Goal: Task Accomplishment & Management: Manage account settings

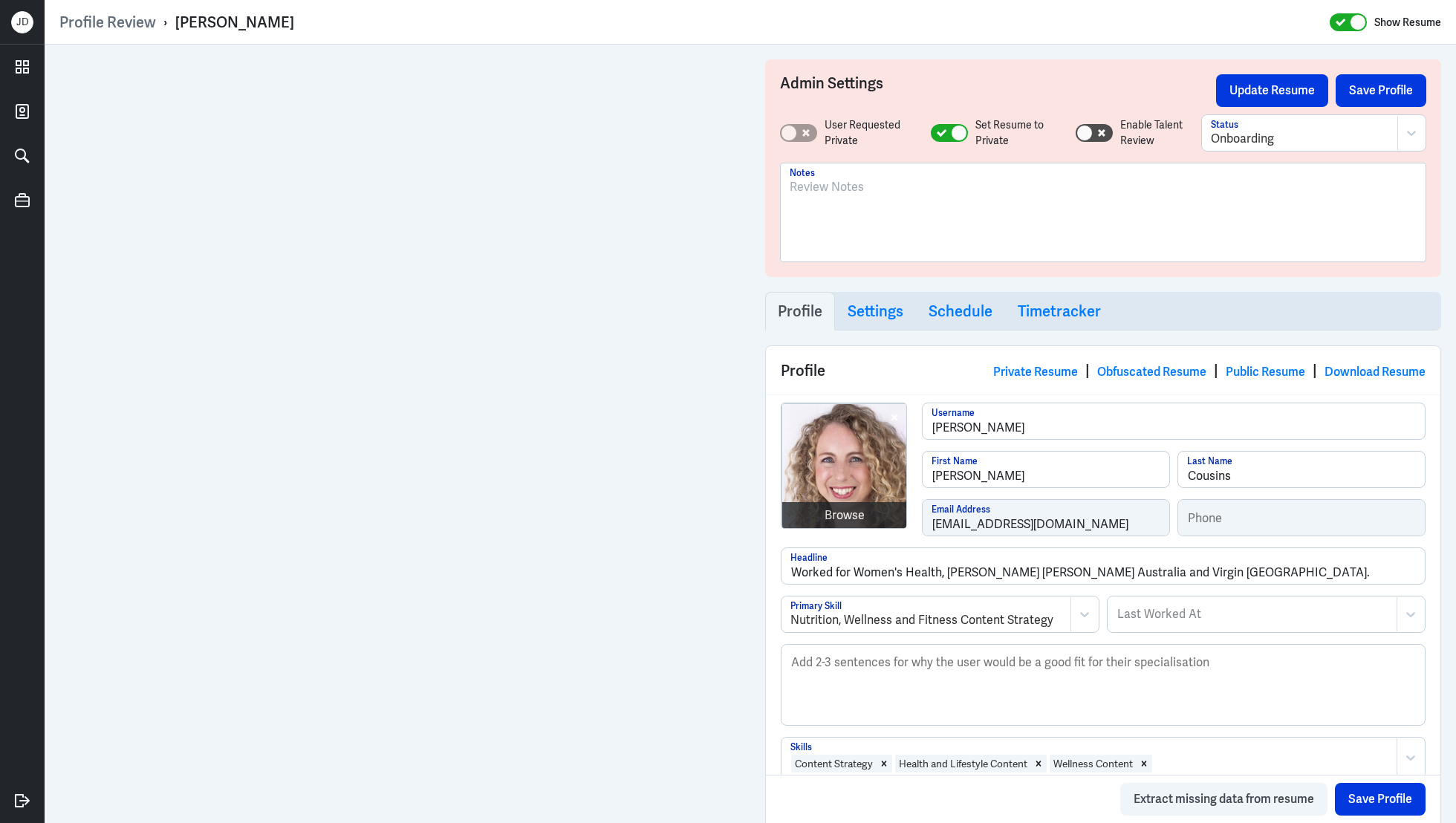
scroll to position [3398, 0]
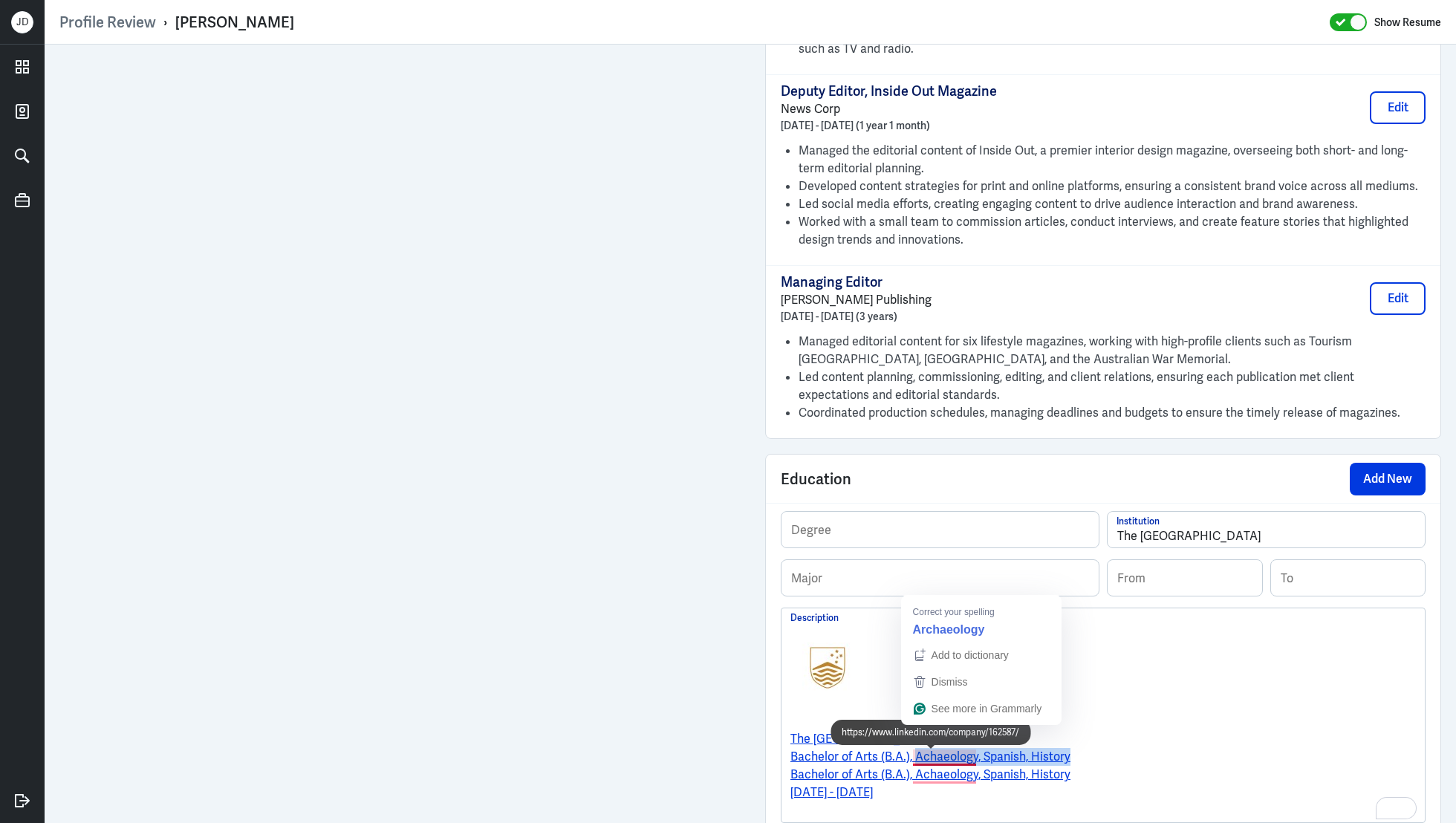
click at [914, 748] on p "Bachelor of Arts (B.A.), Achaeology, Spanish, History" at bounding box center [1102, 757] width 625 height 18
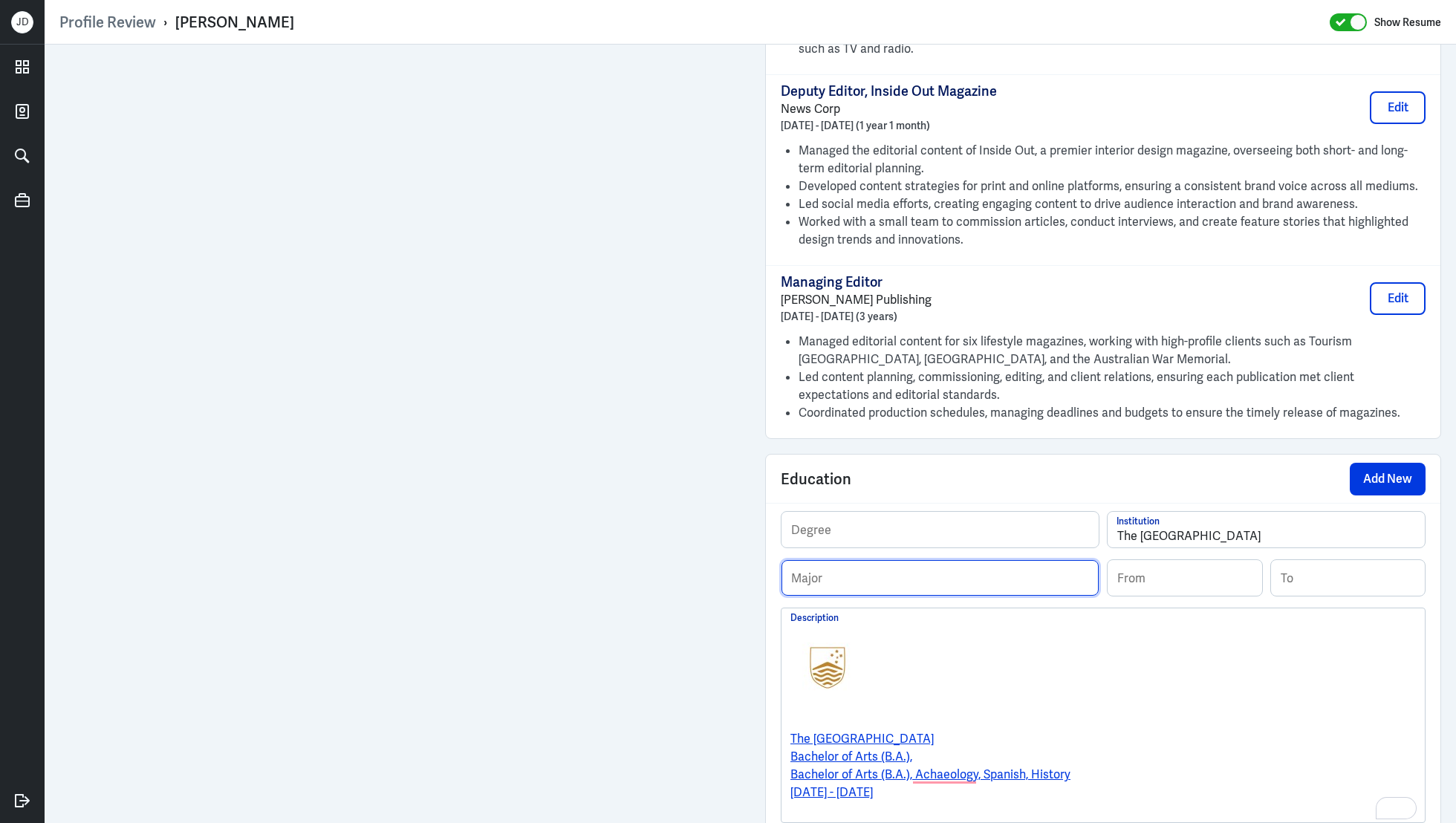
click at [878, 560] on input "text" at bounding box center [940, 578] width 318 height 36
paste input "Achaeology, Spanish, History"
type input "Achaeology, Spanish, History"
drag, startPoint x: 907, startPoint y: 733, endPoint x: 749, endPoint y: 724, distance: 158.3
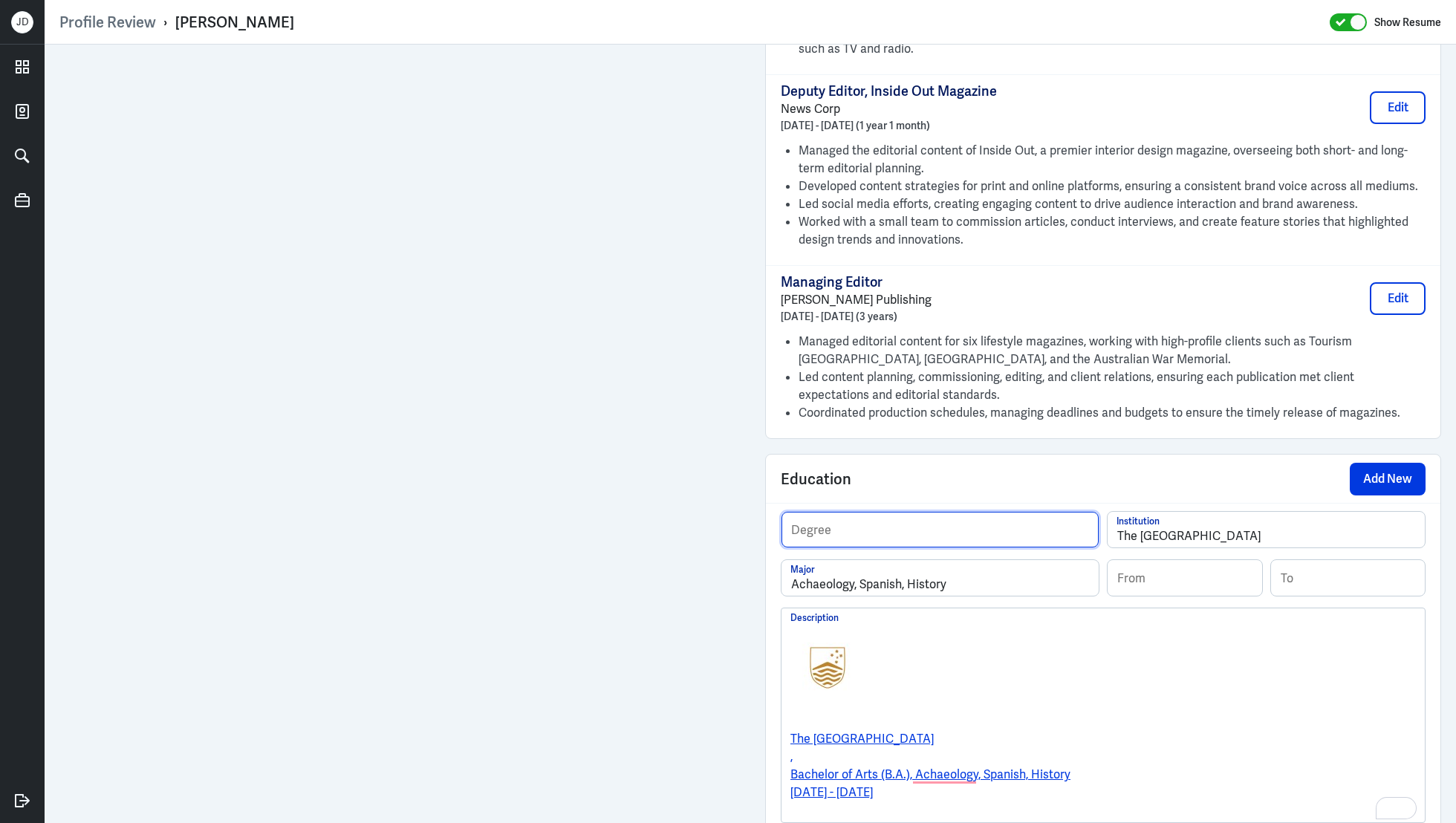
click at [883, 512] on input "text" at bounding box center [940, 530] width 318 height 36
paste input "Bachelor of Arts (B.A.)"
type input "Bachelor of Arts (B.A.)"
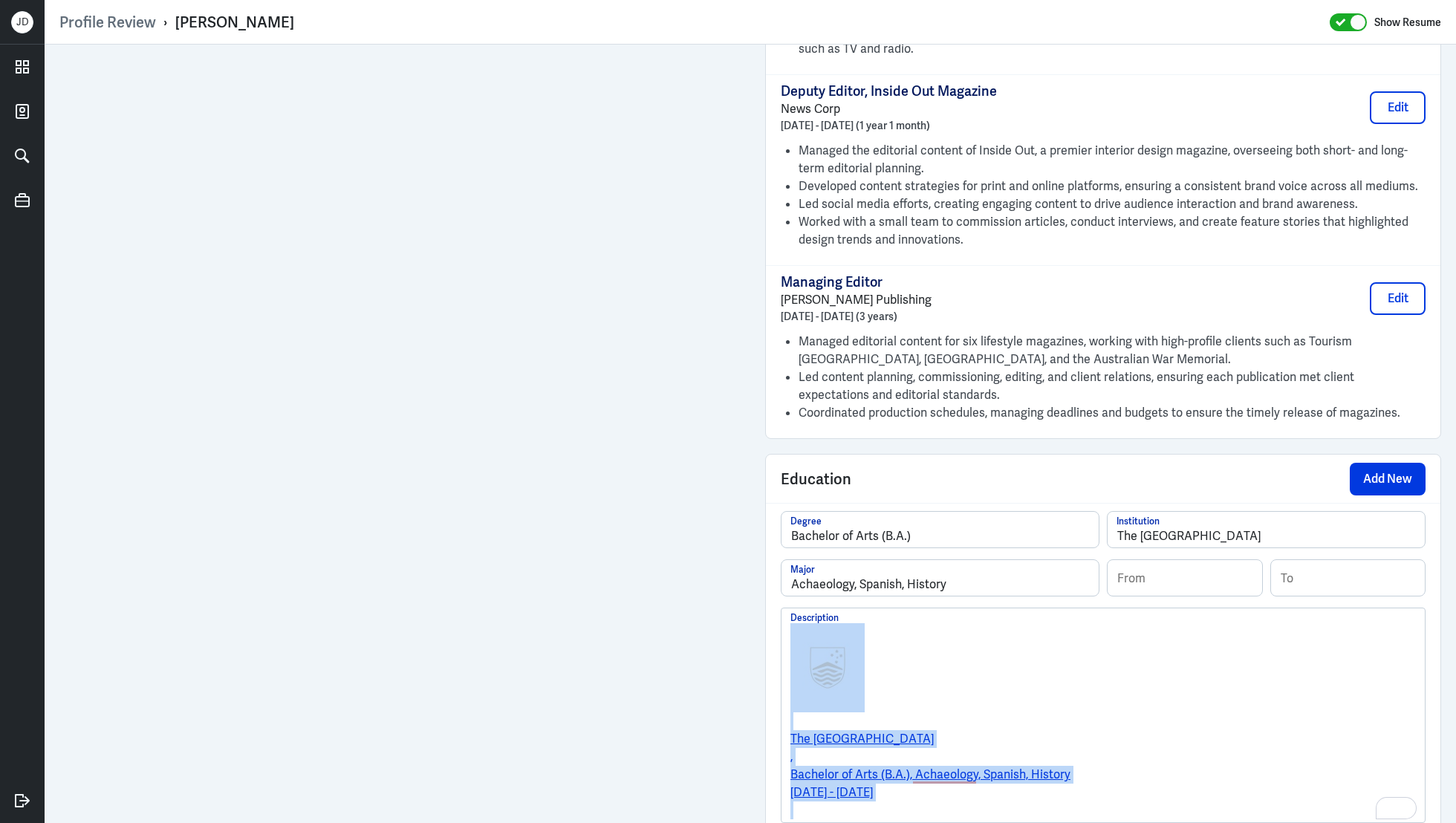
drag, startPoint x: 865, startPoint y: 785, endPoint x: 777, endPoint y: 592, distance: 212.1
click at [777, 592] on div "Bachelor of Arts (B.A.) Degree The Australian National University Institution A…" at bounding box center [1103, 689] width 675 height 372
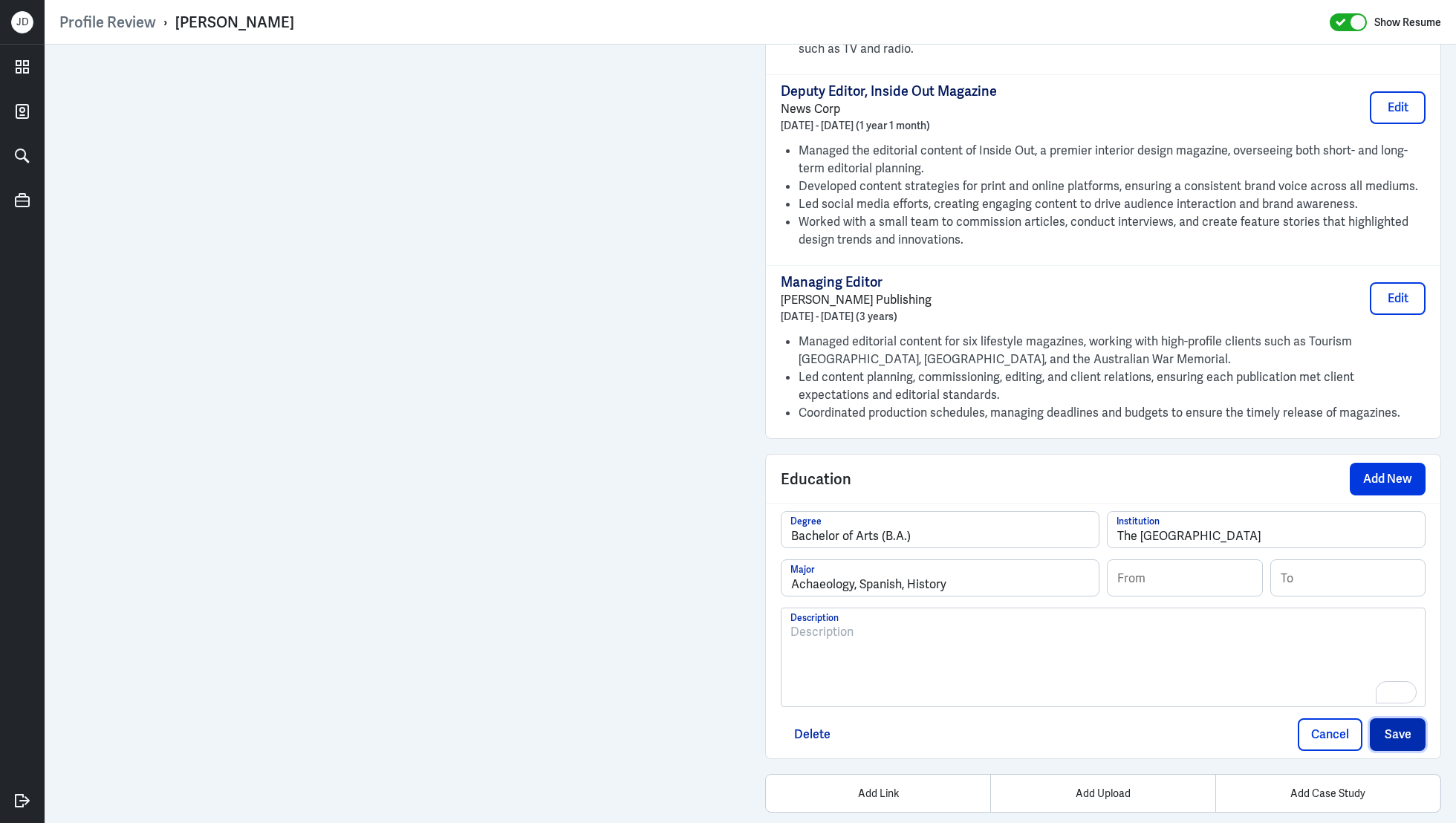
click at [1404, 718] on button "Save" at bounding box center [1398, 735] width 56 height 32
click at [1197, 560] on input at bounding box center [1184, 578] width 154 height 36
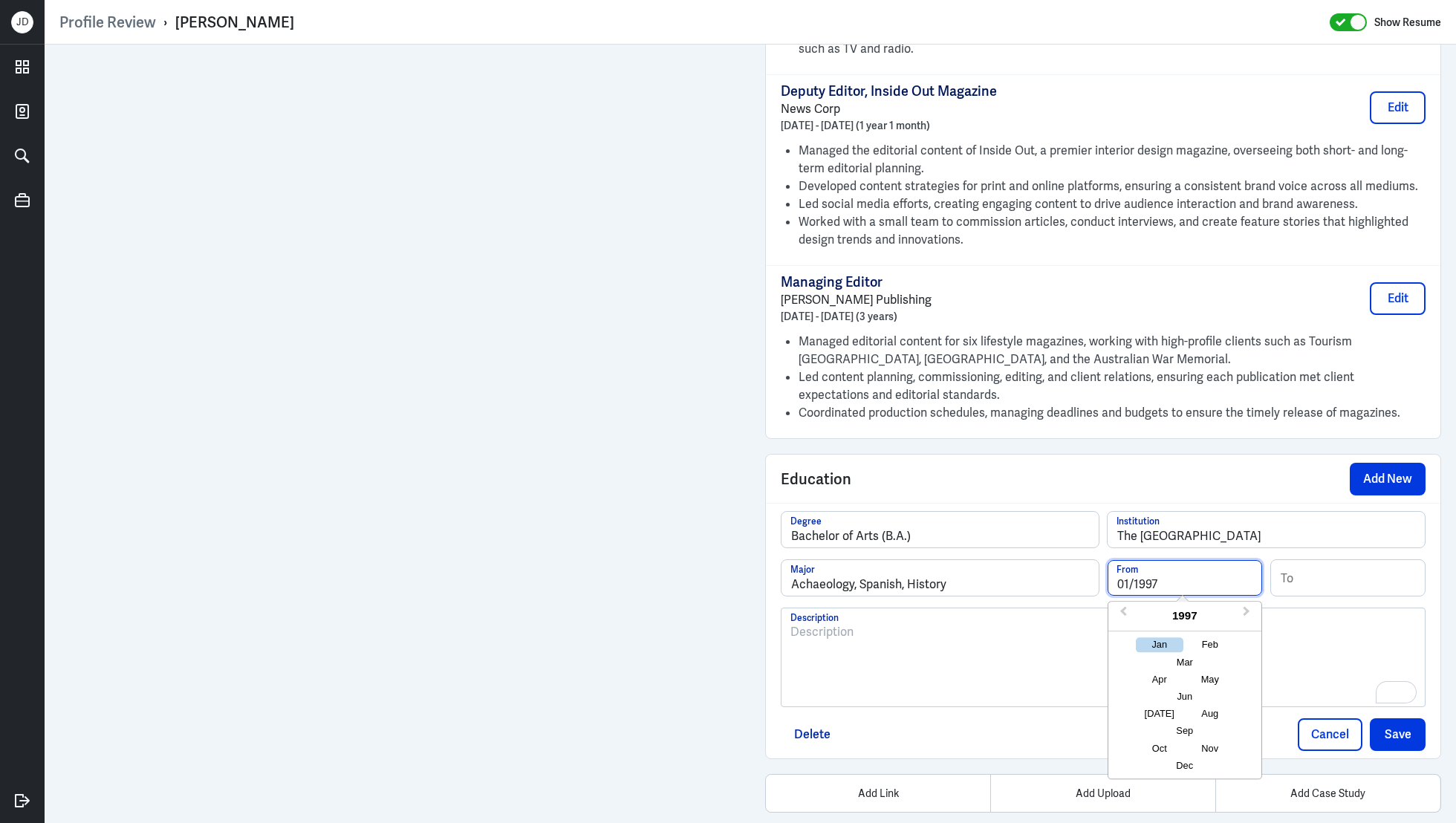
type input "01/1997"
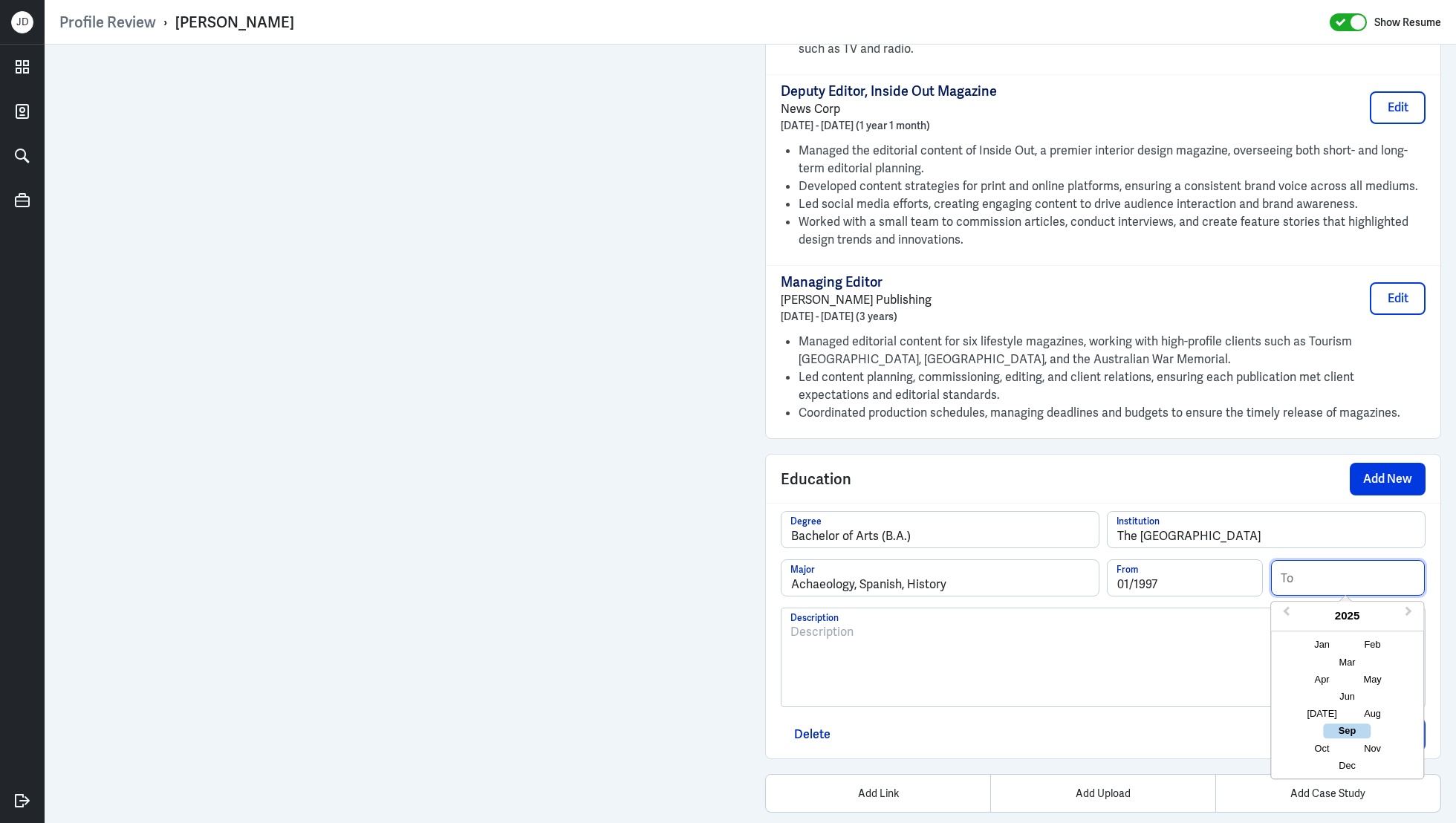
click at [1310, 560] on input at bounding box center [1348, 578] width 154 height 36
type input "12/1999"
click at [1117, 644] on div "To enrich screen reader interactions, please activate Accessibility in Grammarl…" at bounding box center [1102, 663] width 625 height 80
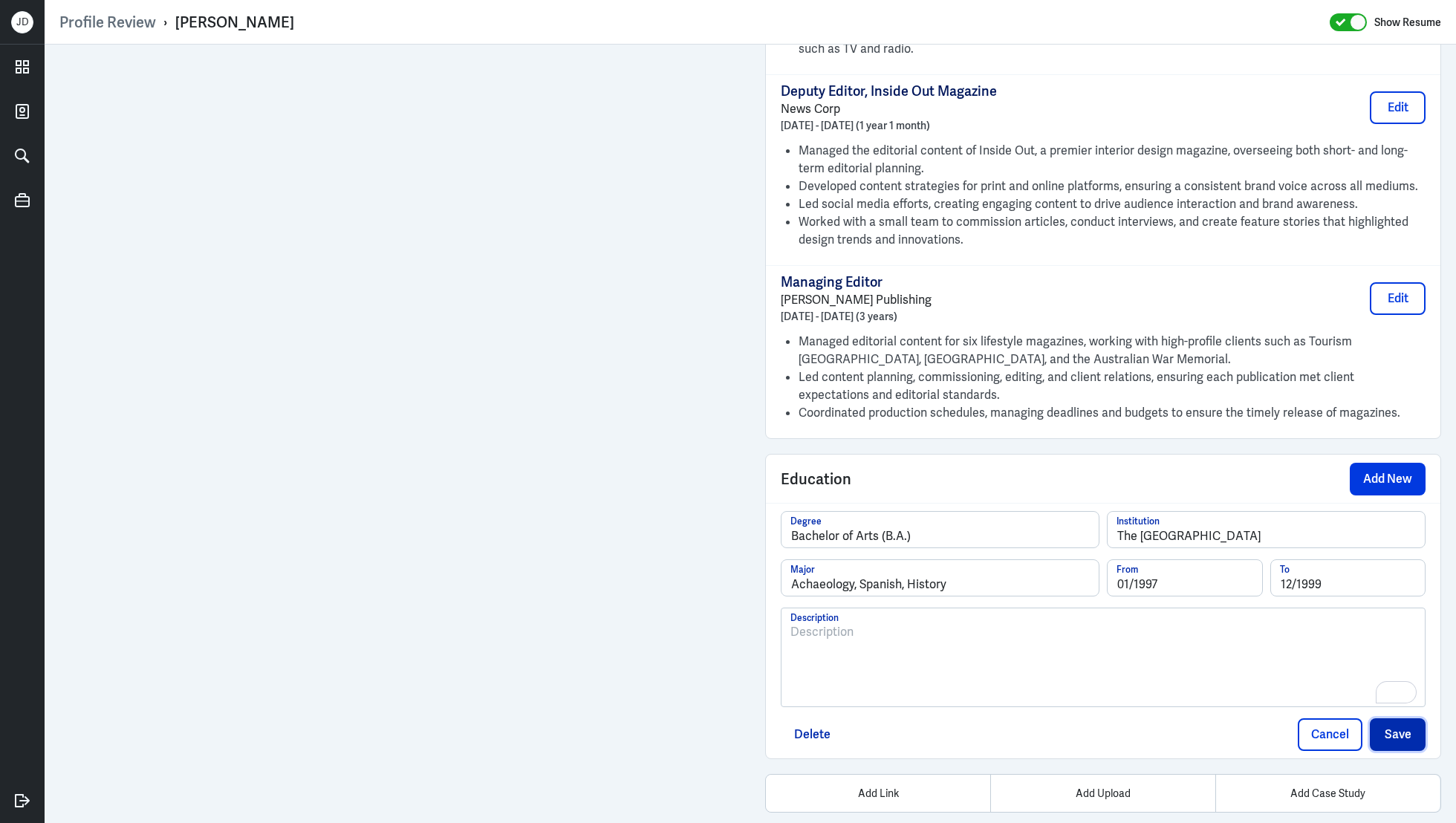
click at [1408, 718] on button "Save" at bounding box center [1398, 735] width 56 height 32
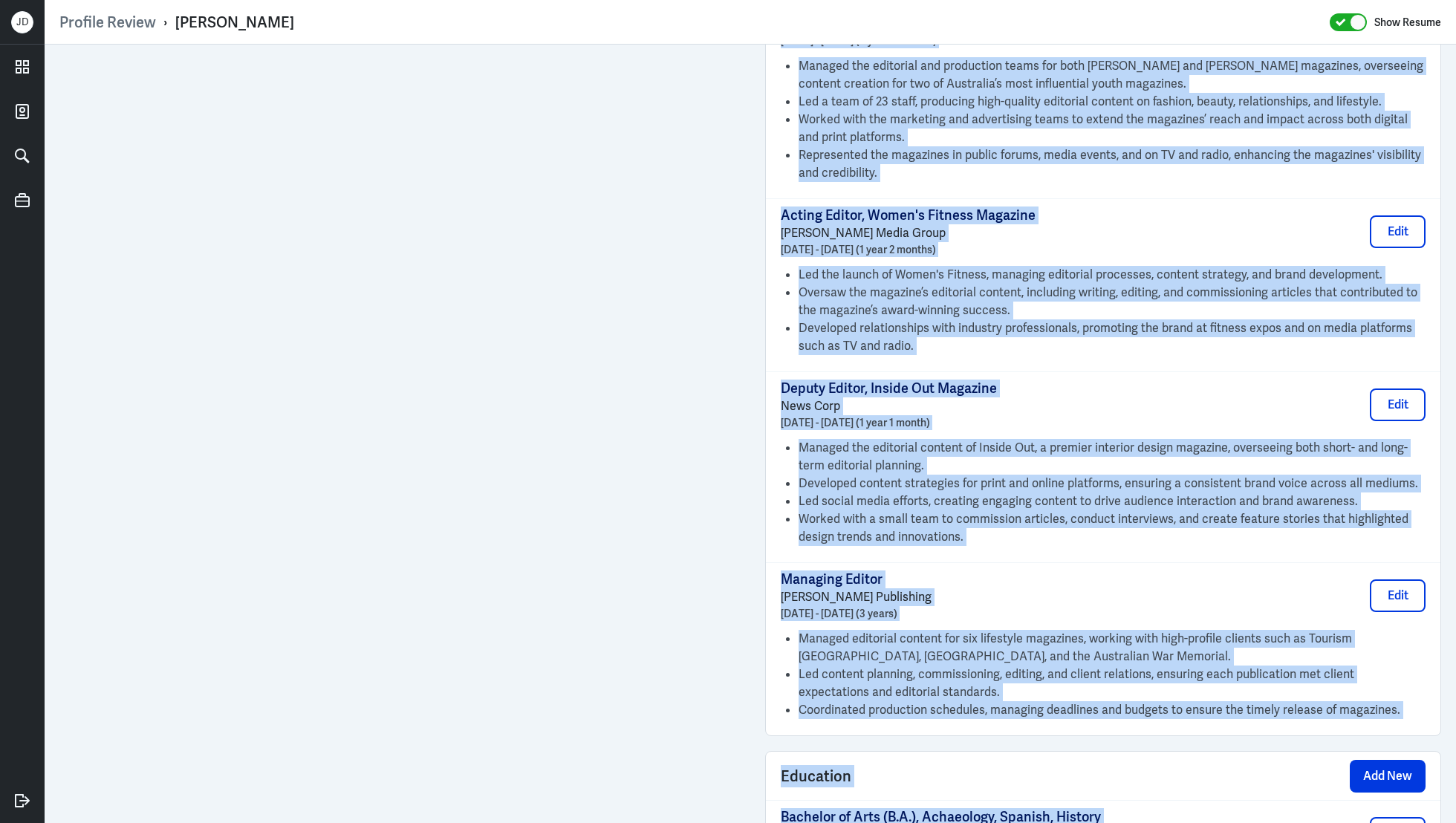
scroll to position [3209, 0]
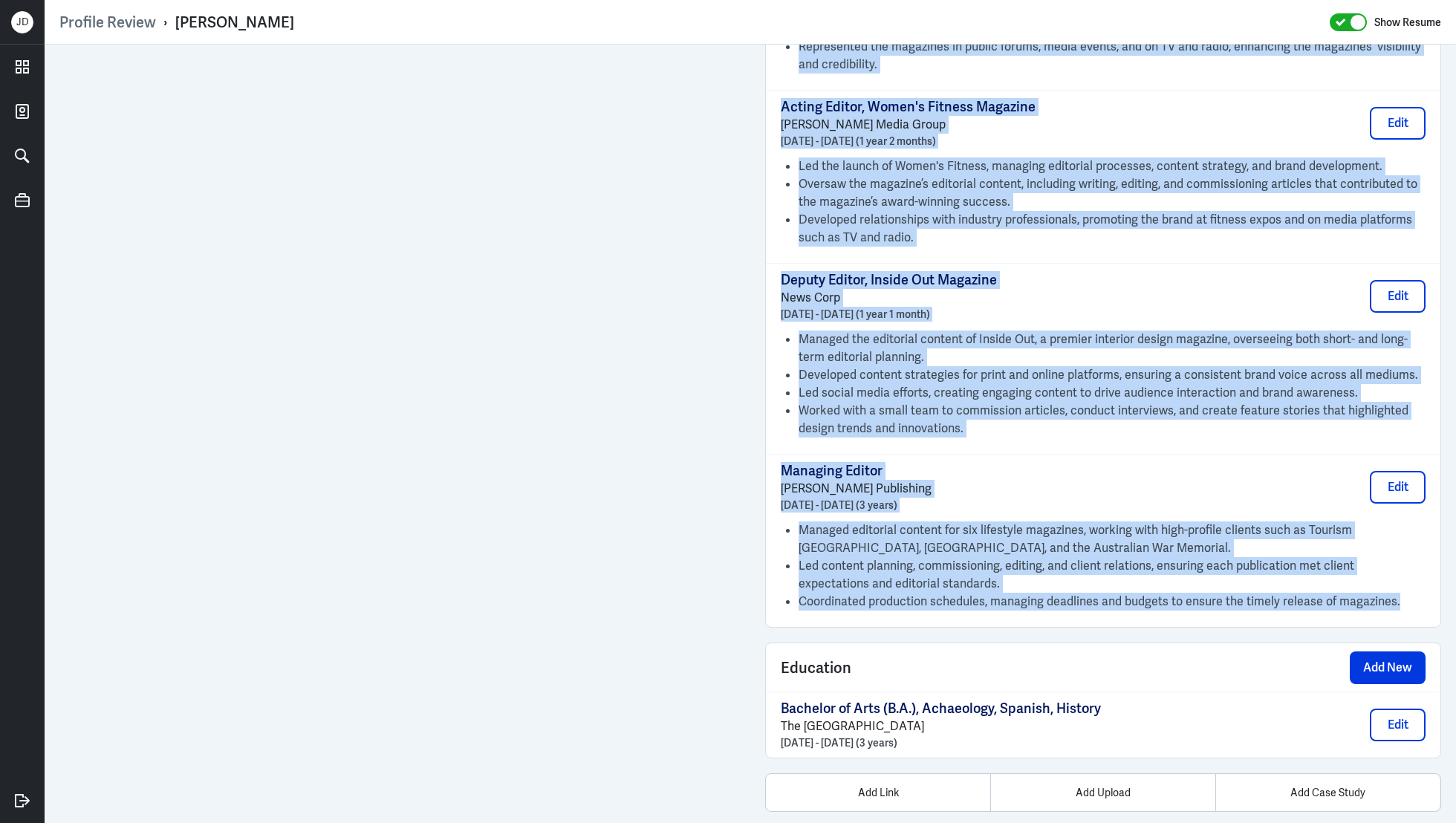
drag, startPoint x: 781, startPoint y: 414, endPoint x: 1405, endPoint y: 587, distance: 647.5
copy div "Director Remedy Content January 2016 - Present (9 years 9 months) Edit Founded …"
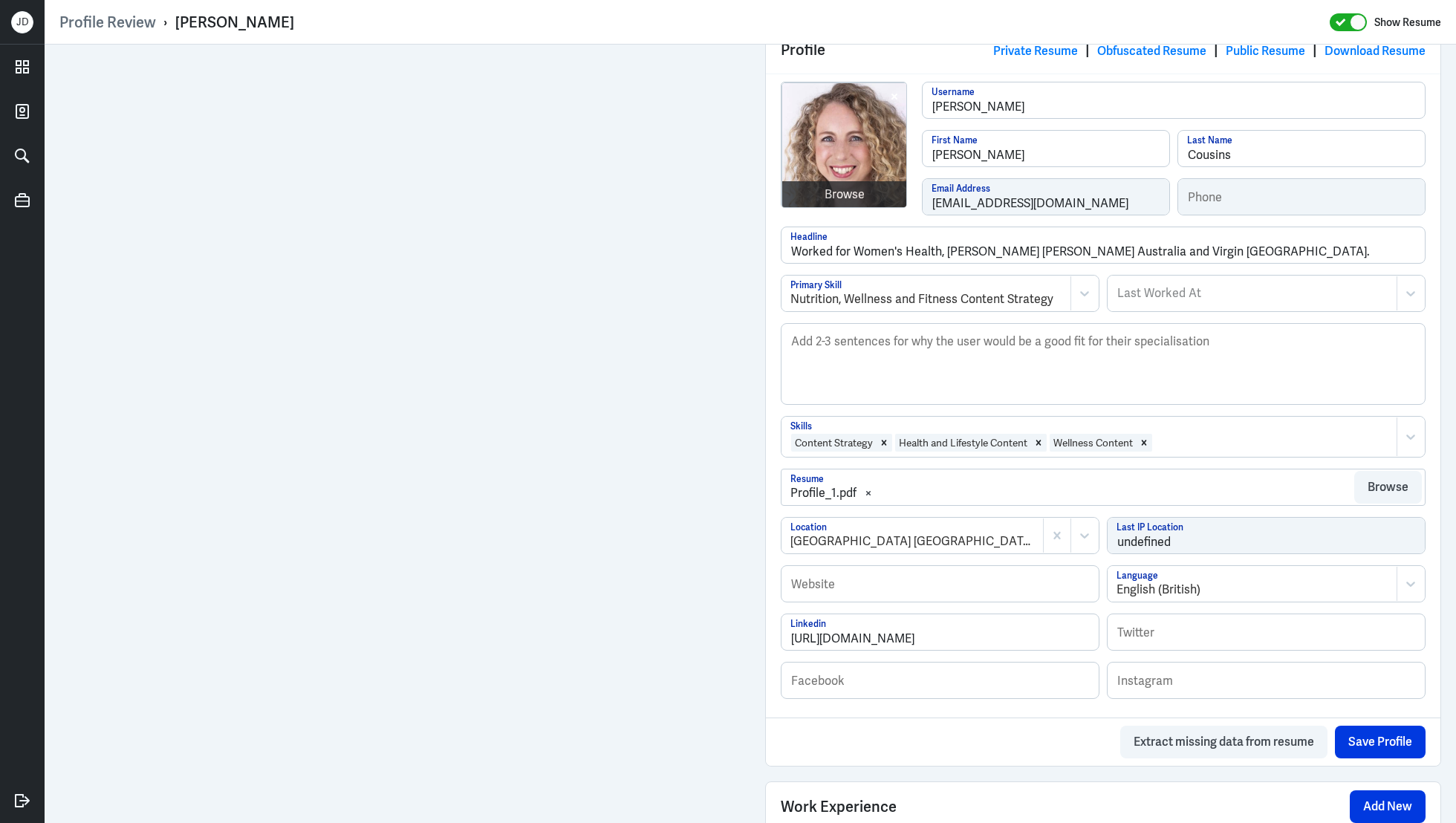
scroll to position [411, 0]
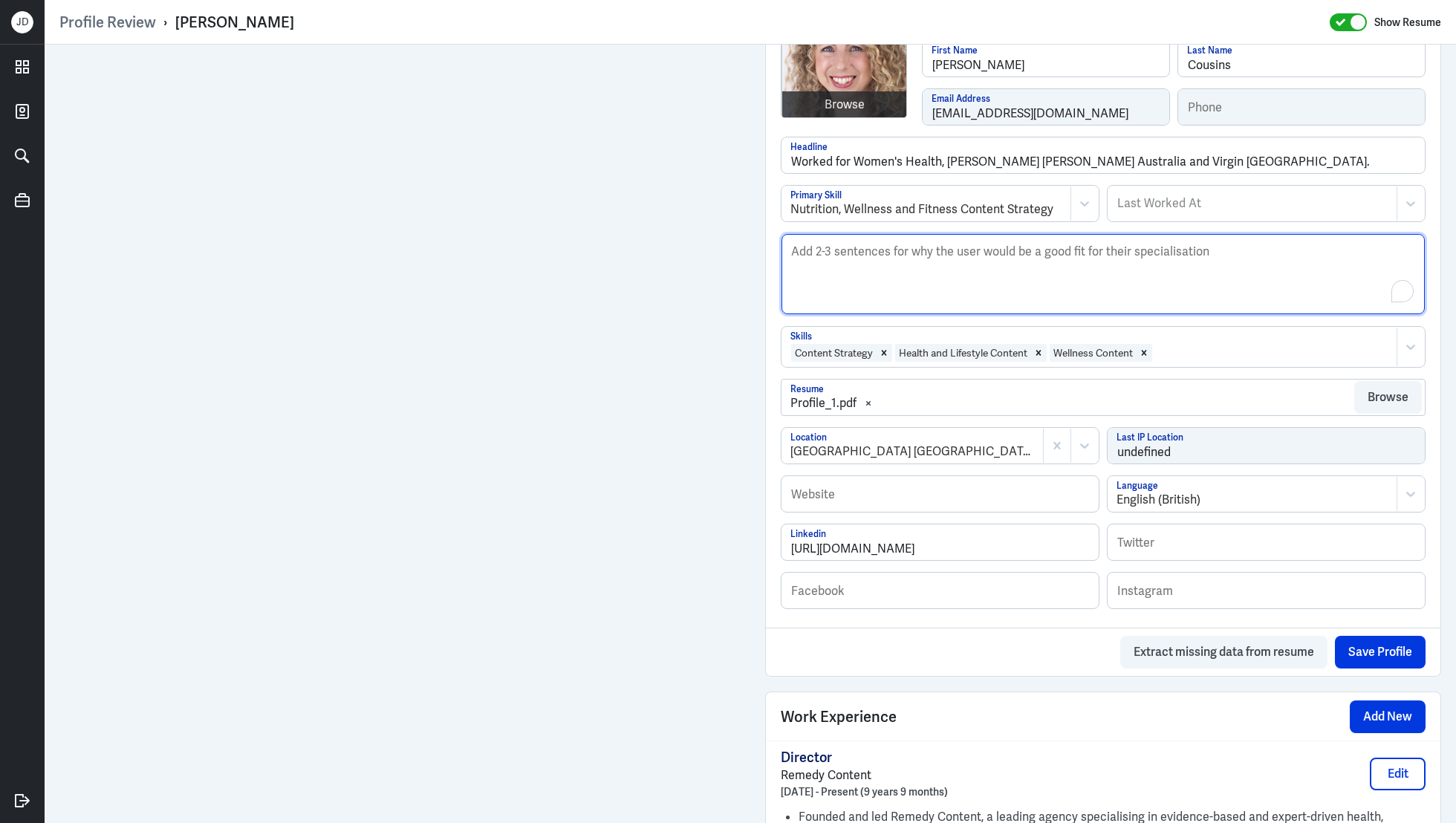
click at [889, 290] on textarea "Description" at bounding box center [1102, 273] width 643 height 80
paste textarea "Lucy E. Cousins is an accomplished Content Strategist and Director with over 20…"
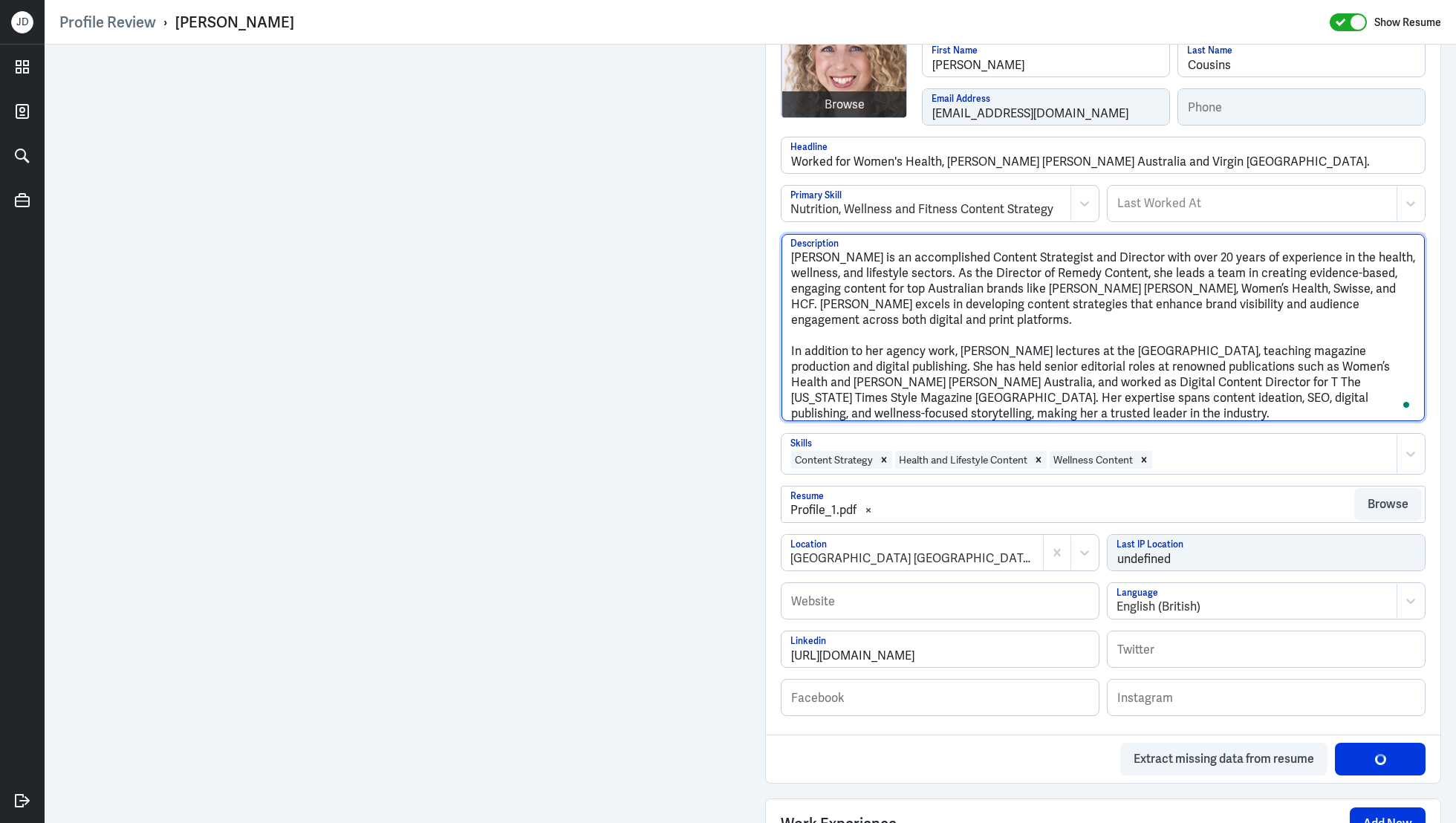
click at [831, 255] on textarea "Lucy E. Cousins is an accomplished Content Strategist and Director with over 20…" at bounding box center [1102, 328] width 643 height 188
click at [790, 347] on textarea "Lucy Cousins is an accomplished Content Strategist and Director with over 20 ye…" at bounding box center [1102, 328] width 643 height 188
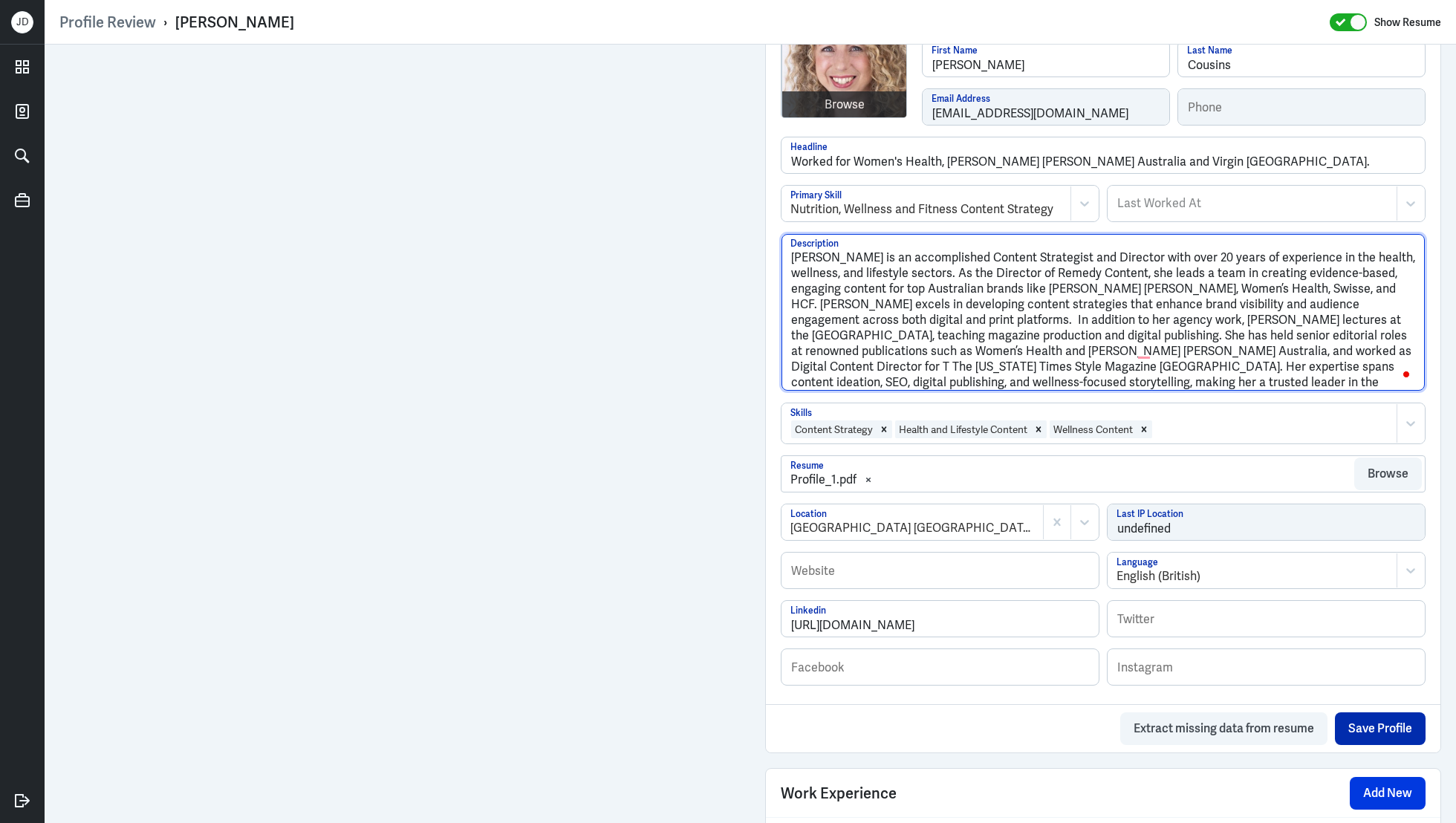
type textarea "Lucy Cousins is an accomplished Content Strategist and Director with over 20 ye…"
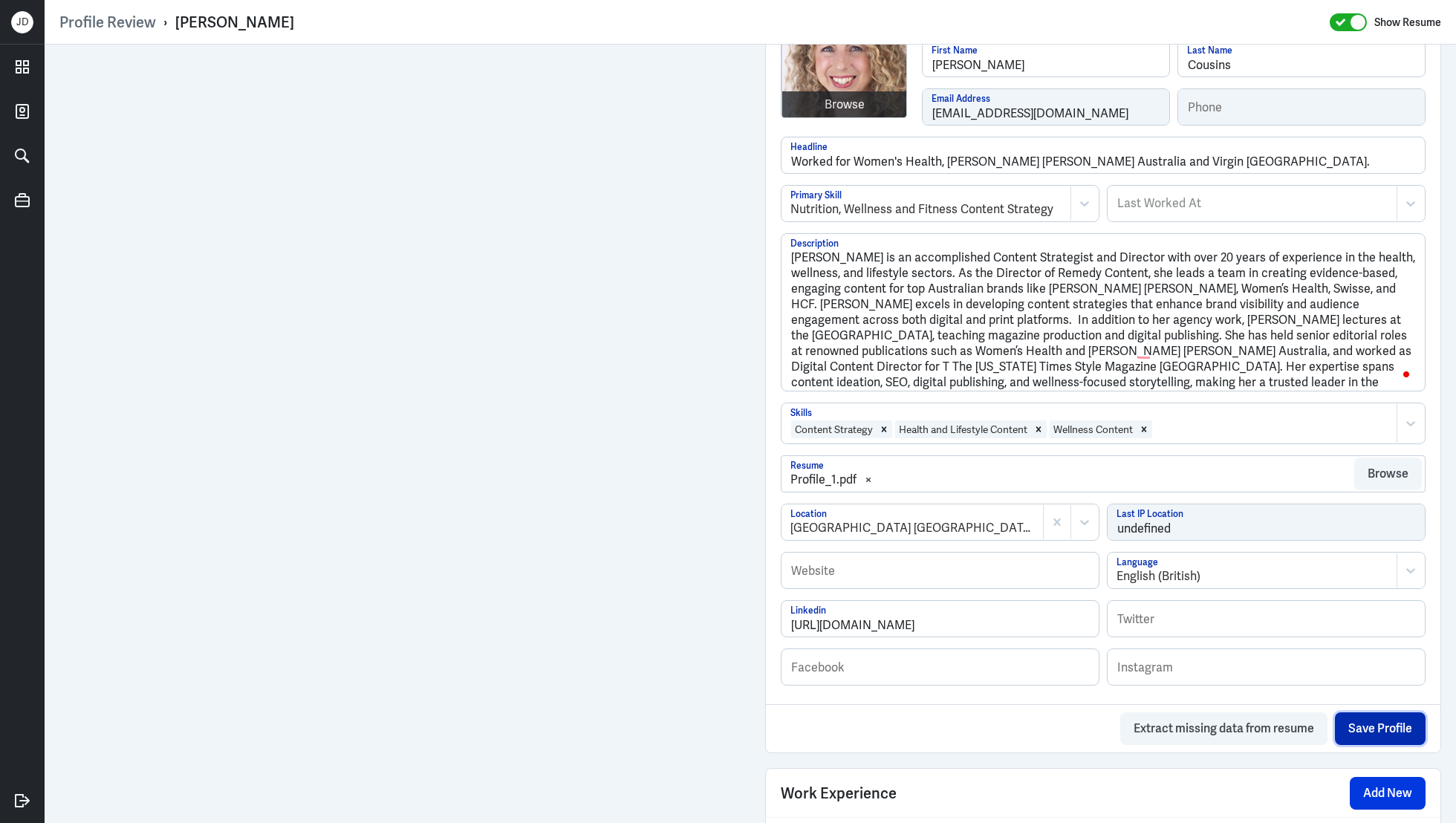
click at [1382, 726] on button "Save Profile" at bounding box center [1380, 729] width 90 height 32
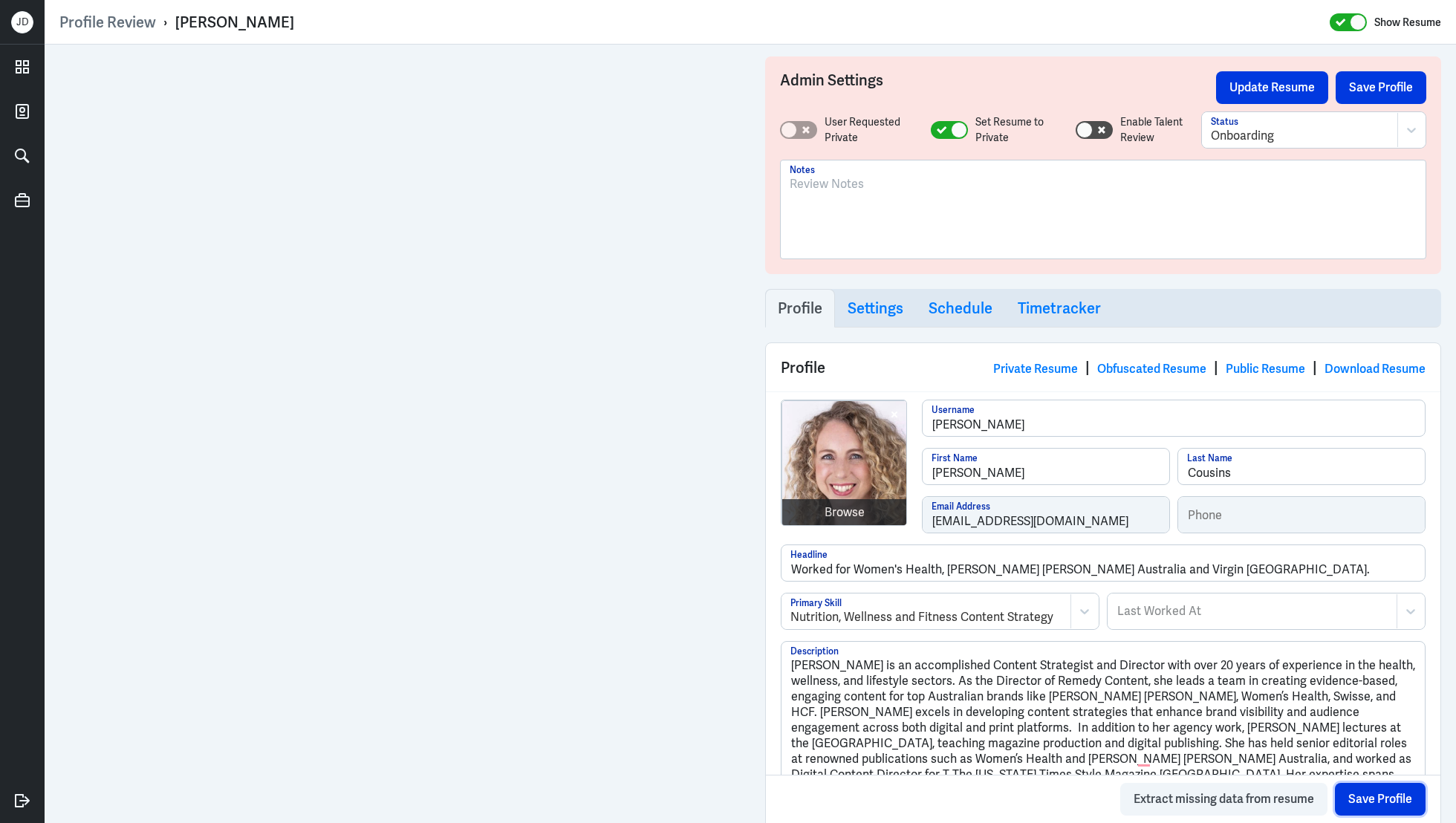
scroll to position [0, 0]
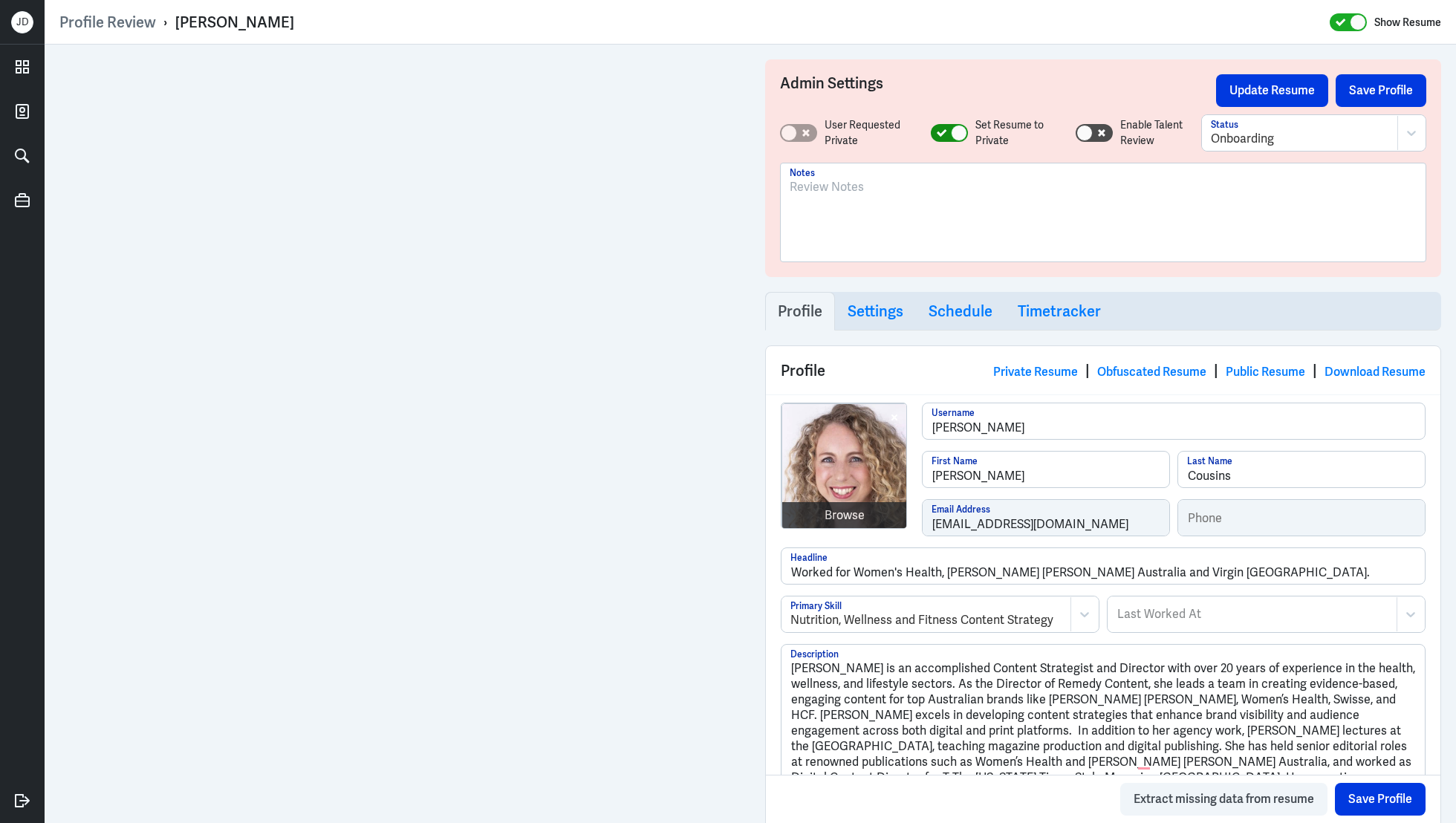
click at [944, 136] on icon at bounding box center [942, 133] width 11 height 8
checkbox input "false"
click at [1246, 145] on div at bounding box center [1300, 139] width 179 height 18
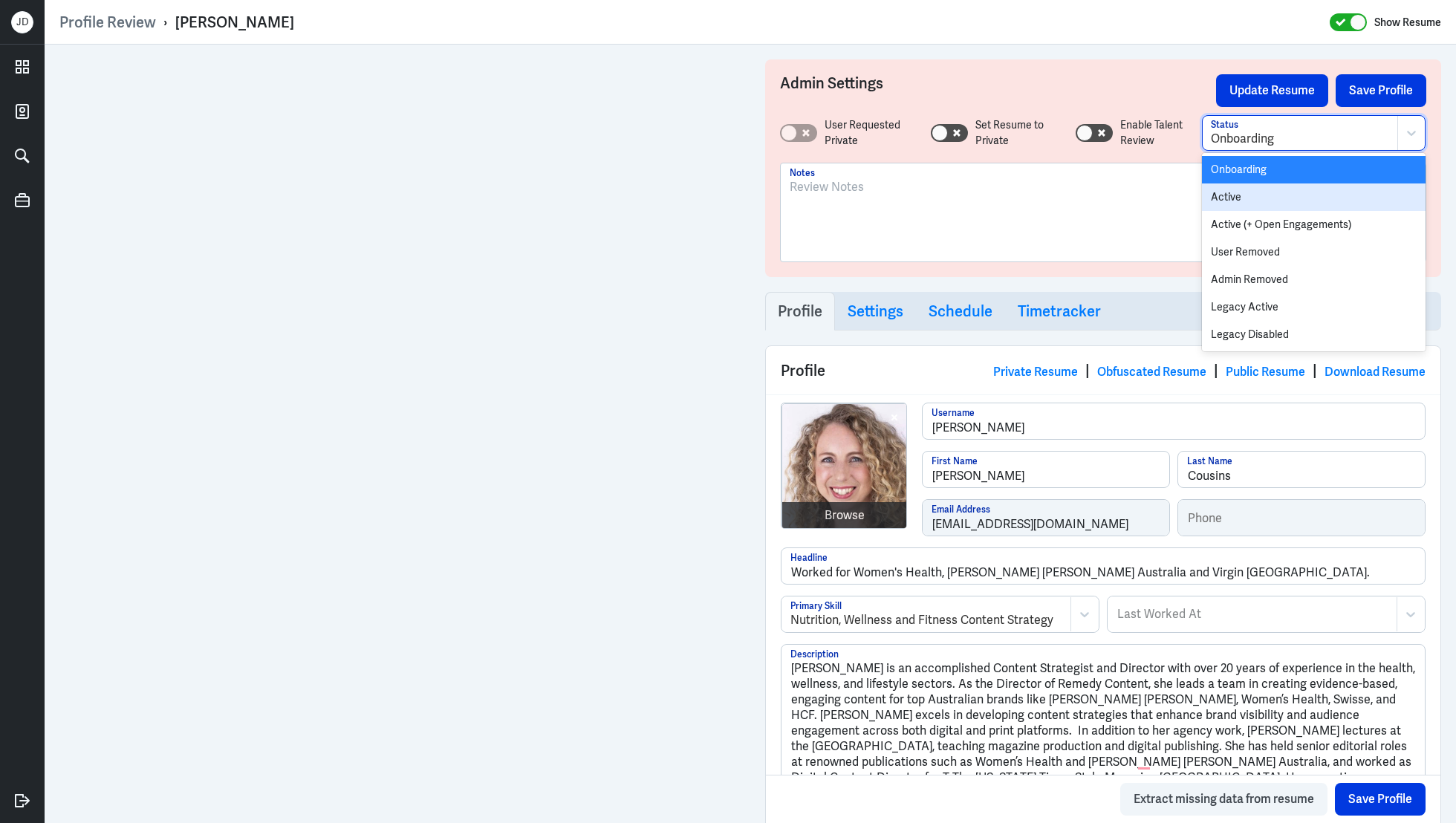
click at [1235, 202] on div "Active" at bounding box center [1313, 197] width 224 height 27
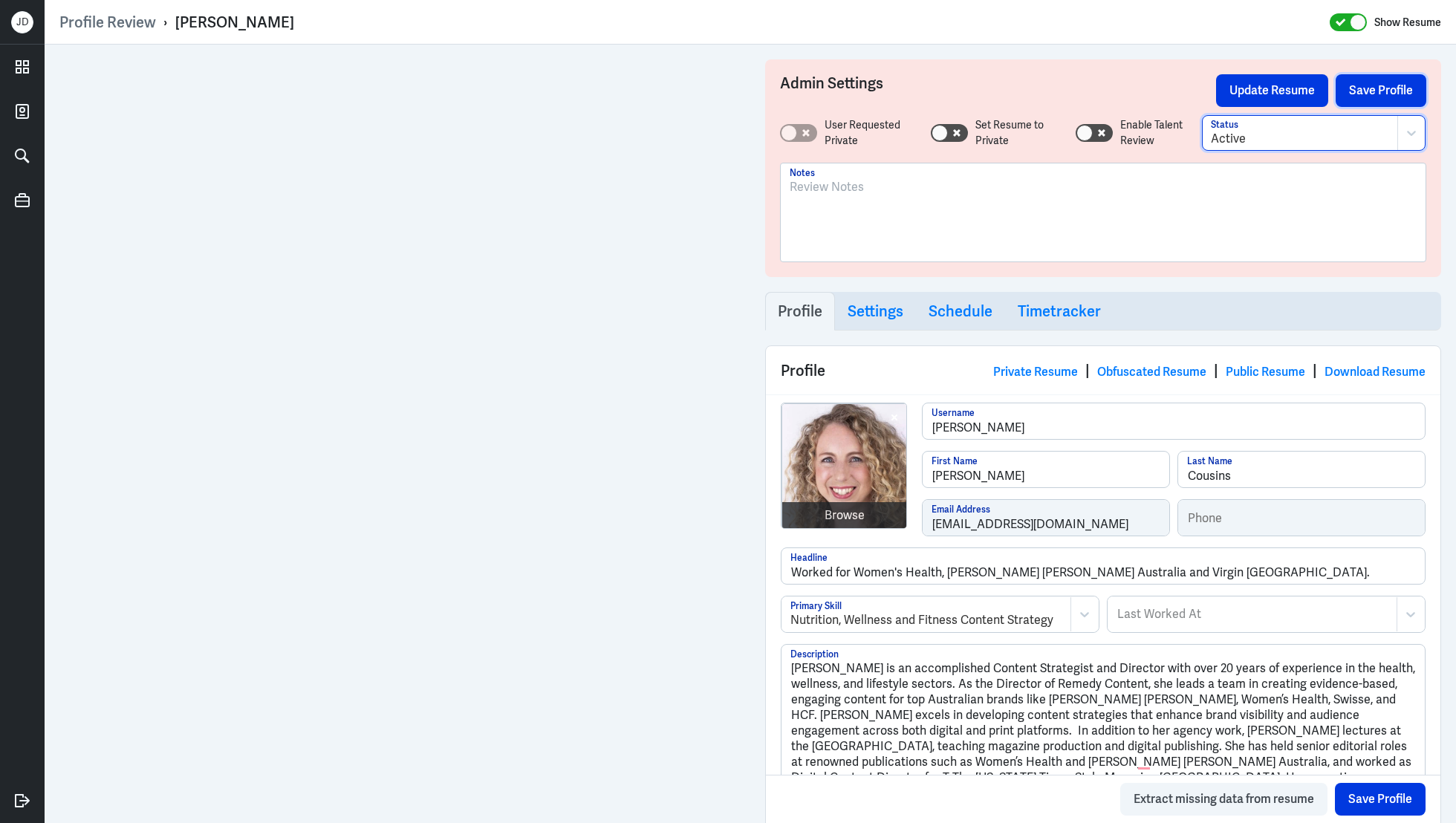
click at [1387, 90] on button "Save Profile" at bounding box center [1381, 90] width 90 height 32
click at [1239, 83] on button "Update Resume" at bounding box center [1272, 90] width 112 height 32
click at [1280, 97] on button "Update Resume" at bounding box center [1272, 90] width 112 height 32
click at [1135, 368] on link "Obfuscated Resume" at bounding box center [1151, 372] width 109 height 15
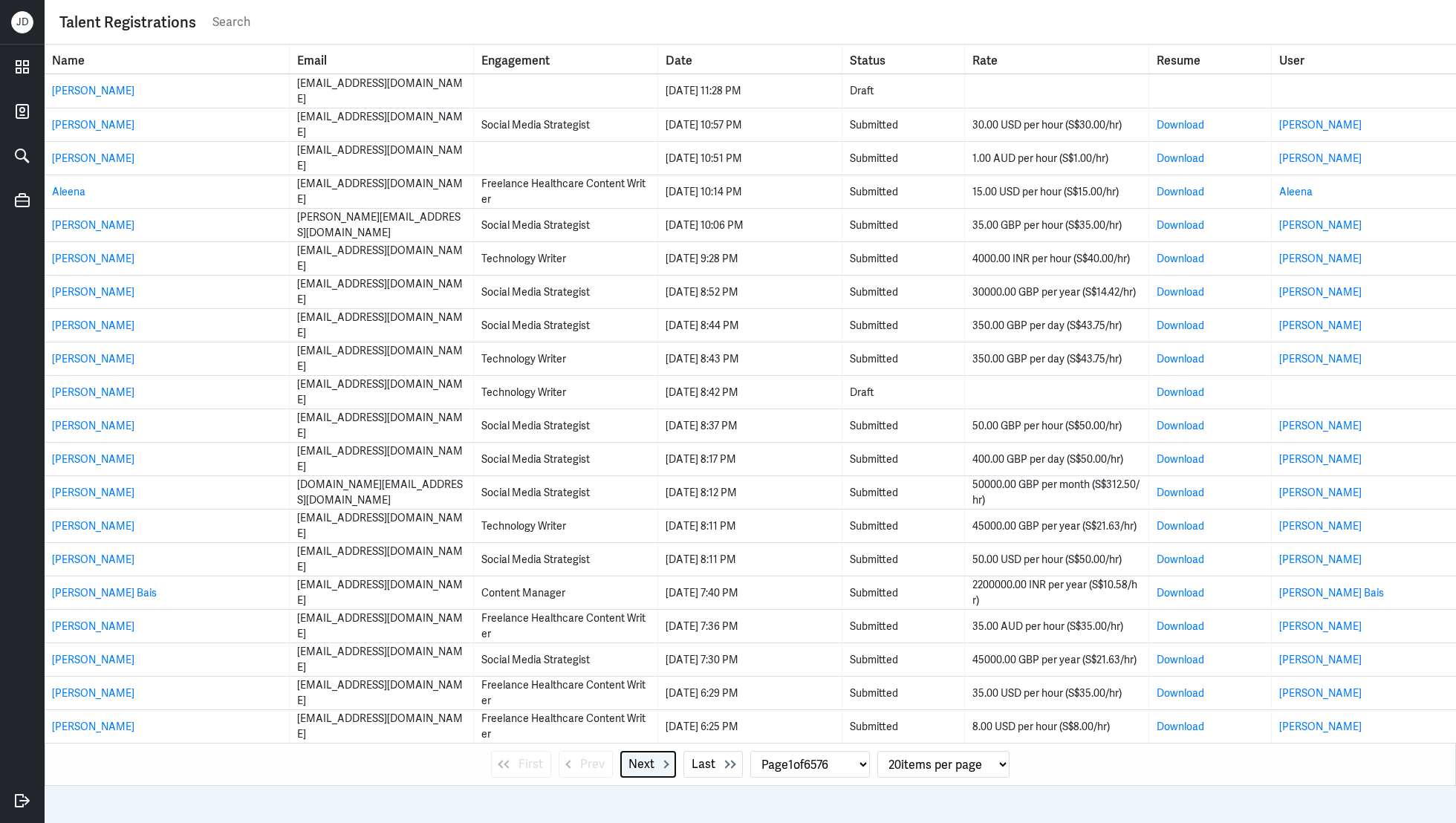
click at [642, 768] on span "Next" at bounding box center [641, 764] width 26 height 18
select select "2"
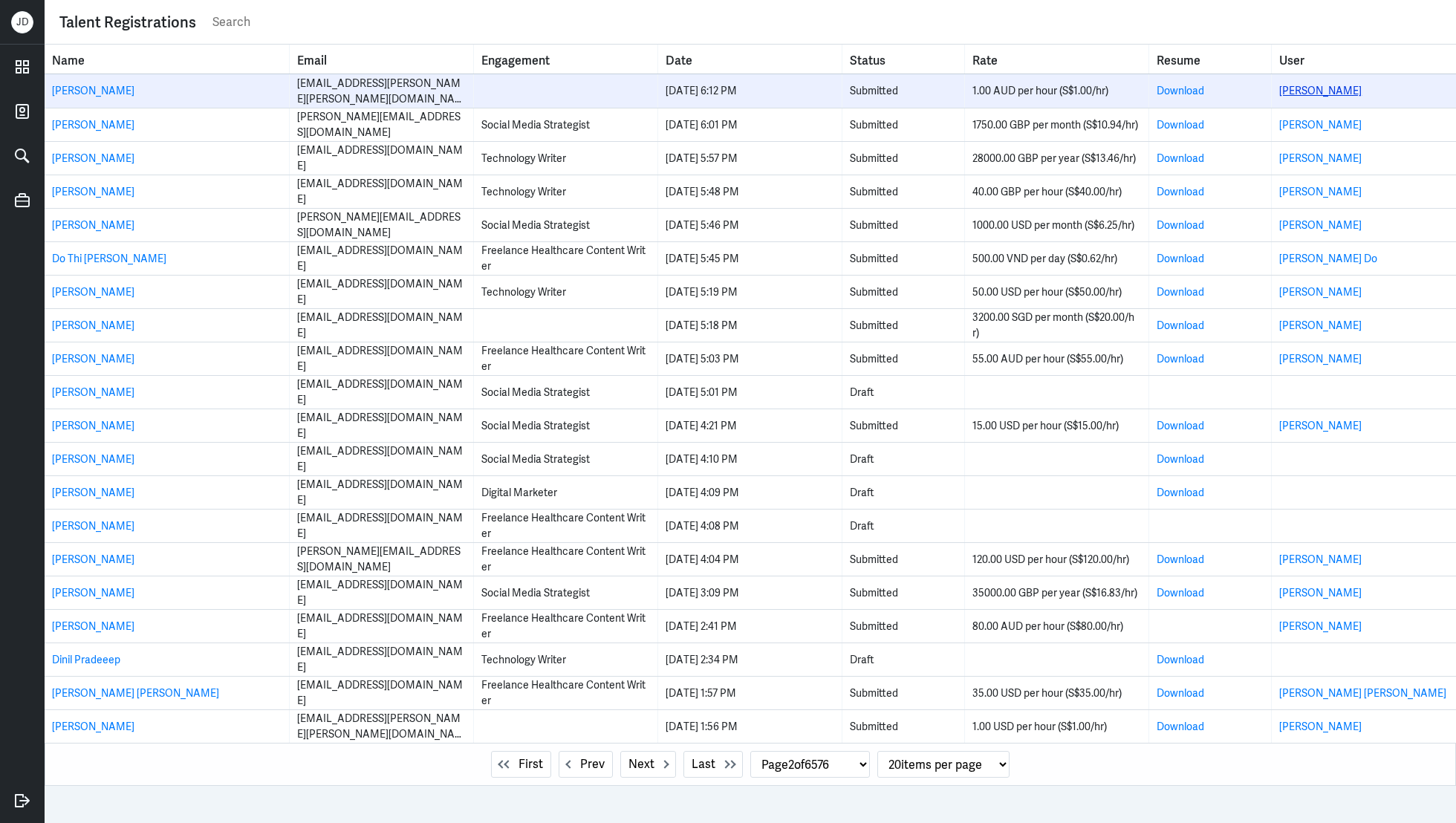
click at [1314, 90] on link "Tracy Morris" at bounding box center [1320, 90] width 82 height 14
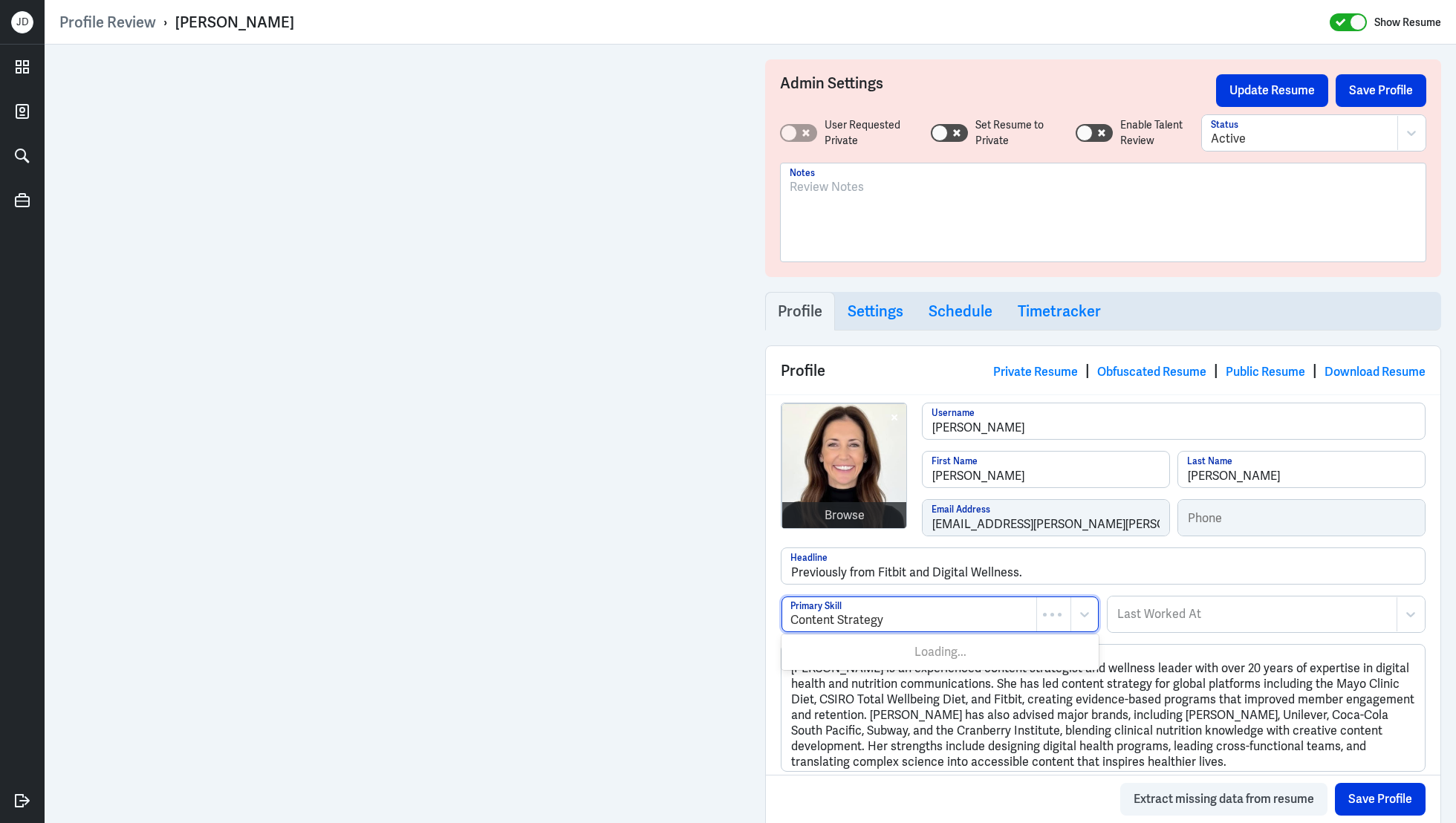
click at [898, 619] on div at bounding box center [909, 621] width 238 height 18
type input "health"
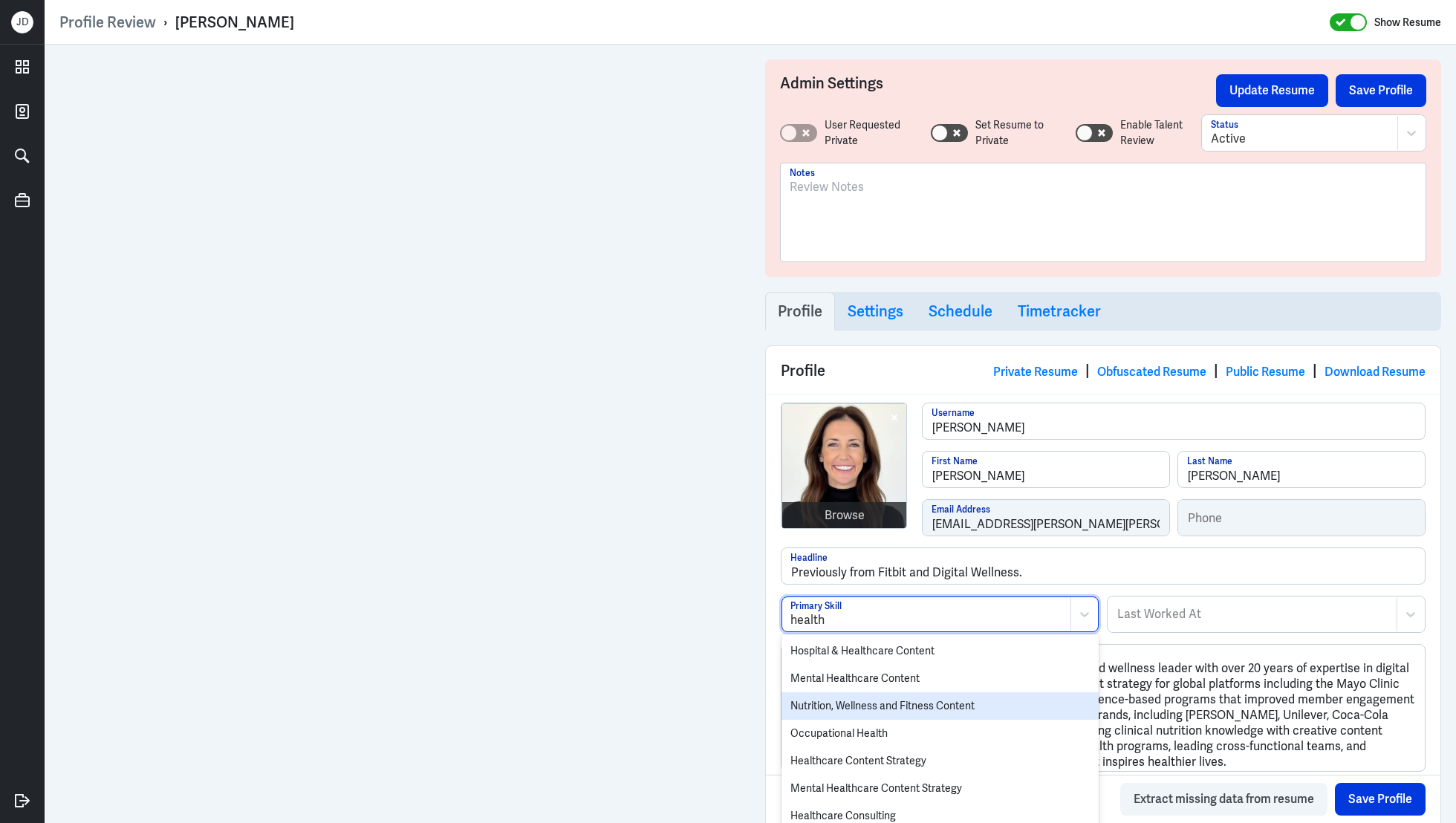
click at [918, 707] on div "Nutrition, Wellness and Fitness Content" at bounding box center [940, 706] width 318 height 27
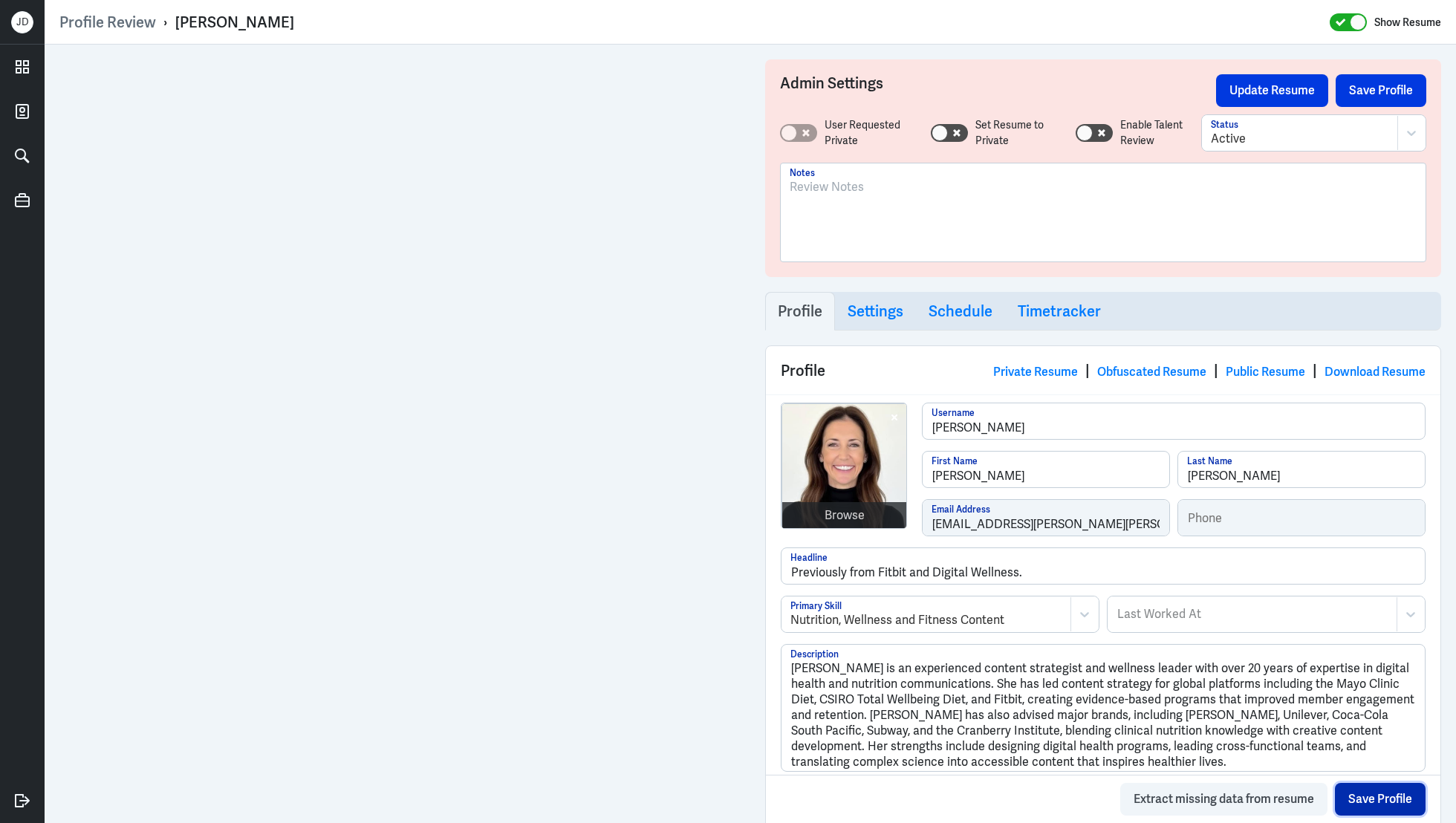
click at [1361, 786] on button "Save Profile" at bounding box center [1380, 800] width 90 height 32
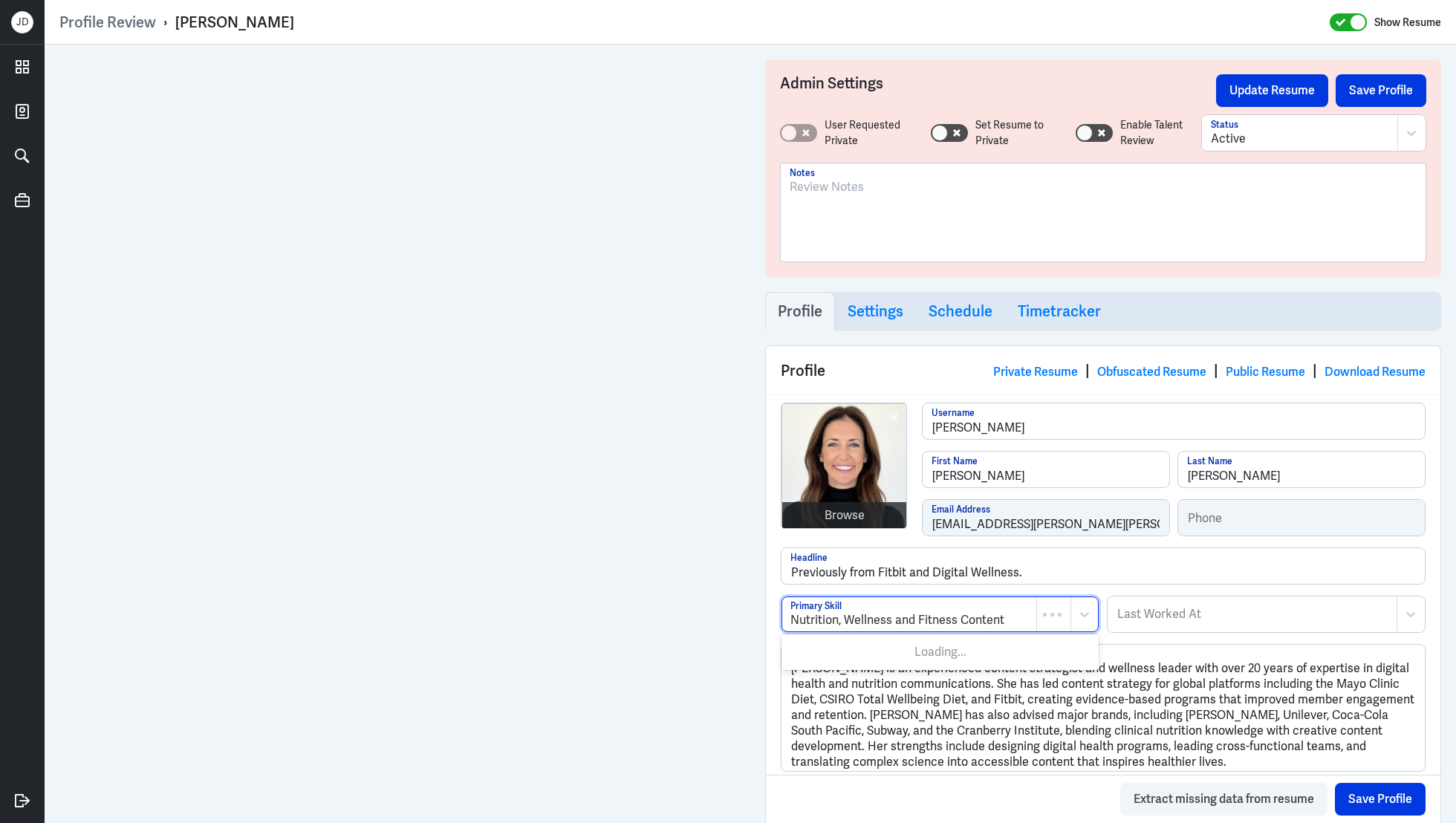
click at [1011, 615] on div at bounding box center [909, 621] width 238 height 18
type input "nutrition"
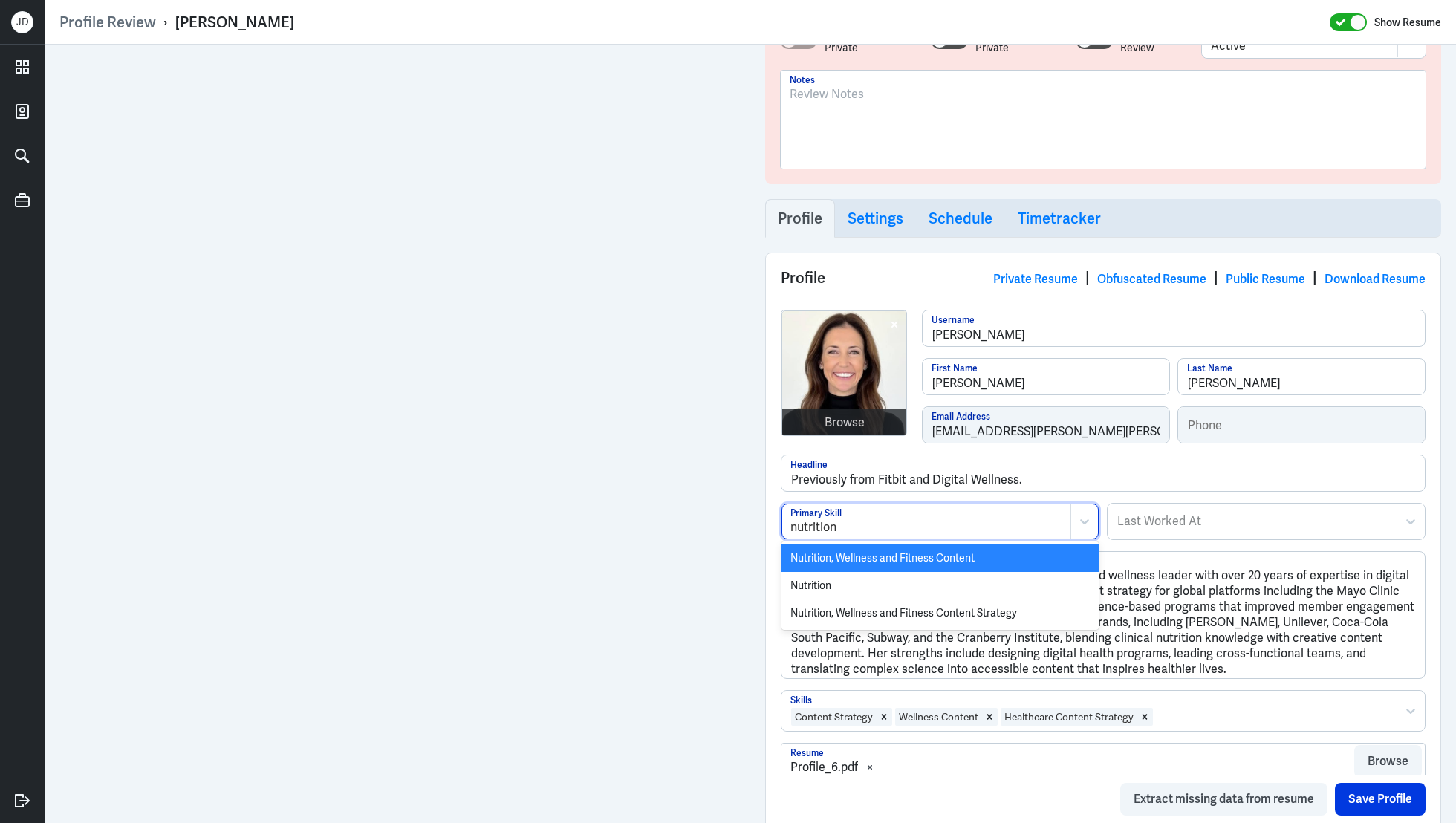
scroll to position [99, 0]
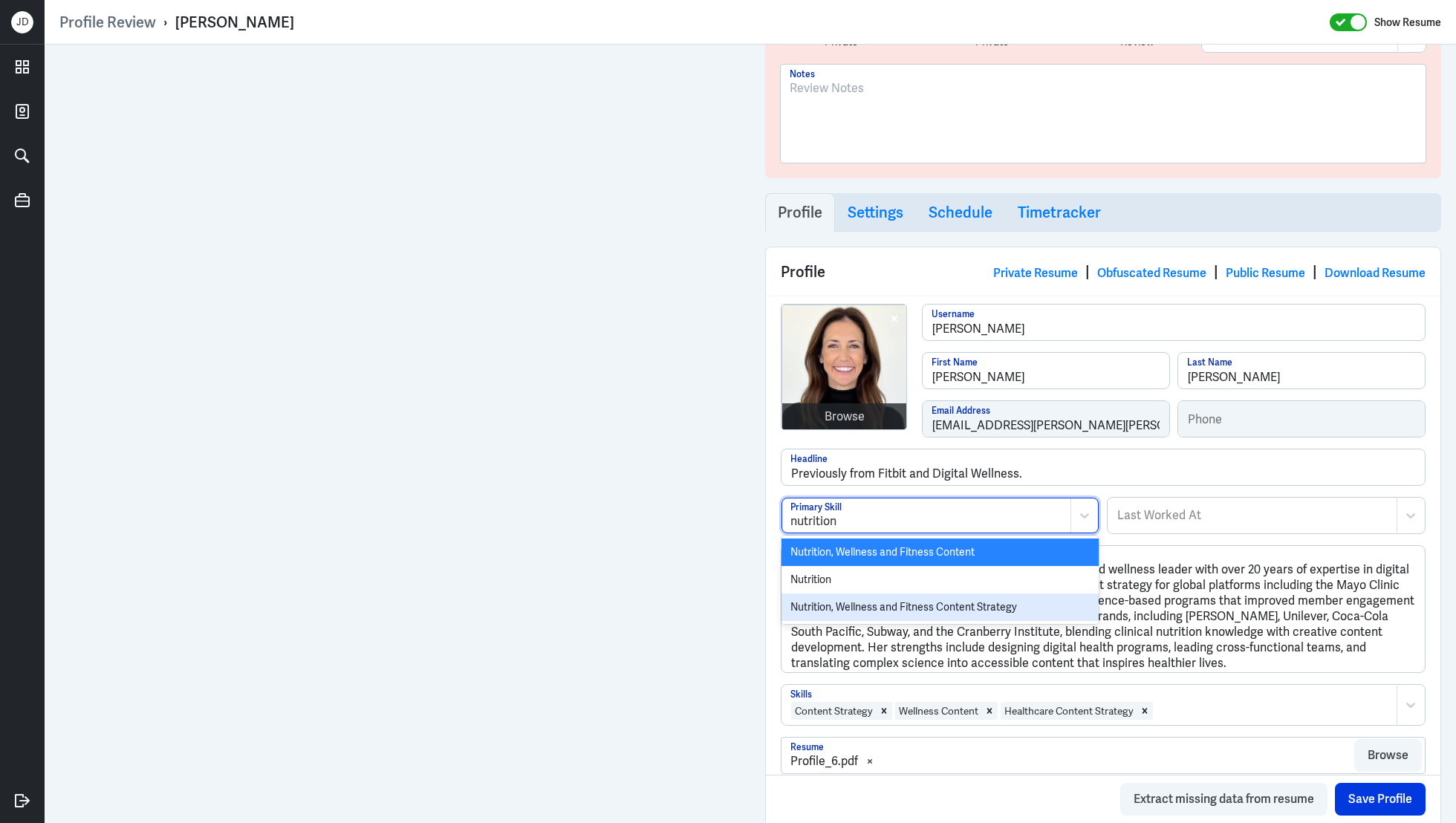
click at [1029, 605] on div "Nutrition, Wellness and Fitness Content Strategy" at bounding box center [940, 607] width 318 height 27
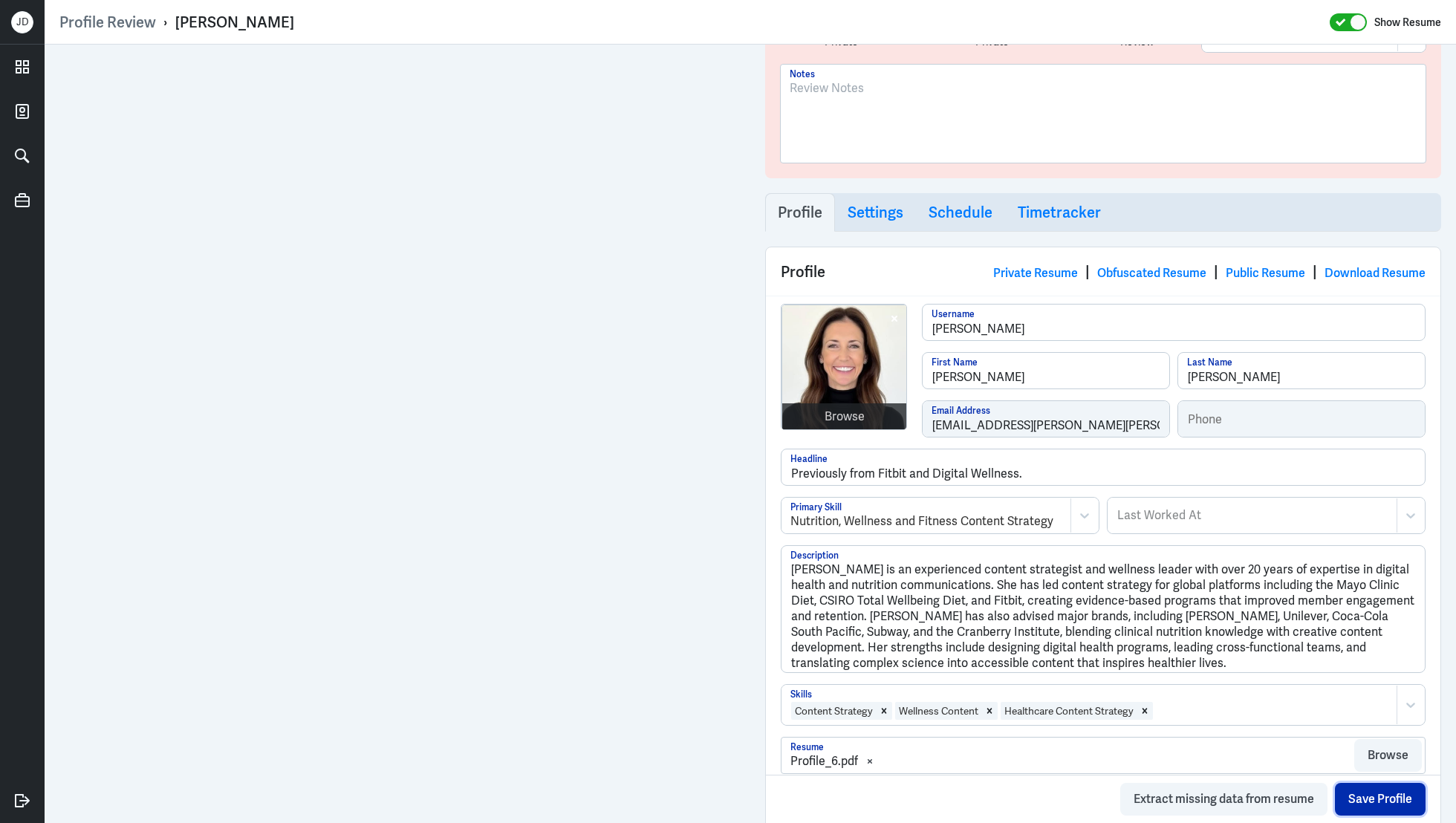
click at [1381, 798] on button "Save Profile" at bounding box center [1380, 800] width 90 height 32
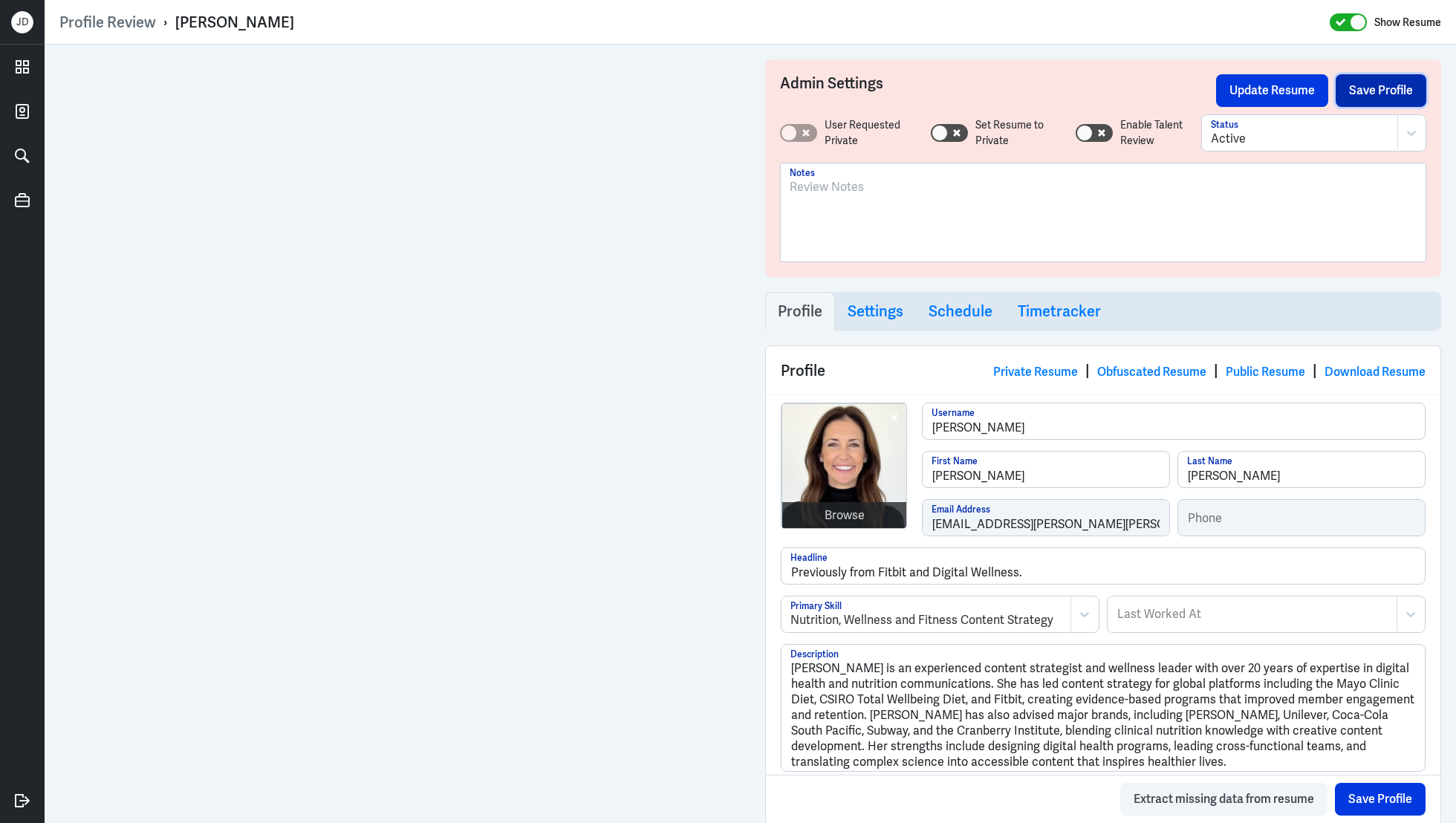
click at [1371, 95] on button "Save Profile" at bounding box center [1381, 90] width 90 height 32
click at [1283, 95] on button "Update Resume" at bounding box center [1272, 90] width 112 height 32
click at [1282, 87] on button "Update Resume" at bounding box center [1272, 90] width 112 height 32
click at [1111, 367] on link "Obfuscated Resume" at bounding box center [1151, 372] width 109 height 15
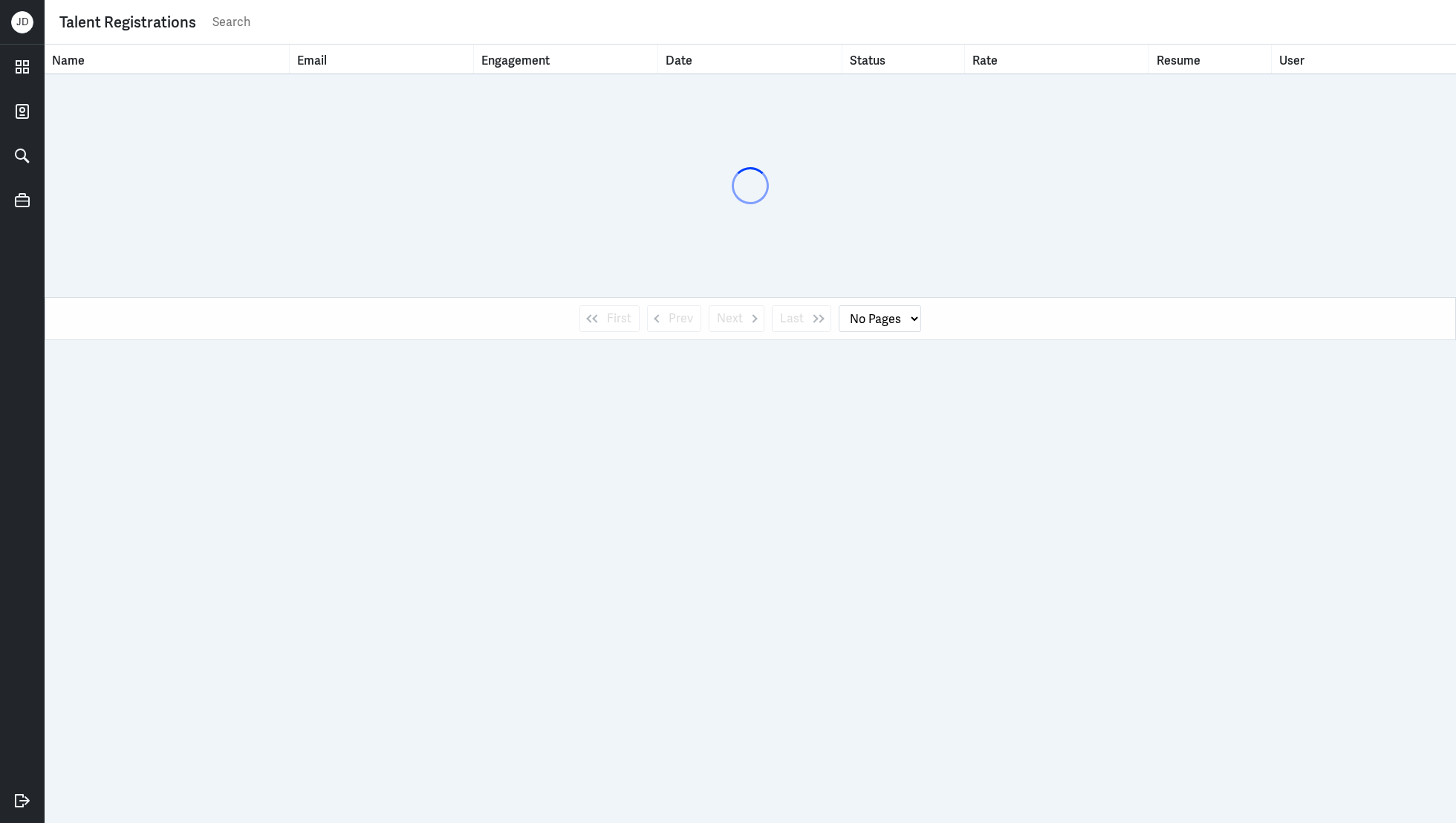
select select "1"
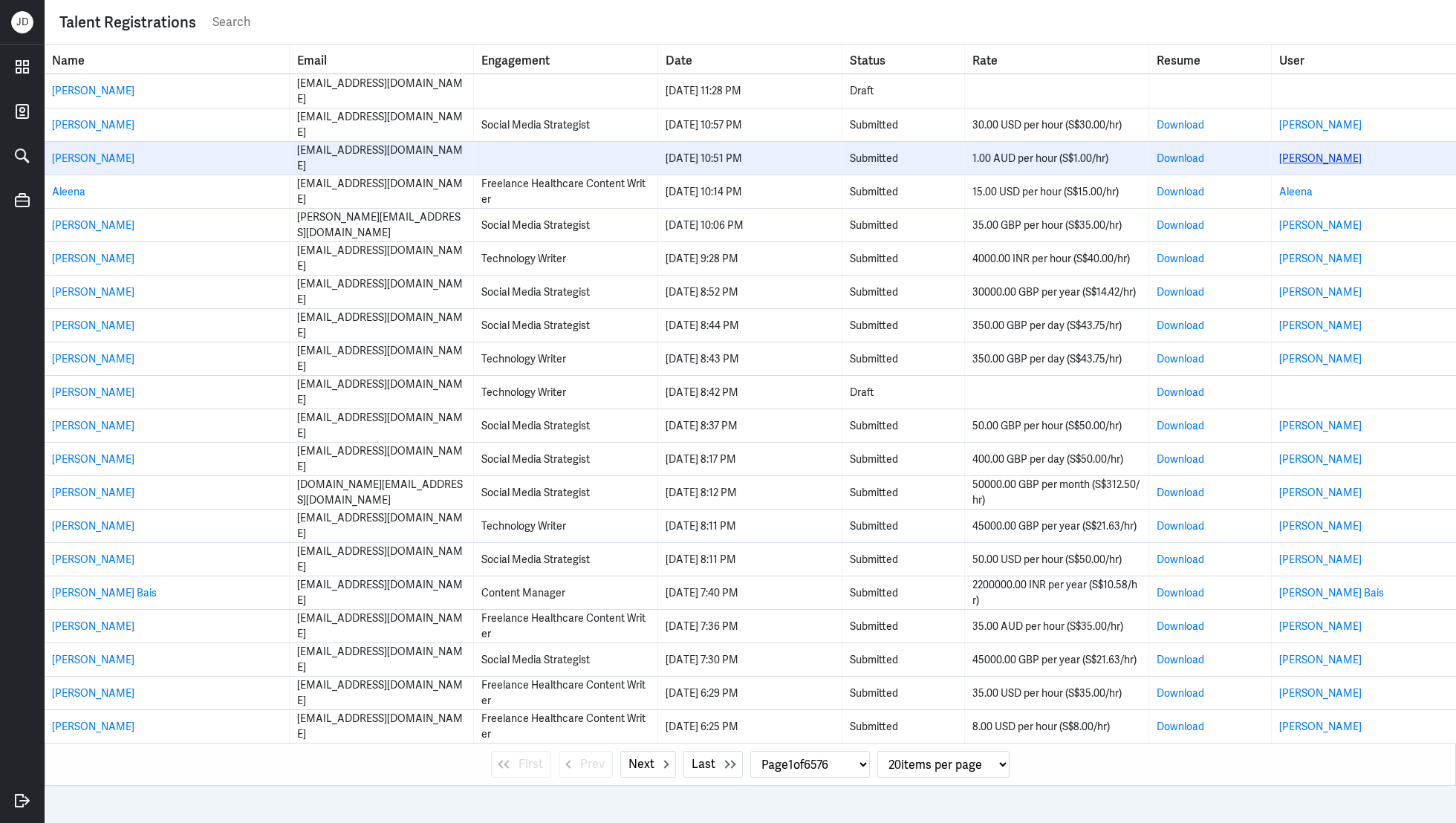
click at [1311, 155] on link "[PERSON_NAME]" at bounding box center [1320, 158] width 82 height 14
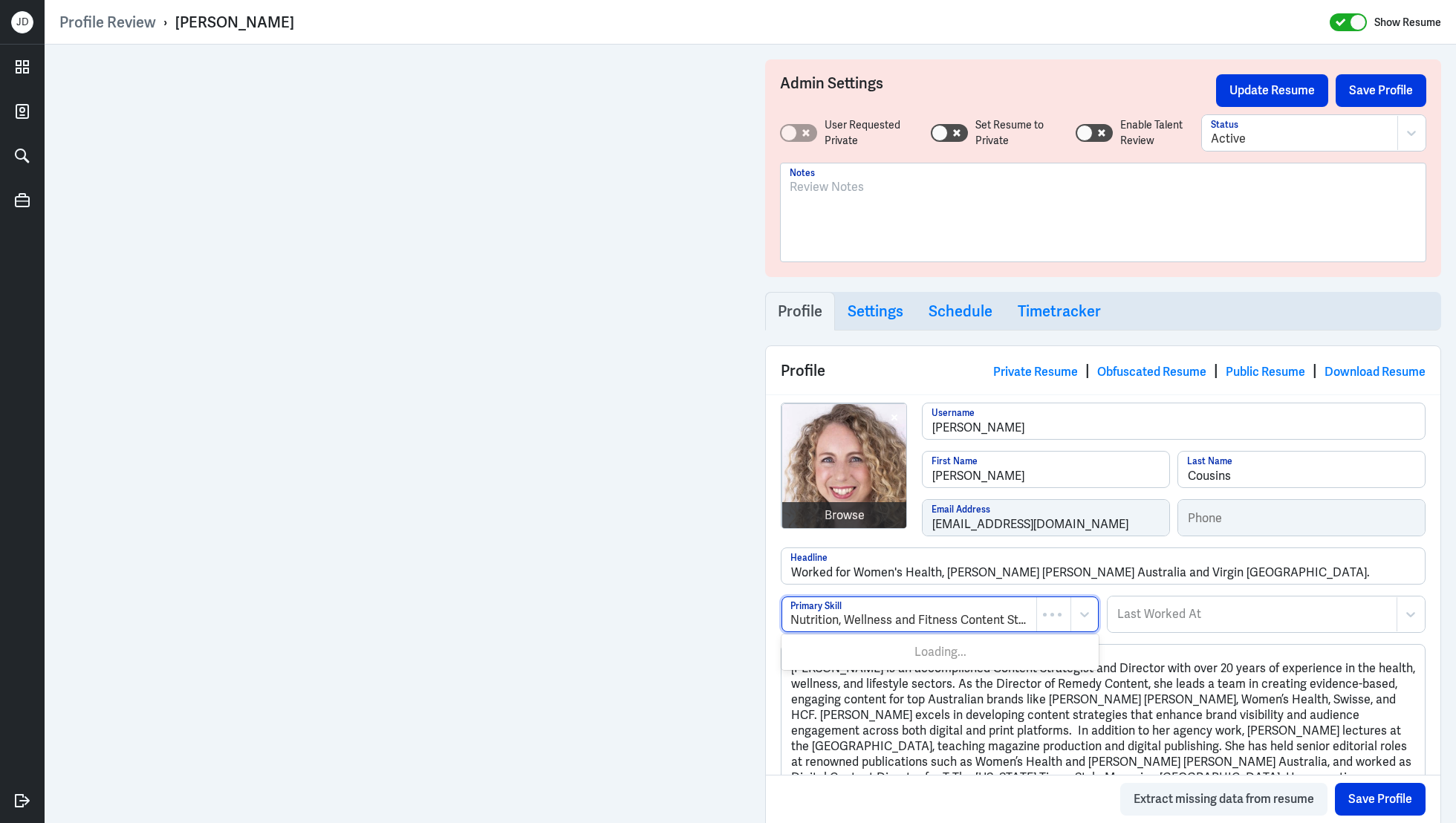
click at [1000, 616] on div at bounding box center [909, 621] width 238 height 18
type input "health, wellness"
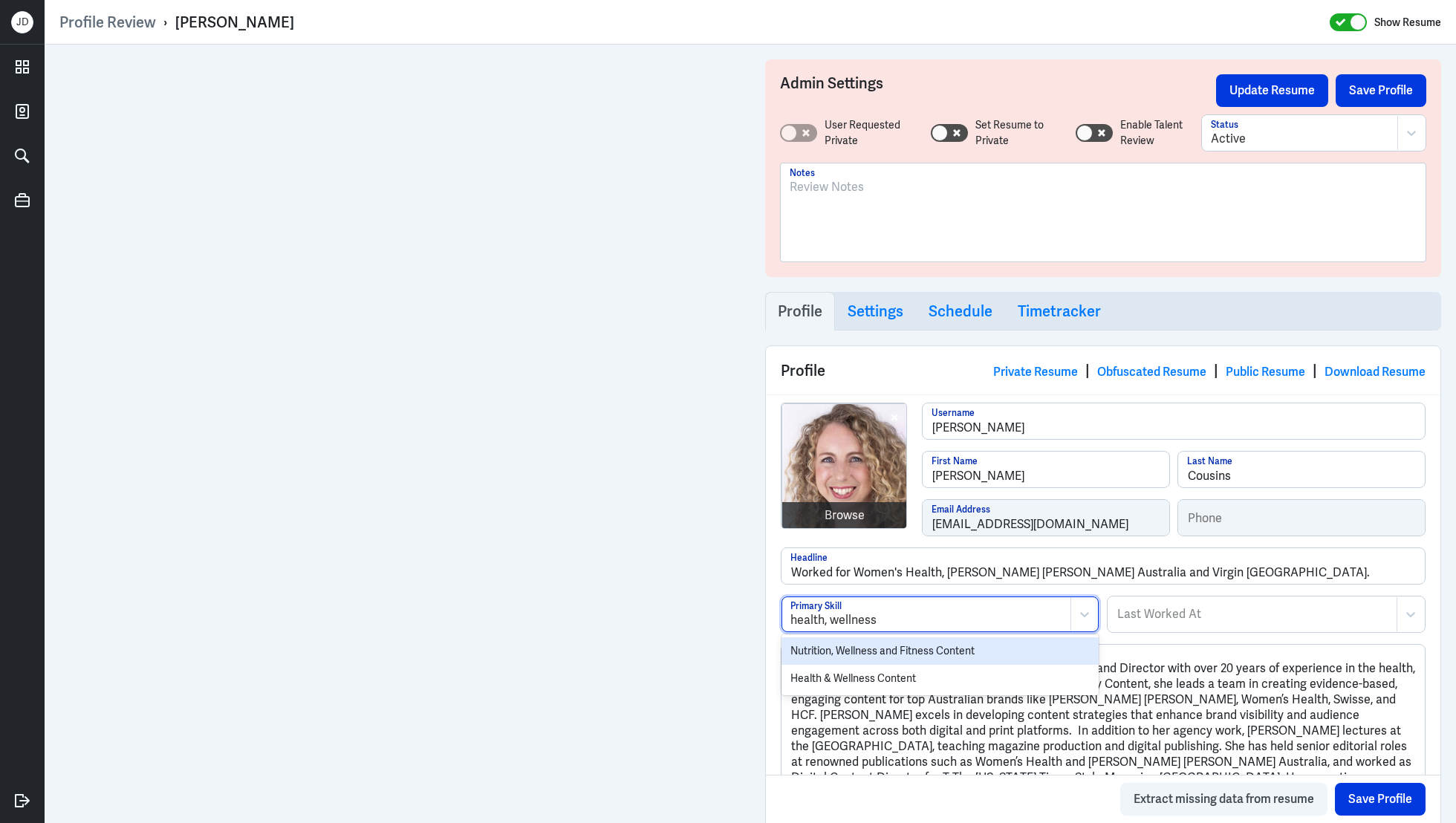
click at [982, 642] on div "Nutrition, Wellness and Fitness Content" at bounding box center [940, 652] width 318 height 27
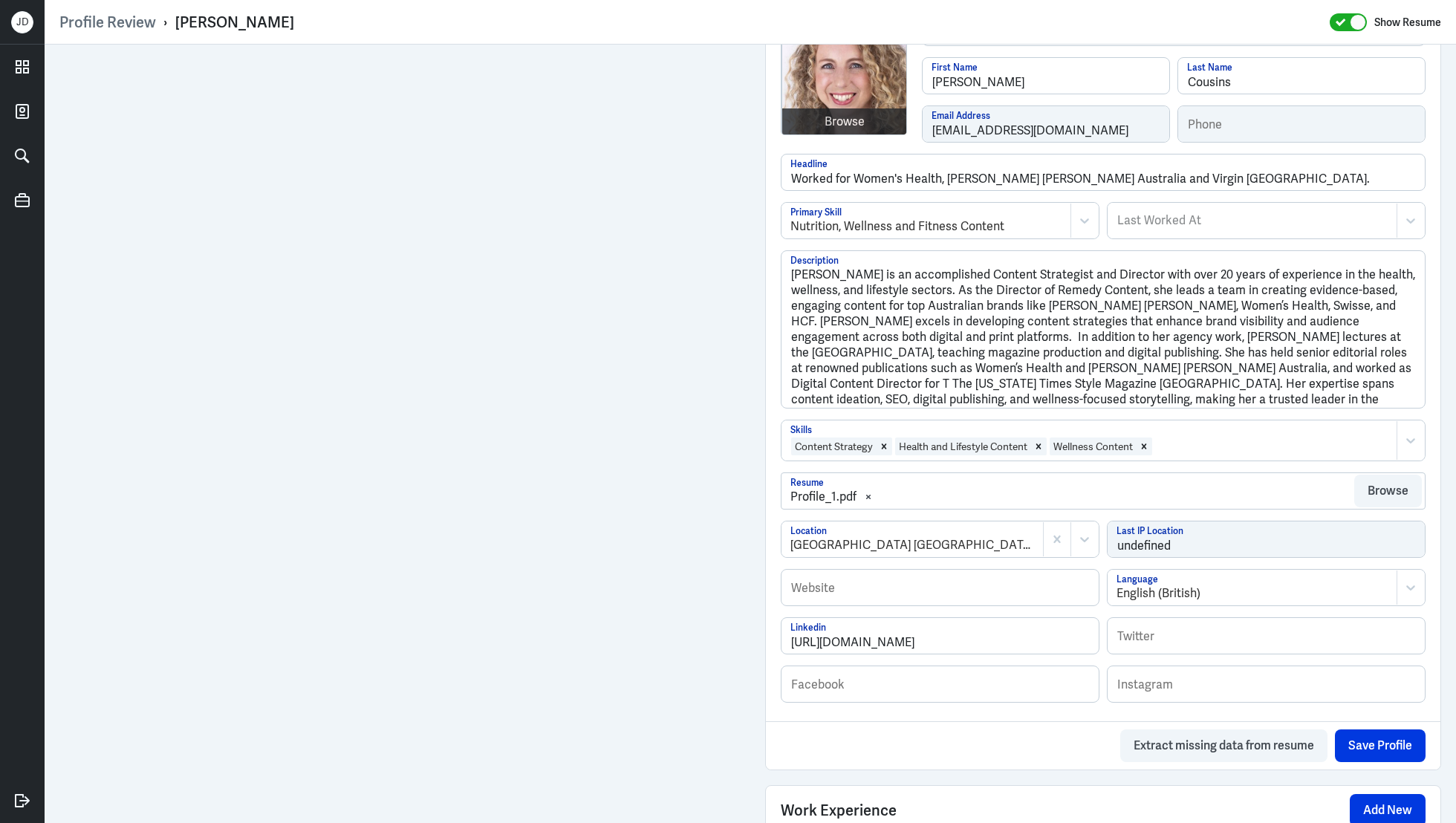
scroll to position [380, 0]
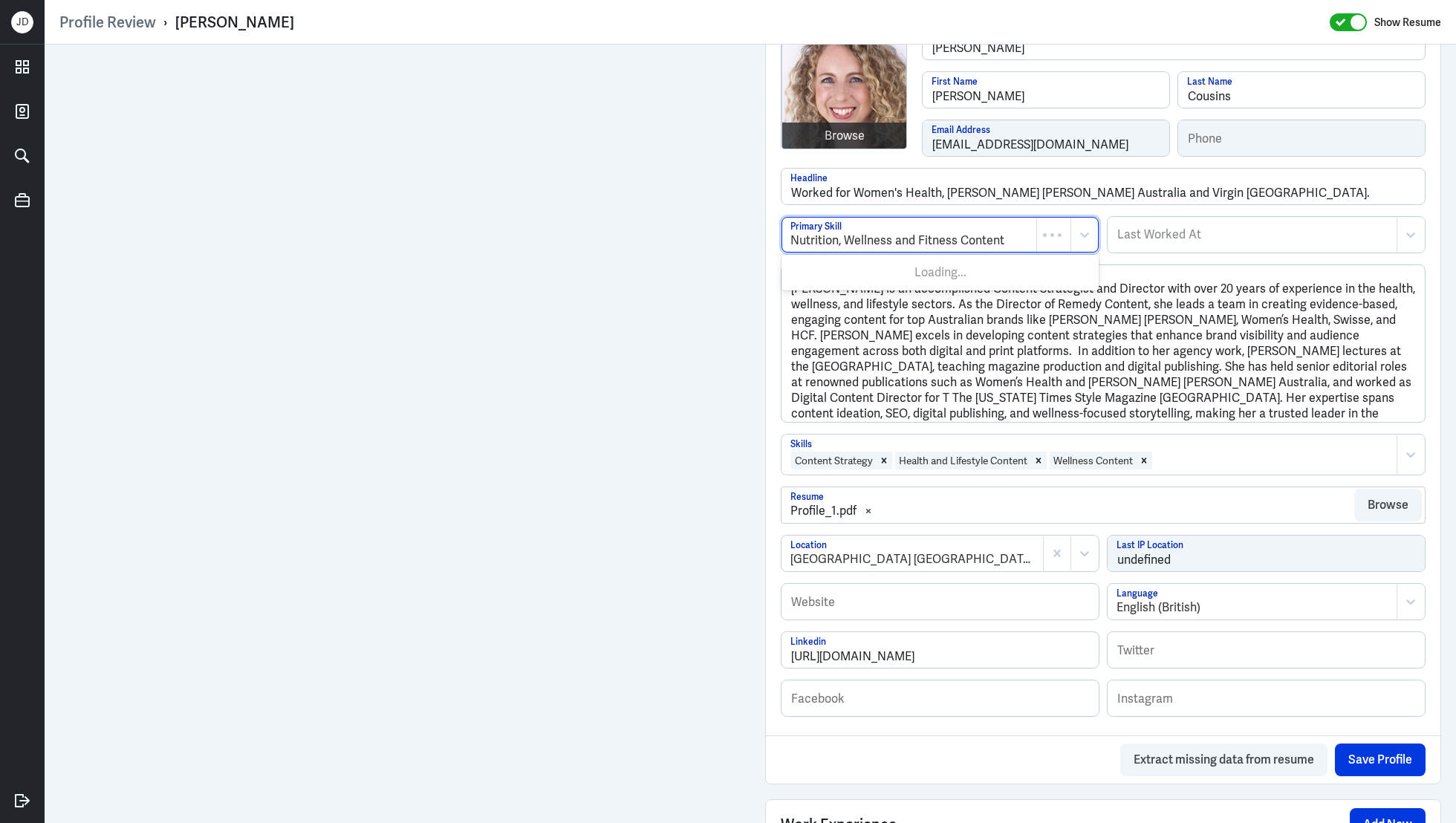
click at [1040, 238] on div "Nutrition, Wellness and Fitness Content" at bounding box center [940, 235] width 318 height 36
type input "health"
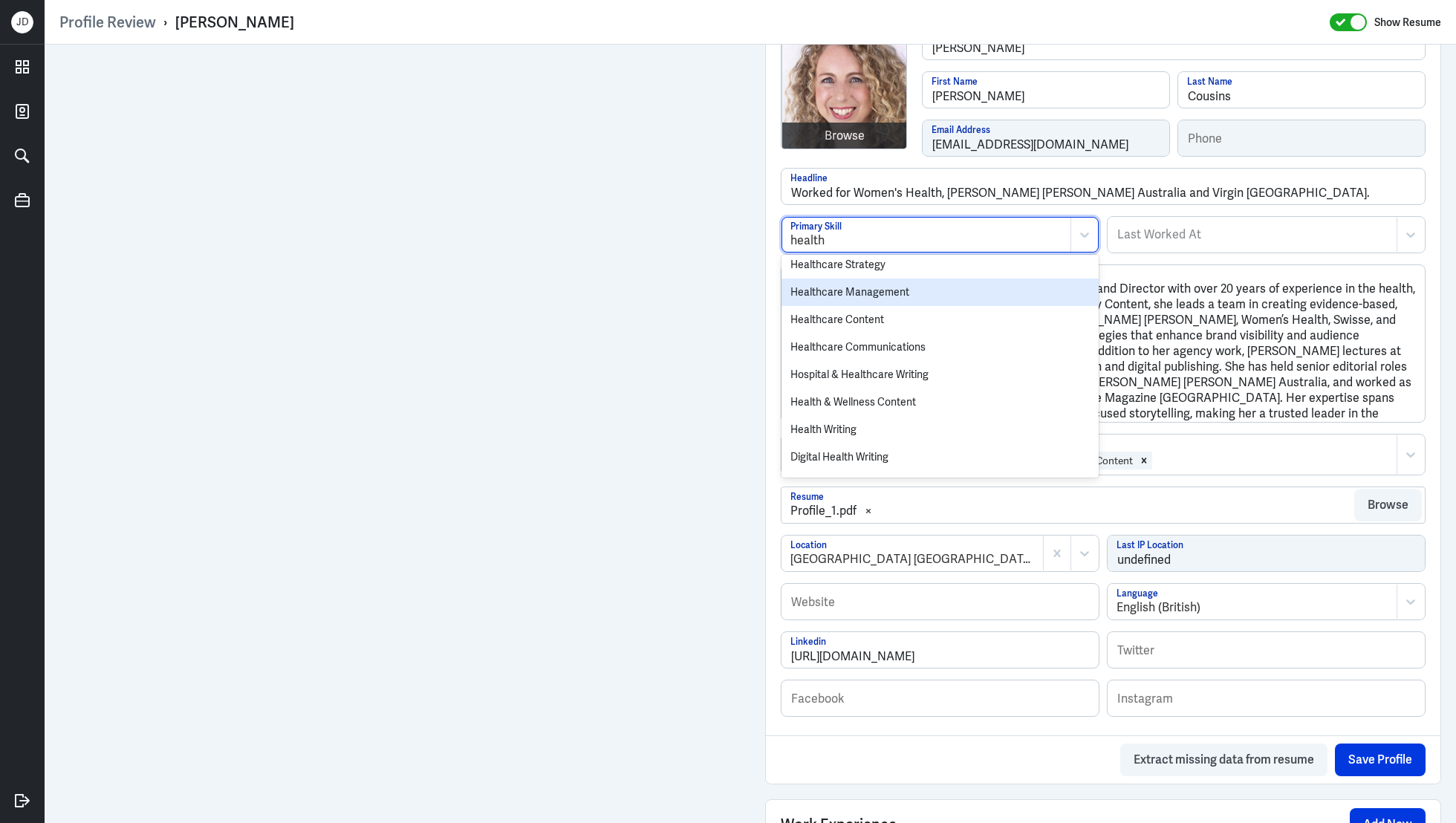
scroll to position [367, 0]
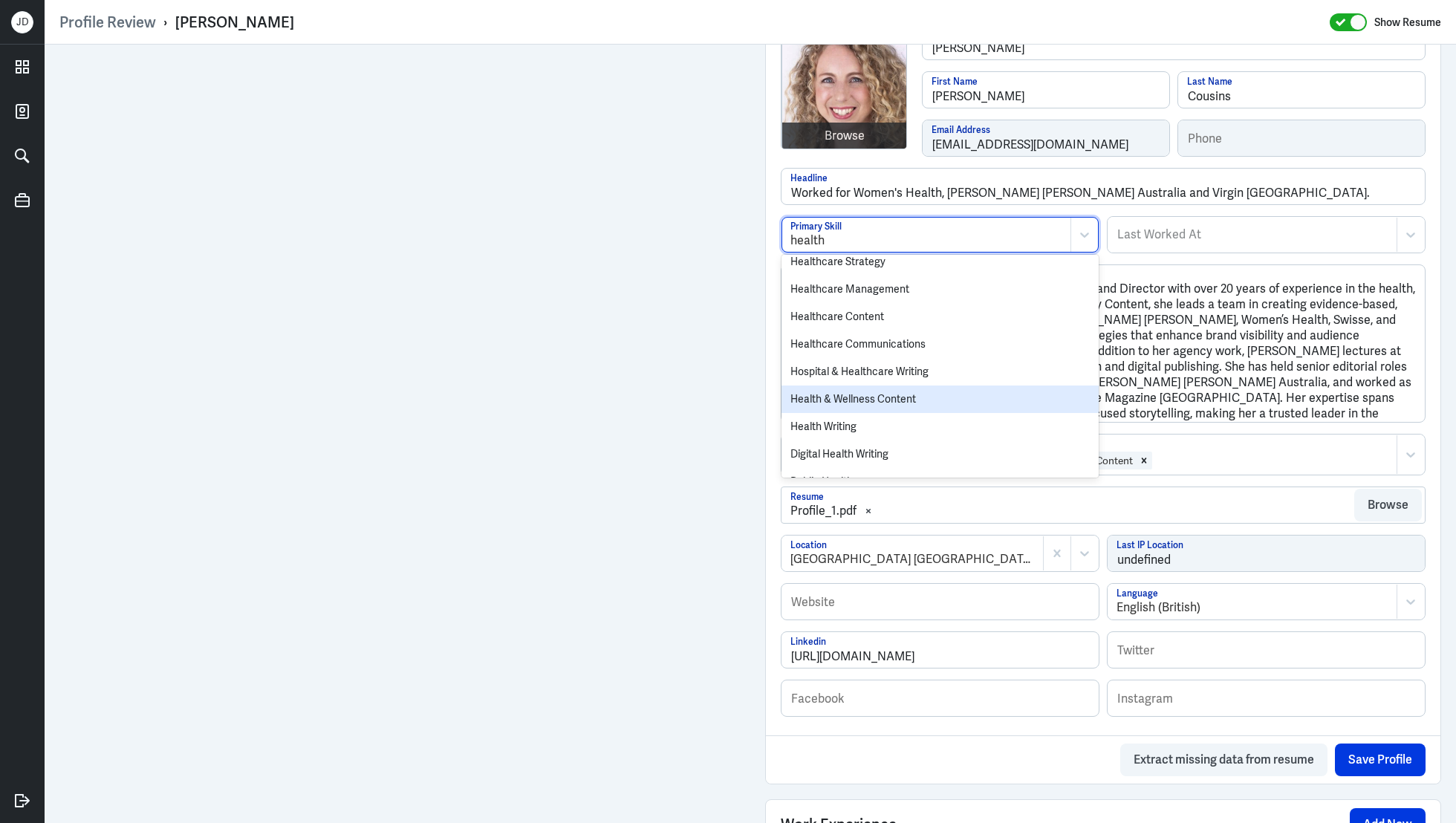
click at [882, 402] on div "Health & Wellness Content" at bounding box center [940, 399] width 318 height 27
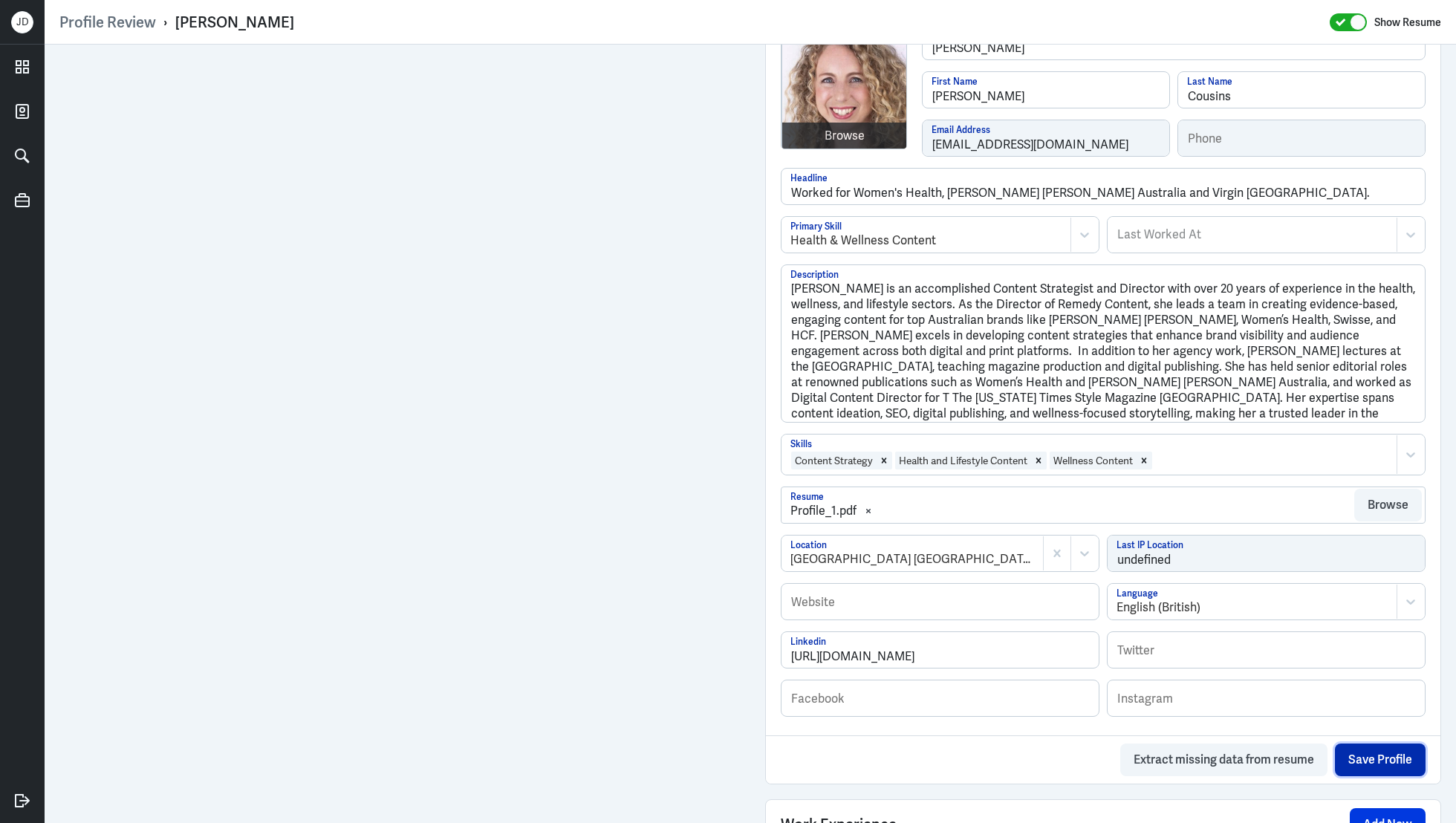
click at [1383, 757] on button "Save Profile" at bounding box center [1380, 760] width 90 height 32
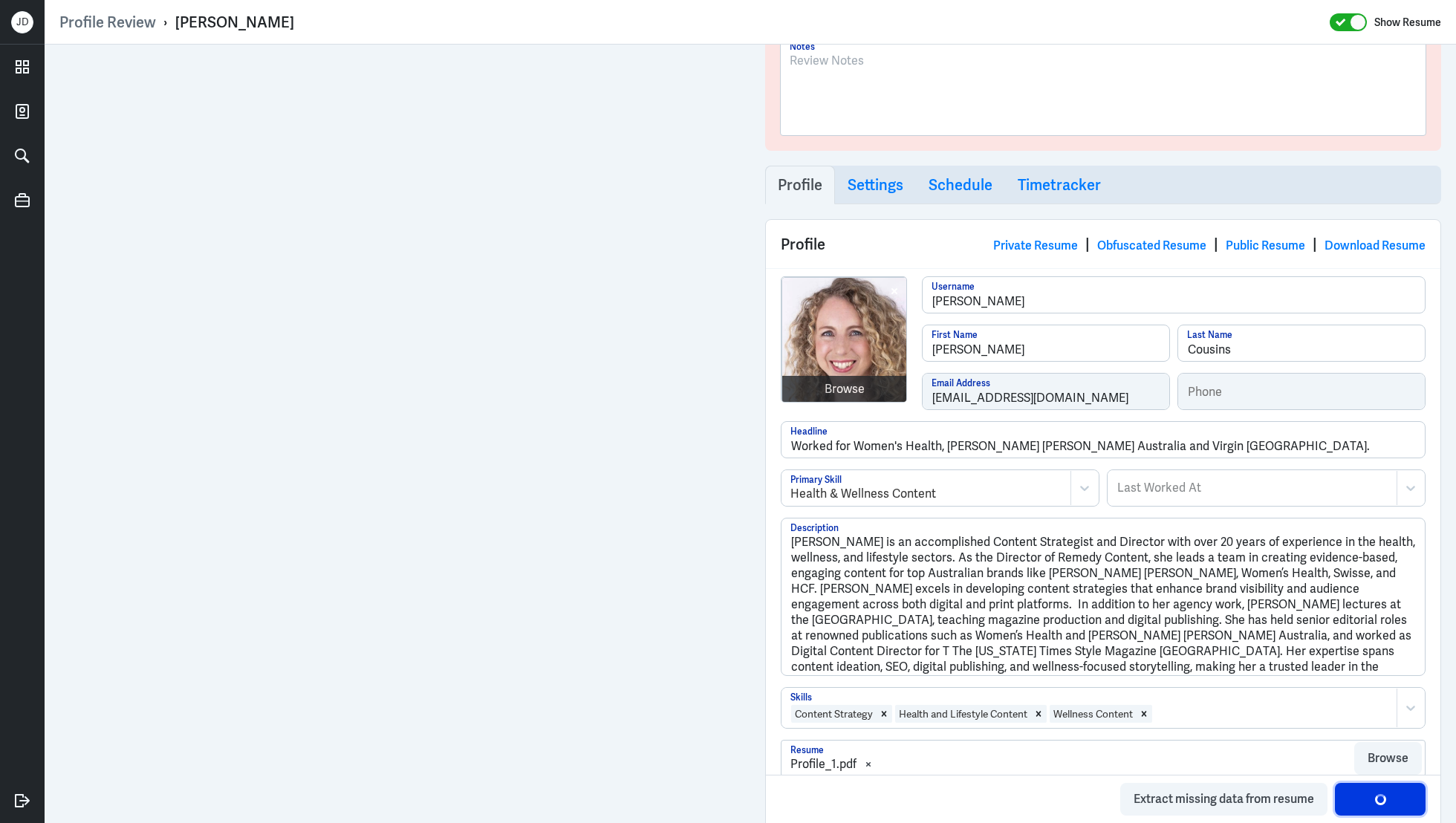
scroll to position [0, 0]
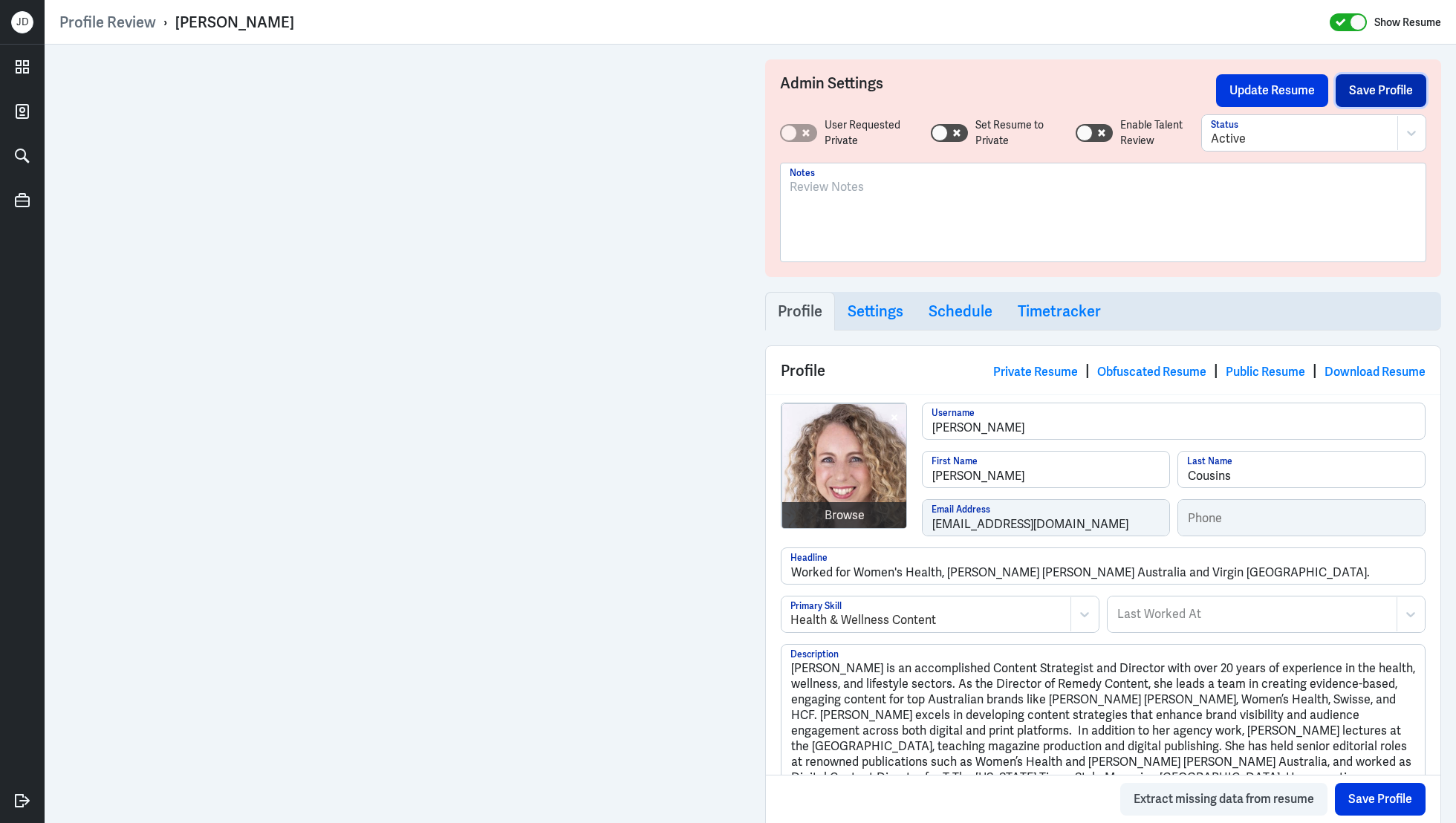
click at [1370, 90] on button "Save Profile" at bounding box center [1381, 90] width 90 height 32
click at [1252, 91] on button "Update Resume" at bounding box center [1272, 90] width 112 height 32
click at [1387, 94] on button "Save Profile" at bounding box center [1381, 90] width 90 height 32
click at [1286, 94] on button "Update Resume" at bounding box center [1272, 90] width 112 height 32
click at [1141, 365] on link "Obfuscated Resume" at bounding box center [1151, 372] width 109 height 15
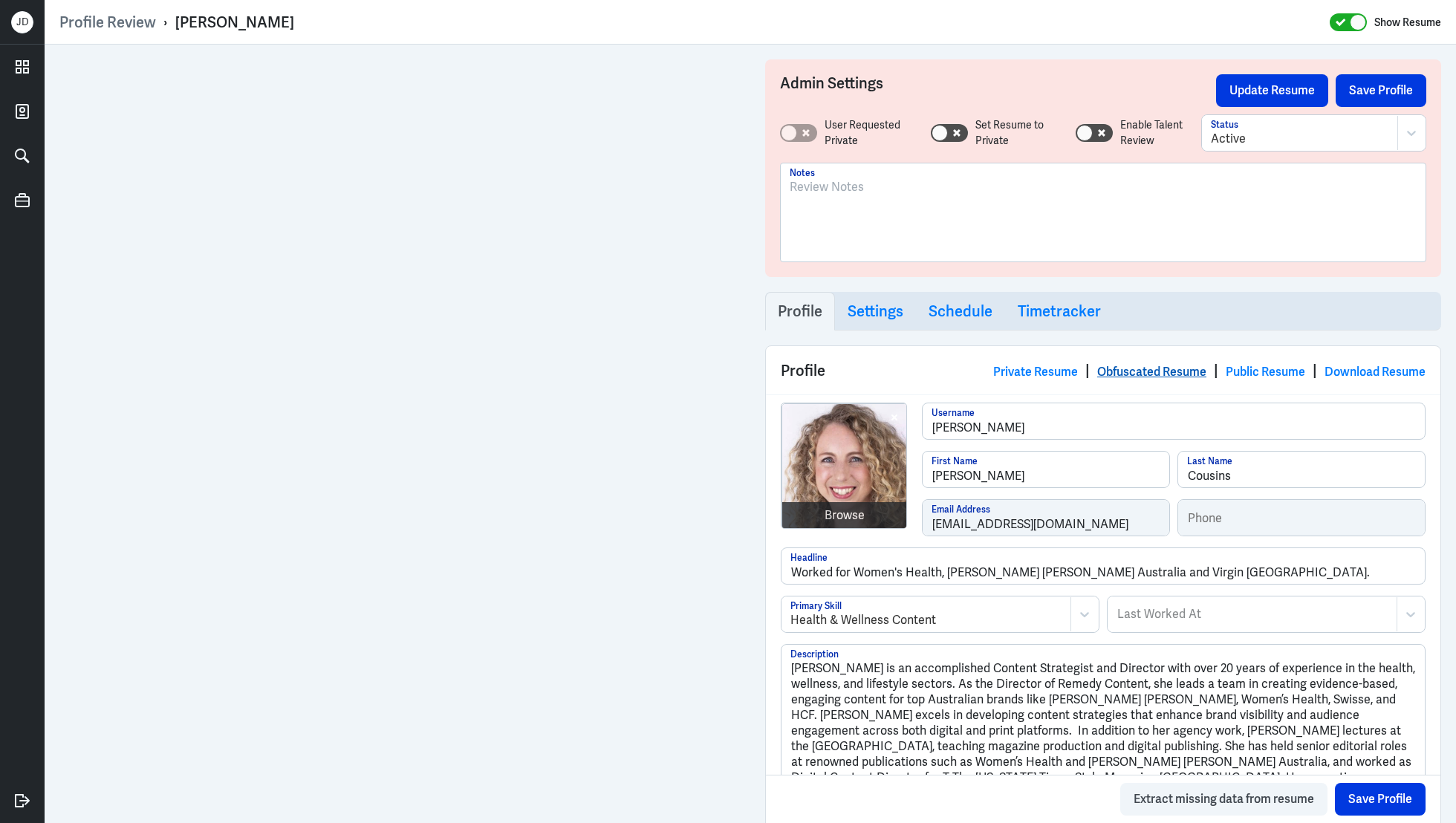
click at [1140, 367] on link "Obfuscated Resume" at bounding box center [1151, 372] width 109 height 15
click at [1395, 91] on button "Save Profile" at bounding box center [1381, 90] width 90 height 32
click at [1303, 93] on button "Update Resume" at bounding box center [1272, 90] width 112 height 32
click at [1164, 367] on link "Obfuscated Resume" at bounding box center [1151, 372] width 109 height 15
click at [1120, 371] on link "Obfuscated Resume" at bounding box center [1151, 372] width 109 height 15
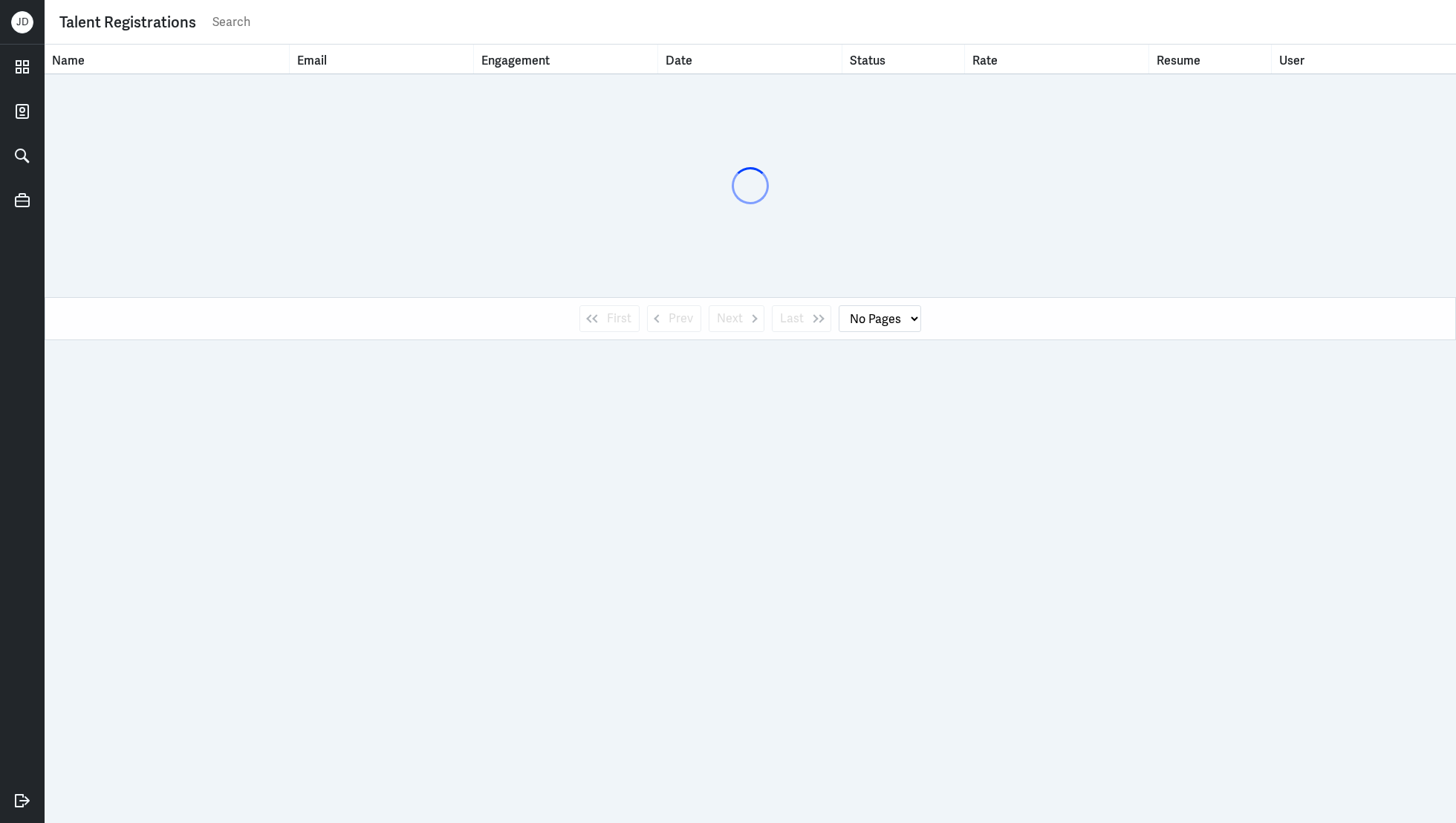
select select "1"
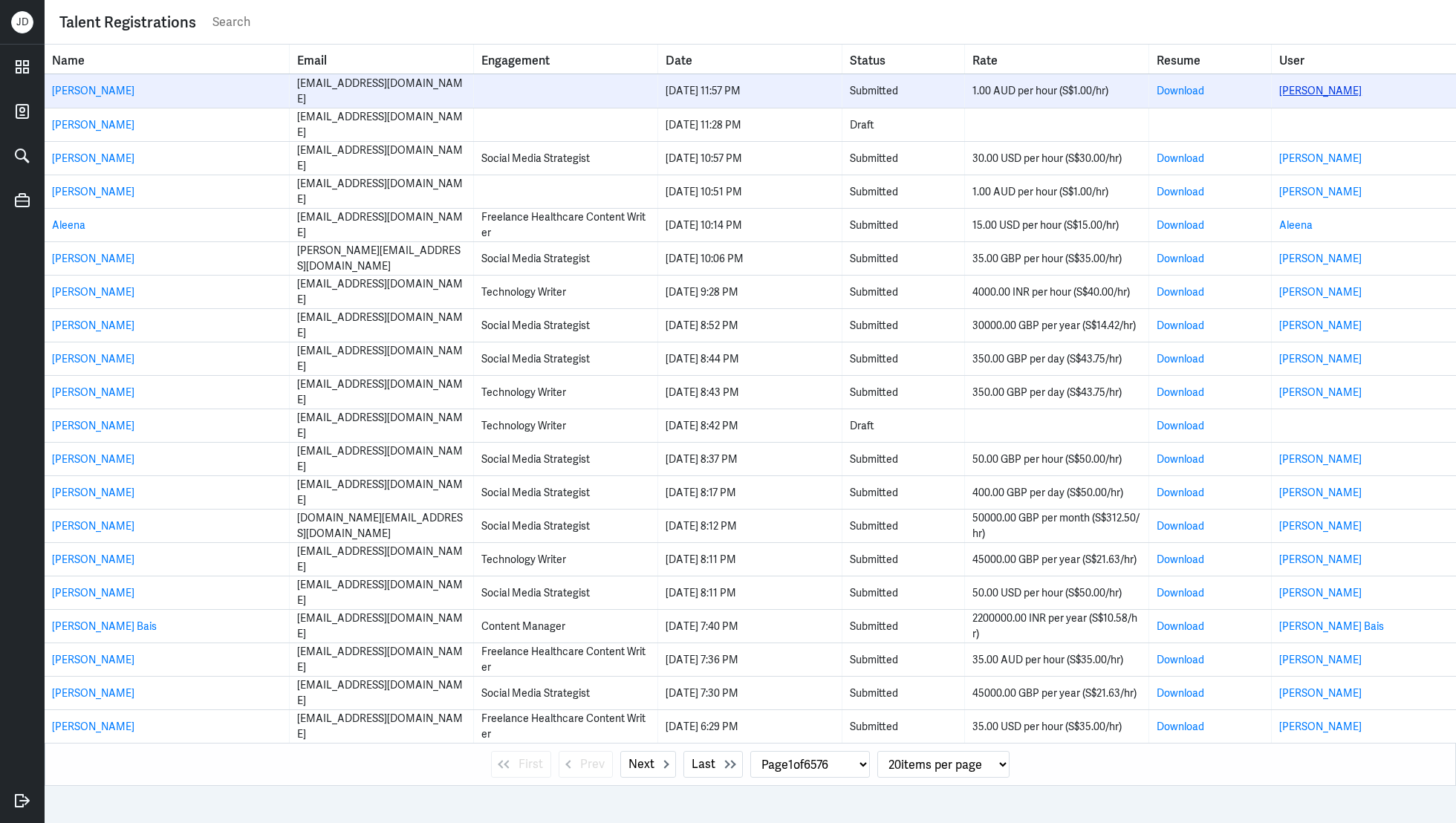
click at [1324, 94] on link "[PERSON_NAME]" at bounding box center [1320, 90] width 82 height 14
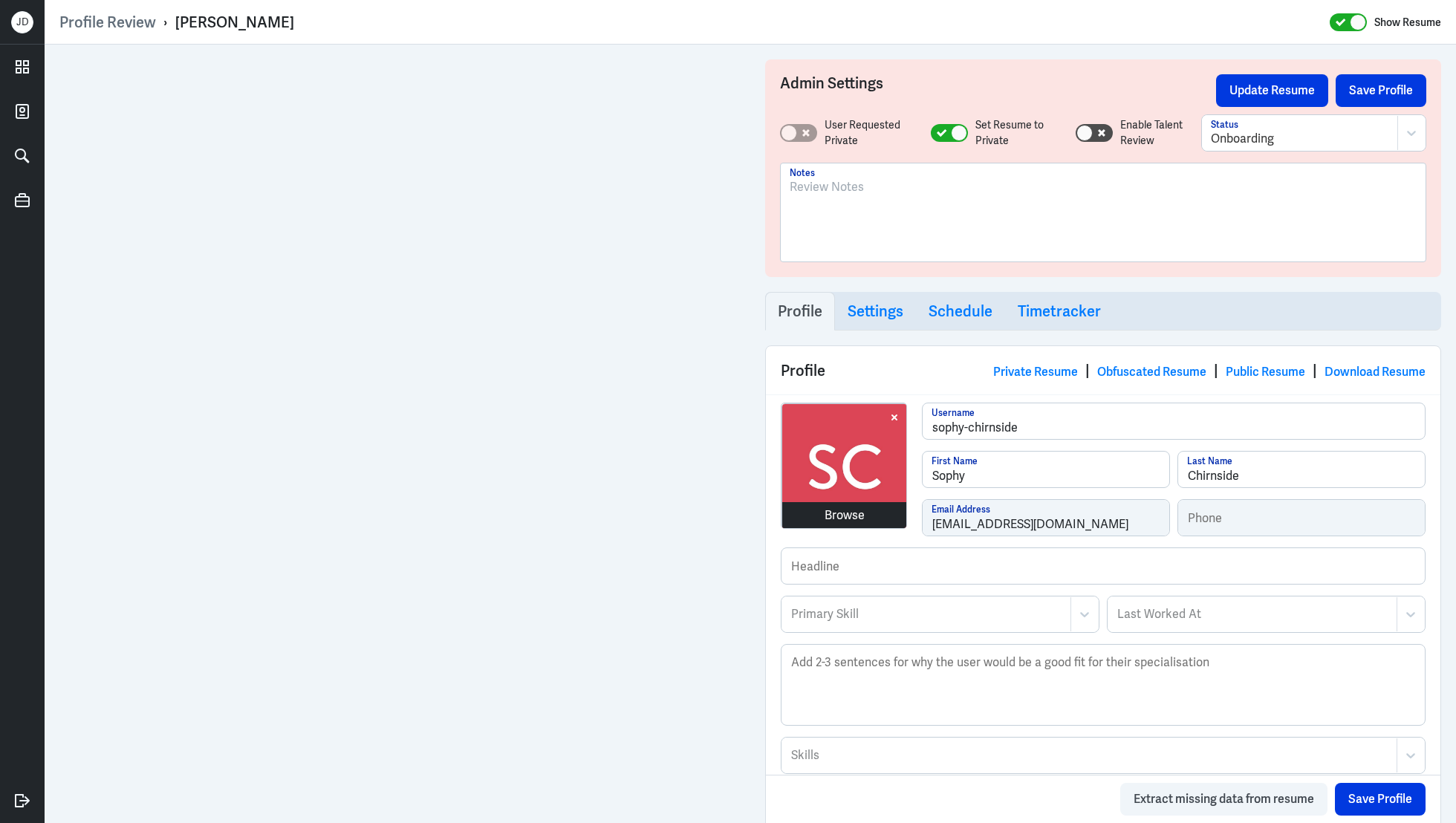
click at [829, 508] on div "Browse" at bounding box center [844, 516] width 40 height 18
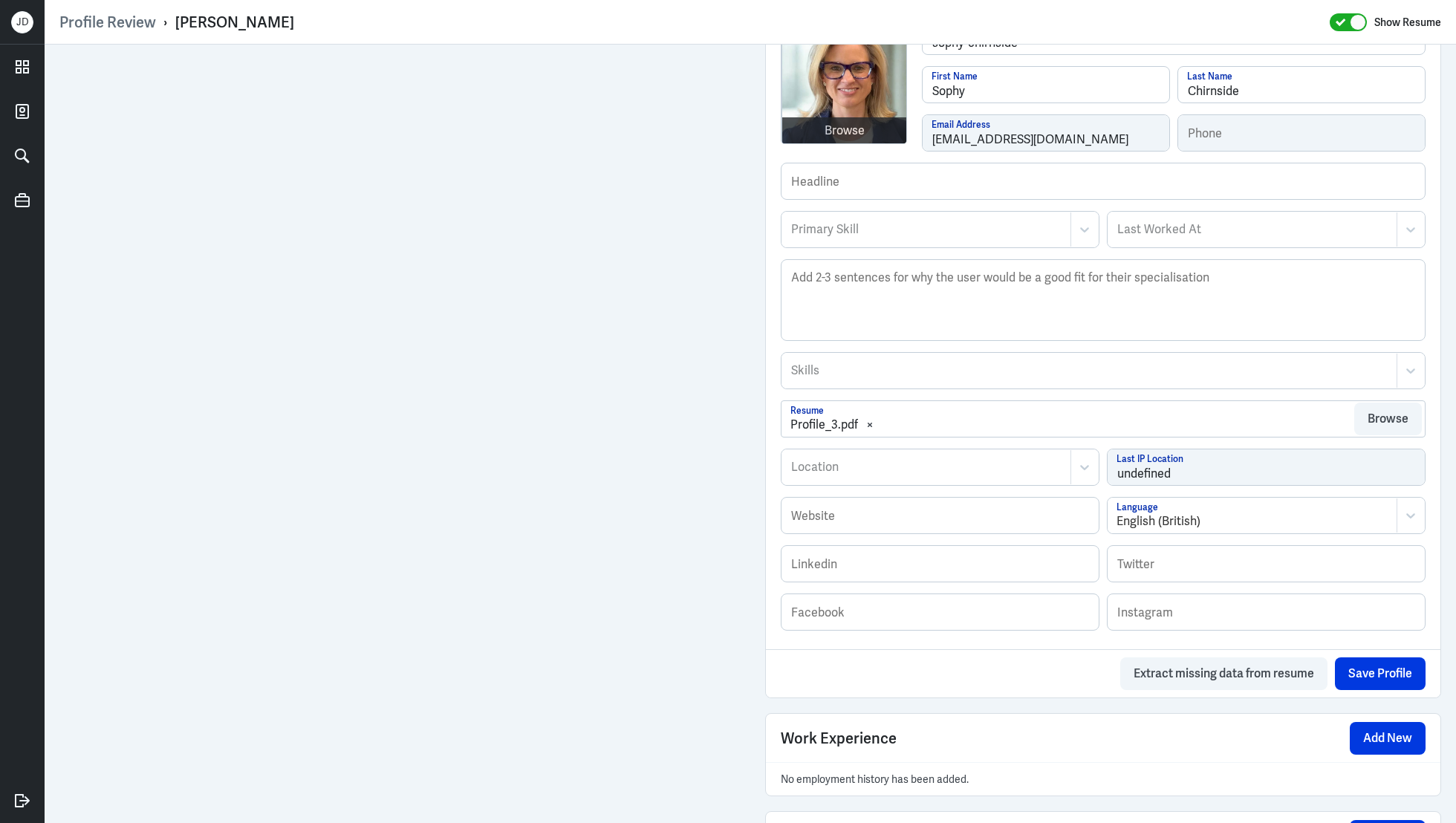
scroll to position [135, 0]
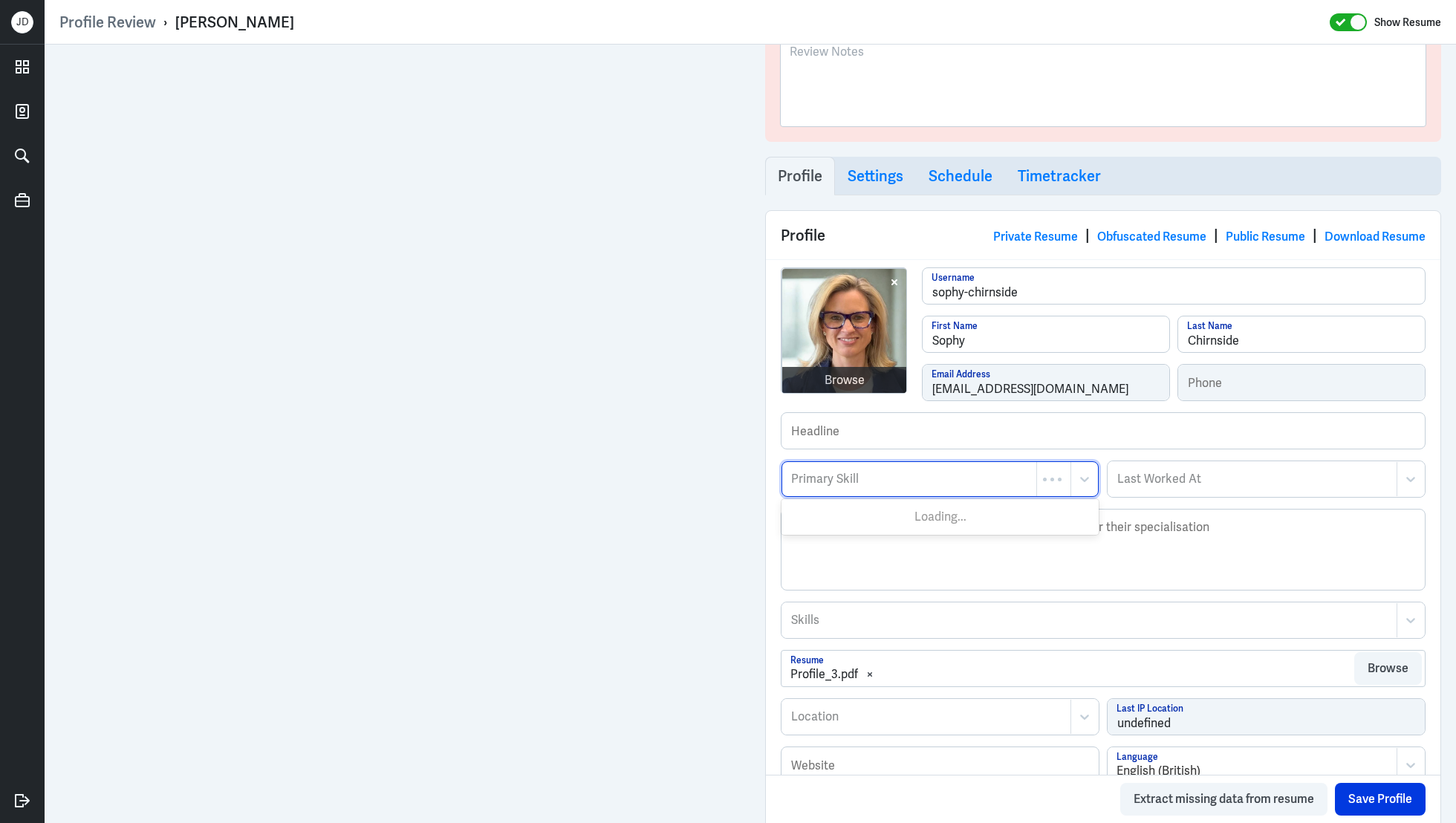
click at [895, 481] on div at bounding box center [908, 479] width 239 height 18
paste input "Strategic Communications Specialist, OKAY Therapy April 2025 – Present (6 month…"
type input "Strategic Communications Specialist, OKAY Therapy April 2025 – Present (6 month…"
type input "Health"
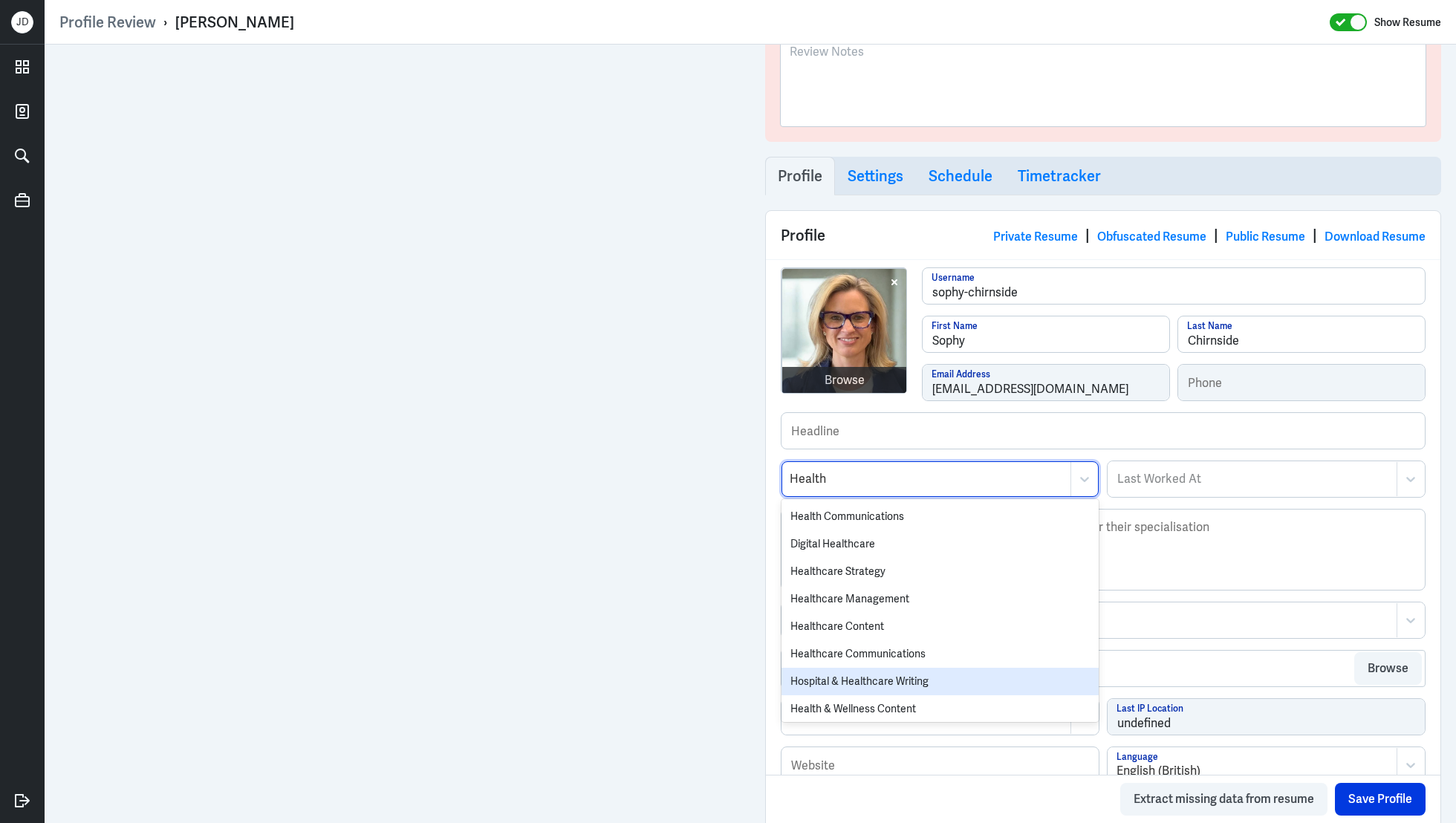
scroll to position [333, 0]
click at [889, 675] on div "Health & Wellness Content" at bounding box center [940, 678] width 318 height 27
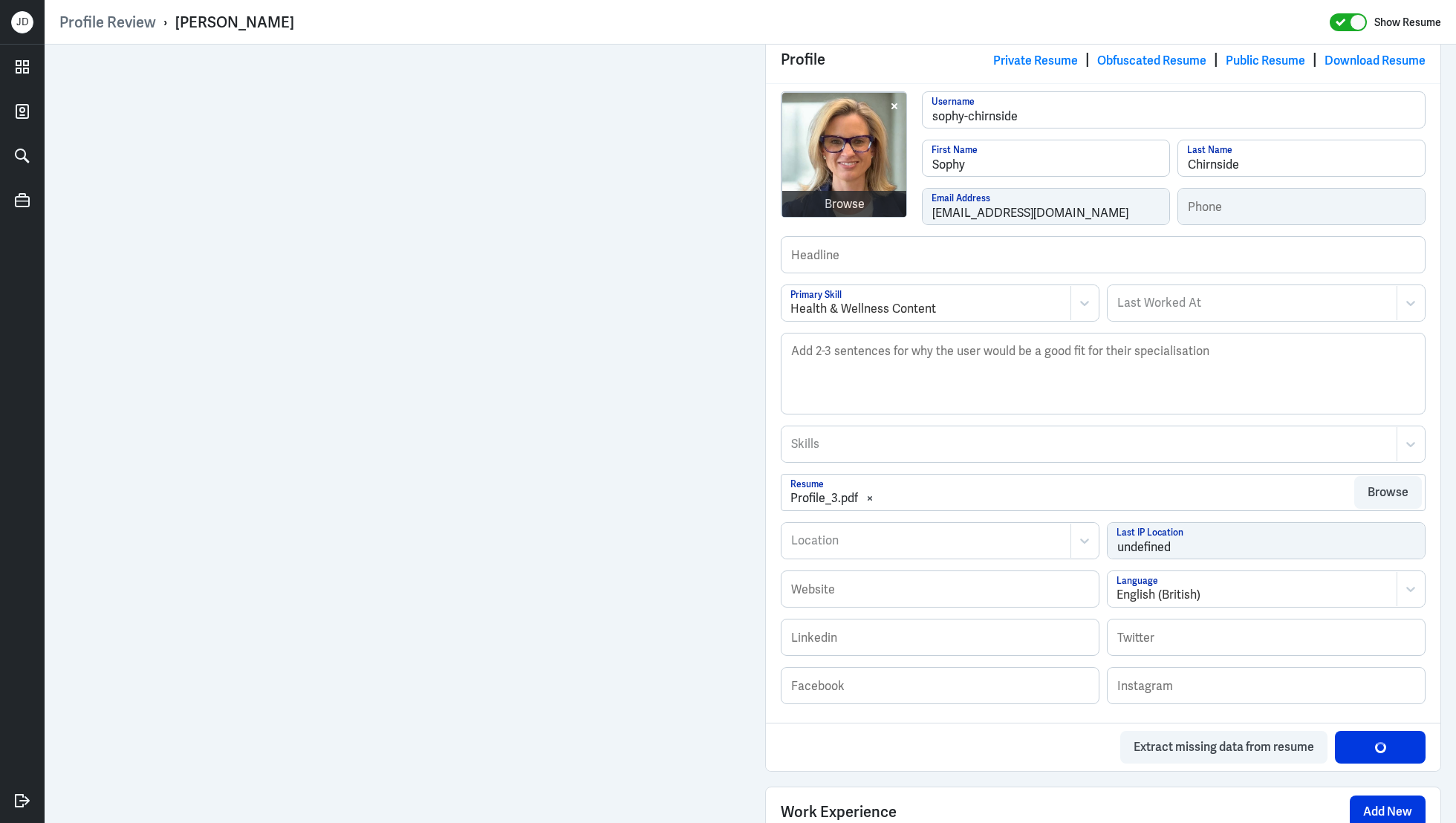
scroll to position [542, 0]
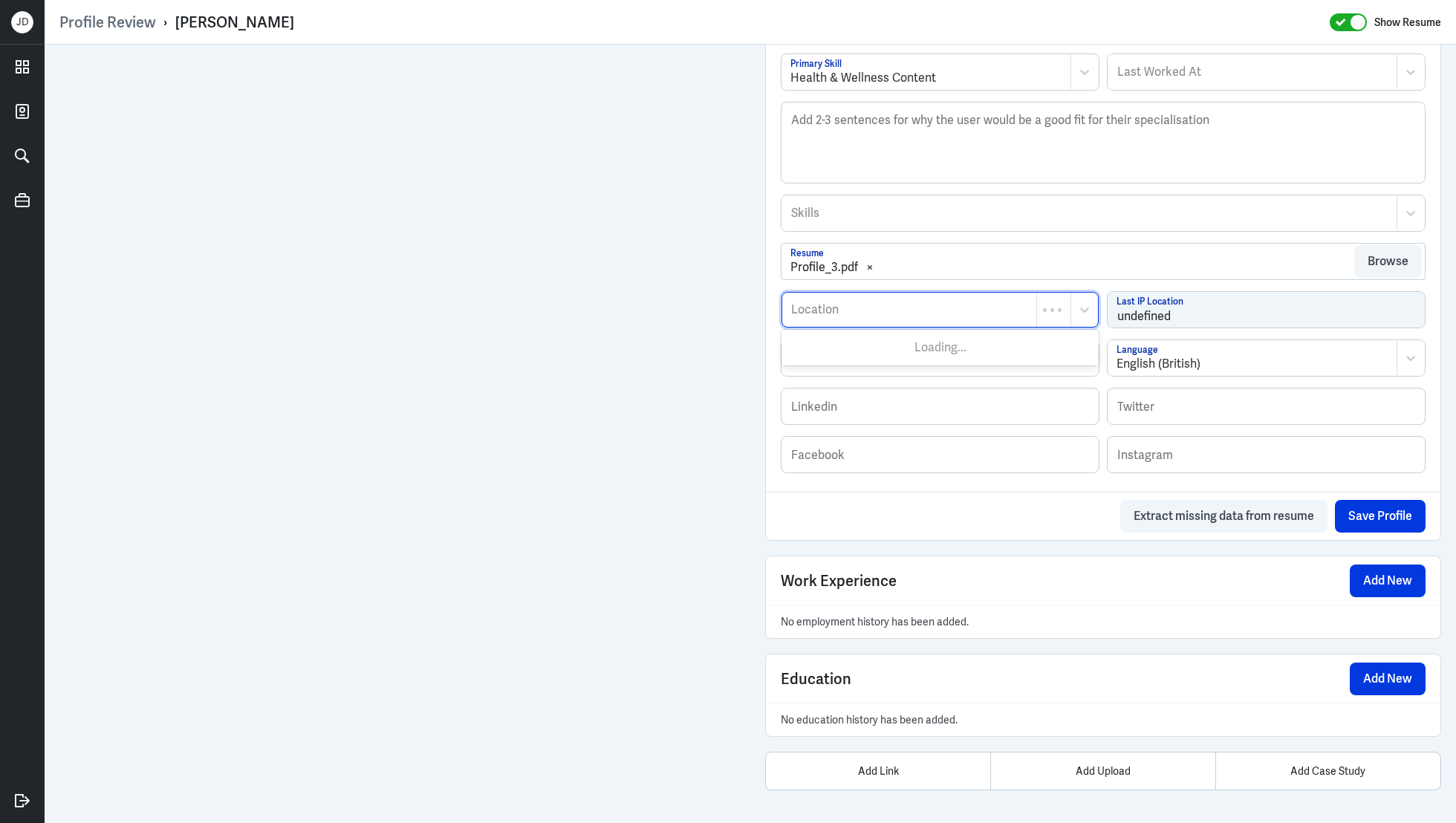
click at [843, 307] on div at bounding box center [908, 310] width 239 height 18
type input "Geelong"
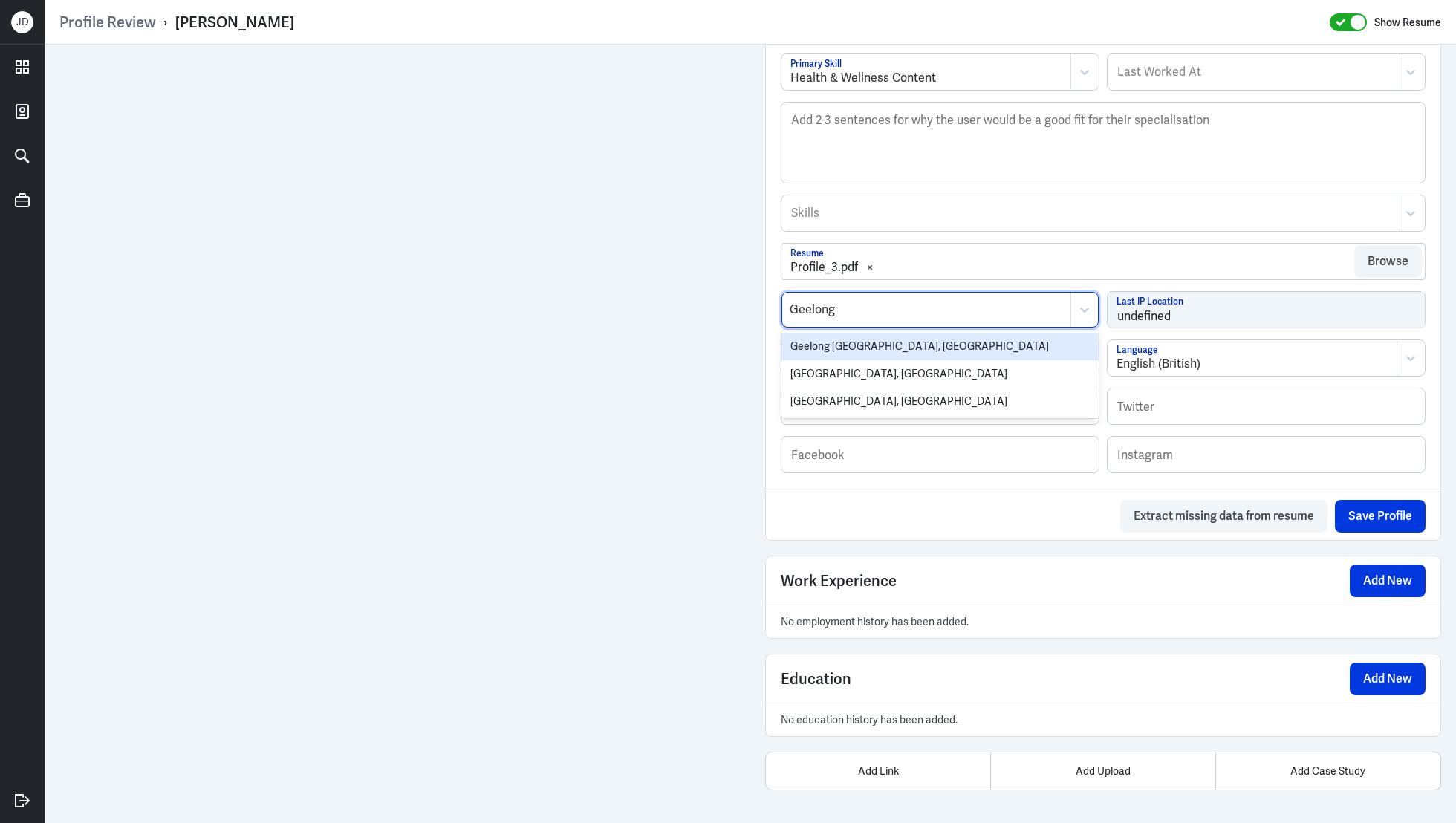
click at [835, 348] on div "Geelong [GEOGRAPHIC_DATA], [GEOGRAPHIC_DATA]" at bounding box center [940, 347] width 318 height 27
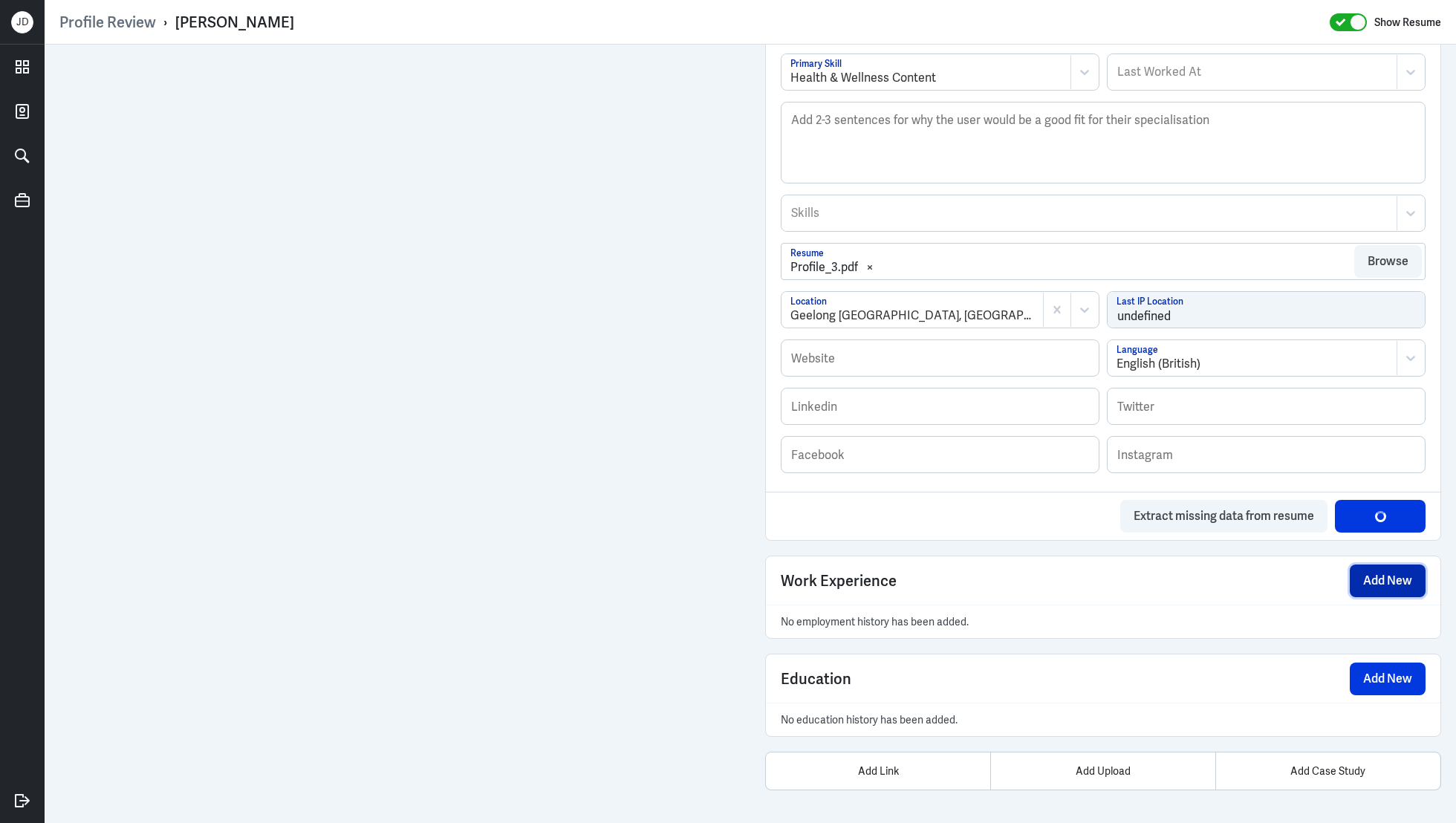
click at [1368, 577] on button "Add New" at bounding box center [1387, 581] width 76 height 32
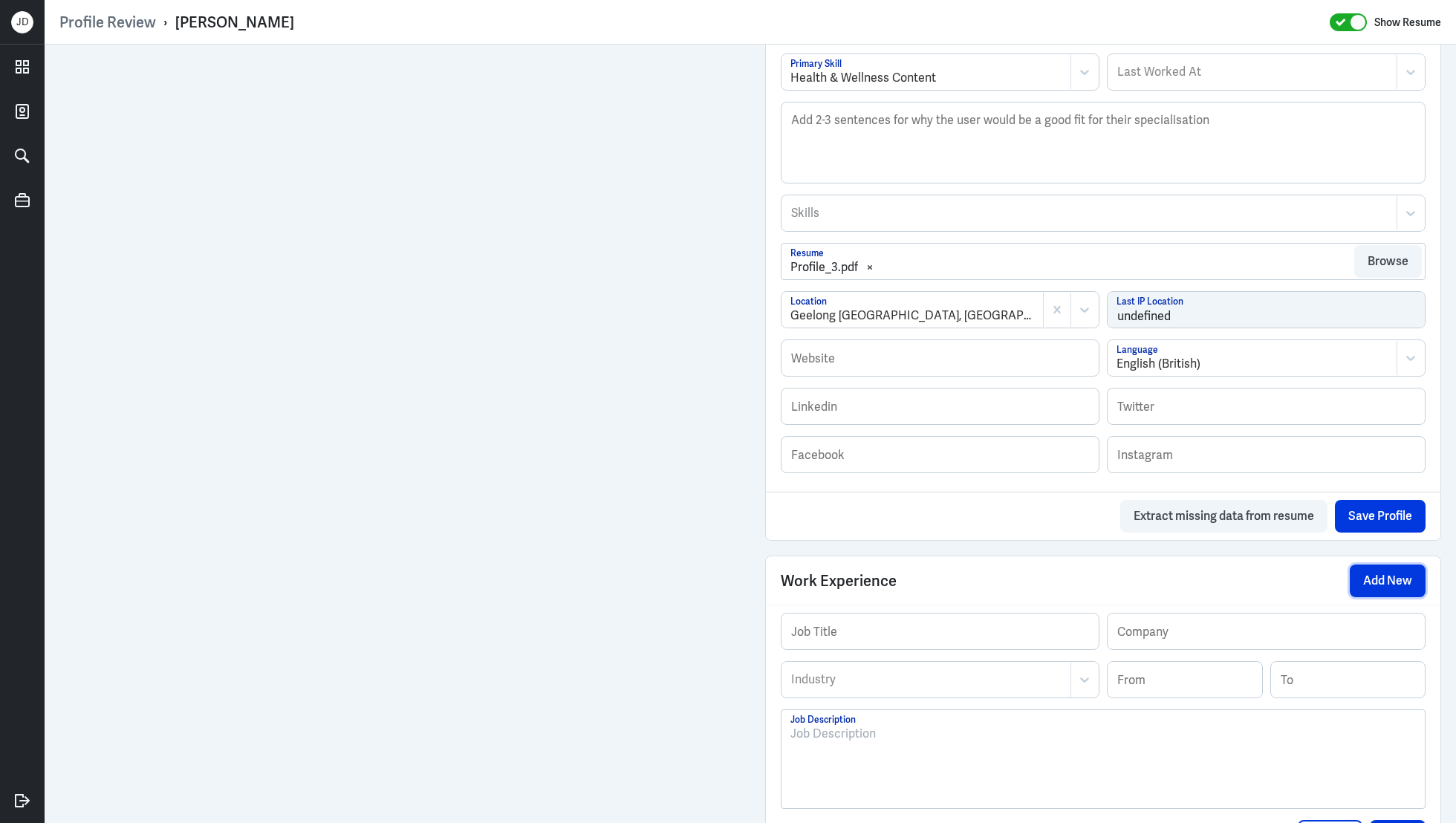
scroll to position [764, 0]
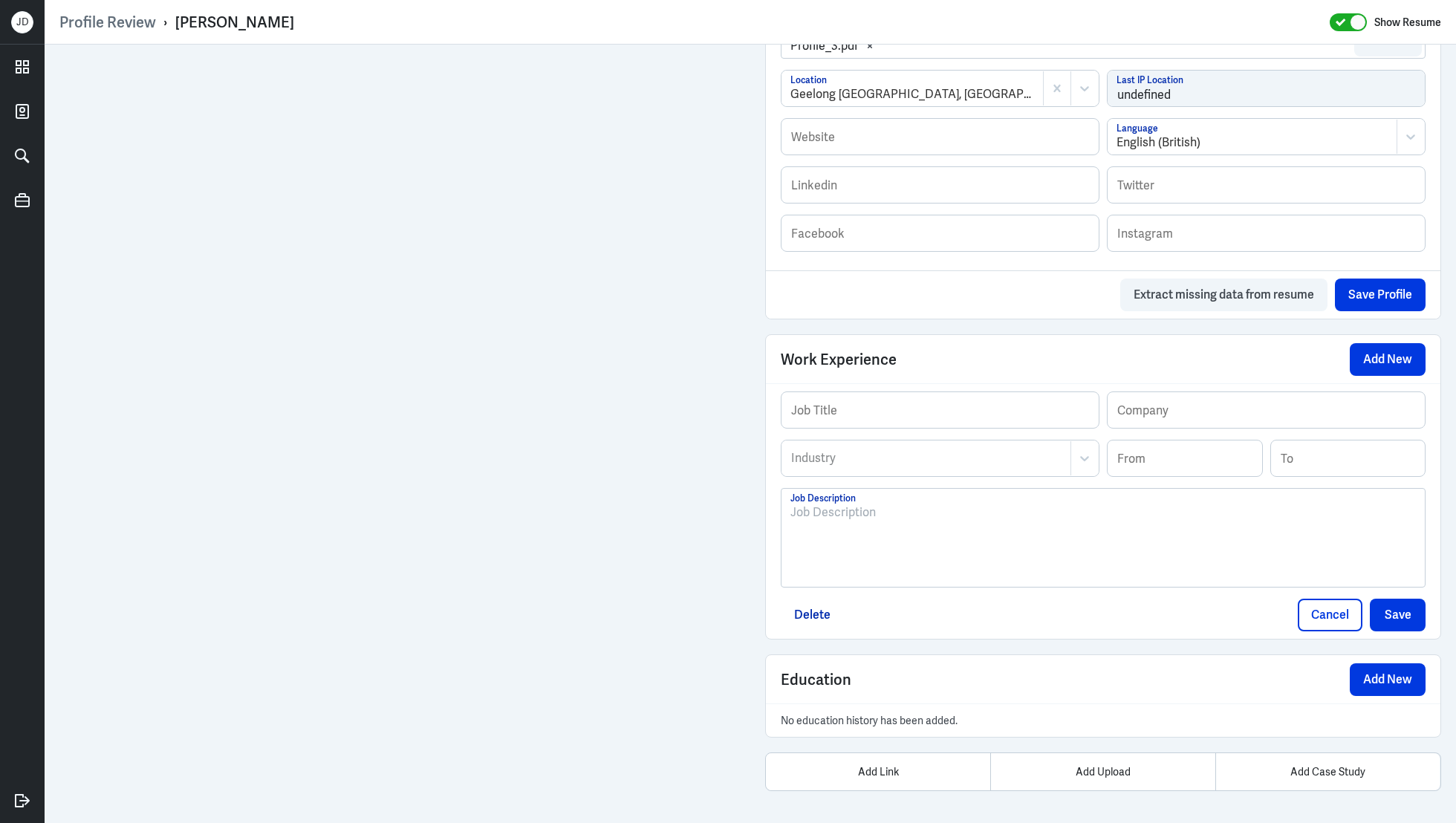
click at [872, 545] on div at bounding box center [1102, 543] width 625 height 80
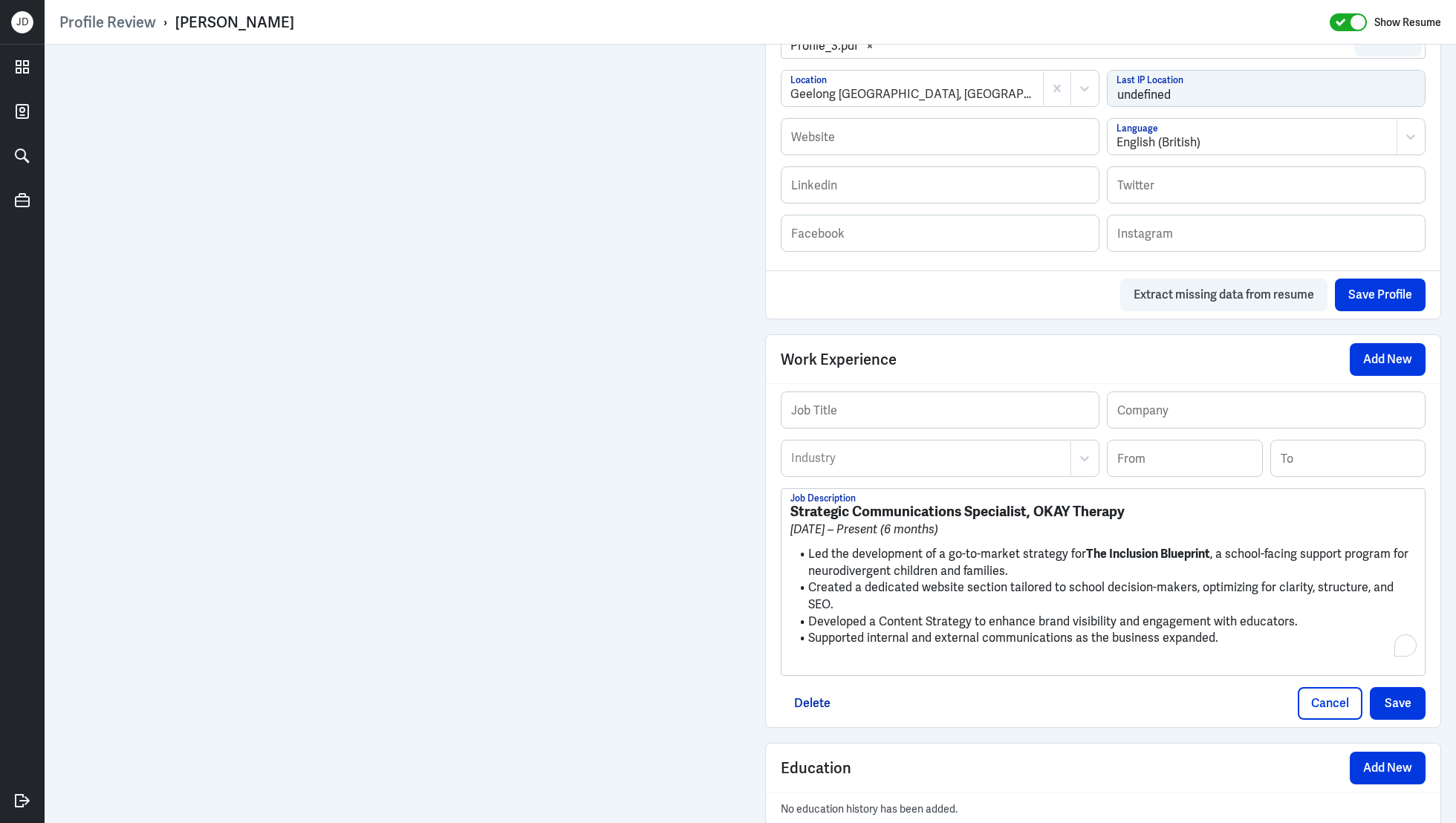
scroll to position [0, 0]
drag, startPoint x: 789, startPoint y: 507, endPoint x: 1130, endPoint y: 510, distance: 341.0
click at [1130, 510] on h3 "Strategic Communications Specialist, OKAY Therapy" at bounding box center [1102, 512] width 625 height 16
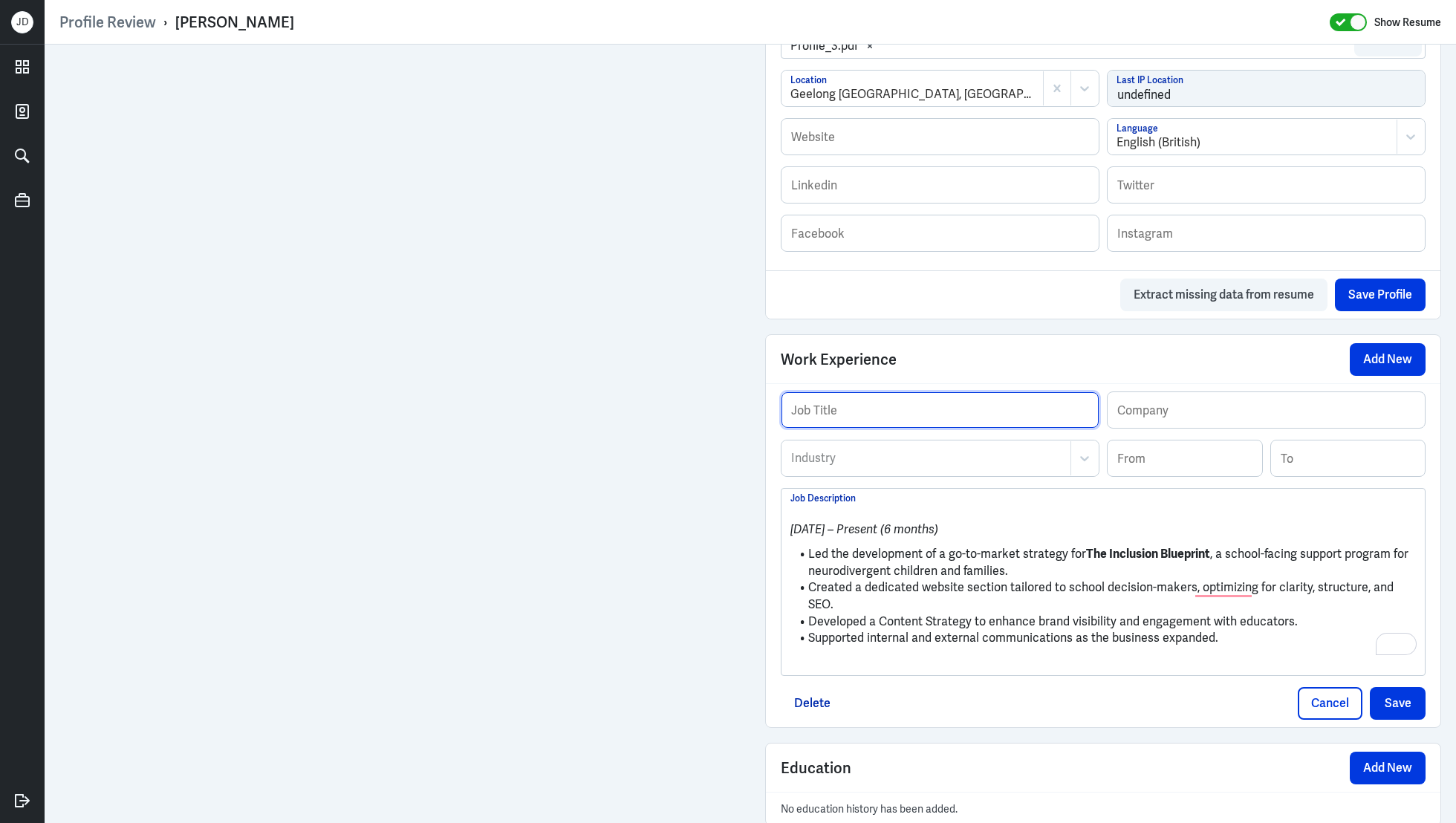
click at [1030, 398] on input "text" at bounding box center [940, 411] width 318 height 36
paste input "Strategic Communications Specialist, OKAY Therapy"
drag, startPoint x: 995, startPoint y: 417, endPoint x: 1092, endPoint y: 417, distance: 97.0
click at [1092, 417] on input "Strategic Communications Specialist, OKAY Therapy" at bounding box center [940, 411] width 318 height 36
type input "Strategic Communications Specialist"
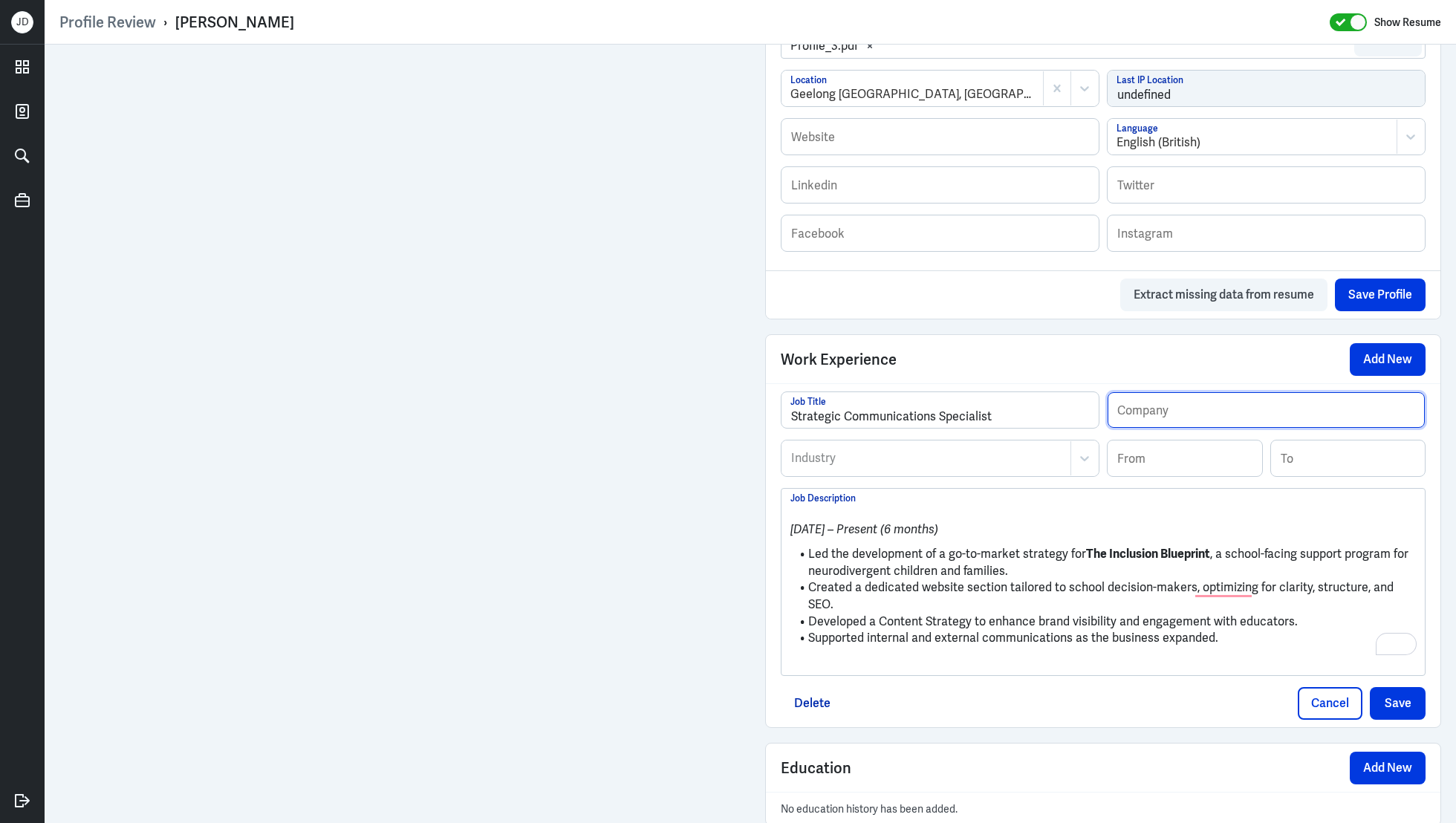
click at [1154, 418] on input "text" at bounding box center [1267, 411] width 318 height 36
paste input "OKAY Therapy"
type input "OKAY Therapy"
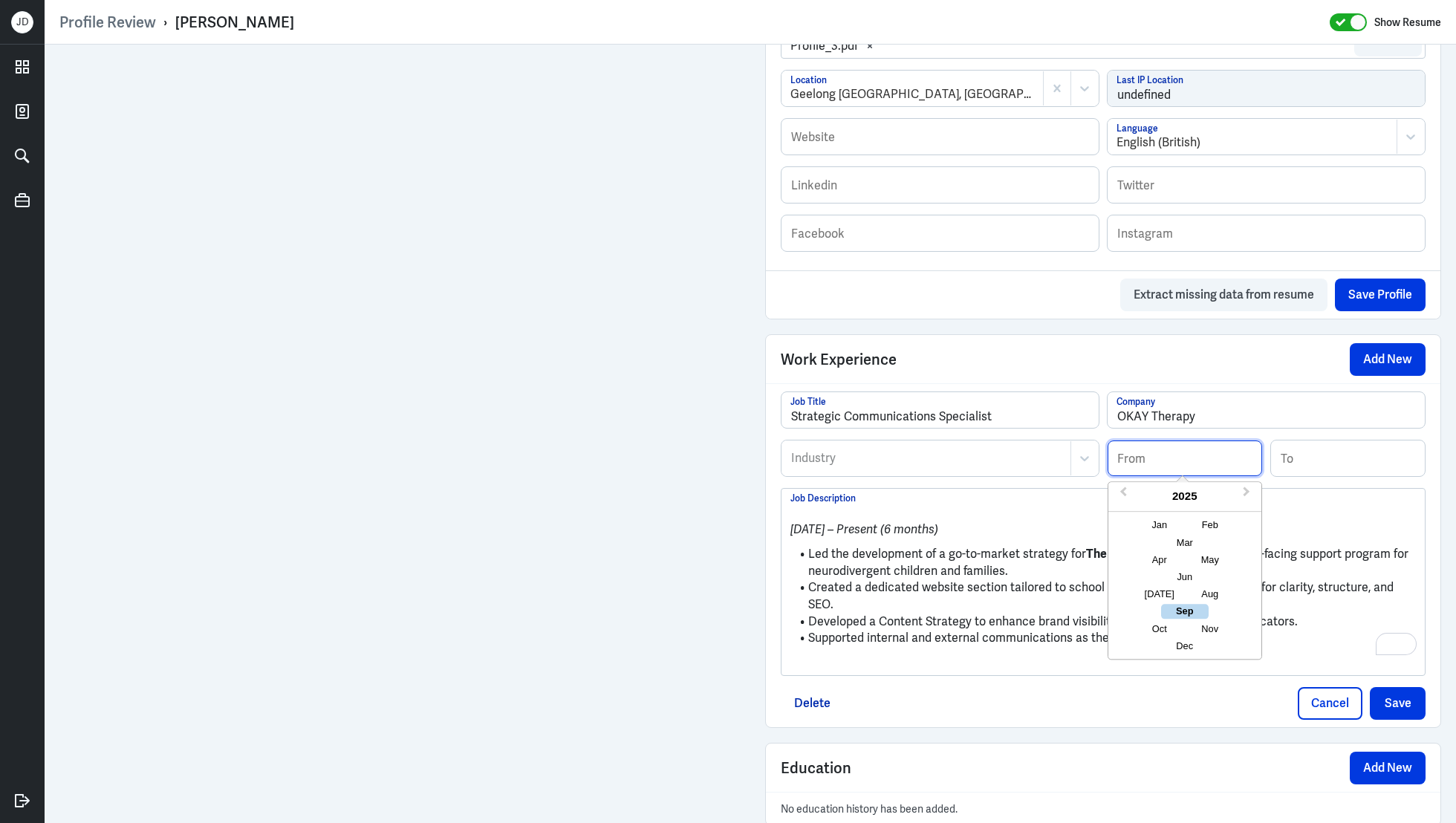
click at [1151, 452] on input at bounding box center [1184, 458] width 154 height 36
type input "04/2025"
click at [920, 514] on h3 "To enrich screen reader interactions, please activate Accessibility in Grammarl…" at bounding box center [1102, 512] width 625 height 16
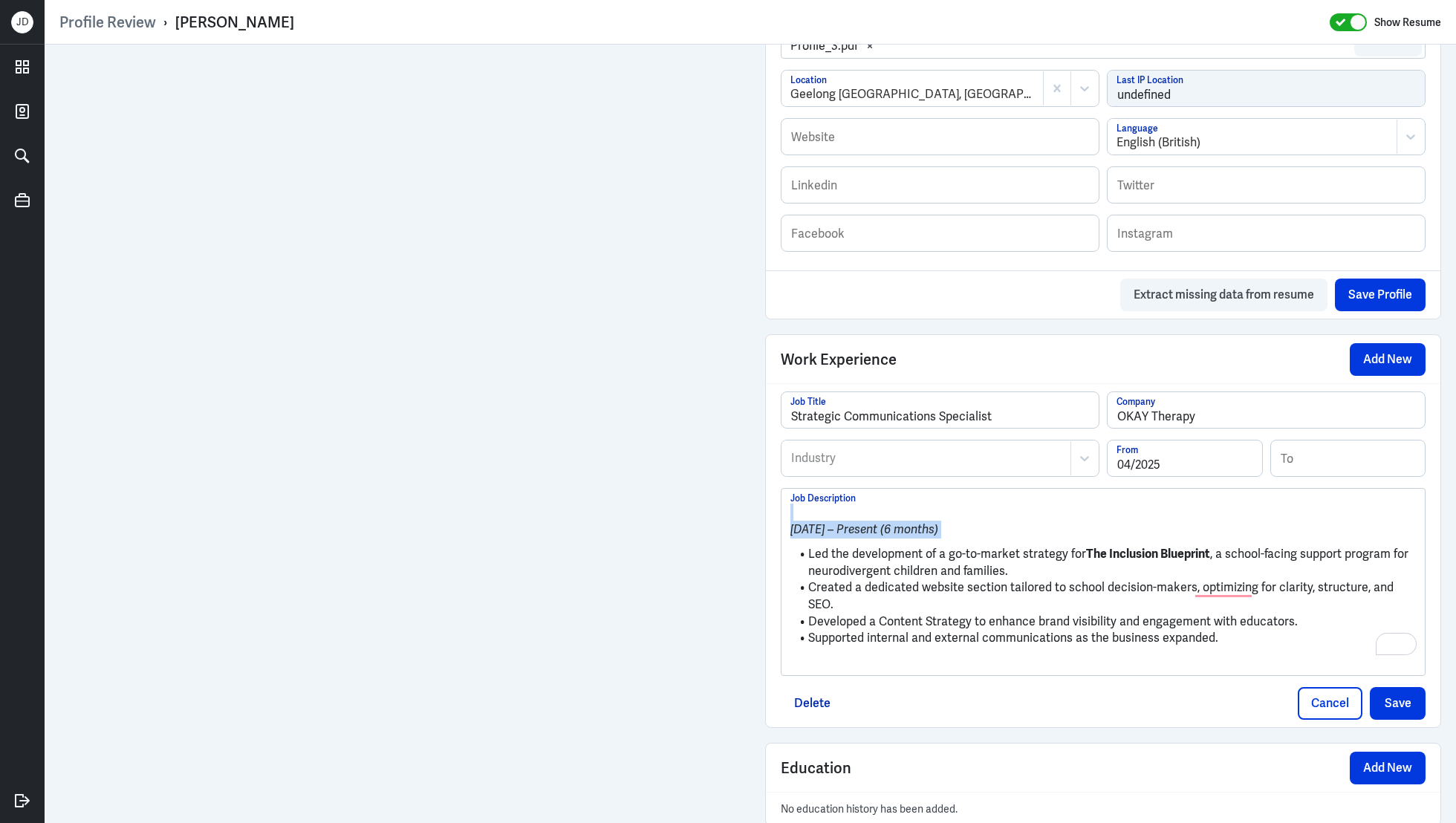
drag, startPoint x: 808, startPoint y: 551, endPoint x: 767, endPoint y: 502, distance: 63.9
click at [765, 502] on div "Work Experience Add New Strategic Communications Specialist Job Title OKAY Ther…" at bounding box center [1102, 532] width 676 height 393
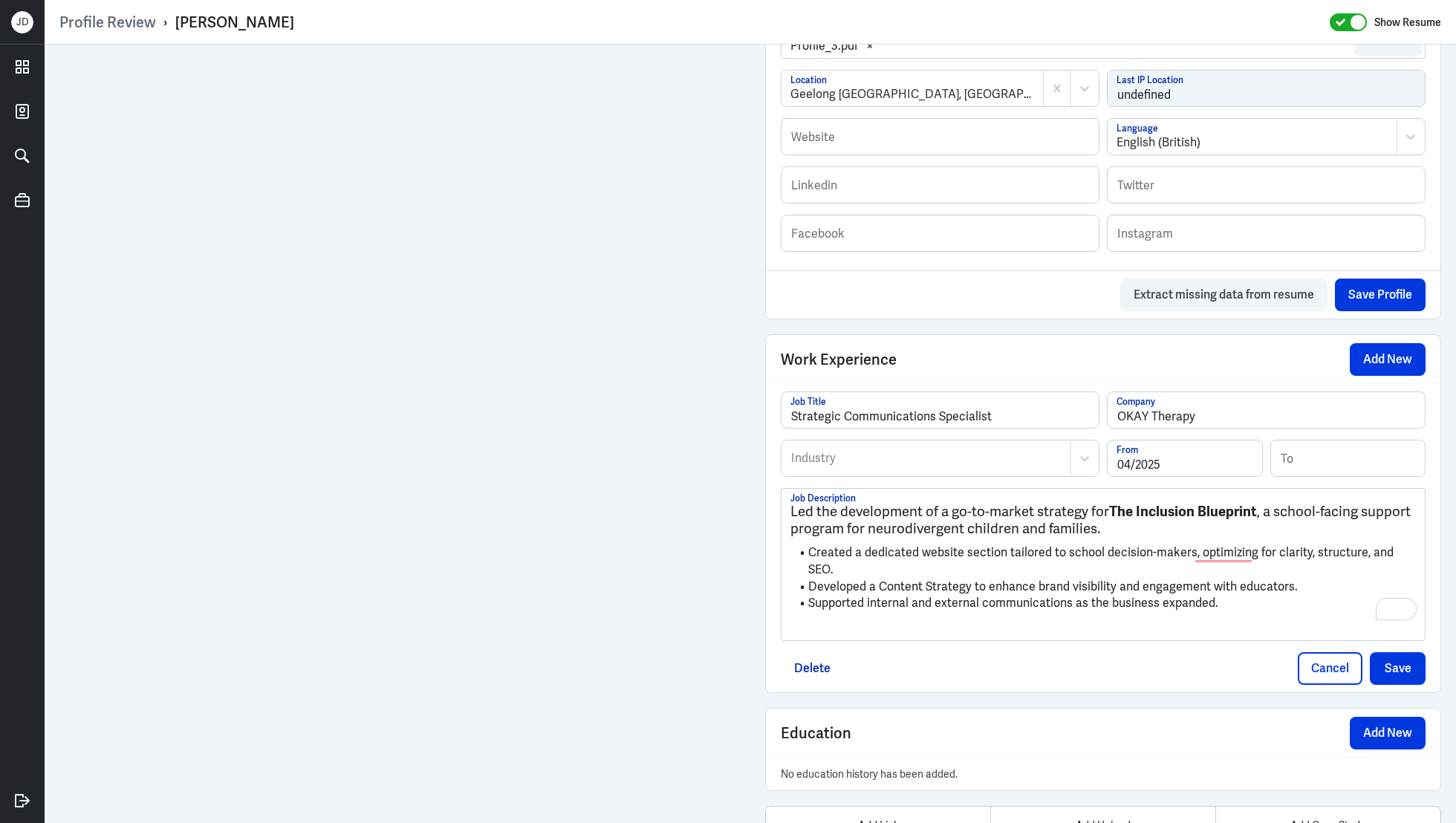
click at [851, 458] on div at bounding box center [926, 458] width 273 height 18
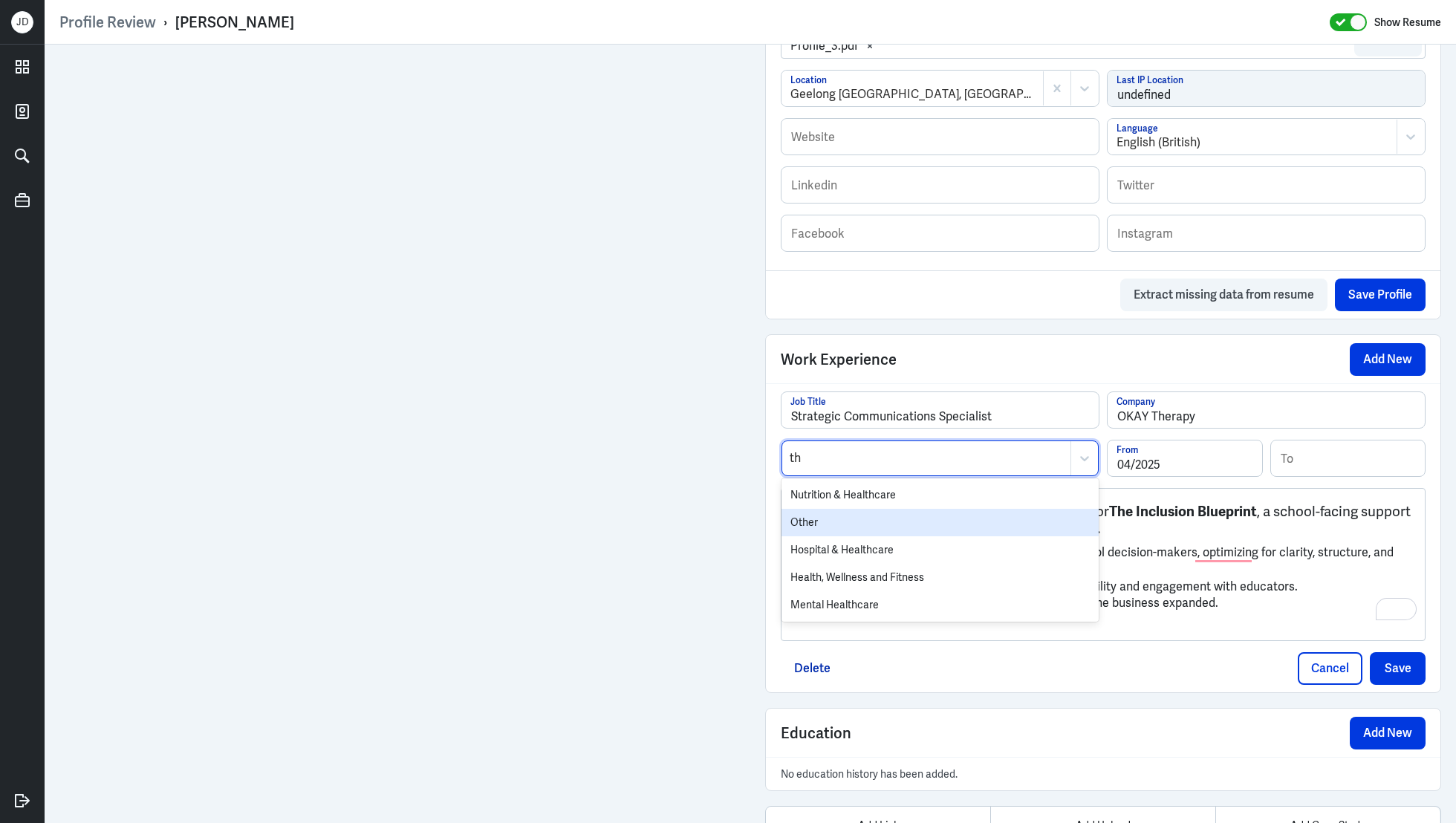
type input "t"
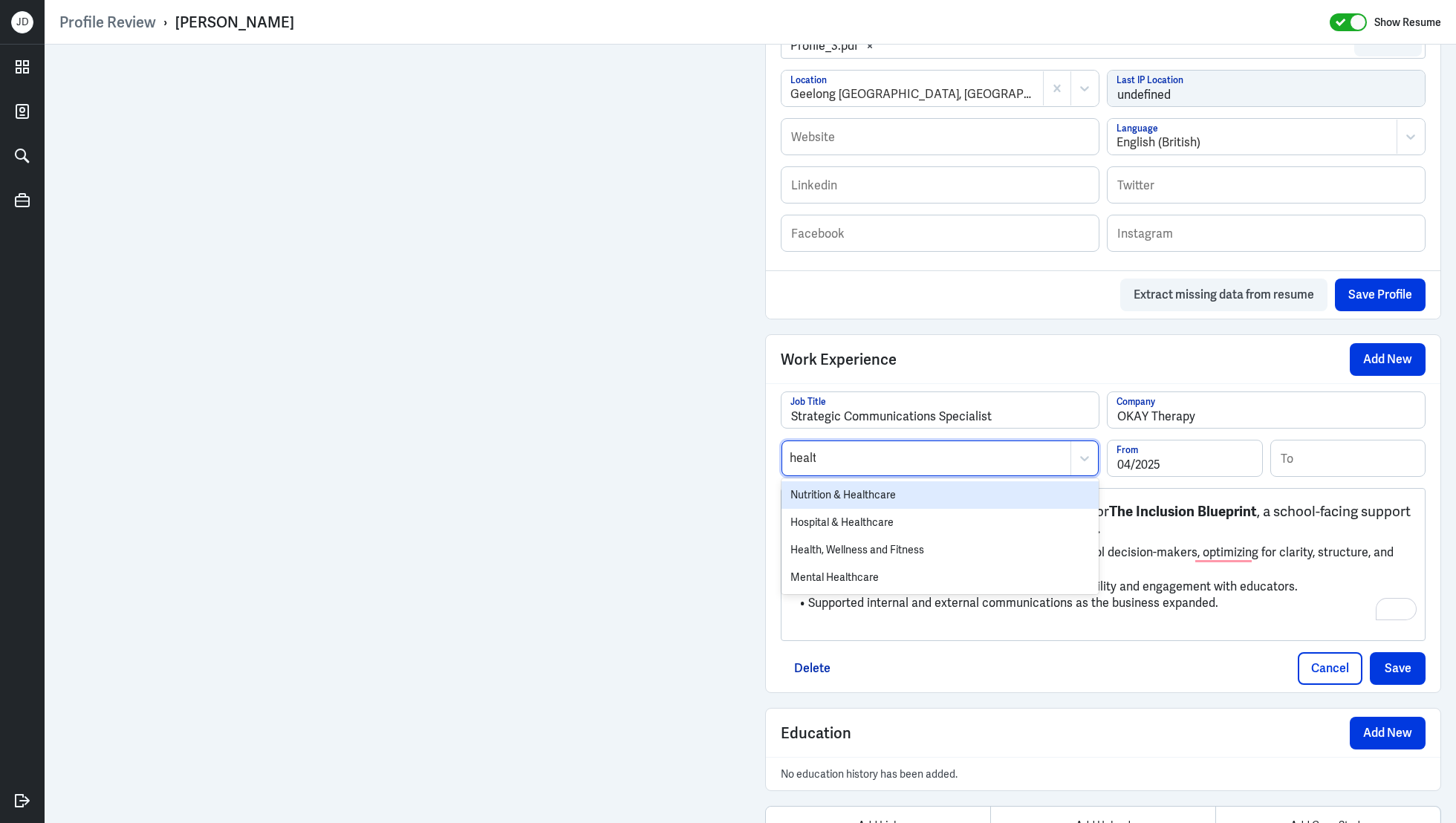
type input "health"
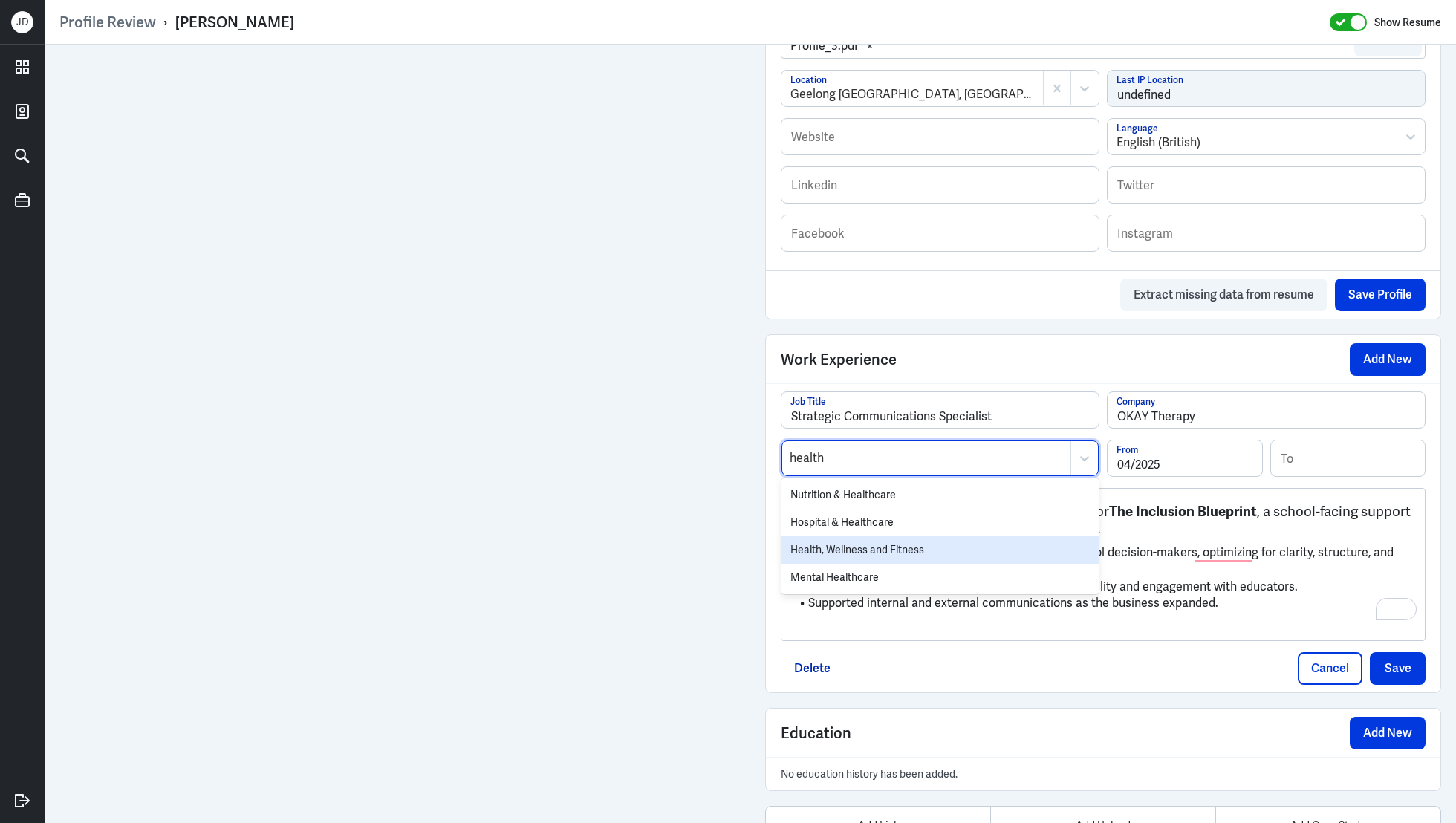
click at [857, 554] on div "Health, Wellness and Fitness" at bounding box center [940, 550] width 318 height 27
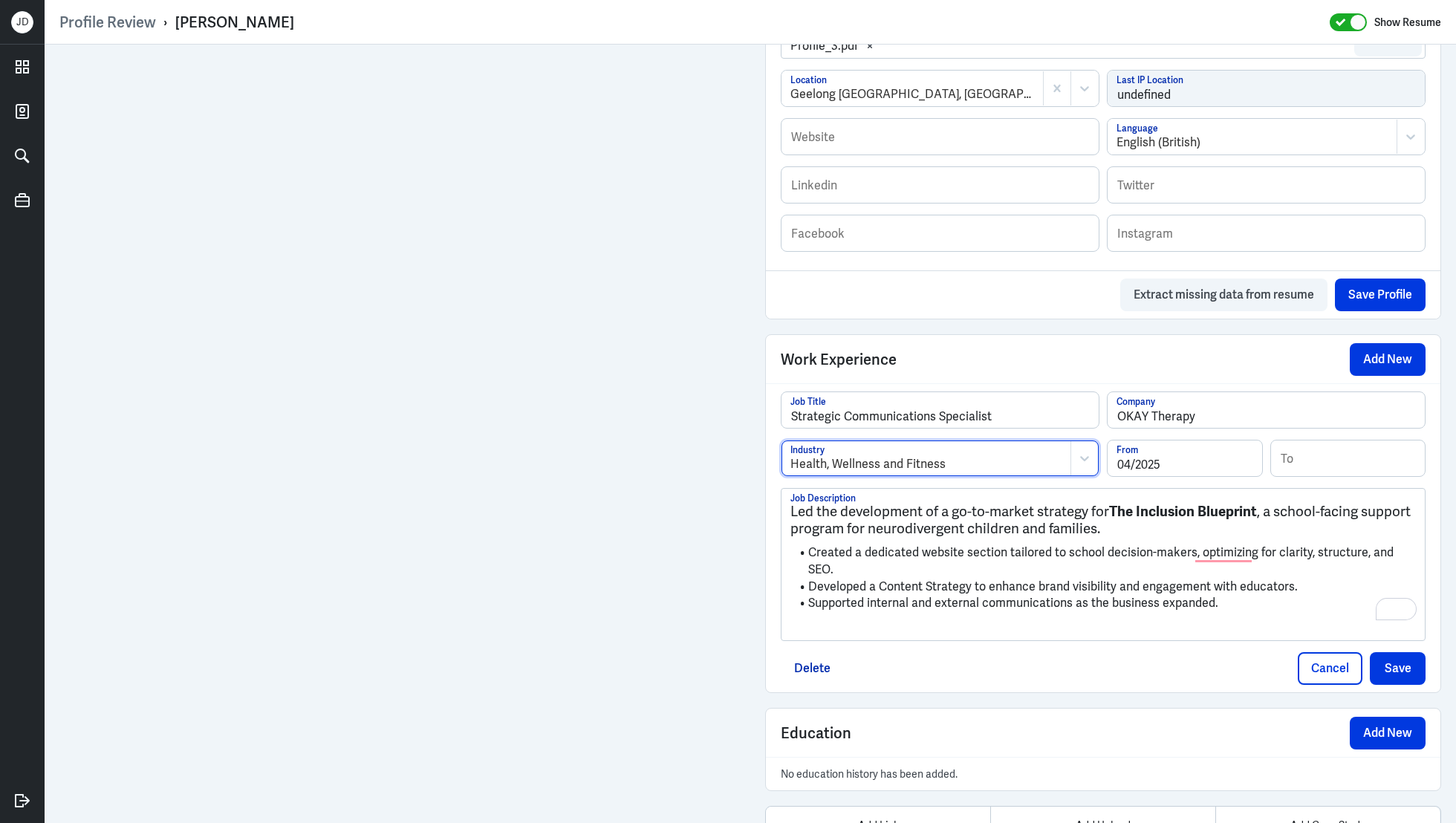
click at [793, 507] on h3 "Led the development of a go-to-market strategy for The Inclusion Blueprint , a …" at bounding box center [1102, 520] width 625 height 33
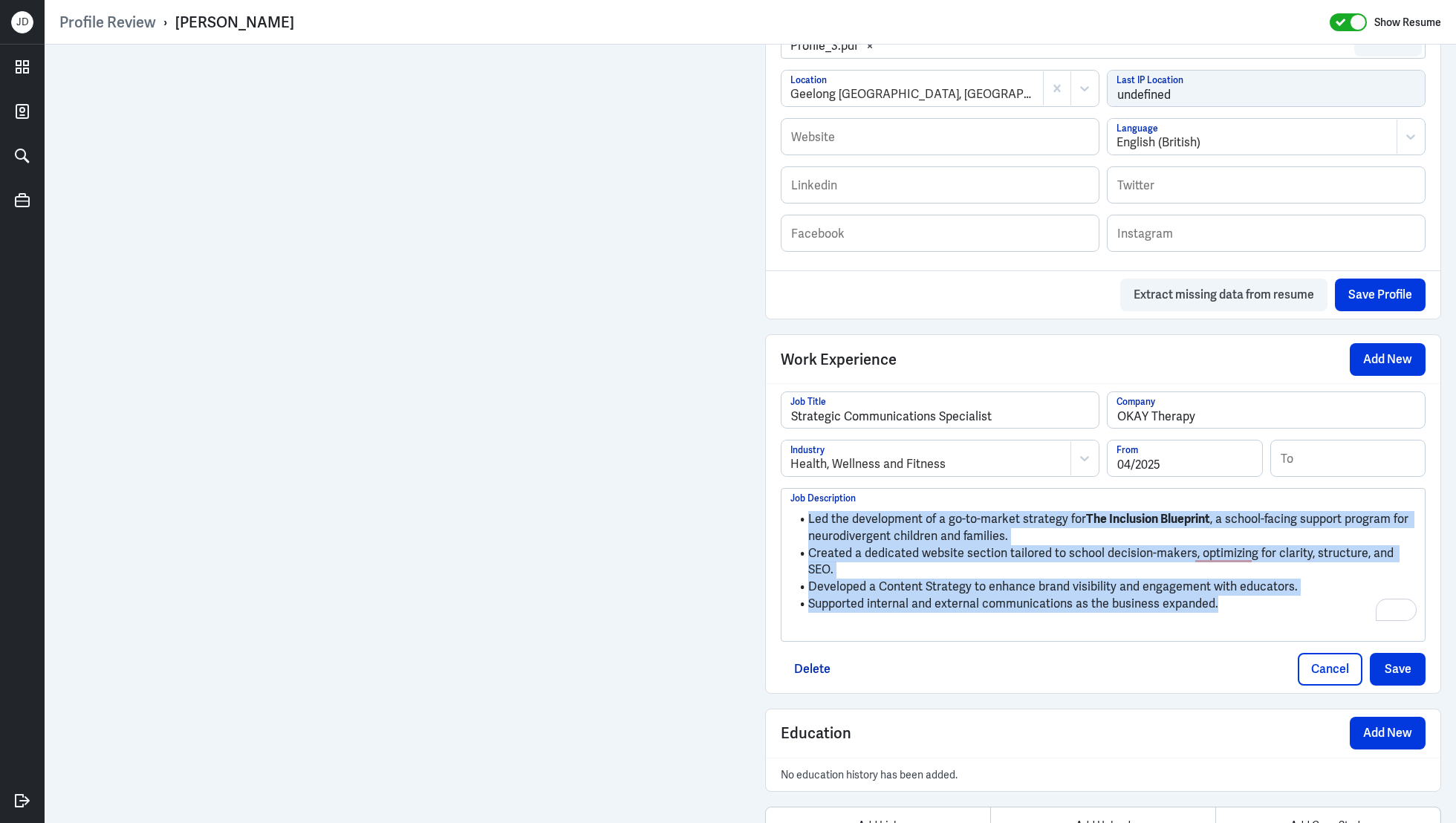
drag, startPoint x: 1252, startPoint y: 584, endPoint x: 800, endPoint y: 502, distance: 459.4
click at [799, 504] on ul "Led the development of a go-to-market strategy for The Inclusion Blueprint , a …" at bounding box center [1102, 561] width 625 height 116
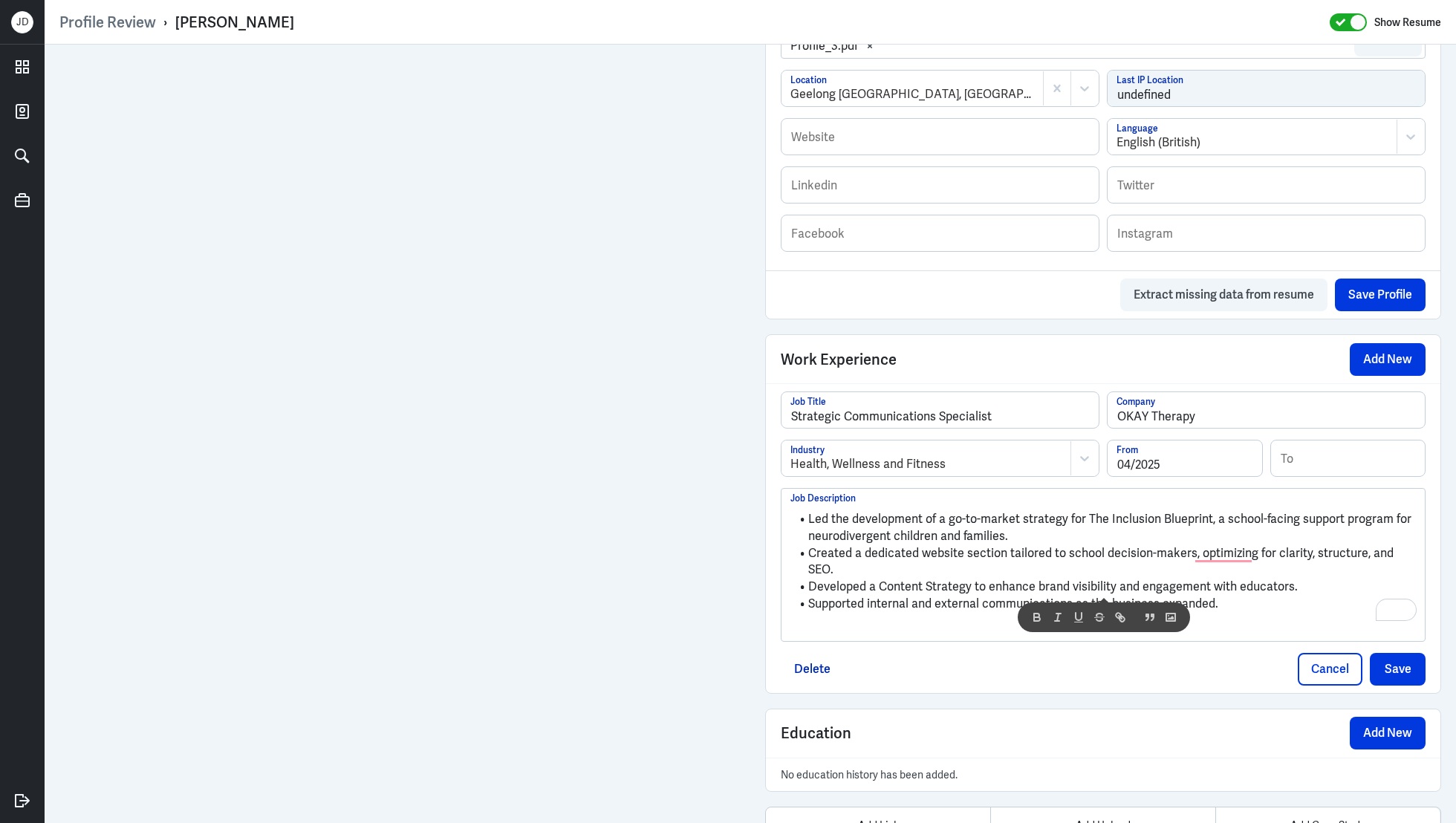
click at [817, 596] on ul "Led the development of a go-to-market strategy for The Inclusion Blueprint, a s…" at bounding box center [1102, 561] width 625 height 116
click at [817, 621] on p "To enrich screen reader interactions, please activate Accessibility in Grammarl…" at bounding box center [1102, 630] width 625 height 18
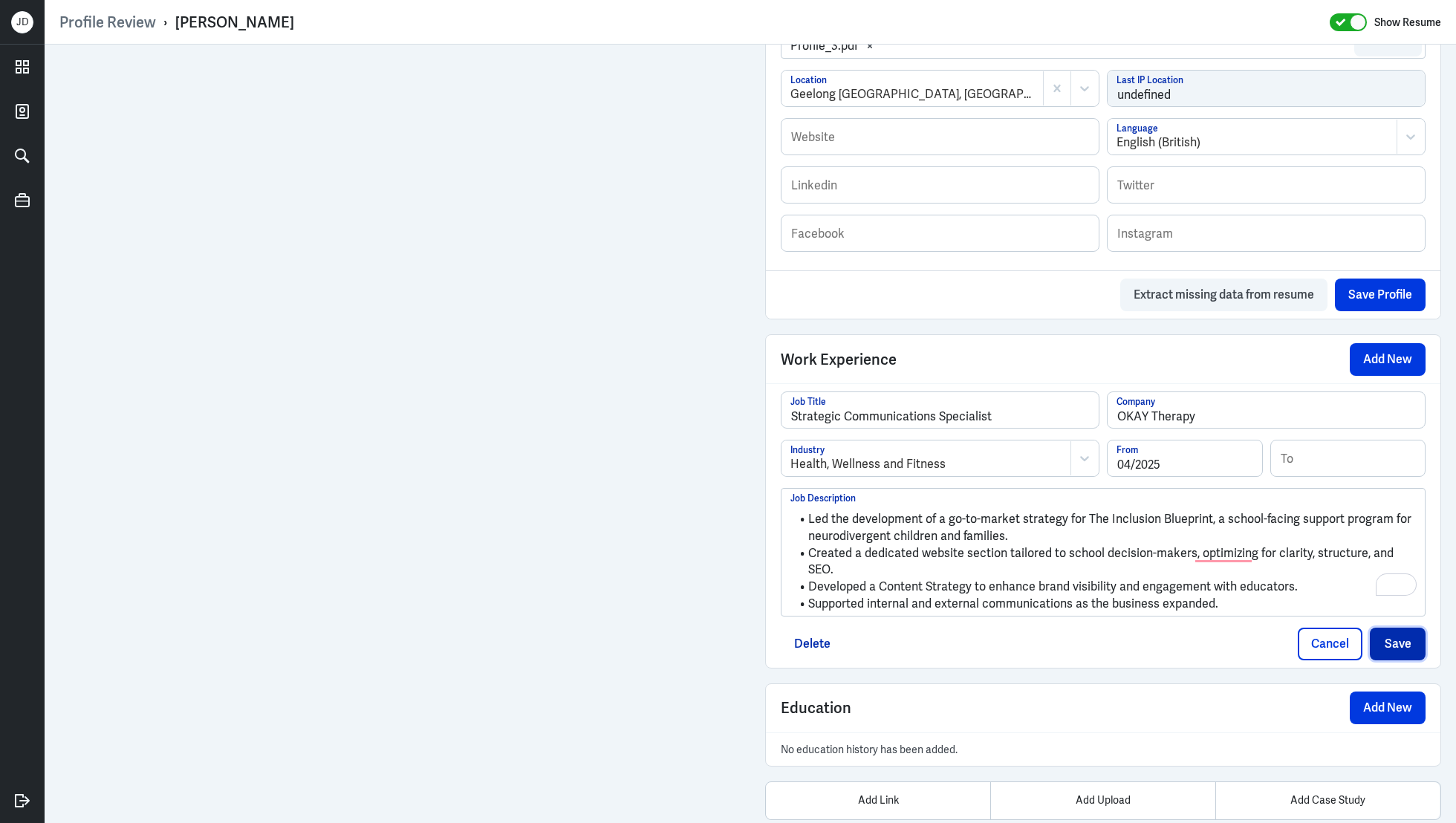
click at [1387, 628] on button "Save" at bounding box center [1398, 644] width 56 height 32
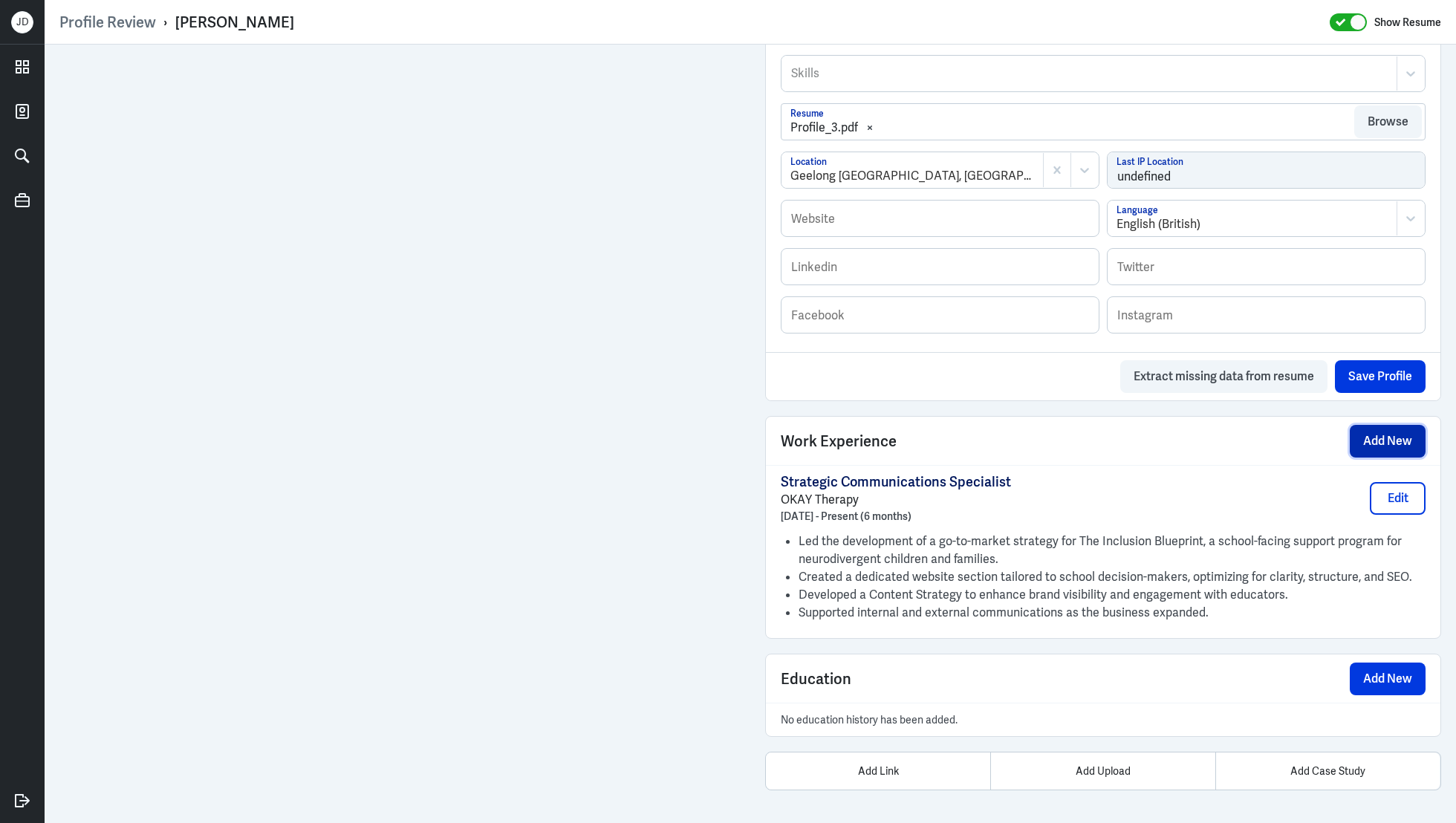
click at [1381, 432] on button "Add New" at bounding box center [1387, 441] width 76 height 32
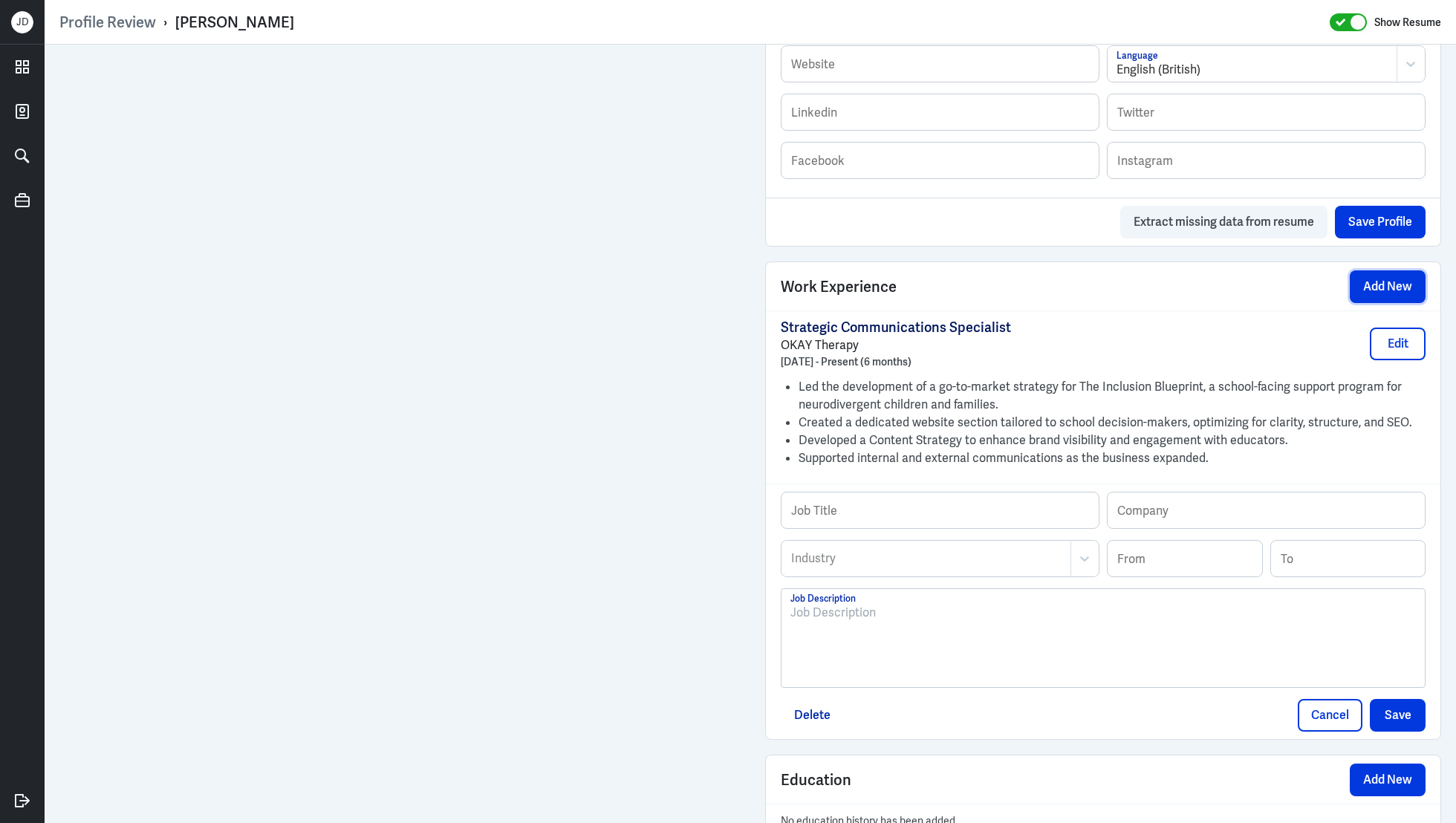
scroll to position [868, 0]
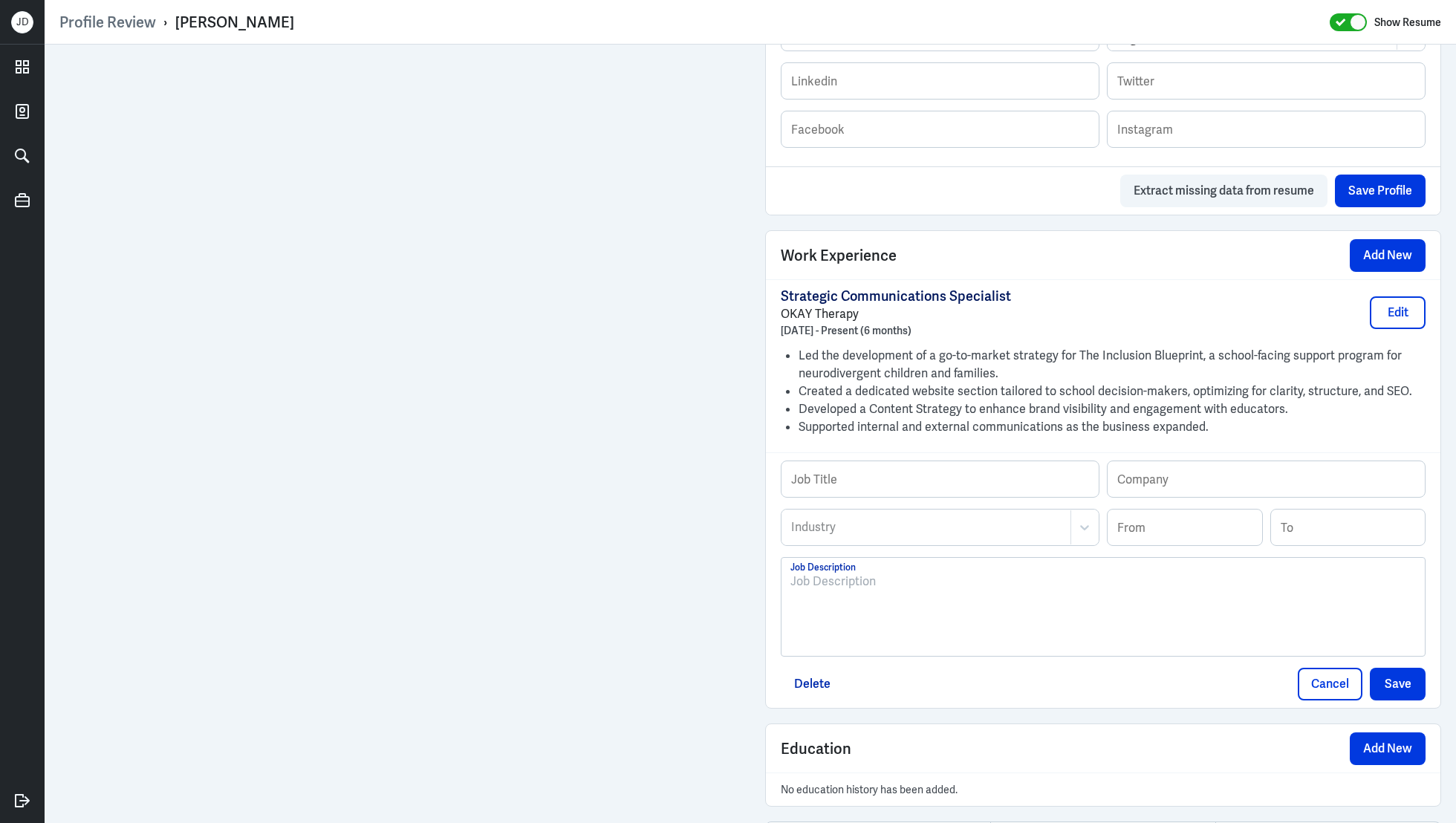
click at [952, 608] on div at bounding box center [1102, 613] width 625 height 80
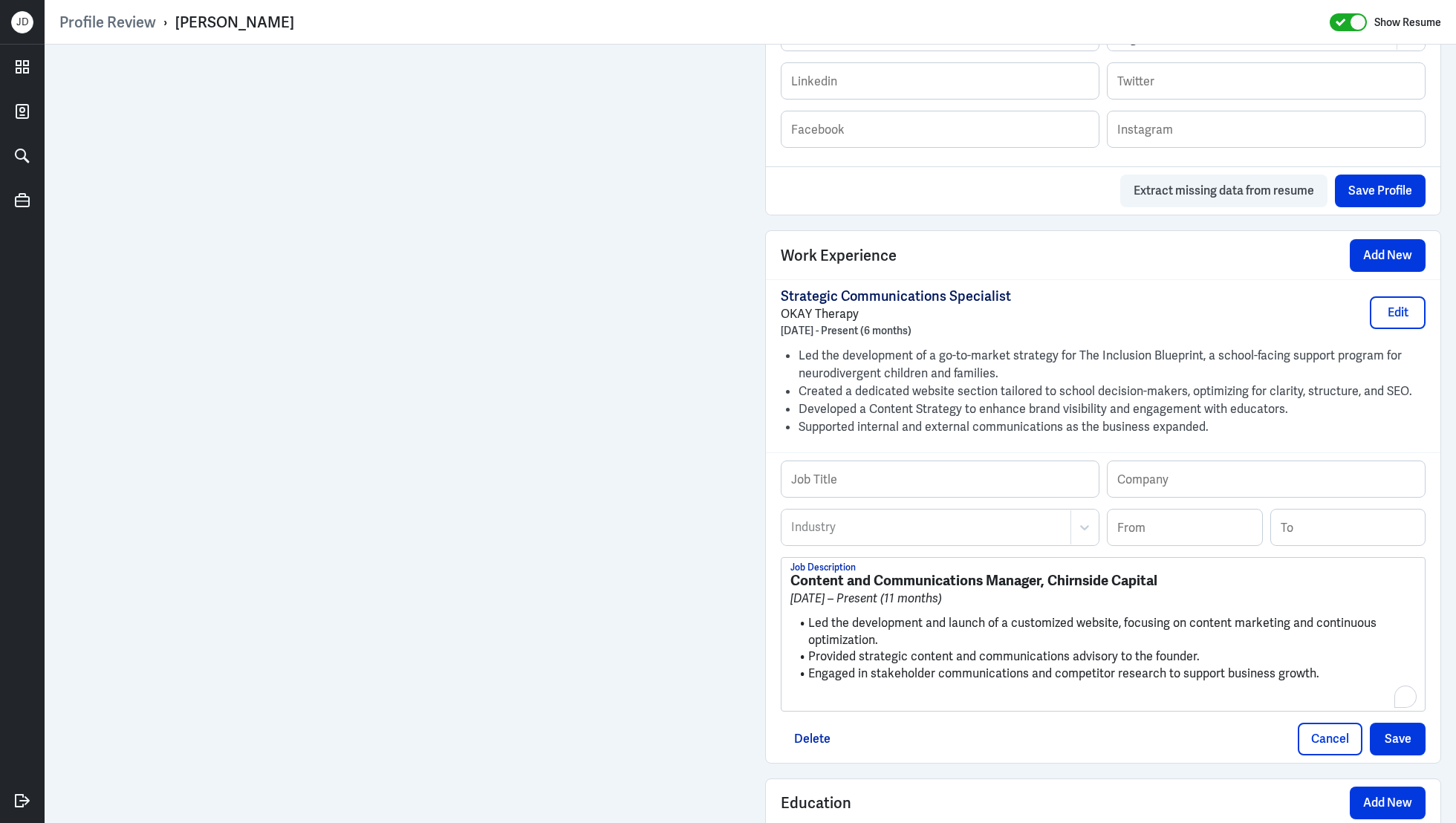
scroll to position [0, 0]
drag, startPoint x: 793, startPoint y: 575, endPoint x: 1202, endPoint y: 583, distance: 409.1
click at [1202, 583] on h3 "Content and Communications Manager, Chirnside Capital" at bounding box center [1102, 581] width 625 height 16
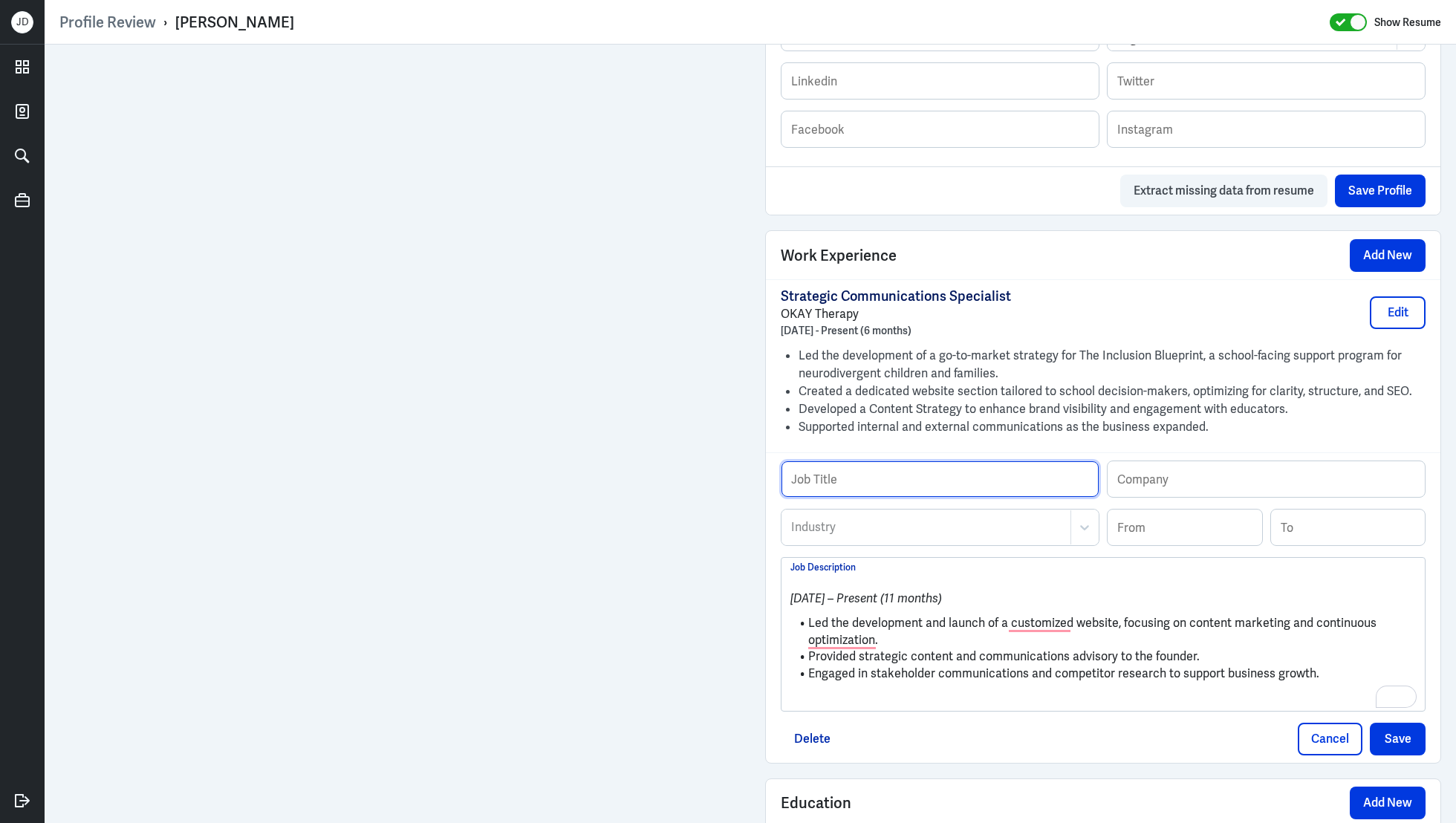
click at [1065, 482] on input "text" at bounding box center [940, 479] width 318 height 36
paste input "Content and Communications Manager, Chirnside Capital"
drag, startPoint x: 996, startPoint y: 483, endPoint x: 1123, endPoint y: 483, distance: 127.0
click at [1123, 483] on div "Content and Communications Manager, Chirnside Capital Job Title Company" at bounding box center [1102, 485] width 645 height 49
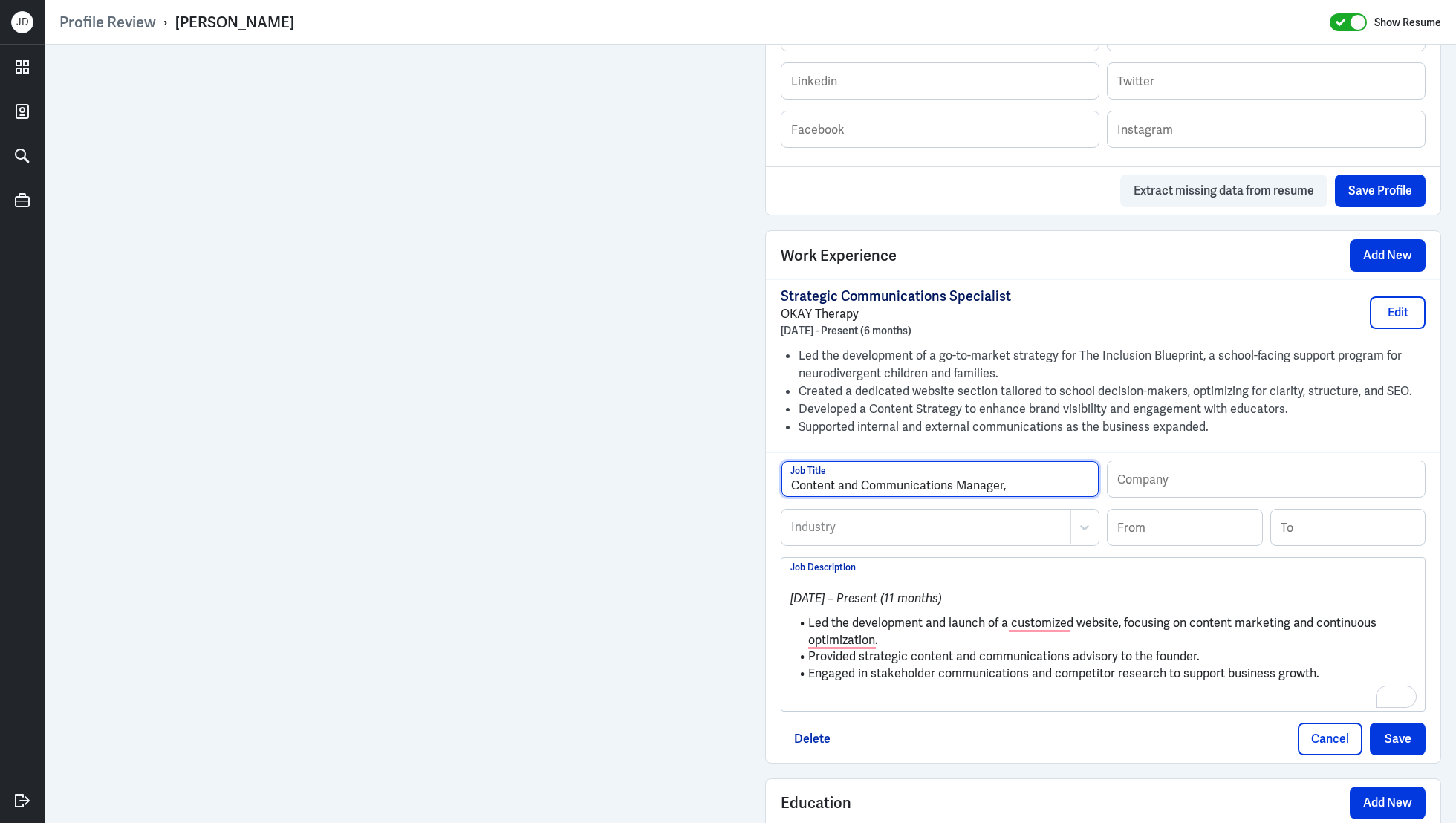
scroll to position [0, 0]
type input "Content and Communications Manager"
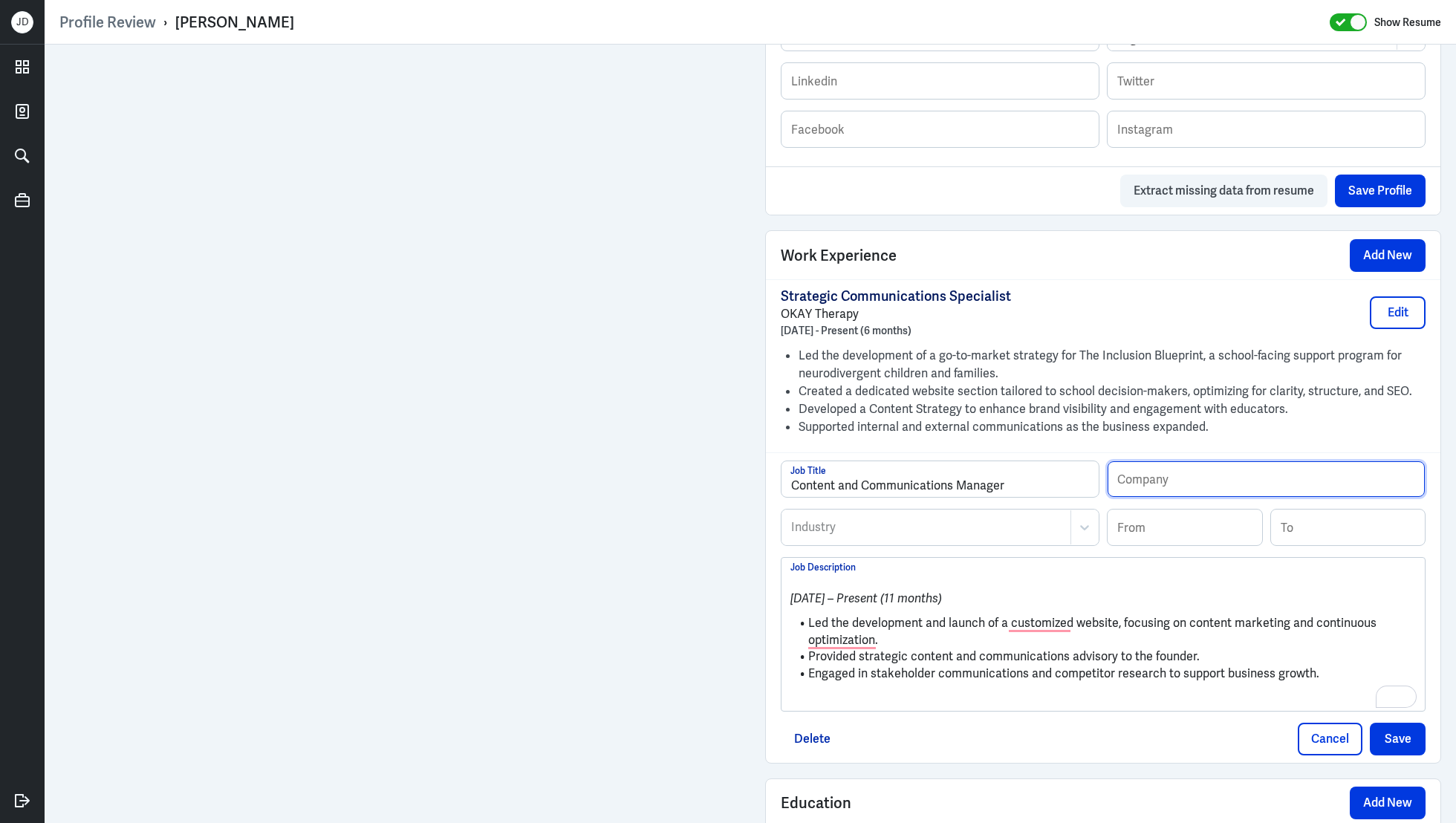
click at [1193, 485] on input "text" at bounding box center [1267, 479] width 318 height 36
paste input "Chirnside Capital"
type input "Chirnside Capital"
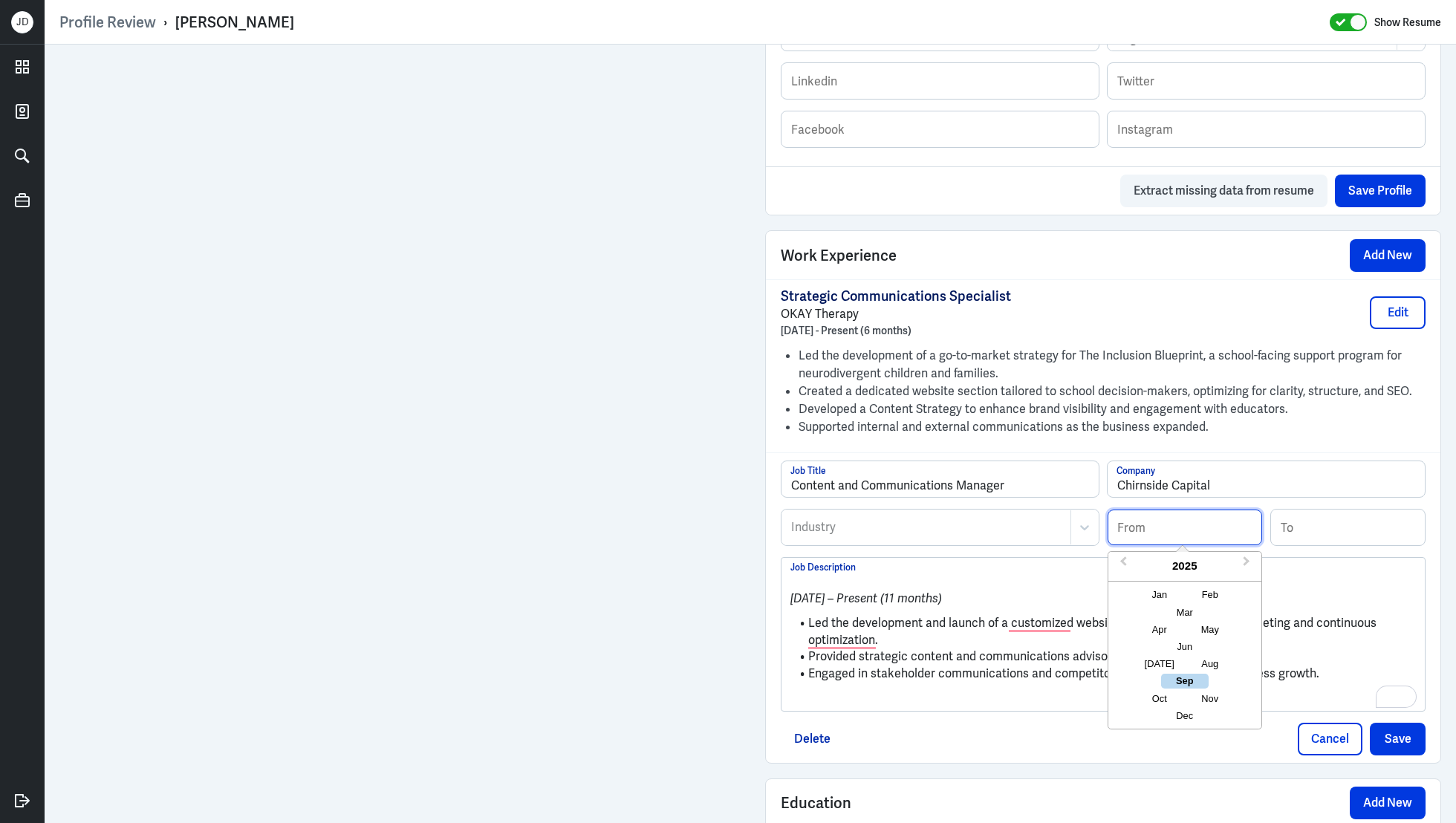
click at [1163, 527] on input at bounding box center [1184, 528] width 154 height 36
type input "11/2024"
click at [953, 527] on div at bounding box center [926, 528] width 273 height 18
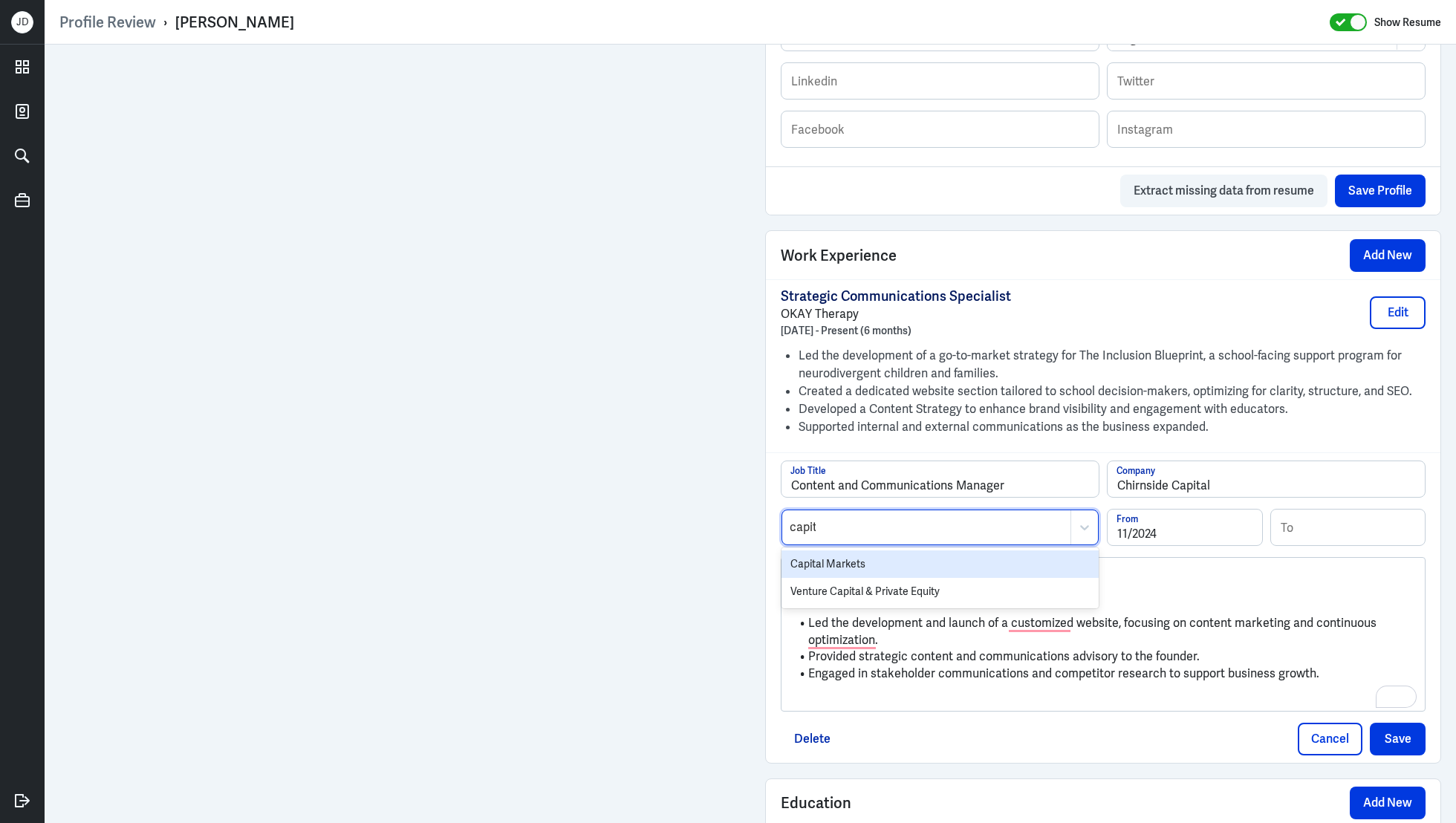
type input "capita"
click at [898, 567] on div "Capital Markets" at bounding box center [940, 564] width 318 height 27
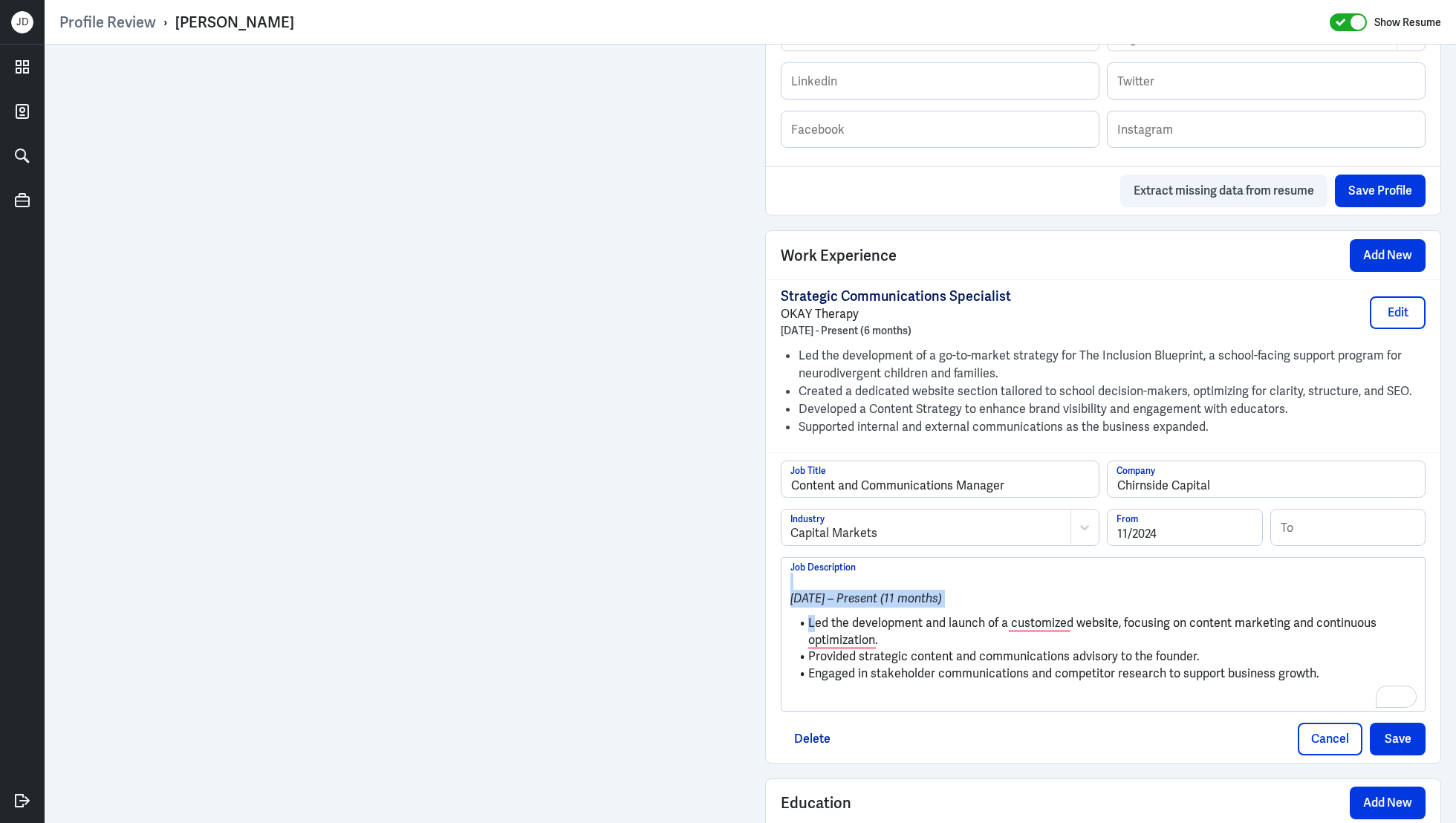
drag, startPoint x: 811, startPoint y: 622, endPoint x: 766, endPoint y: 570, distance: 68.8
click at [766, 570] on div "Content and Communications Manager Job Title Chirnside Capital Company Capital …" at bounding box center [1103, 607] width 675 height 310
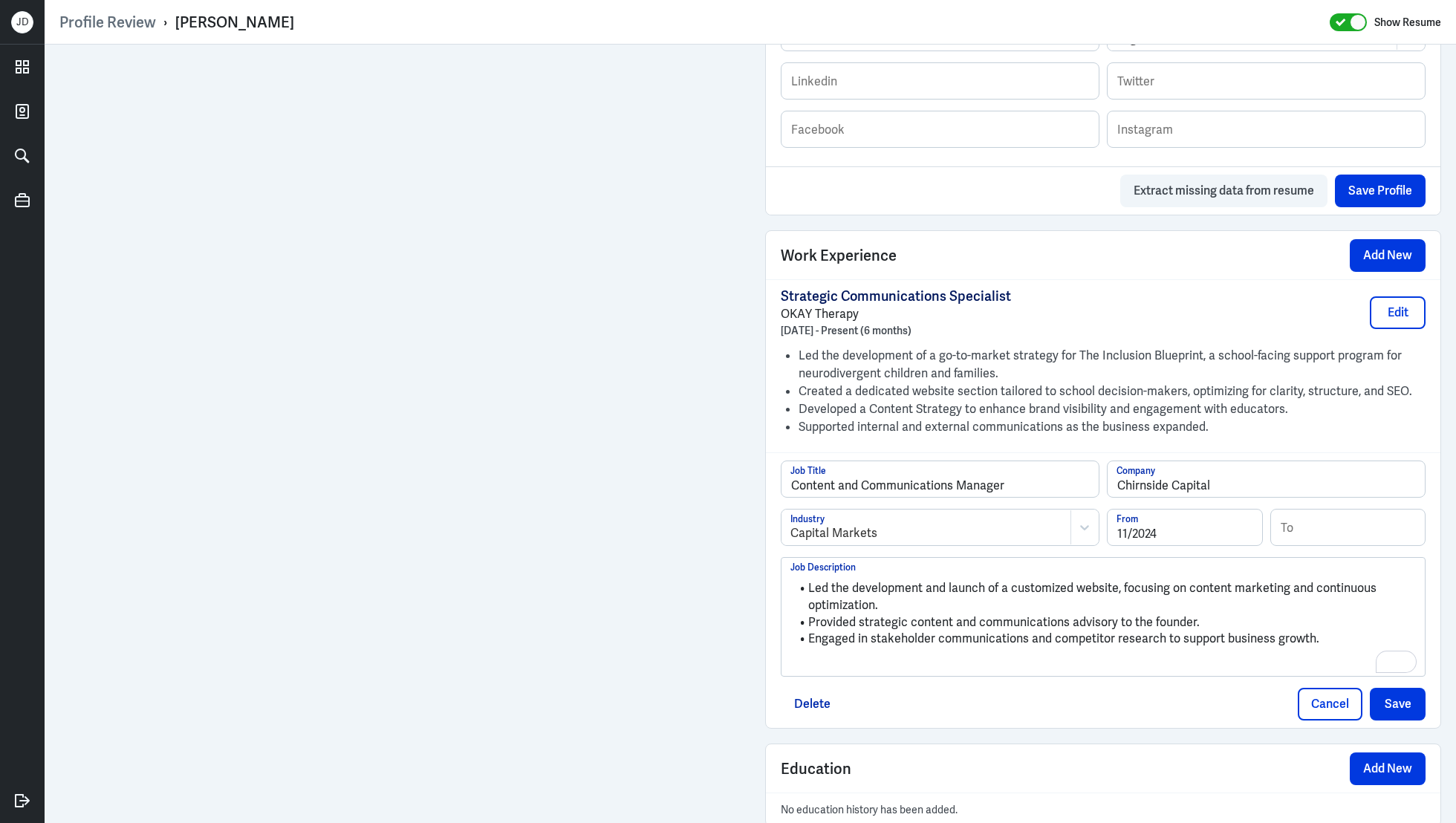
click at [961, 663] on p "To enrich screen reader interactions, please activate Accessibility in Grammarl…" at bounding box center [1102, 664] width 625 height 18
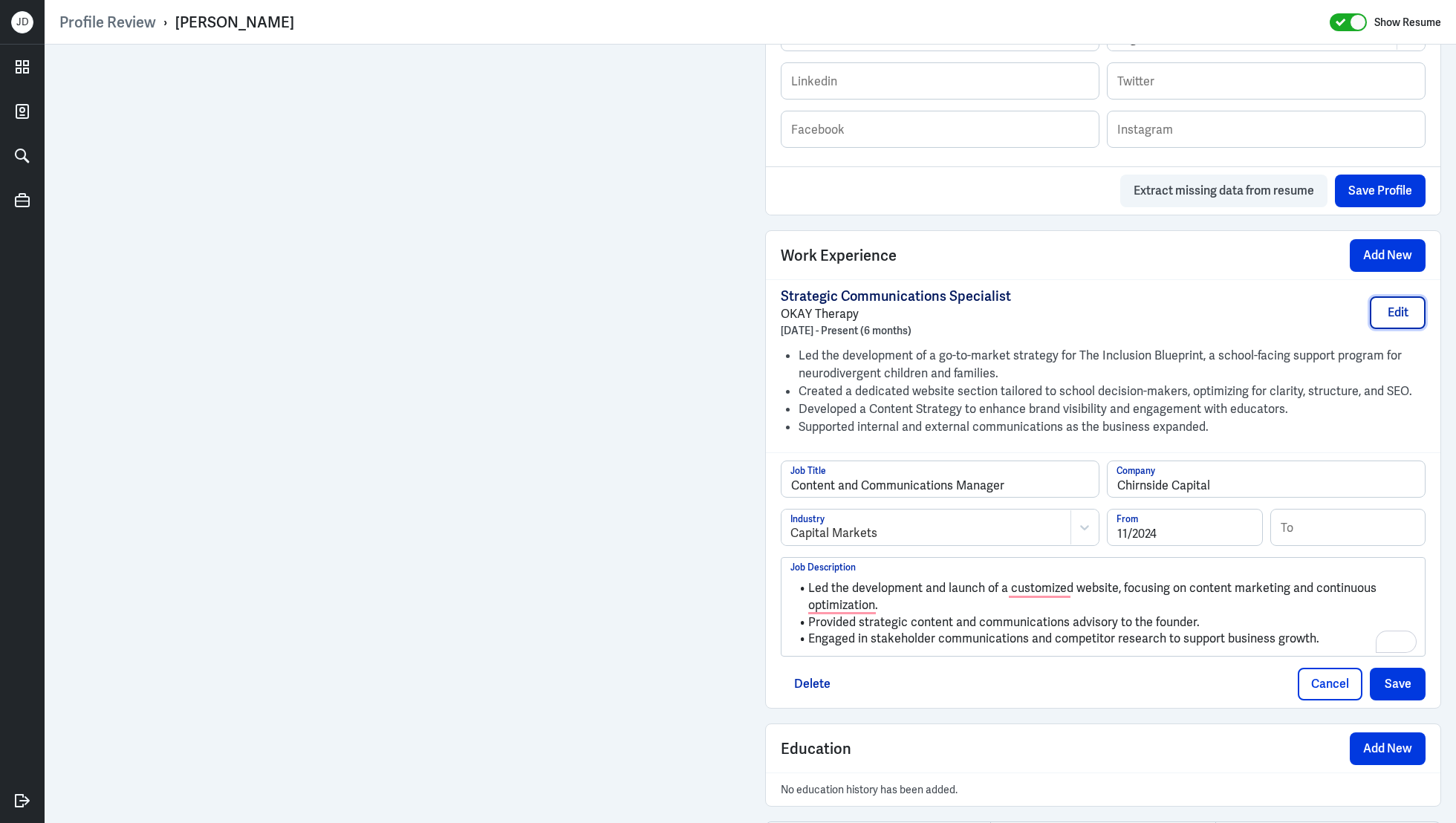
click at [1394, 320] on button "Edit" at bounding box center [1398, 313] width 56 height 32
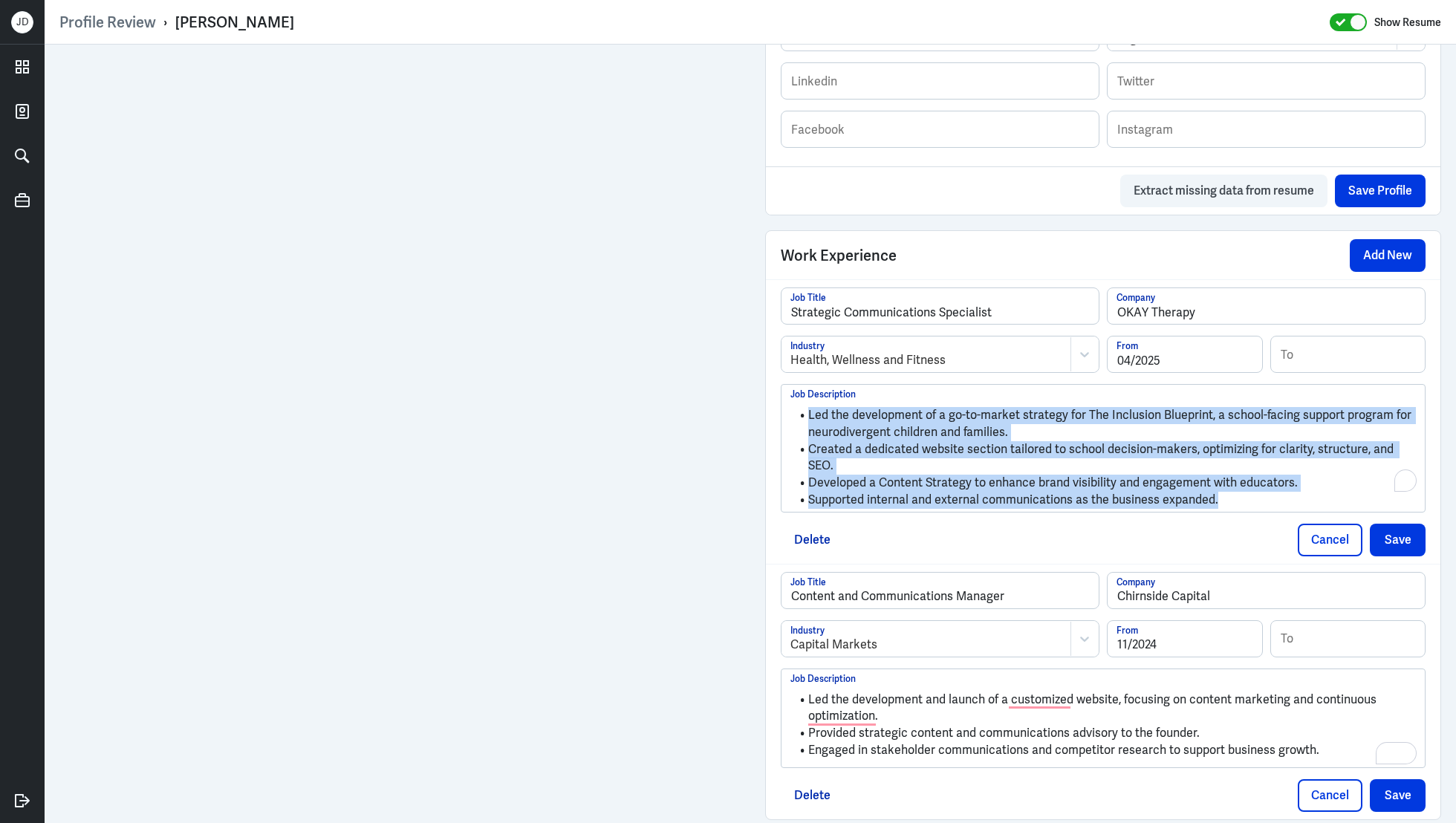
drag, startPoint x: 1231, startPoint y: 484, endPoint x: 764, endPoint y: 358, distance: 483.7
click at [764, 358] on div "Admin Settings Update Resume Save Profile User Requested Private Set Resume to …" at bounding box center [1103, 93] width 705 height 1833
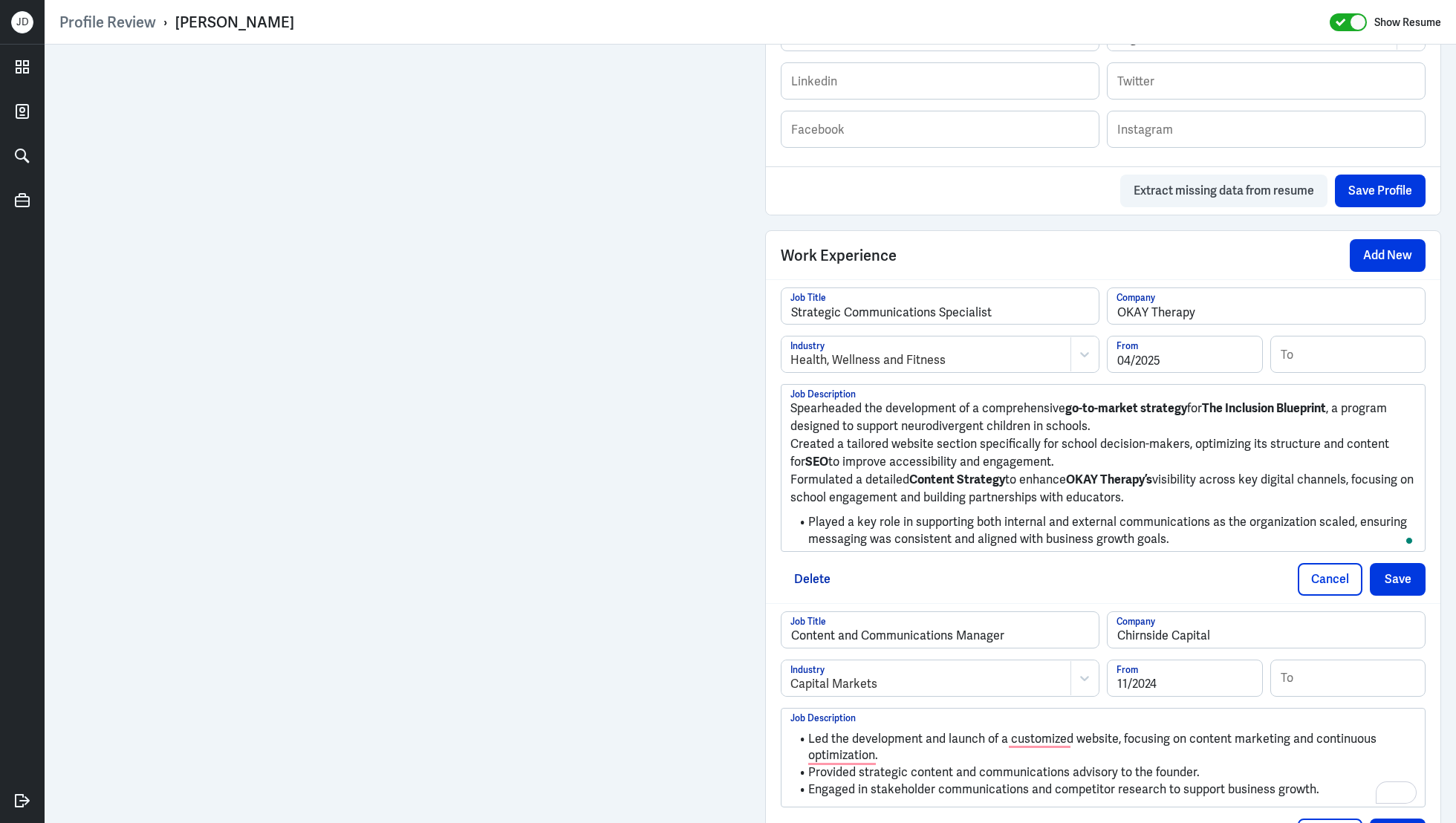
scroll to position [868, 0]
click at [790, 406] on p "Spearheaded the development of a comprehensive go-to-market strategy for The In…" at bounding box center [1102, 418] width 625 height 36
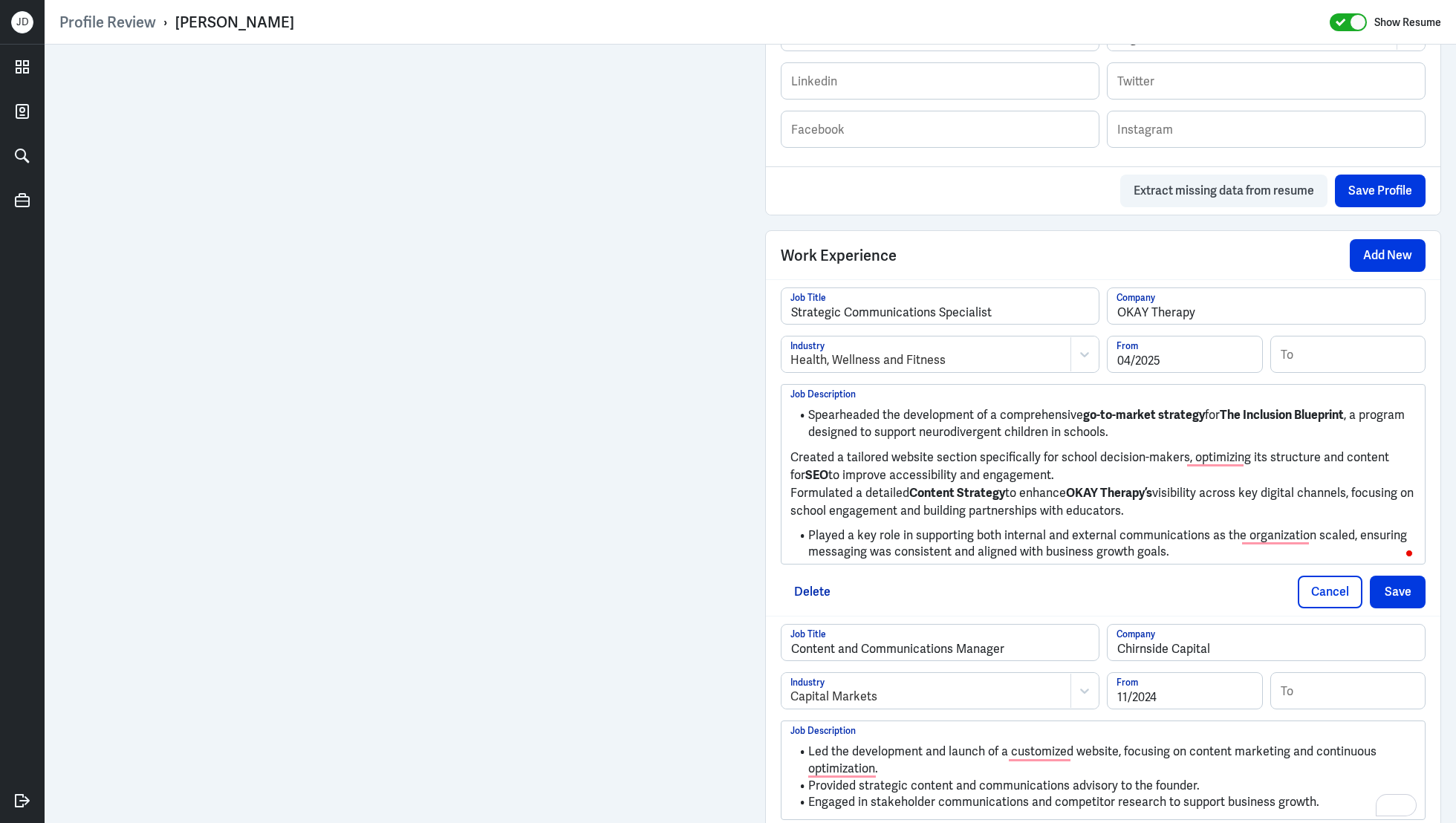
click at [791, 455] on p "Created a tailored website section specifically for school decision-makers, opt…" at bounding box center [1102, 467] width 625 height 36
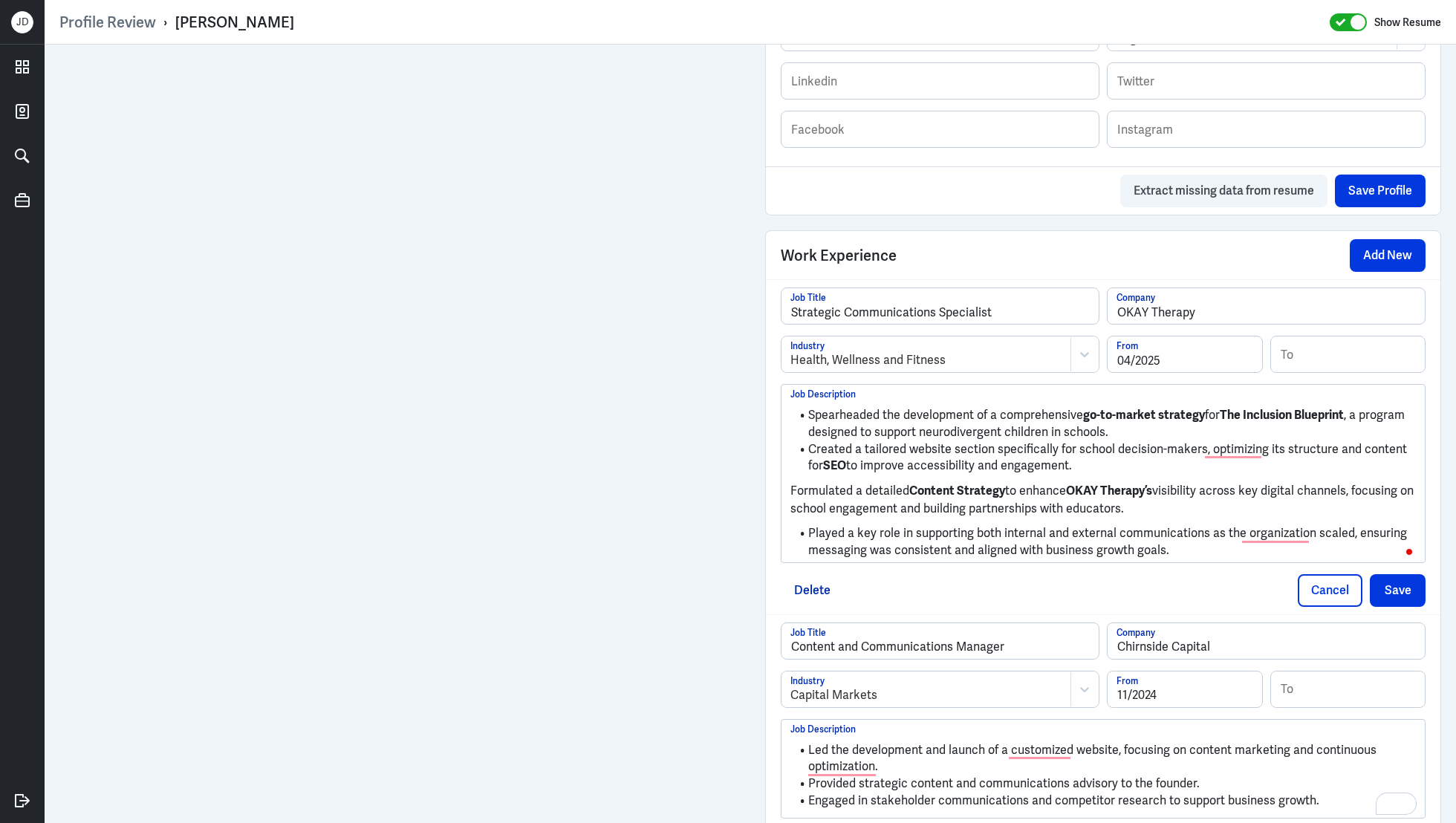
click at [790, 488] on p "Formulated a detailed Content Strategy to enhance OKAY Therapy’s visibility acr…" at bounding box center [1102, 500] width 625 height 36
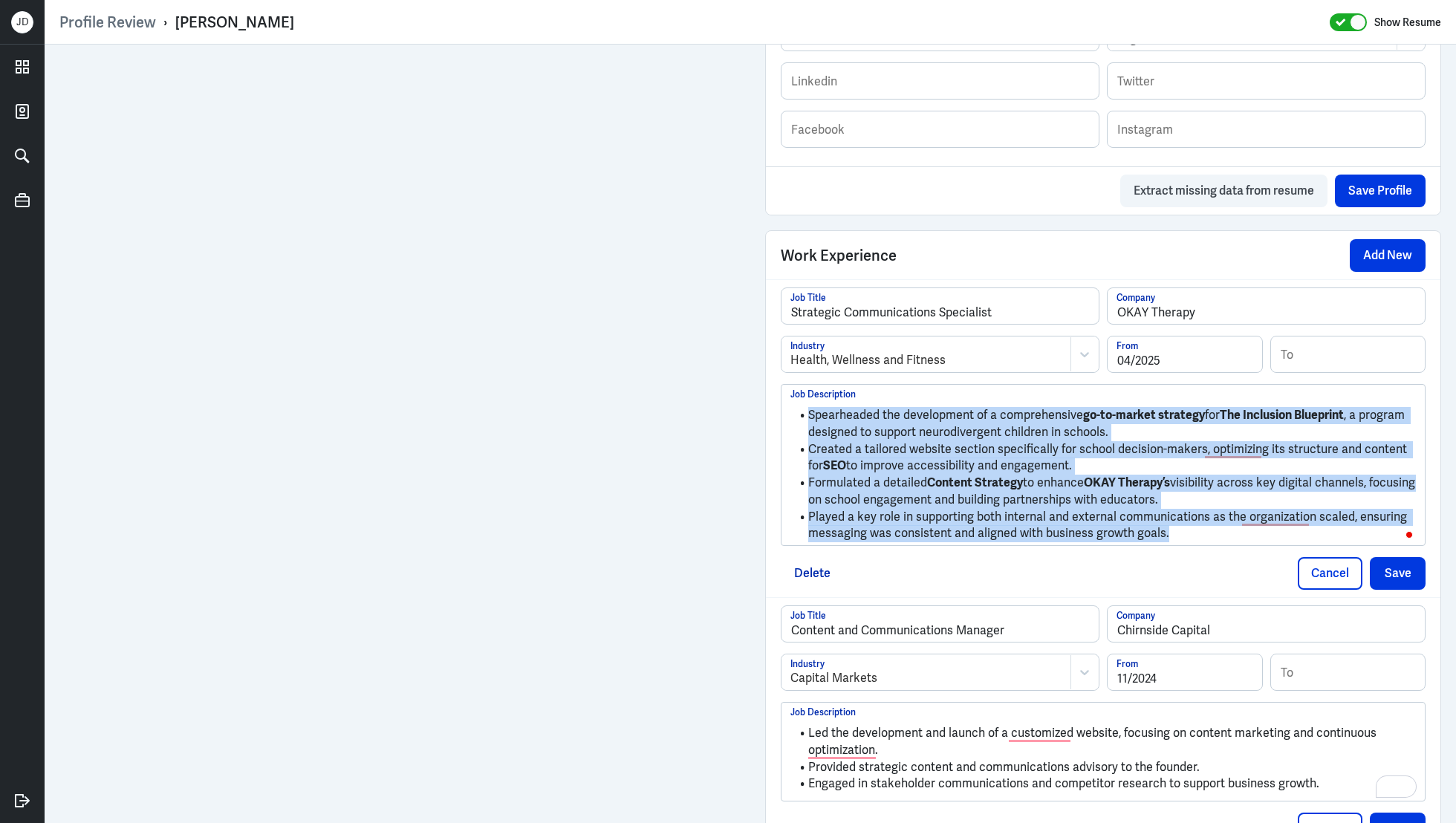
drag, startPoint x: 1233, startPoint y: 532, endPoint x: 837, endPoint y: 385, distance: 422.4
click at [835, 386] on div "Spearheaded the development of a comprehensive go-to-market strategy for The In…" at bounding box center [1102, 466] width 643 height 161
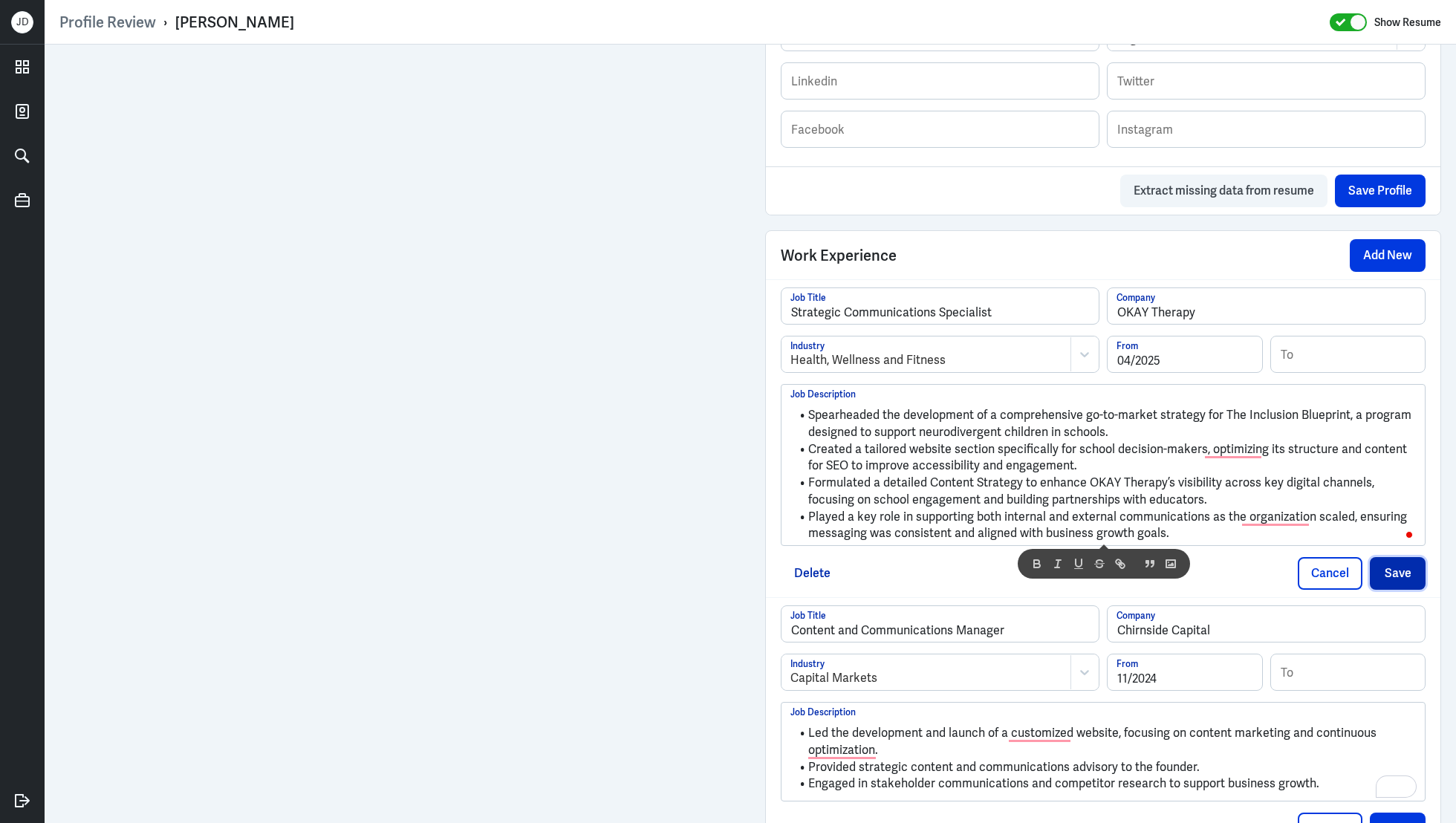
click at [1396, 580] on button "Save" at bounding box center [1398, 574] width 56 height 32
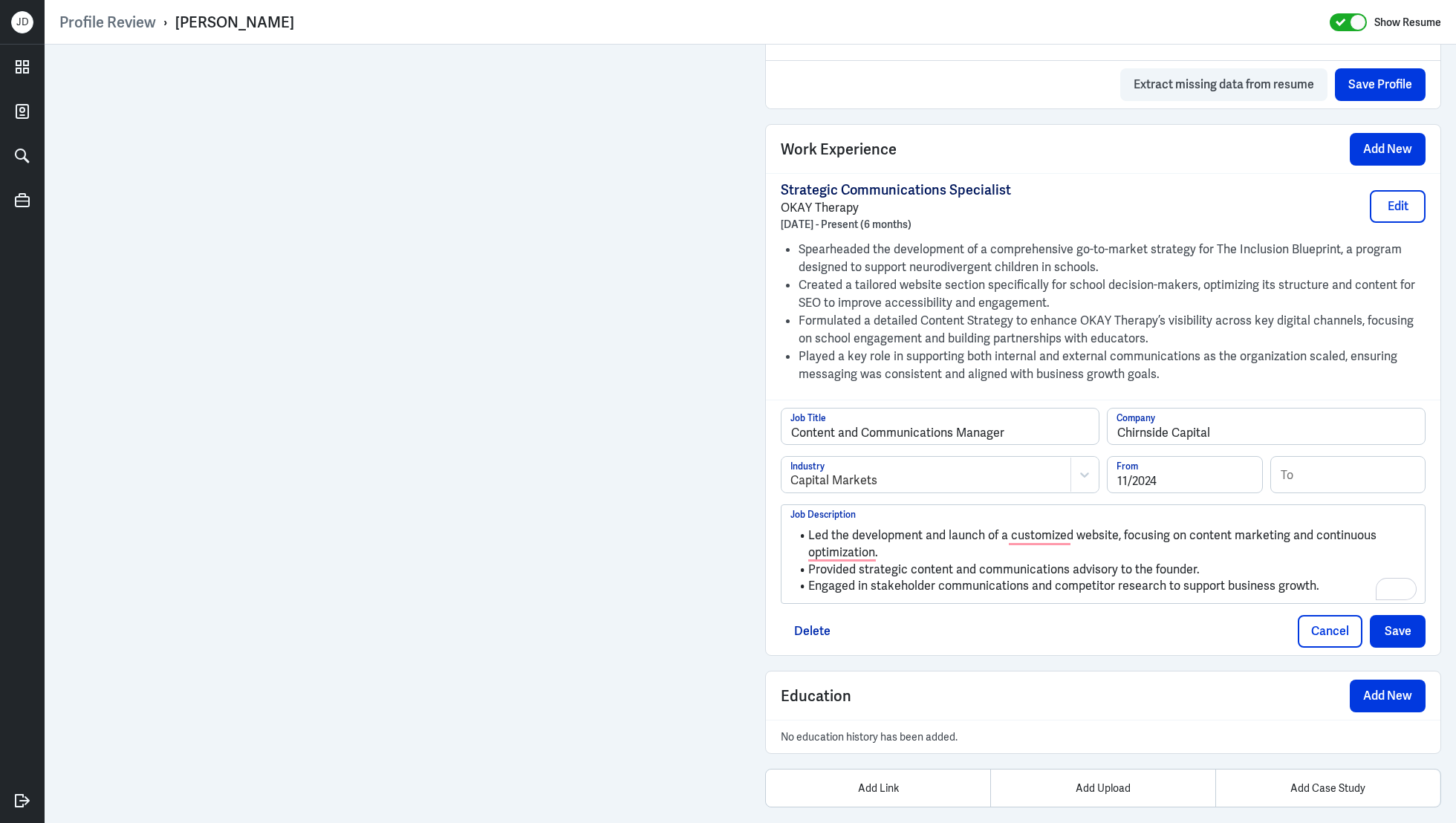
scroll to position [991, 0]
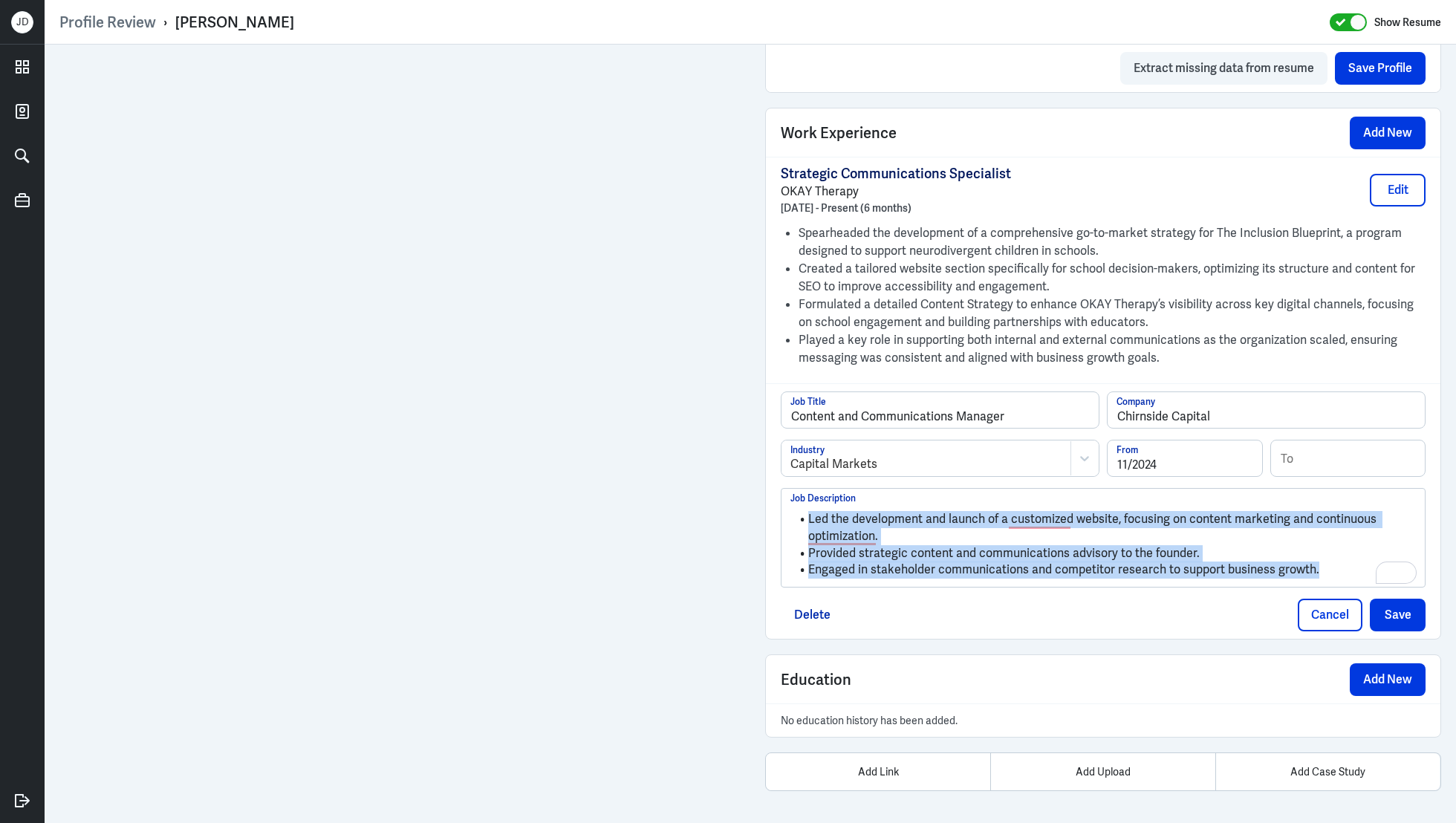
drag, startPoint x: 1319, startPoint y: 569, endPoint x: 788, endPoint y: 474, distance: 539.4
click at [788, 474] on div "Content and Communications Manager Job Title Chirnside Capital Company Capital …" at bounding box center [1102, 489] width 645 height 196
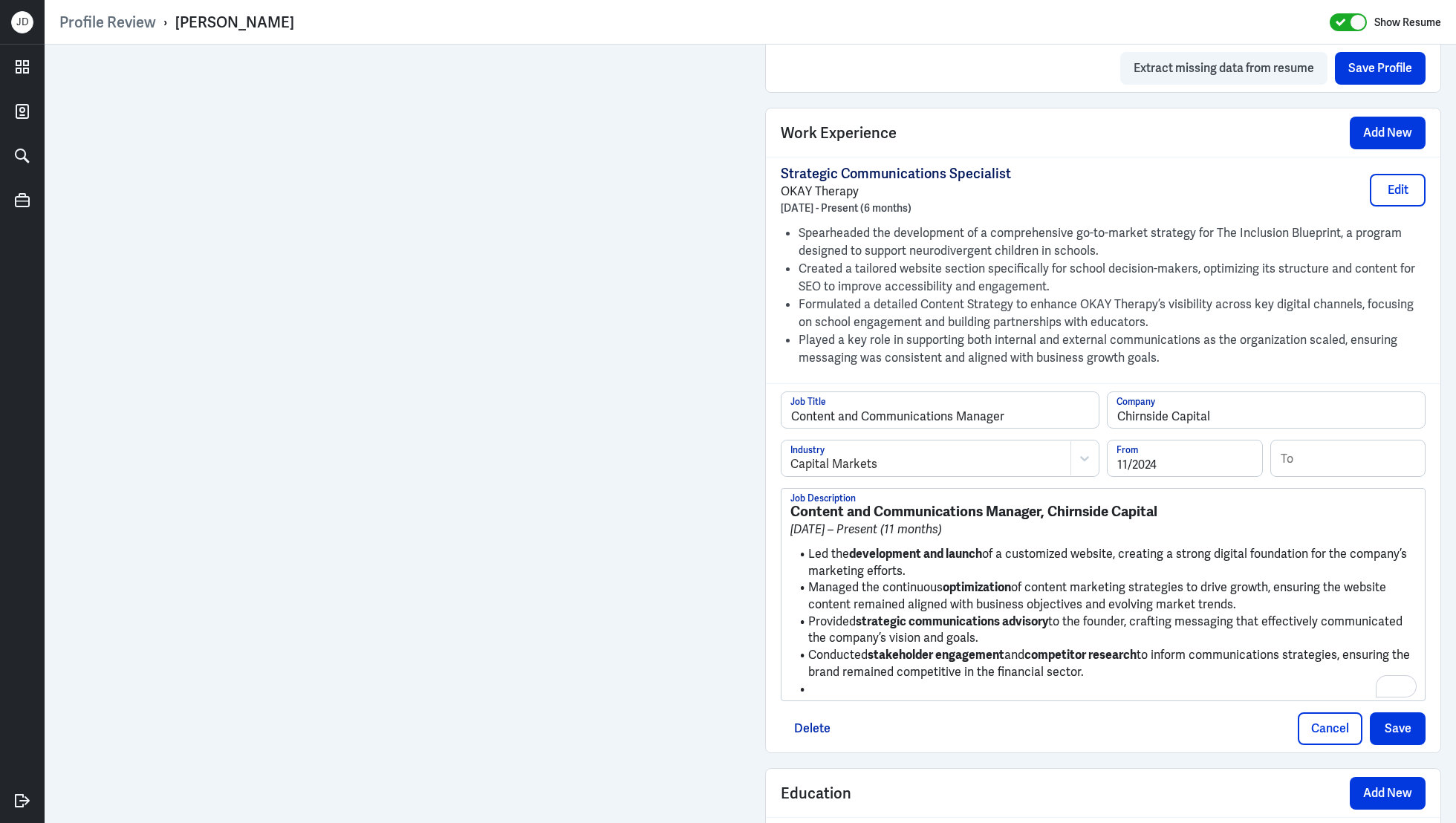
scroll to position [0, 0]
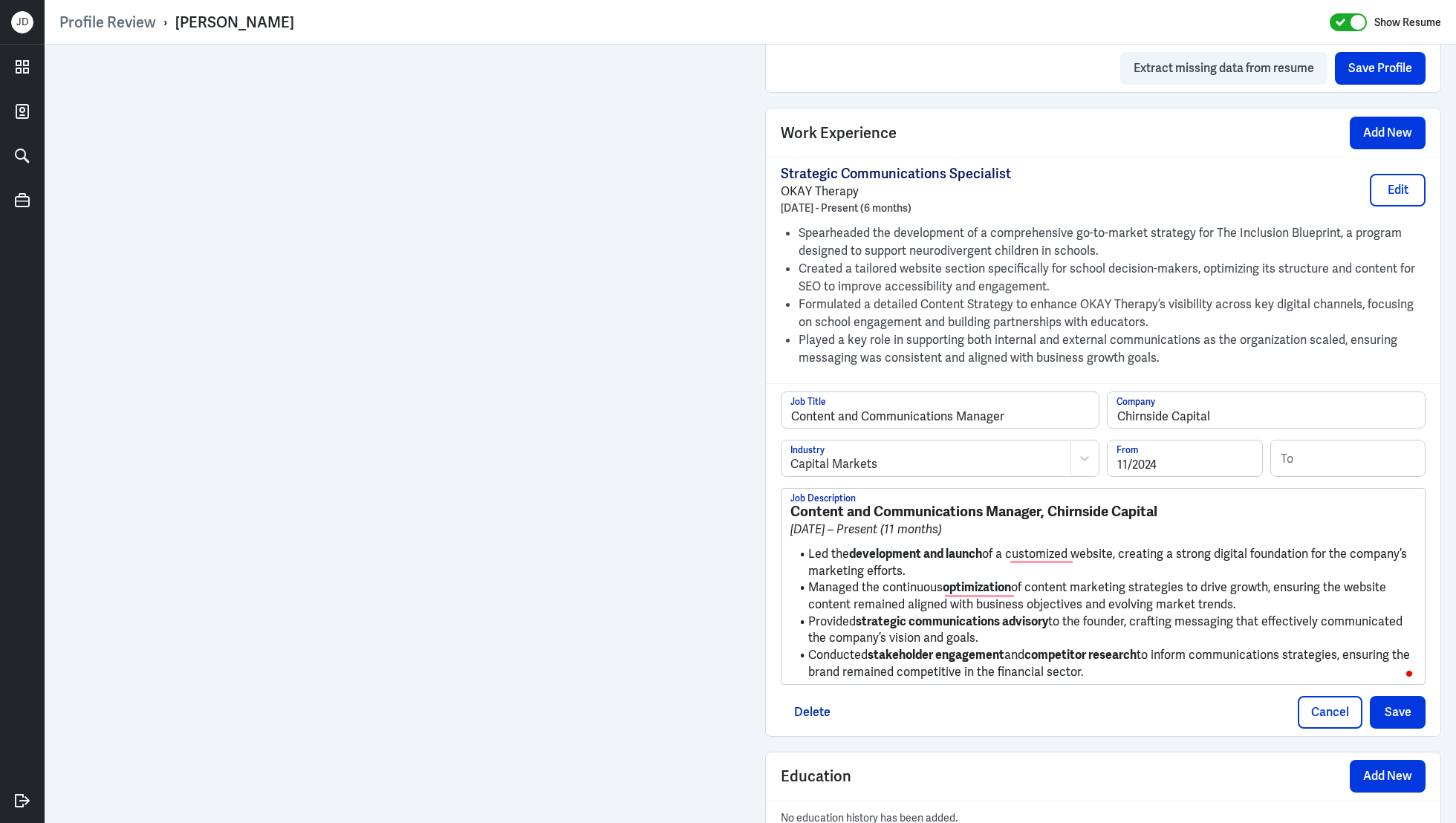
drag, startPoint x: 1118, startPoint y: 676, endPoint x: 806, endPoint y: 546, distance: 338.0
click at [806, 546] on ul "Led the development and launch of a customized website, creating a strong digit…" at bounding box center [1102, 610] width 625 height 143
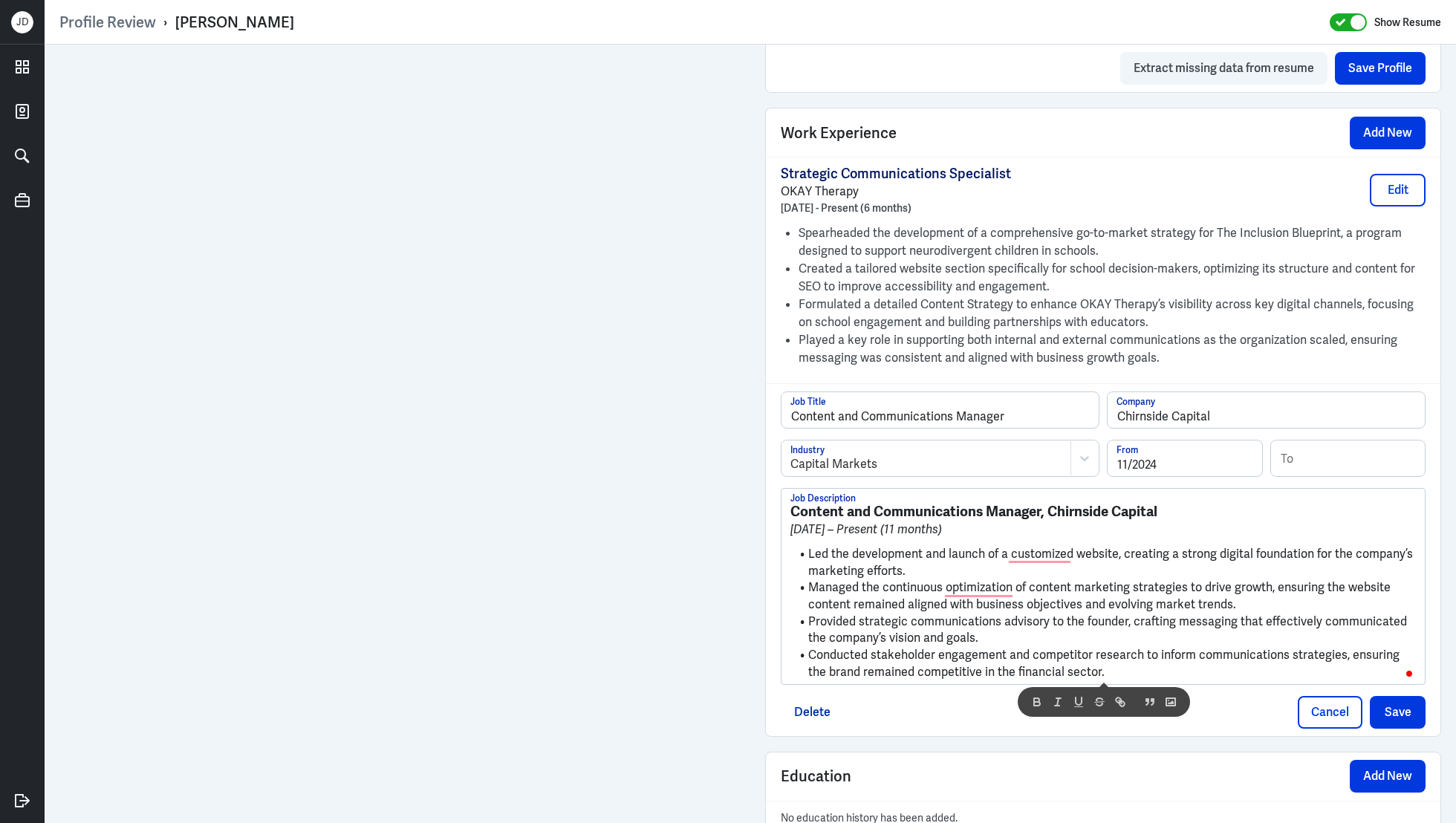
click at [819, 567] on li "Led the development and launch of a customized website, creating a strong digit…" at bounding box center [1102, 562] width 625 height 33
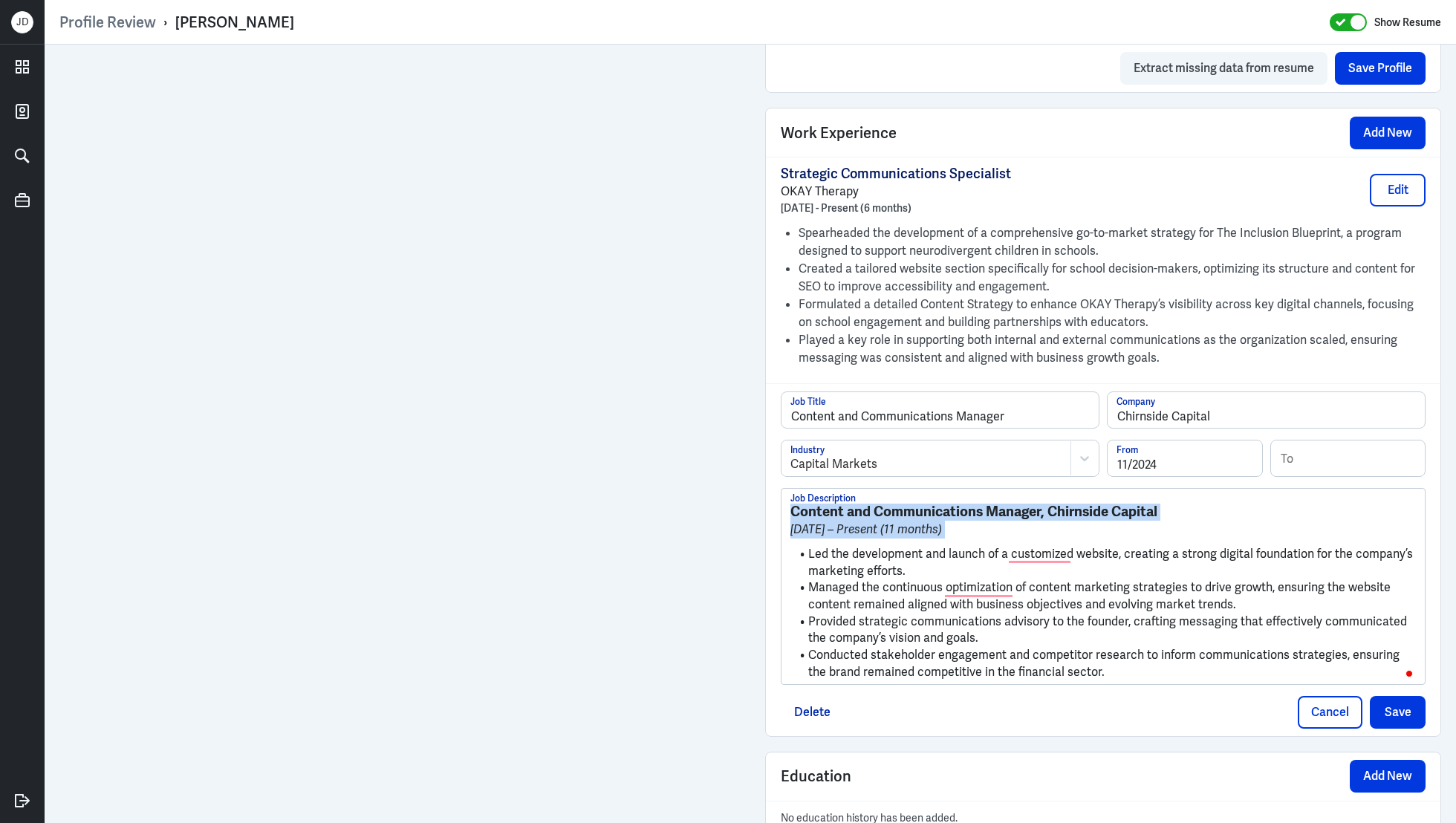
drag, startPoint x: 808, startPoint y: 551, endPoint x: 764, endPoint y: 490, distance: 75.2
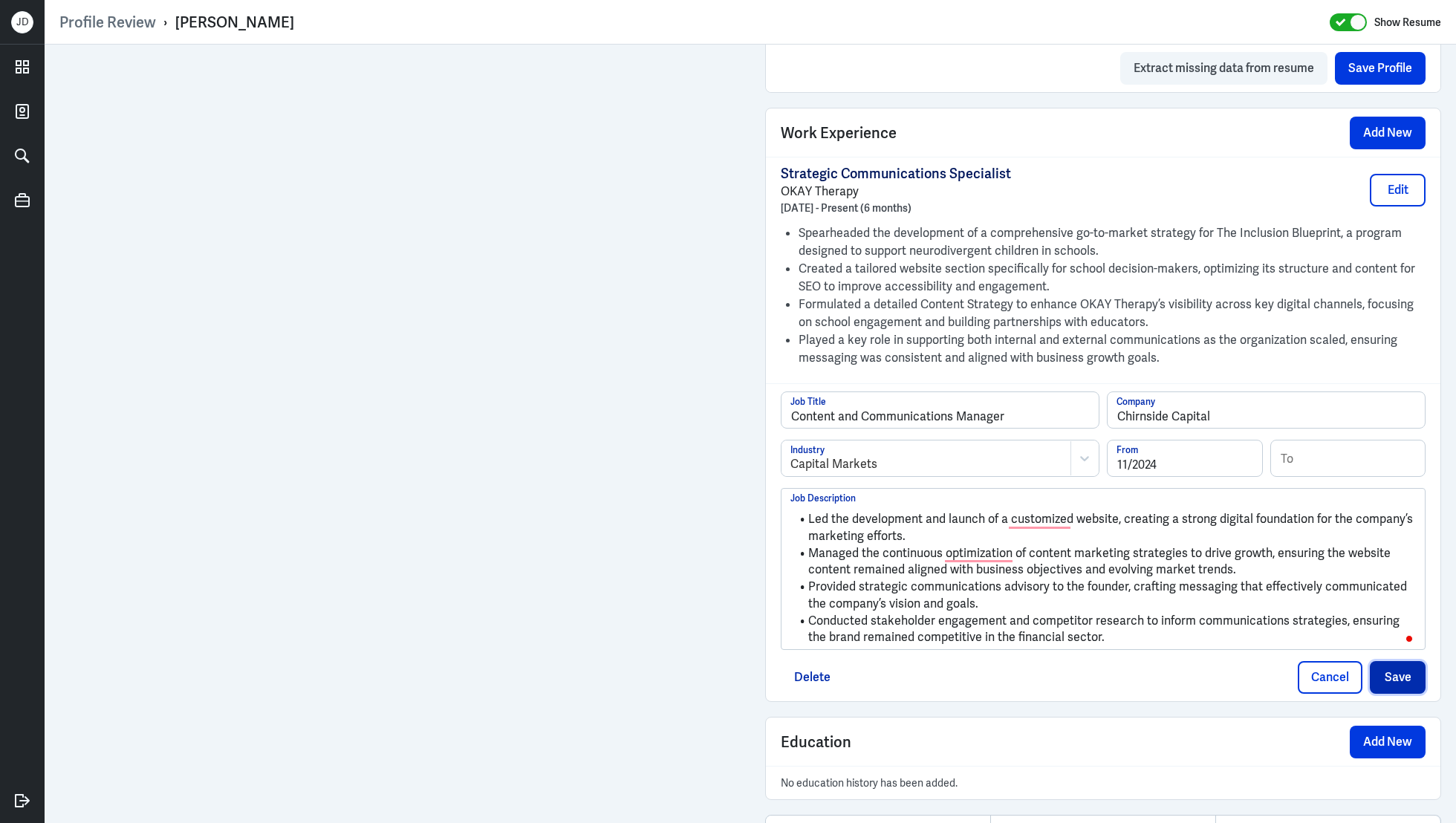
click at [1405, 674] on button "Save" at bounding box center [1398, 678] width 56 height 32
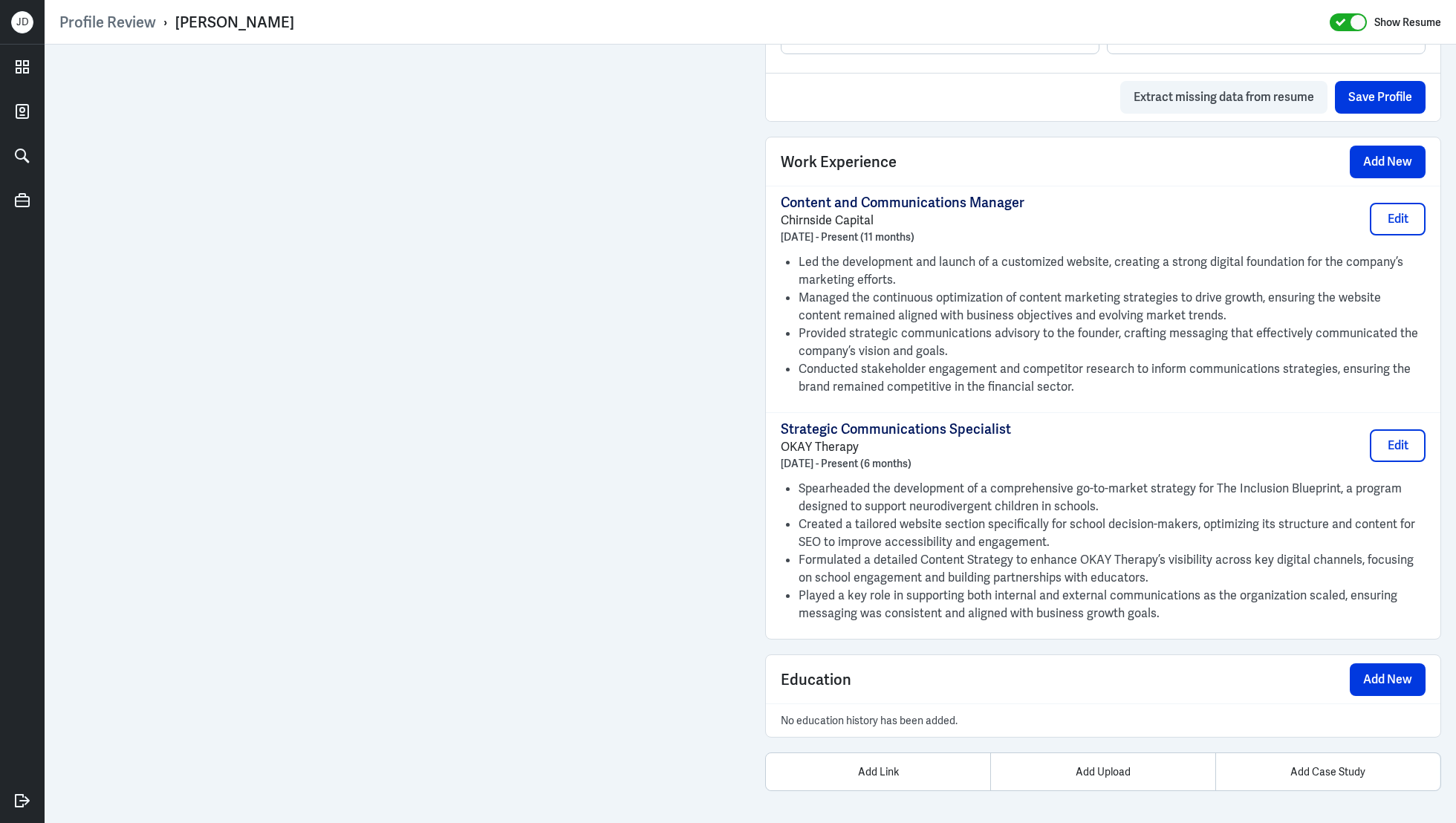
click at [1405, 175] on div "Work Experience Add New" at bounding box center [1103, 162] width 675 height 49
click at [1400, 165] on button "Add New" at bounding box center [1387, 162] width 76 height 32
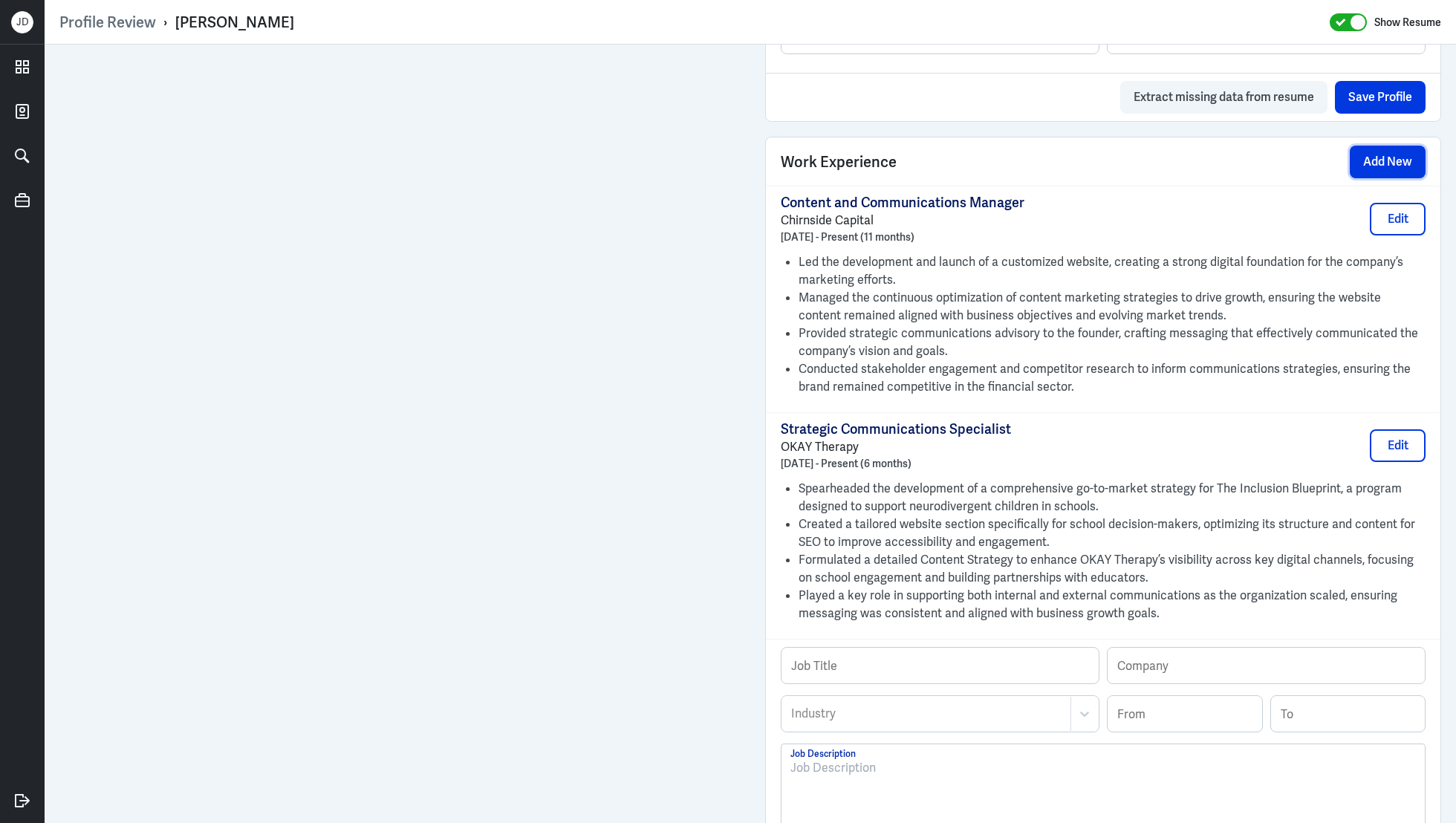
scroll to position [1172, 0]
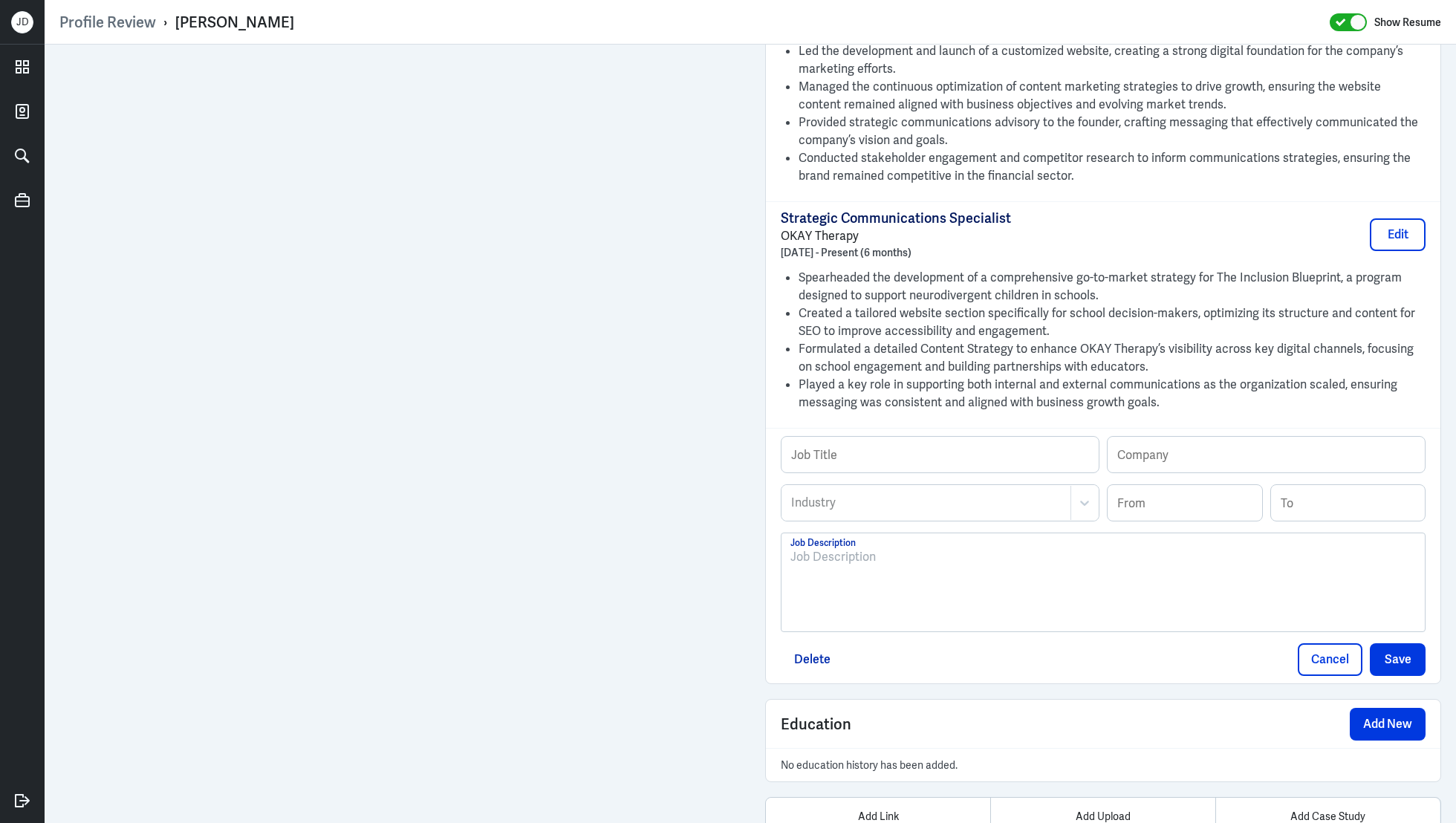
click at [873, 590] on div at bounding box center [1102, 588] width 625 height 80
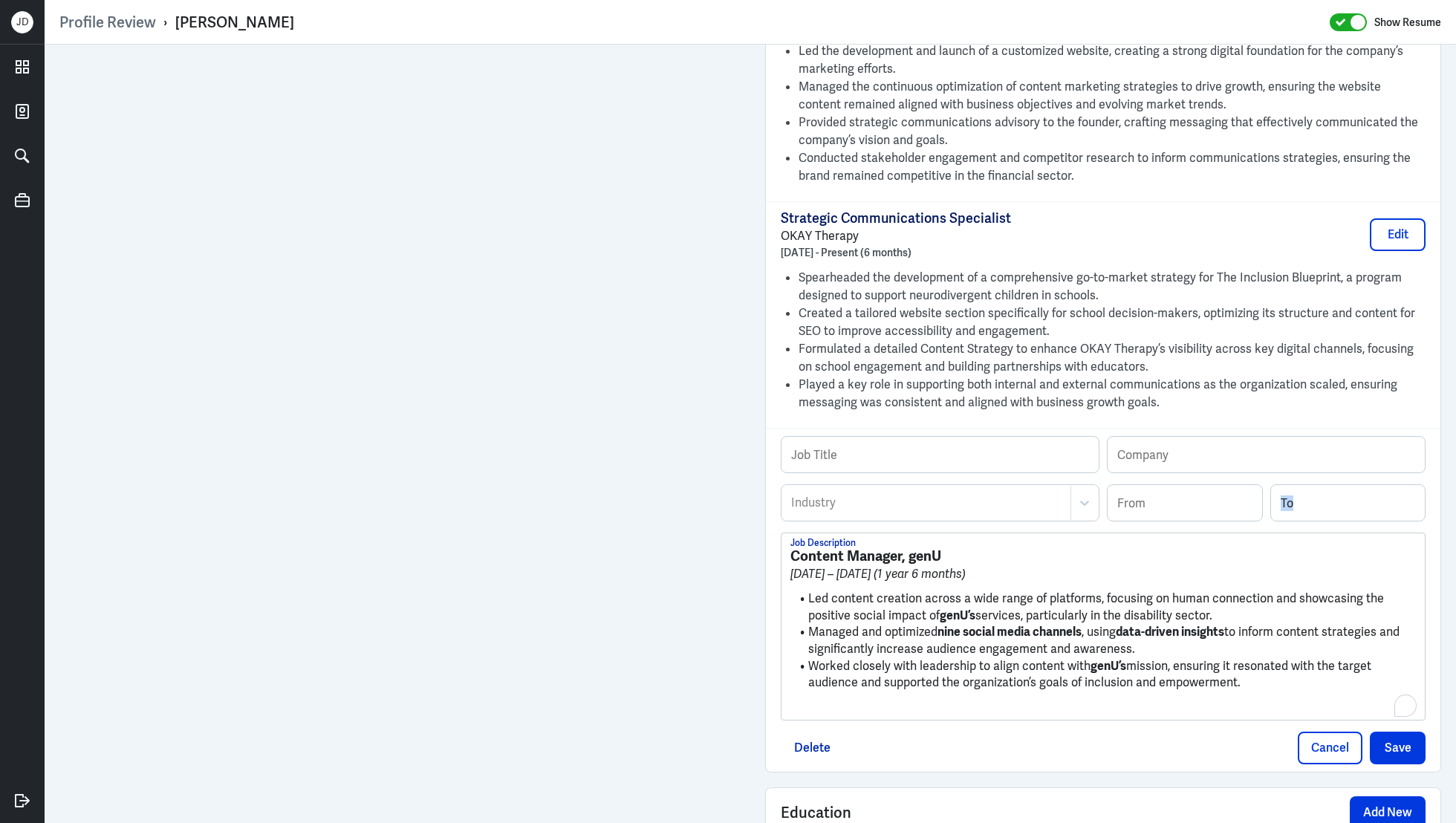
drag, startPoint x: 789, startPoint y: 554, endPoint x: 974, endPoint y: 551, distance: 185.0
click at [974, 551] on div "Content Manager, genU May 2023 – October 2024 (1 year 6 months) Led content cre…" at bounding box center [1102, 626] width 643 height 187
drag, startPoint x: 968, startPoint y: 550, endPoint x: 790, endPoint y: 549, distance: 178.0
click at [790, 549] on h3 "Content Manager, genU" at bounding box center [1102, 557] width 625 height 16
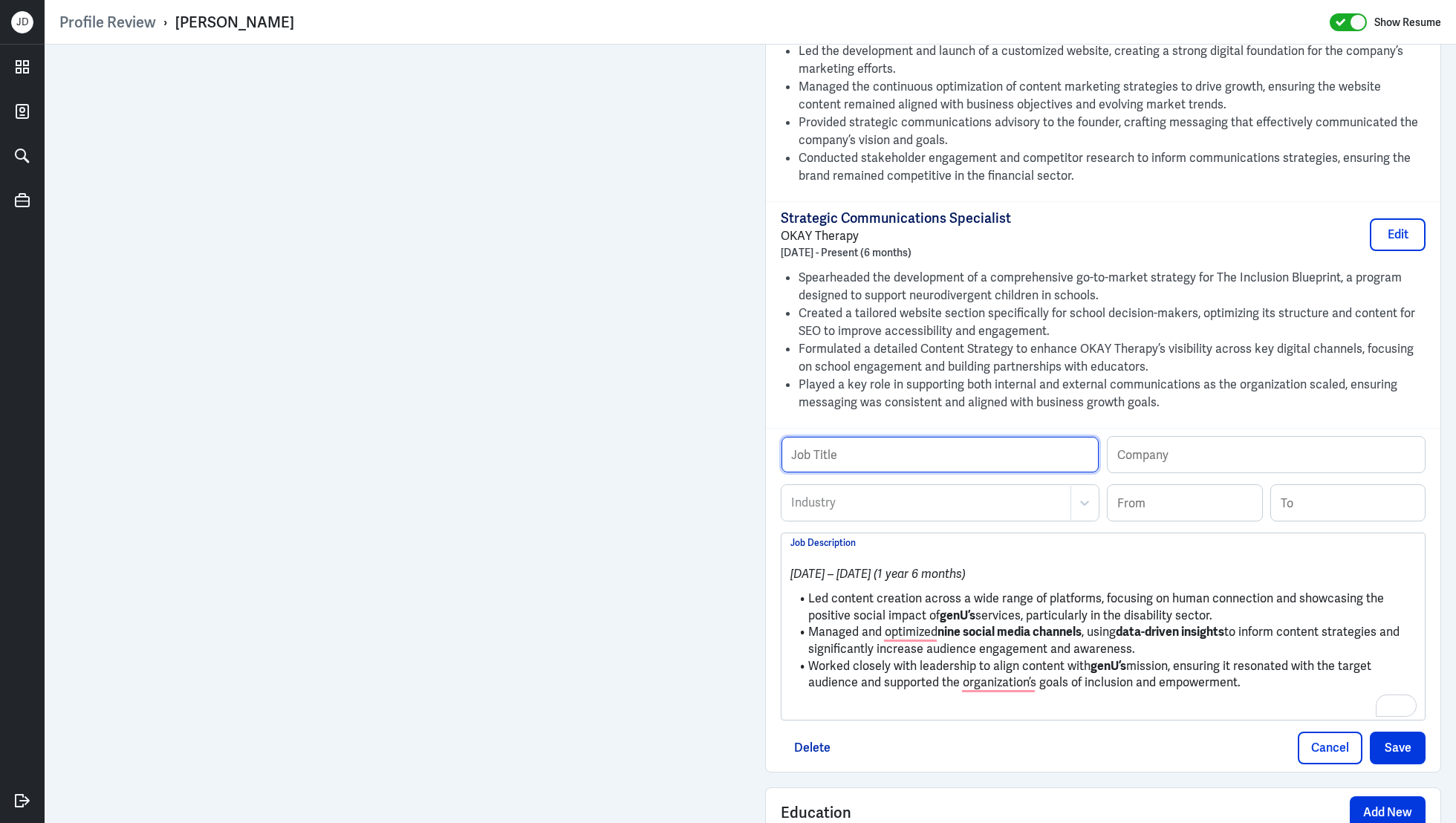
click at [844, 448] on input "text" at bounding box center [940, 455] width 318 height 36
paste input "Content Manager, genU"
drag, startPoint x: 890, startPoint y: 457, endPoint x: 943, endPoint y: 457, distance: 53.0
click at [943, 457] on input "Content Manager, genU" at bounding box center [940, 455] width 318 height 36
type input "Content Manager,"
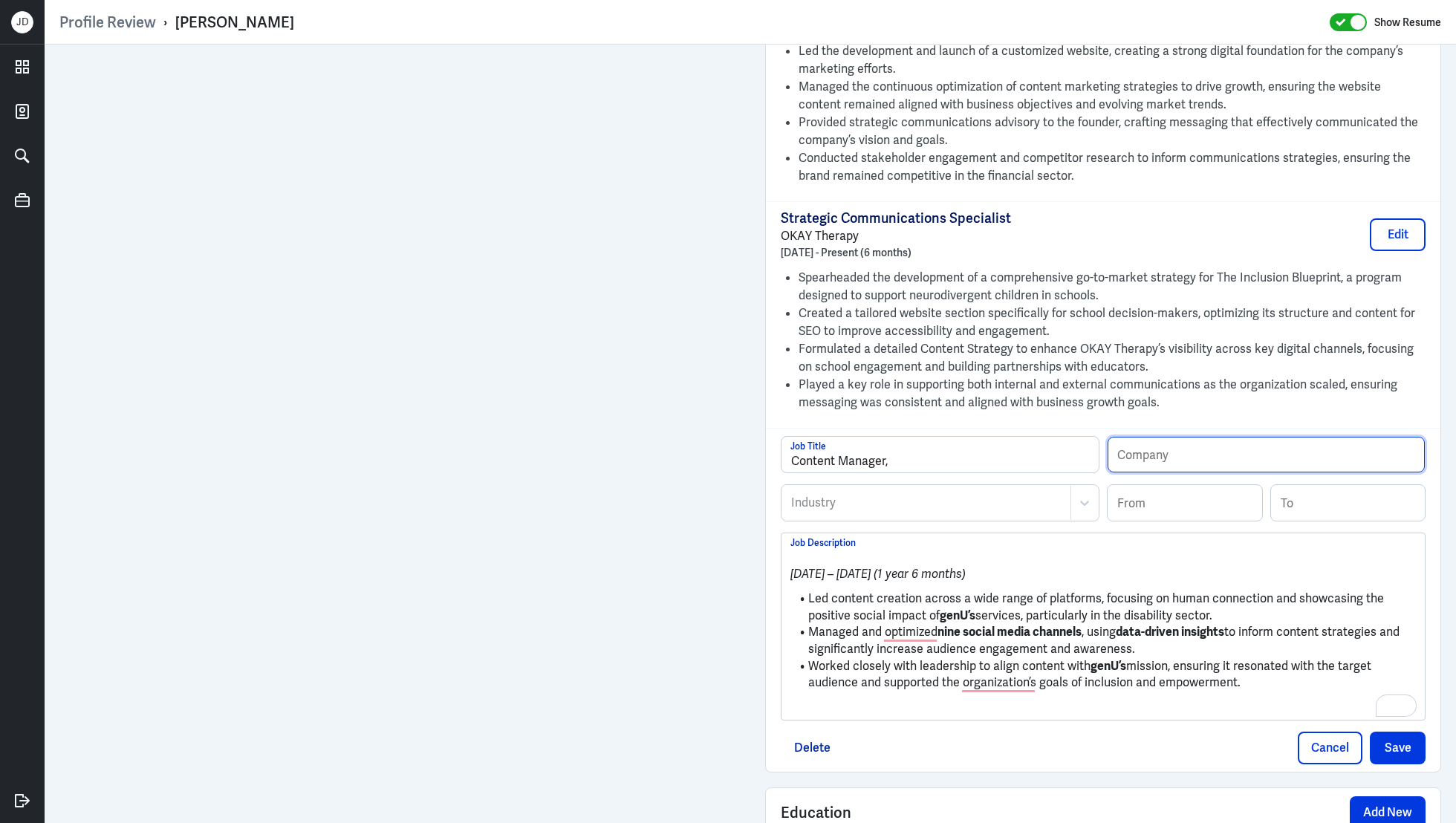
click at [1173, 453] on input "text" at bounding box center [1267, 455] width 318 height 36
paste input "genU"
type input "genU"
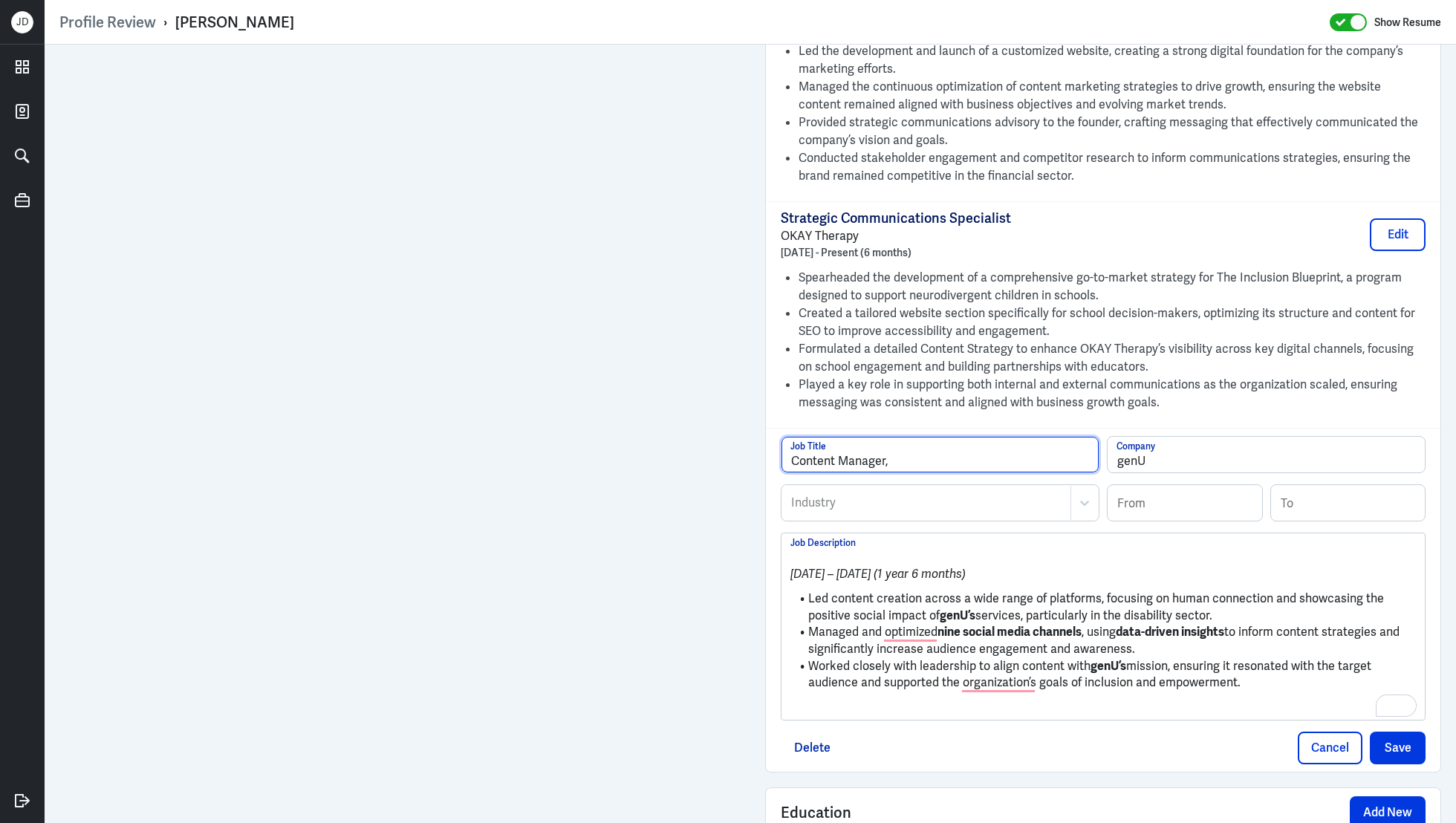
click at [995, 466] on input "Content Manager," at bounding box center [940, 455] width 318 height 36
type input "Content Manager"
click at [908, 505] on div at bounding box center [926, 504] width 273 height 18
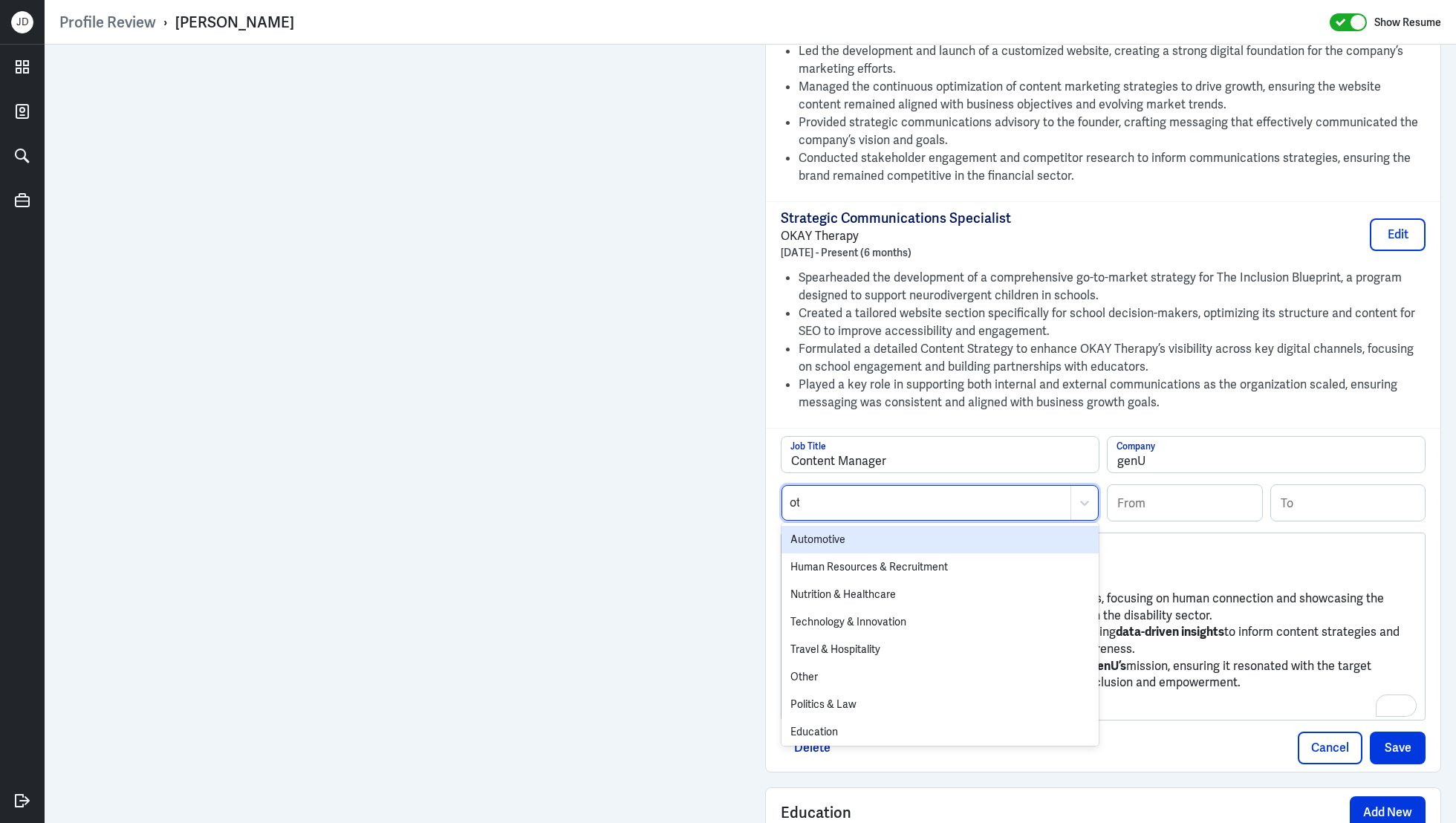
type input "oth"
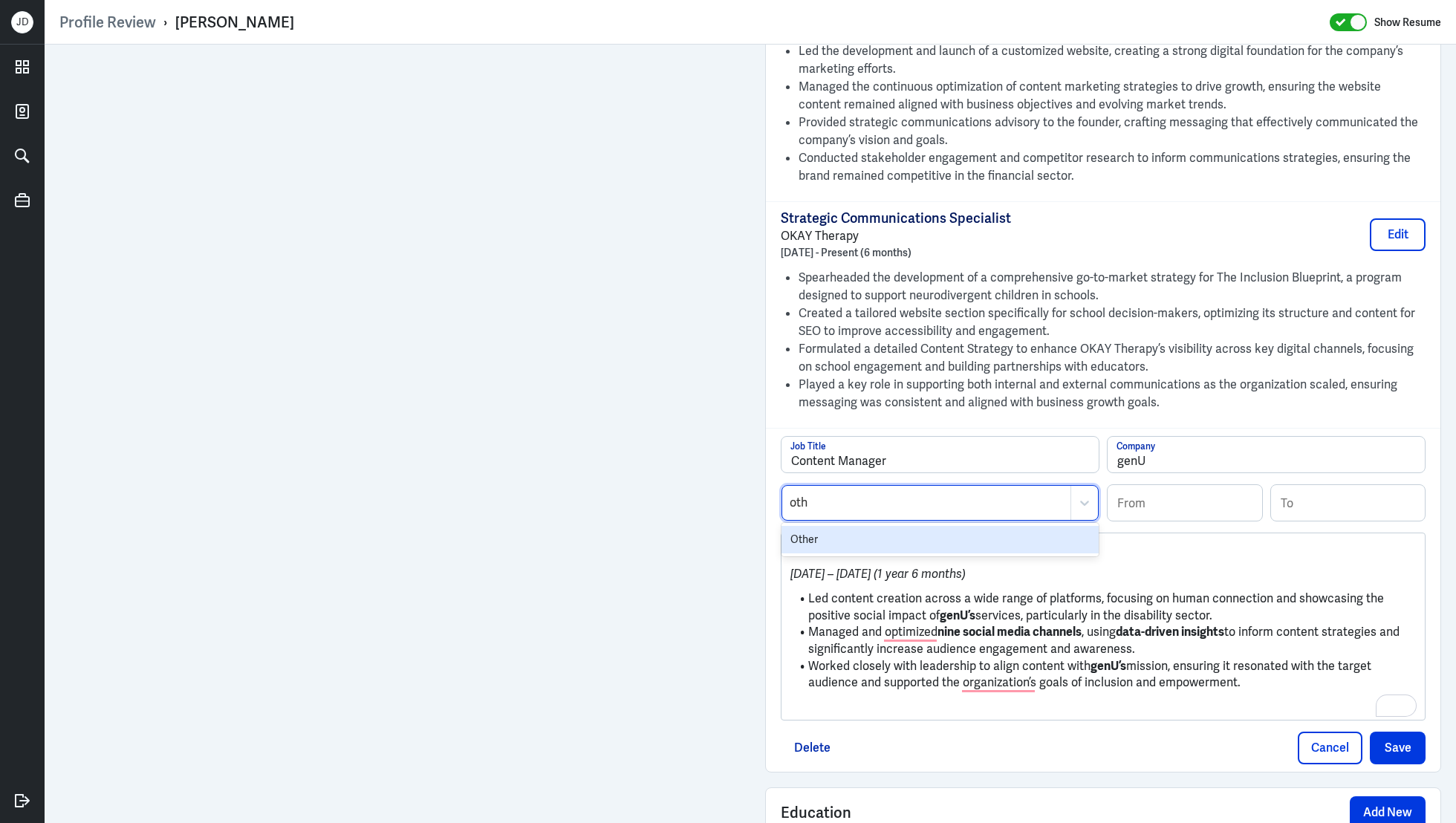
click at [852, 530] on div "Other" at bounding box center [940, 540] width 318 height 27
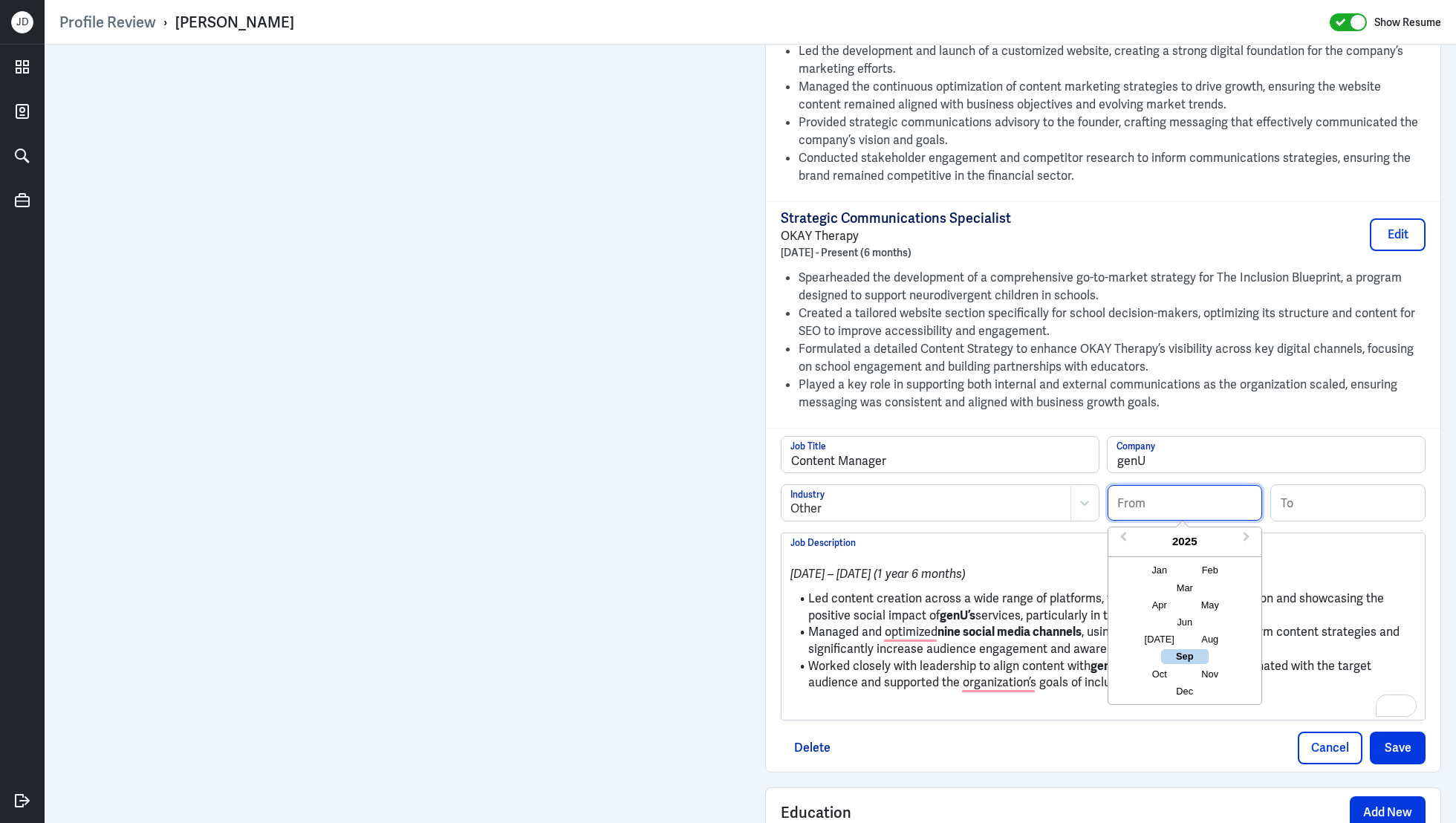
click at [1202, 509] on input at bounding box center [1184, 504] width 154 height 36
type input "05/2023"
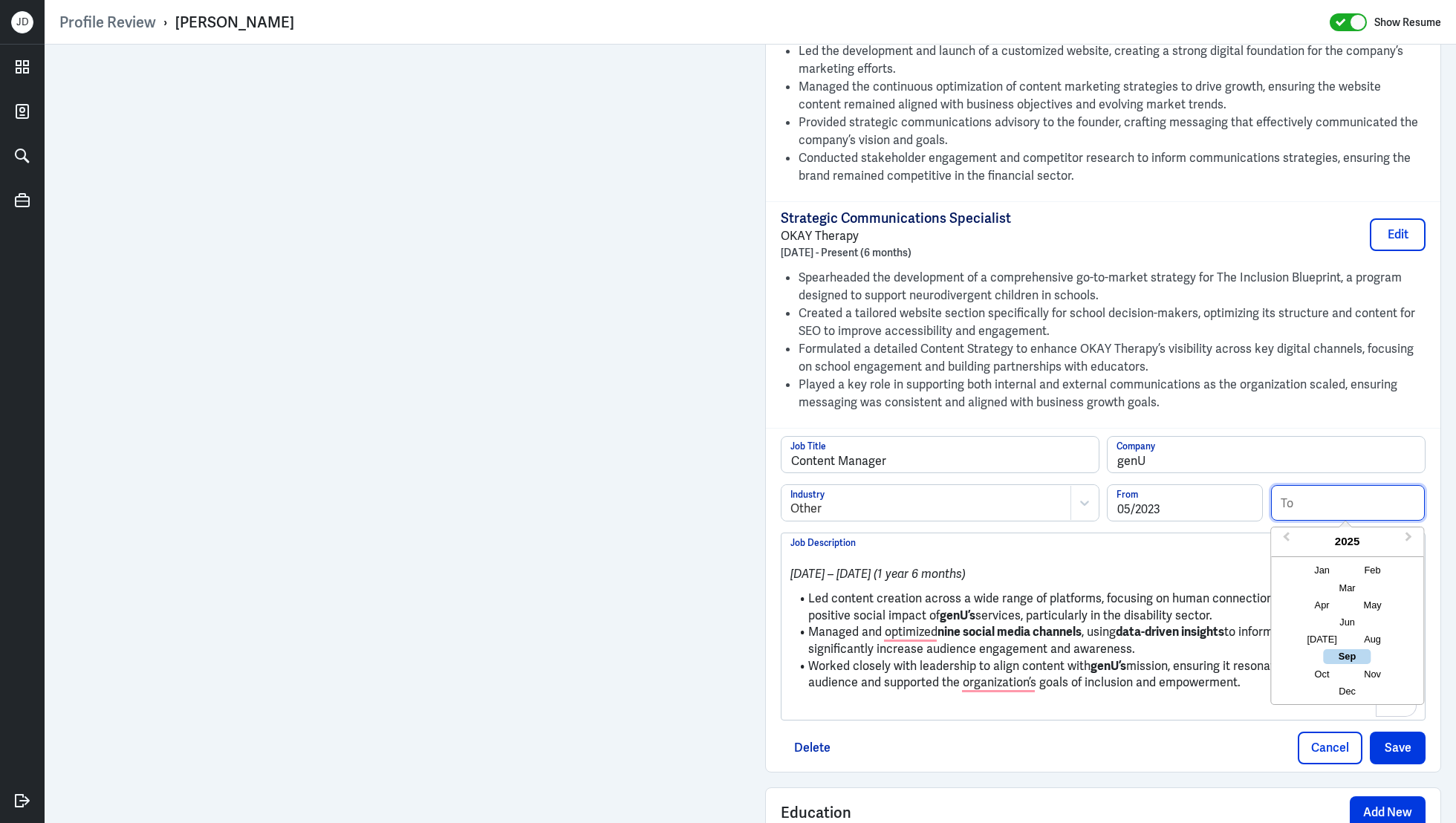
click at [1387, 499] on input at bounding box center [1348, 504] width 154 height 36
type input "10/2024"
click at [1000, 642] on li "Managed and optimized nine social media channels , using data-driven insights t…" at bounding box center [1102, 641] width 625 height 33
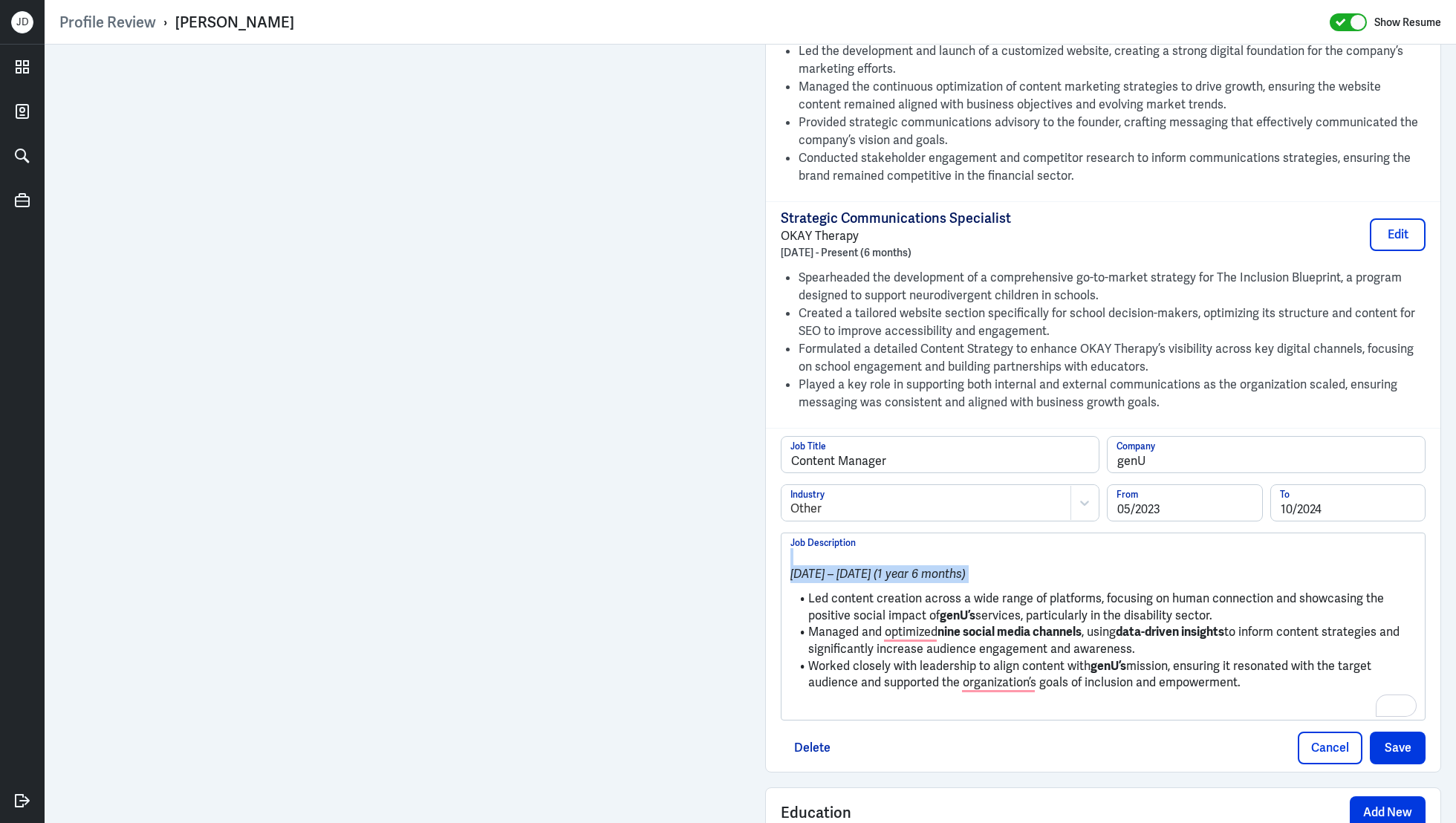
drag, startPoint x: 807, startPoint y: 590, endPoint x: 769, endPoint y: 538, distance: 64.4
click at [769, 538] on div "Content Manager Job Title genU Company Other Industry 05/2023 From 10/2024 To M…" at bounding box center [1103, 599] width 675 height 344
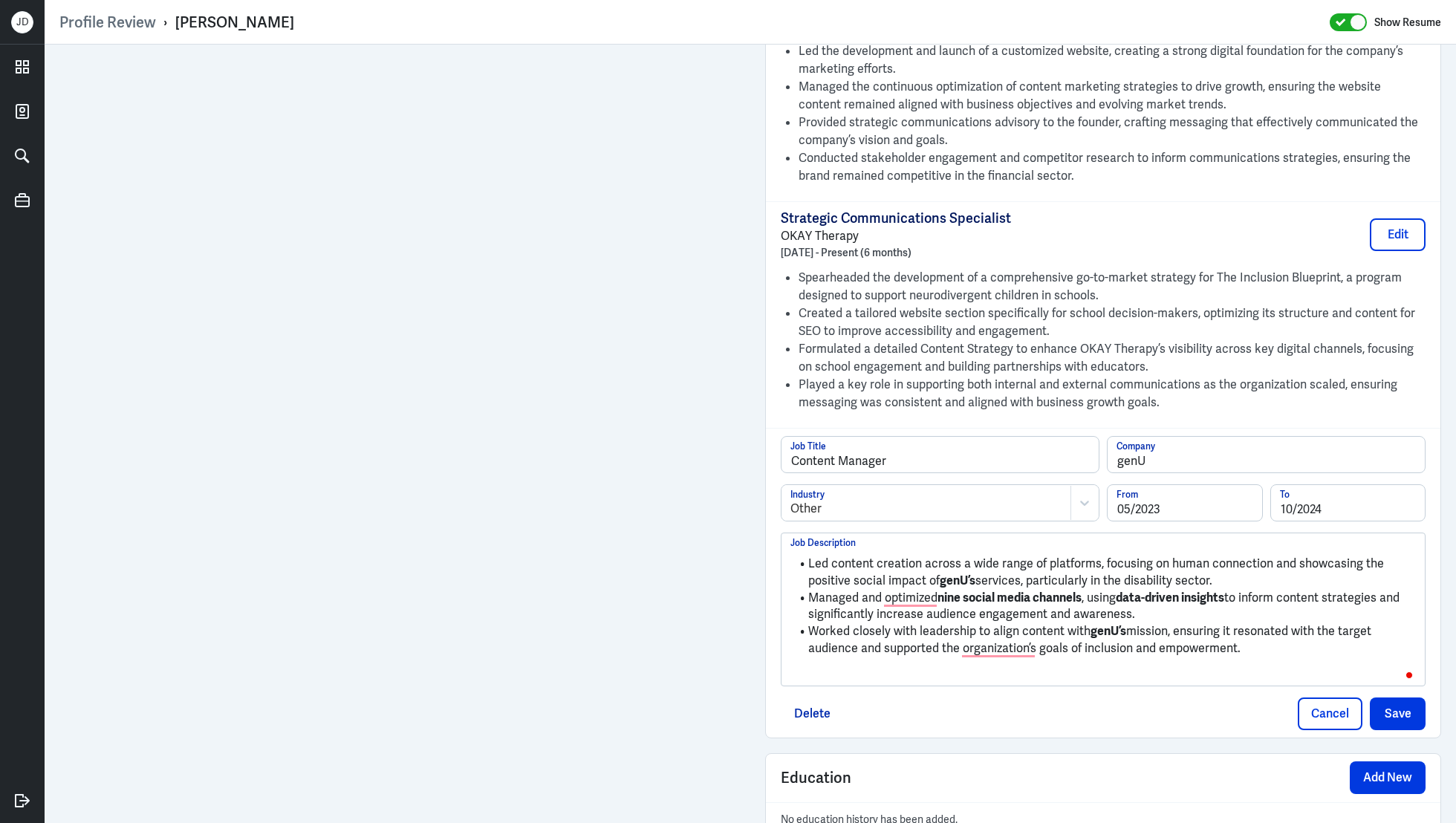
click at [1151, 671] on p "To enrich screen reader interactions, please activate Accessibility in Grammarl…" at bounding box center [1102, 674] width 625 height 18
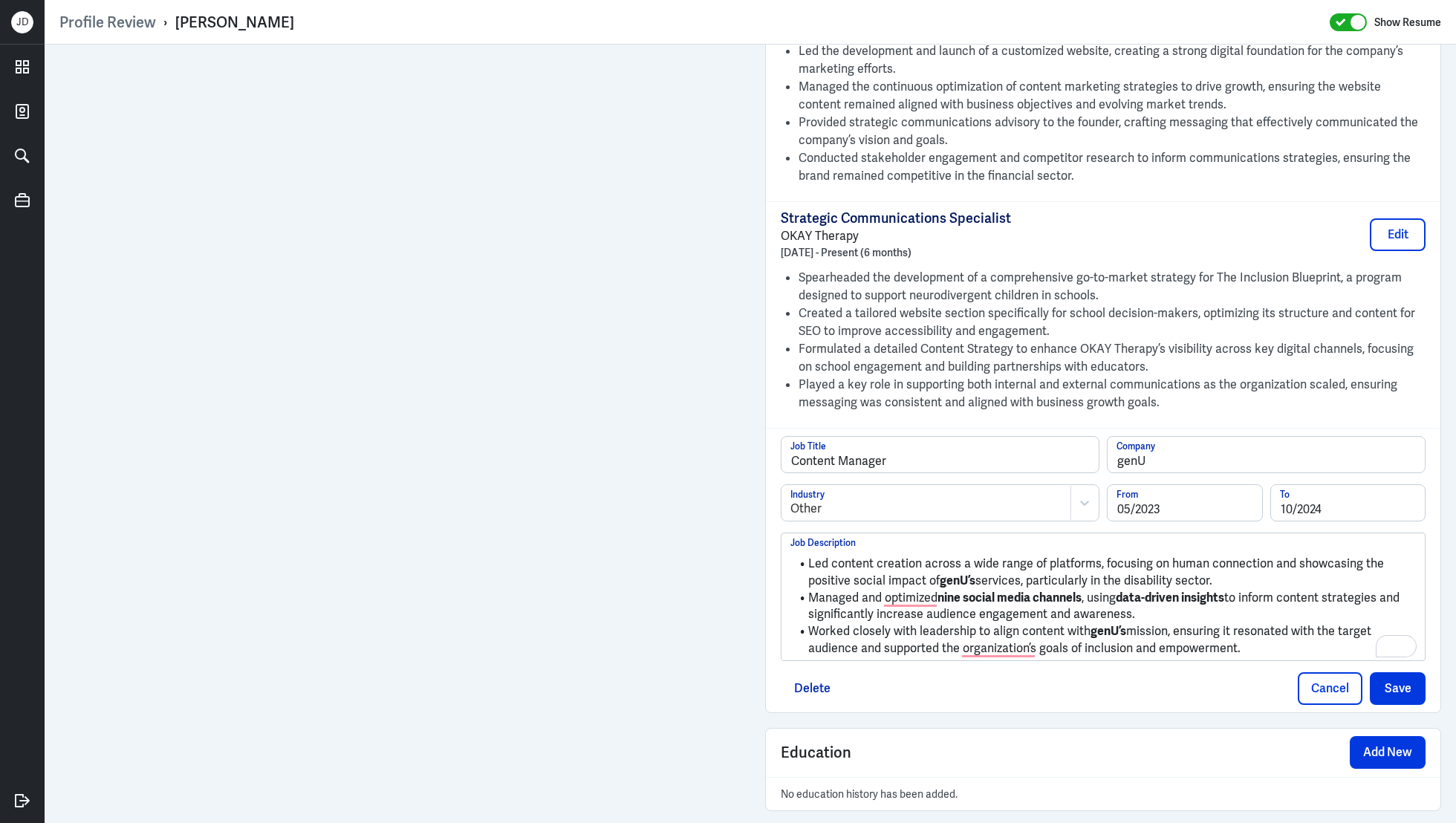
drag, startPoint x: 1253, startPoint y: 645, endPoint x: 742, endPoint y: 527, distance: 524.4
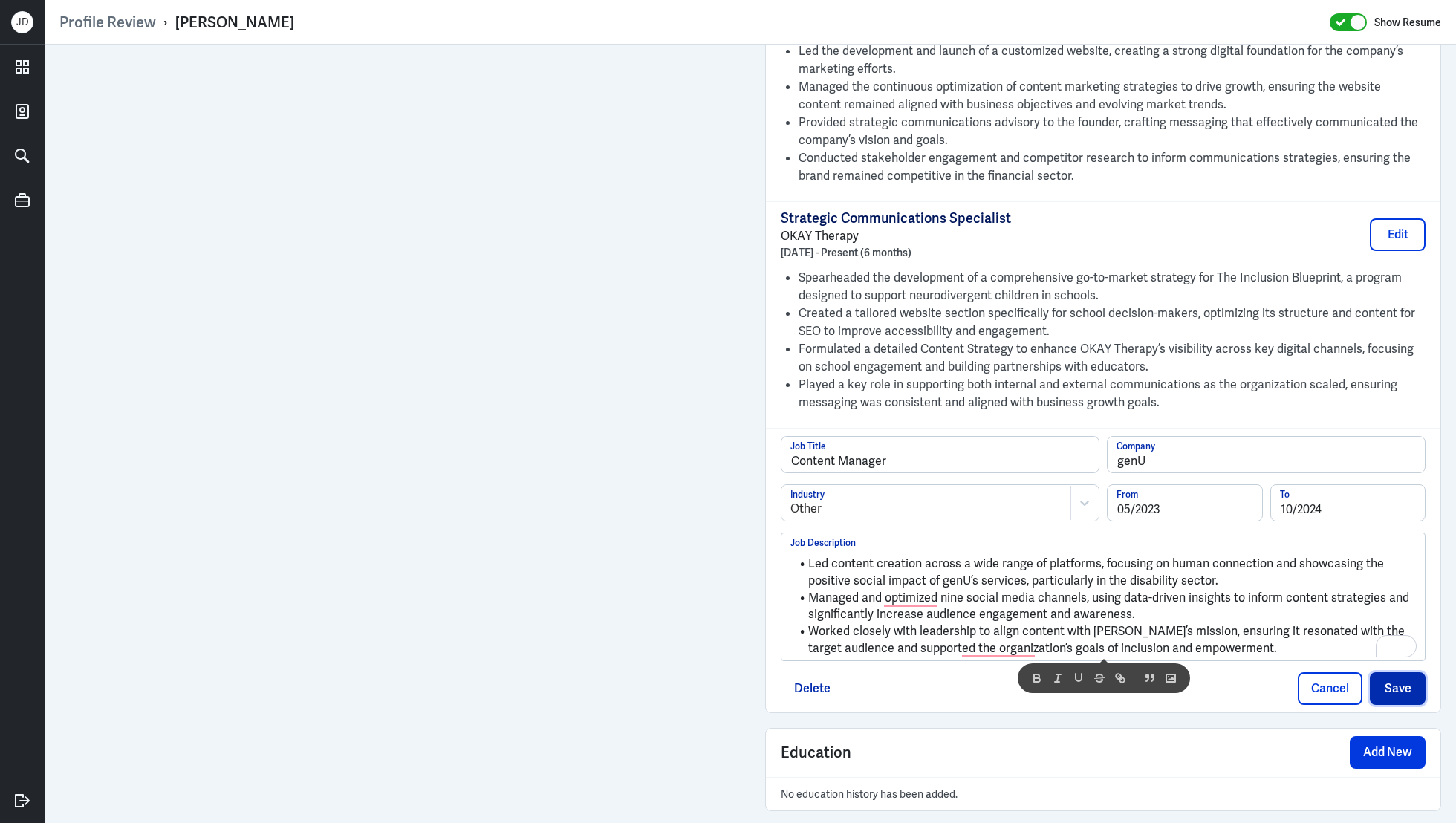
click at [1396, 679] on button "Save" at bounding box center [1398, 689] width 56 height 32
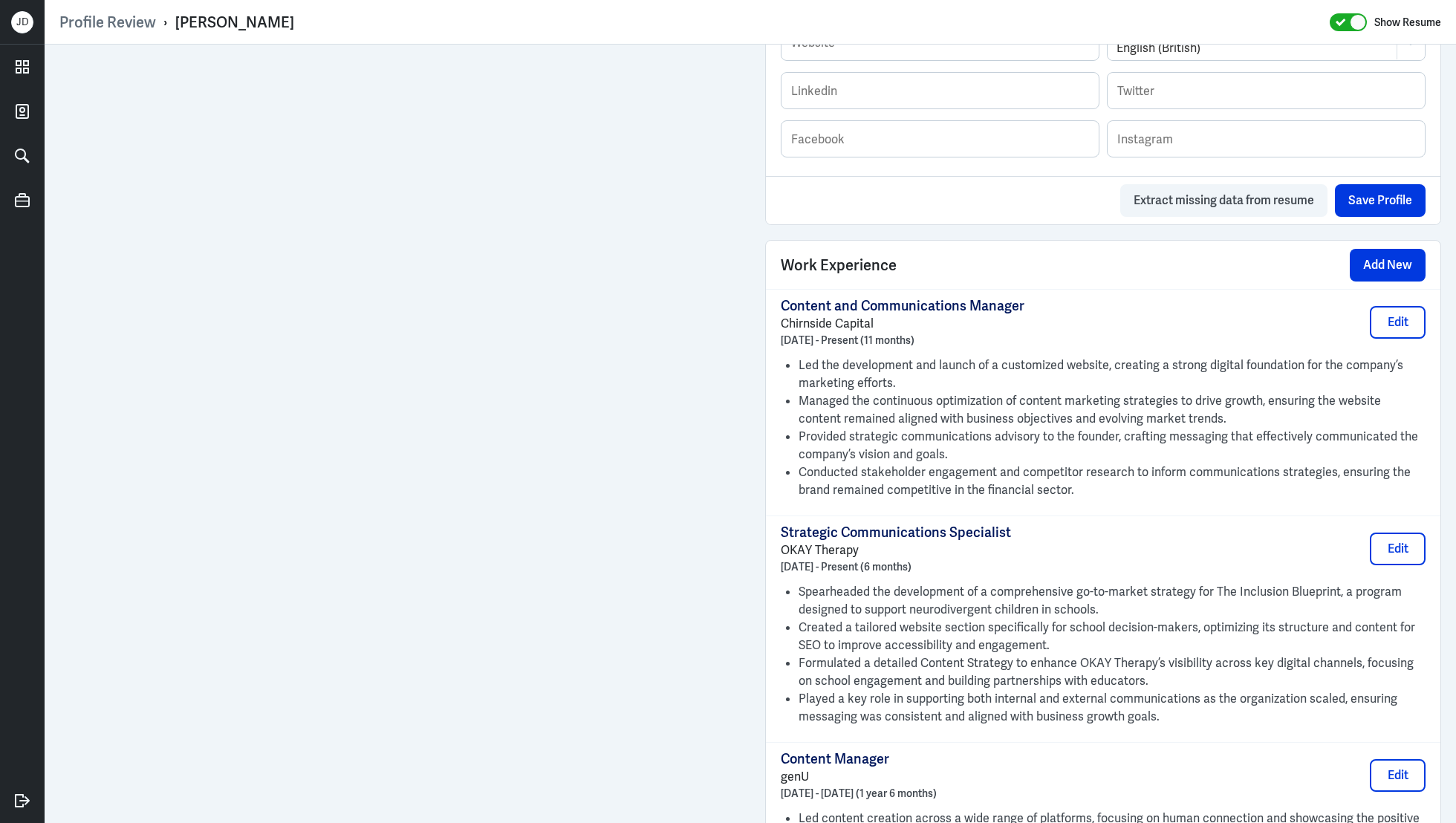
scroll to position [793, 0]
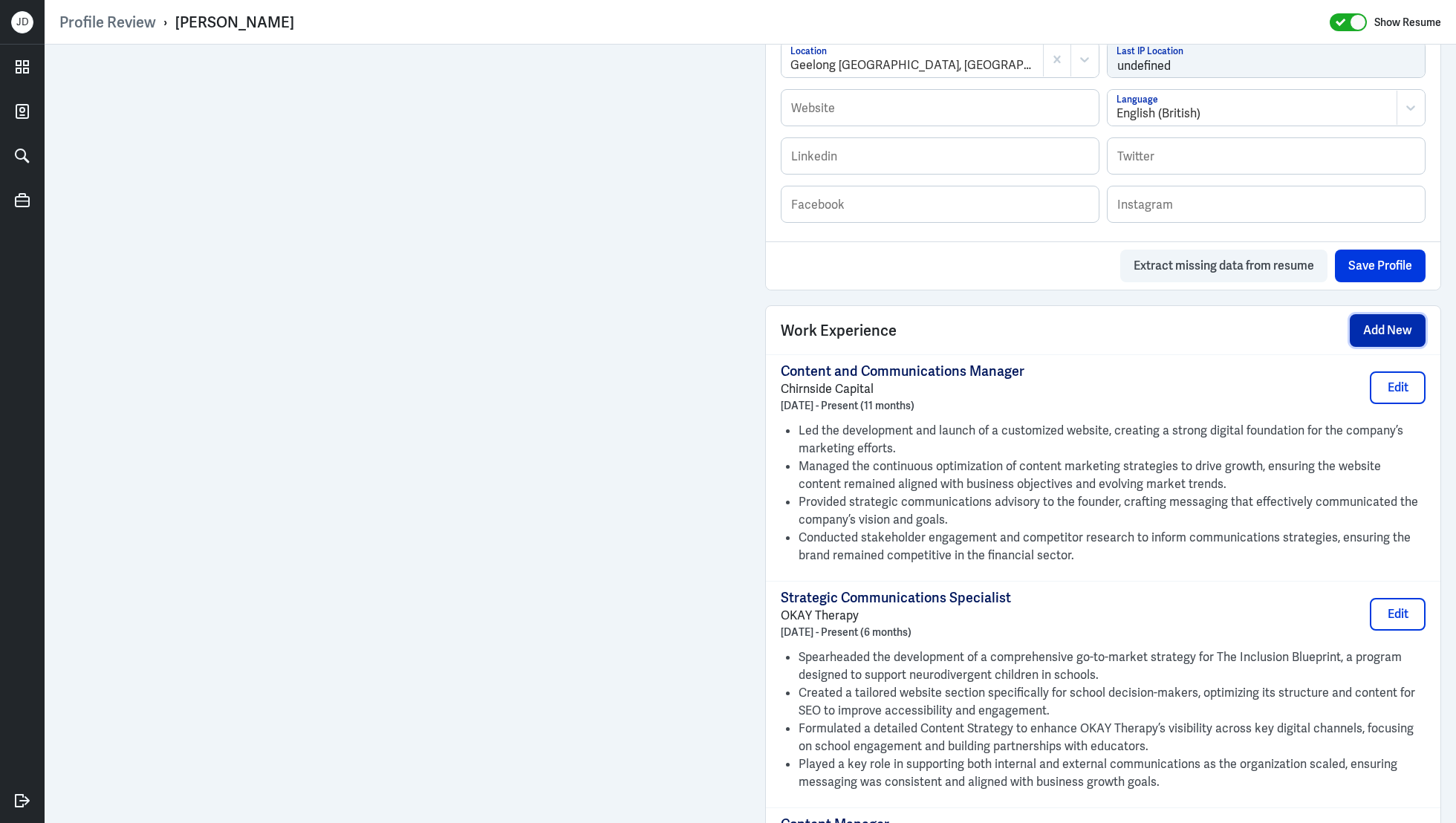
click at [1396, 318] on button "Add New" at bounding box center [1387, 330] width 76 height 32
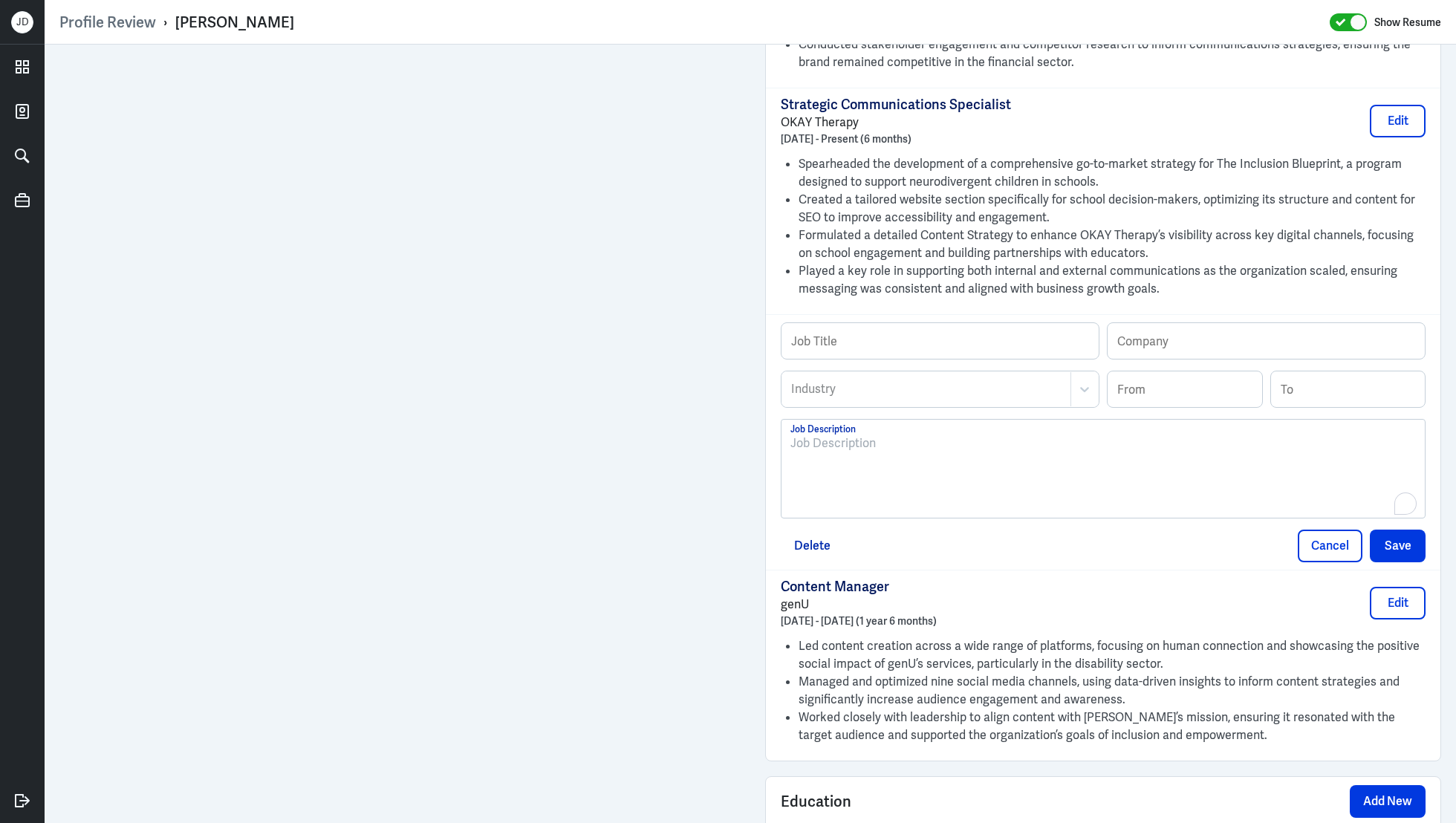
click at [1034, 474] on div "To enrich screen reader interactions, please activate Accessibility in Grammarl…" at bounding box center [1102, 475] width 625 height 80
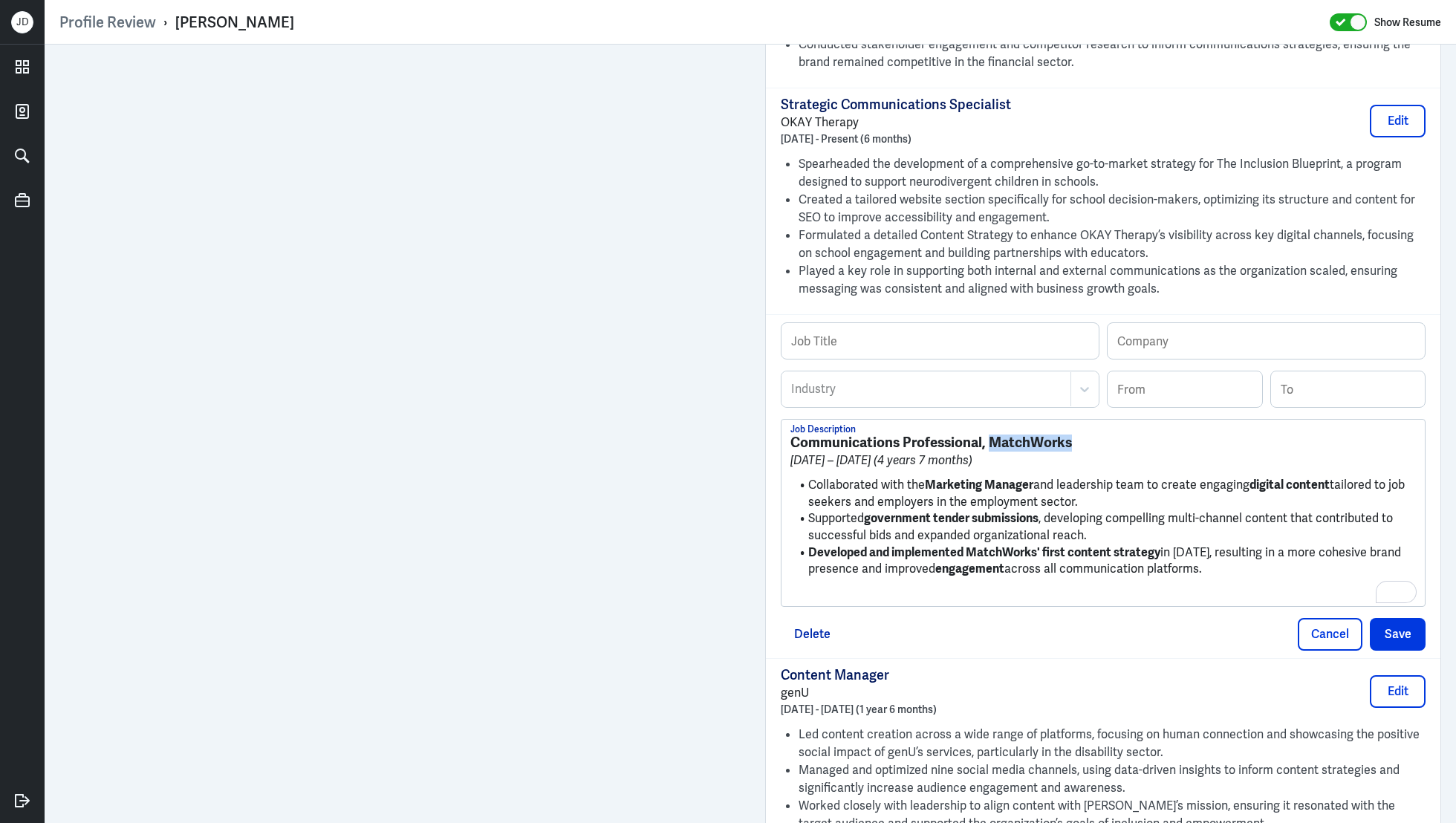
drag, startPoint x: 1100, startPoint y: 440, endPoint x: 989, endPoint y: 439, distance: 111.0
click at [989, 439] on h3 "Communications Professional, MatchWorks" at bounding box center [1102, 443] width 625 height 16
click at [1135, 352] on input "text" at bounding box center [1267, 341] width 318 height 36
paste input "MatchWorks"
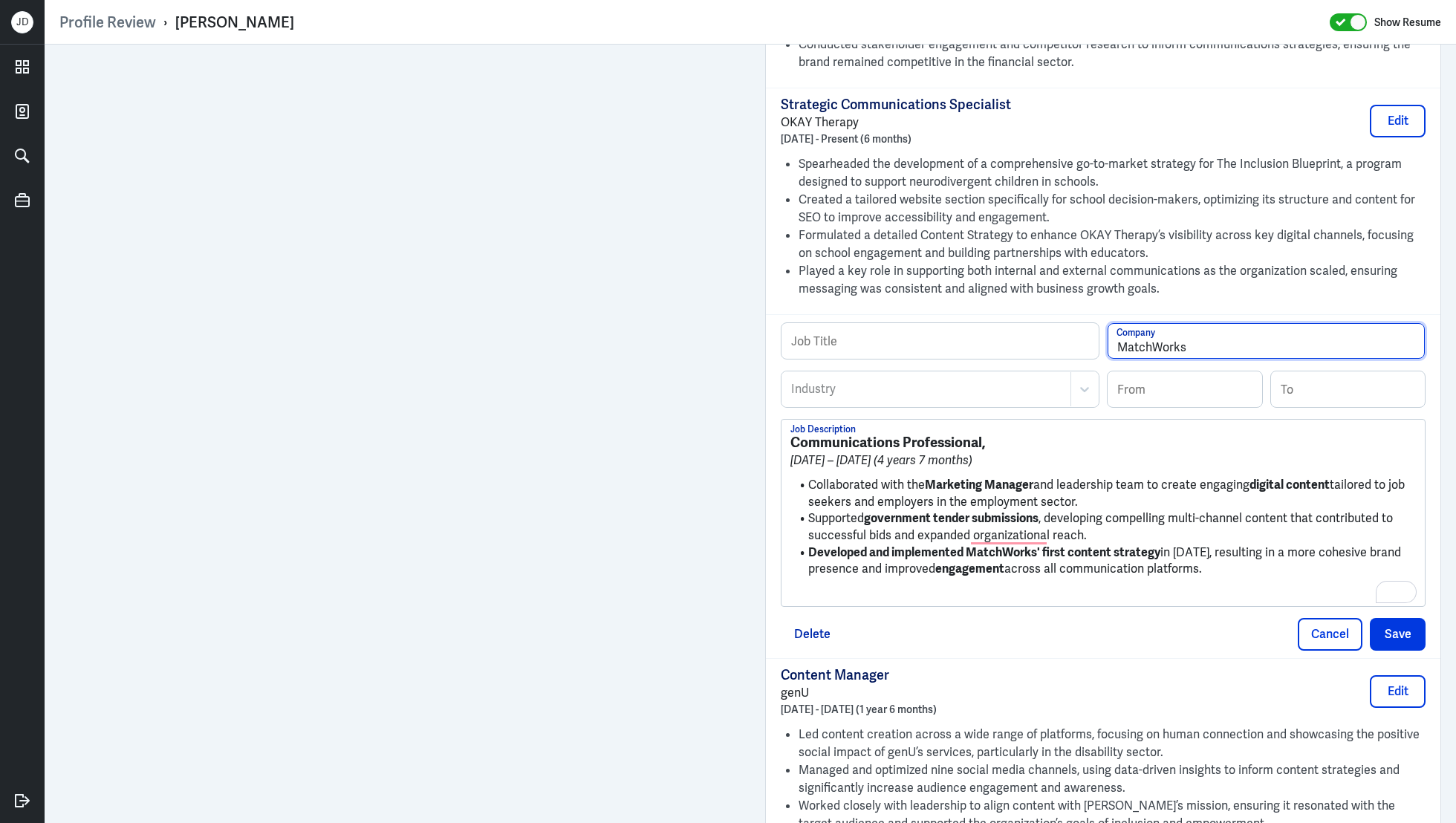
type input "MatchWorks"
drag, startPoint x: 993, startPoint y: 436, endPoint x: 722, endPoint y: 416, distance: 271.7
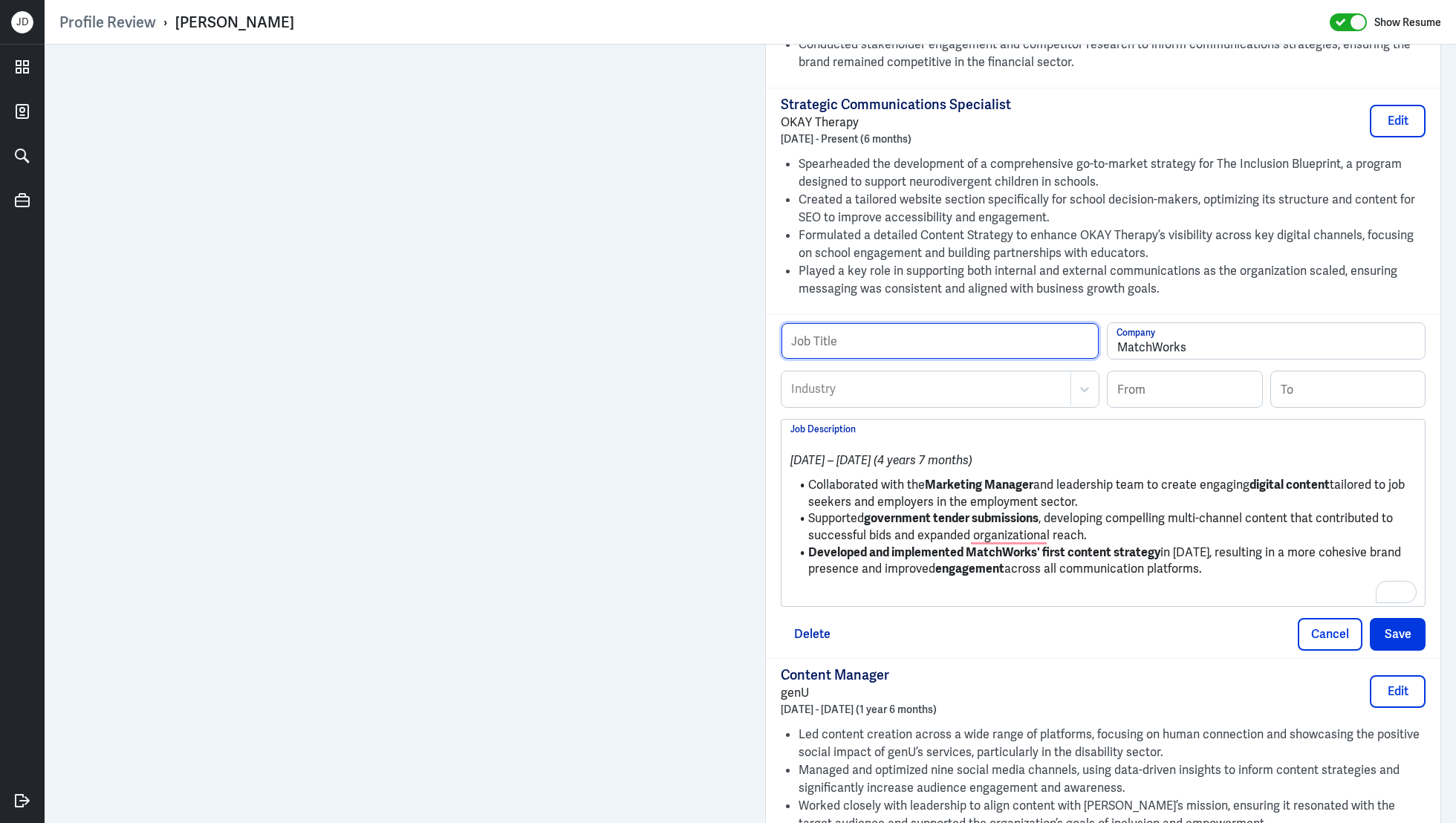
click at [810, 342] on input "text" at bounding box center [940, 341] width 318 height 36
paste input "Communications Professional,"
type input "Communications Professional"
click at [834, 388] on div at bounding box center [926, 390] width 273 height 18
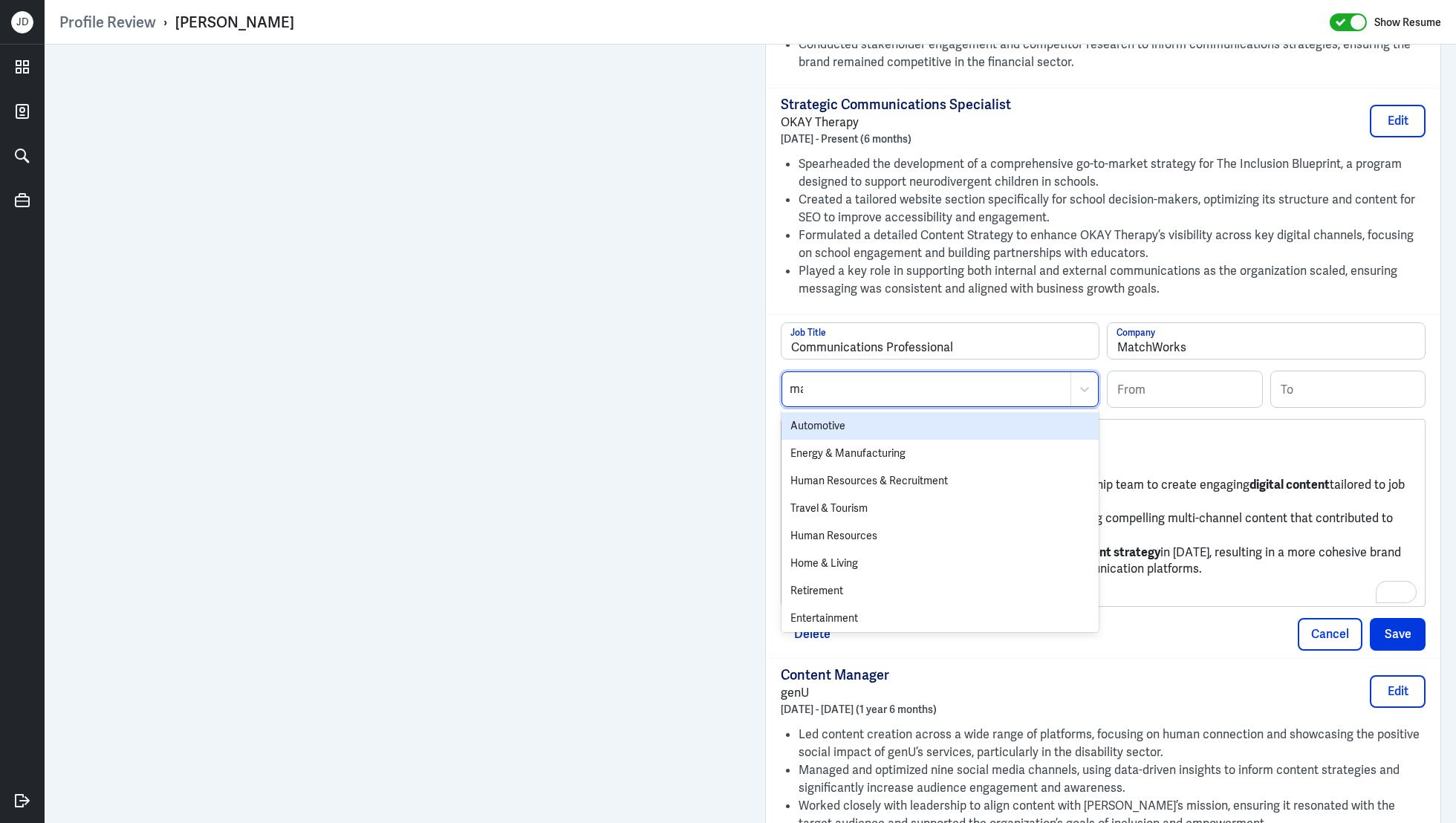
type input "mark"
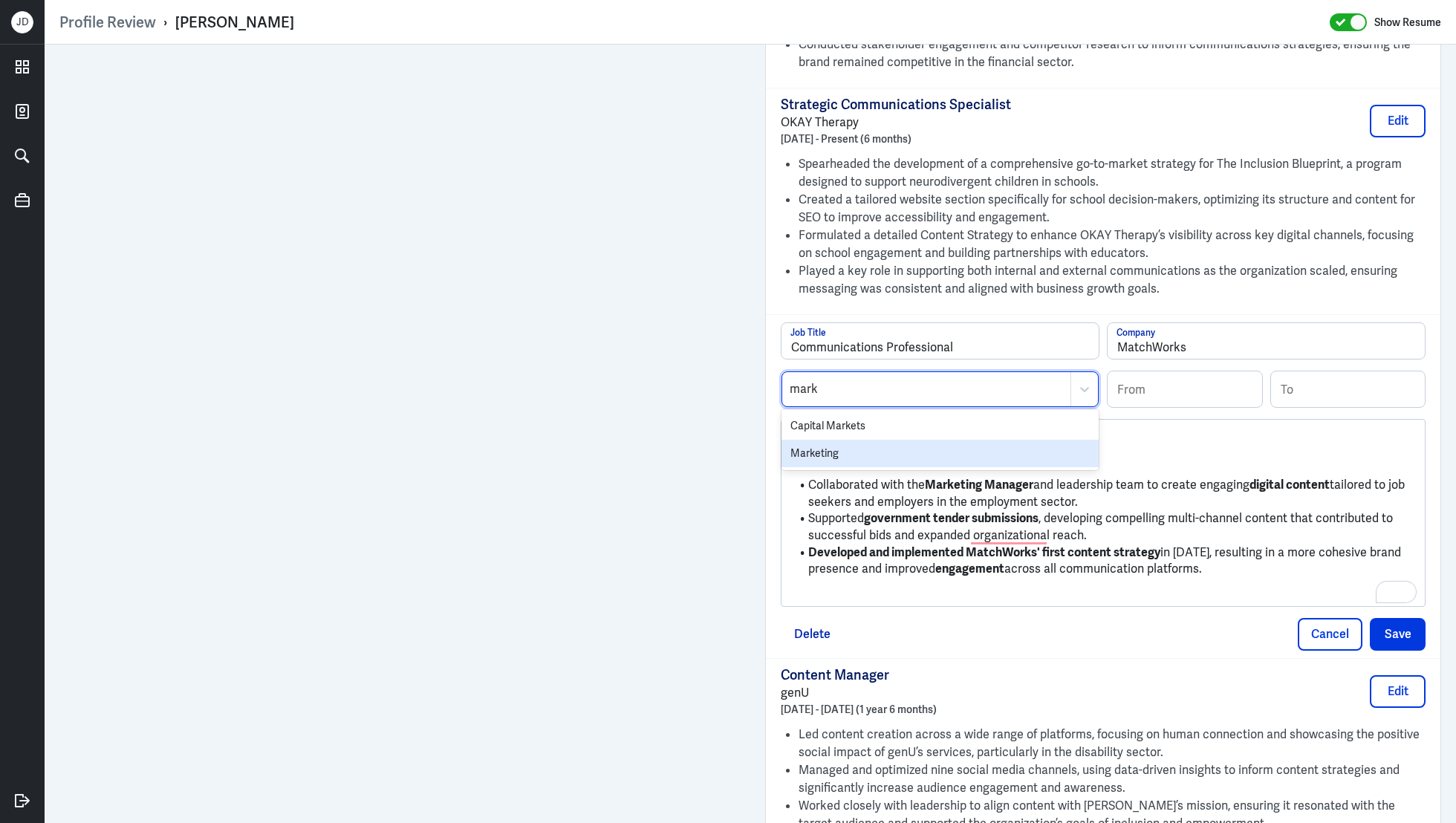
click at [823, 450] on div "Marketing" at bounding box center [940, 454] width 318 height 27
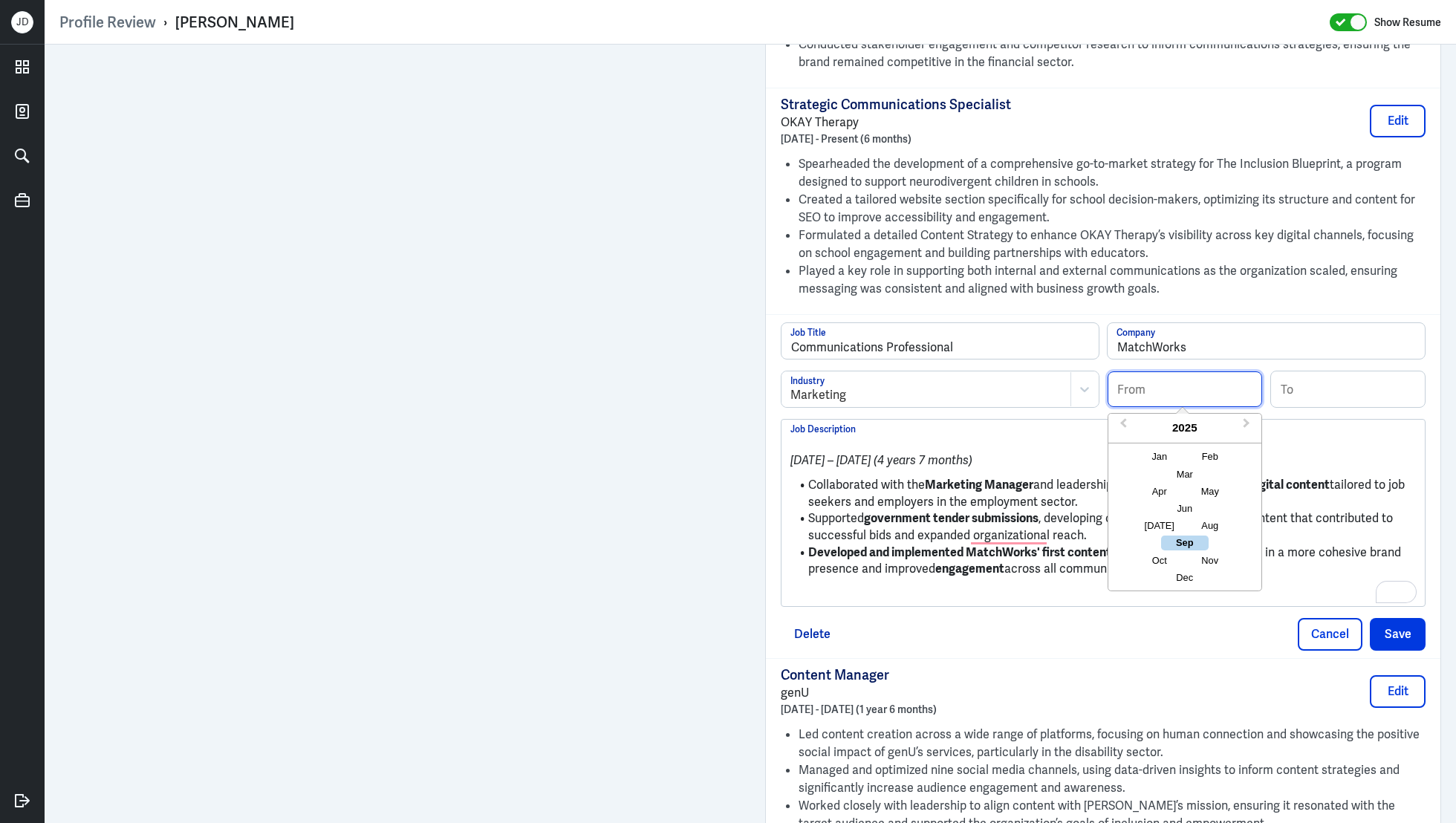
click at [1169, 393] on input at bounding box center [1184, 390] width 154 height 36
type input "10/2018"
click at [1314, 391] on input at bounding box center [1348, 390] width 154 height 36
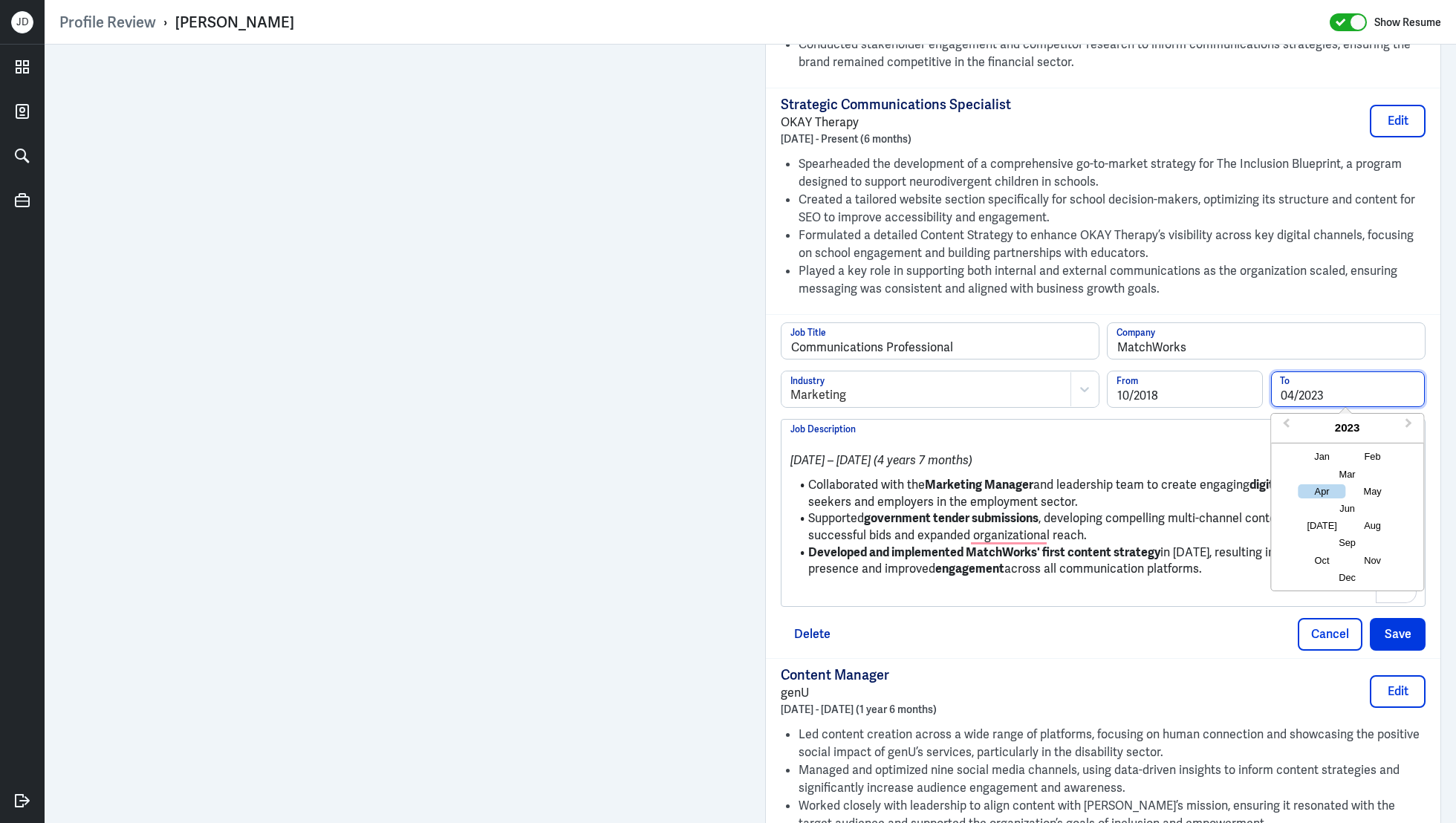
type input "04/2023"
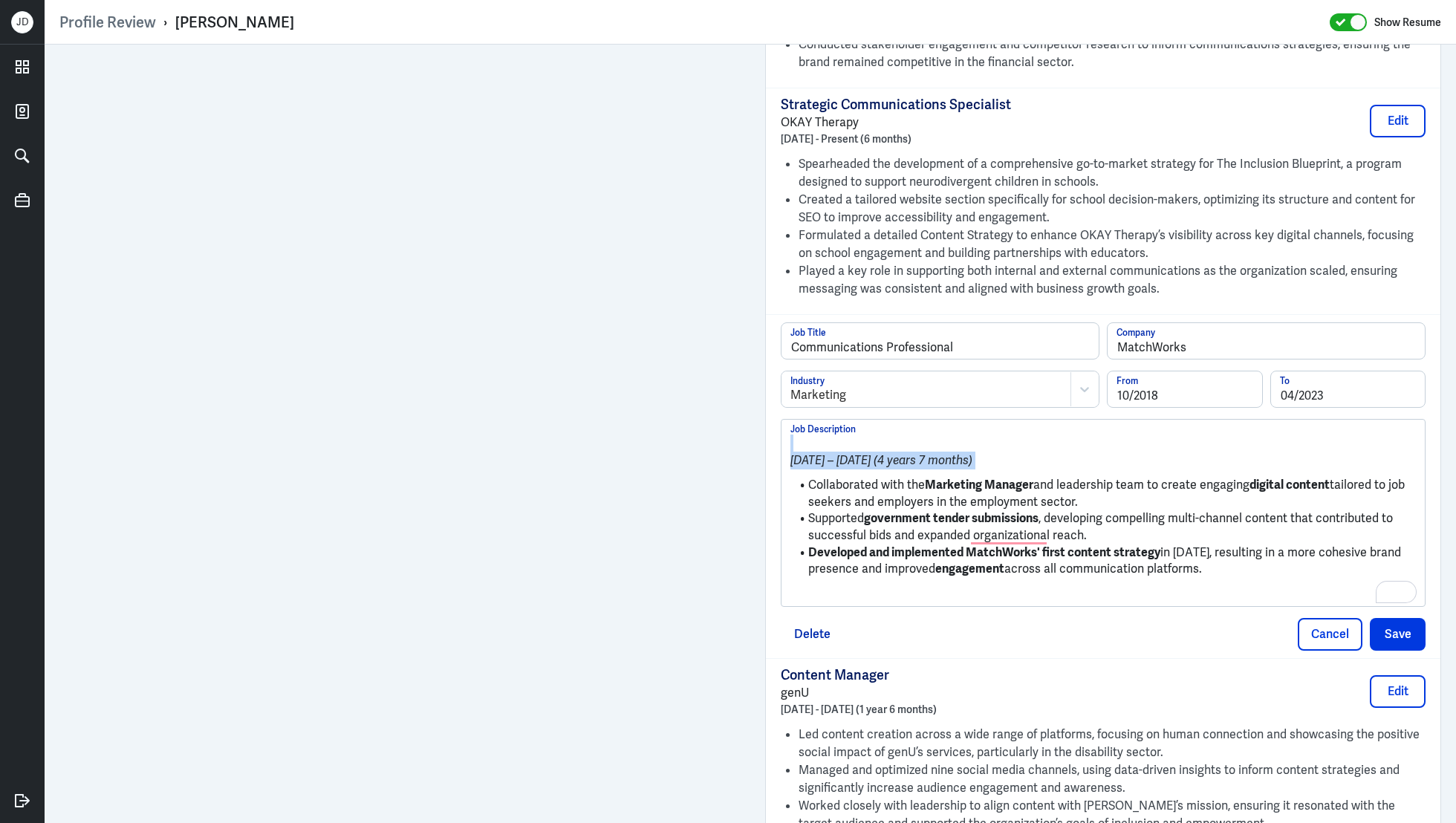
drag, startPoint x: 807, startPoint y: 482, endPoint x: 777, endPoint y: 436, distance: 54.9
click at [776, 436] on div "Communications Professional Job Title MatchWorks Company Marketing Industry 10/…" at bounding box center [1103, 485] width 675 height 344
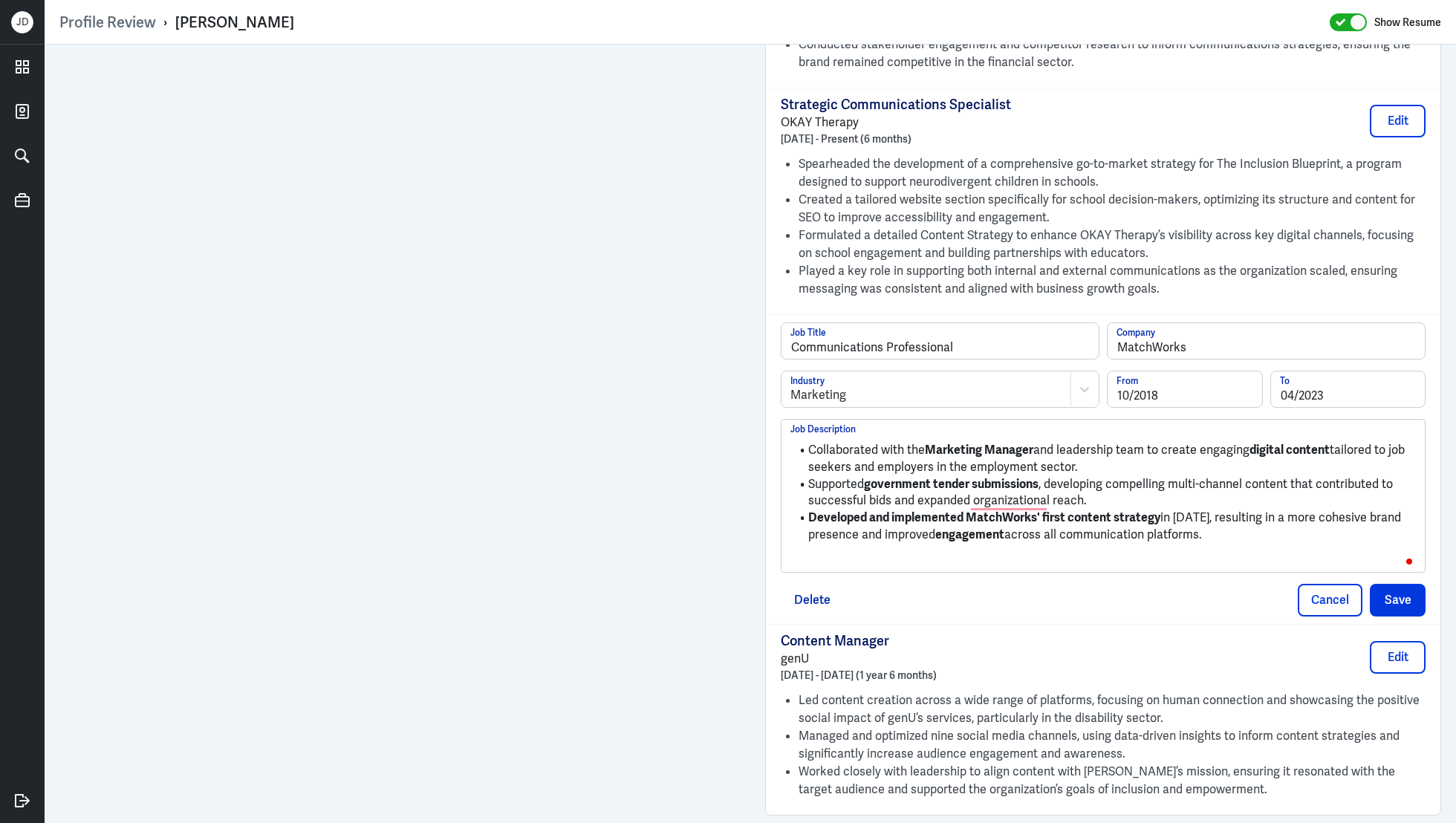
click at [937, 556] on p "To enrich screen reader interactions, please activate Accessibility in Grammarl…" at bounding box center [1102, 560] width 625 height 18
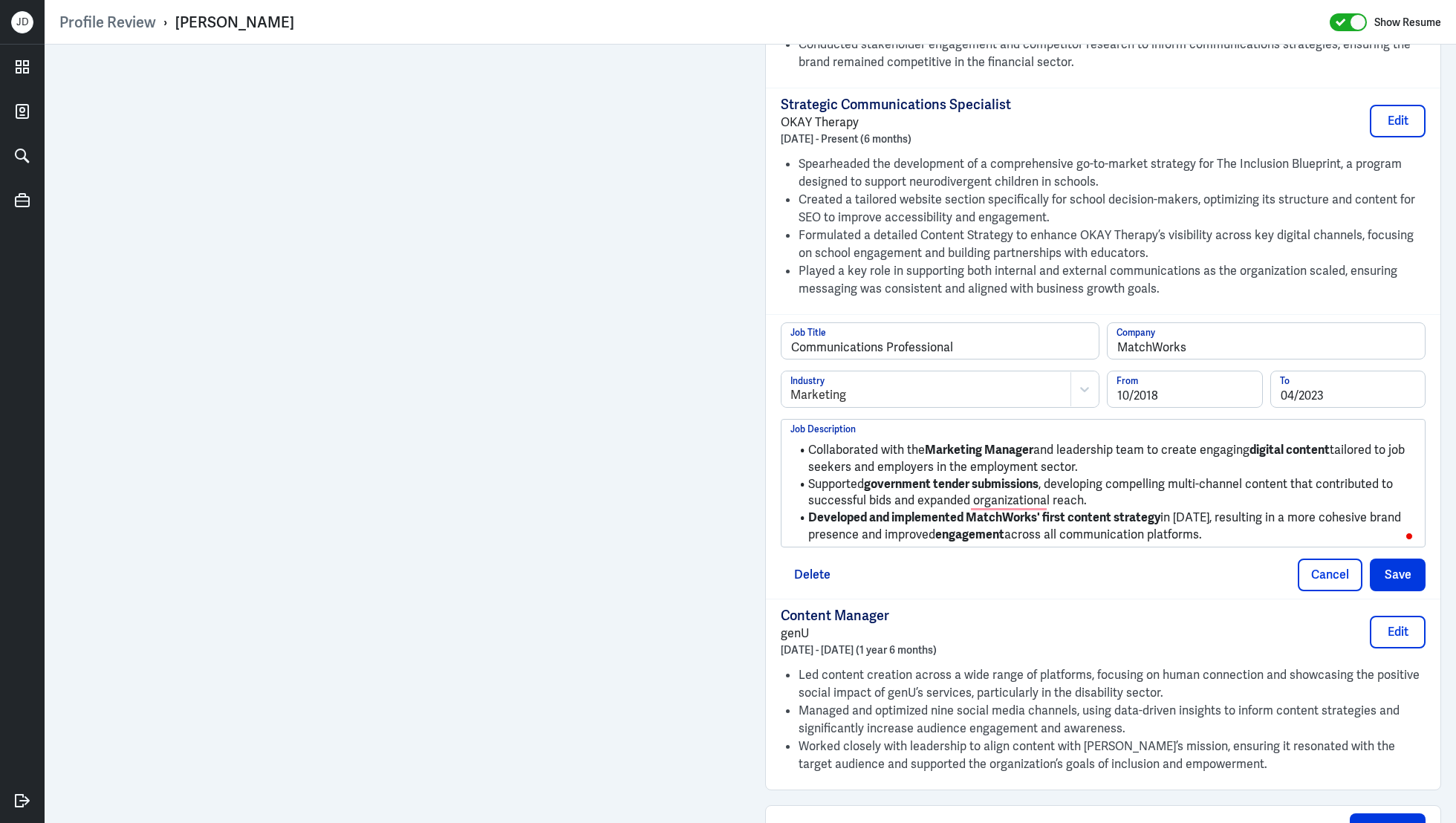
drag, startPoint x: 1242, startPoint y: 535, endPoint x: 831, endPoint y: 377, distance: 440.3
click at [831, 377] on div "Communications Professional Job Title MatchWorks Company Marketing Industry 10/…" at bounding box center [1102, 434] width 645 height 225
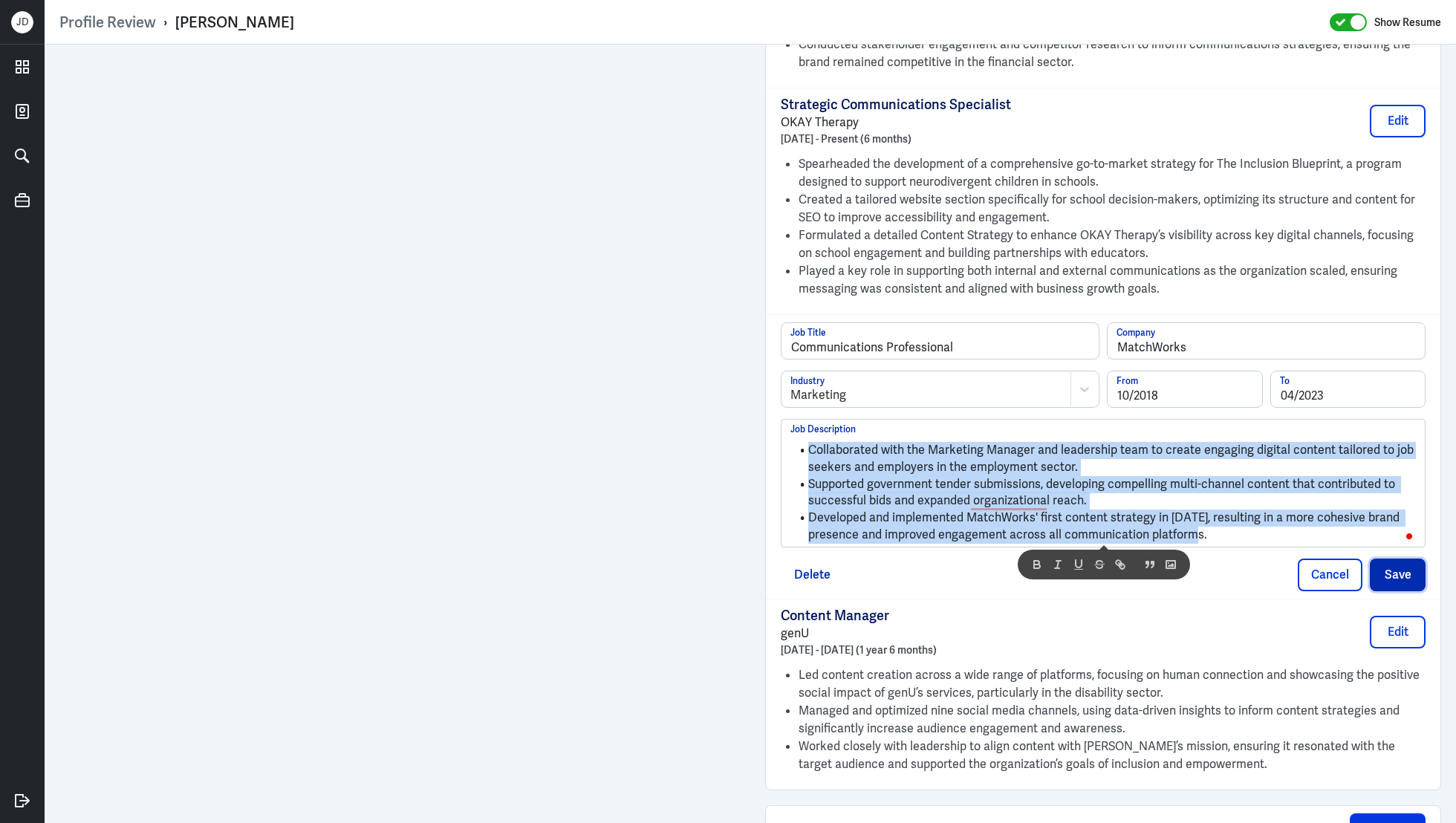
click at [1404, 575] on button "Save" at bounding box center [1398, 575] width 56 height 32
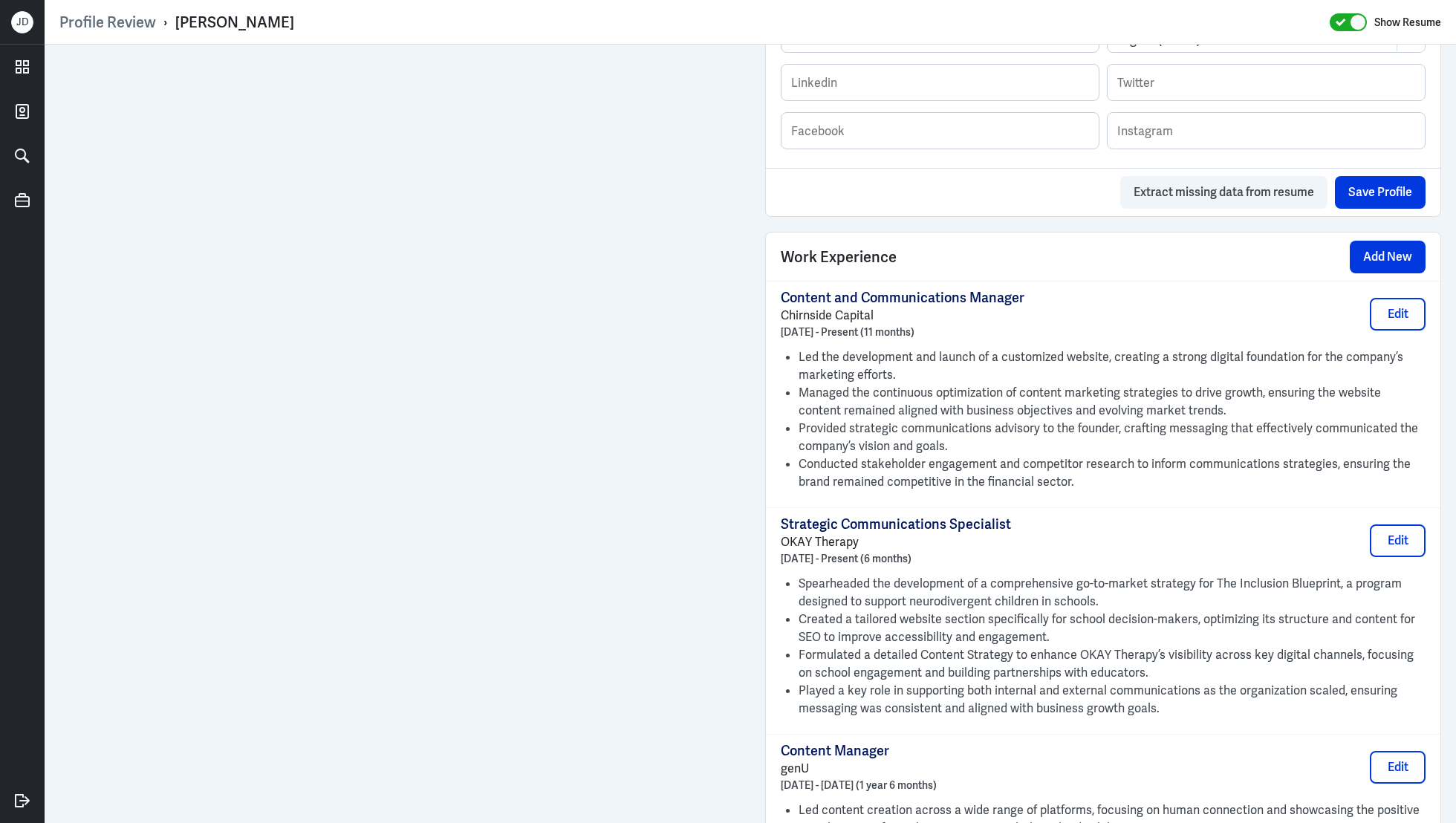
scroll to position [629, 0]
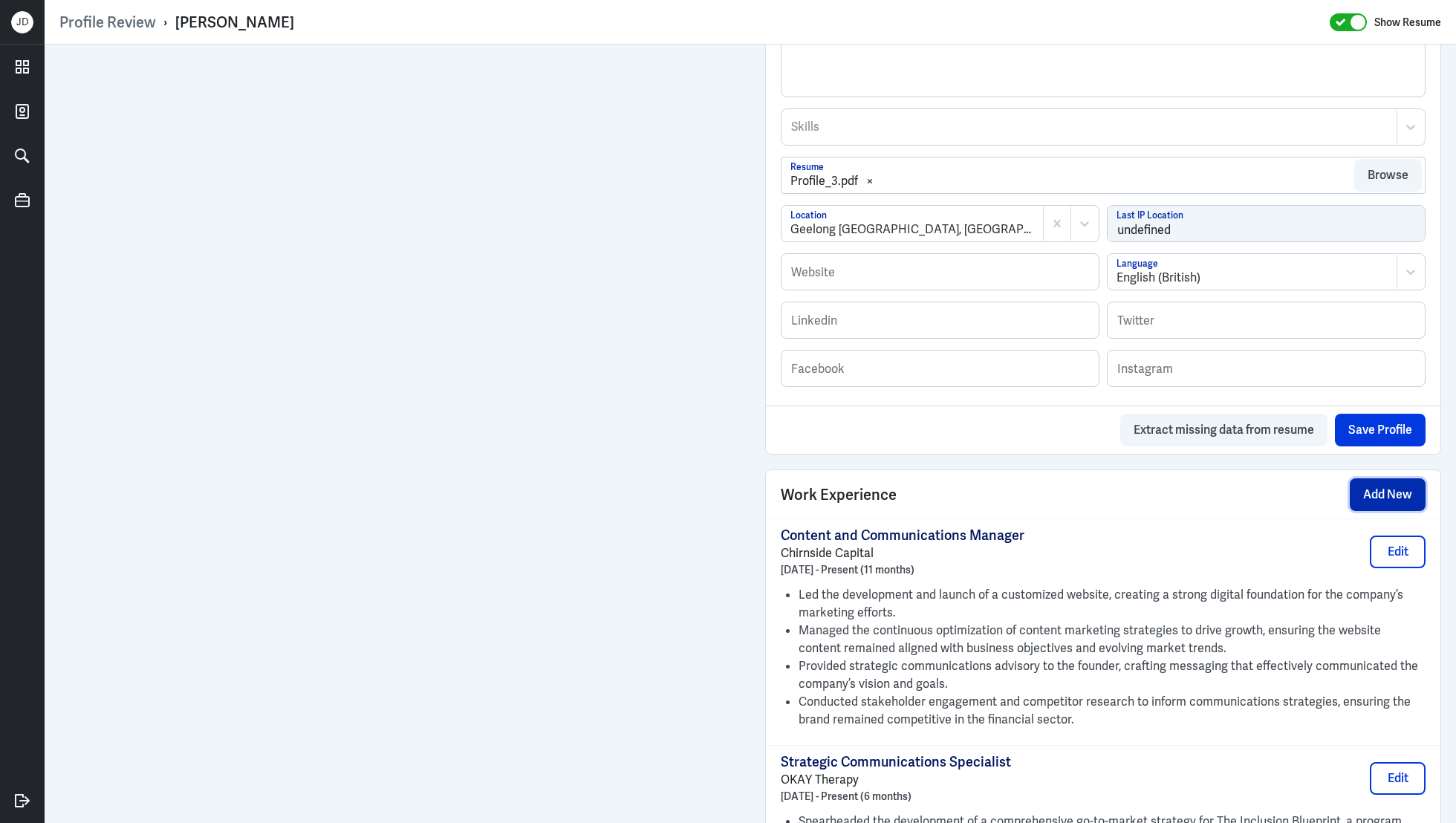
click at [1403, 486] on button "Add New" at bounding box center [1387, 495] width 76 height 32
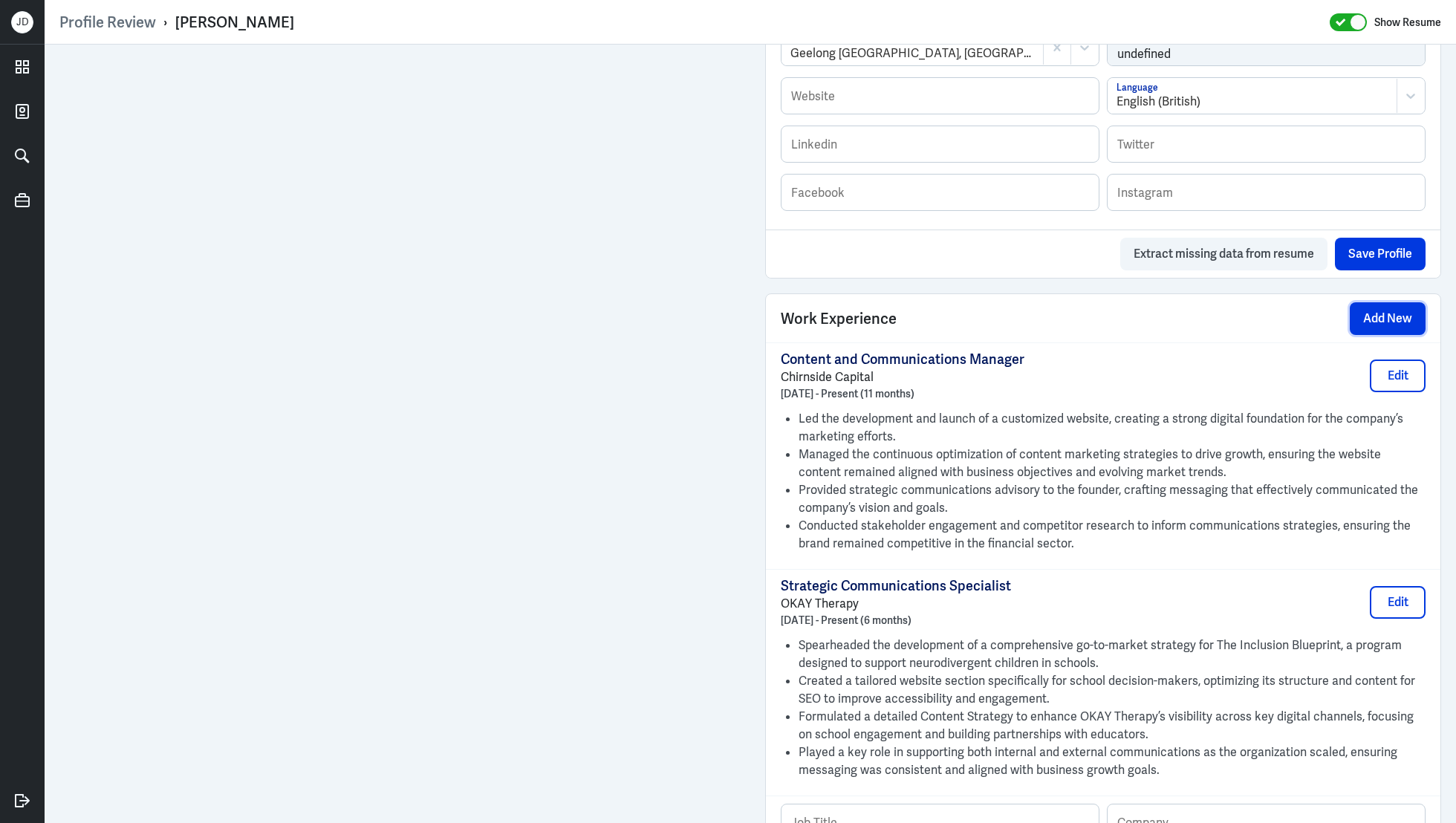
scroll to position [1299, 0]
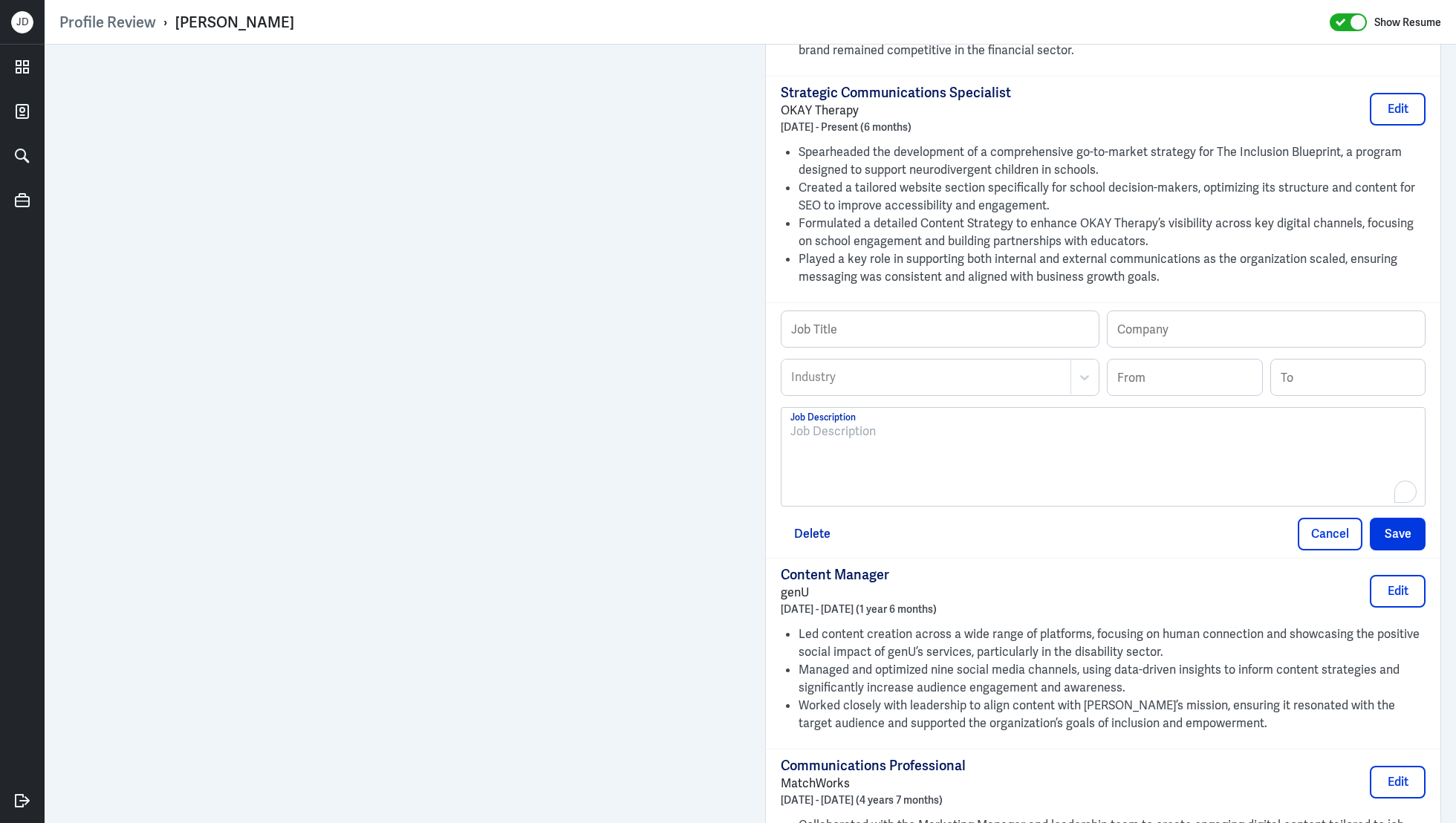
click at [966, 453] on div "To enrich screen reader interactions, please activate Accessibility in Grammarl…" at bounding box center [1102, 463] width 625 height 80
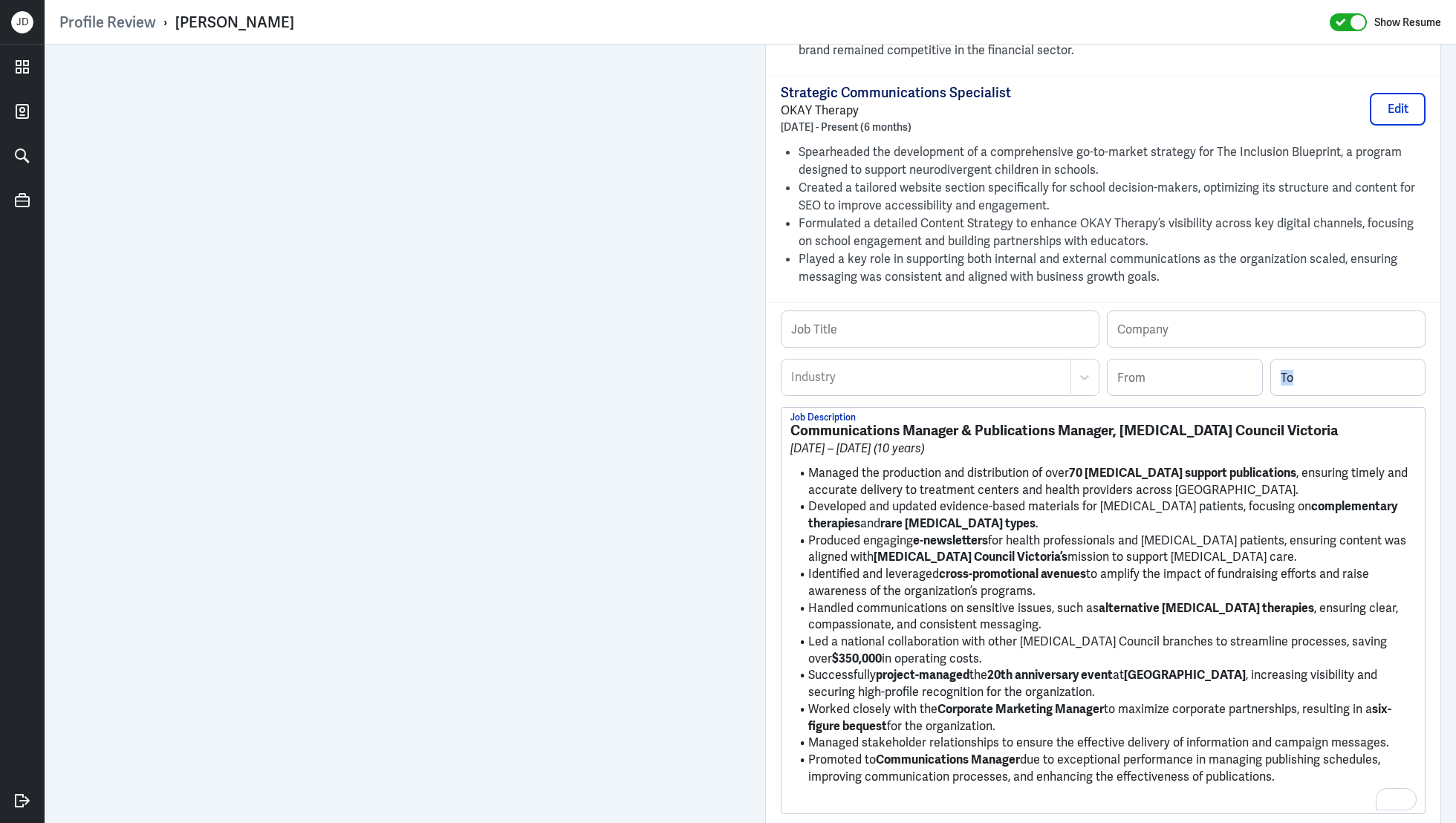
drag, startPoint x: 788, startPoint y: 431, endPoint x: 1180, endPoint y: 437, distance: 392.0
click at [1181, 437] on div "Communications Manager & Publications Manager, Cancer Council Victoria May 2006…" at bounding box center [1102, 611] width 643 height 406
drag, startPoint x: 1112, startPoint y: 429, endPoint x: 780, endPoint y: 436, distance: 332.1
click at [779, 435] on div "Profile Review › Sophy Chirnside Show Resume Admin Settings Update Resume Save …" at bounding box center [750, 412] width 1412 height 823
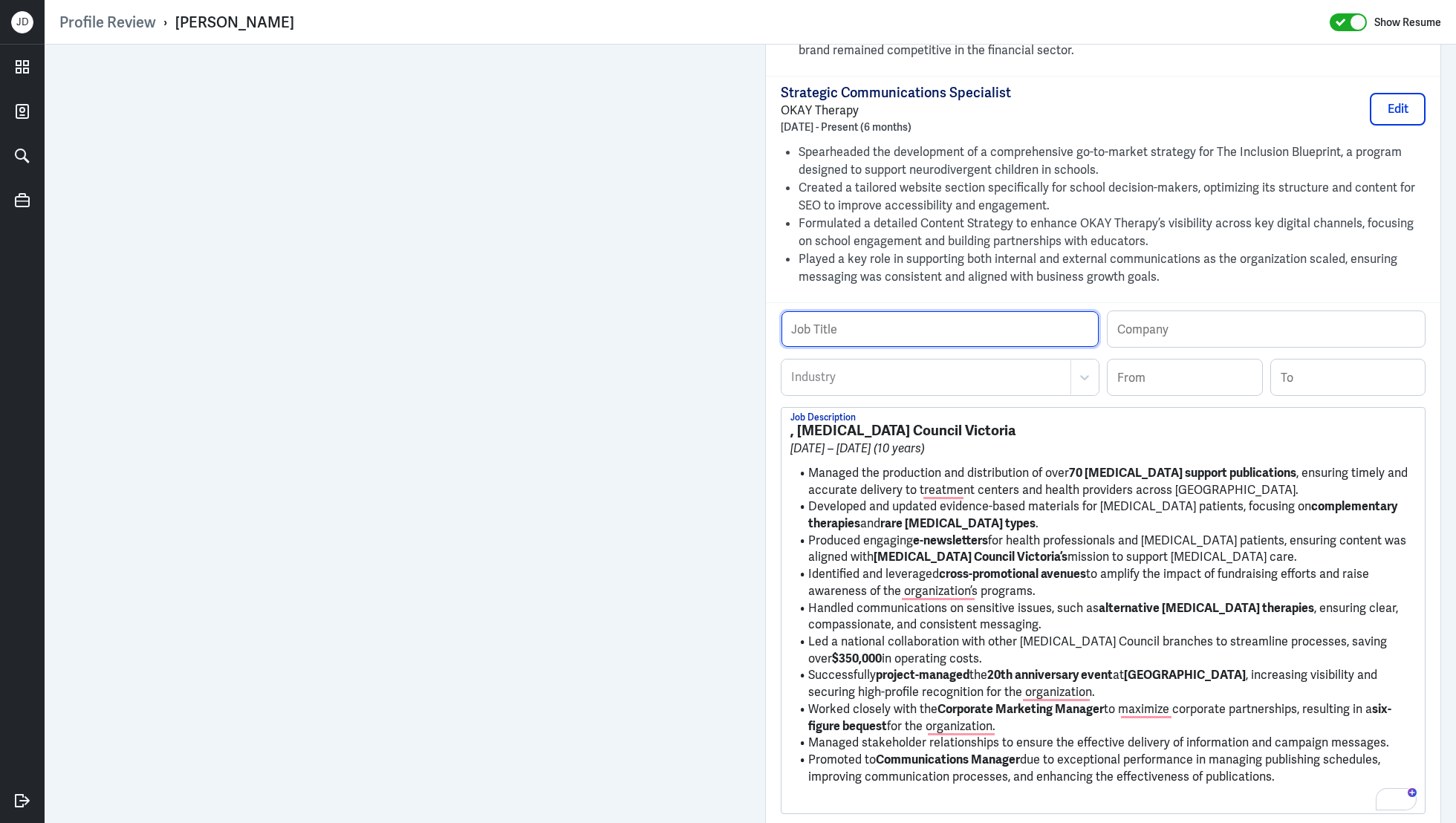
click at [959, 328] on input "text" at bounding box center [940, 329] width 318 height 36
paste input "Communications Manager & Publications Manager"
type input "Communications Manager & Publications Manager"
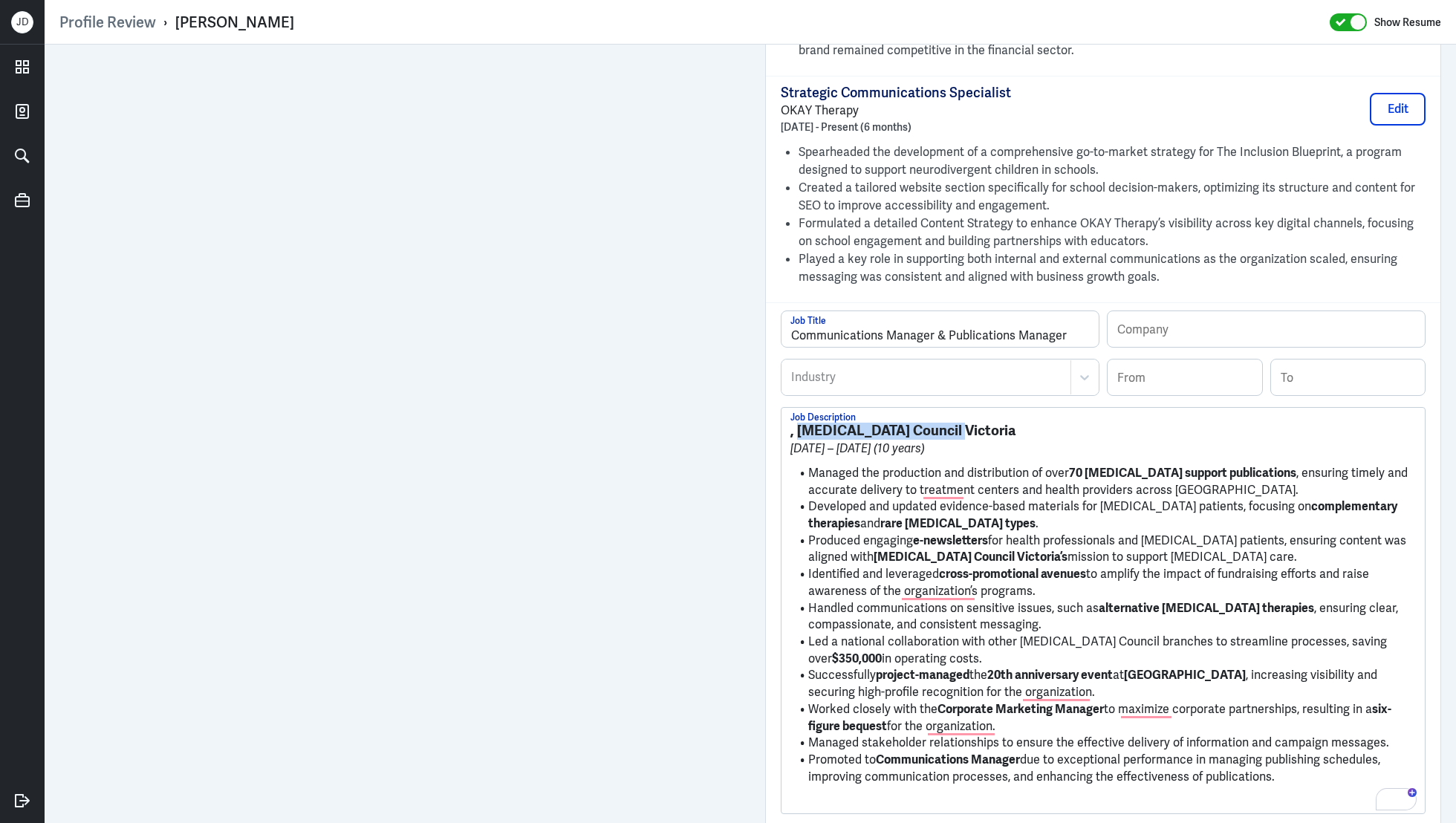
drag, startPoint x: 797, startPoint y: 427, endPoint x: 976, endPoint y: 425, distance: 179.0
click at [976, 425] on h3 ", Cancer Council Victoria" at bounding box center [1102, 431] width 625 height 16
click at [1184, 331] on input "text" at bounding box center [1267, 329] width 318 height 36
paste input "Cancer Council Victoria"
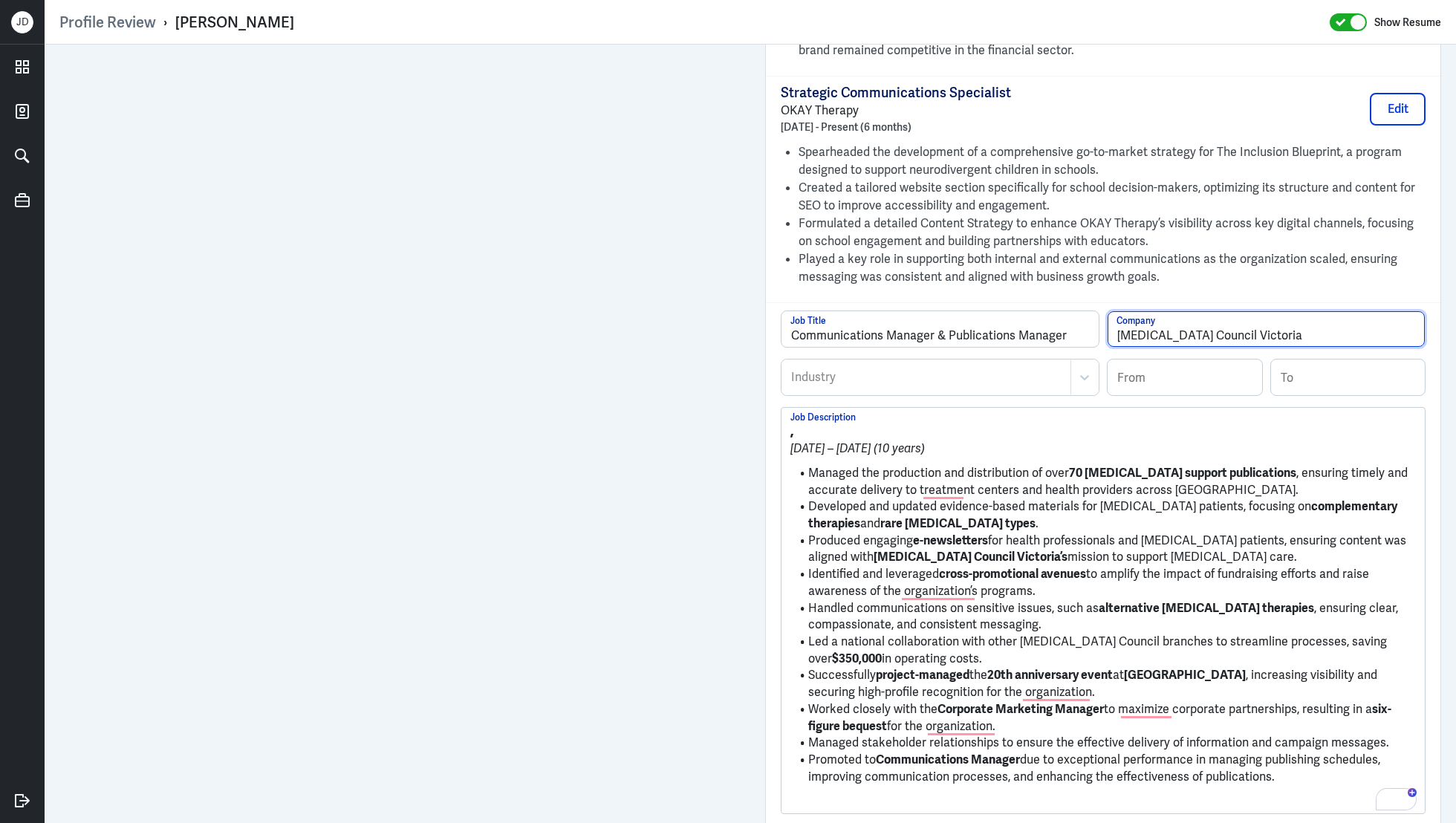
type input "Cancer Council Victoria"
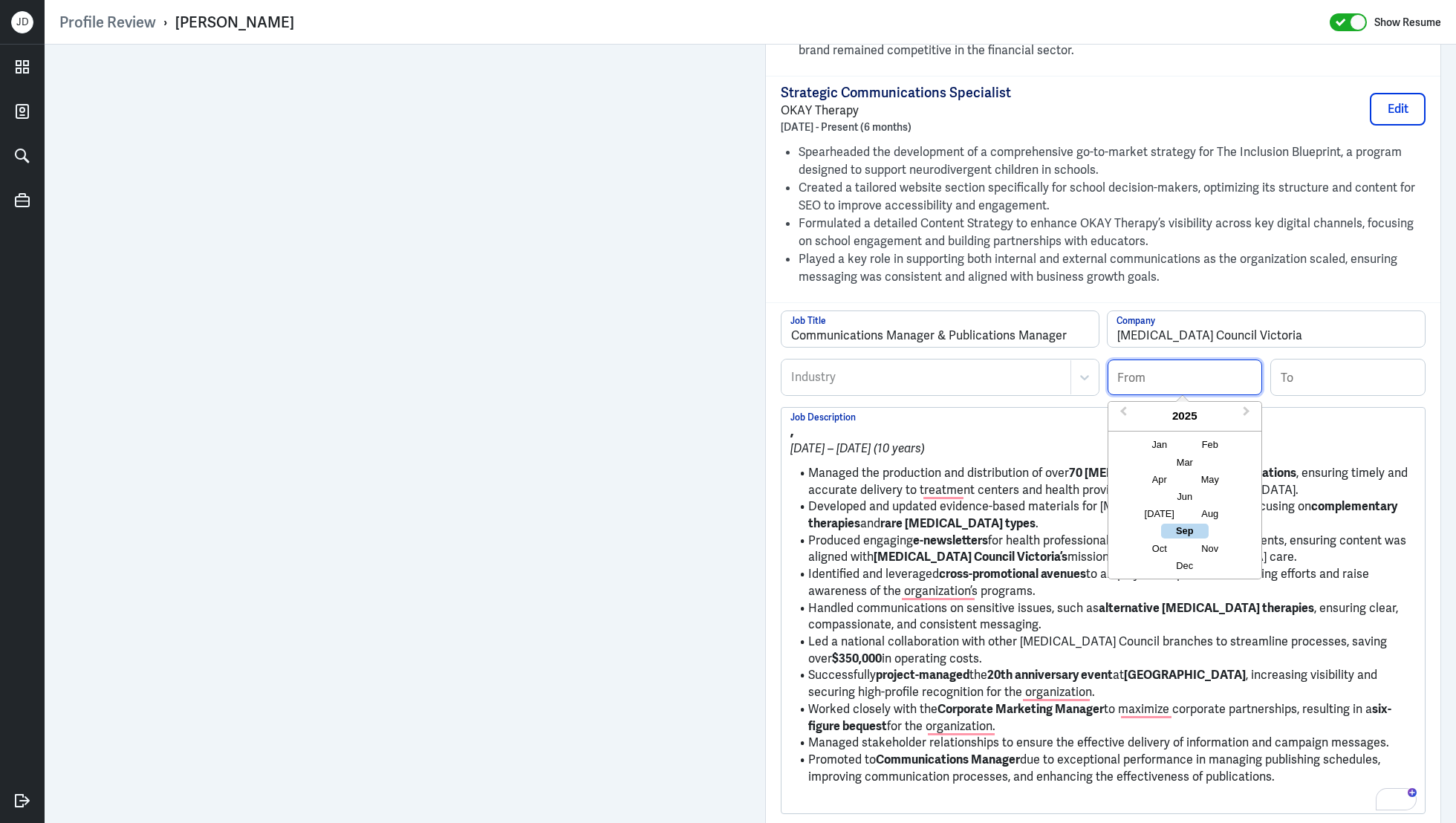
click at [1135, 368] on input at bounding box center [1184, 378] width 154 height 36
type input "05/2006"
click at [1313, 383] on input at bounding box center [1348, 378] width 154 height 36
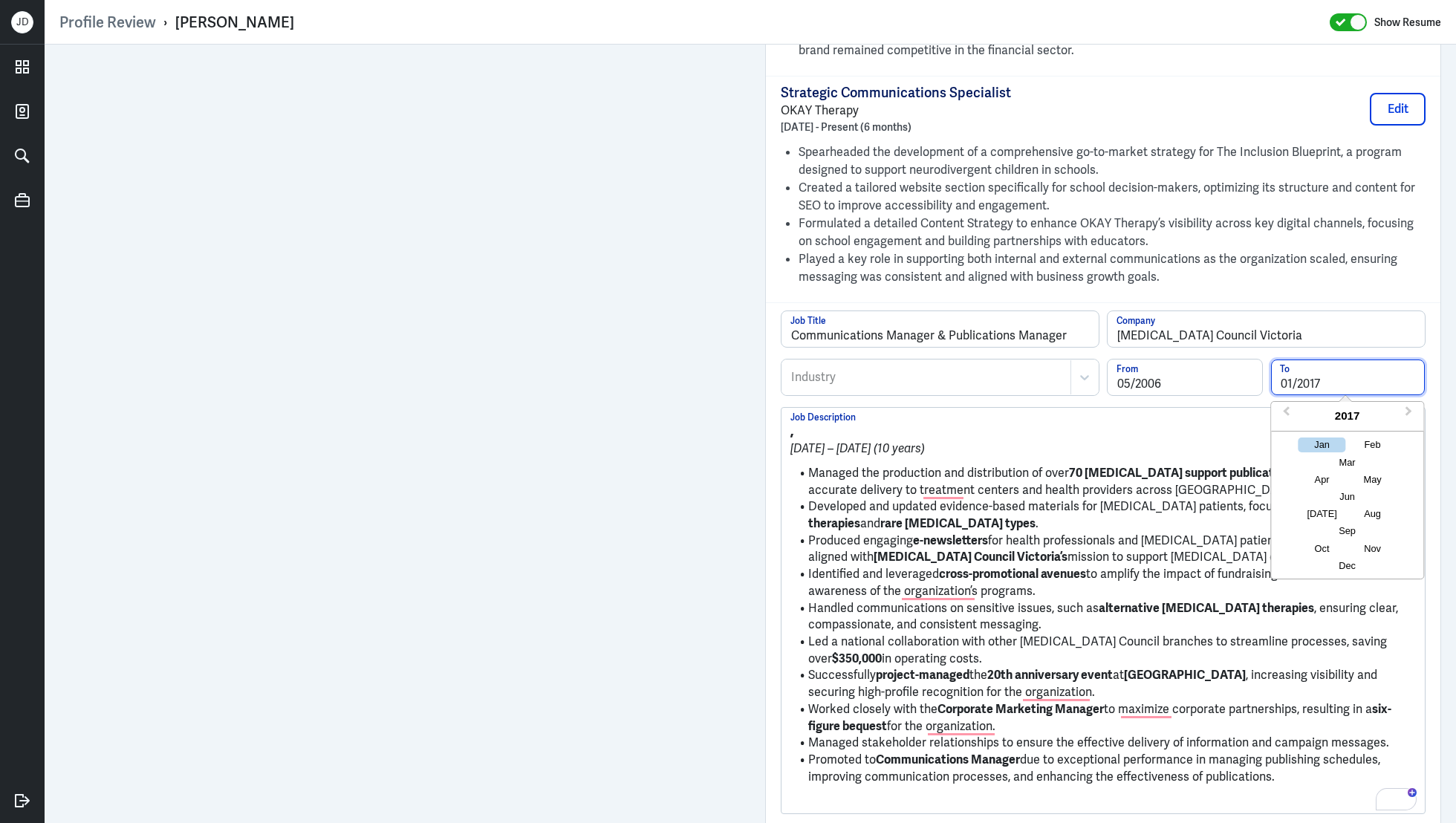
type input "01/2017"
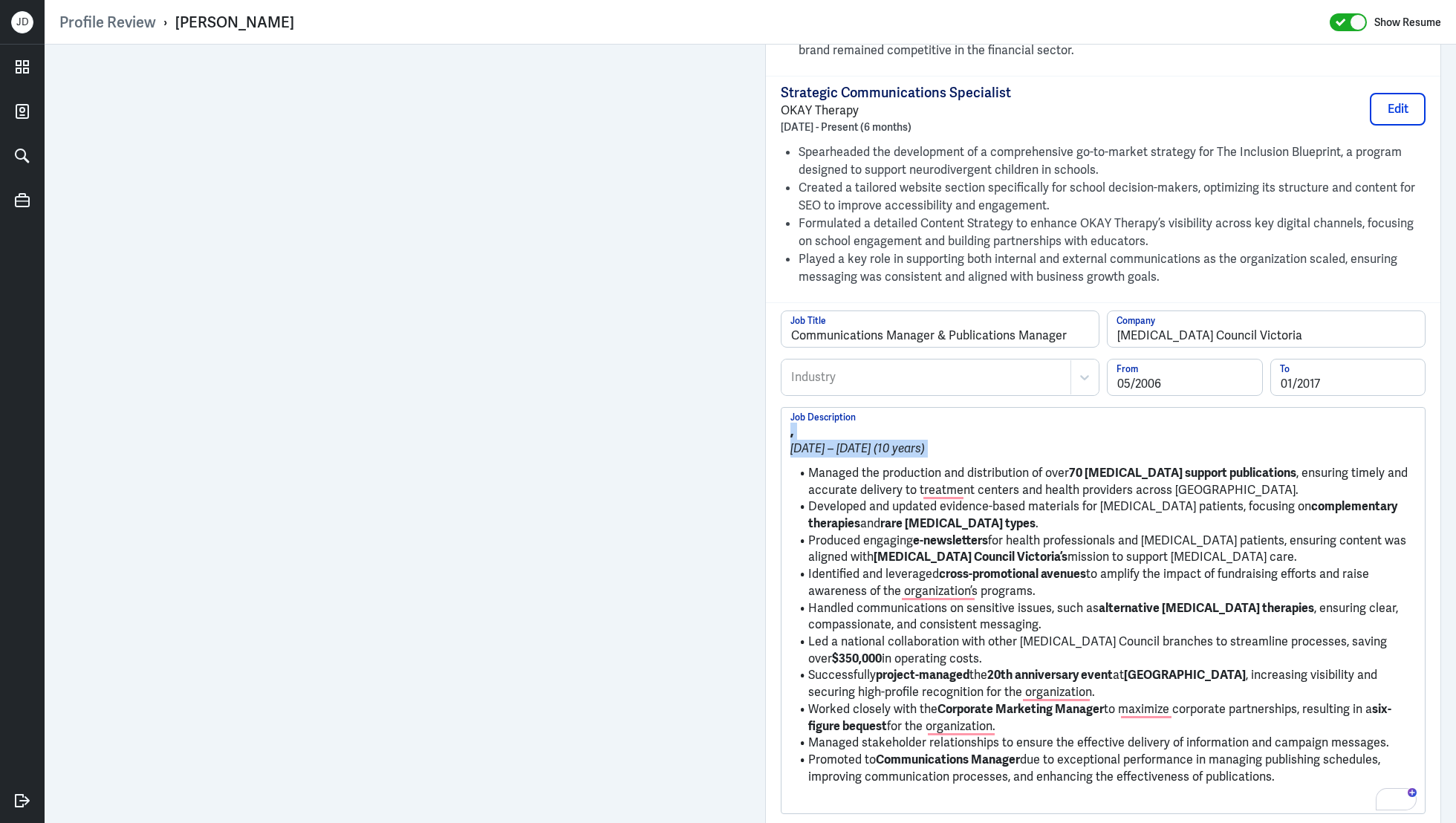
drag, startPoint x: 810, startPoint y: 469, endPoint x: 764, endPoint y: 417, distance: 69.4
click at [764, 417] on div "Admin Settings Update Resume Save Profile User Requested Private Set Resume to …" at bounding box center [1103, 92] width 705 height 2691
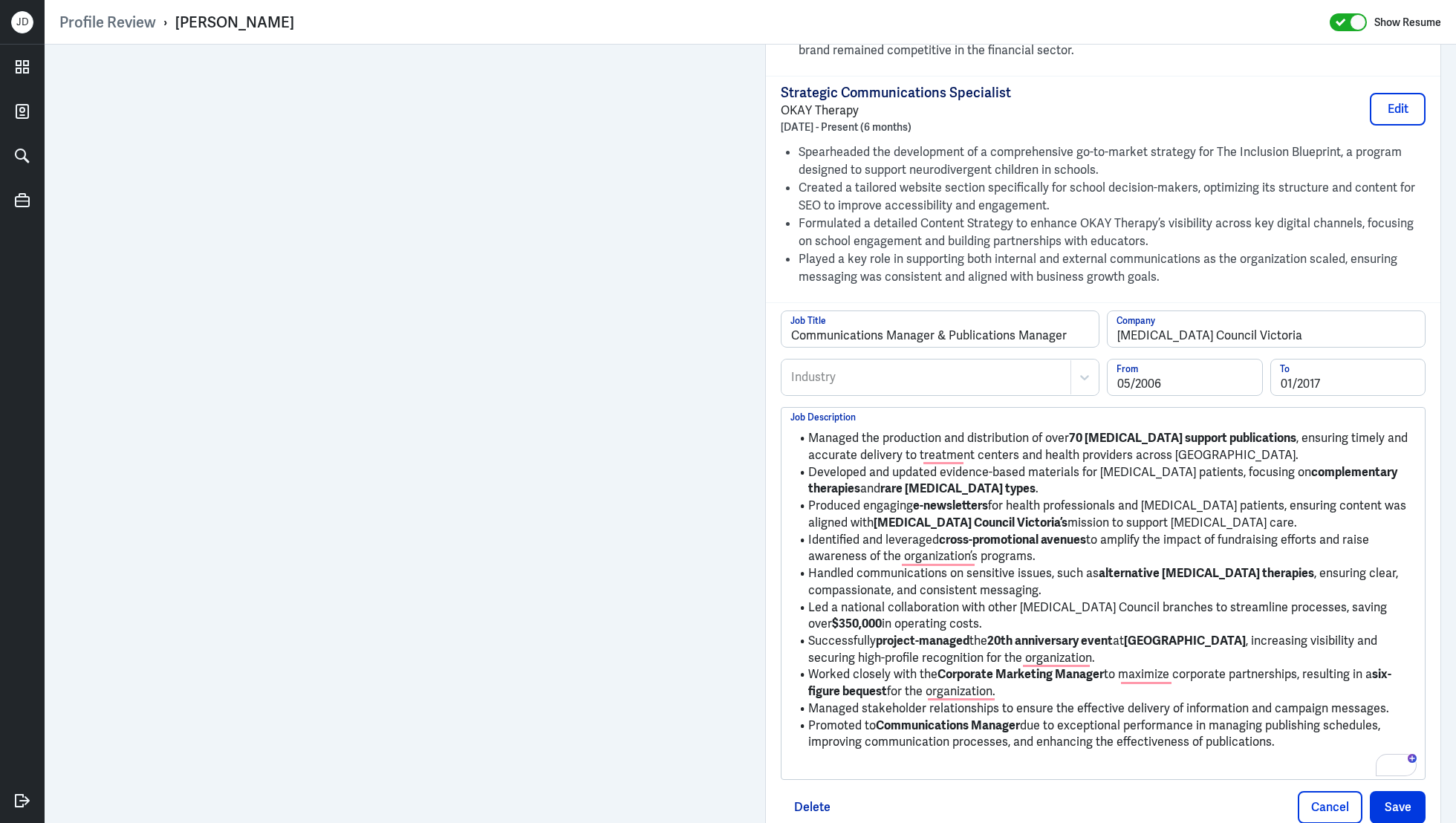
click at [1134, 759] on p "To enrich screen reader interactions, please activate Accessibility in Grammarl…" at bounding box center [1102, 768] width 625 height 18
drag, startPoint x: 1298, startPoint y: 741, endPoint x: 797, endPoint y: 347, distance: 637.4
click at [796, 347] on div "Communications Manager & Publications Manager Job Title Cancer Council Victoria…" at bounding box center [1102, 532] width 645 height 444
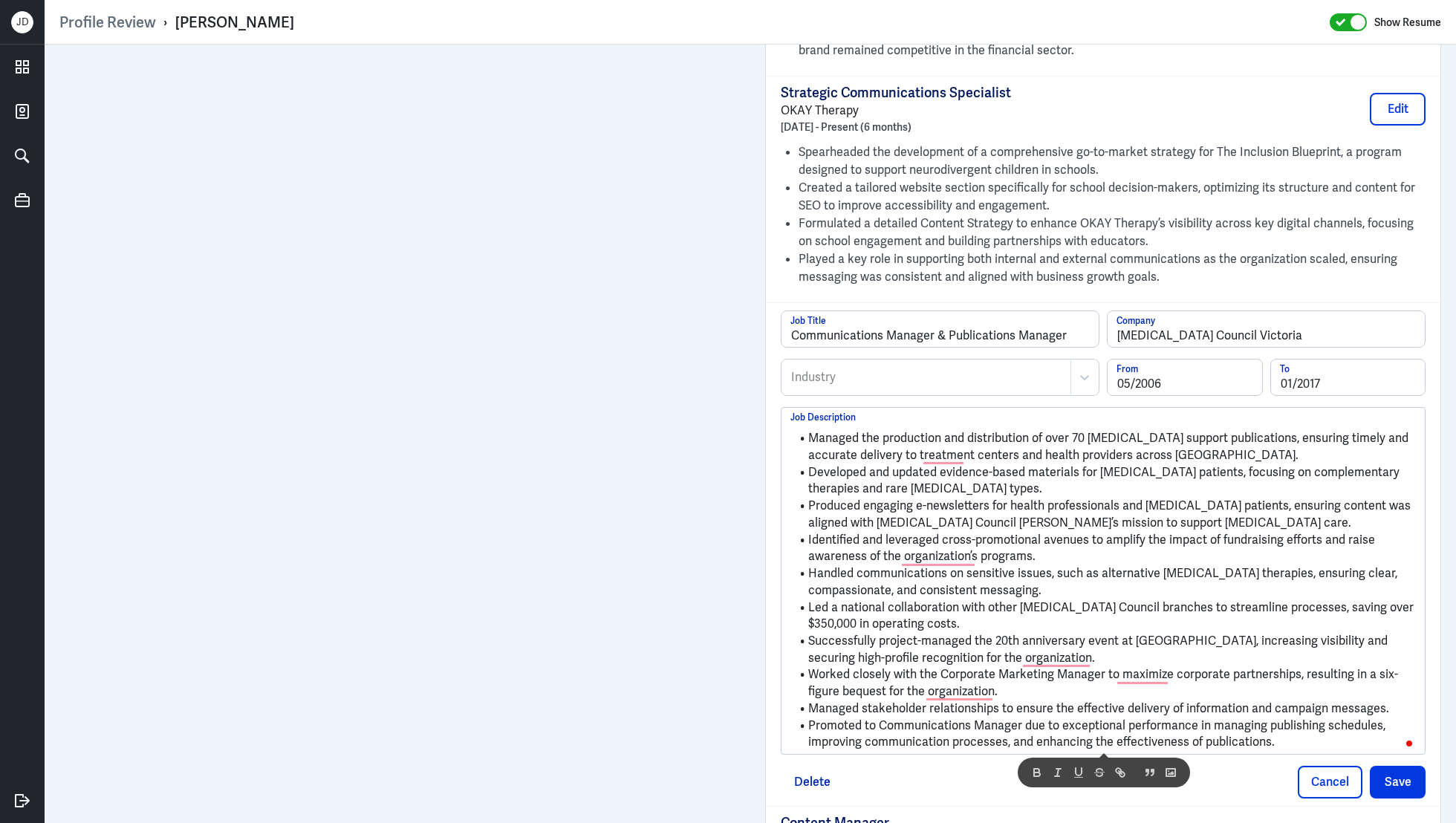
click at [817, 378] on div at bounding box center [926, 377] width 273 height 18
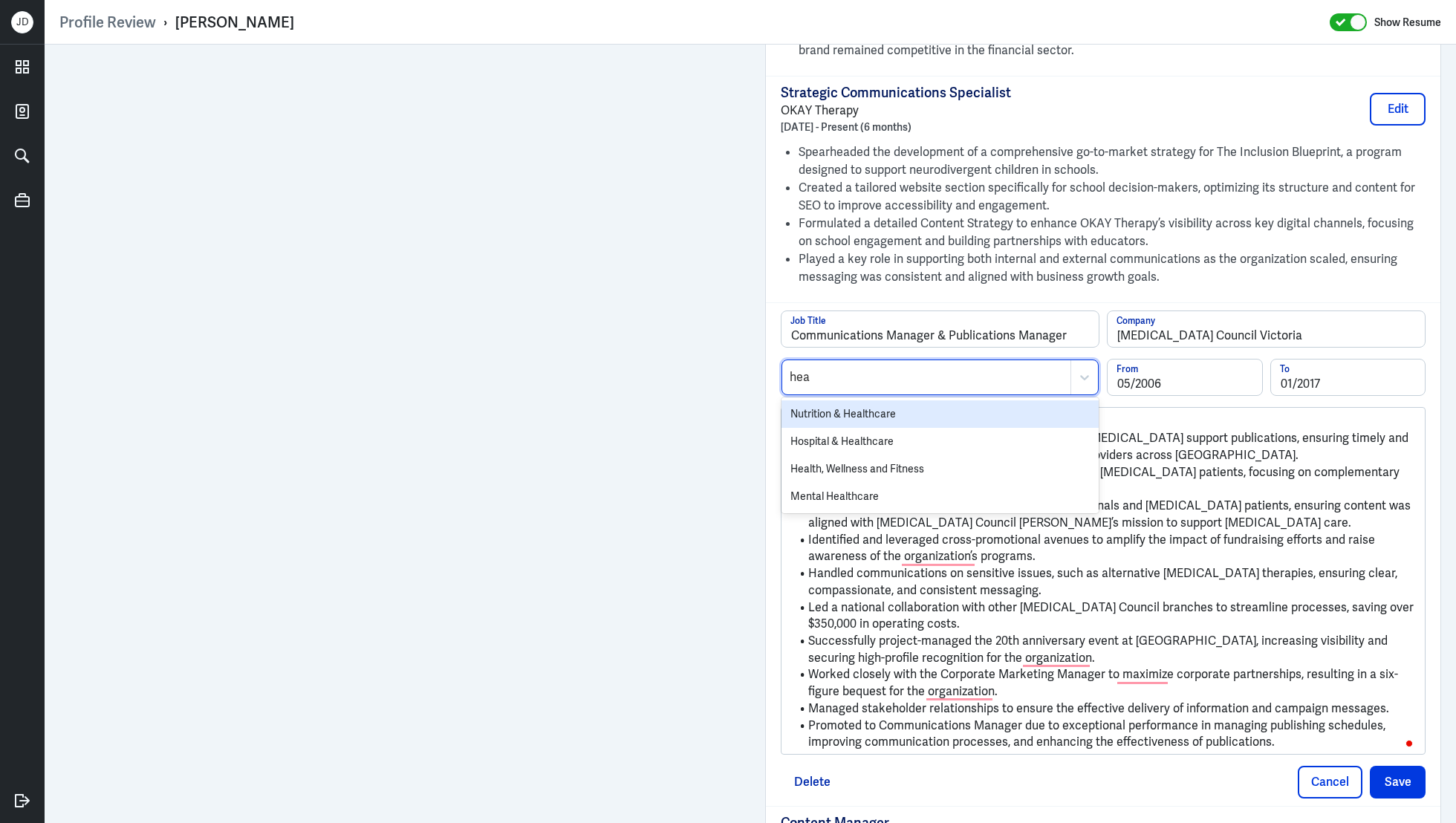
type input "heal"
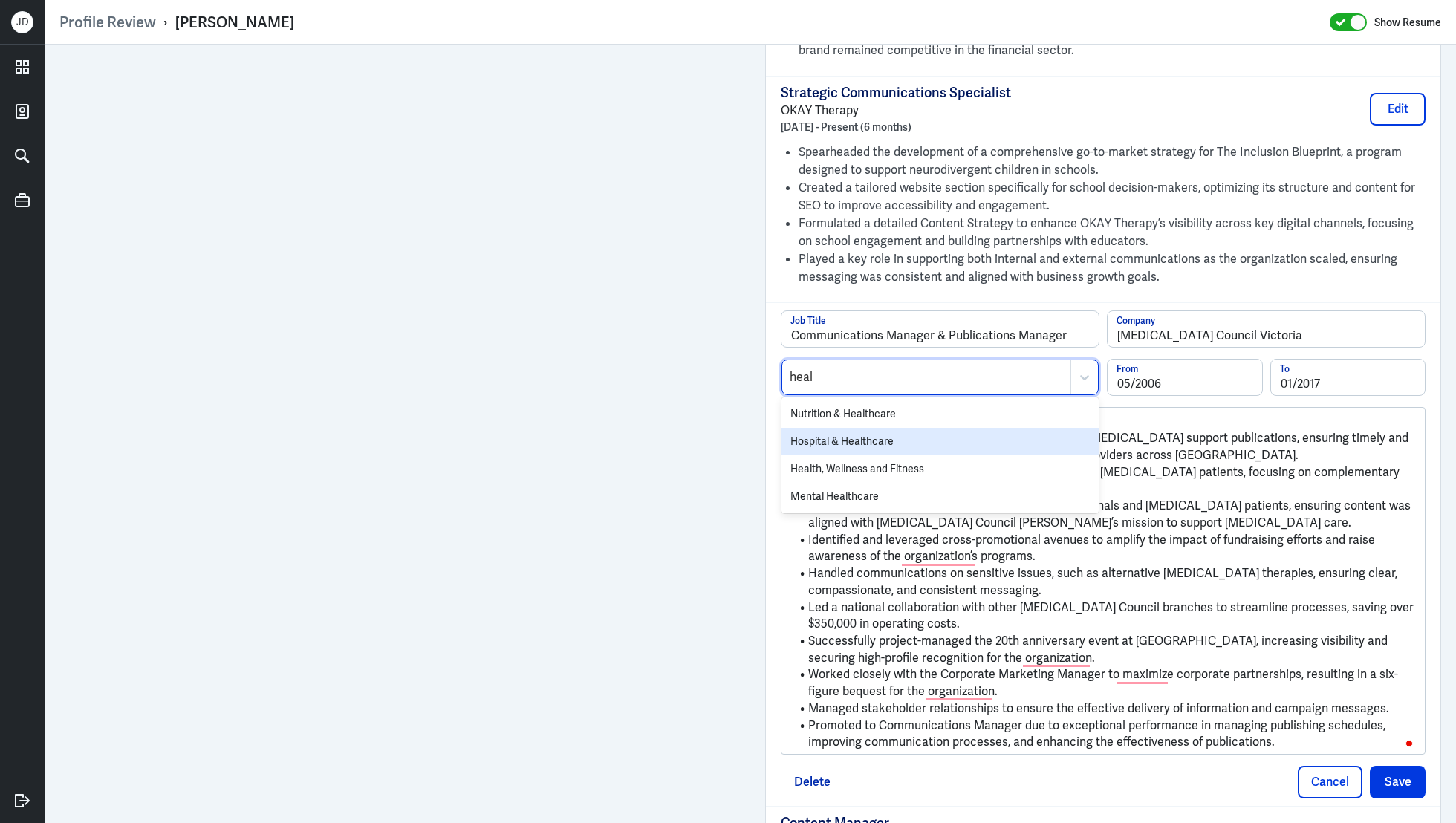
click at [804, 431] on div "Hospital & Healthcare" at bounding box center [940, 441] width 318 height 27
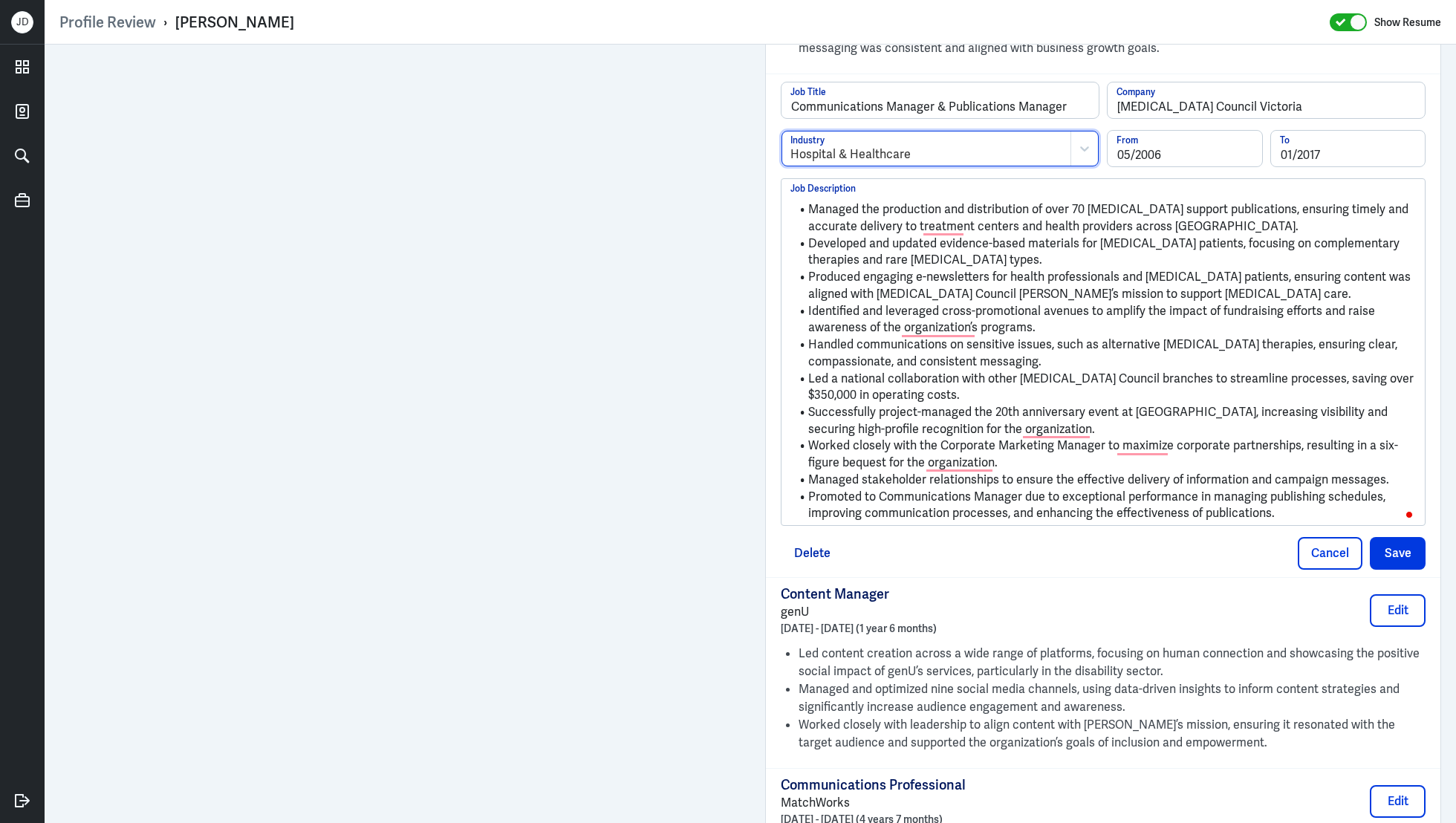
scroll to position [1760, 0]
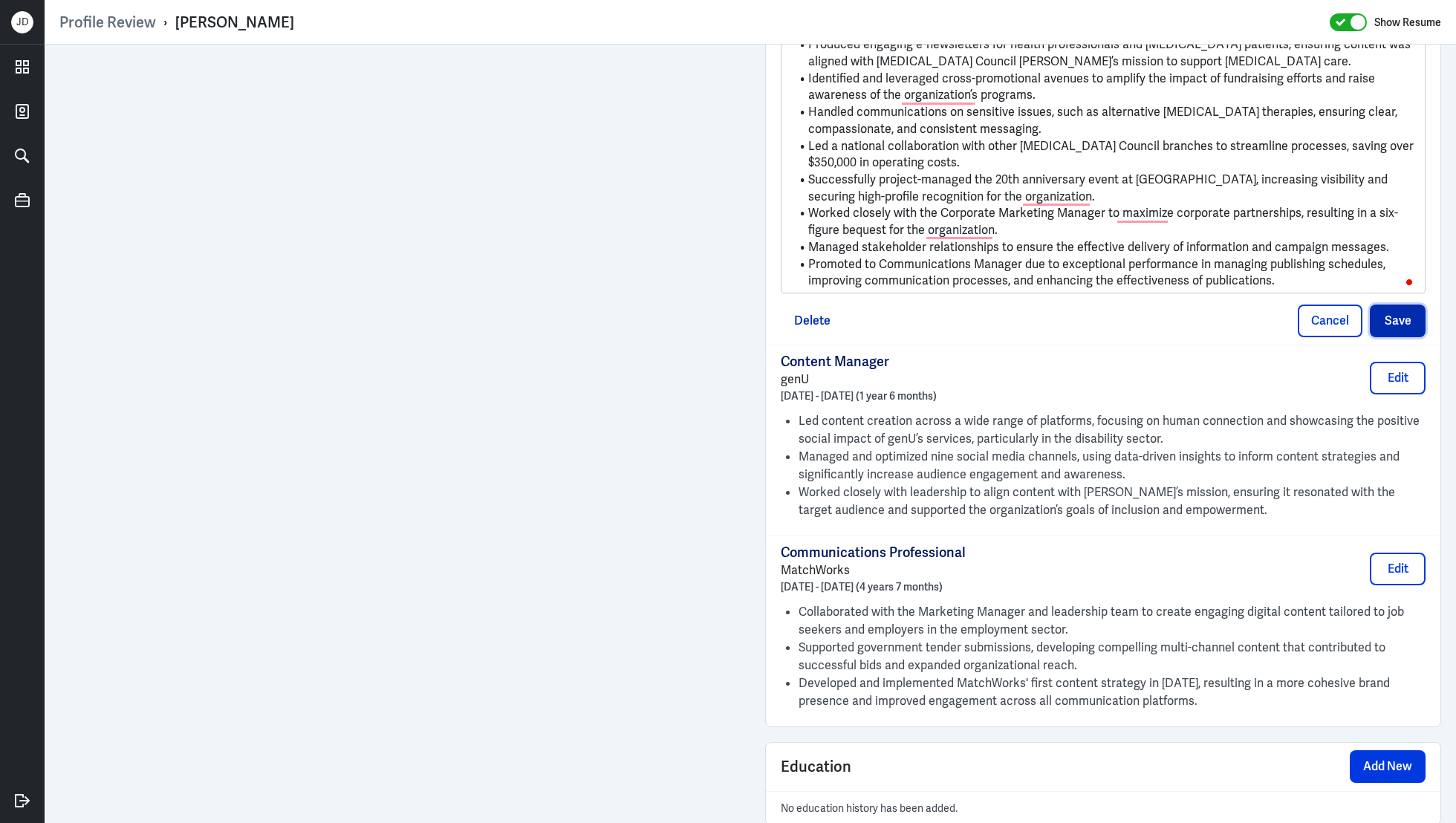
click at [1394, 317] on button "Save" at bounding box center [1398, 321] width 56 height 32
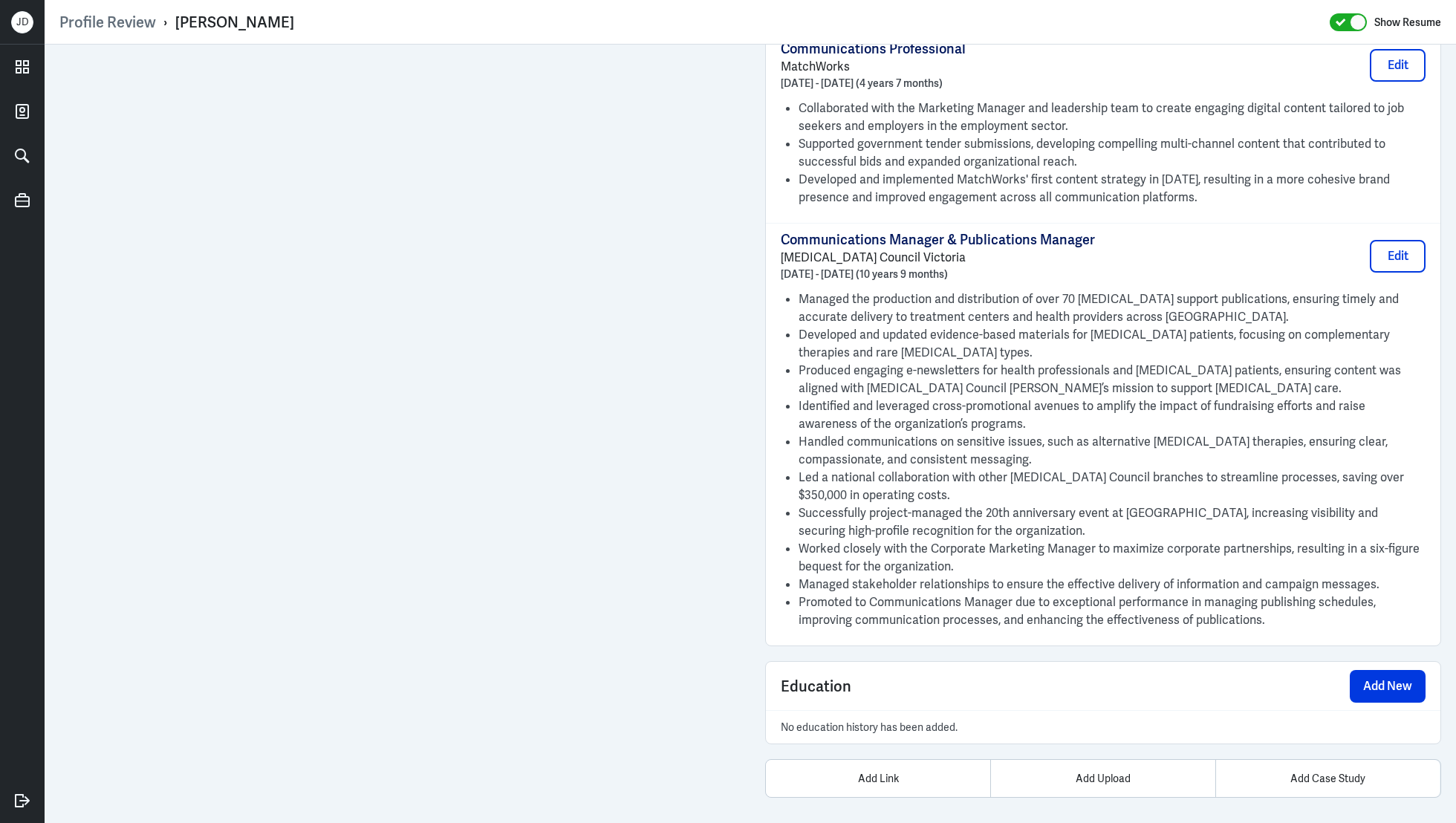
scroll to position [1766, 0]
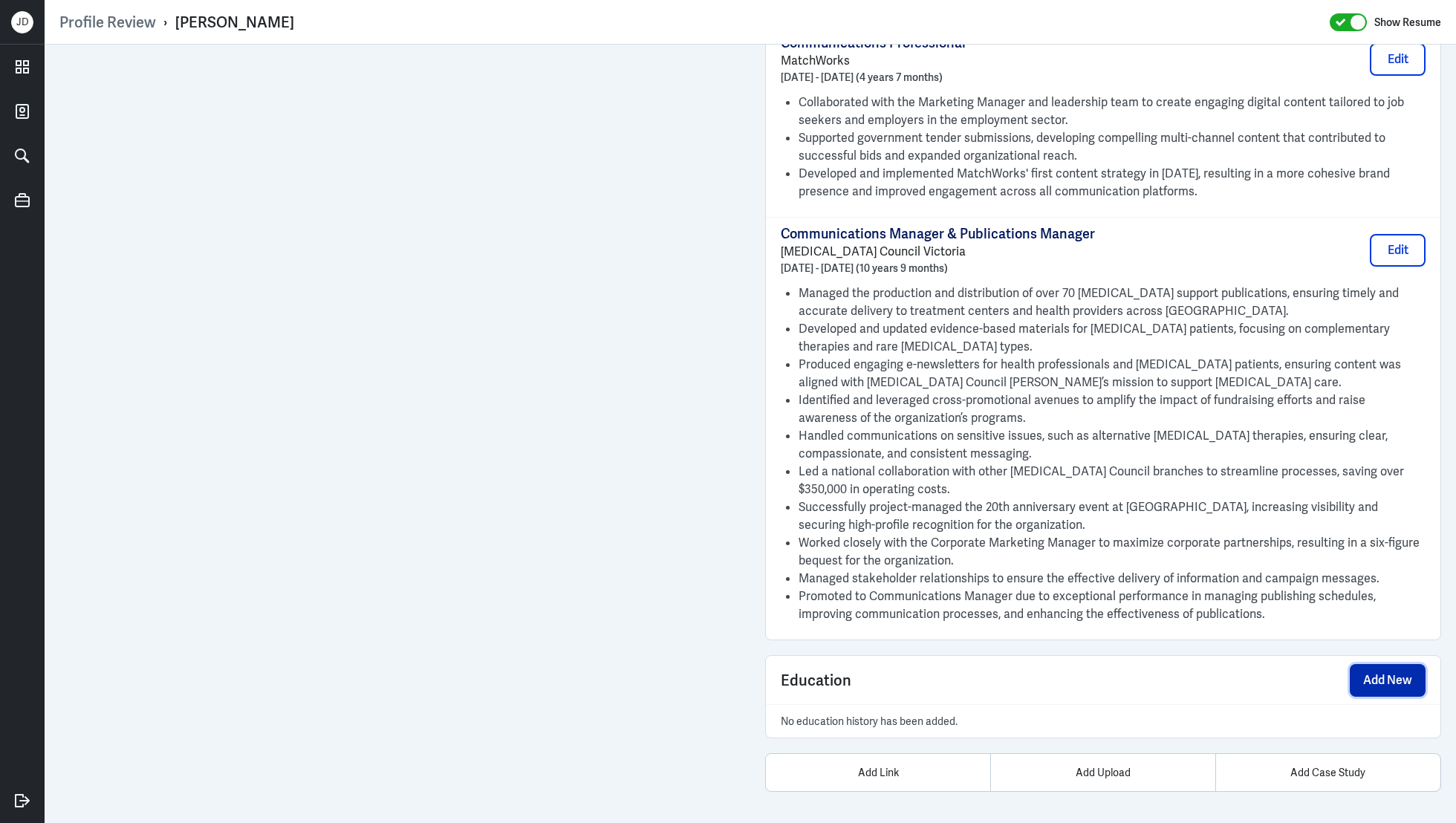
click at [1369, 678] on button "Add New" at bounding box center [1387, 680] width 76 height 32
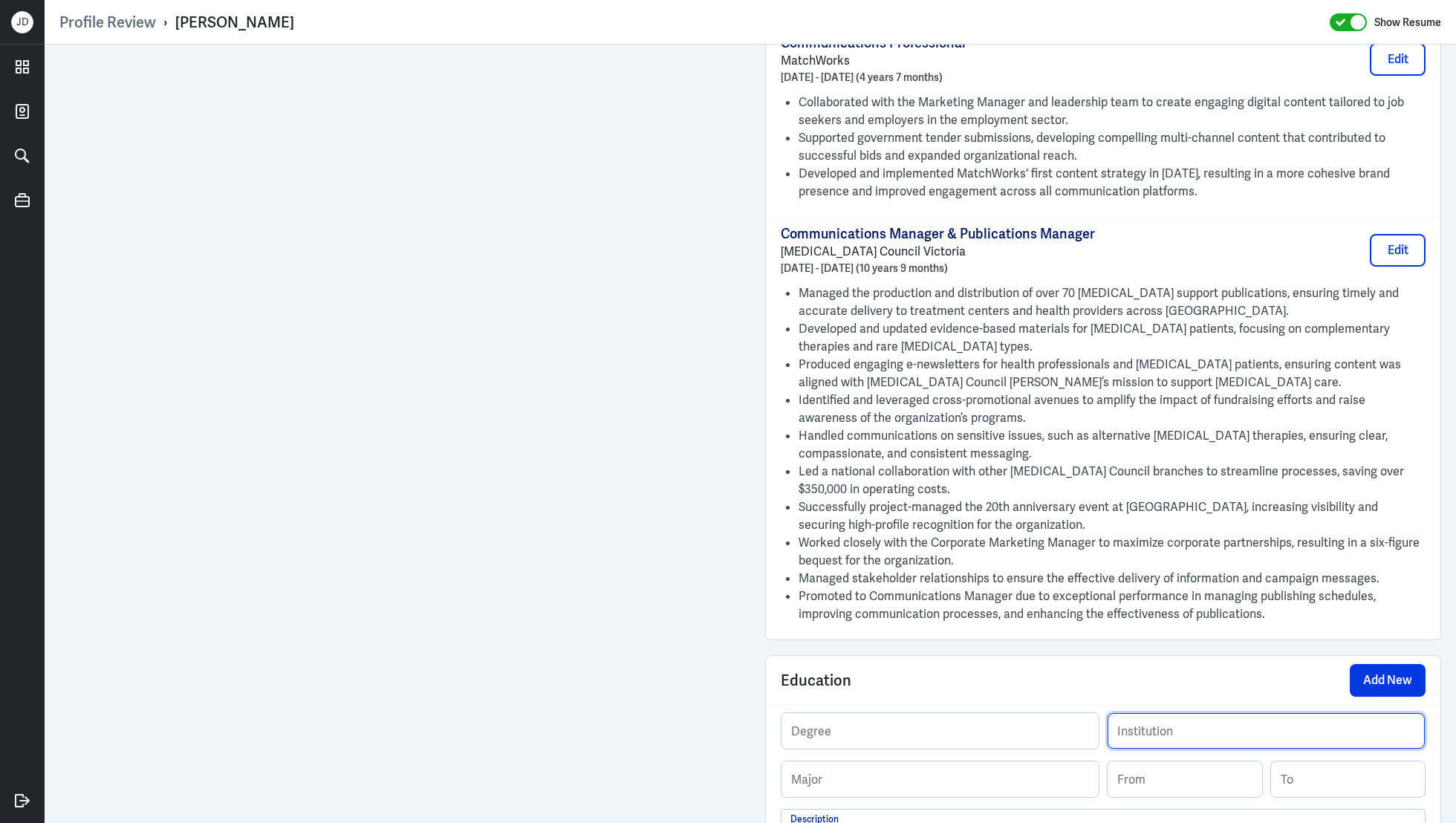
click at [1242, 730] on input "text" at bounding box center [1267, 732] width 318 height 36
paste input "RMIT University"
type input "RMIT University"
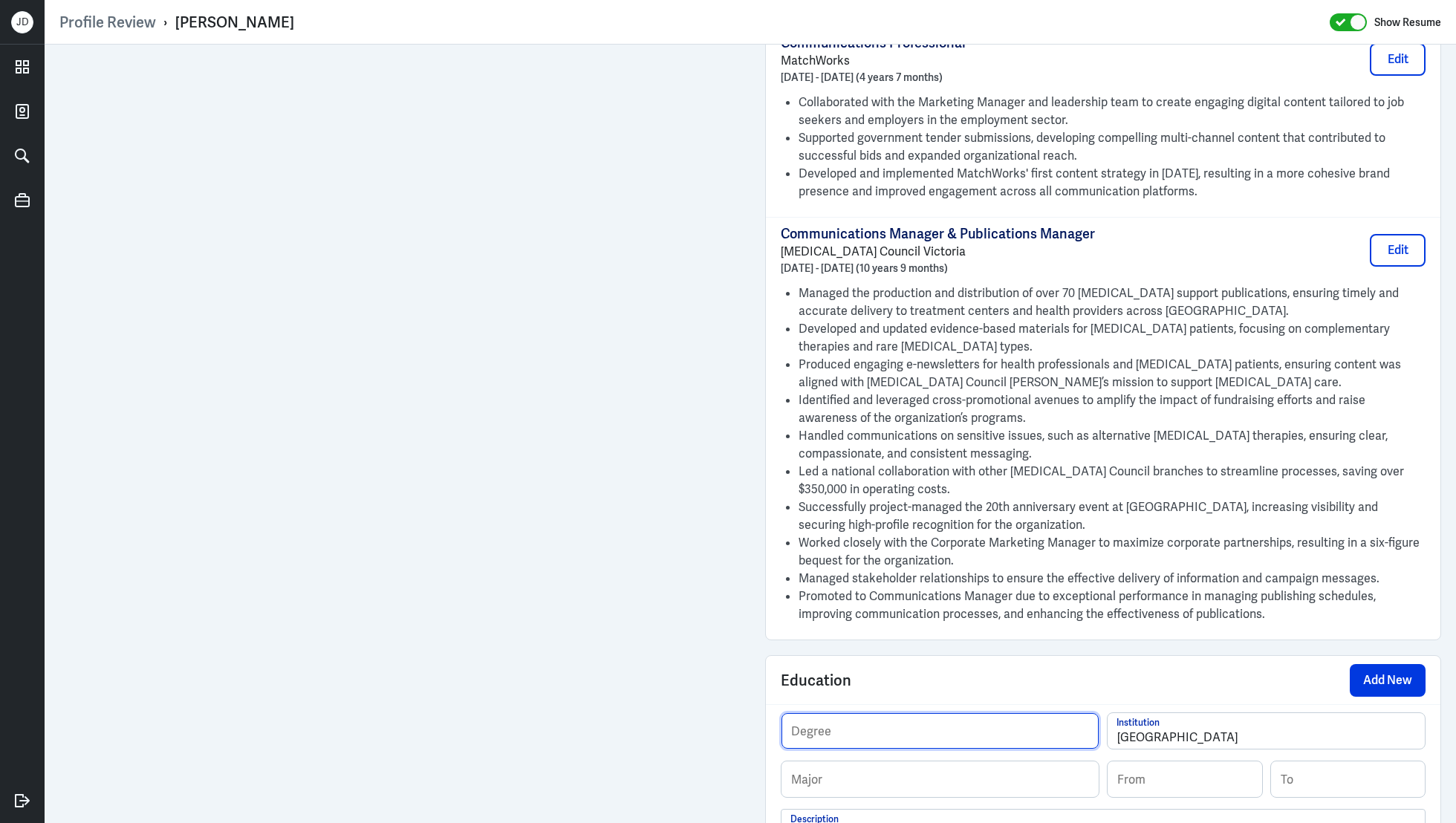
click at [904, 727] on input "text" at bounding box center [940, 732] width 318 height 36
paste input "Post-graduate student, Wellness"
drag, startPoint x: 867, startPoint y: 731, endPoint x: 916, endPoint y: 731, distance: 49.0
click at [916, 731] on input "Post-graduate student, Wellness" at bounding box center [940, 732] width 318 height 36
drag, startPoint x: 868, startPoint y: 733, endPoint x: 936, endPoint y: 732, distance: 68.0
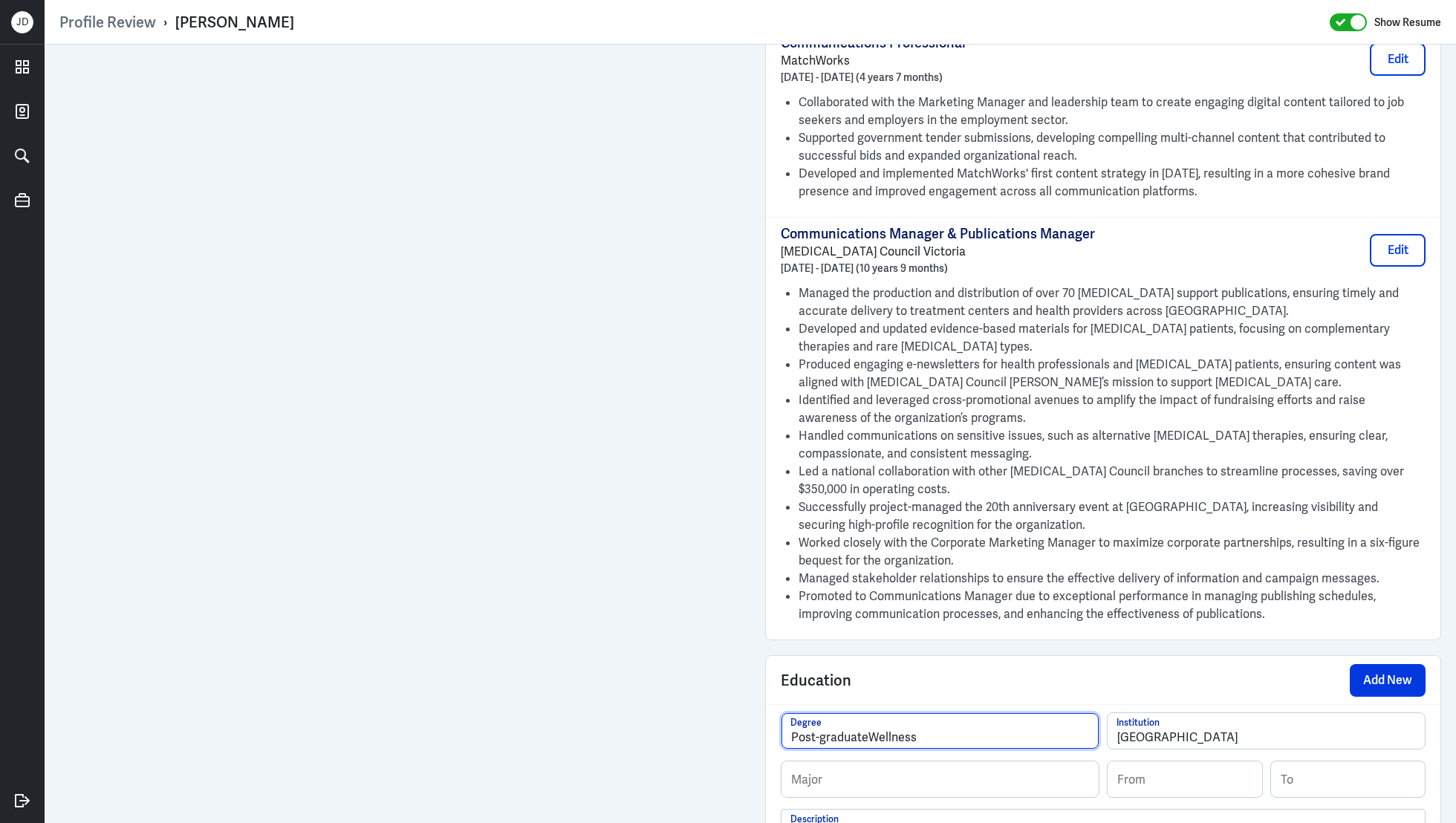
click at [936, 733] on input "Post-graduateWellness" at bounding box center [940, 732] width 318 height 36
type input "Post-graduate"
click at [896, 772] on input "text" at bounding box center [940, 780] width 318 height 36
paste input "Wellness"
type input "Wellness"
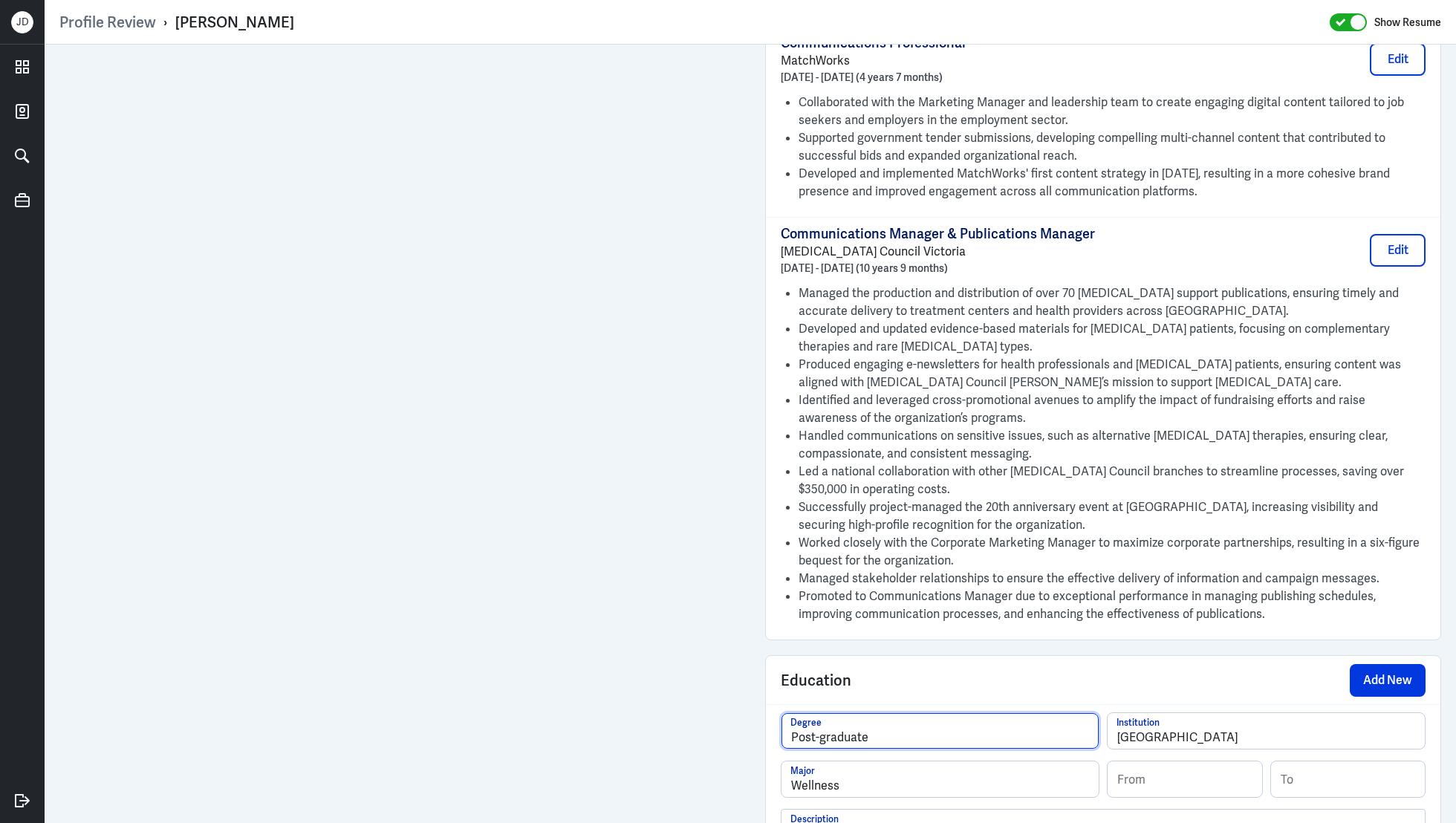
click at [824, 732] on input "Post-graduate" at bounding box center [940, 732] width 318 height 36
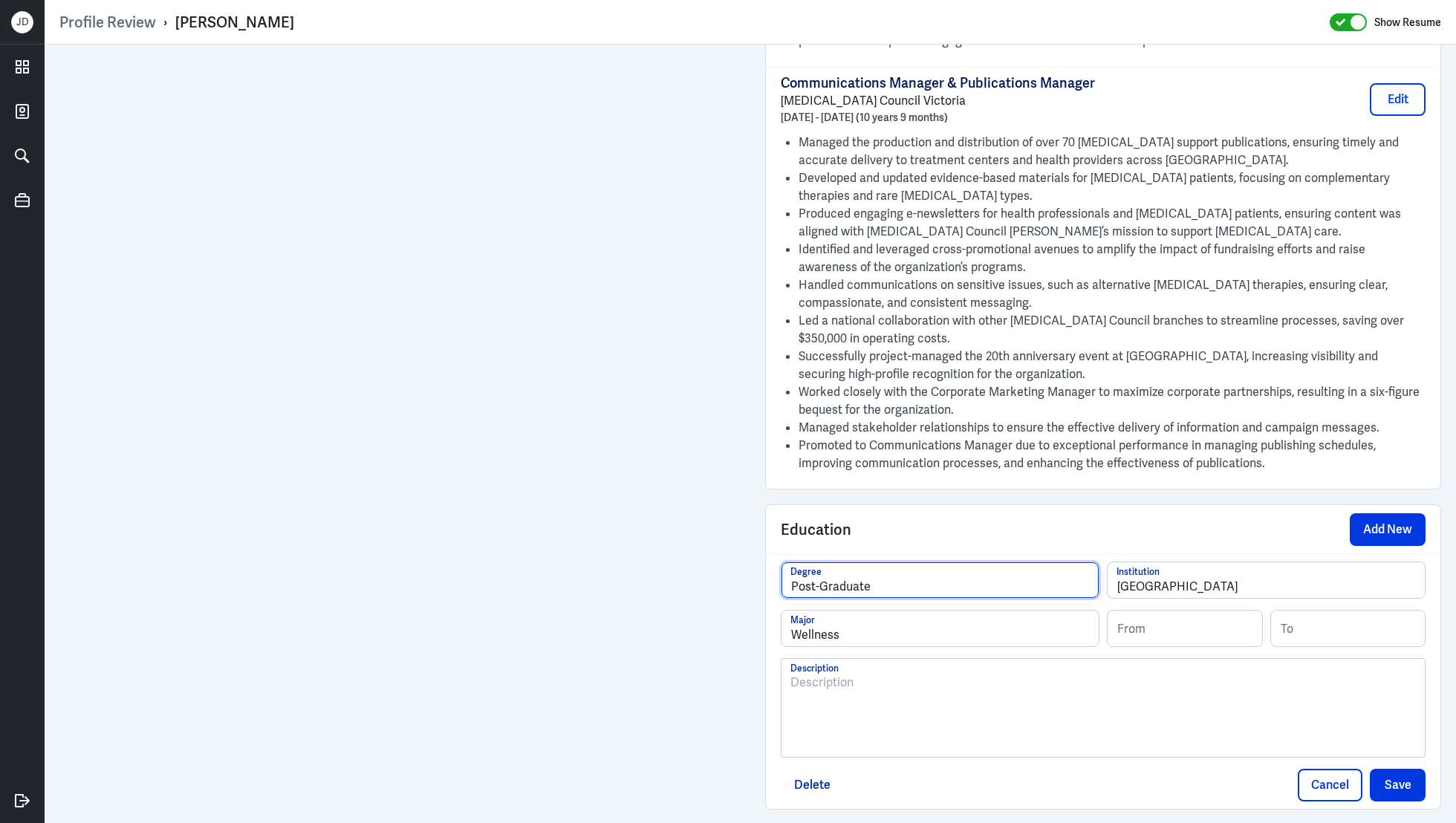
scroll to position [1919, 0]
type input "Post-Graduate"
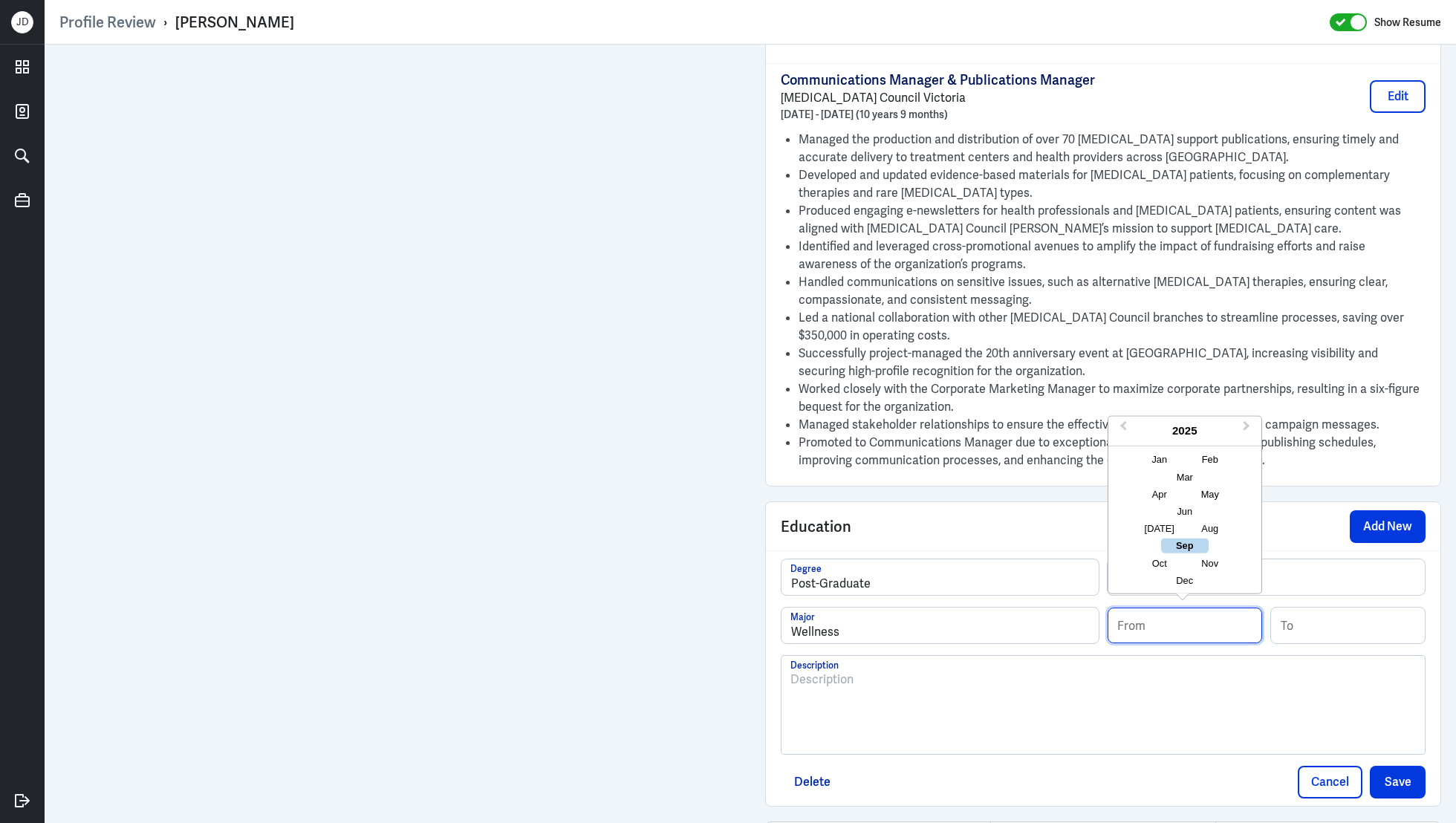
click at [1158, 625] on input at bounding box center [1184, 626] width 154 height 36
type input "02/2017"
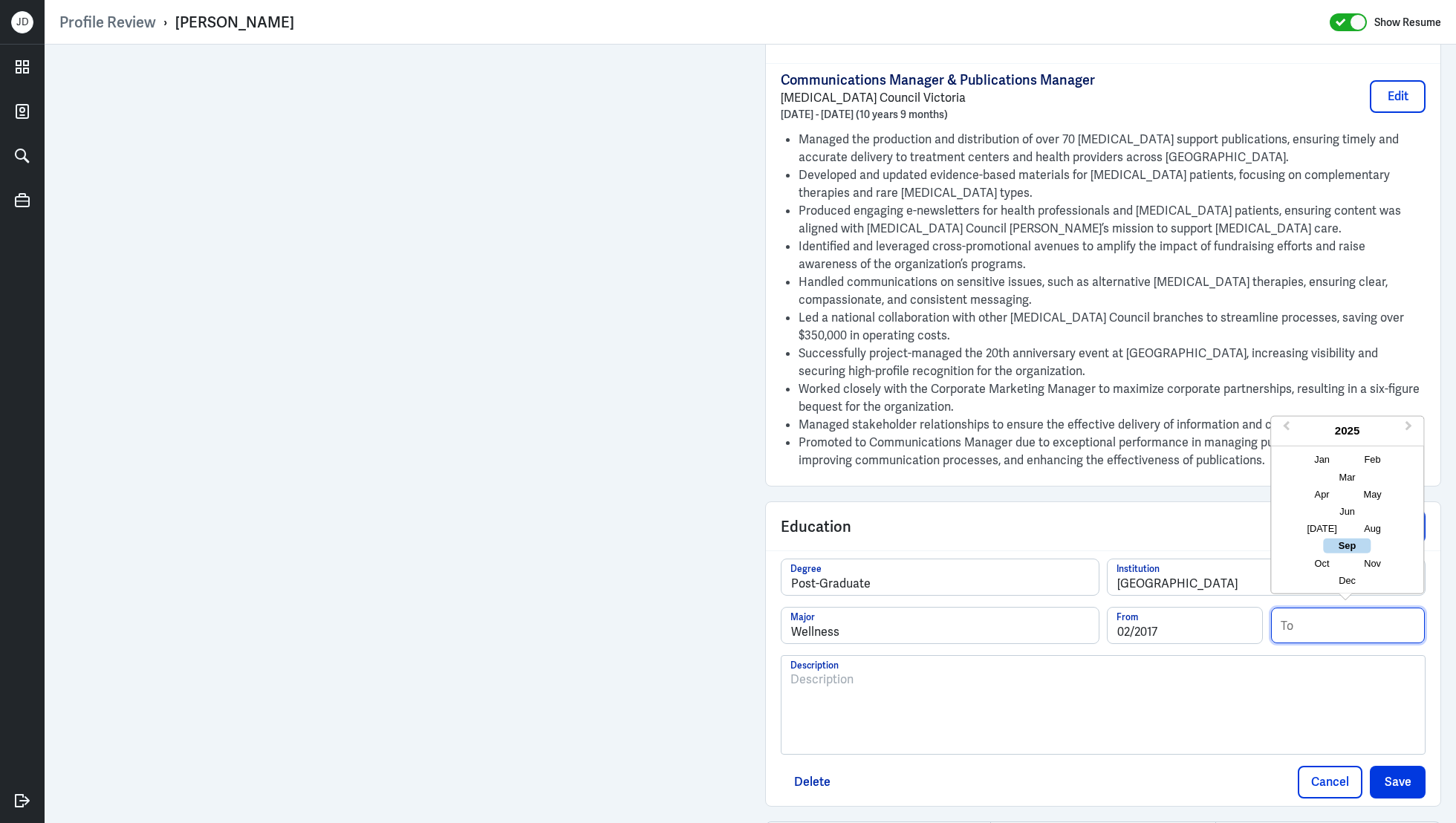
click at [1357, 621] on input at bounding box center [1348, 626] width 154 height 36
type input "06/2018"
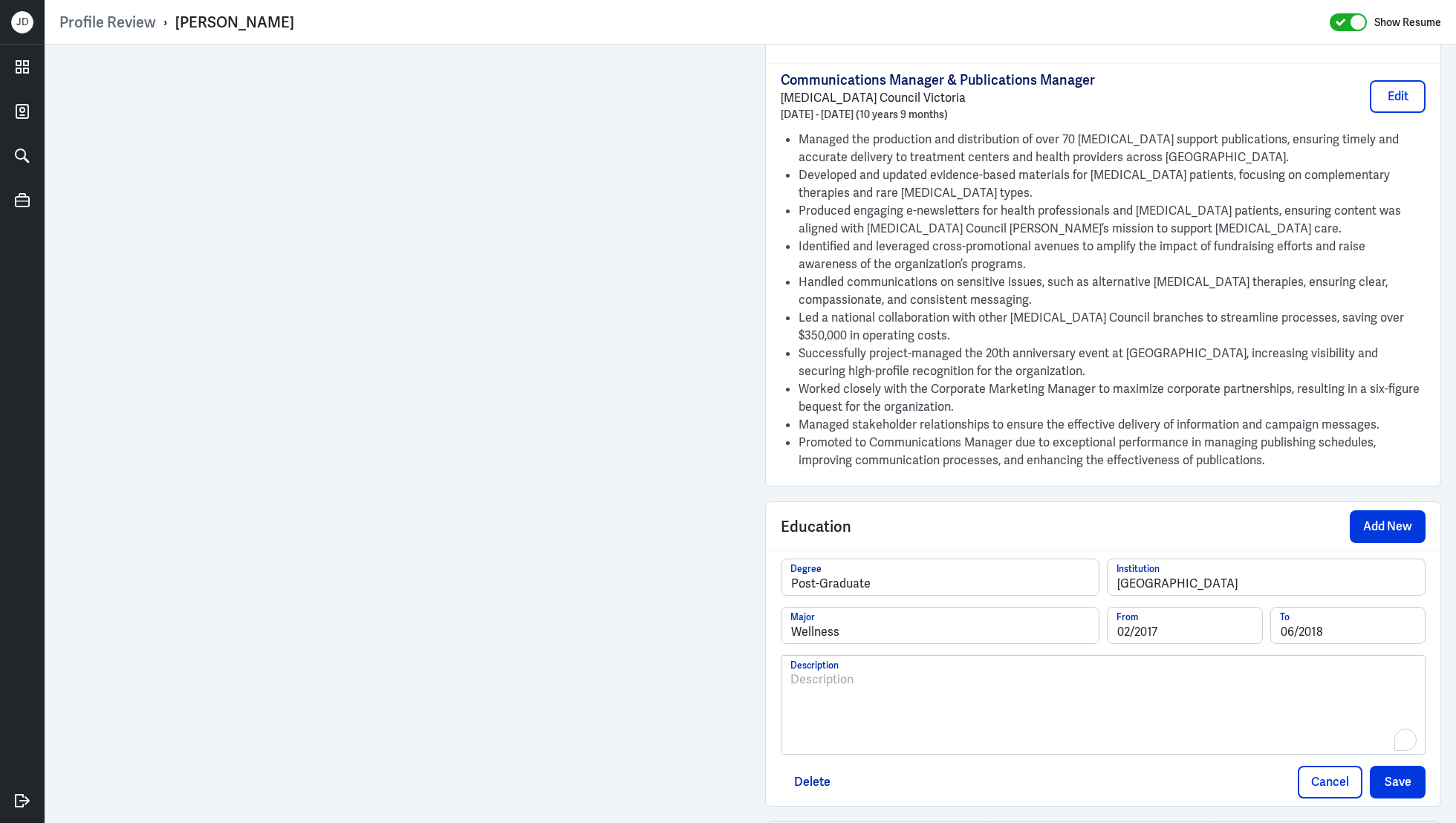
click at [1065, 703] on div "To enrich screen reader interactions, please activate Accessibility in Grammarl…" at bounding box center [1102, 711] width 625 height 80
click at [997, 707] on div "To enrich screen reader interactions, please activate Accessibility in Grammarl…" at bounding box center [1102, 711] width 625 height 80
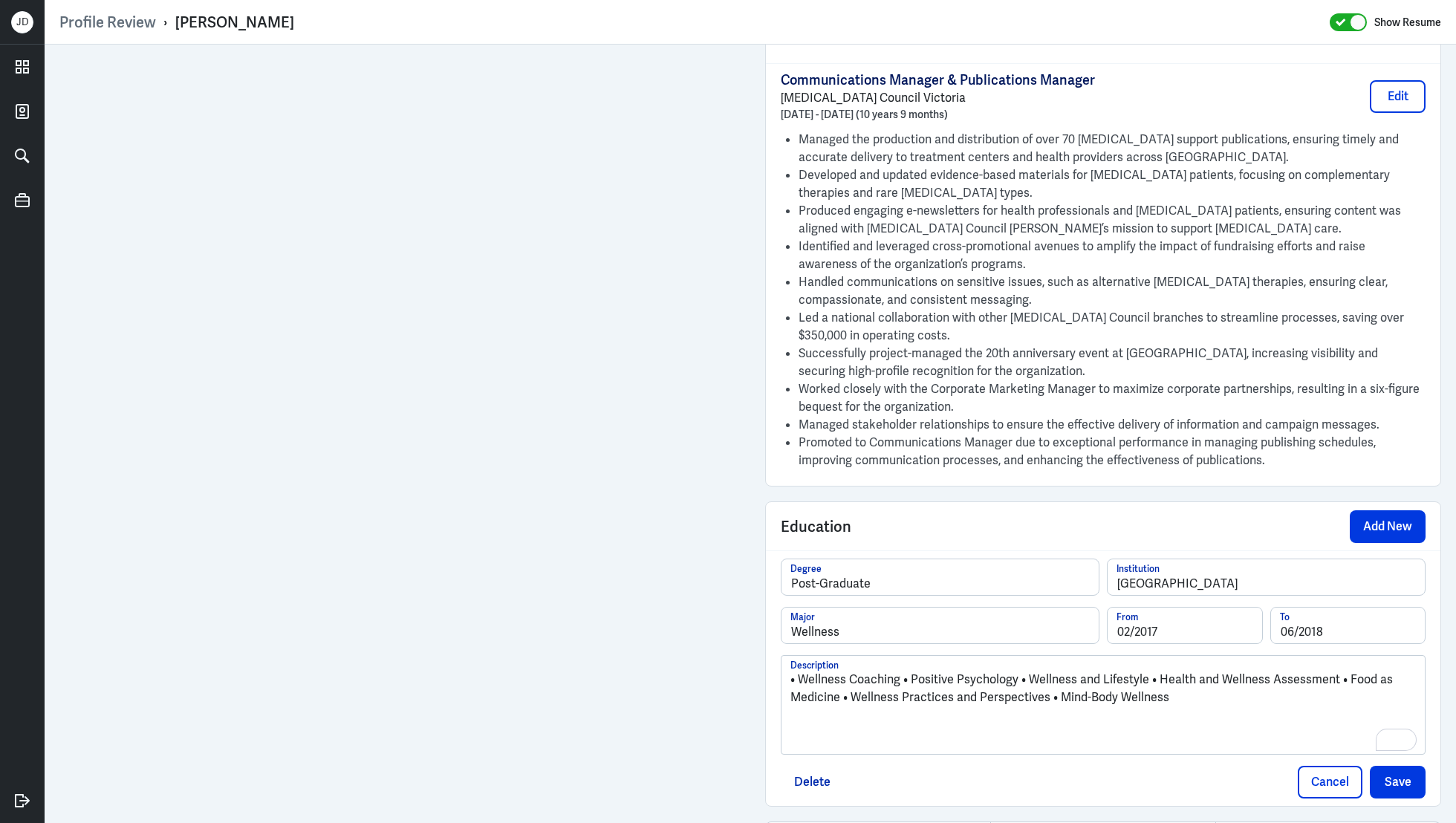
click at [901, 676] on p "• Wellness Coaching • Positive Psychology • Wellness and Lifestyle • Health and…" at bounding box center [1102, 689] width 625 height 36
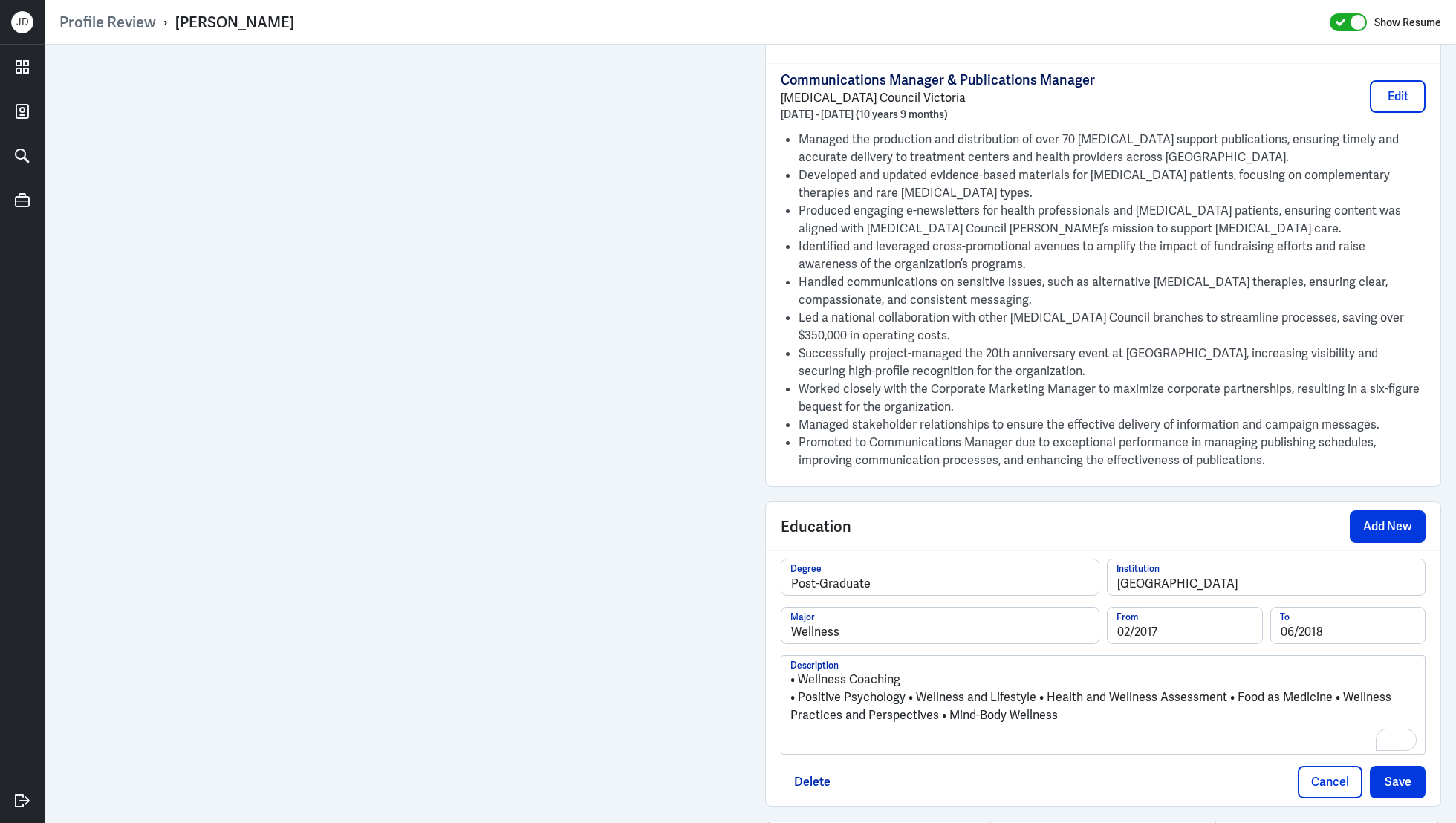
click at [907, 695] on p "• Positive Psychology • Wellness and Lifestyle • Health and Wellness Assessment…" at bounding box center [1102, 707] width 625 height 36
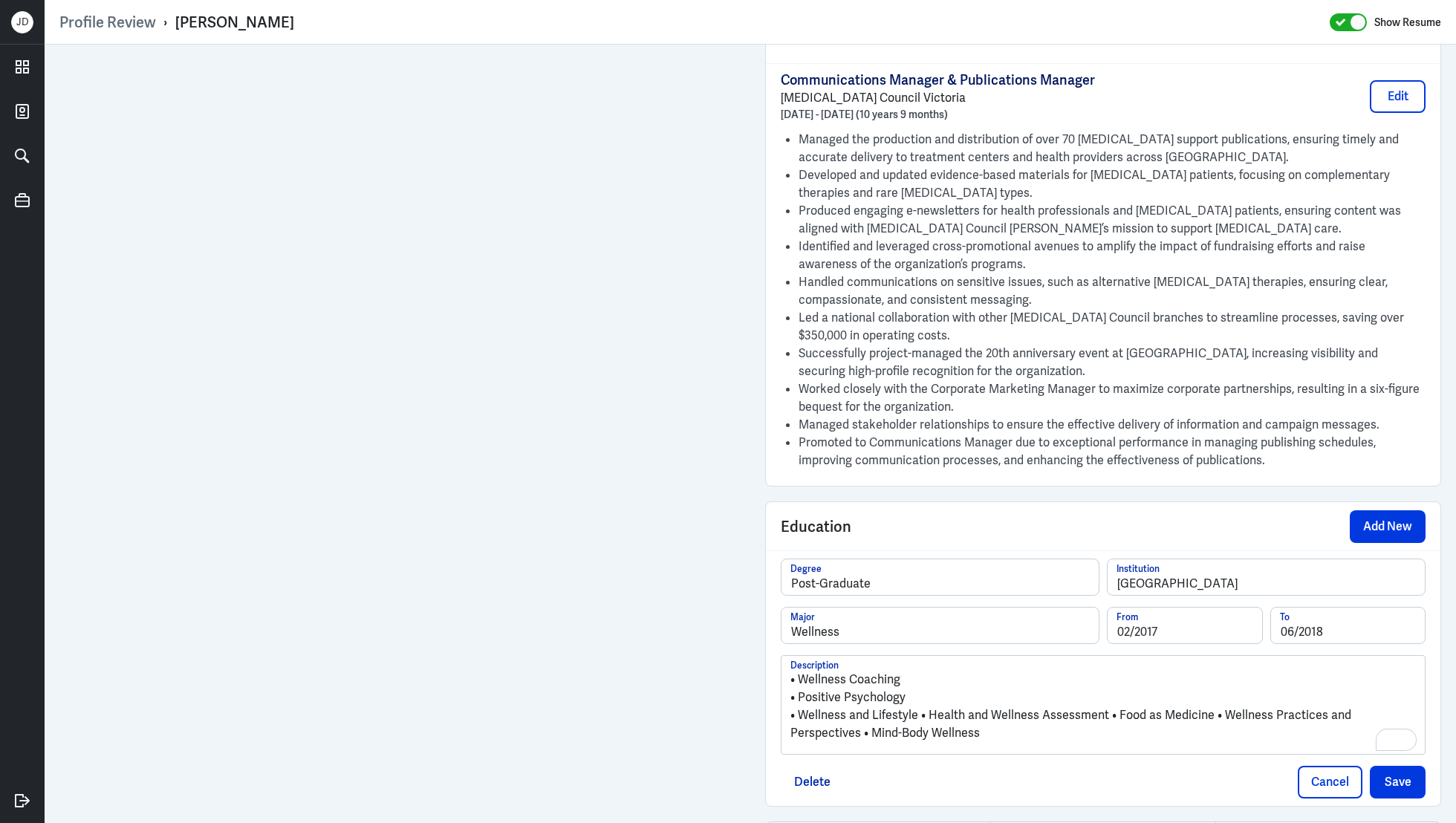
click at [920, 712] on p "• Wellness and Lifestyle • Health and Wellness Assessment • Food as Medicine • …" at bounding box center [1102, 725] width 625 height 36
click at [977, 732] on p "• Health and Wellness Assessment • Food as Medicine • Wellness Practices and Pe…" at bounding box center [1102, 734] width 625 height 18
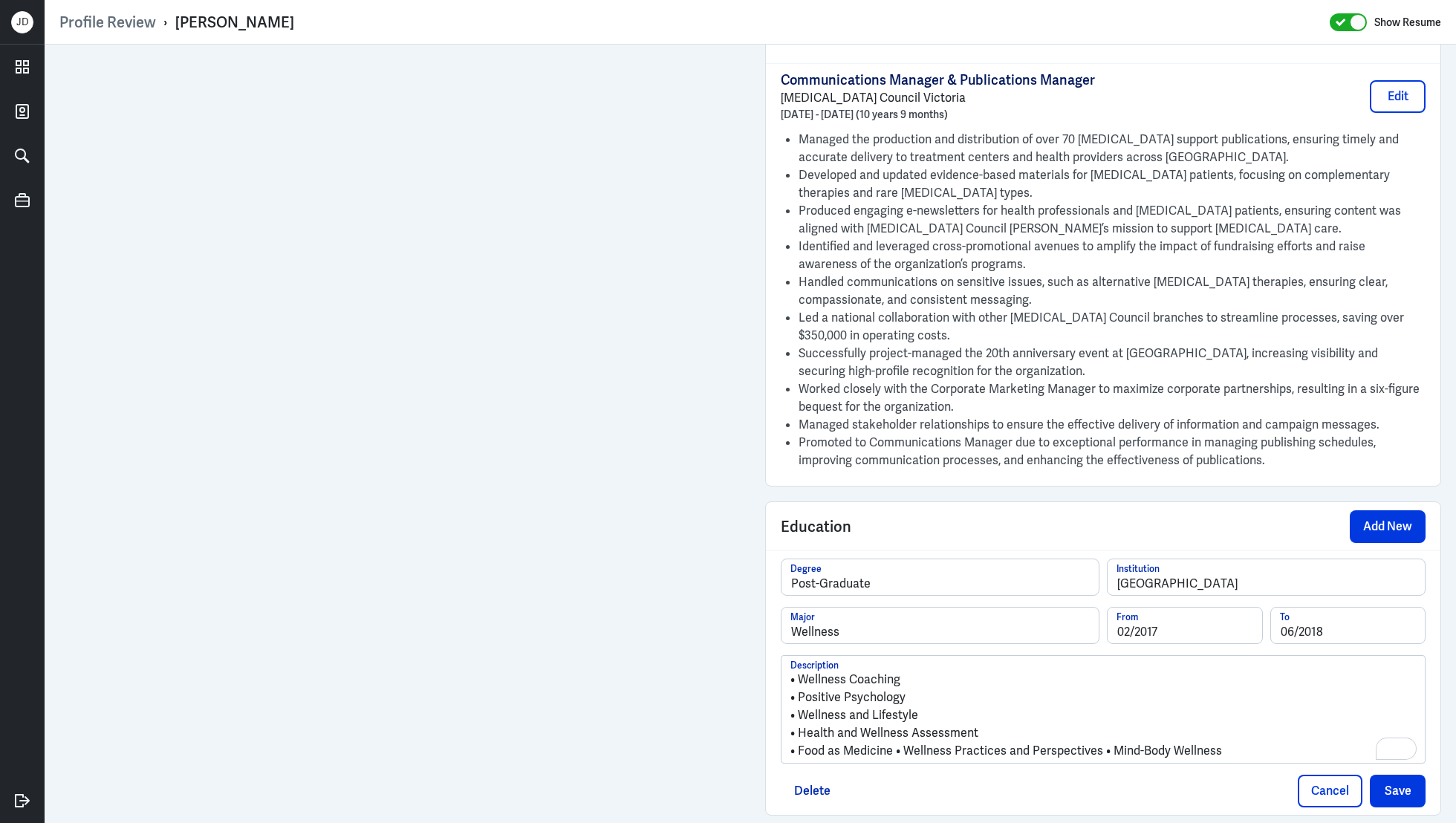
click at [896, 750] on p "• Food as Medicine • Wellness Practices and Perspectives • Mind-Body Wellness" at bounding box center [1102, 752] width 625 height 18
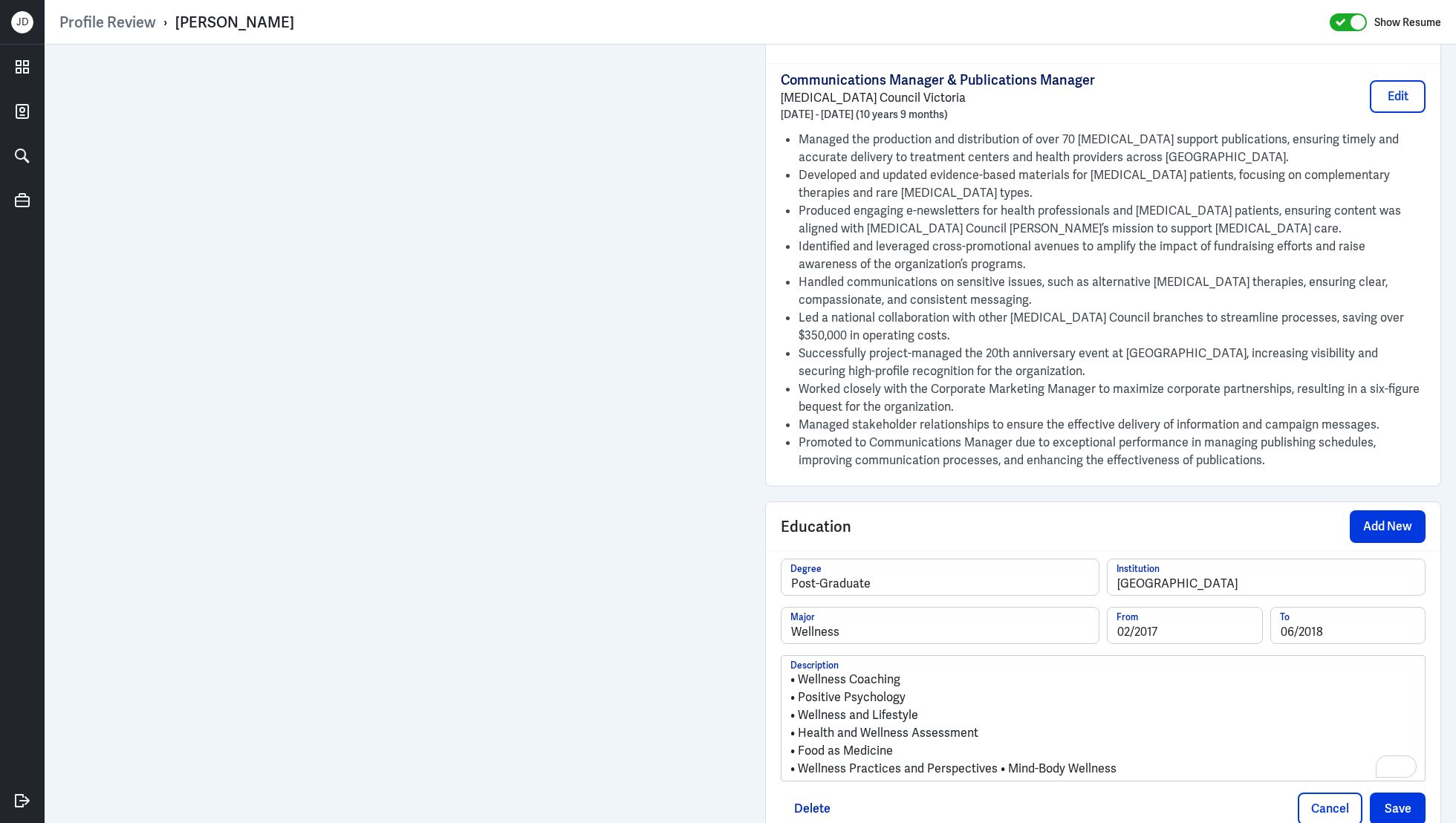
click at [995, 764] on p "• Wellness Practices and Perspectives • Mind-Body Wellness" at bounding box center [1102, 769] width 625 height 18
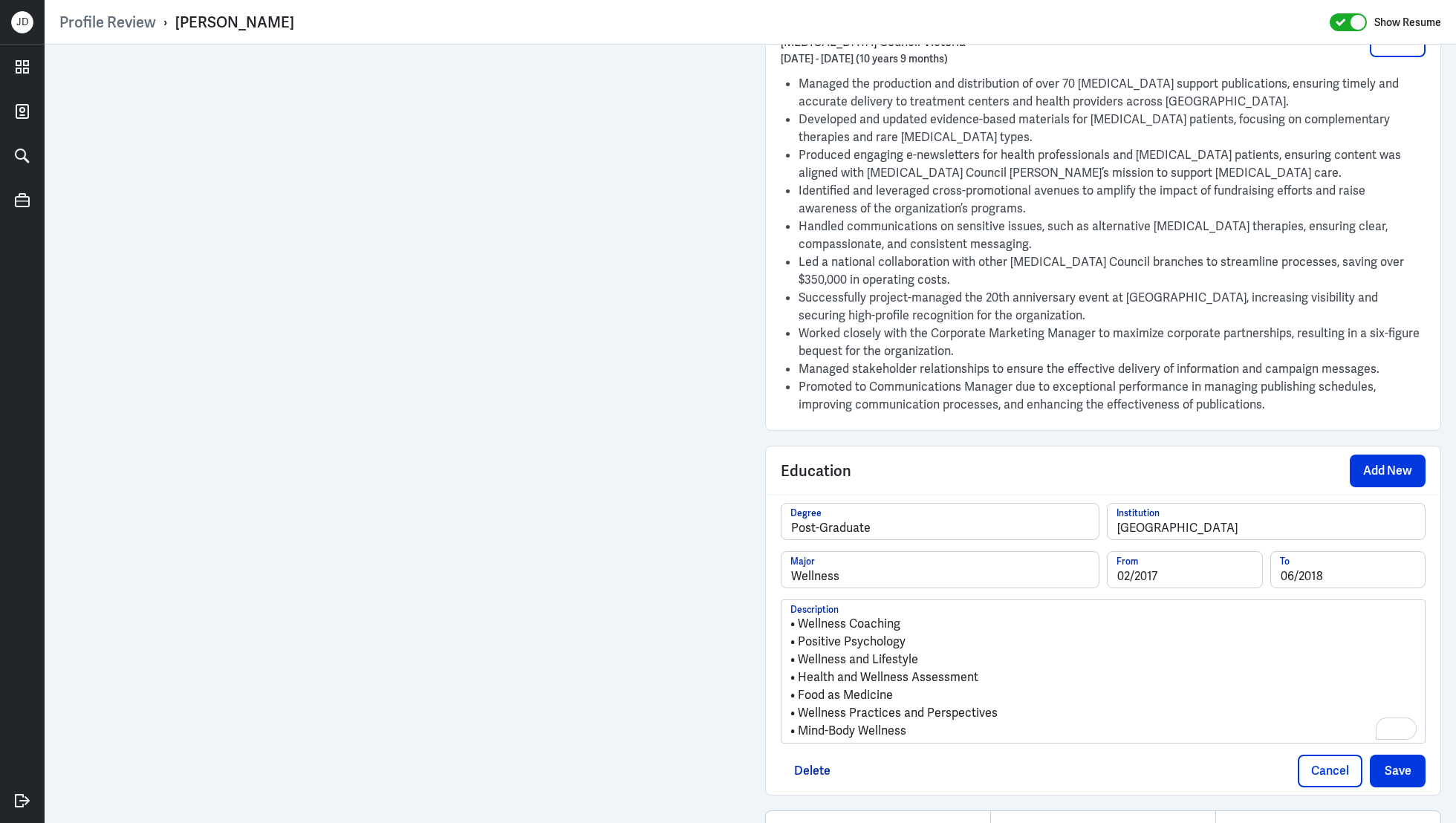
scroll to position [2032, 0]
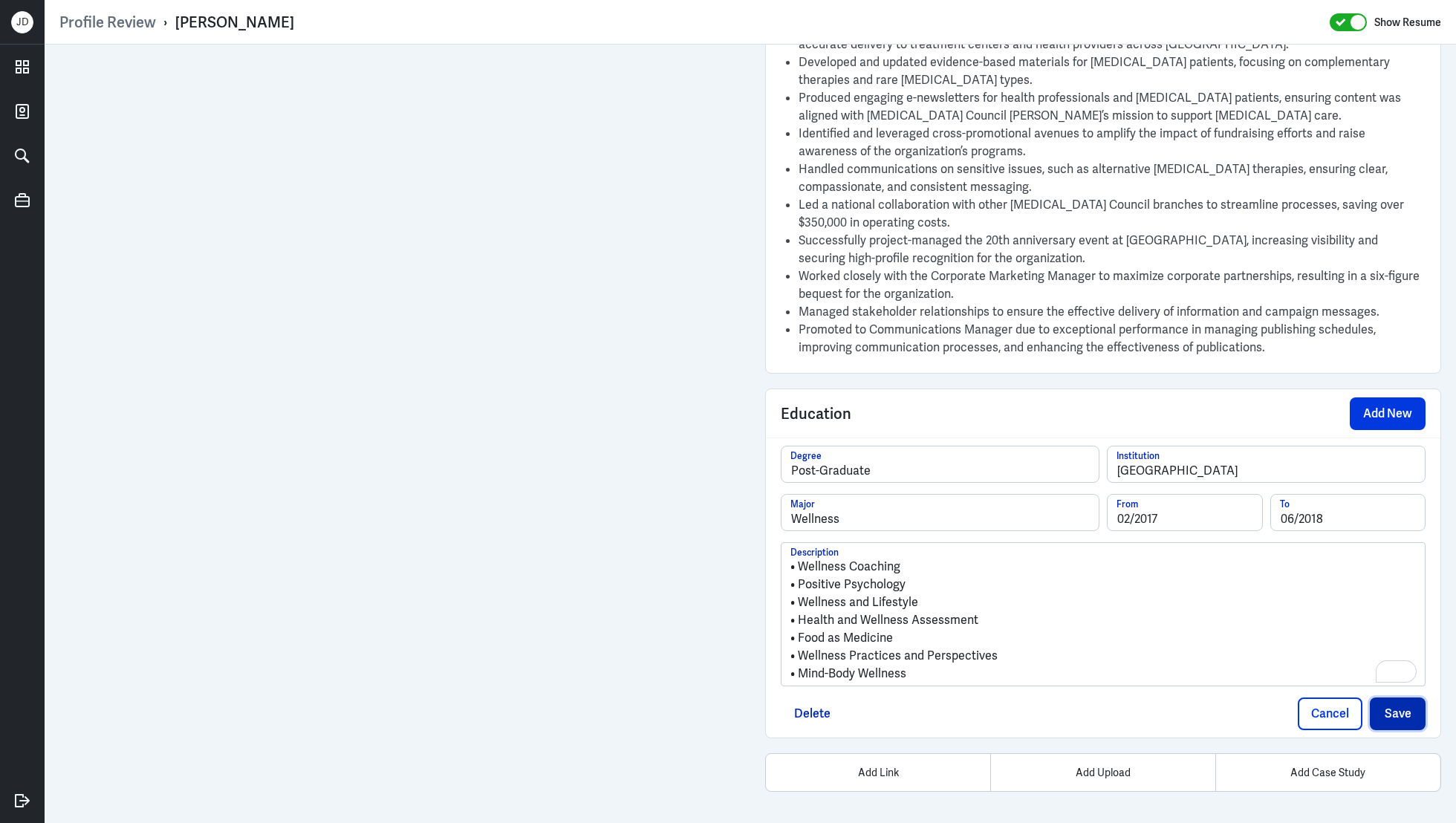
click at [1394, 714] on button "Save" at bounding box center [1398, 714] width 56 height 32
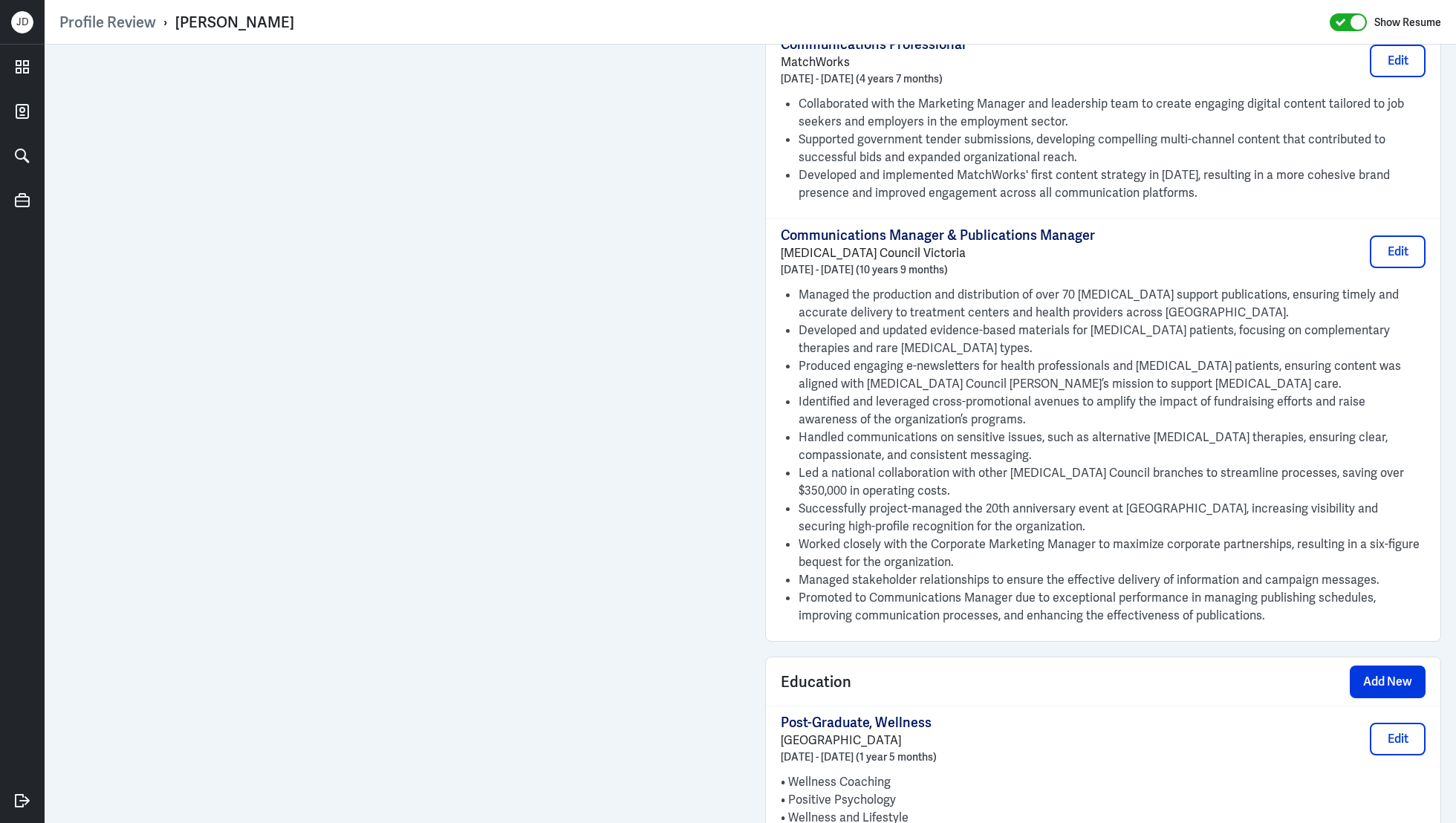
scroll to position [1932, 0]
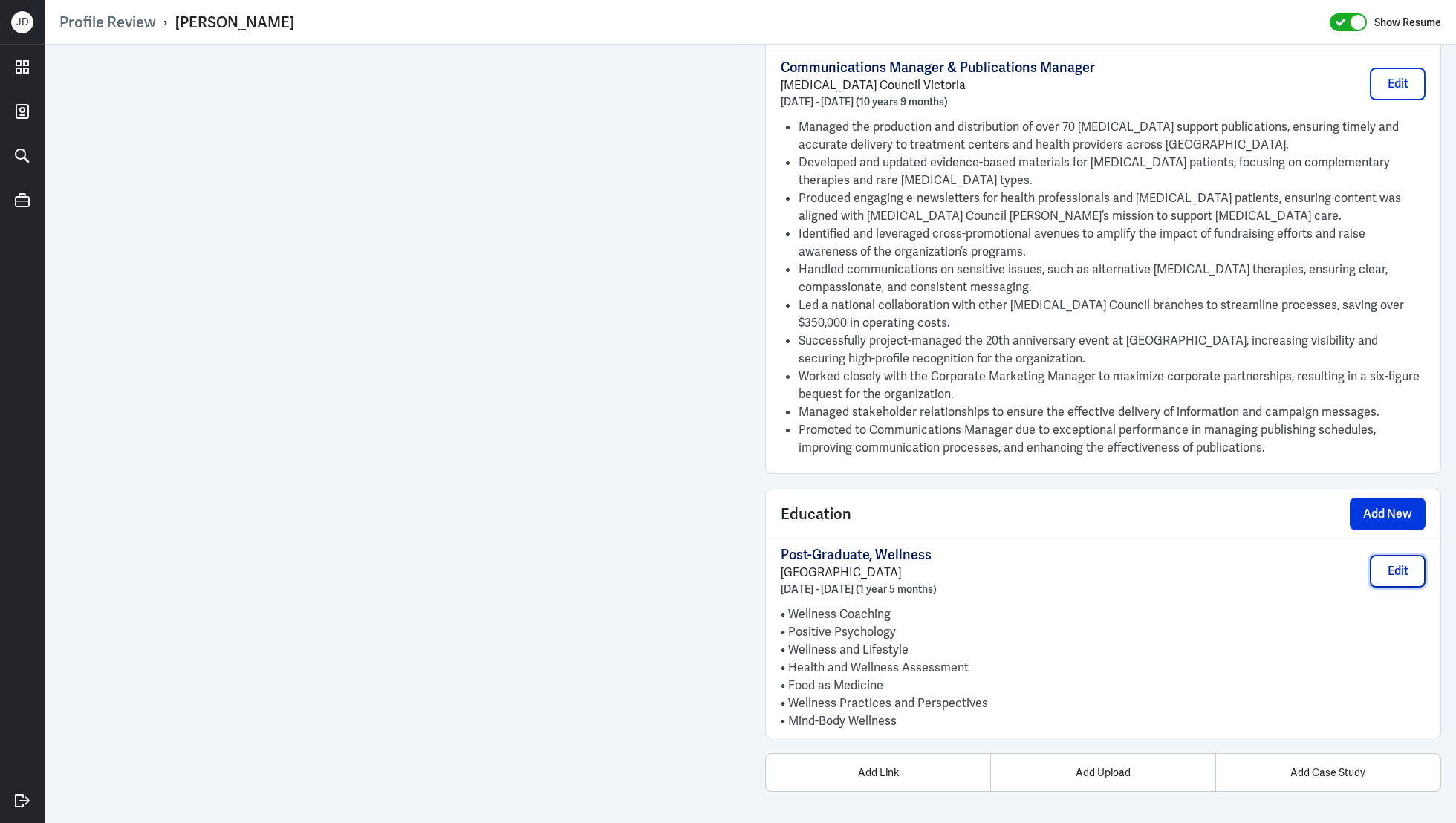
click at [1383, 562] on button "Edit" at bounding box center [1398, 571] width 56 height 32
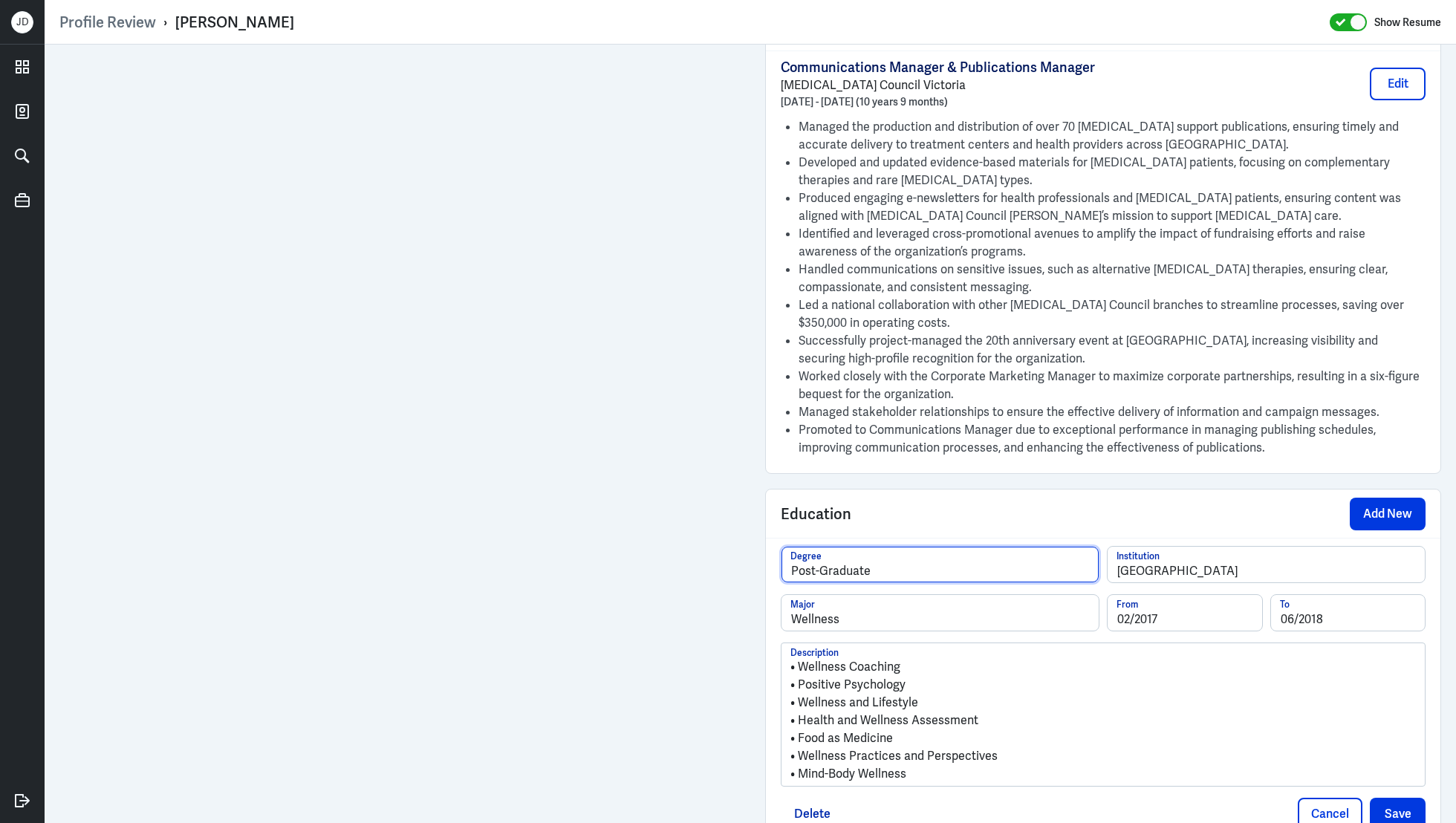
drag, startPoint x: 926, startPoint y: 565, endPoint x: 797, endPoint y: 564, distance: 129.0
click at [797, 564] on input "Post-Graduate" at bounding box center [940, 565] width 318 height 36
paste input "Graduate Diploma in Wellness, Health and Wellness, General"
click at [885, 563] on input "PGraduate Diploma in Wellness, Health and Wellness, General" at bounding box center [940, 565] width 318 height 36
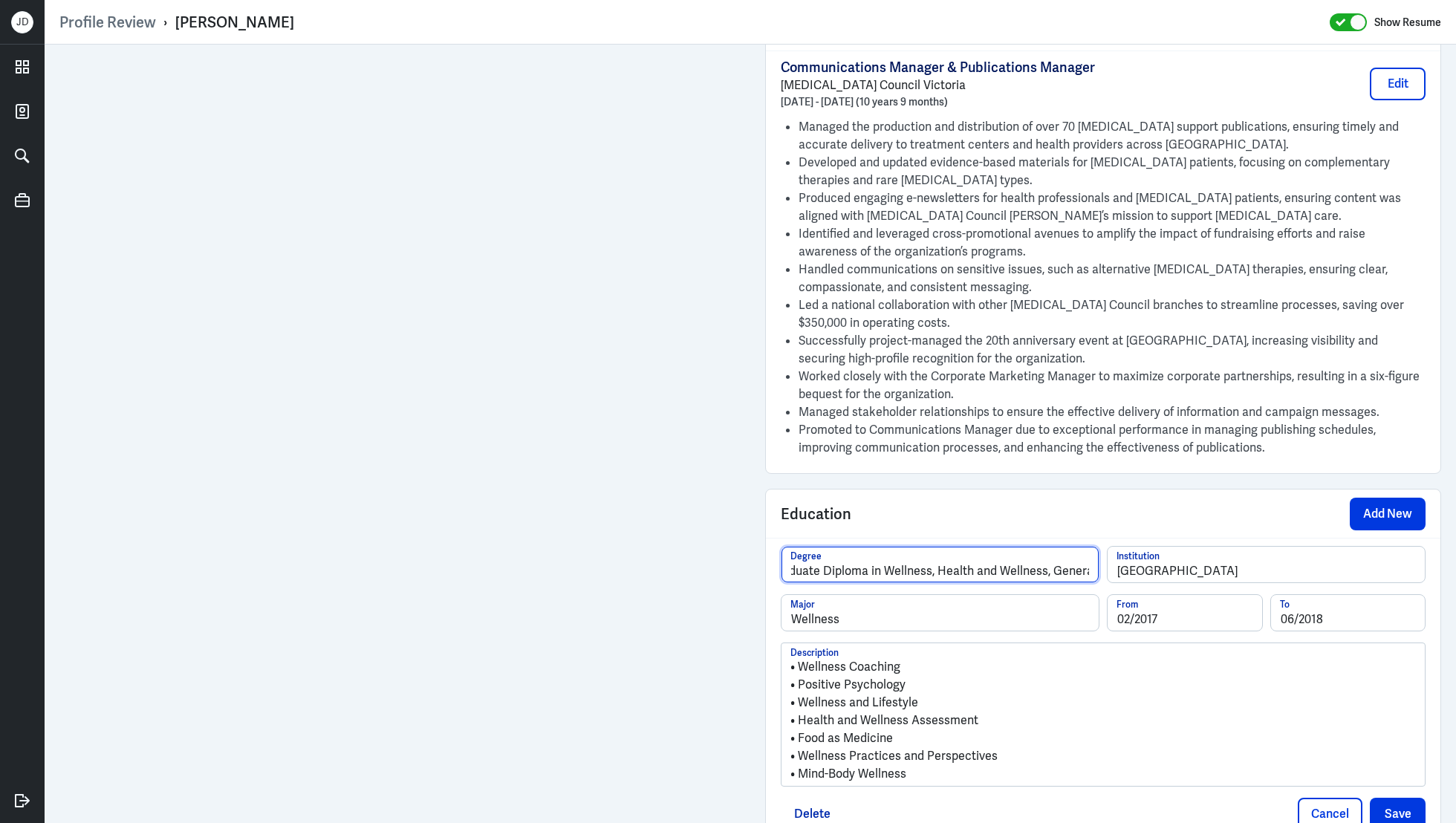
drag, startPoint x: 881, startPoint y: 564, endPoint x: 1181, endPoint y: 567, distance: 300.0
click at [1182, 568] on div "PGraduate Diploma in Wellness, Health and Wellness, General Degree RMIT Univers…" at bounding box center [1102, 570] width 645 height 49
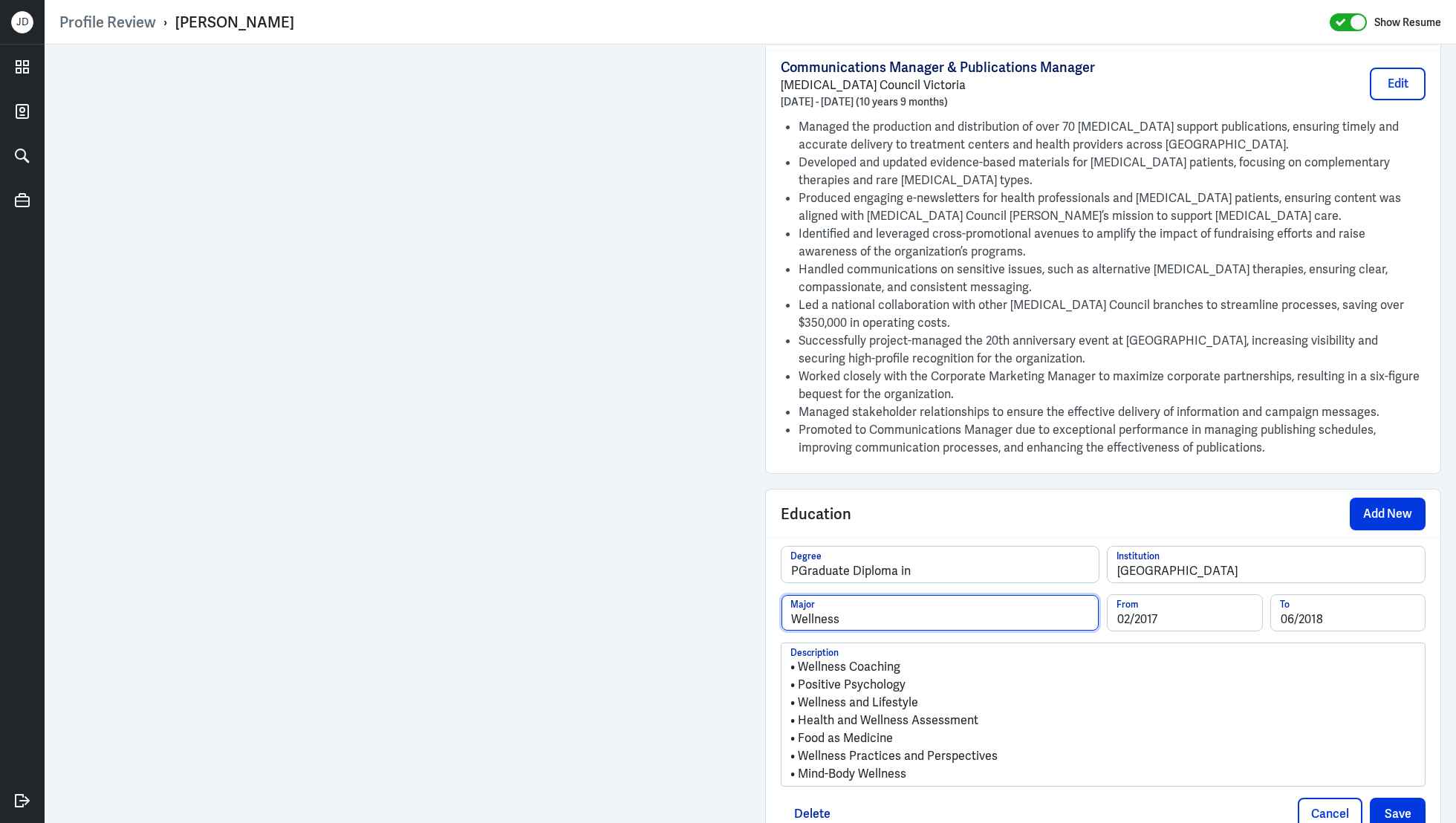
click at [907, 610] on input "Wellness" at bounding box center [940, 614] width 318 height 36
click at [957, 570] on input "PGraduate Diploma in" at bounding box center [940, 565] width 318 height 36
paste input "Wellness, Health and Wellness, General"
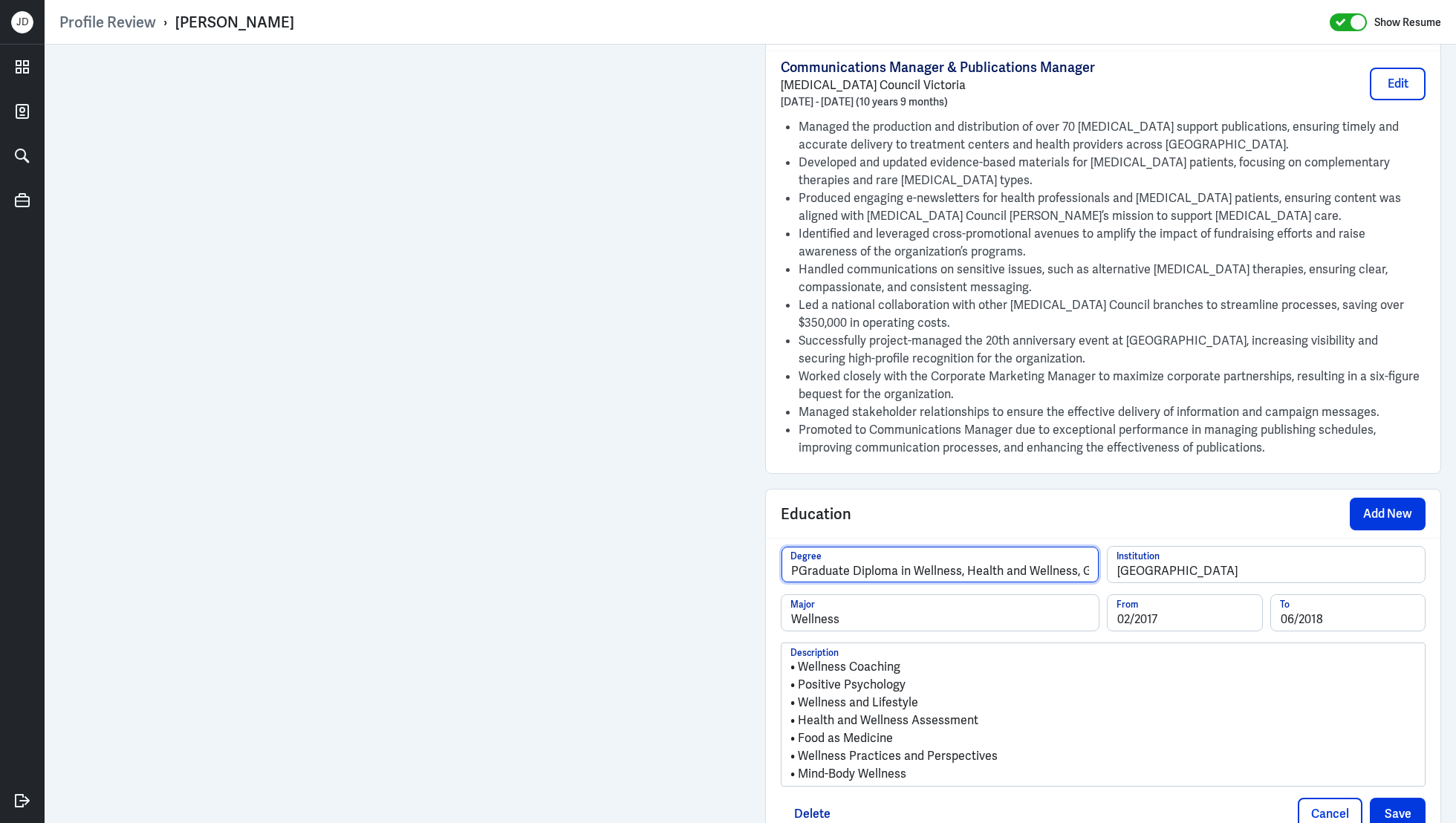
scroll to position [0, 30]
drag, startPoint x: 934, startPoint y: 567, endPoint x: 1211, endPoint y: 582, distance: 277.4
click at [1211, 583] on div "PGraduate Diploma in Wellness, Health and Wellness, General Degree RMIT Univers…" at bounding box center [1102, 570] width 645 height 49
type input "PGraduate Diploma in Wellness,"
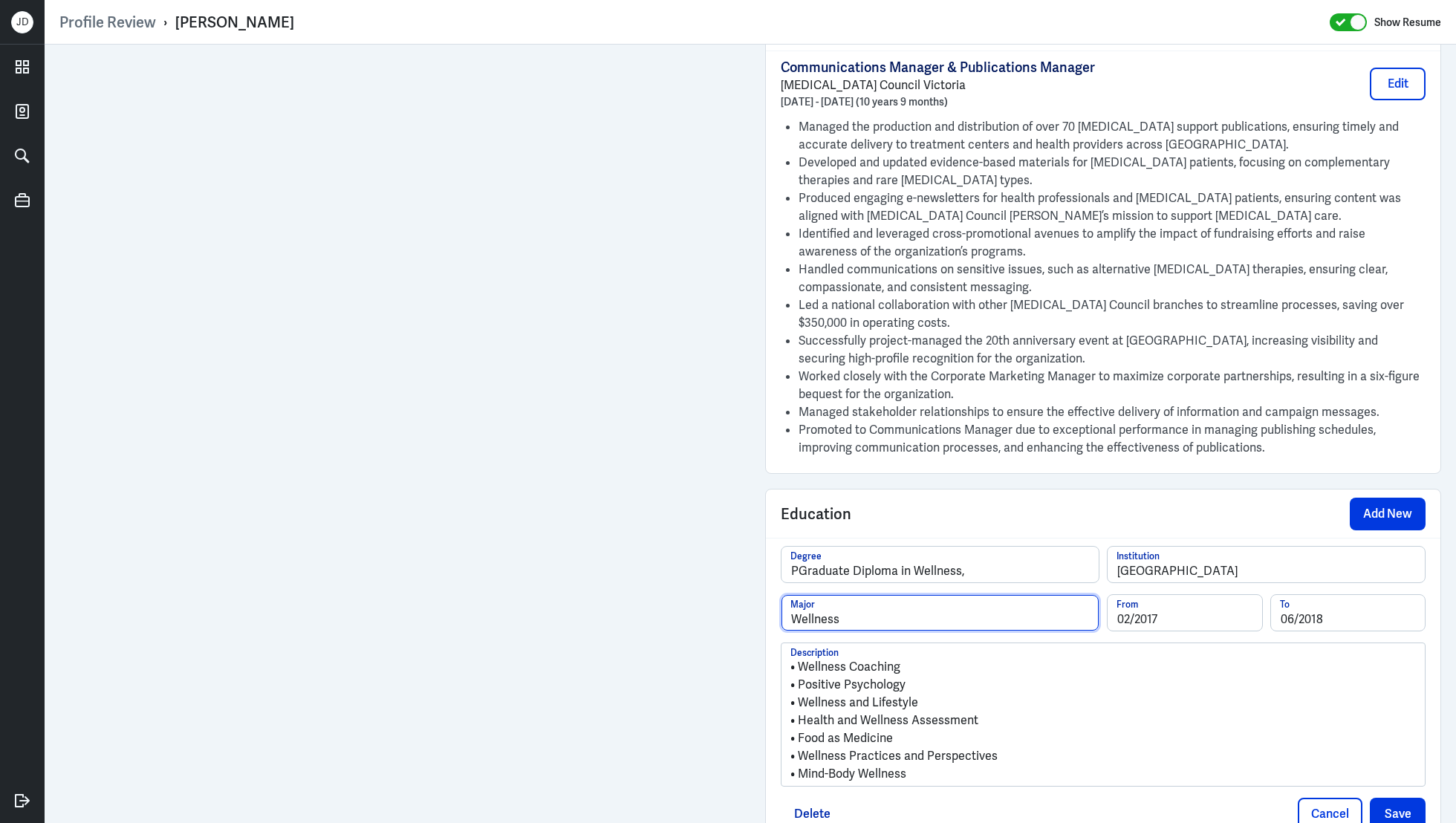
click at [1016, 611] on input "Wellness" at bounding box center [940, 614] width 318 height 36
paste input "Health and Wellness, General"
drag, startPoint x: 839, startPoint y: 614, endPoint x: 734, endPoint y: 614, distance: 105.0
type input "Health and Wellness, General"
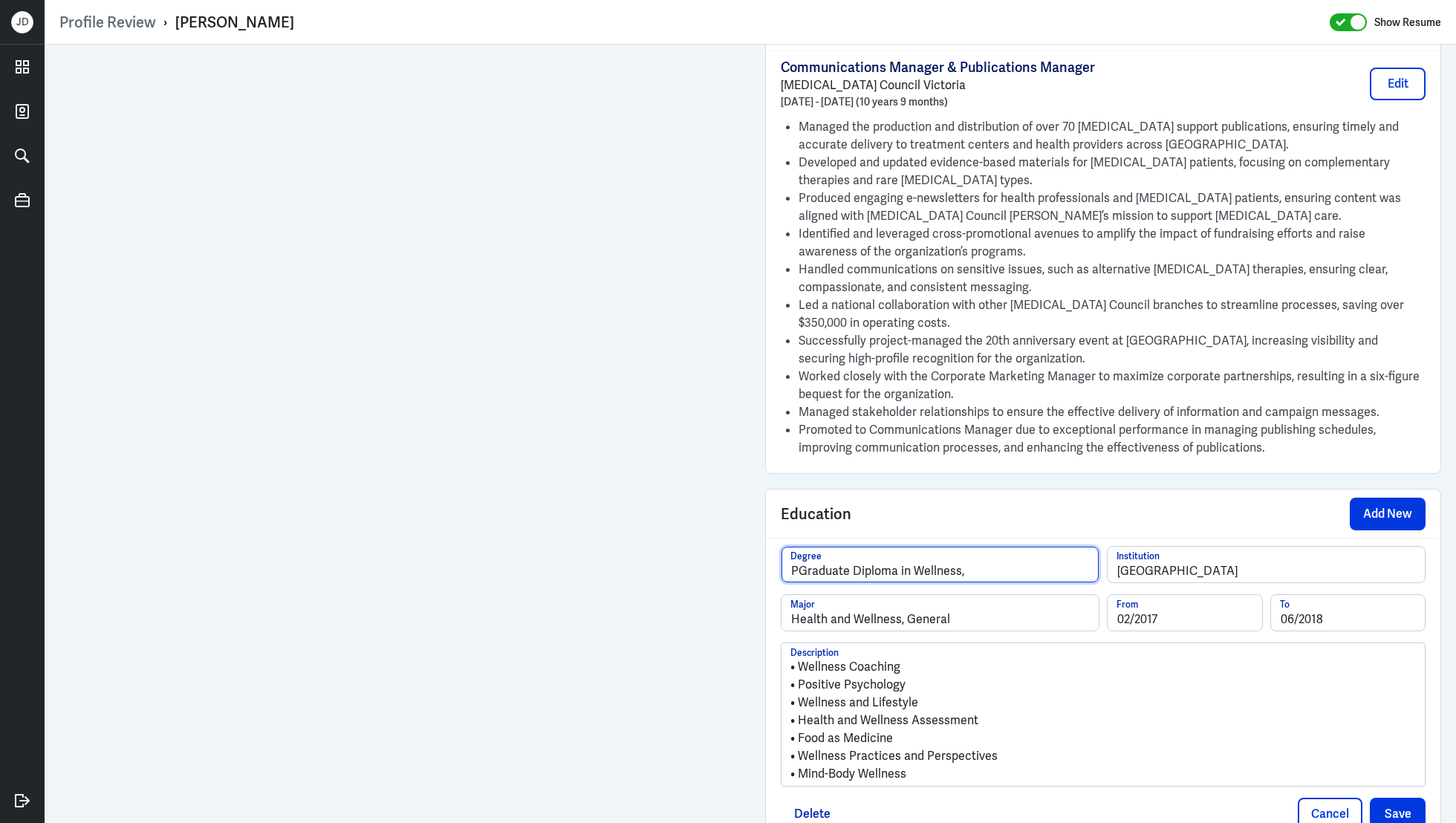
click at [797, 565] on input "PGraduate Diploma in Wellness," at bounding box center [940, 565] width 318 height 36
click at [979, 562] on input "Graduate Diploma in Wellness," at bounding box center [940, 565] width 318 height 36
type input "Graduate Diploma in Wellness"
click at [1394, 801] on button "Save" at bounding box center [1398, 814] width 56 height 32
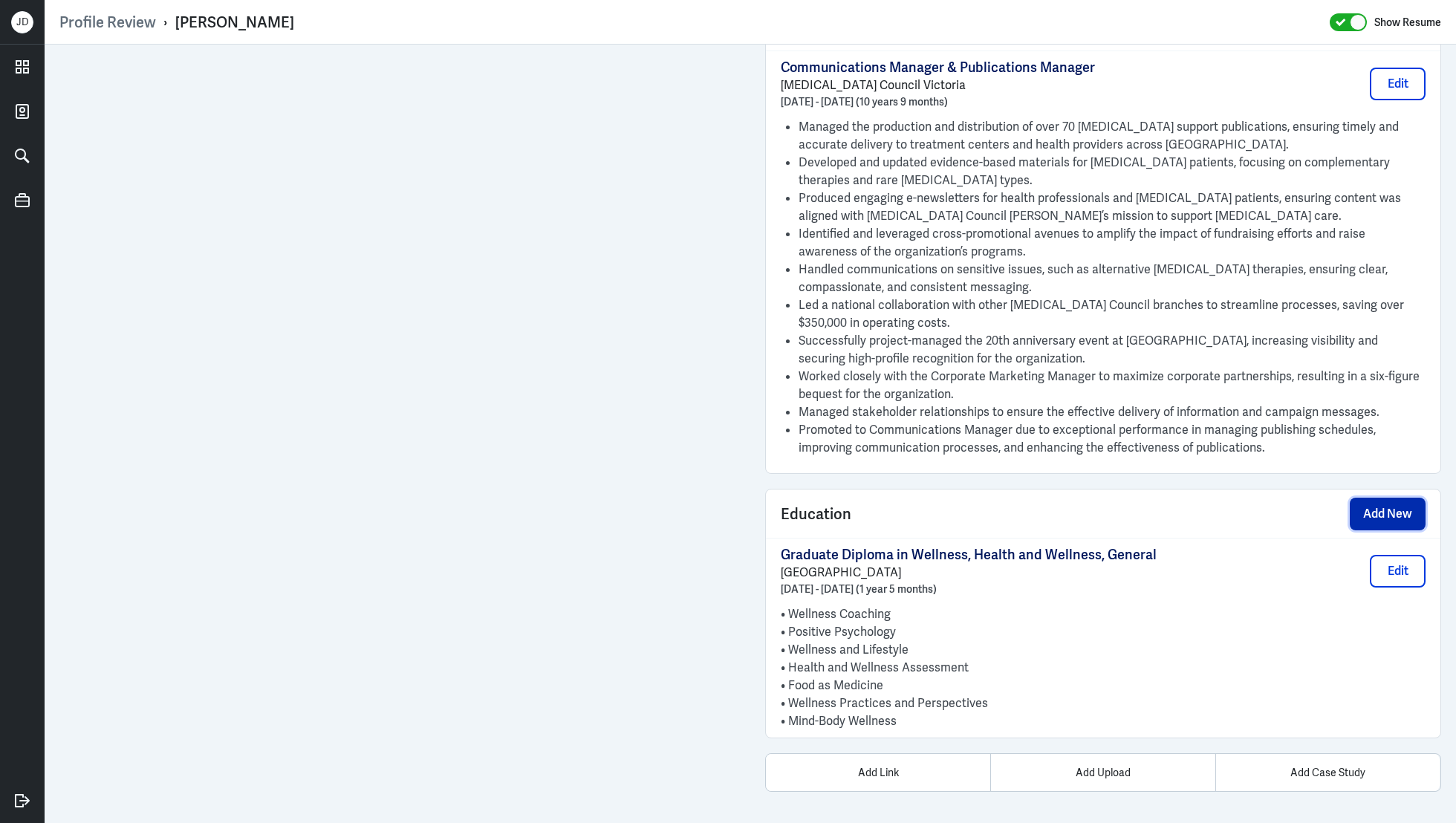
click at [1397, 508] on button "Add New" at bounding box center [1387, 514] width 76 height 32
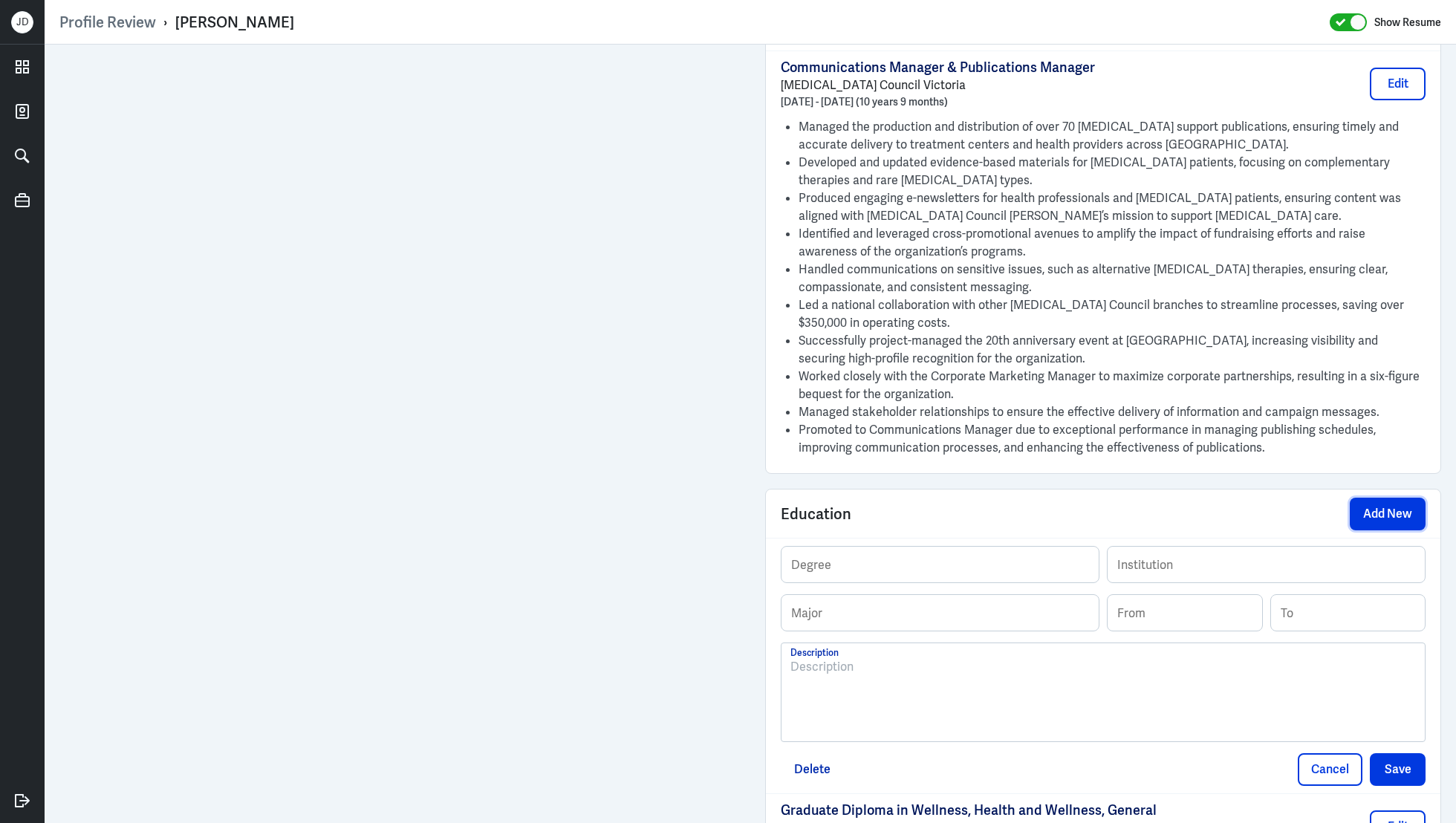
scroll to position [2001, 0]
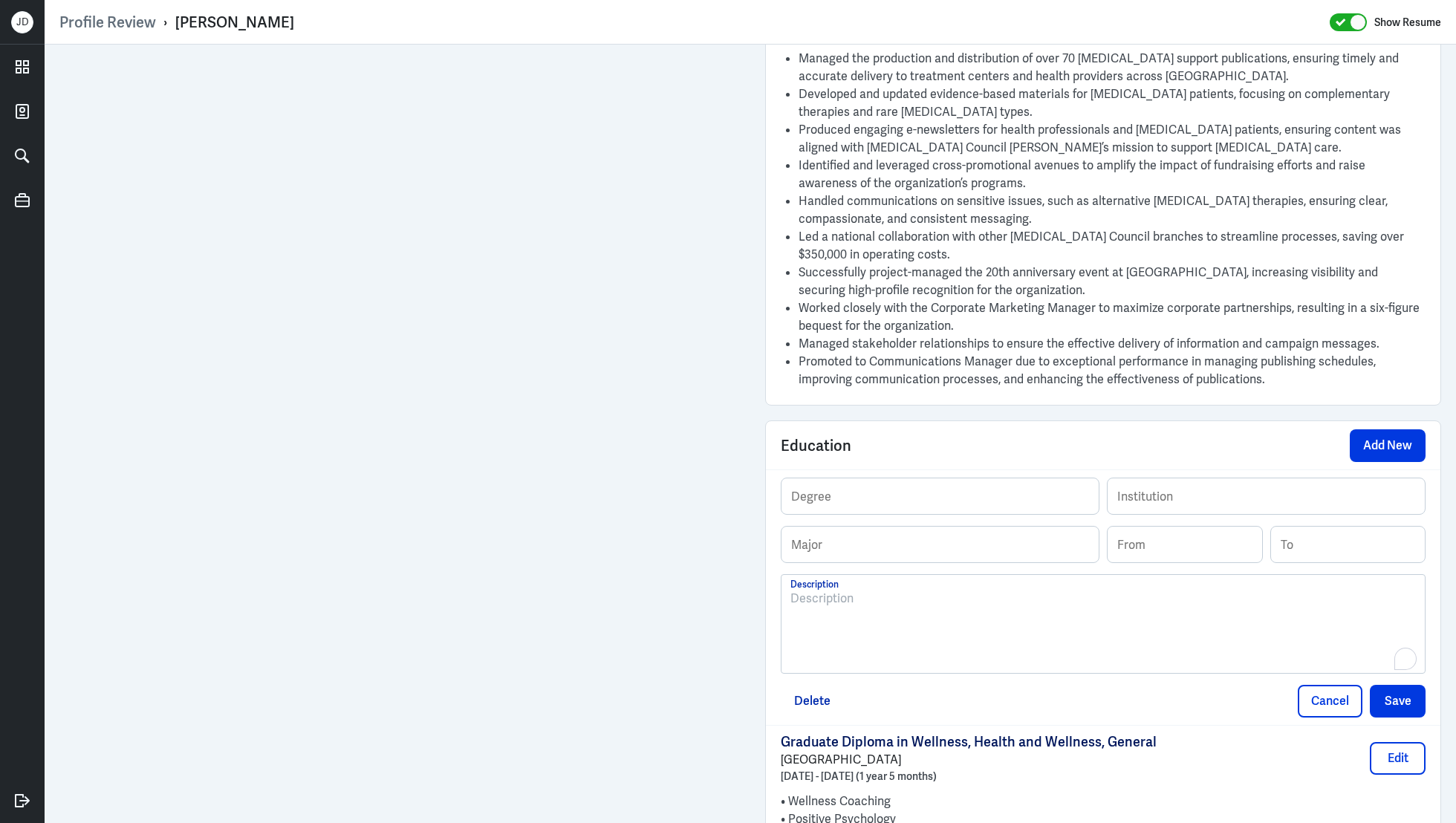
click at [907, 616] on div "To enrich screen reader interactions, please activate Accessibility in Grammarl…" at bounding box center [1102, 630] width 625 height 80
drag, startPoint x: 924, startPoint y: 596, endPoint x: 738, endPoint y: 591, distance: 186.1
click at [1189, 489] on input "text" at bounding box center [1267, 496] width 318 height 36
paste input "University of Melbourne"
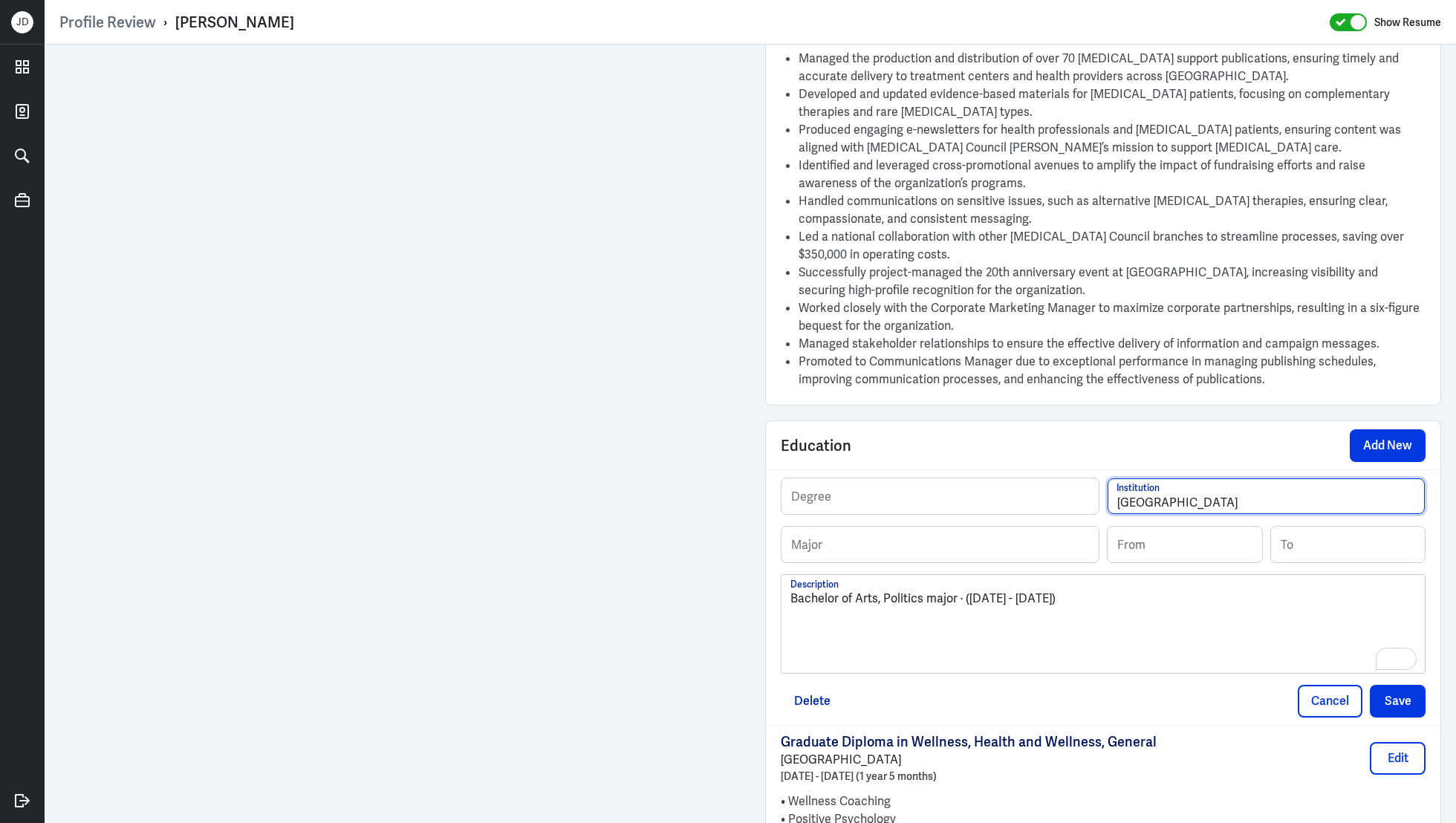
type input "University of Melbourne"
drag, startPoint x: 956, startPoint y: 598, endPoint x: 734, endPoint y: 597, distance: 222.0
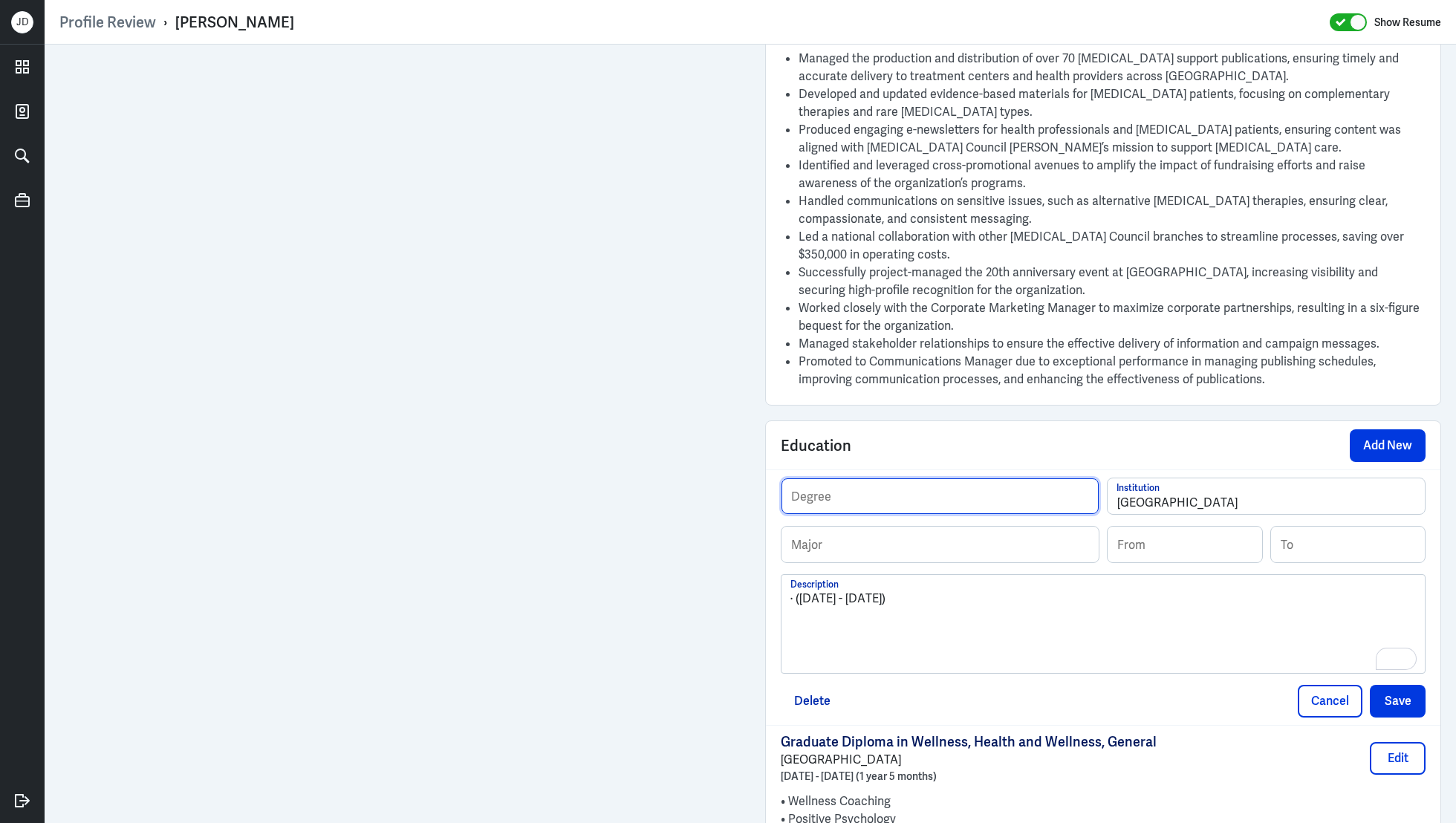
click at [908, 496] on input "text" at bounding box center [940, 496] width 318 height 36
paste input "Bachelor of Arts, Politics major"
type input "Bachelor of Arts, Politics major"
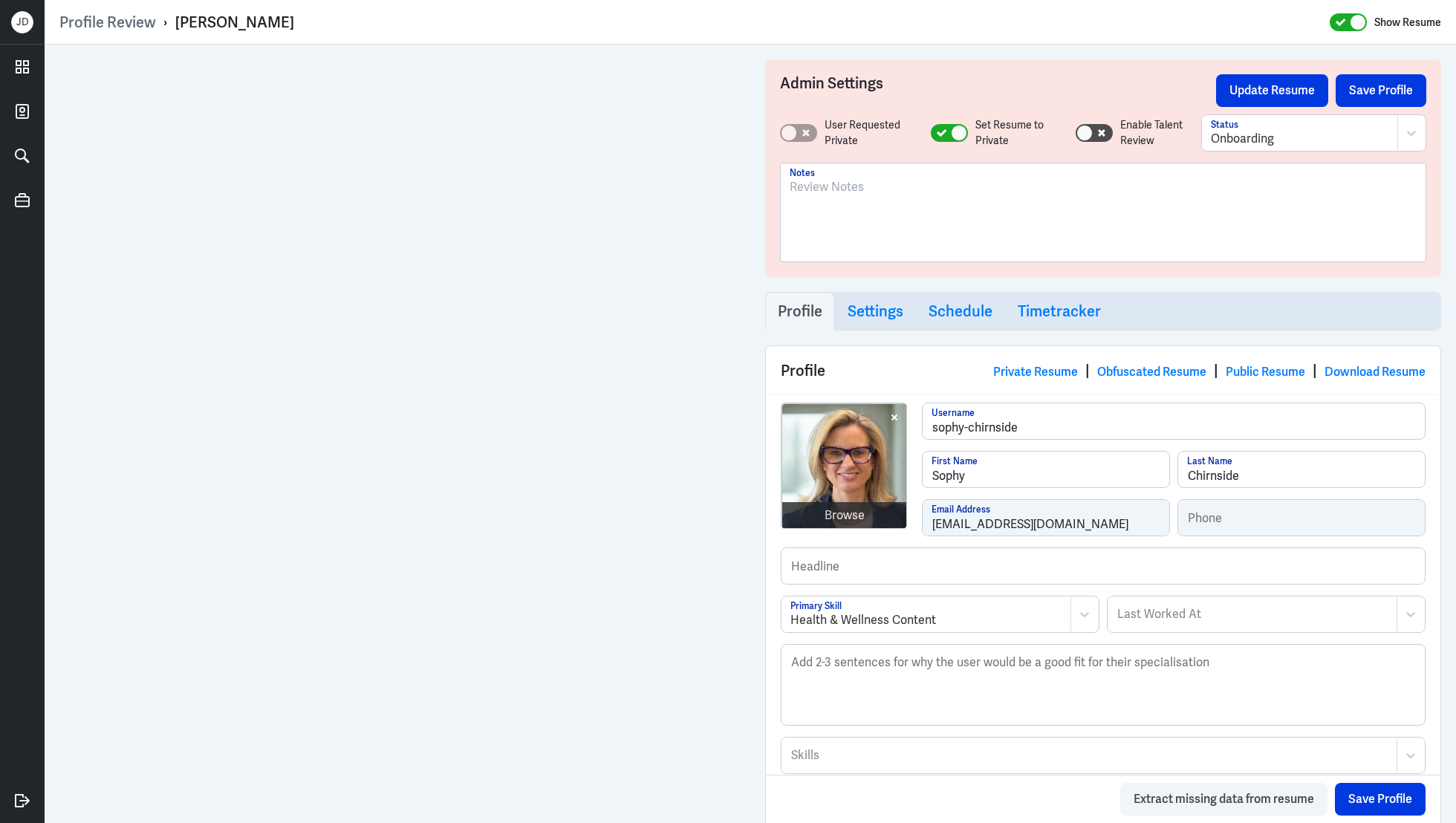
scroll to position [2001, 0]
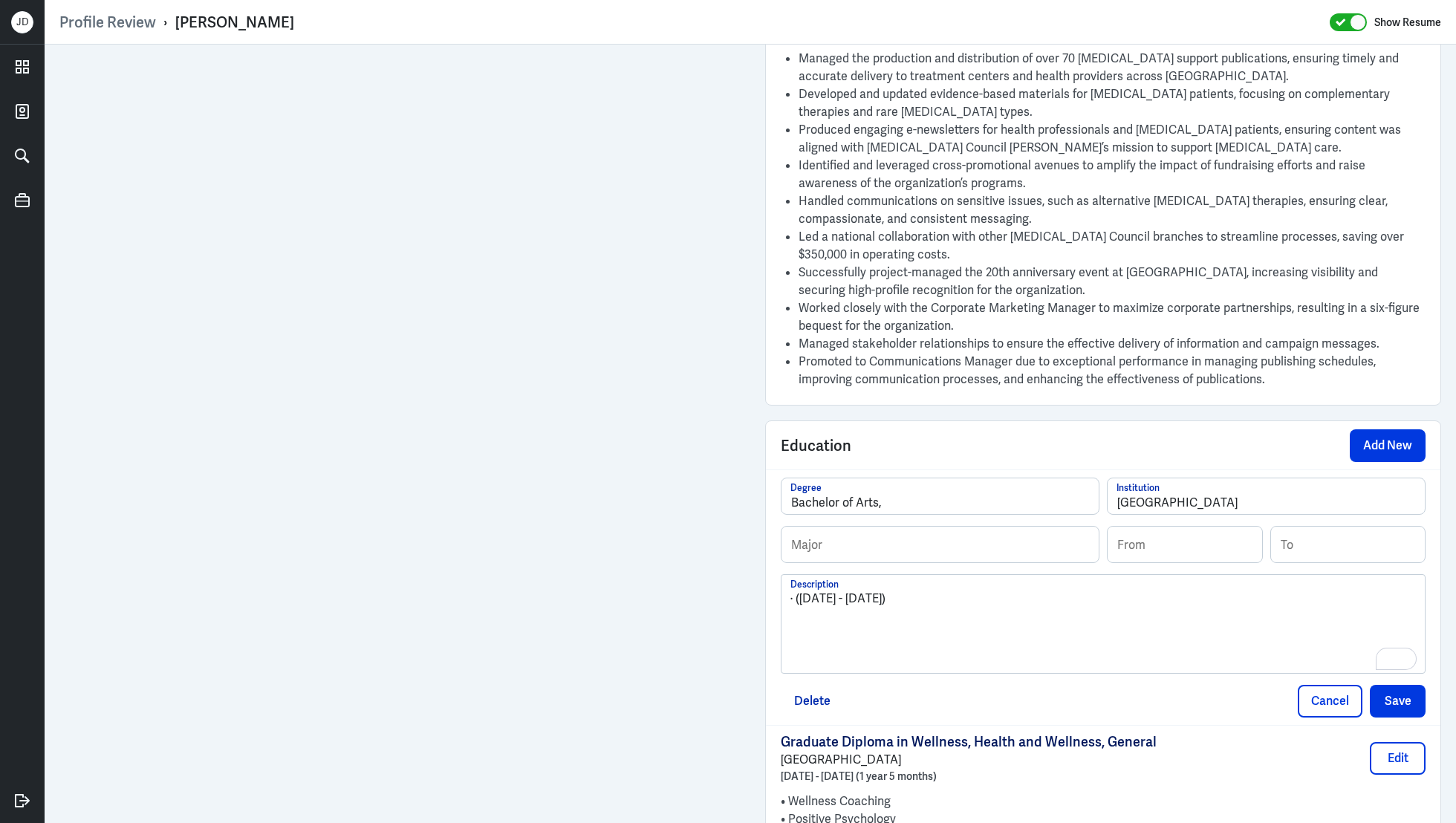
type input "Bachelor of Arts,"
click at [911, 548] on input "text" at bounding box center [940, 545] width 318 height 36
type input "Politics"
click at [890, 495] on input "Bachelor of Arts," at bounding box center [940, 496] width 318 height 36
type input "Bachelor of Arts"
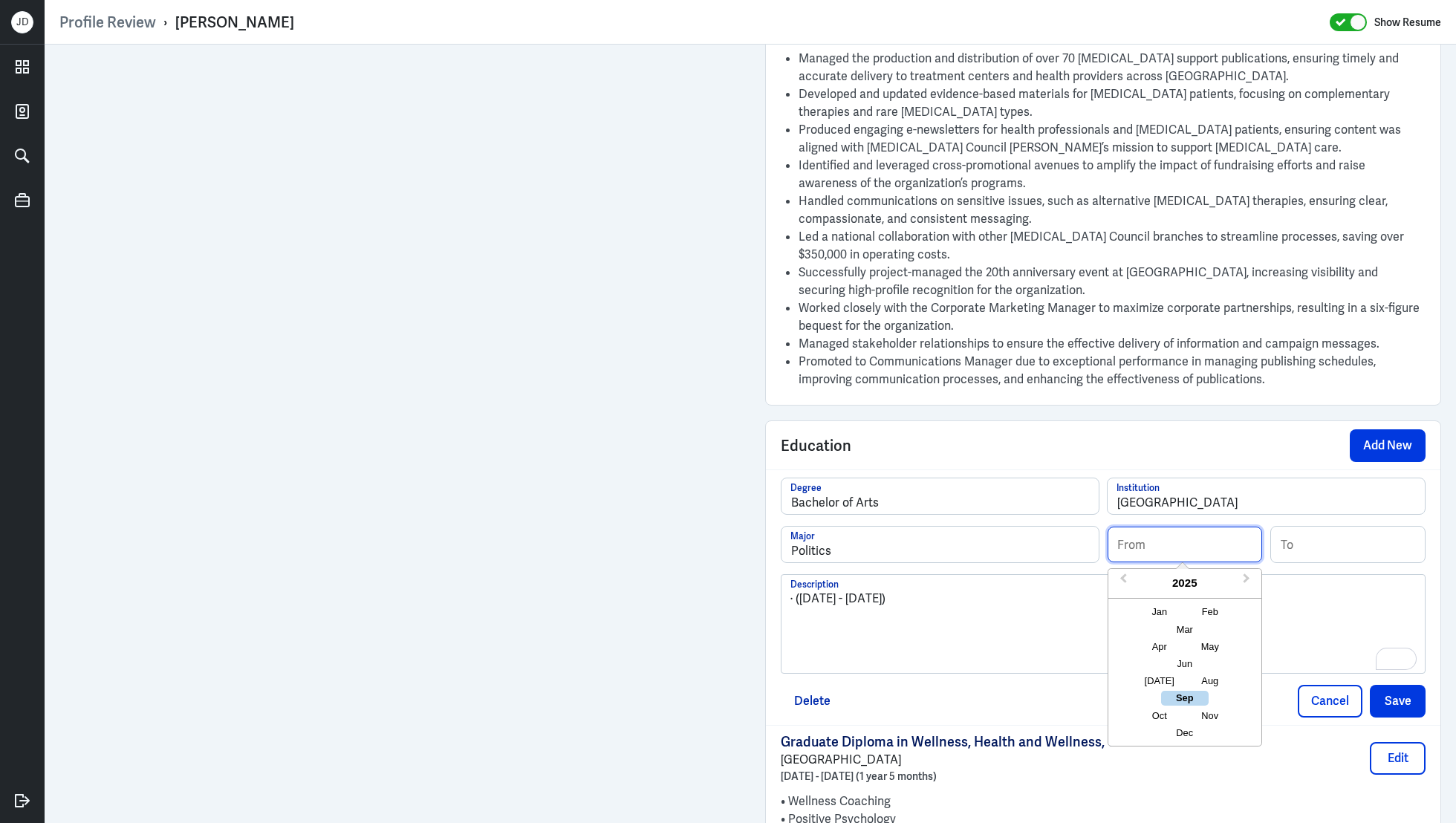
click at [1204, 536] on input at bounding box center [1184, 545] width 154 height 36
type input "01/1996"
click at [1373, 550] on input at bounding box center [1348, 545] width 154 height 36
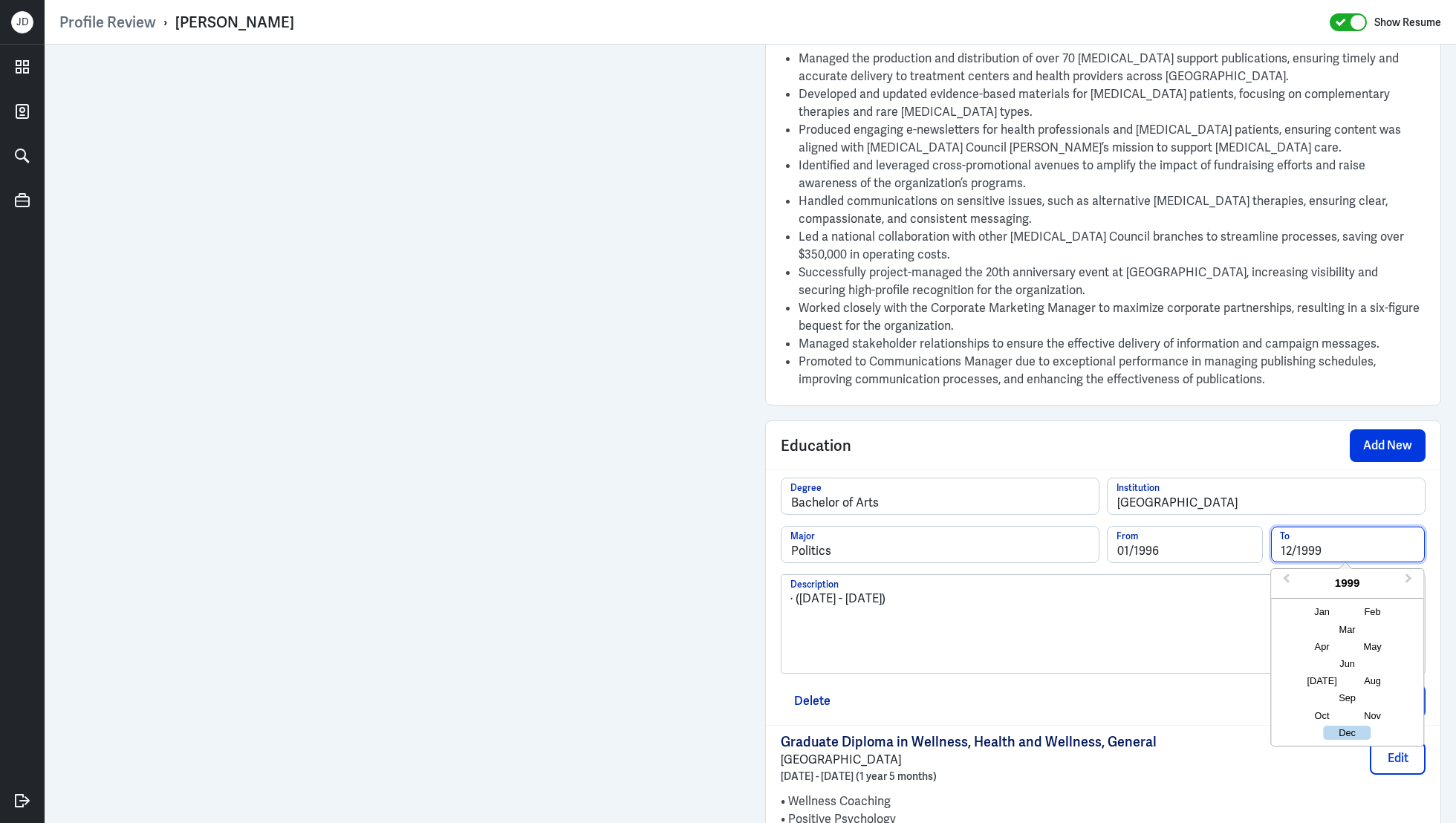
type input "12/1999"
click at [1240, 619] on div "· (1996 - 1999)" at bounding box center [1102, 630] width 625 height 80
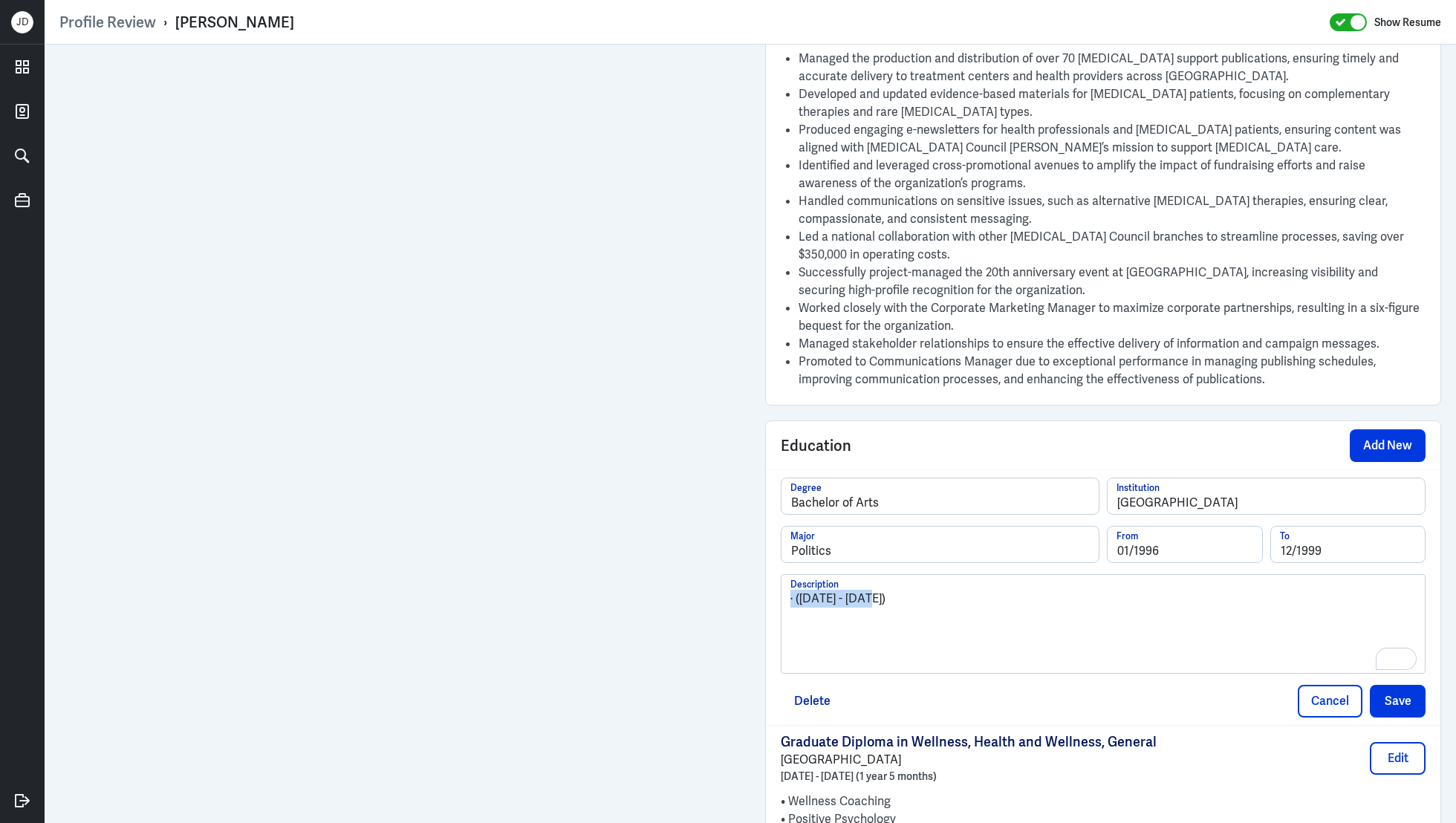
drag, startPoint x: 1001, startPoint y: 605, endPoint x: 727, endPoint y: 574, distance: 275.7
click at [1421, 685] on button "Save" at bounding box center [1398, 701] width 56 height 32
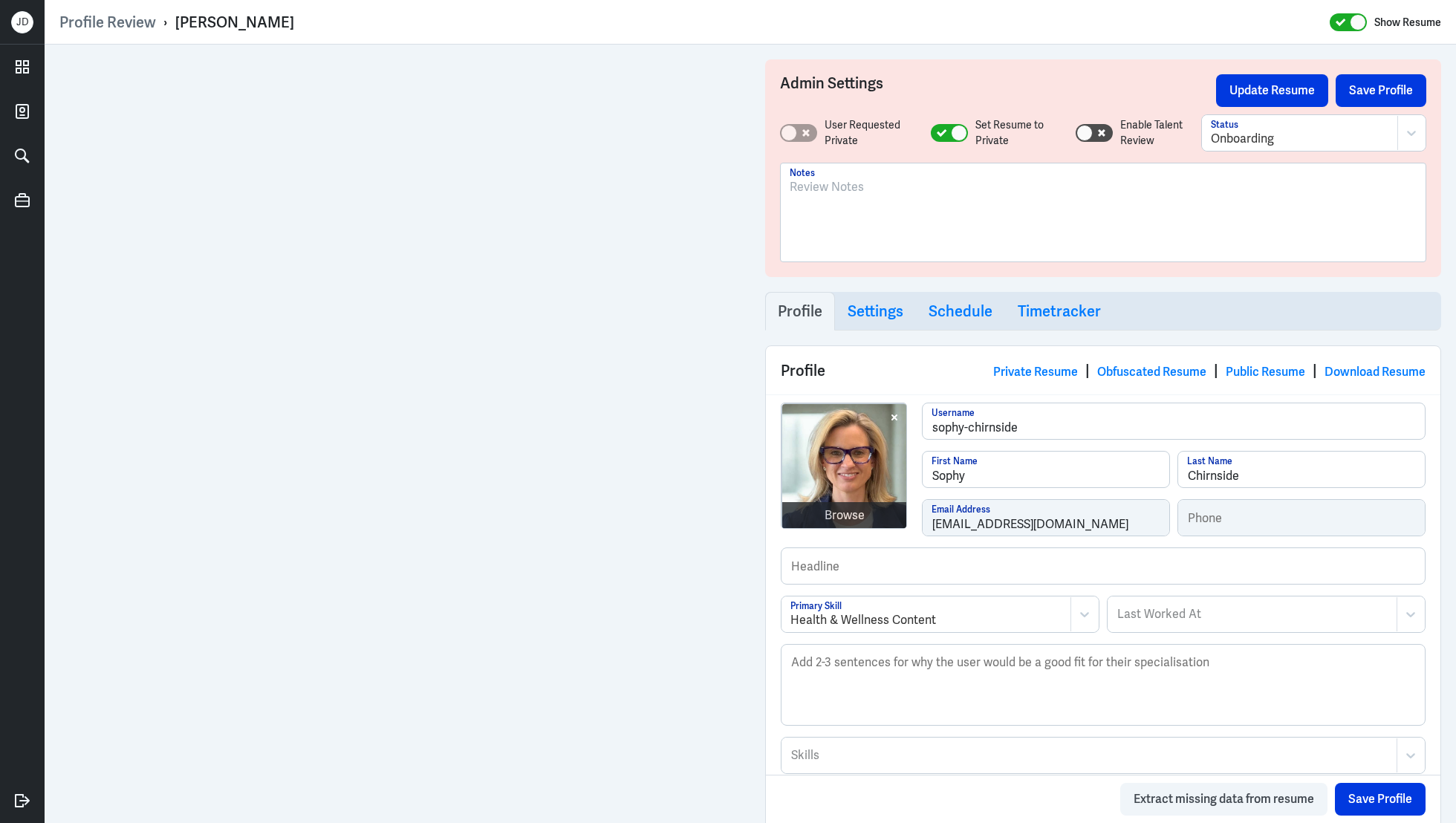
scroll to position [528, 0]
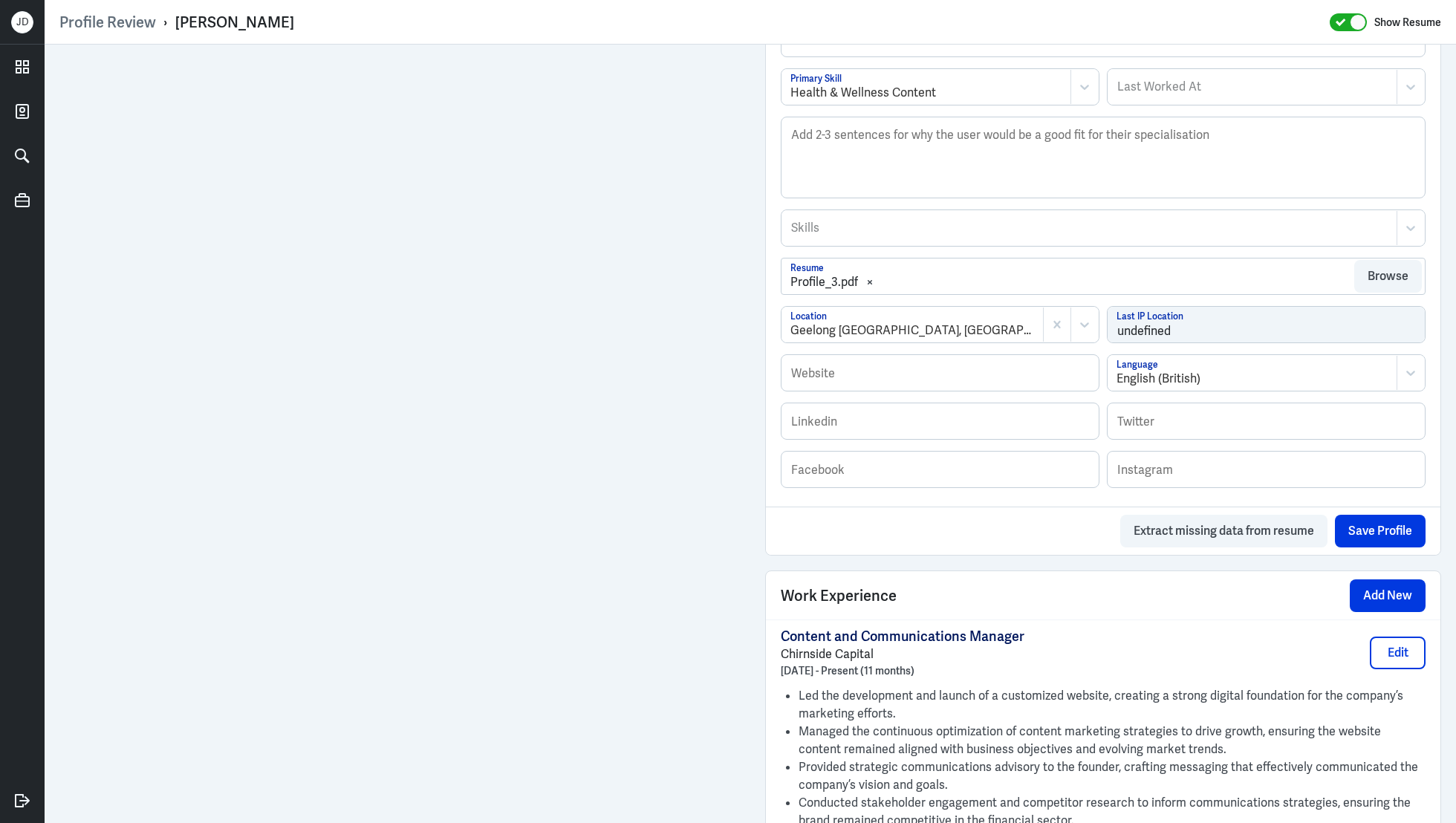
click at [894, 236] on div "Skills" at bounding box center [1089, 228] width 614 height 34
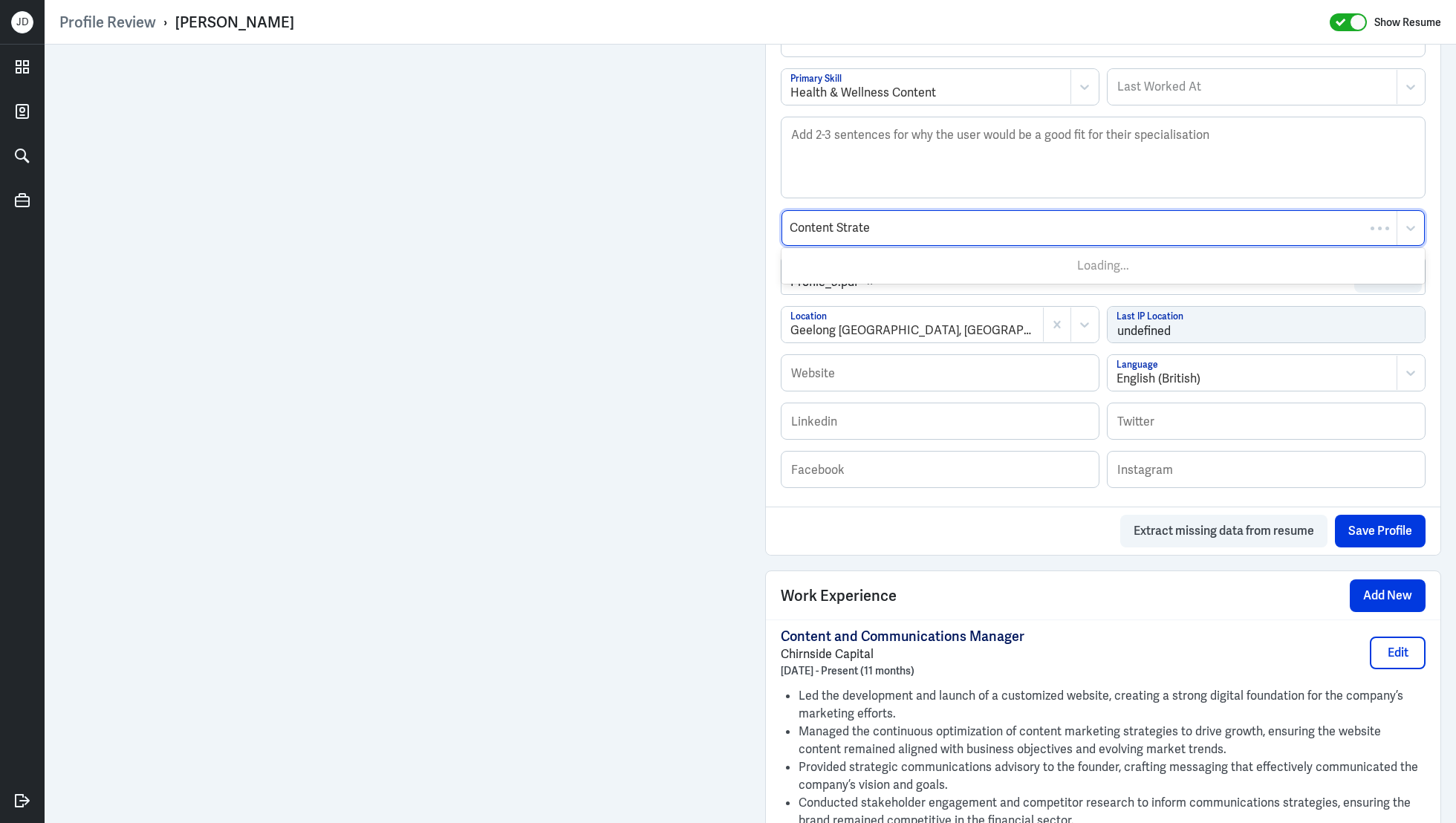
type input "Content Strateg"
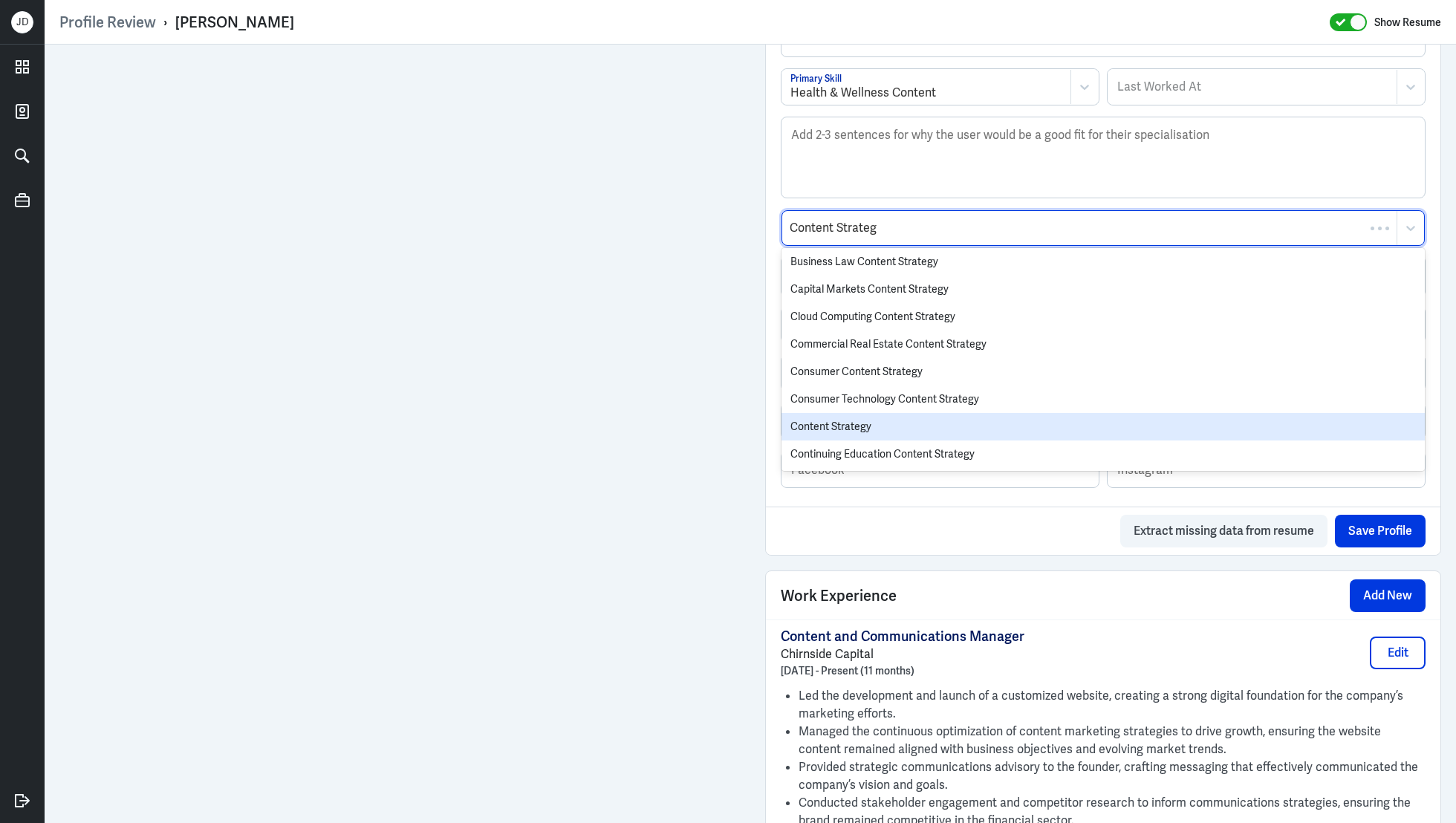
click at [845, 421] on div "Advertising Content Strategy Agriculture Content Strategy Architecture & Design…" at bounding box center [1102, 359] width 643 height 223
click at [895, 423] on div "Content Strategy" at bounding box center [1102, 427] width 643 height 27
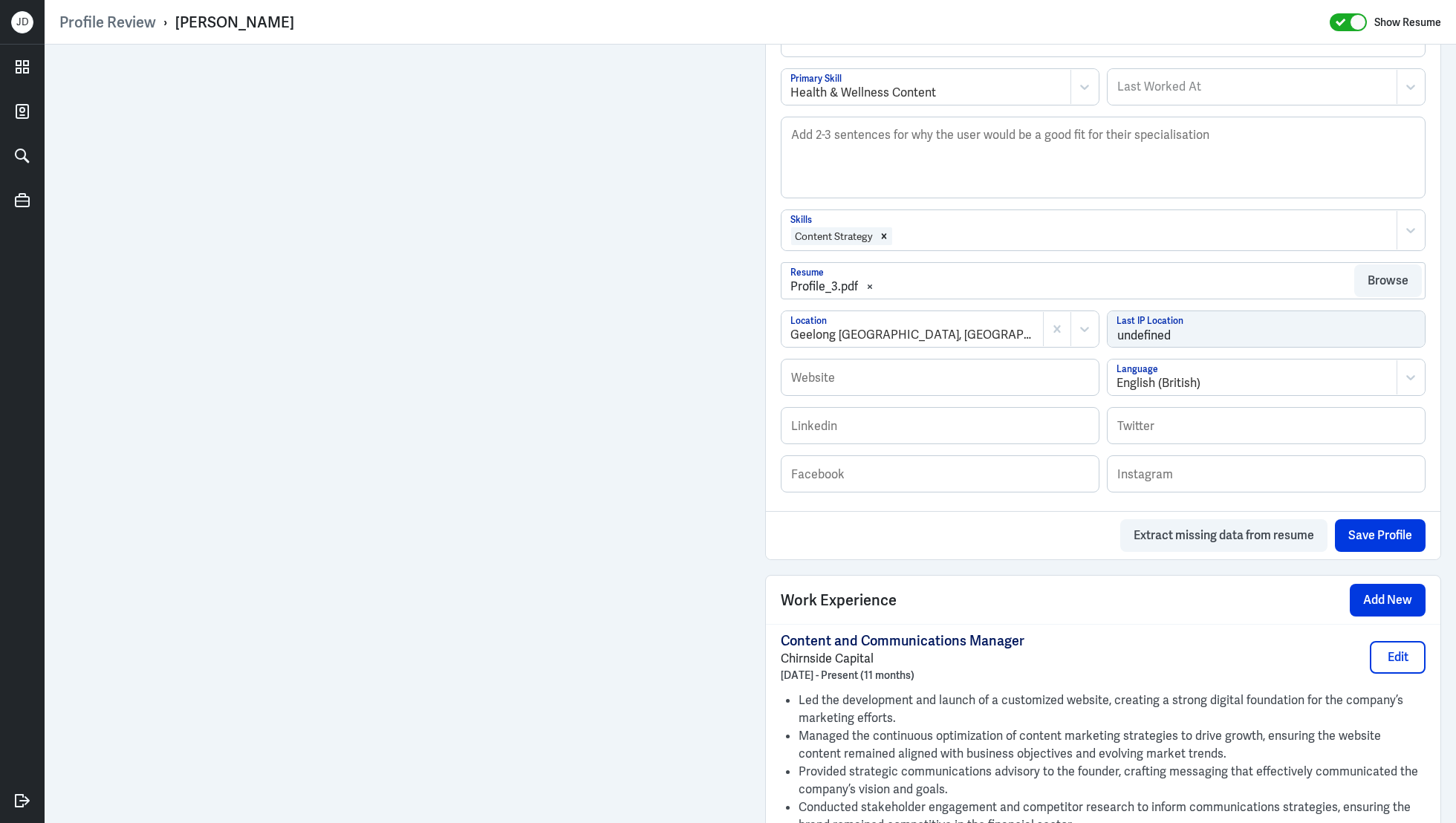
click at [985, 239] on div at bounding box center [1141, 236] width 495 height 18
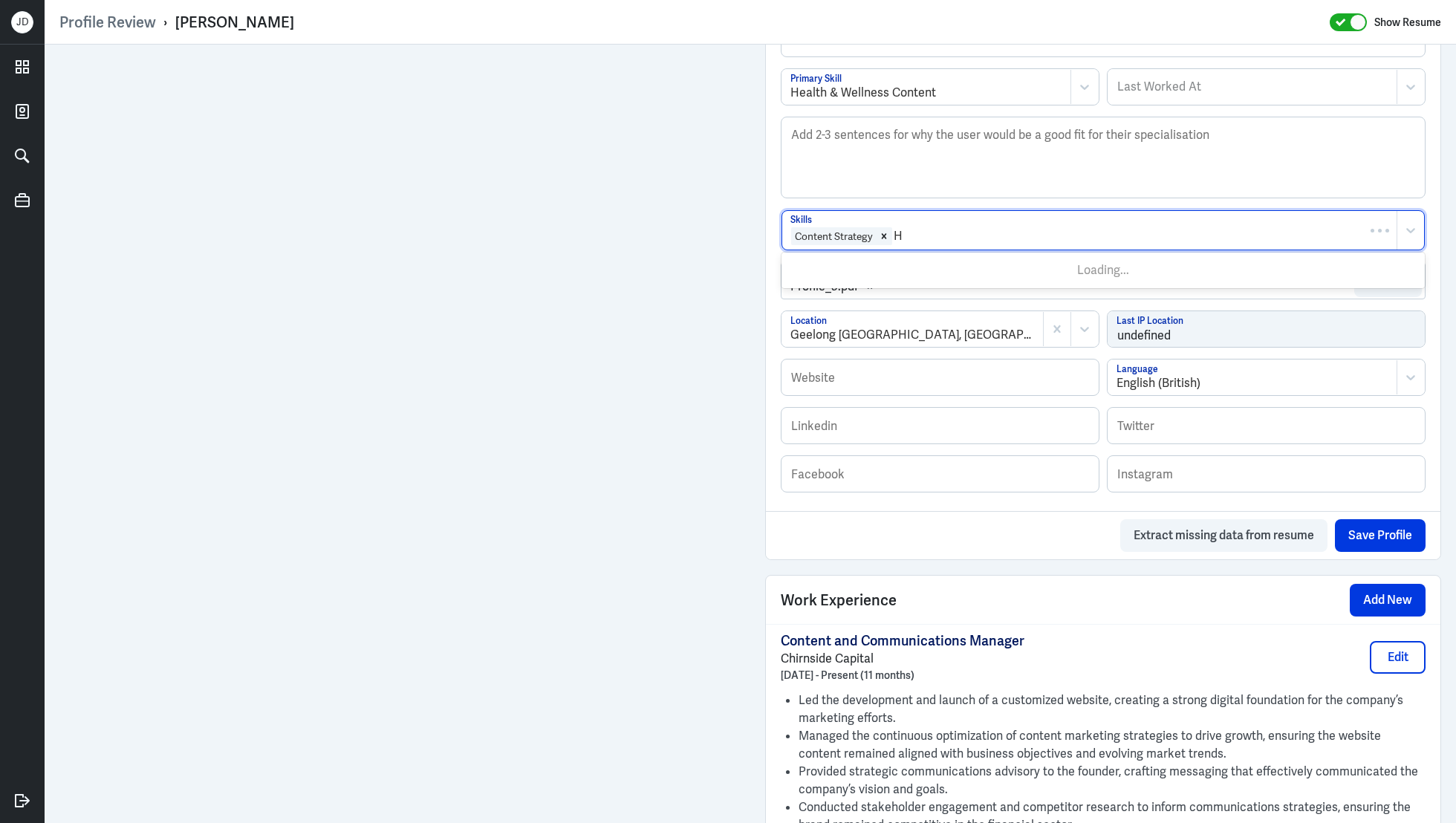
type input "He"
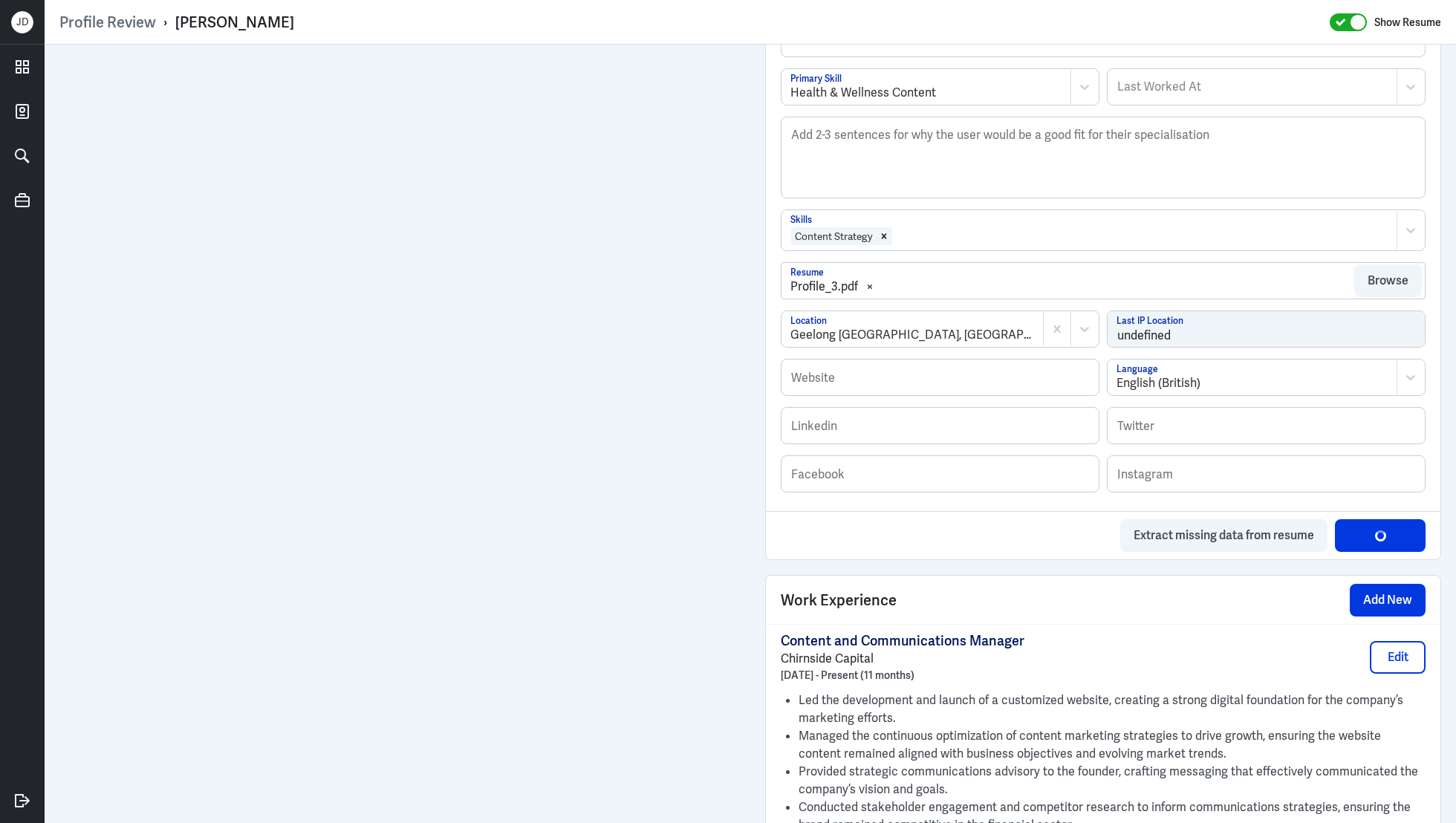
click at [914, 227] on div at bounding box center [1141, 236] width 495 height 18
click at [915, 254] on div "Content Strategy Skills To pick up a draggable item, press the space bar. While…" at bounding box center [1102, 236] width 645 height 52
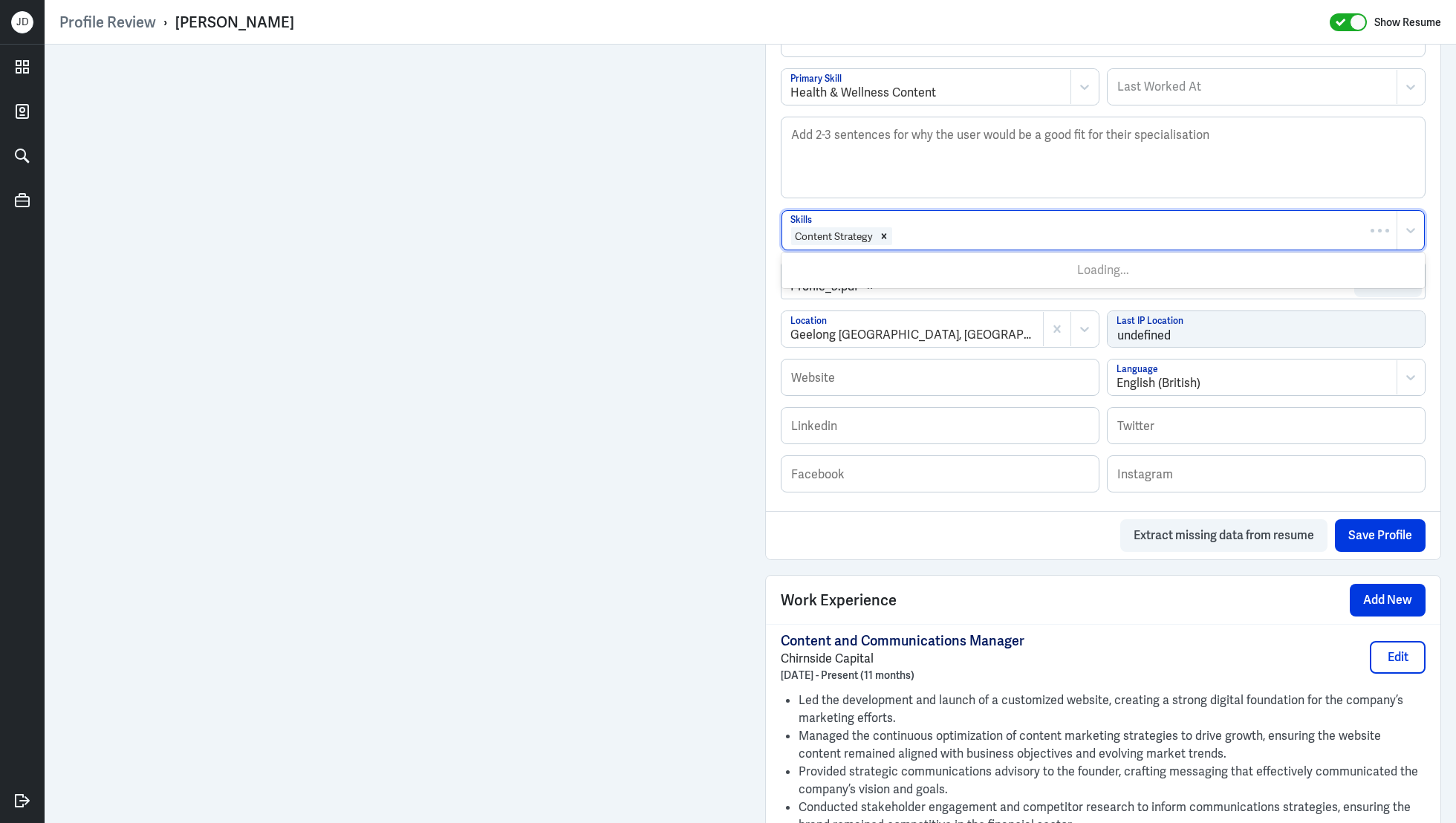
click at [915, 236] on div at bounding box center [1141, 236] width 495 height 18
type input "Health"
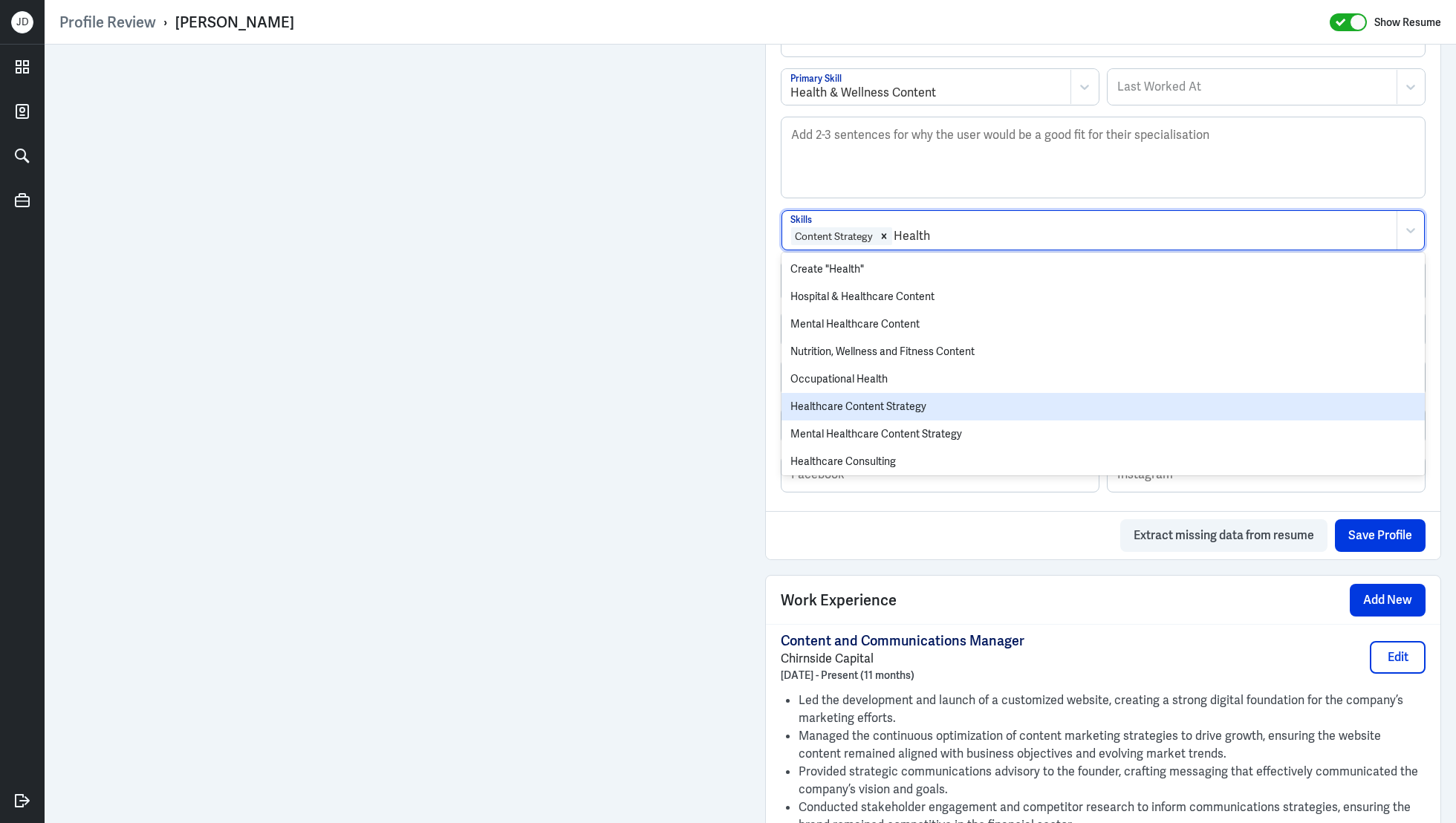
click at [871, 411] on div "Healthcare Content Strategy" at bounding box center [1102, 407] width 643 height 27
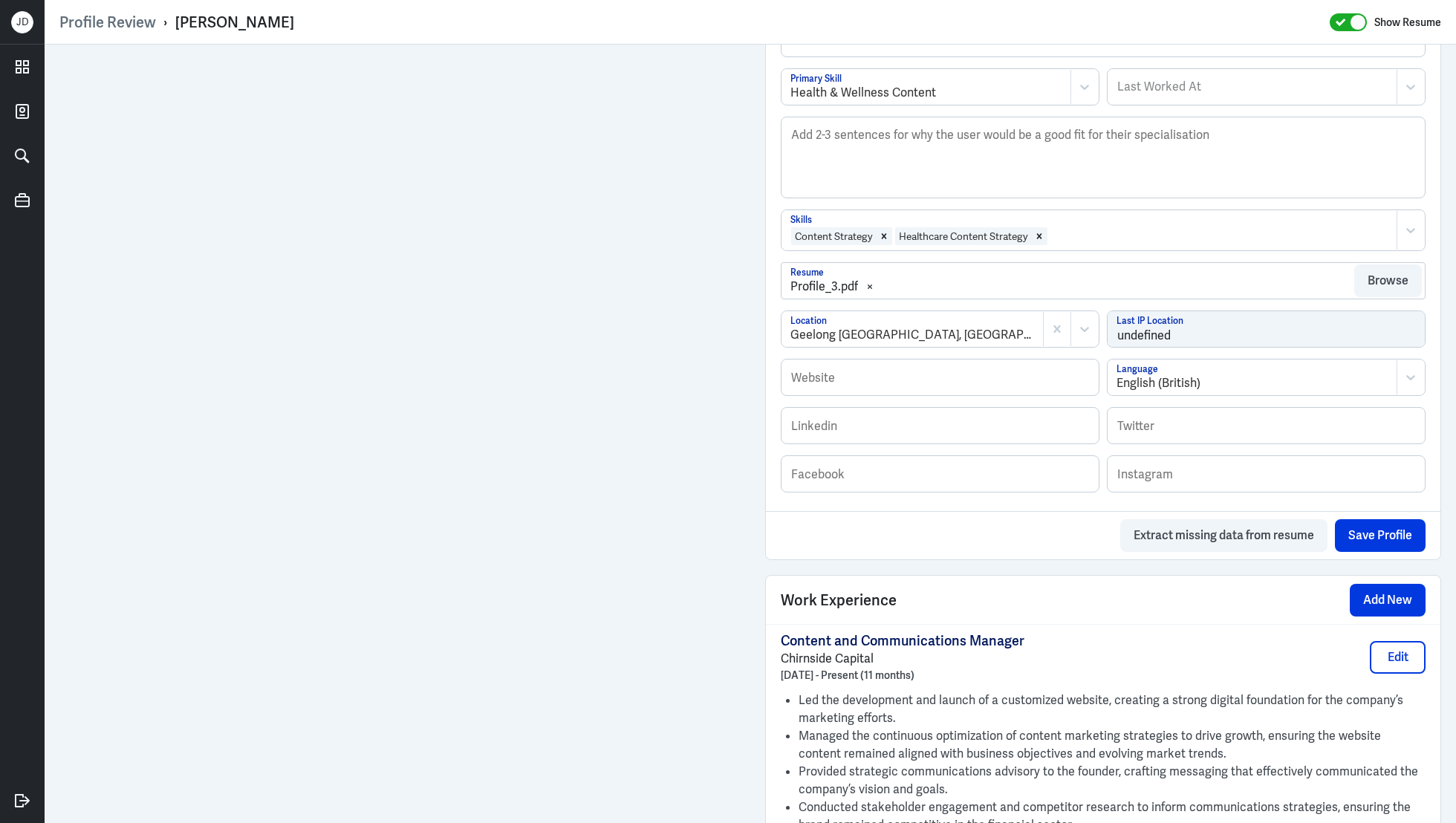
click at [1105, 234] on div at bounding box center [1219, 236] width 340 height 18
click at [1106, 233] on div at bounding box center [1219, 236] width 340 height 18
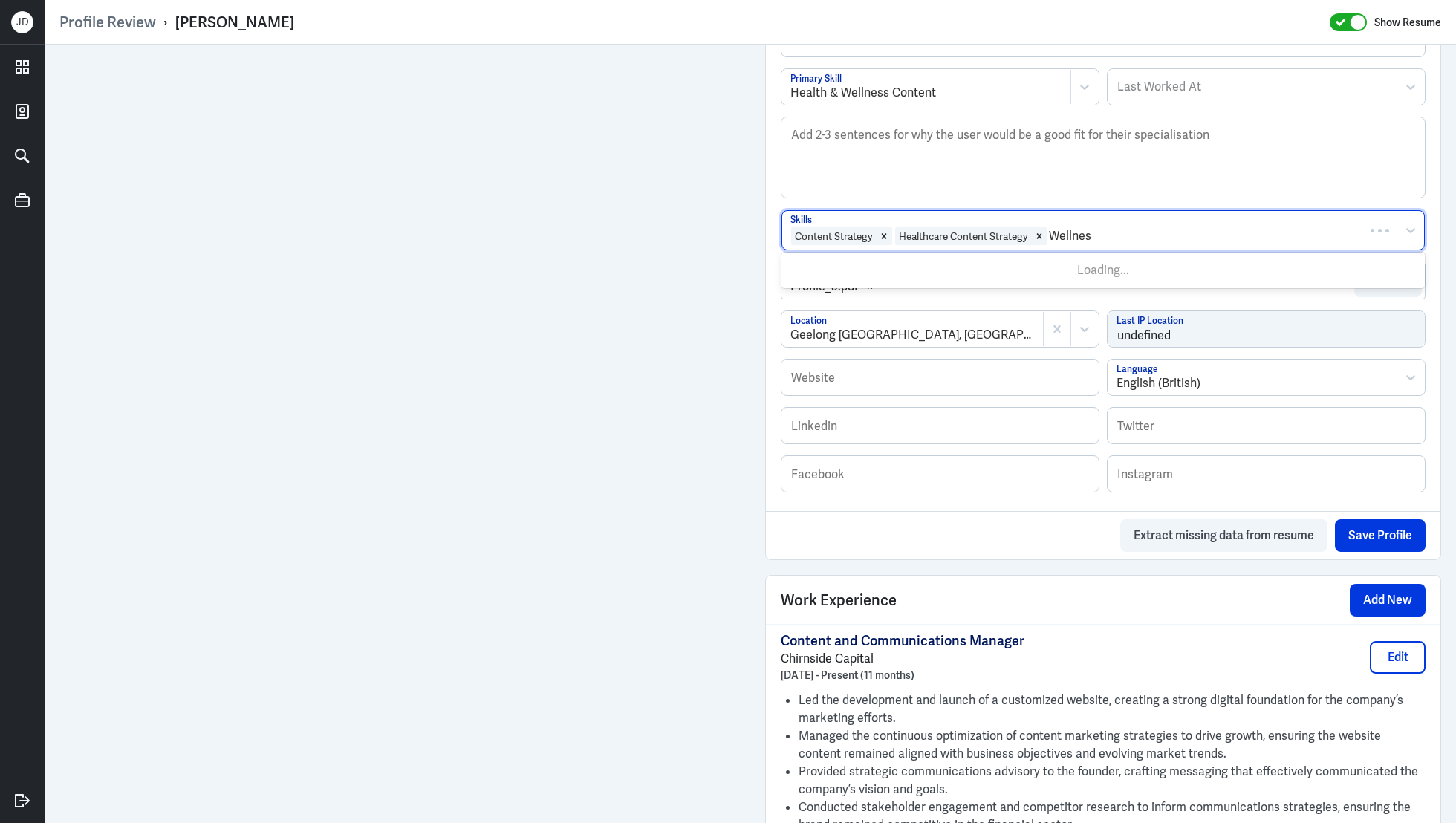
type input "Wellness"
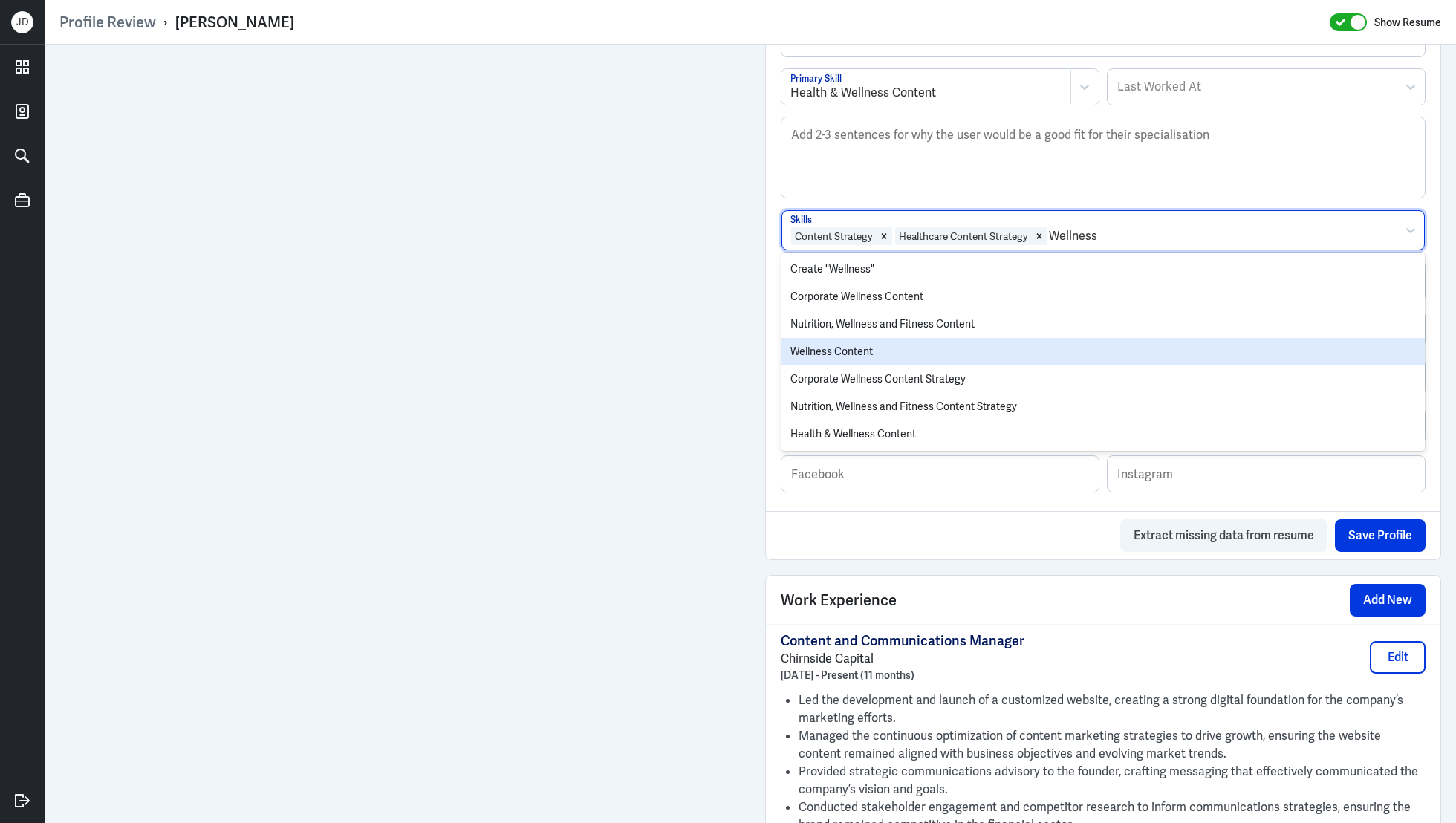
click at [974, 343] on div "Wellness Content" at bounding box center [1102, 352] width 643 height 27
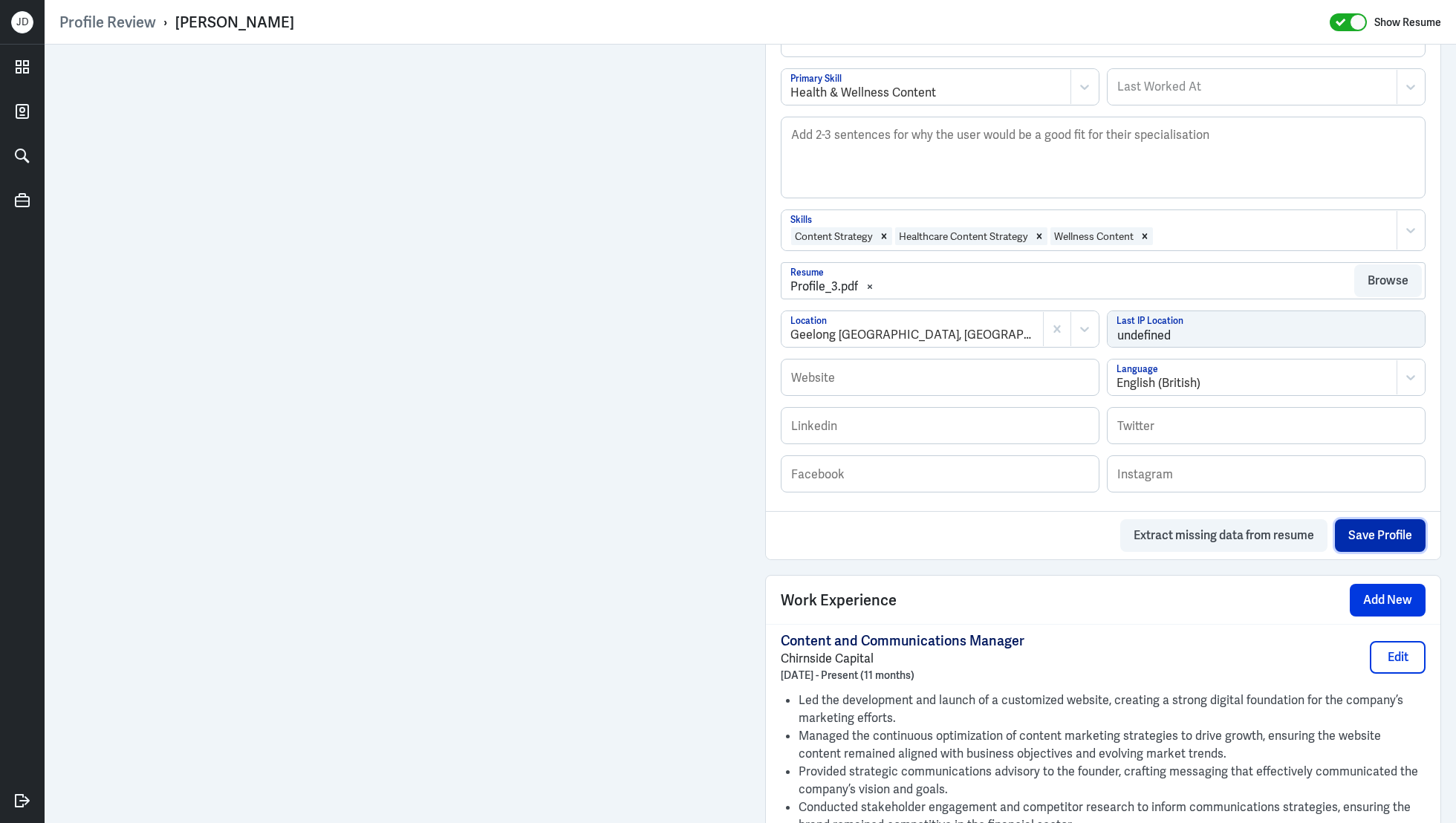
click at [1372, 532] on button "Save Profile" at bounding box center [1380, 536] width 90 height 32
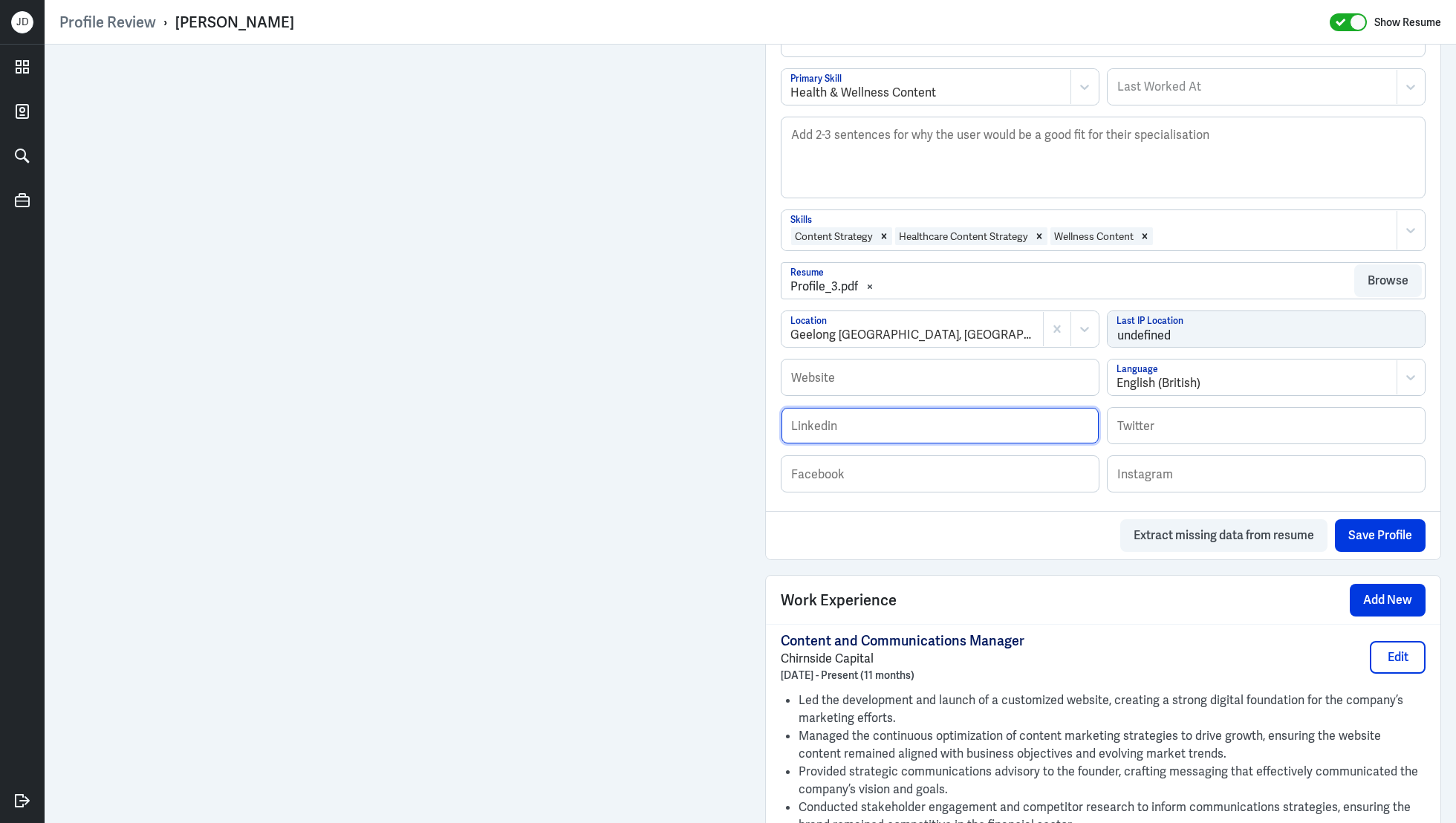
click at [864, 422] on input "text" at bounding box center [940, 426] width 318 height 36
paste input "https://www.linkedin.com/in/sophy-chirnside-0634a421/"
type input "https://www.linkedin.com/in/sophy-chirnside-0634a421/"
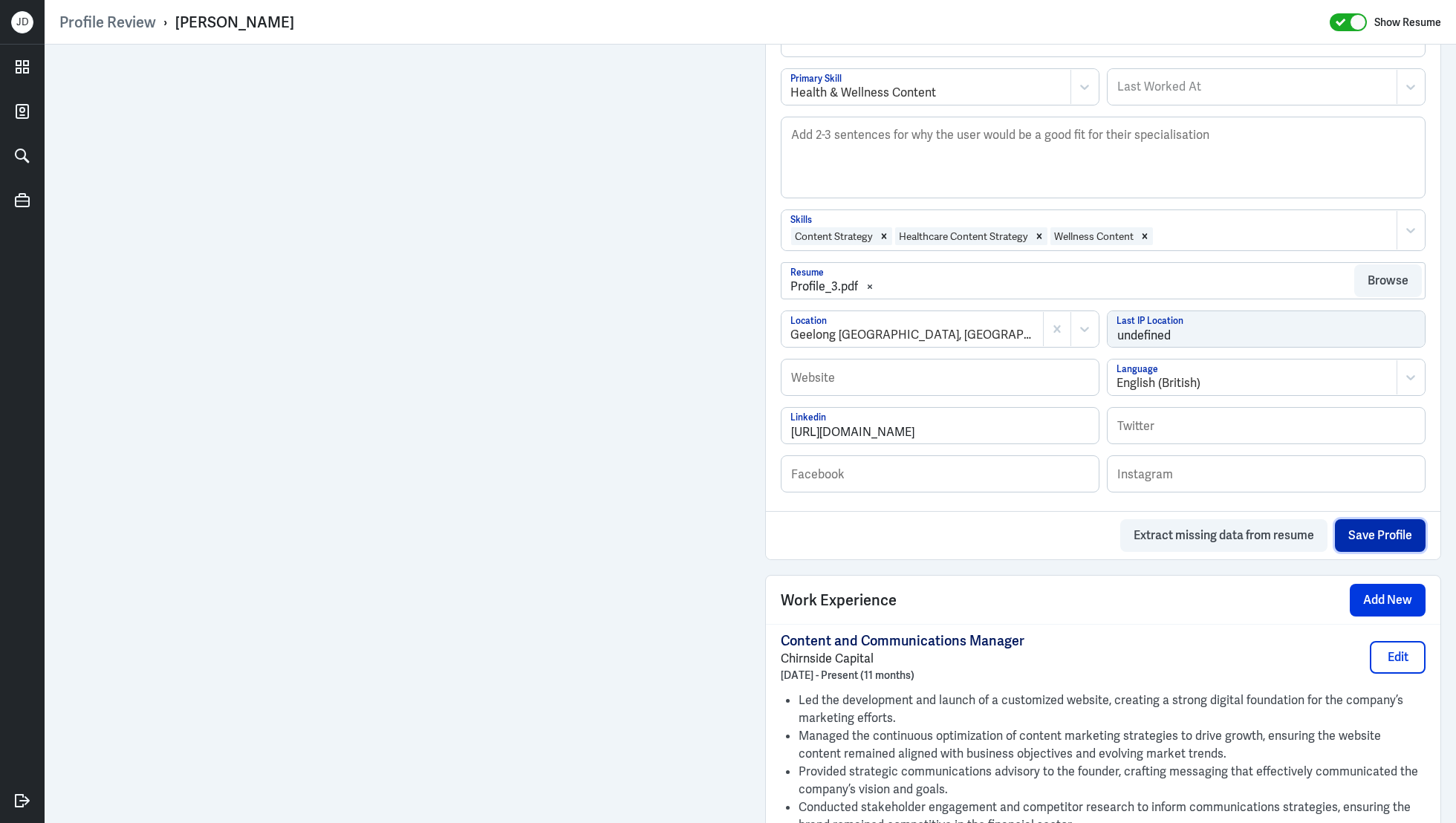
scroll to position [0, 0]
click at [1403, 541] on button "Save Profile" at bounding box center [1380, 536] width 90 height 32
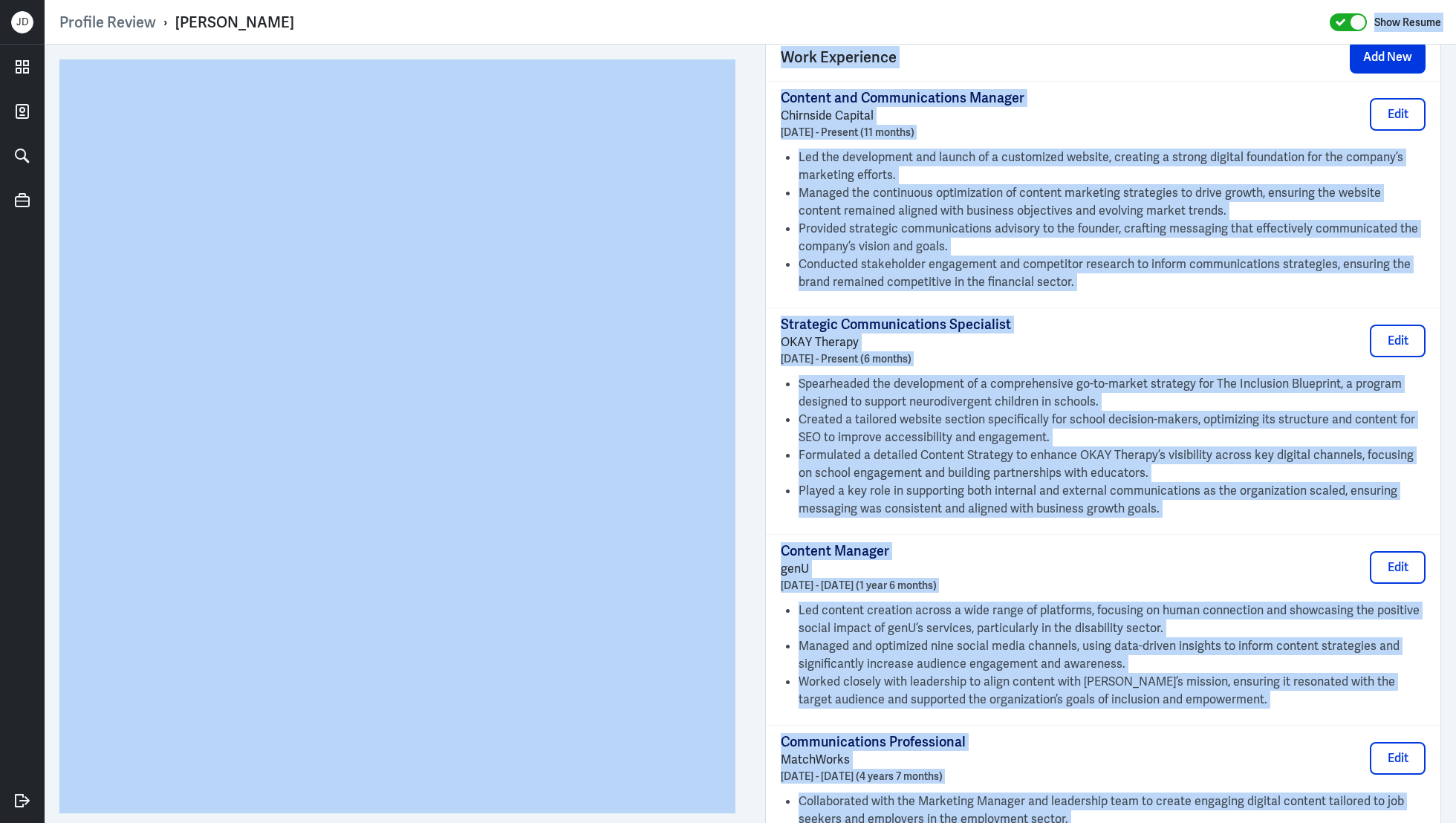
scroll to position [1017, 0]
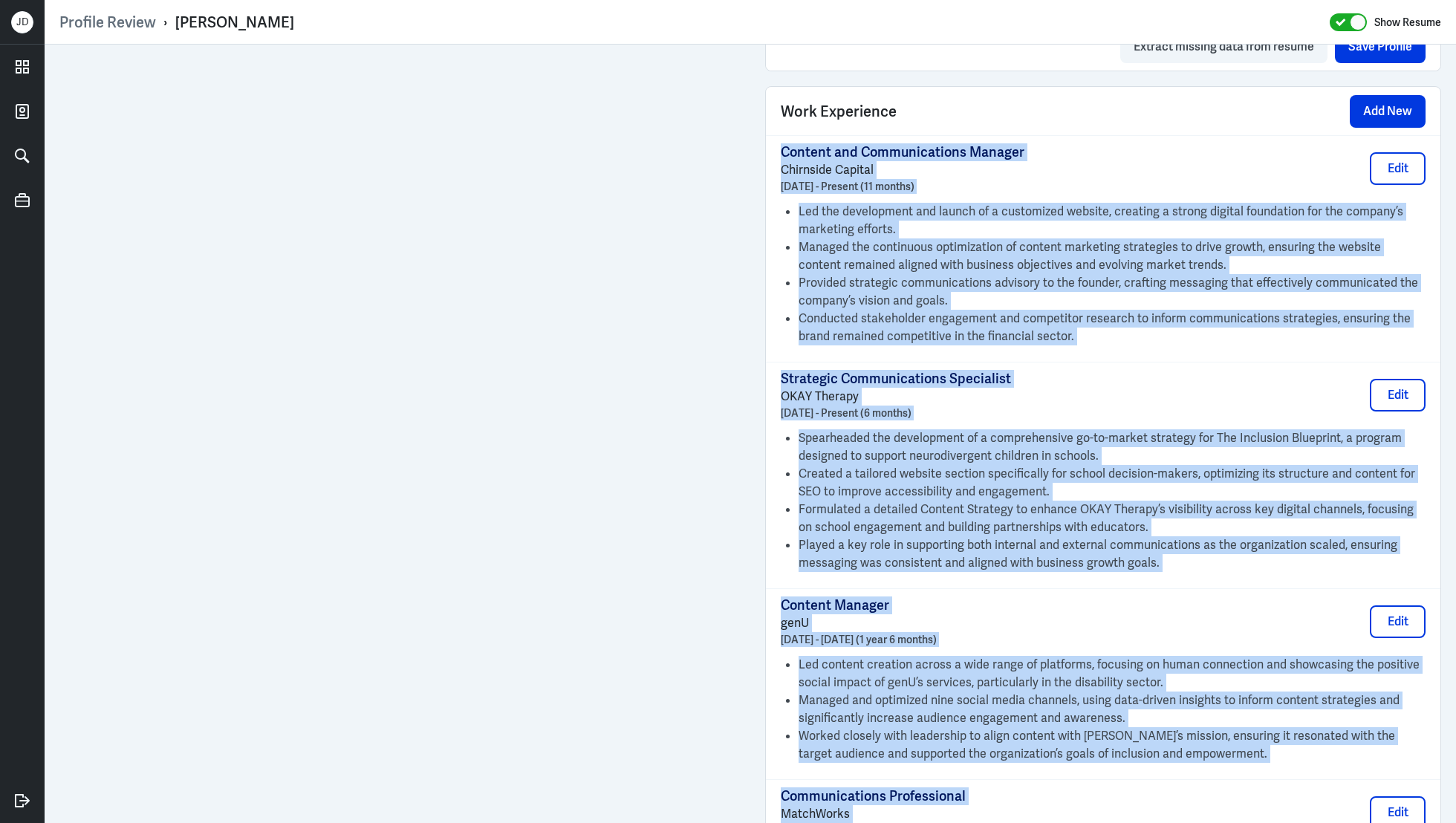
drag, startPoint x: 1276, startPoint y: 537, endPoint x: 770, endPoint y: 151, distance: 636.4
click at [770, 151] on div "Content and Communications Manager Chirnside Capital November 2024 - Present (1…" at bounding box center [1103, 764] width 675 height 1258
copy div "Content and Communications Manager Chirnside Capital November 2024 - Present (1…"
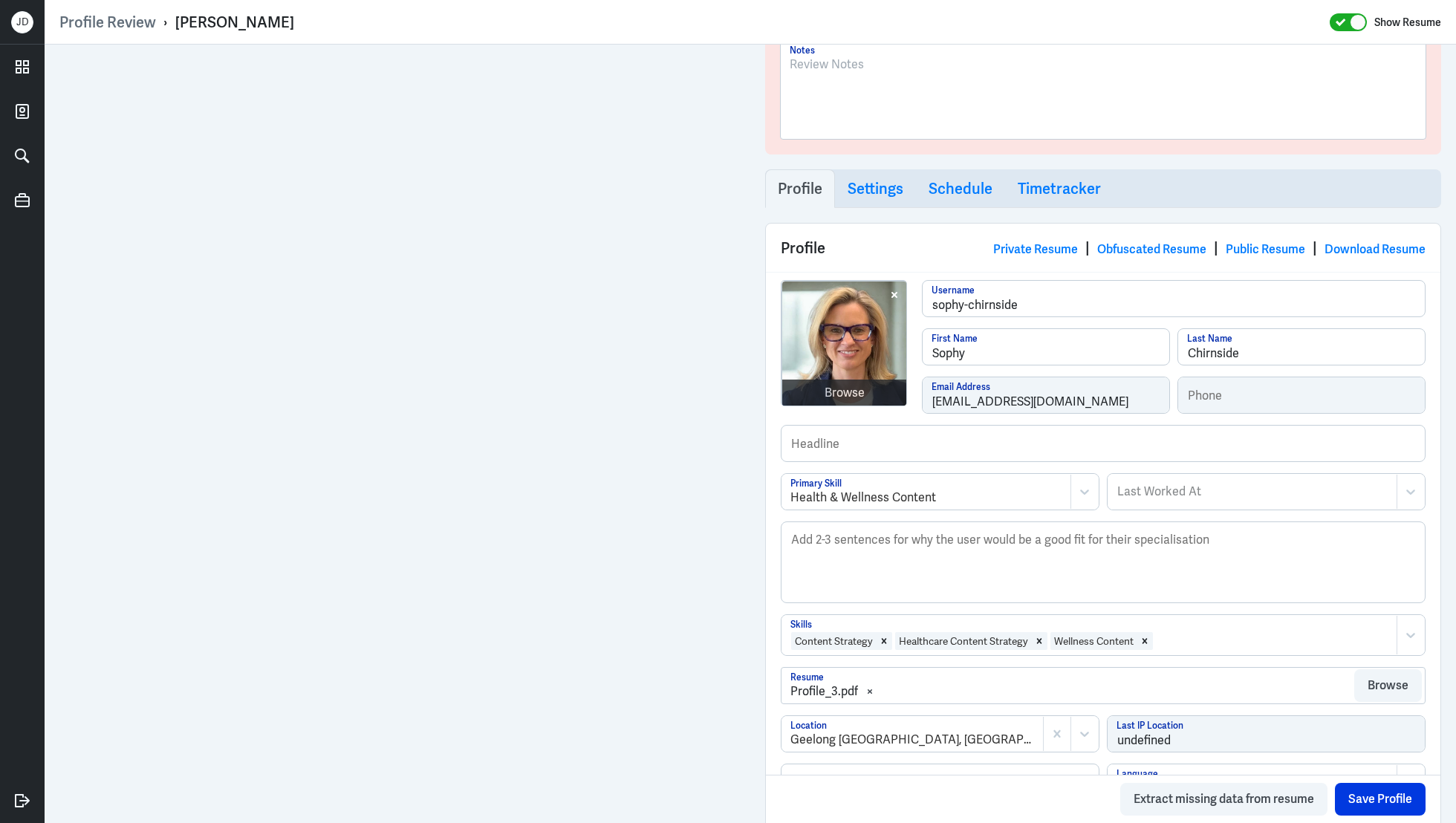
scroll to position [272, 0]
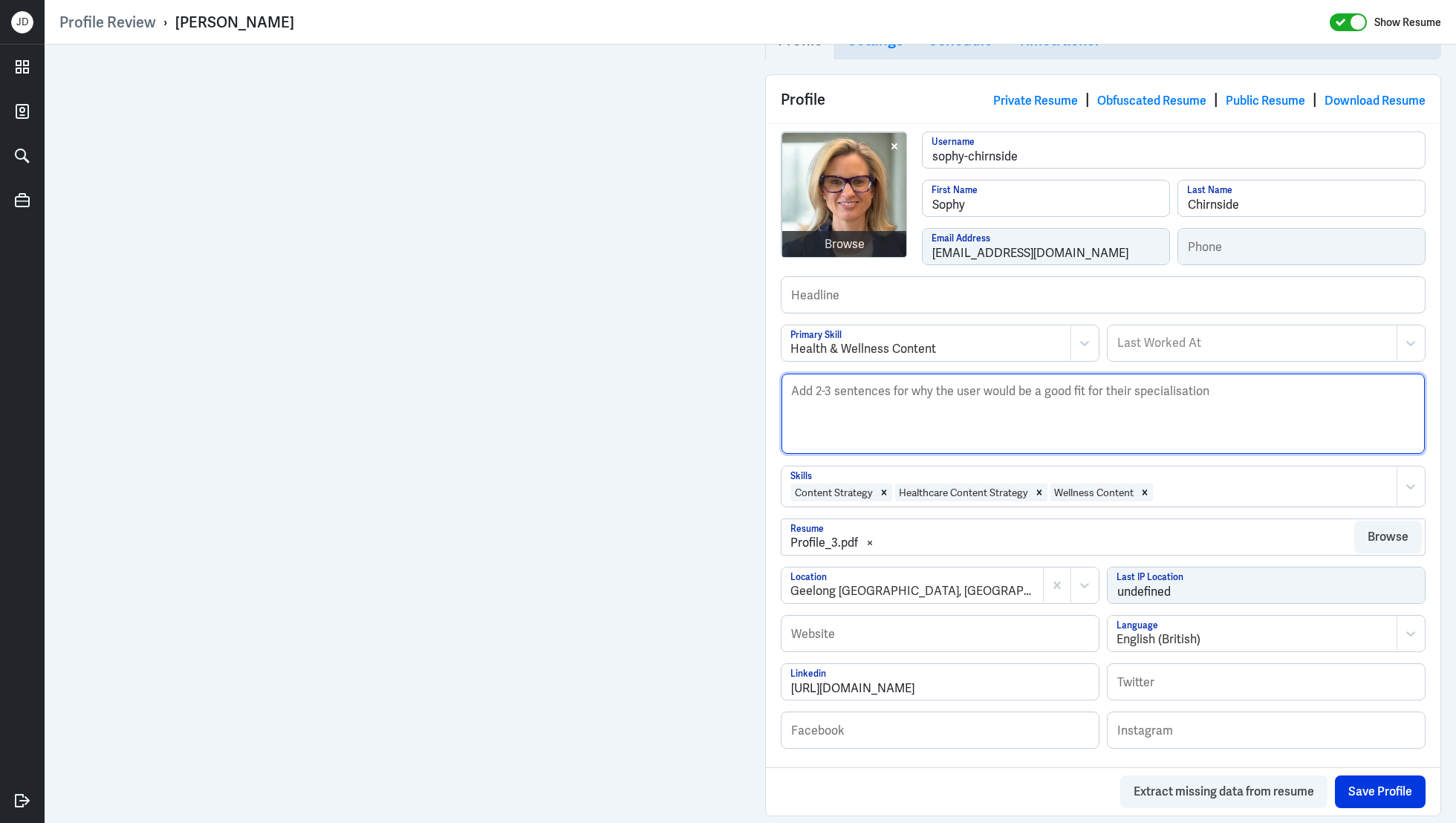
click at [927, 426] on textarea "Description" at bounding box center [1102, 413] width 643 height 80
paste textarea "Sophy Chirnside is a highly skilled Content and Communications Specialist with …"
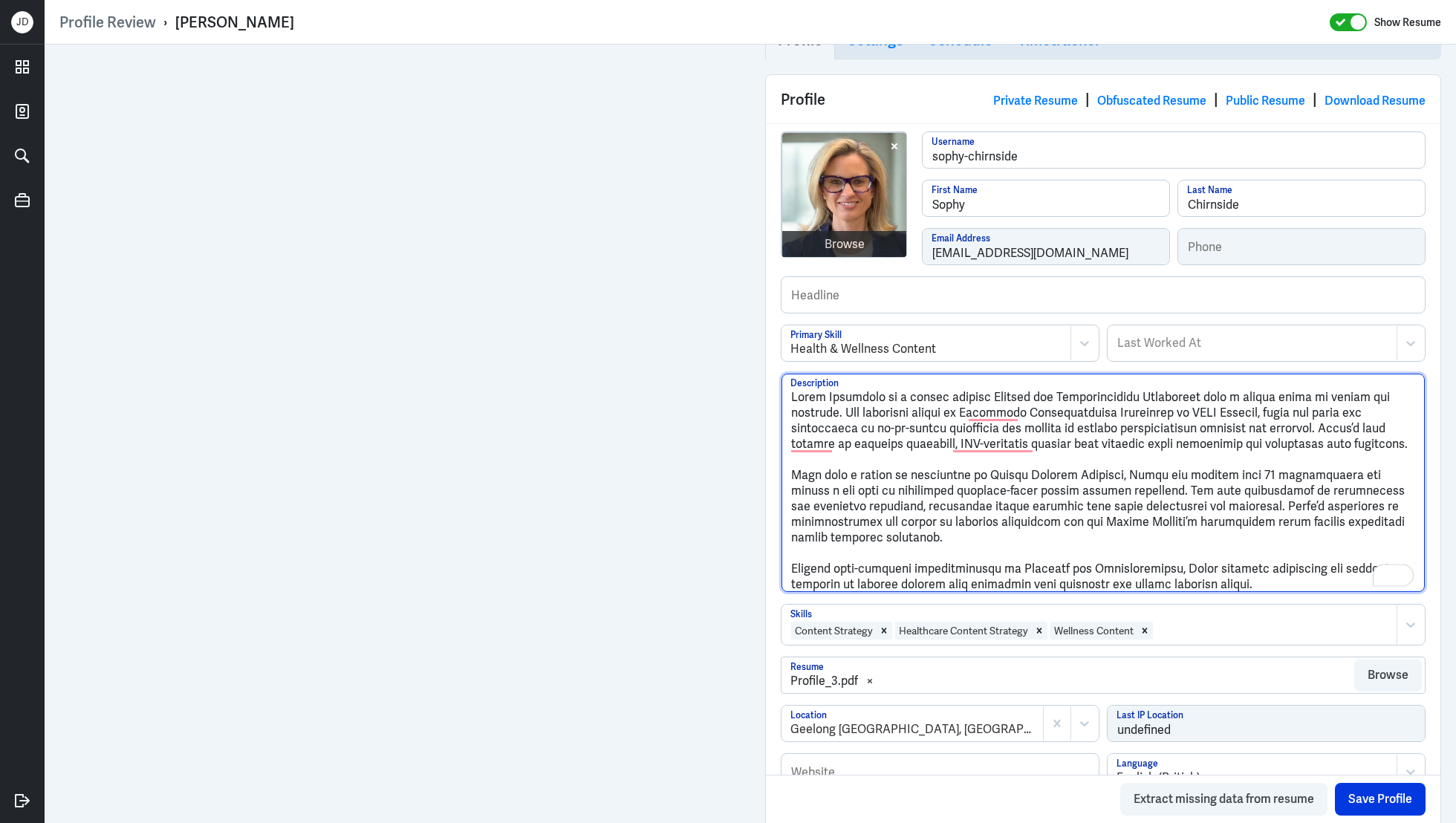
click at [793, 470] on textarea "Description" at bounding box center [1102, 483] width 643 height 218
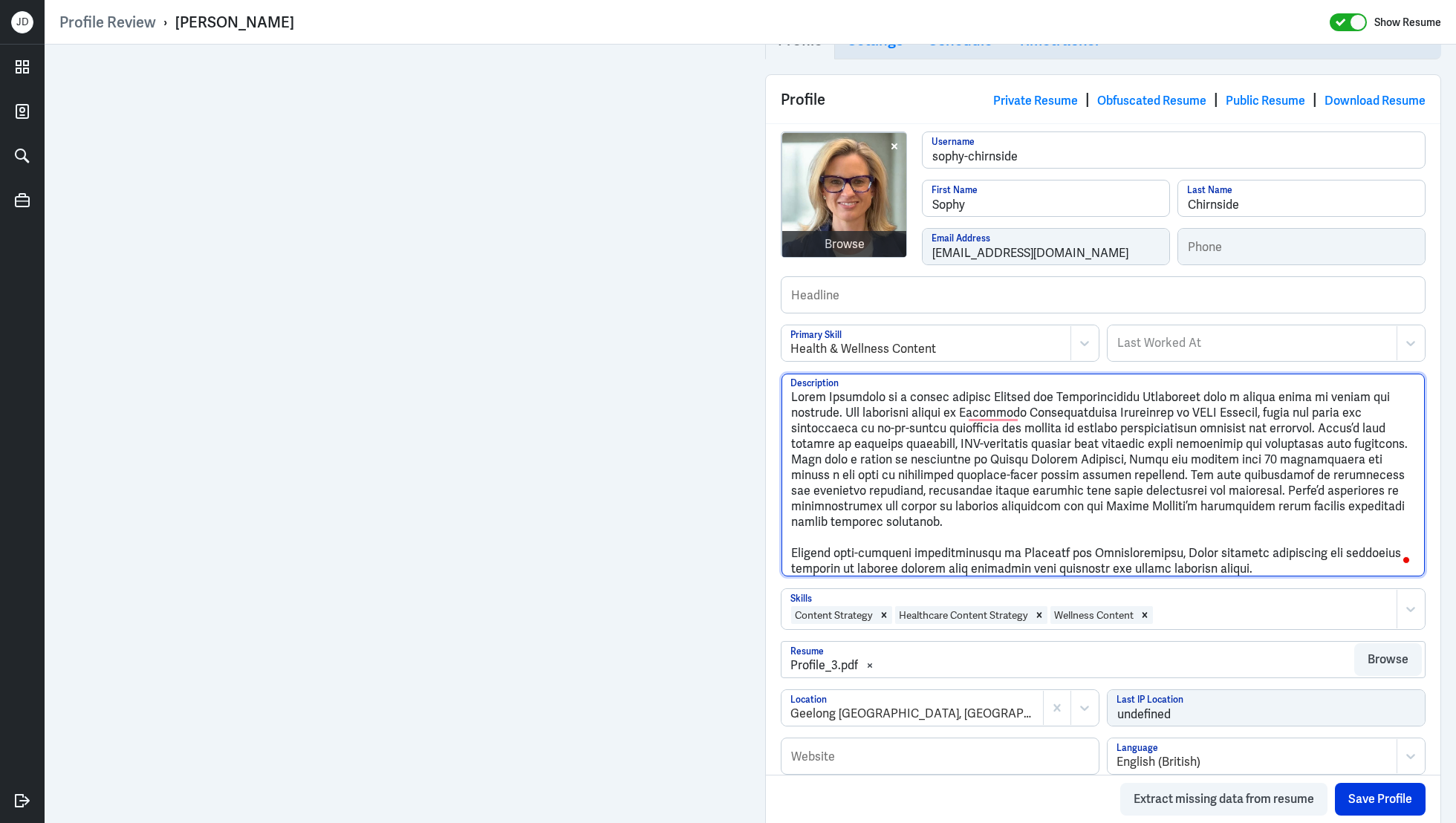
click at [793, 547] on textarea "Description" at bounding box center [1102, 475] width 643 height 203
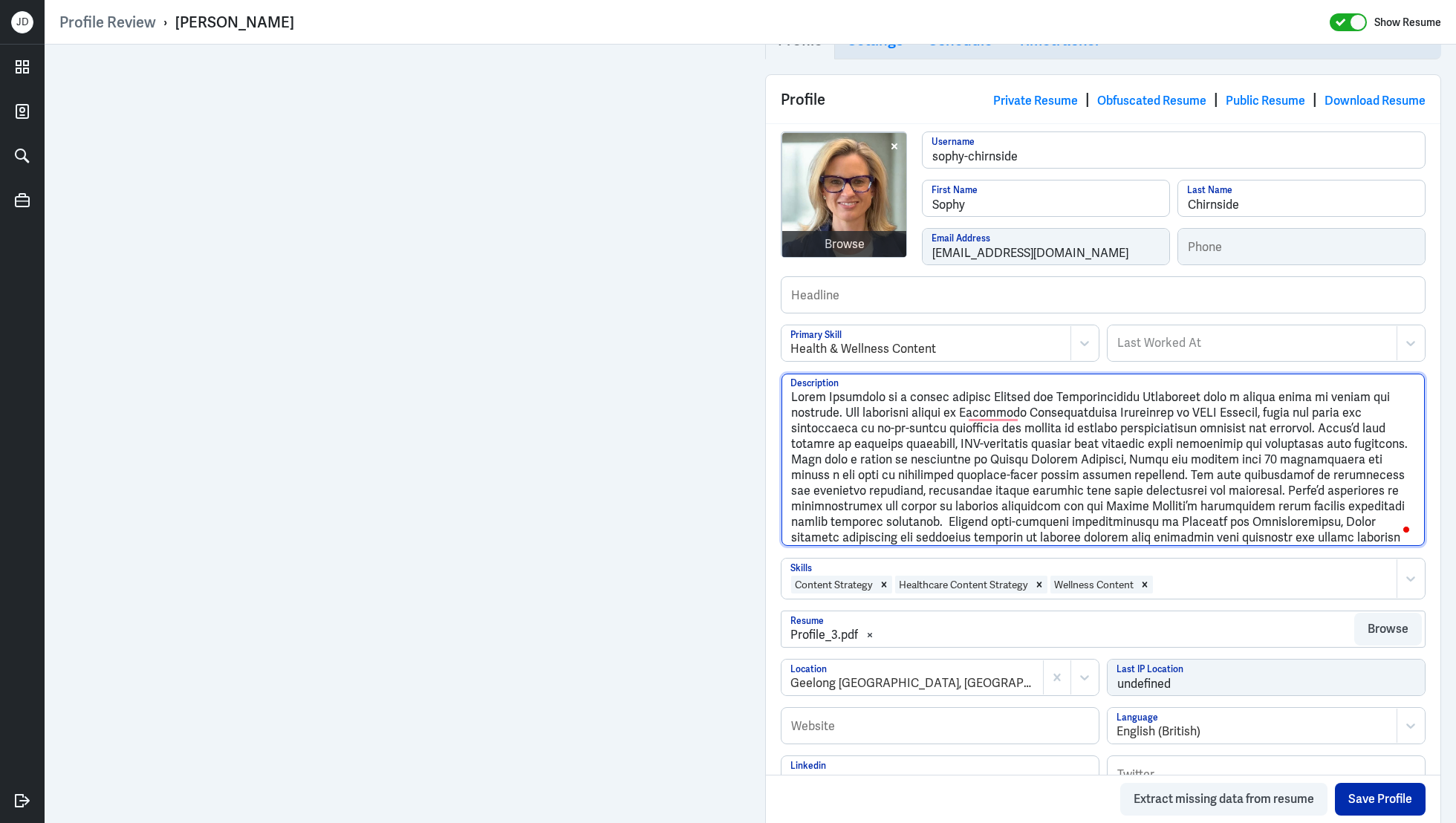
type textarea "Sophy Chirnside is a highly skilled Content and Communications Specialist with …"
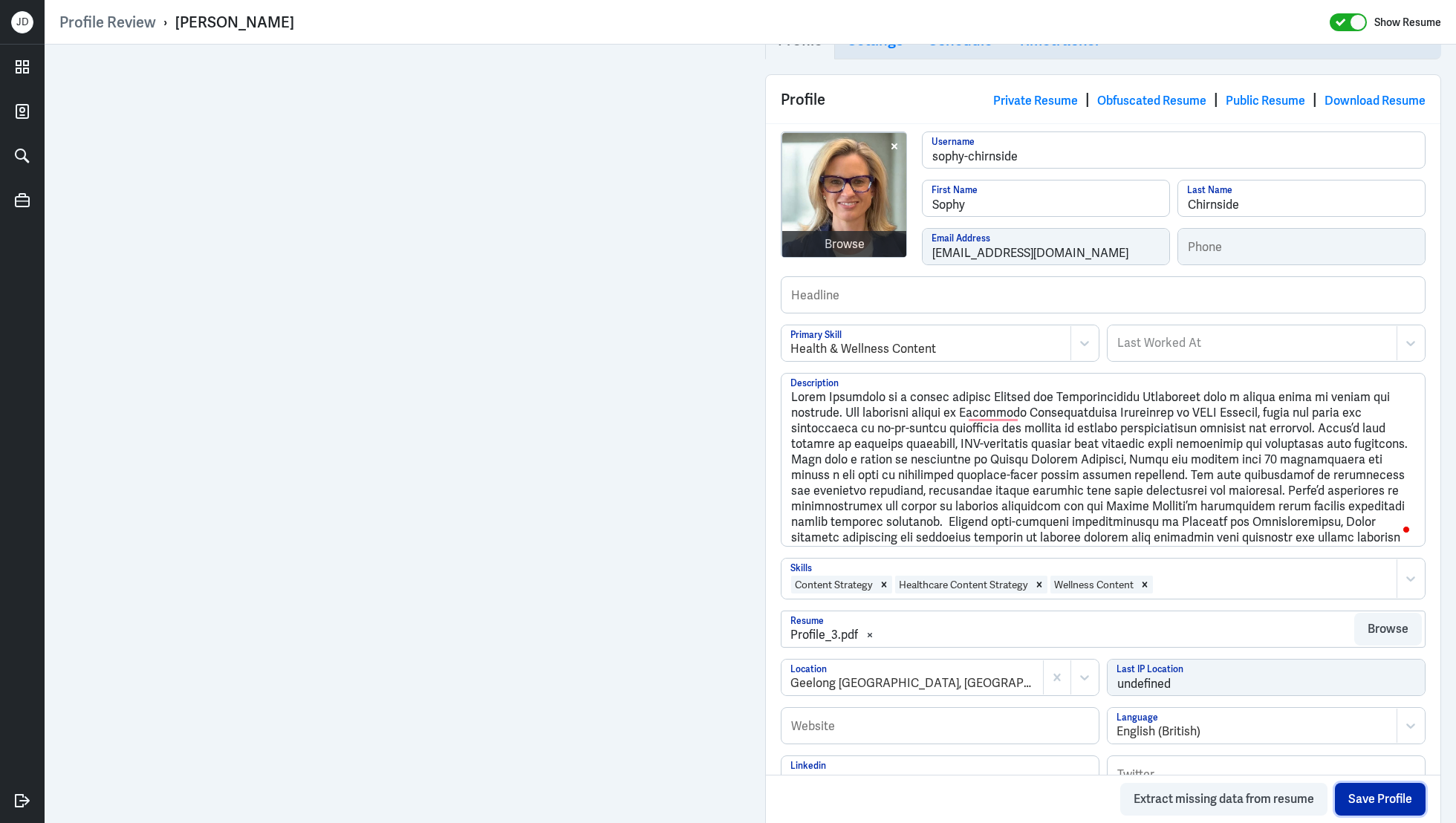
click at [1369, 802] on button "Save Profile" at bounding box center [1380, 800] width 90 height 32
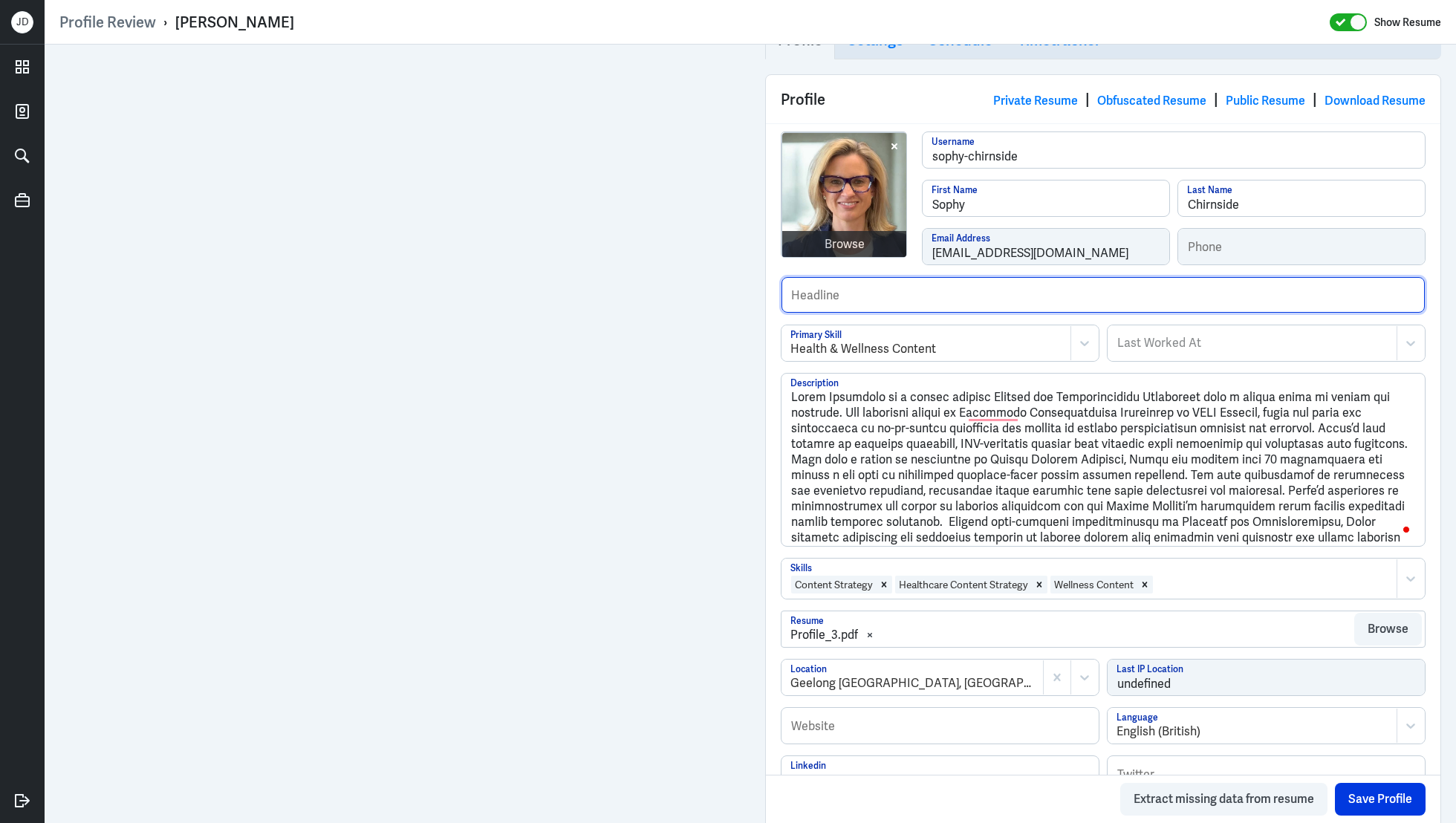
click at [917, 299] on input "text" at bounding box center [1102, 295] width 643 height 36
type input "Worked for OKAY Therapy and Cancer Council Victoria."
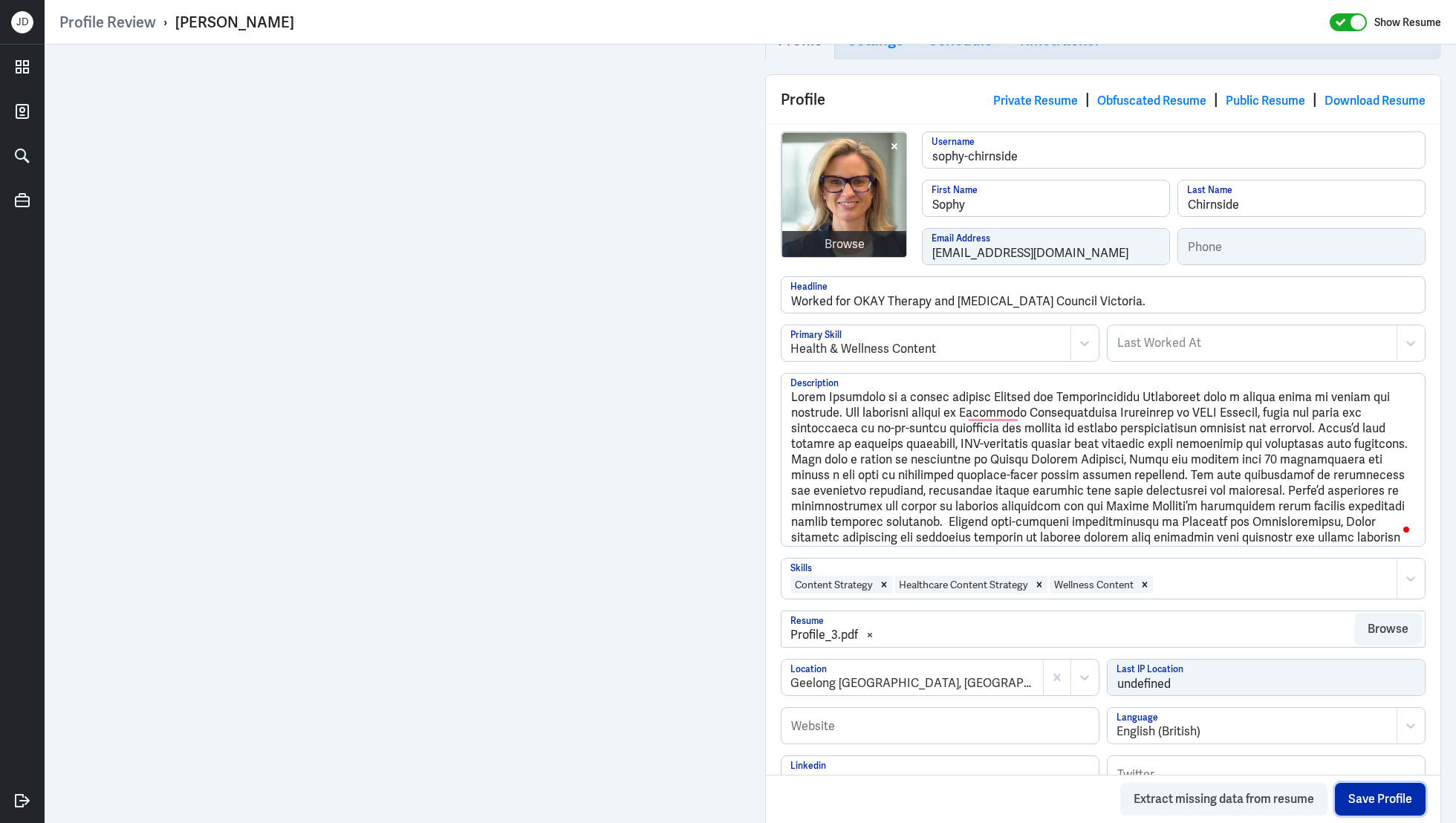
click at [1368, 801] on button "Save Profile" at bounding box center [1380, 800] width 90 height 32
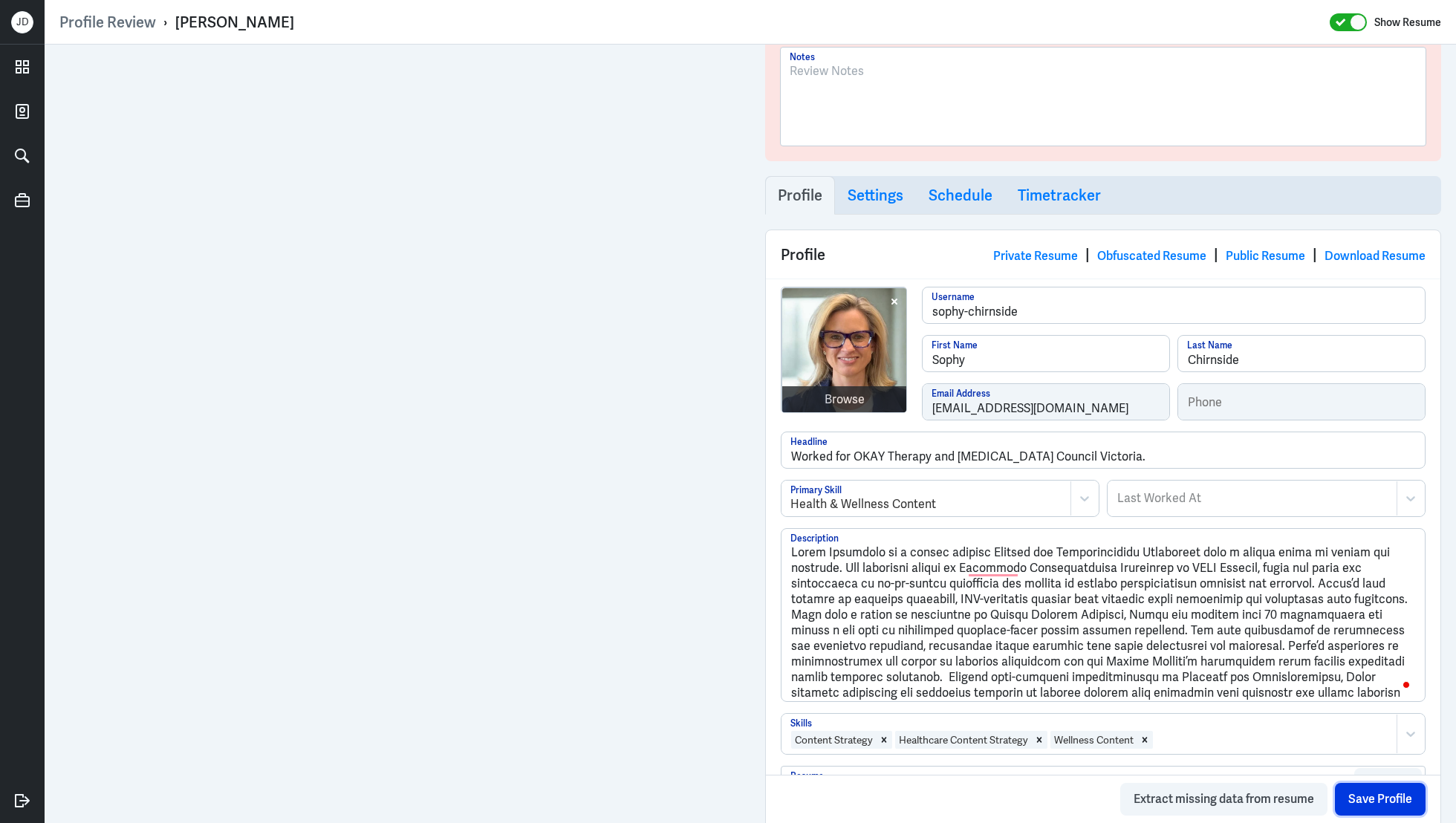
scroll to position [0, 0]
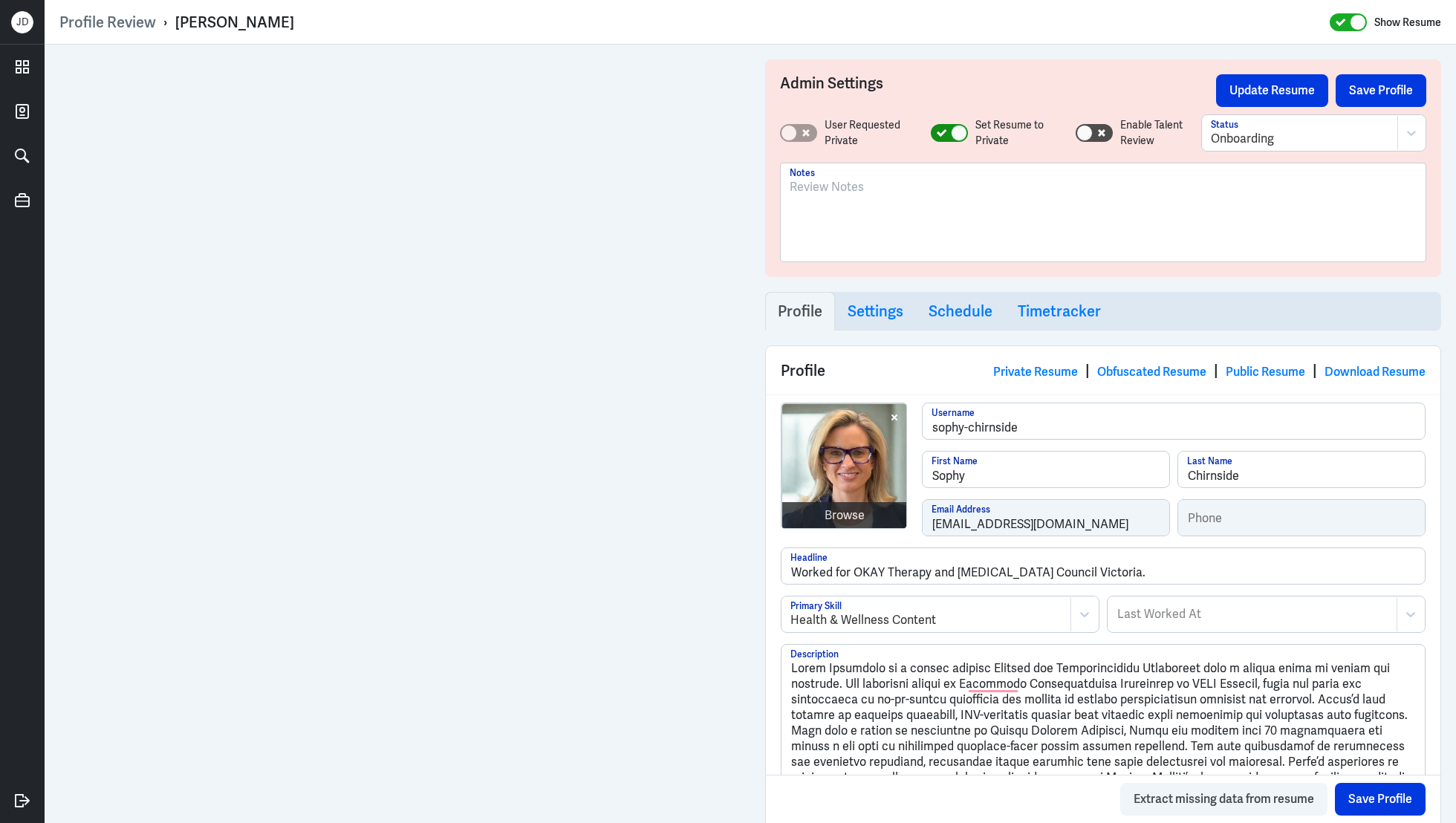
click at [939, 134] on icon at bounding box center [941, 133] width 10 height 7
checkbox input "false"
click at [1258, 143] on div at bounding box center [1300, 139] width 179 height 18
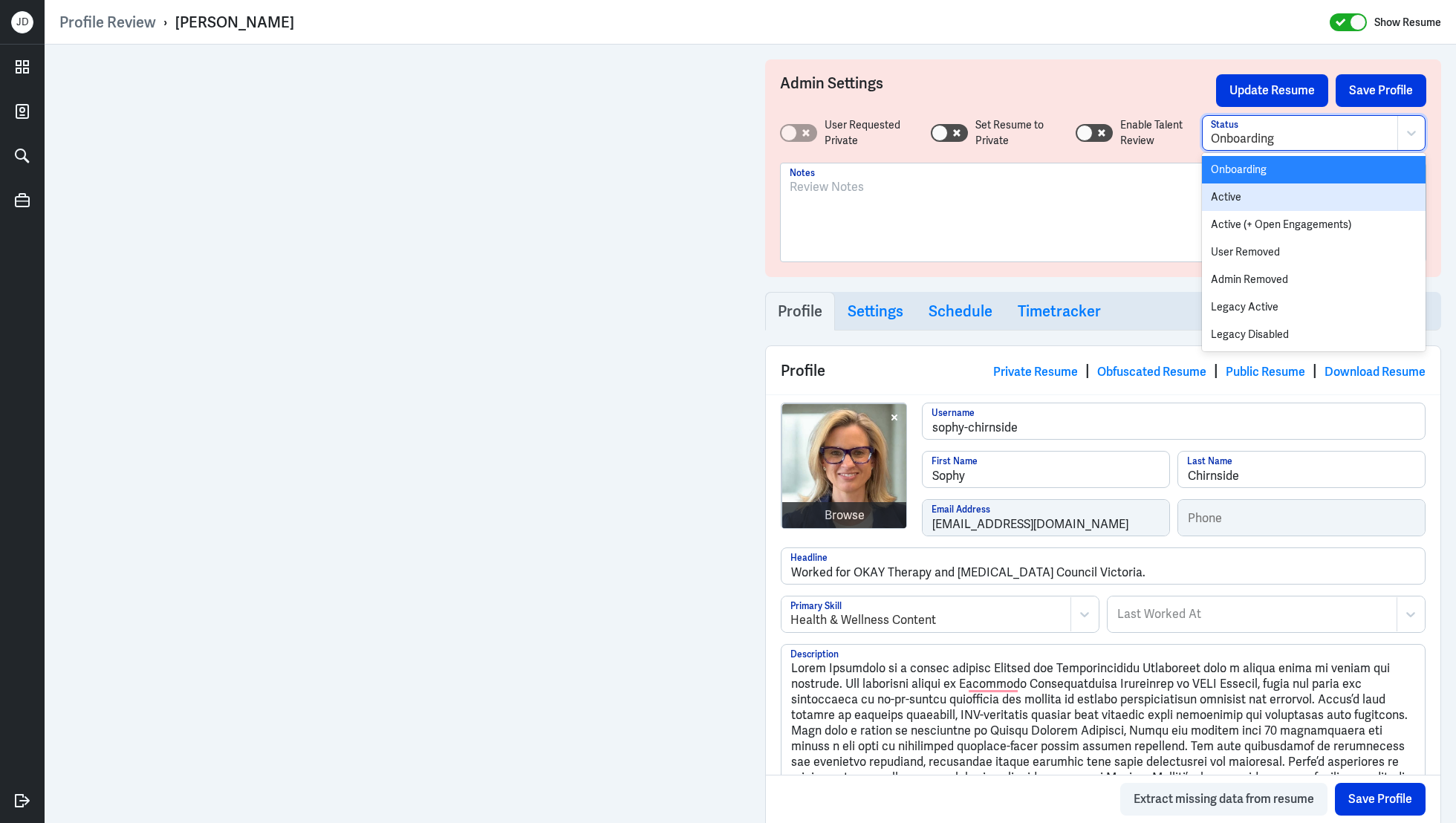
click at [1243, 204] on div "Active" at bounding box center [1313, 197] width 224 height 27
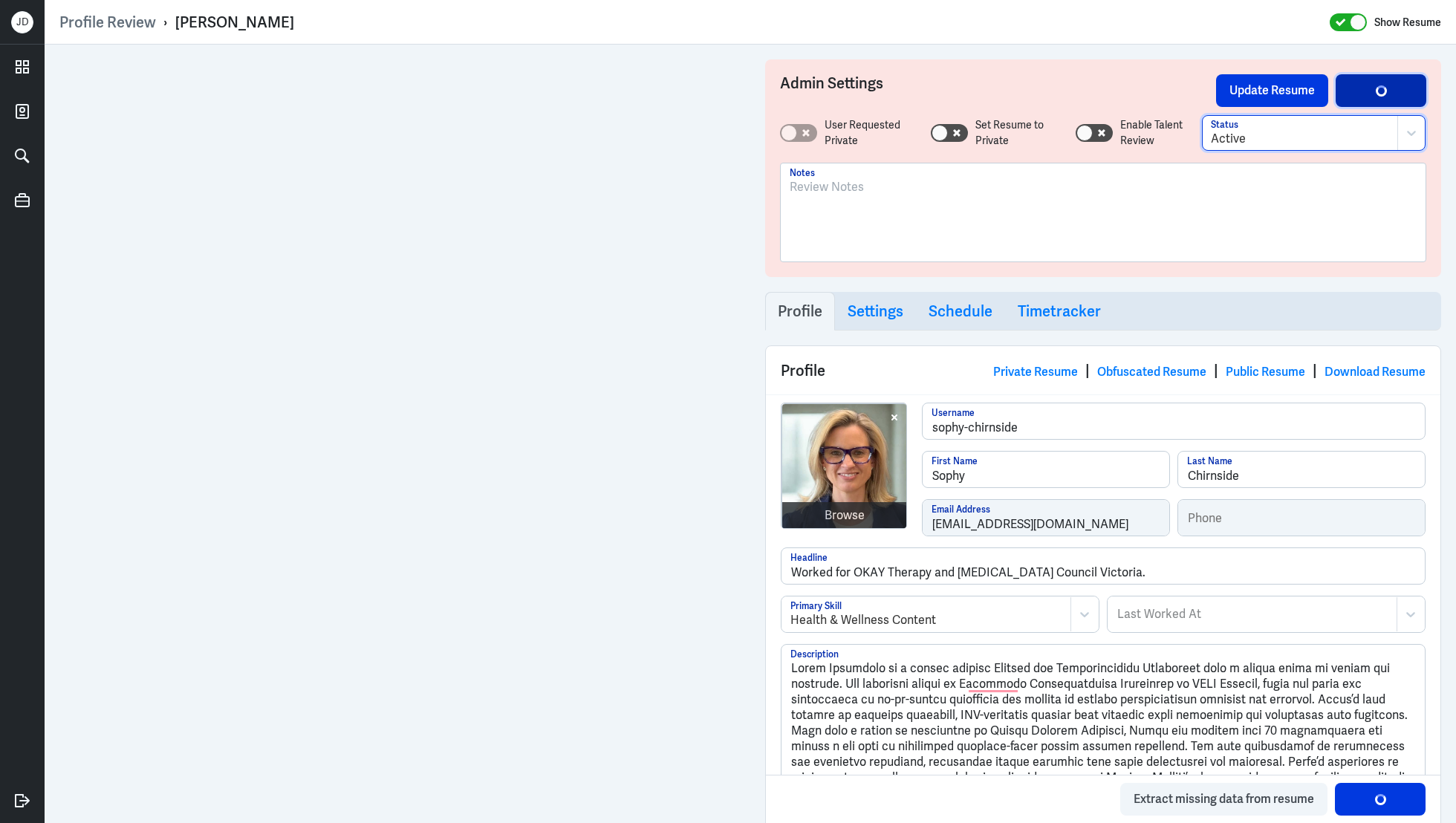
click at [1378, 95] on div "button" at bounding box center [1380, 89] width 15 height 15
click at [1378, 95] on button "Save Profile" at bounding box center [1381, 90] width 90 height 32
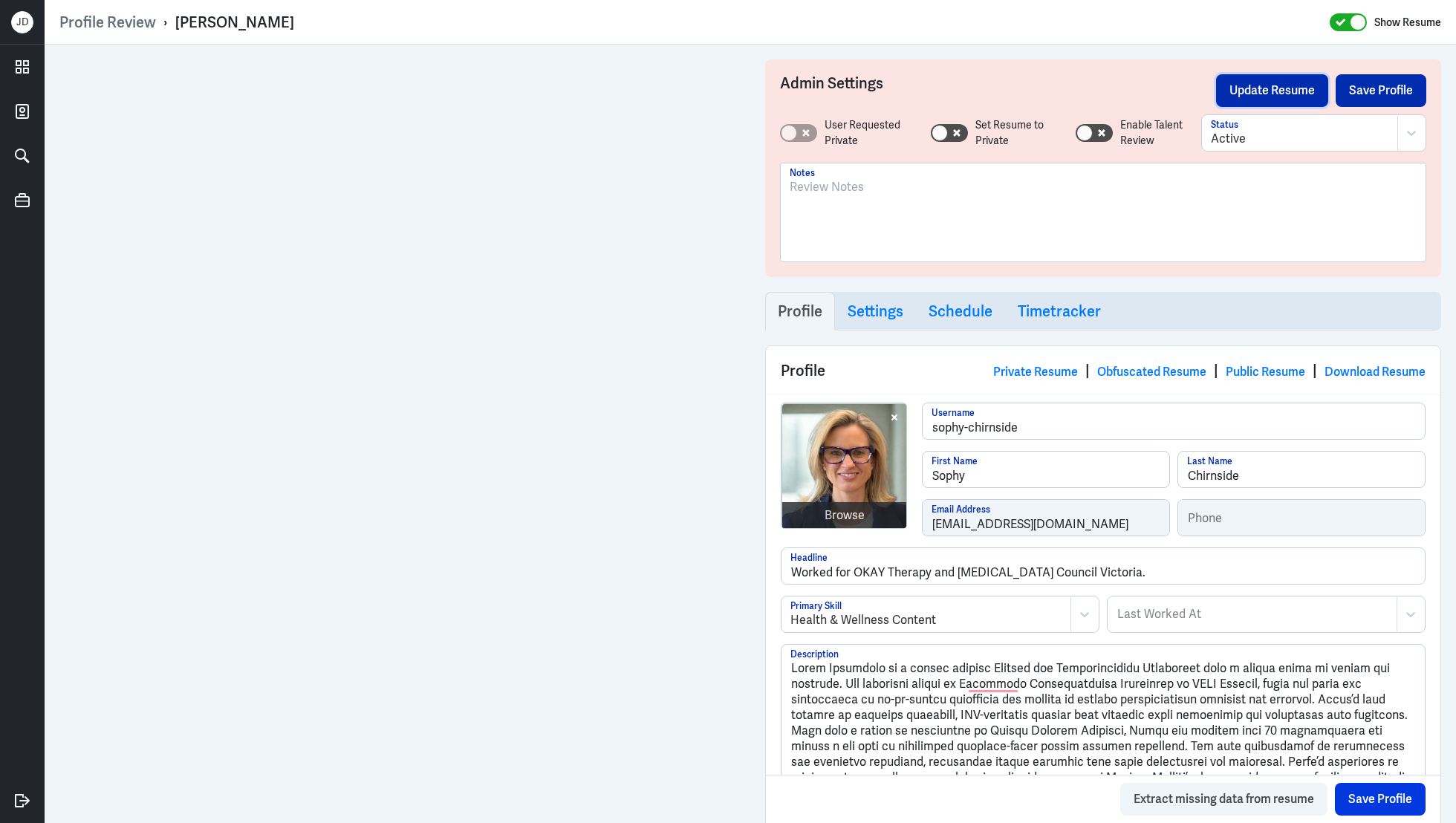
click at [1261, 92] on button "Update Resume" at bounding box center [1272, 90] width 112 height 32
click at [1346, 98] on button "Save Profile" at bounding box center [1381, 90] width 90 height 32
click at [1270, 98] on button "Update Resume" at bounding box center [1272, 90] width 112 height 32
click at [1125, 366] on link "Obfuscated Resume" at bounding box center [1151, 372] width 109 height 15
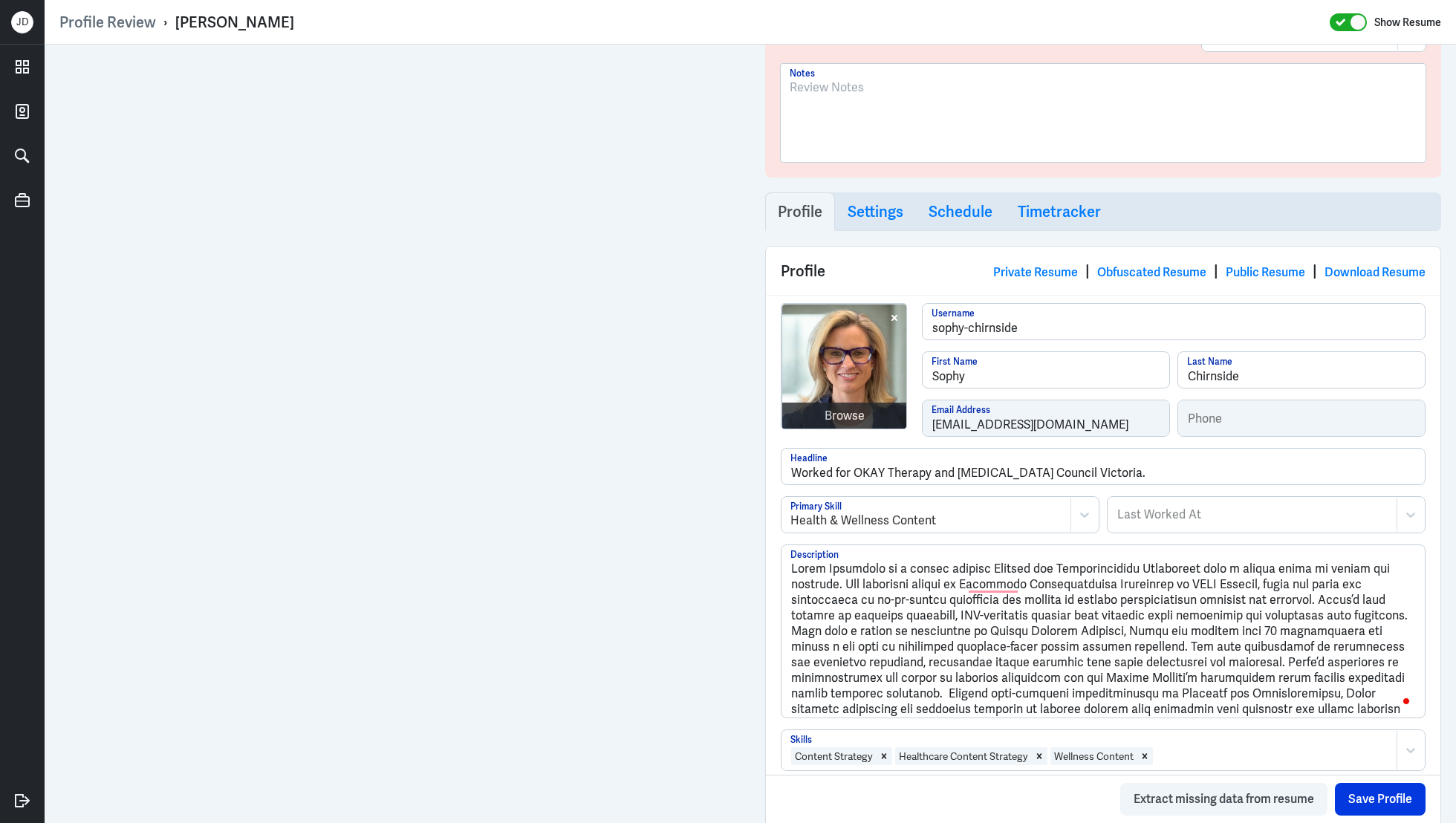
scroll to position [145, 0]
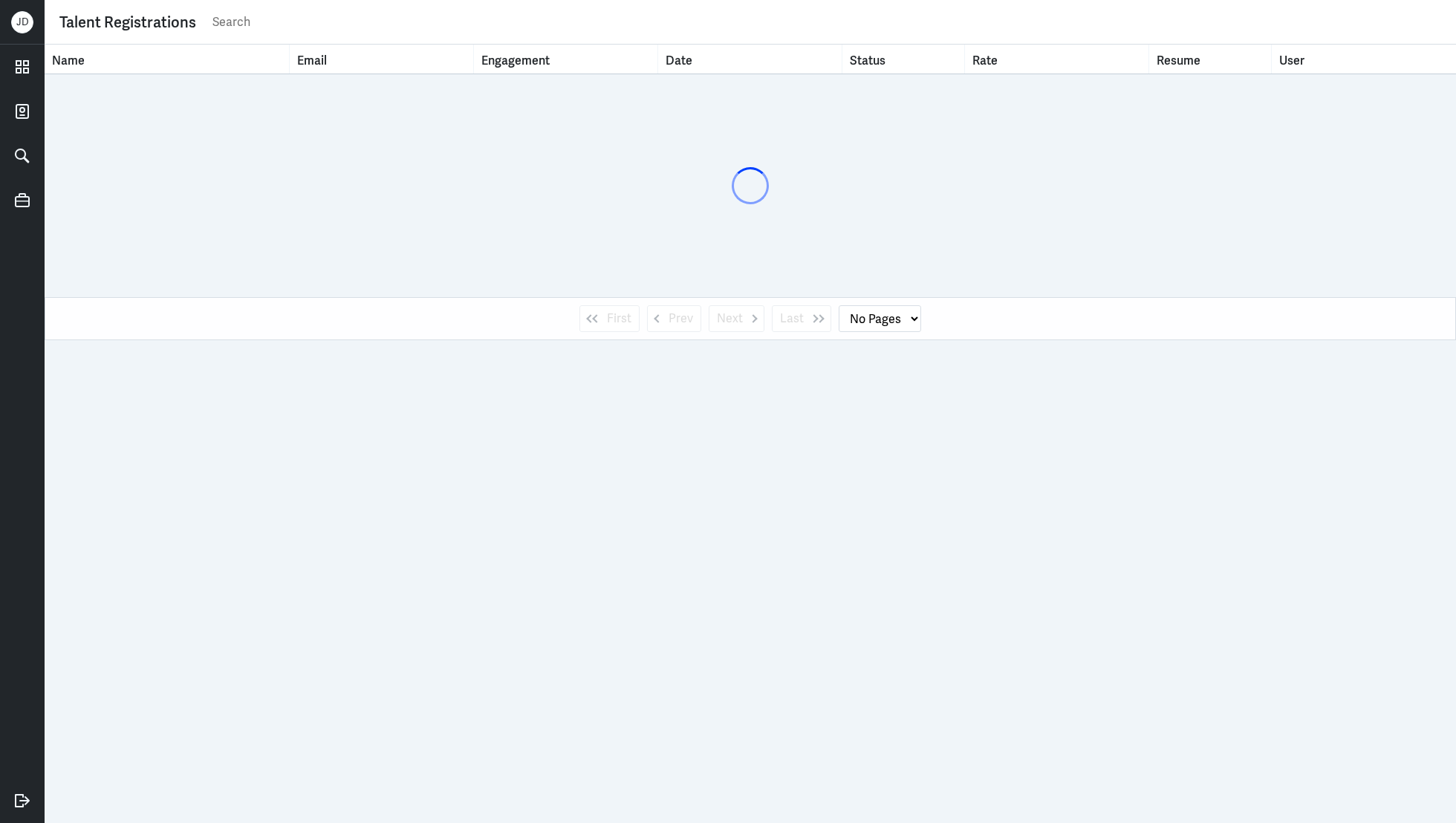
select select "1"
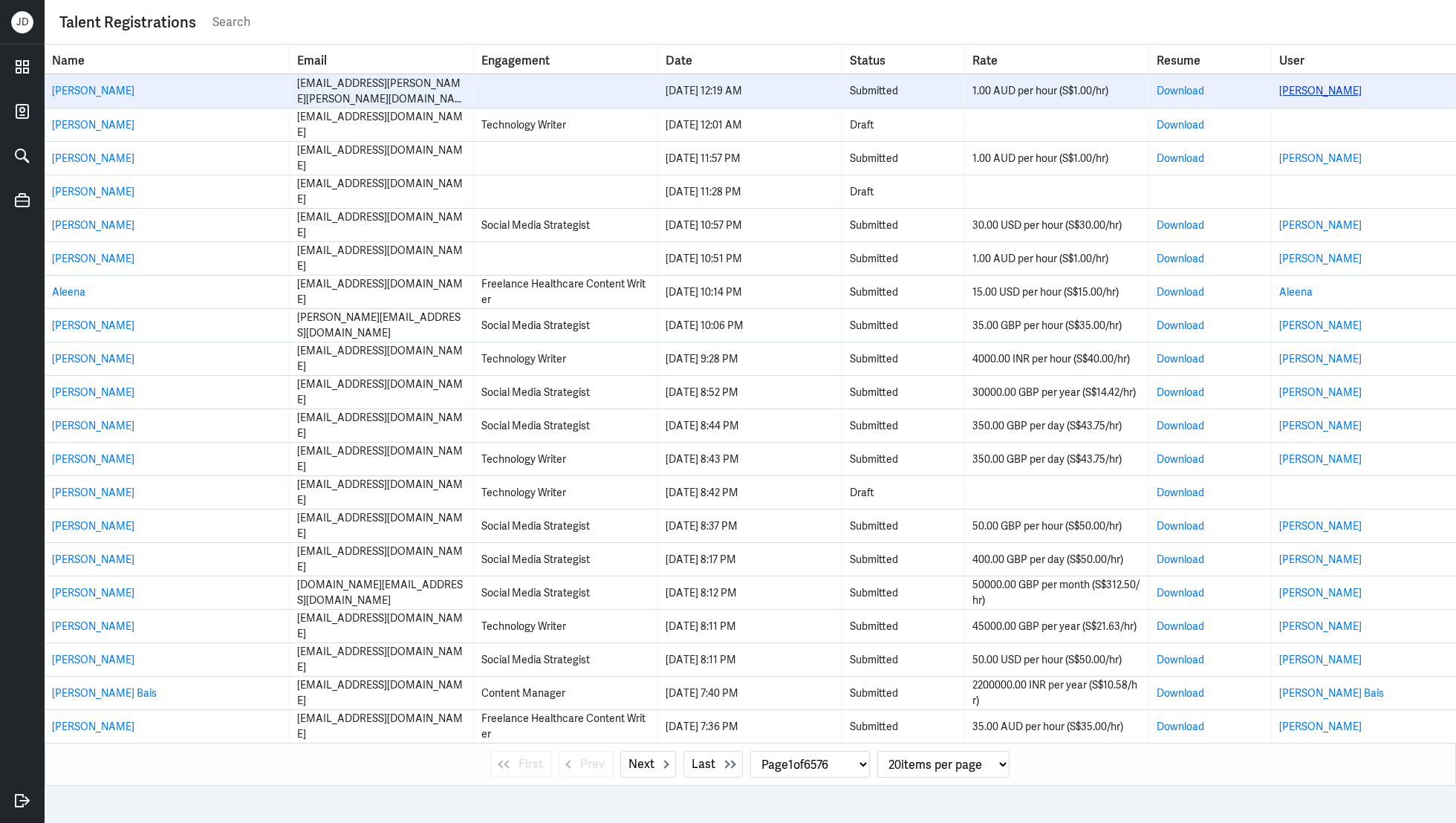
click at [1293, 89] on link "[PERSON_NAME]" at bounding box center [1320, 90] width 82 height 14
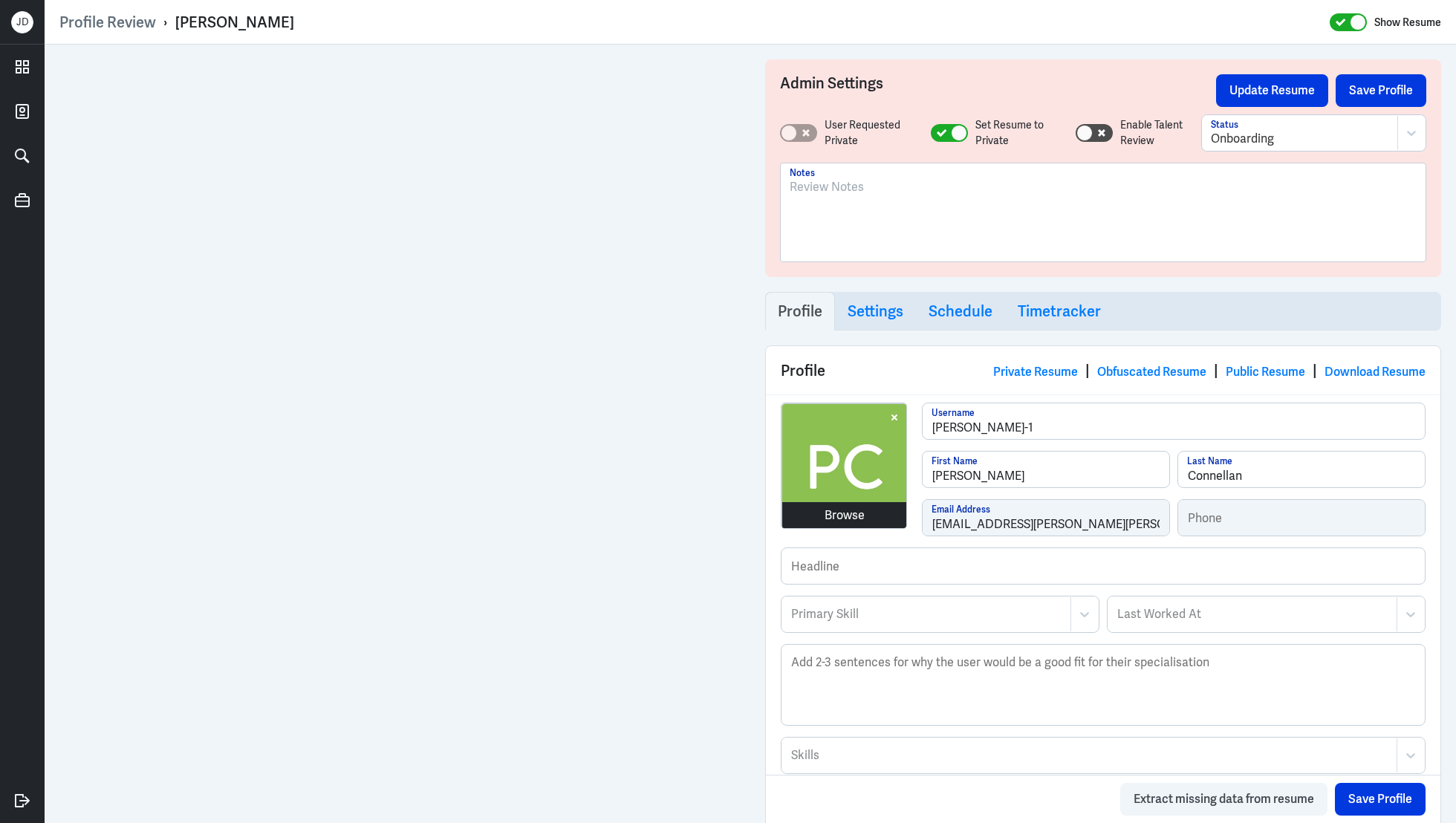
click at [853, 516] on div "Browse" at bounding box center [844, 516] width 40 height 18
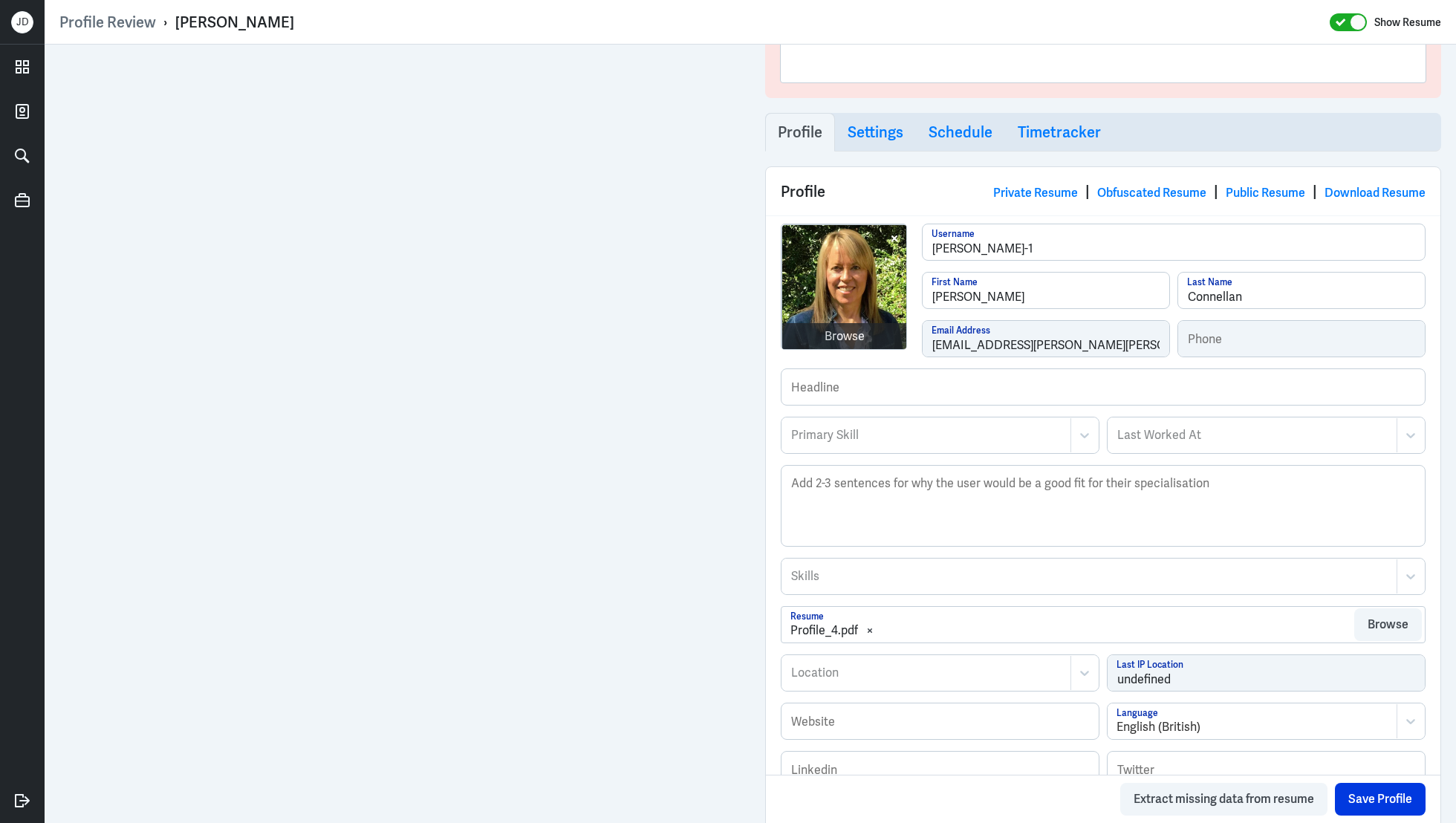
scroll to position [542, 0]
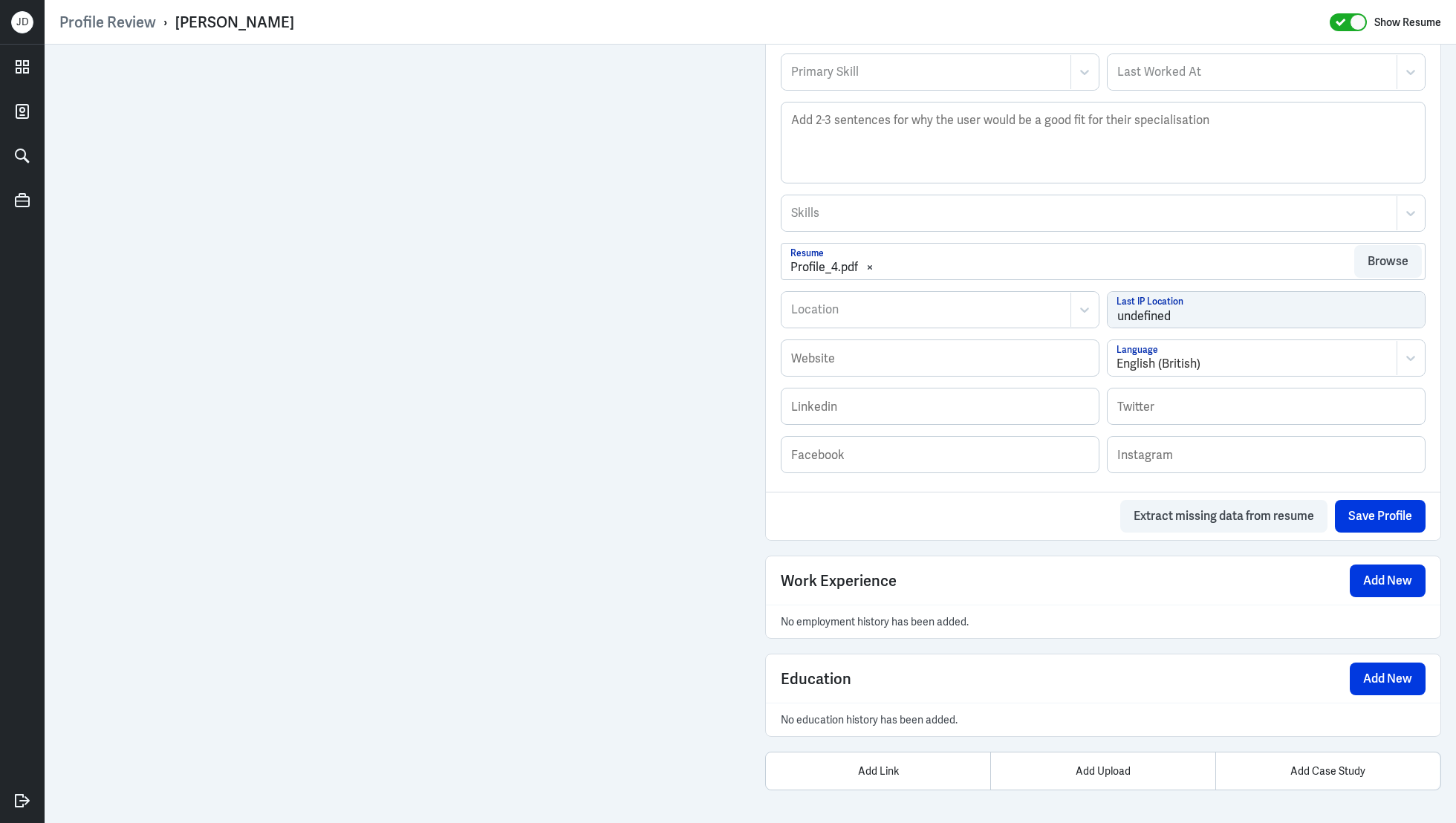
click at [855, 311] on div at bounding box center [926, 310] width 273 height 18
type input "[GEOGRAPHIC_DATA]"
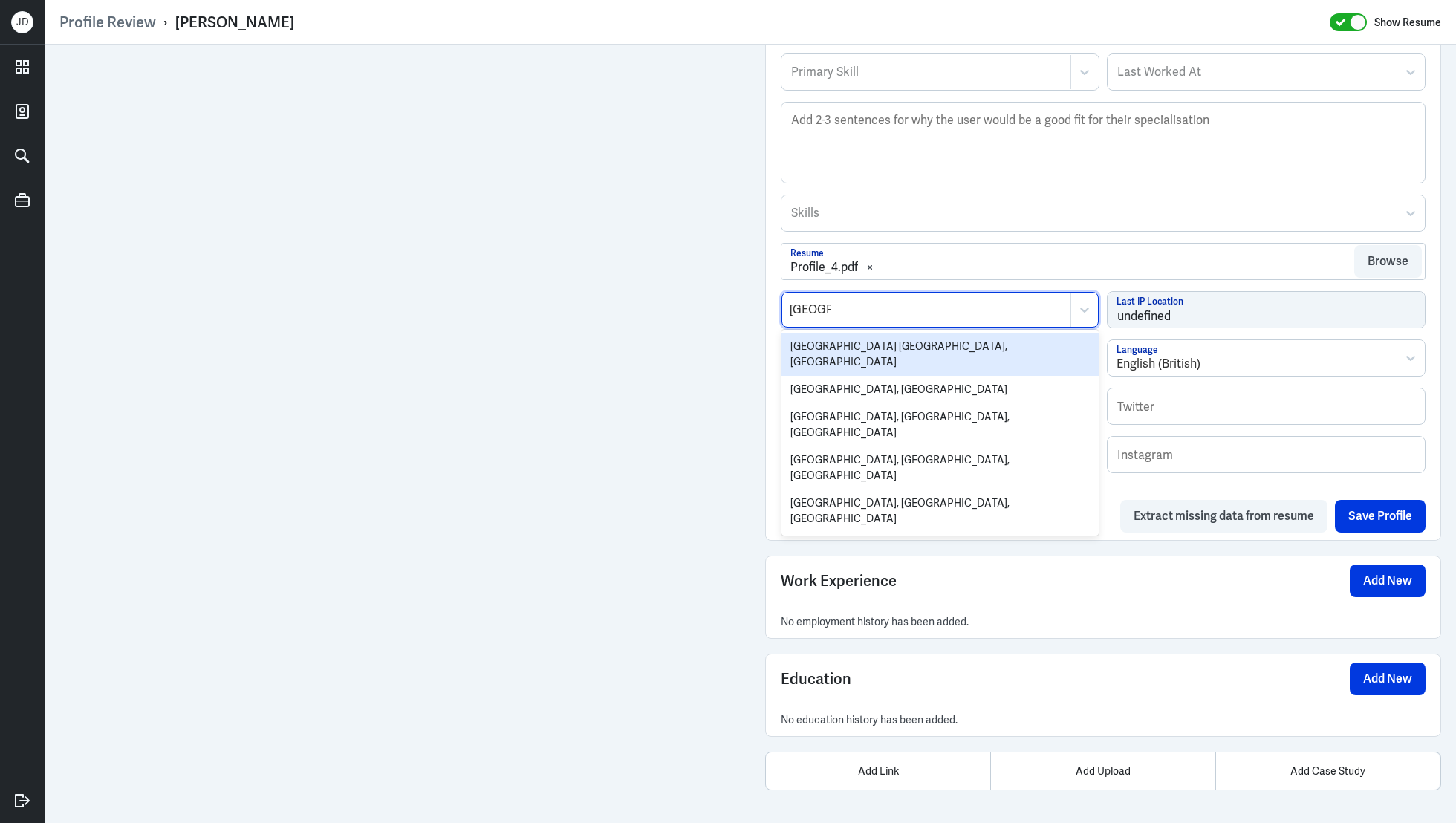
click at [849, 339] on div "[GEOGRAPHIC_DATA] [GEOGRAPHIC_DATA], [GEOGRAPHIC_DATA]" at bounding box center [940, 355] width 318 height 43
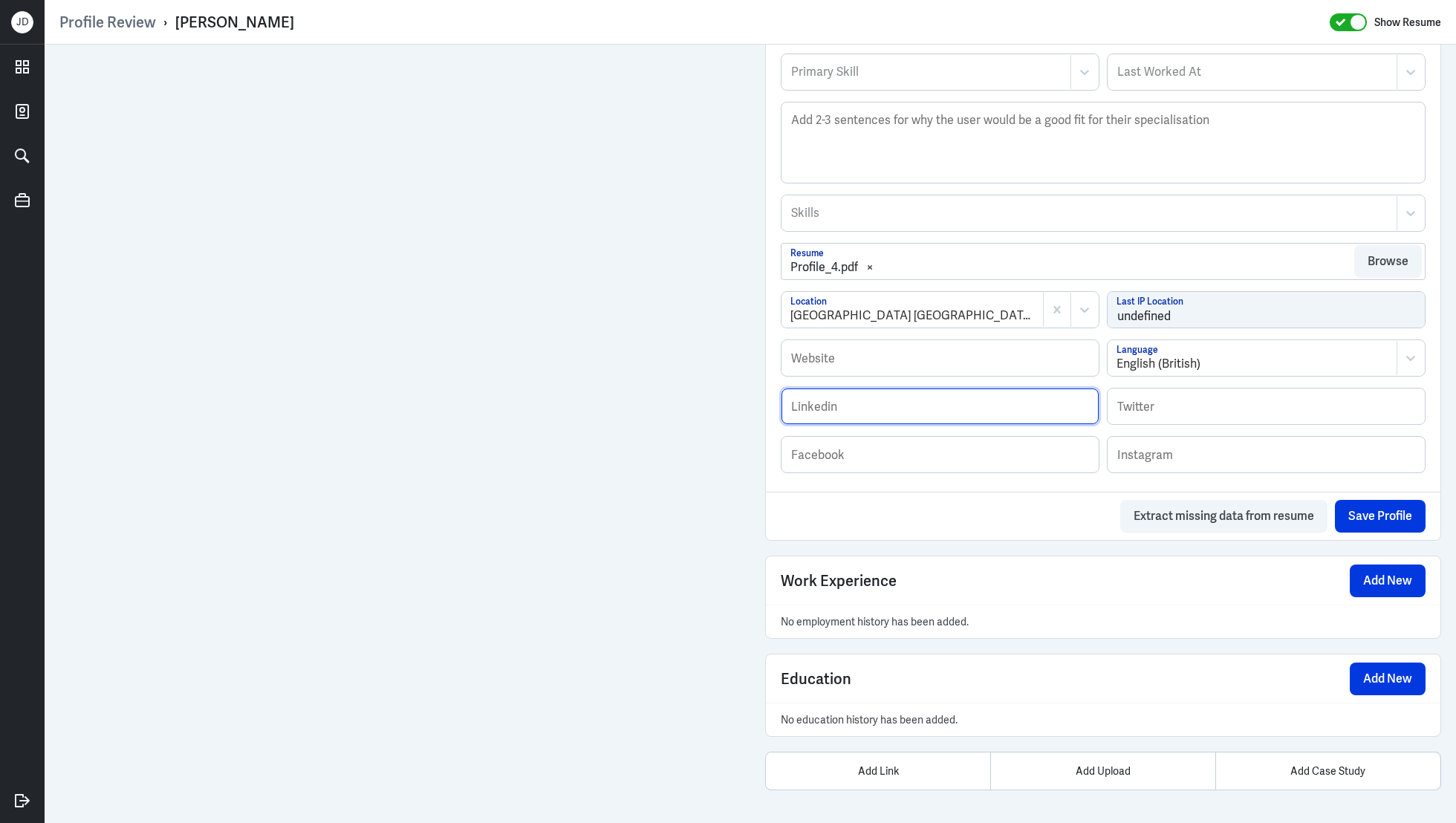
click at [843, 407] on input "text" at bounding box center [940, 407] width 318 height 36
paste input "[URL][DOMAIN_NAME][PERSON_NAME]"
type input "[URL][DOMAIN_NAME][PERSON_NAME]"
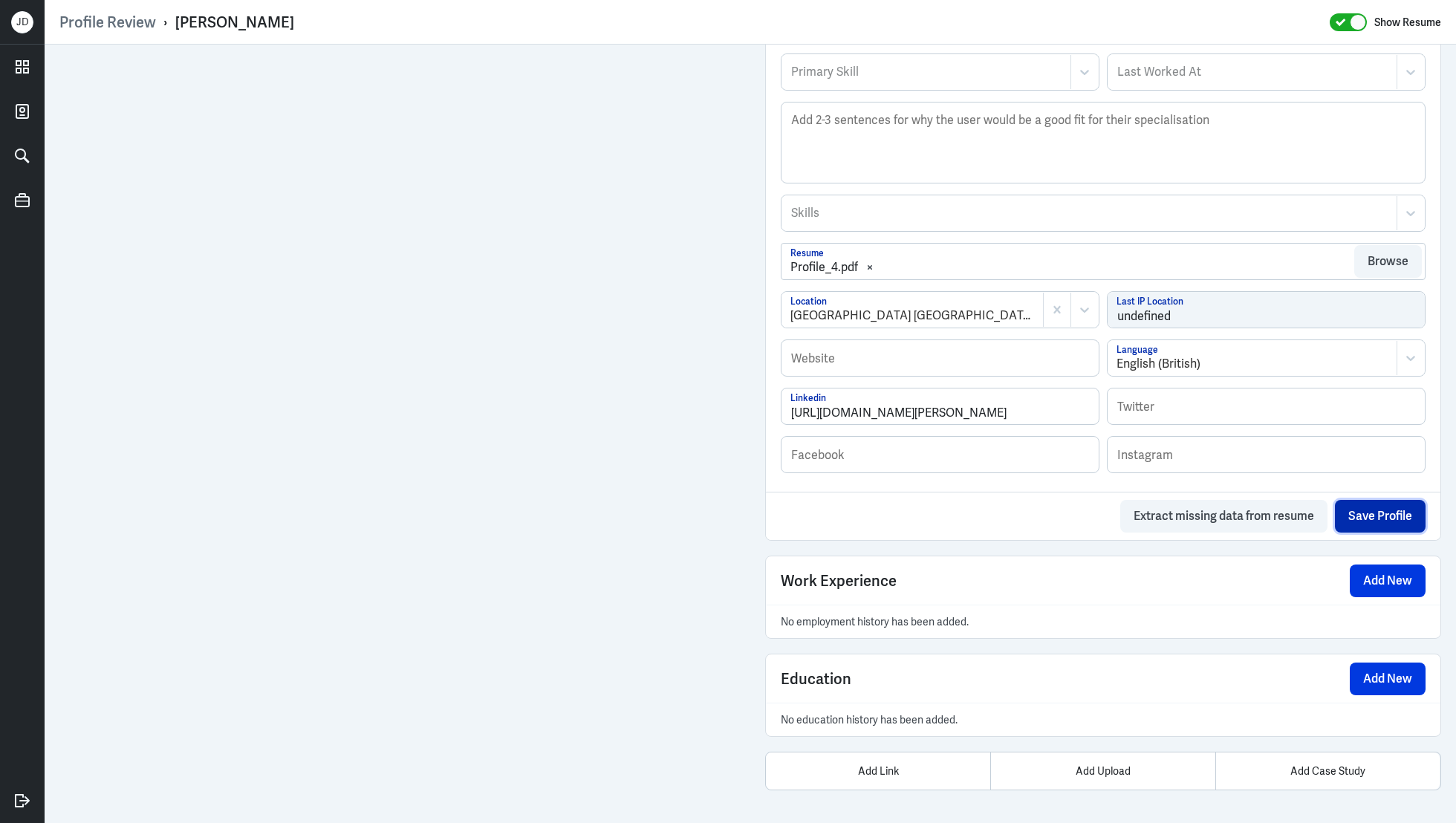
scroll to position [0, 0]
click at [1392, 517] on button "Save Profile" at bounding box center [1380, 516] width 90 height 32
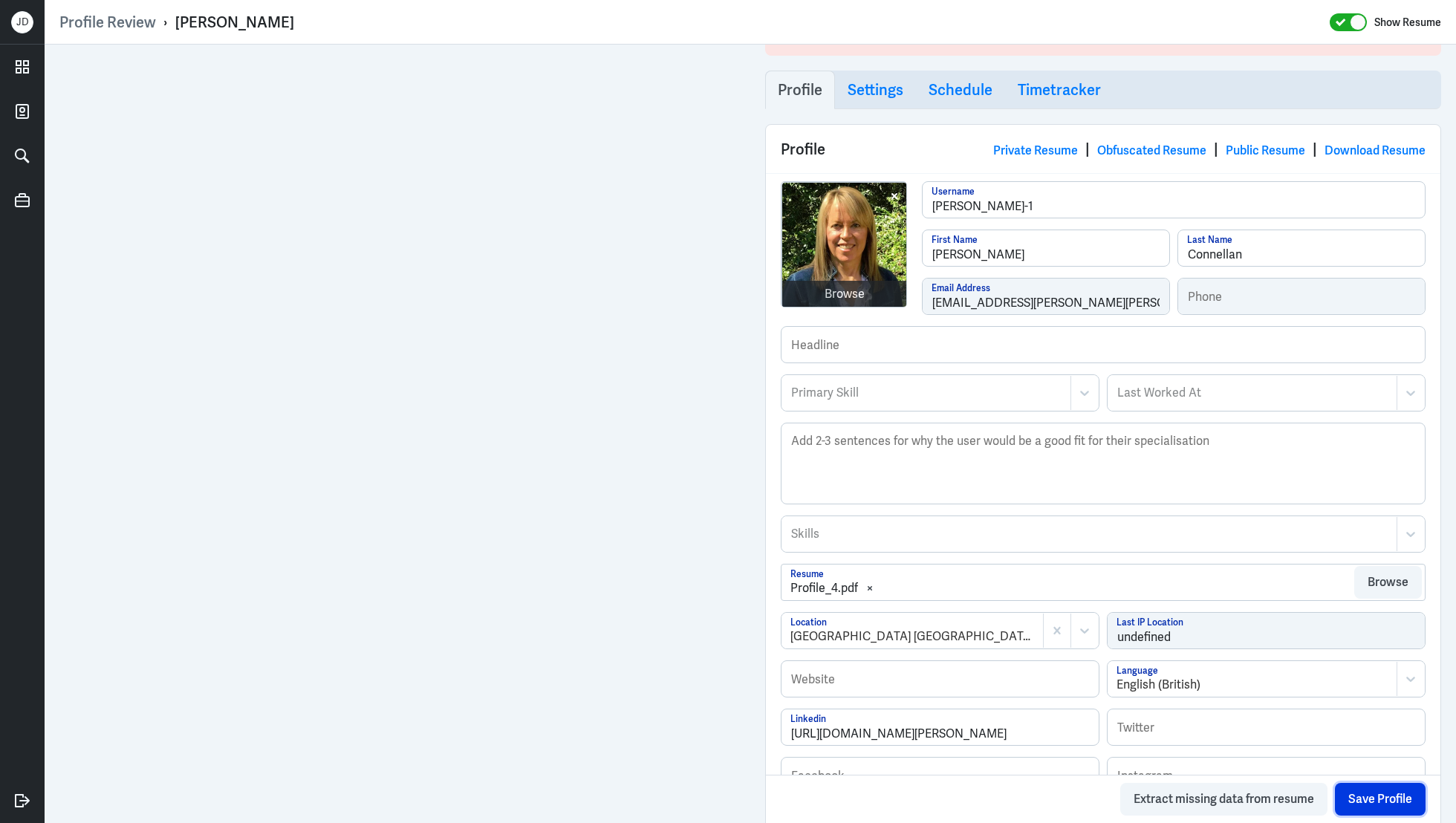
scroll to position [79, 0]
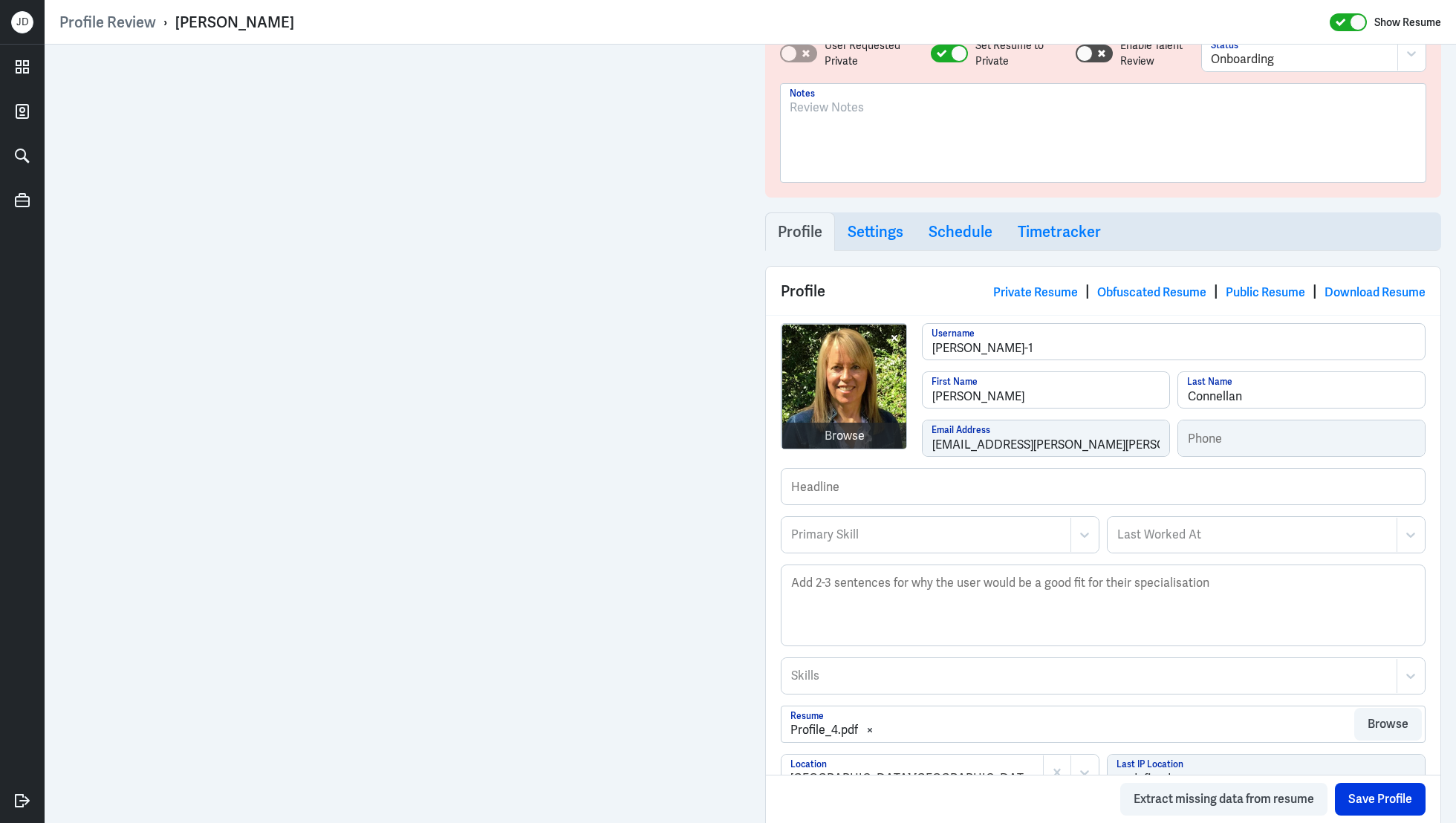
click at [833, 532] on div at bounding box center [926, 535] width 273 height 18
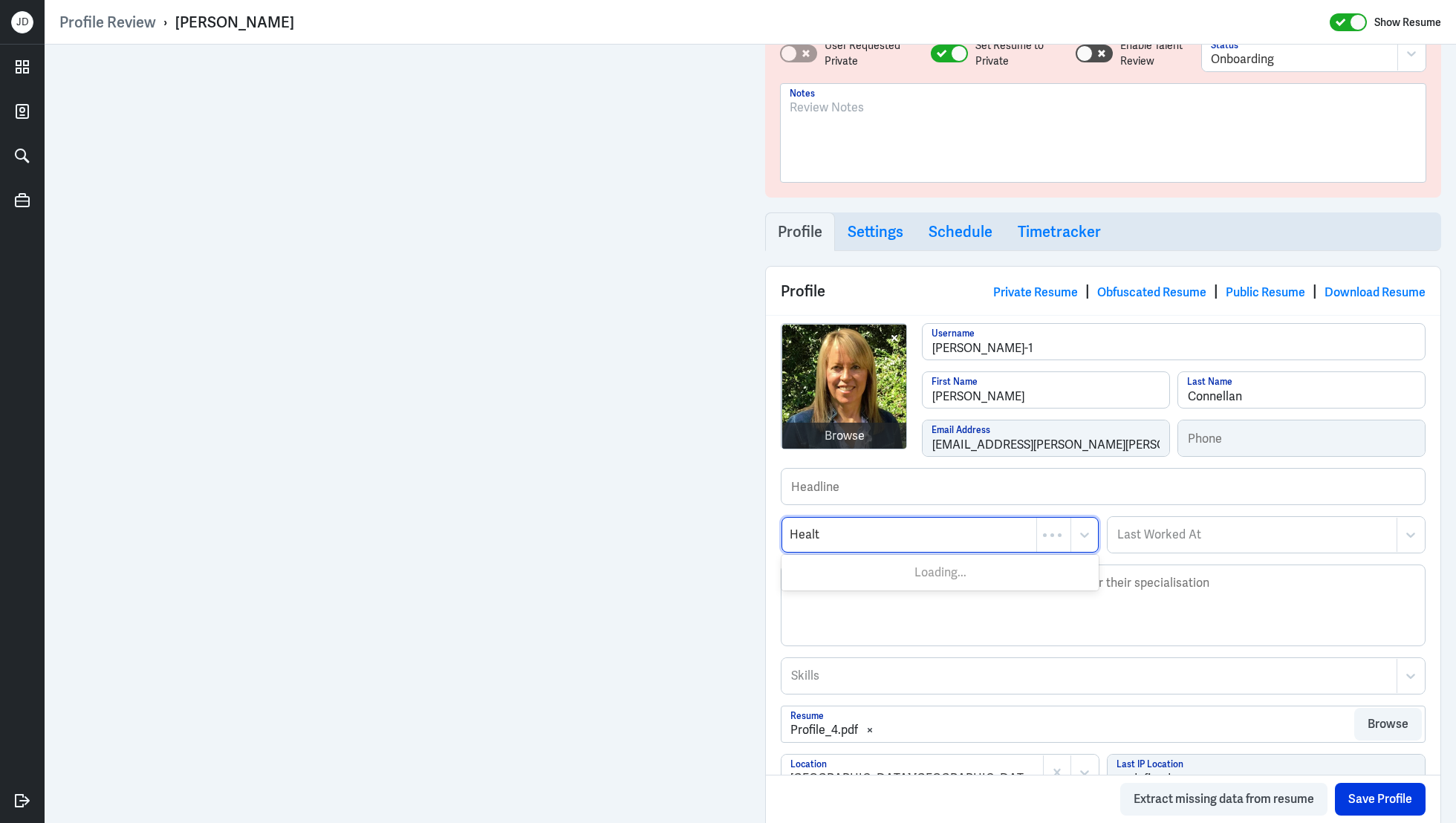
type input "Health"
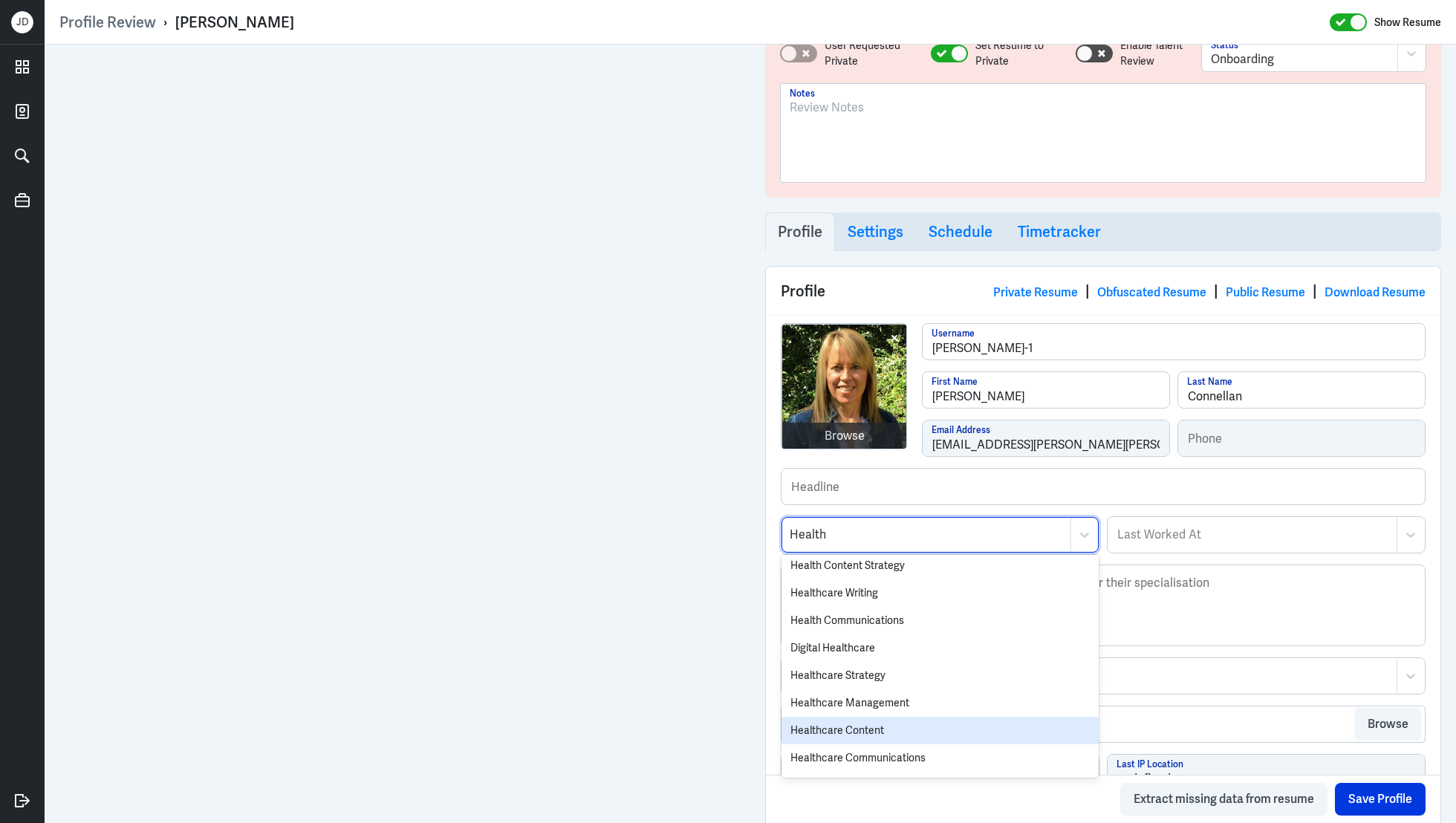
scroll to position [333, 0]
click at [852, 735] on div "Health & Wellness Content" at bounding box center [940, 734] width 318 height 27
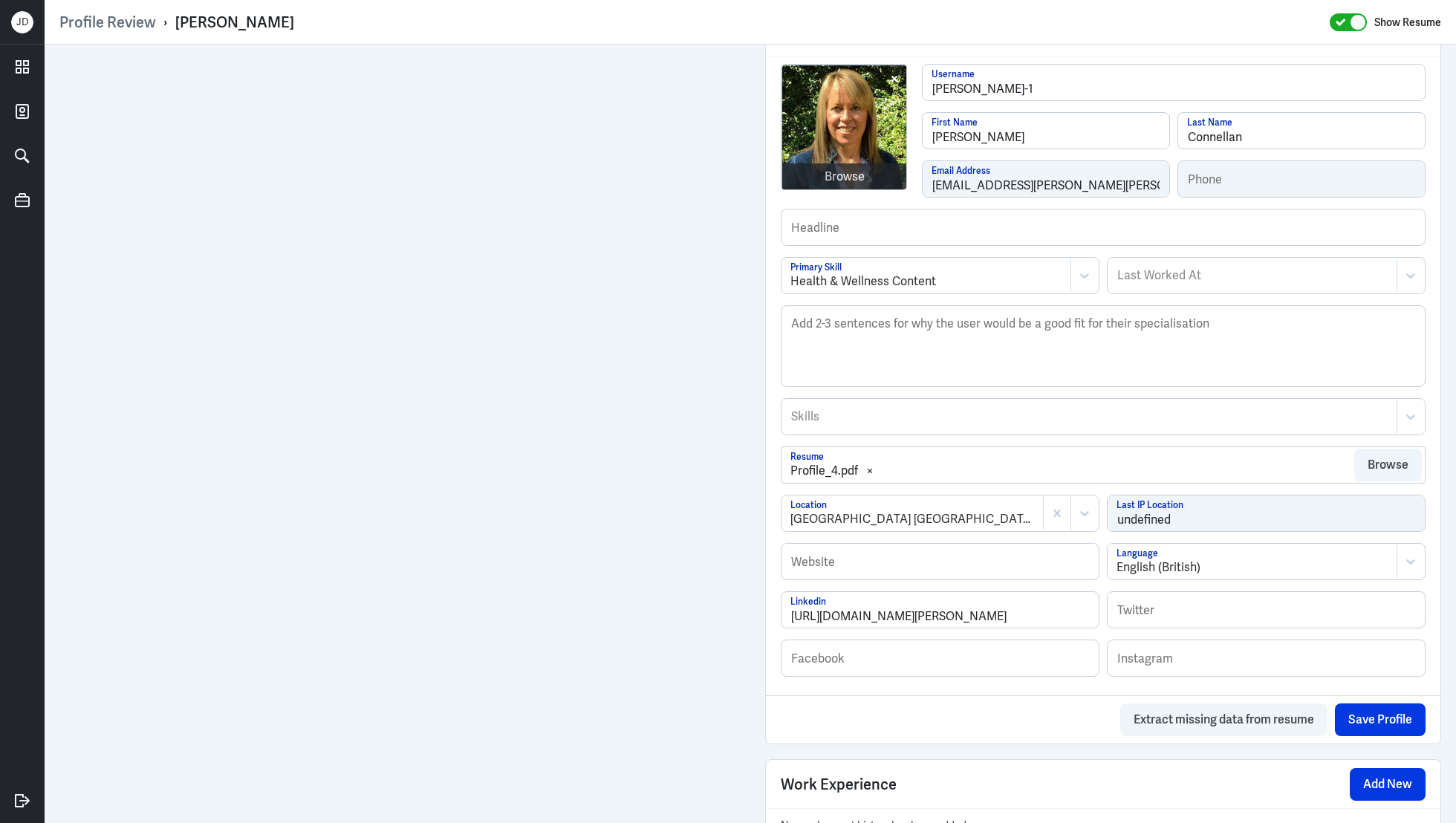
scroll to position [542, 0]
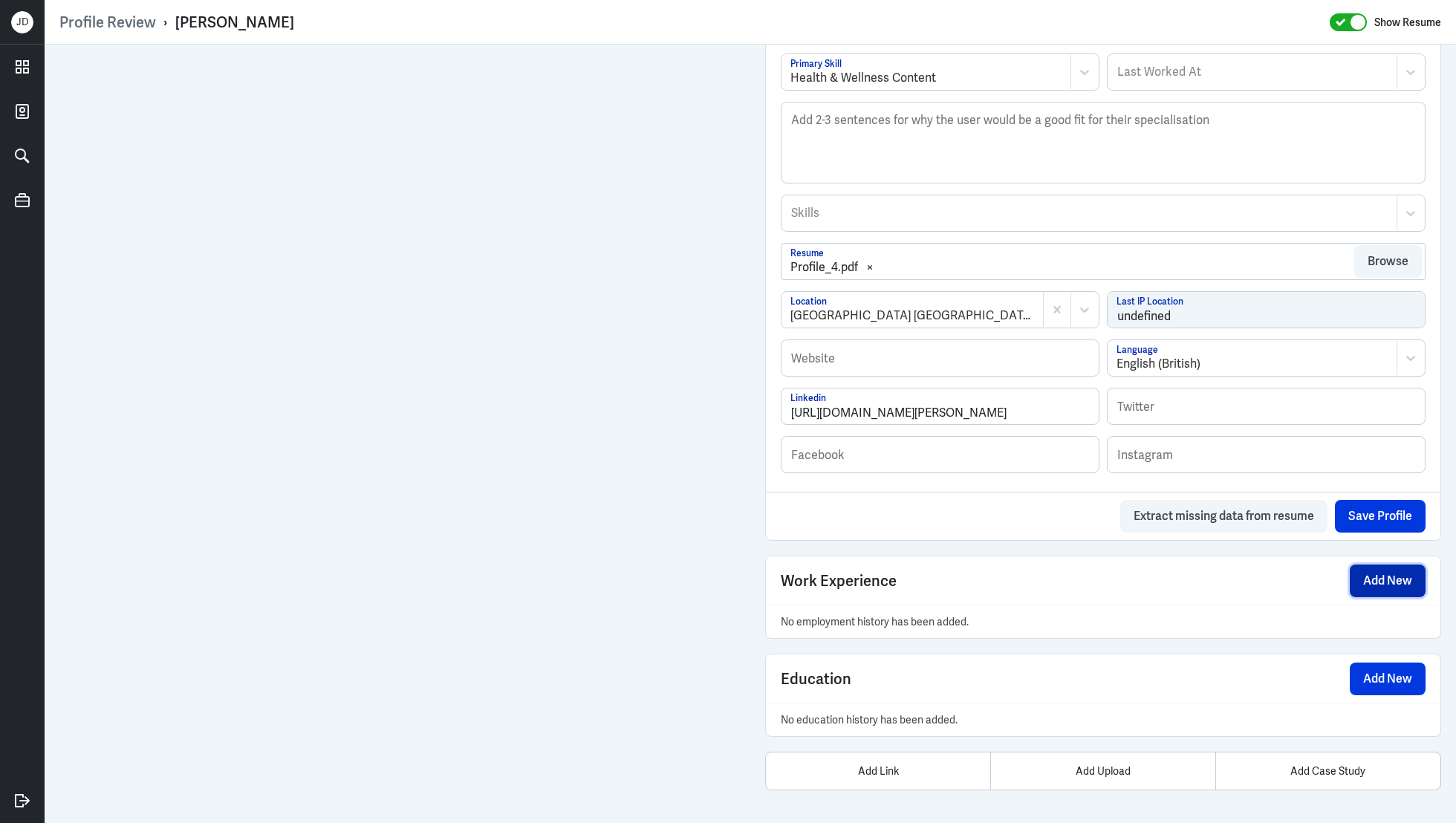
click at [1353, 566] on button "Add New" at bounding box center [1387, 581] width 76 height 32
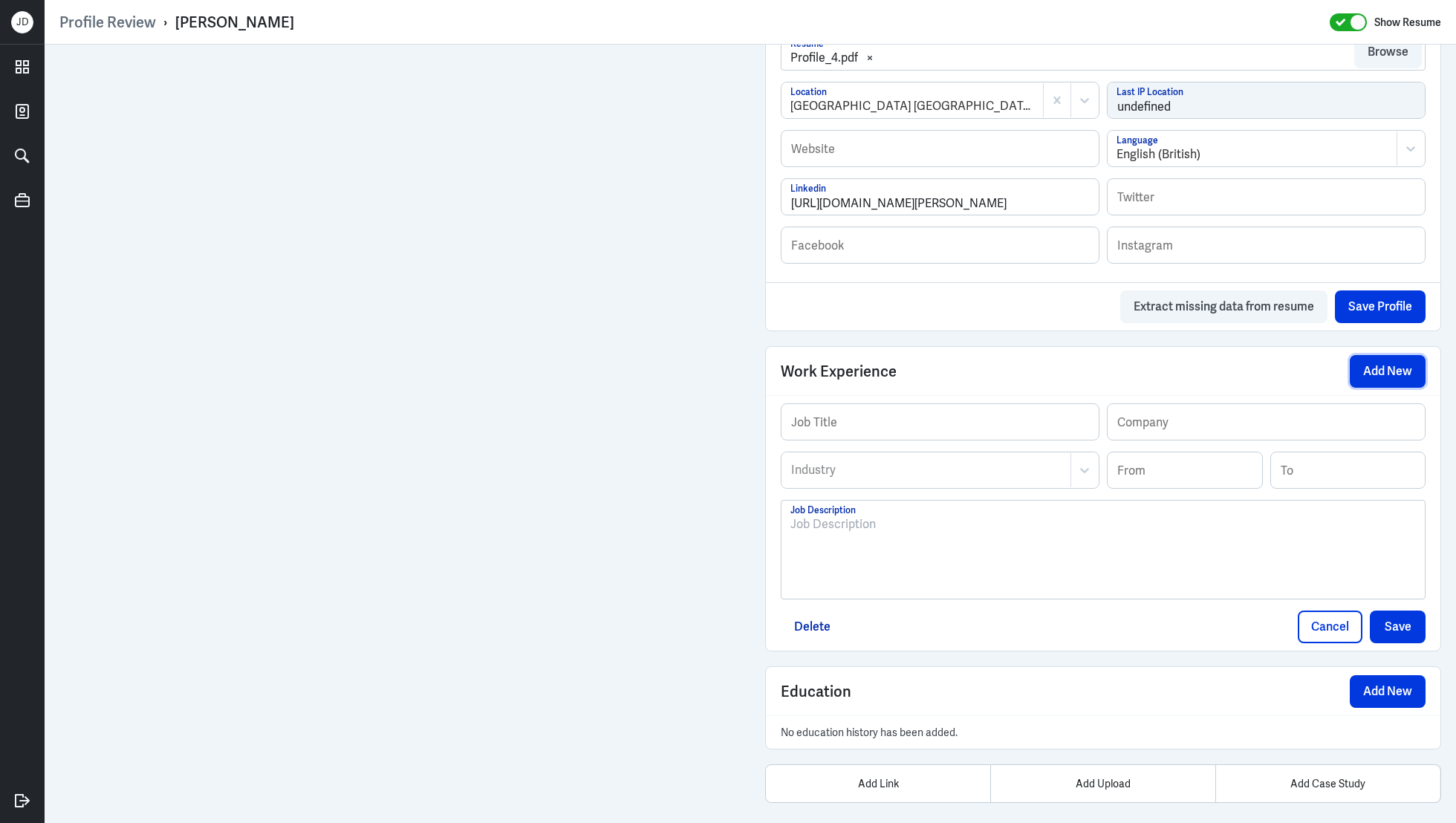
scroll to position [743, 0]
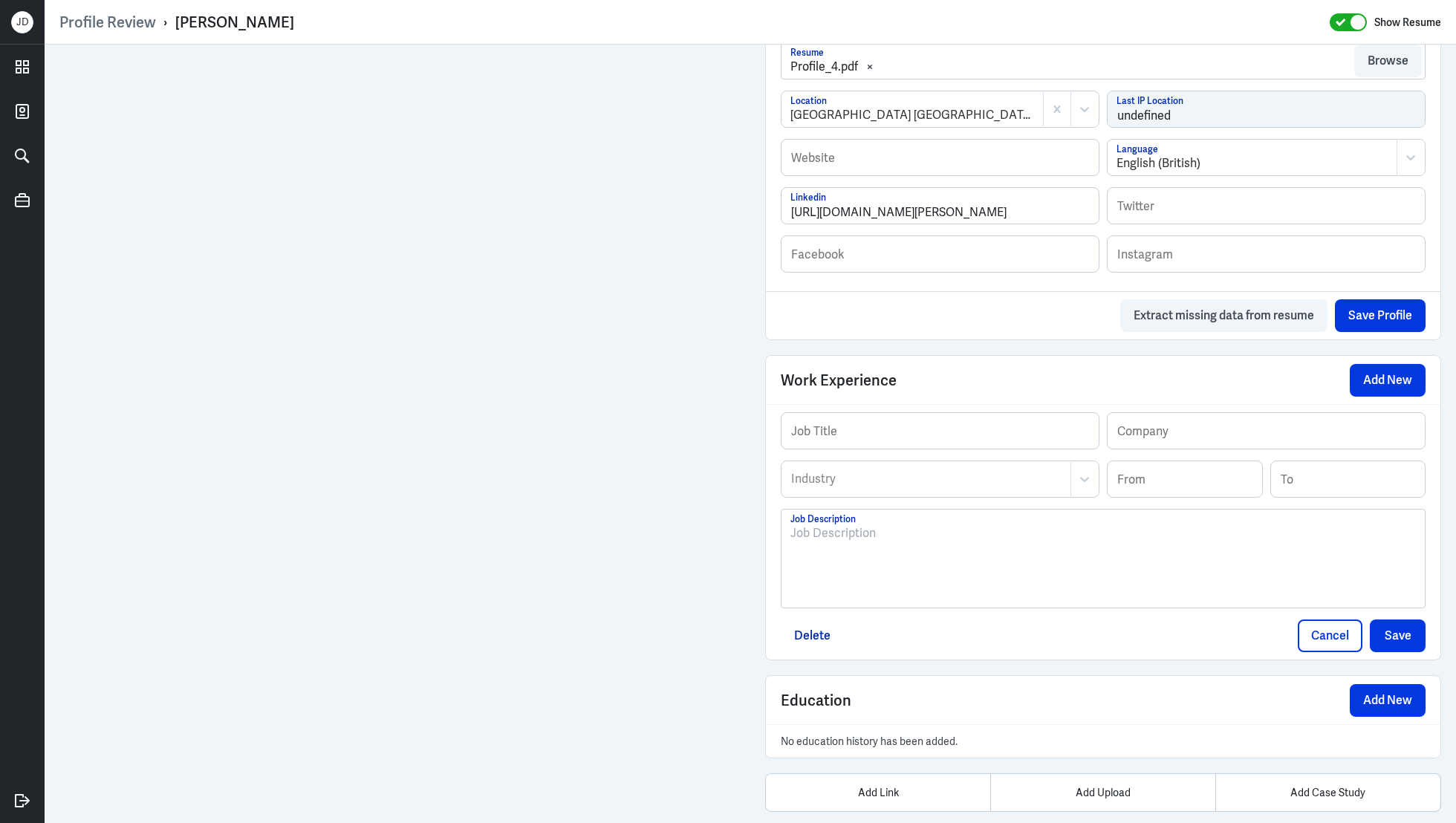
click at [995, 533] on p at bounding box center [1102, 533] width 625 height 18
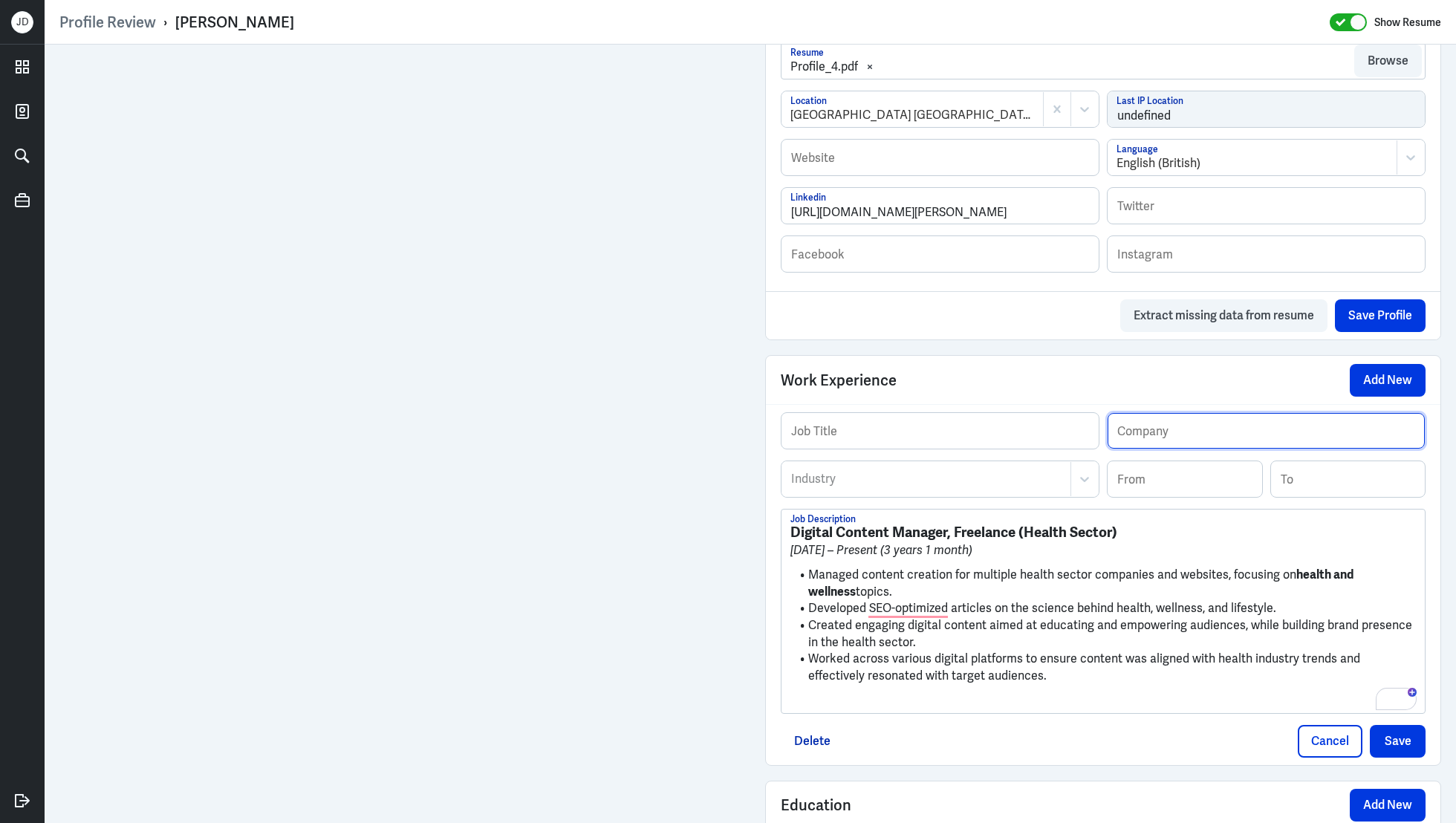
click at [1175, 431] on input "text" at bounding box center [1267, 431] width 318 height 36
type input "Independent Consultant"
drag, startPoint x: 950, startPoint y: 532, endPoint x: 739, endPoint y: 529, distance: 211.0
click at [738, 529] on div "Admin Settings Update Resume Save Profile User Requested Private Set Resume to …" at bounding box center [750, 128] width 1412 height 1653
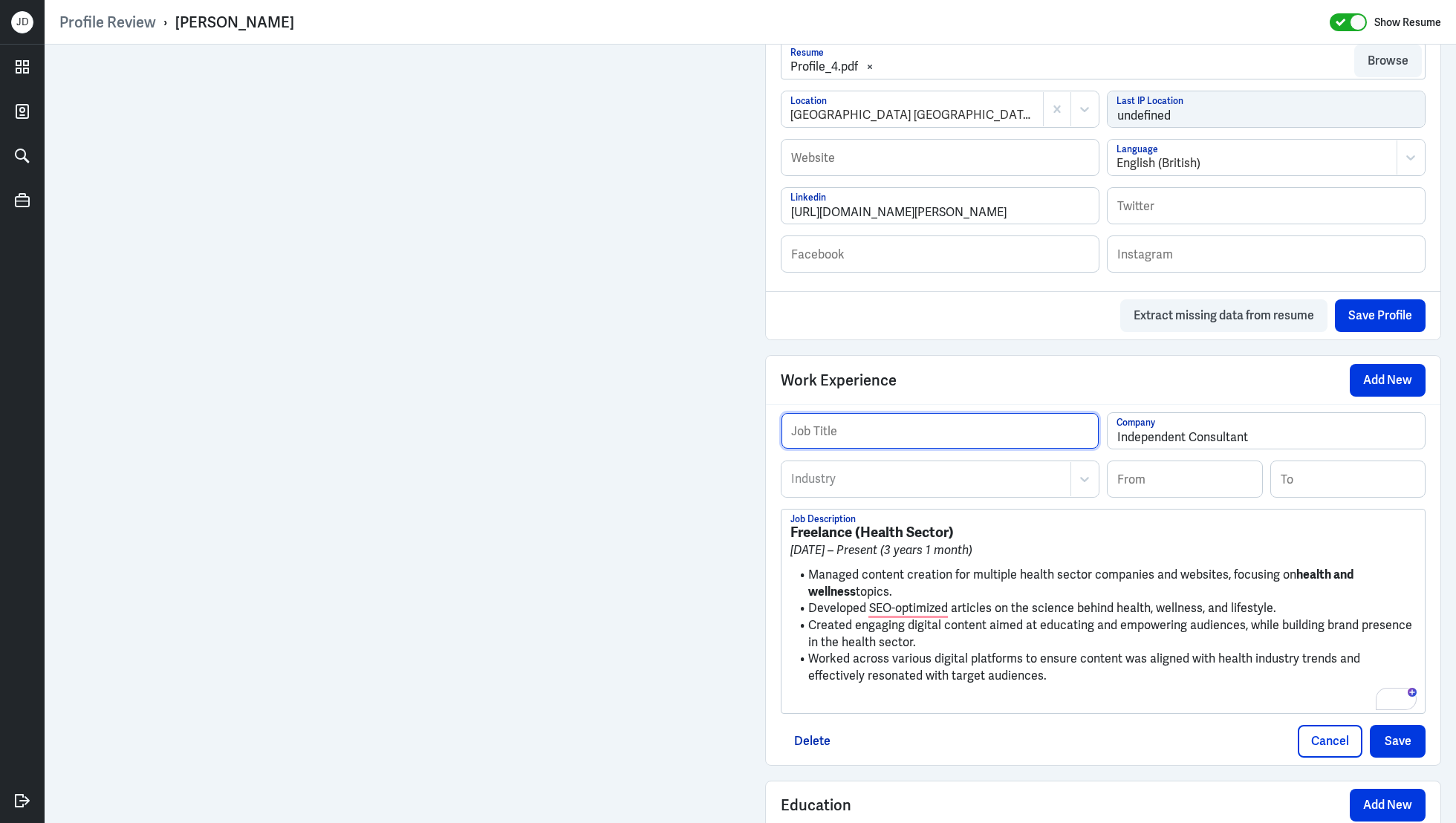
click at [1000, 418] on input "text" at bounding box center [940, 431] width 318 height 36
paste input "Digital Content Manager,"
type input "Digital Content Manager"
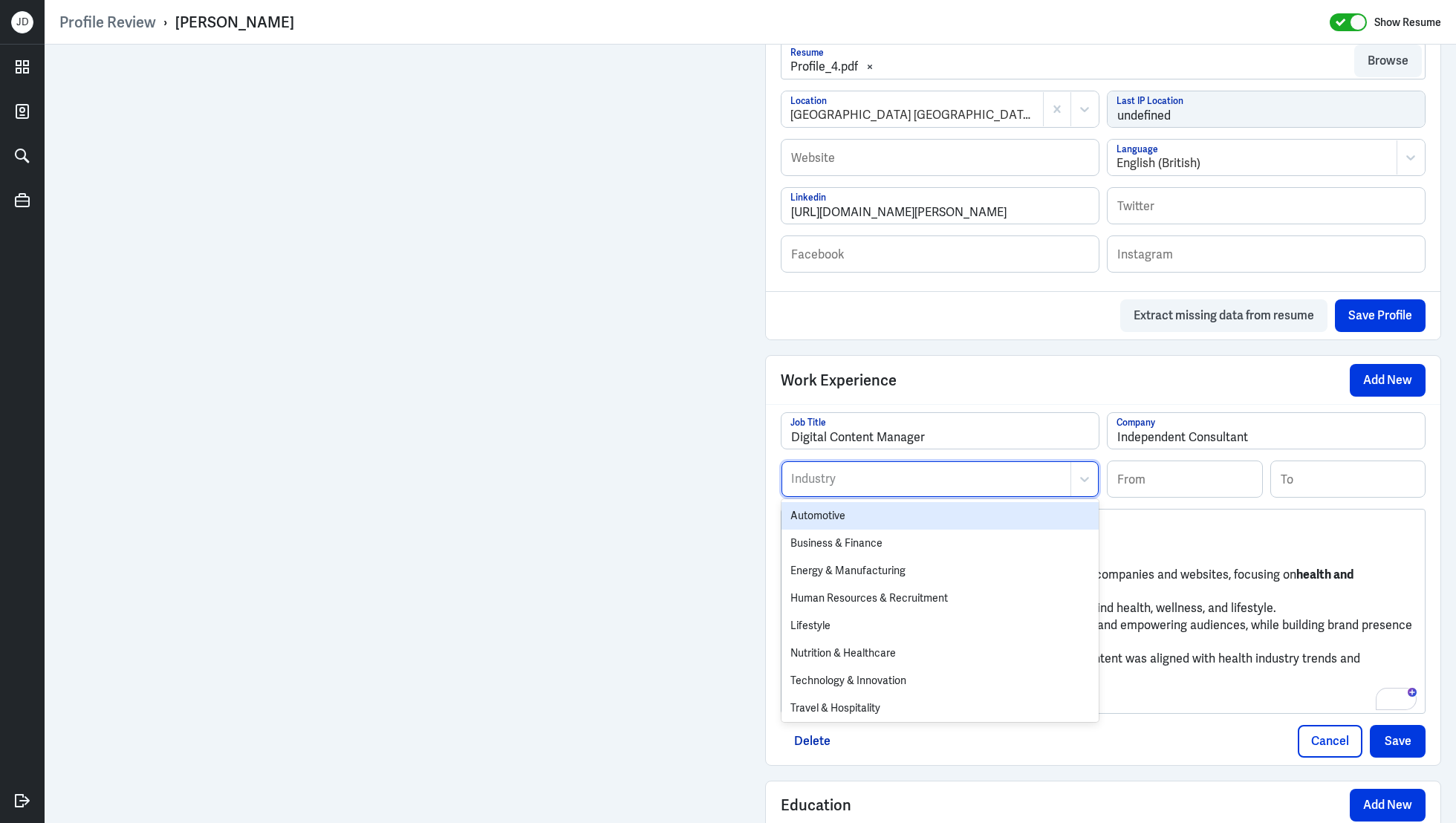
click at [940, 474] on div at bounding box center [926, 479] width 273 height 18
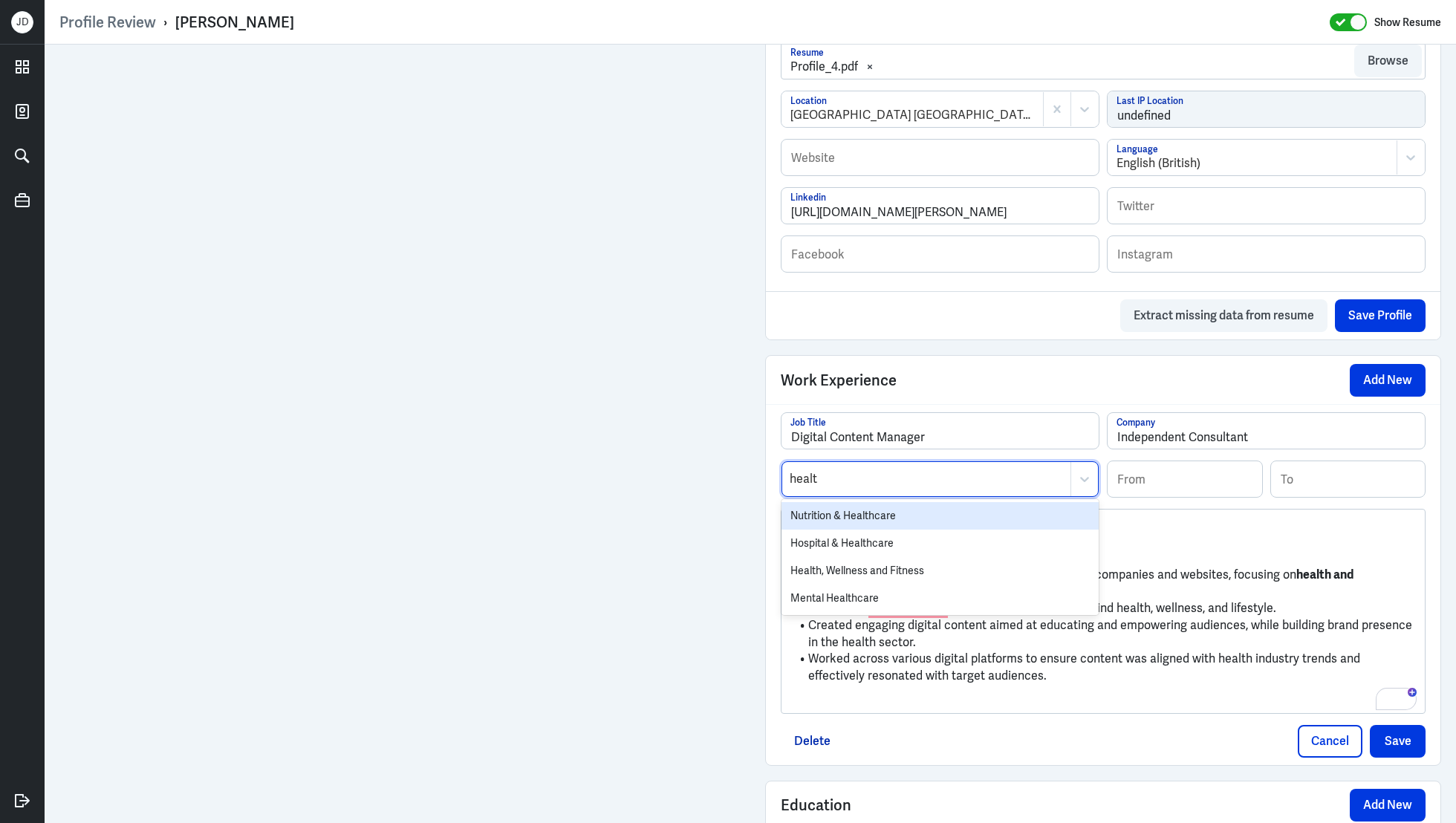
type input "health"
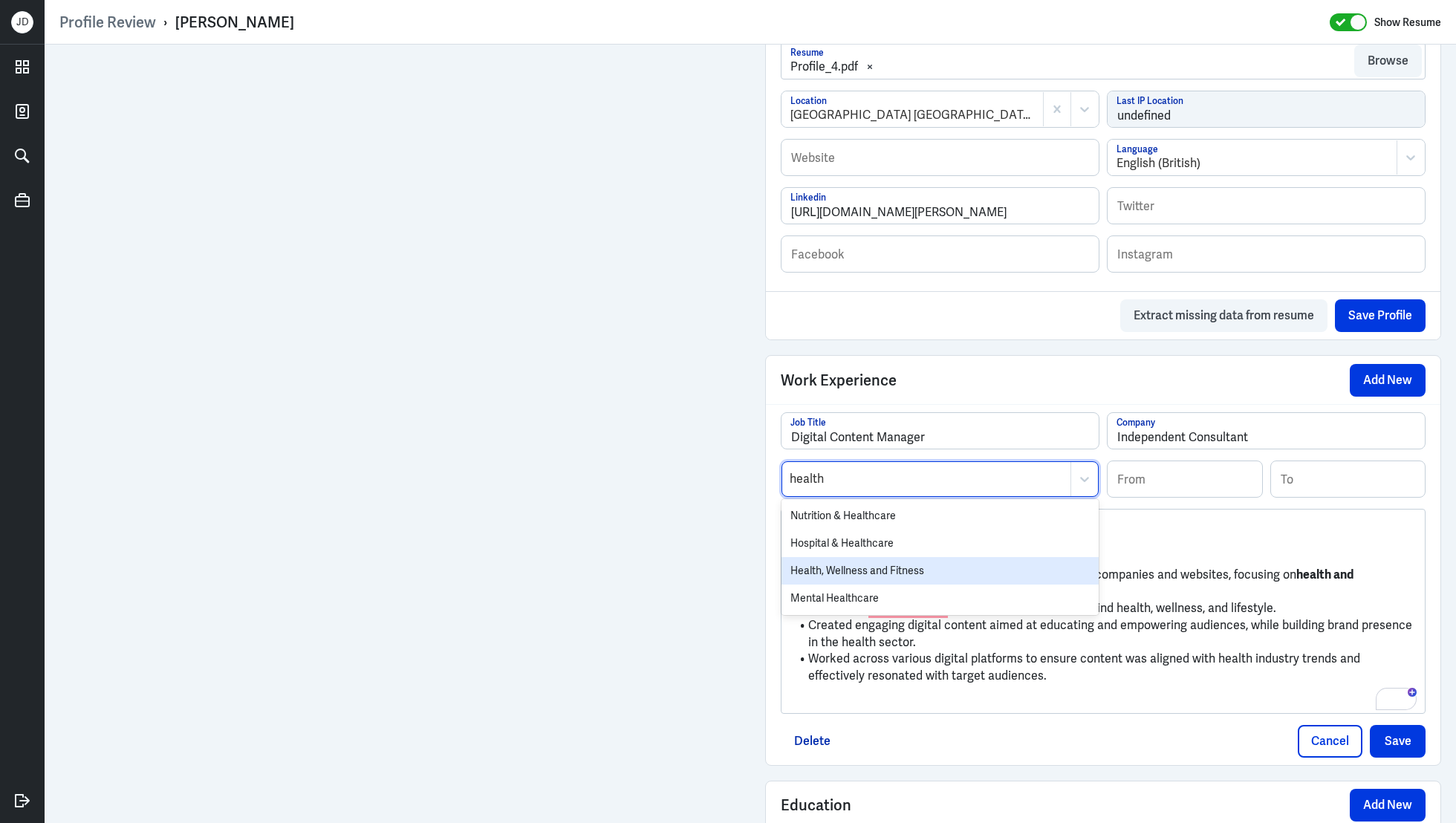
click at [885, 571] on div "Health, Wellness and Fitness" at bounding box center [940, 571] width 318 height 27
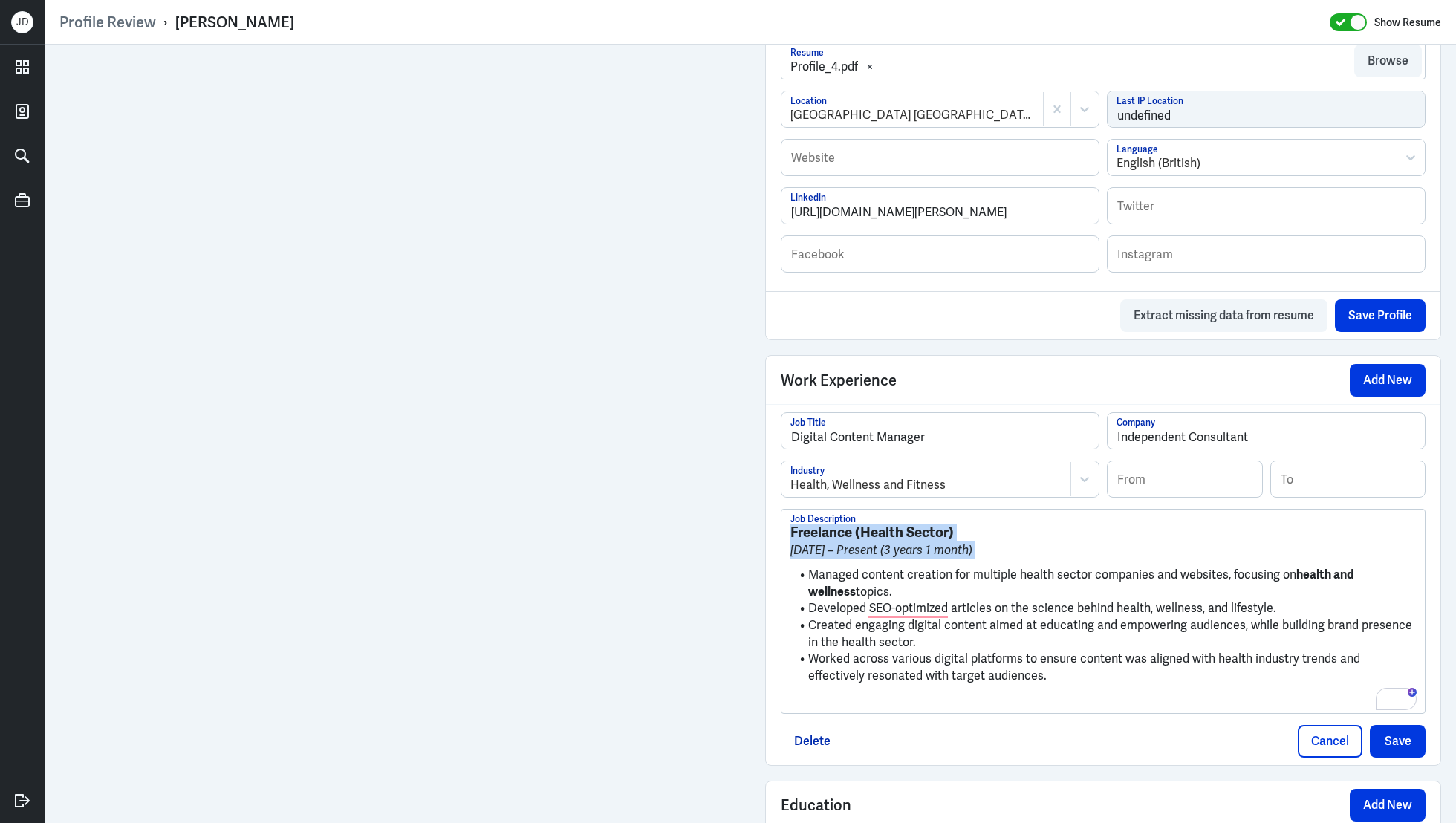
drag, startPoint x: 809, startPoint y: 568, endPoint x: 760, endPoint y: 509, distance: 76.7
click at [760, 509] on div "Admin Settings Update Resume Save Profile User Requested Private Set Resume to …" at bounding box center [1103, 128] width 705 height 1653
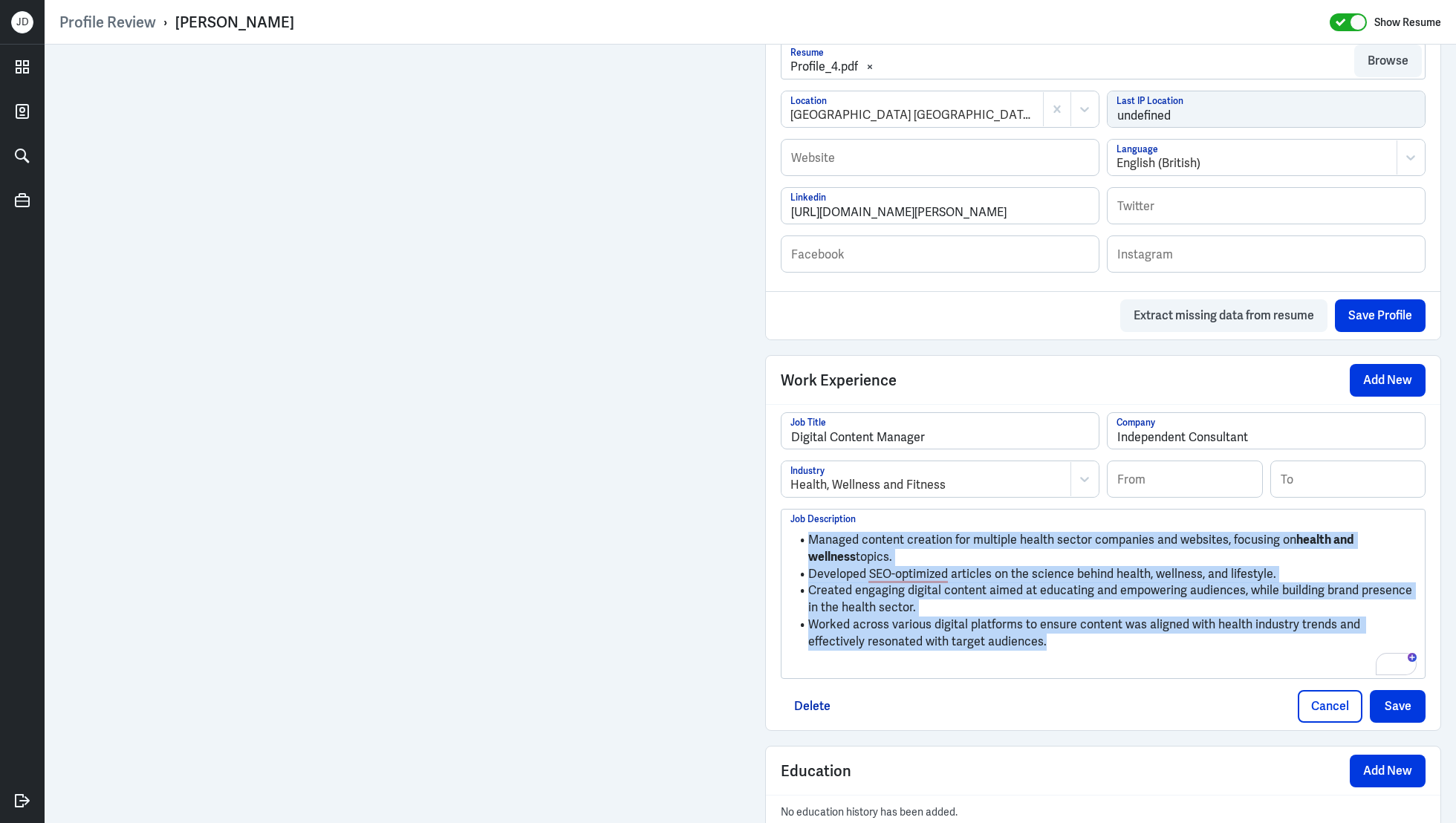
drag, startPoint x: 993, startPoint y: 643, endPoint x: 781, endPoint y: 491, distance: 260.9
click at [780, 491] on div "Digital Content Manager Job Title Independent Consultant Company Health, Wellne…" at bounding box center [1102, 546] width 645 height 267
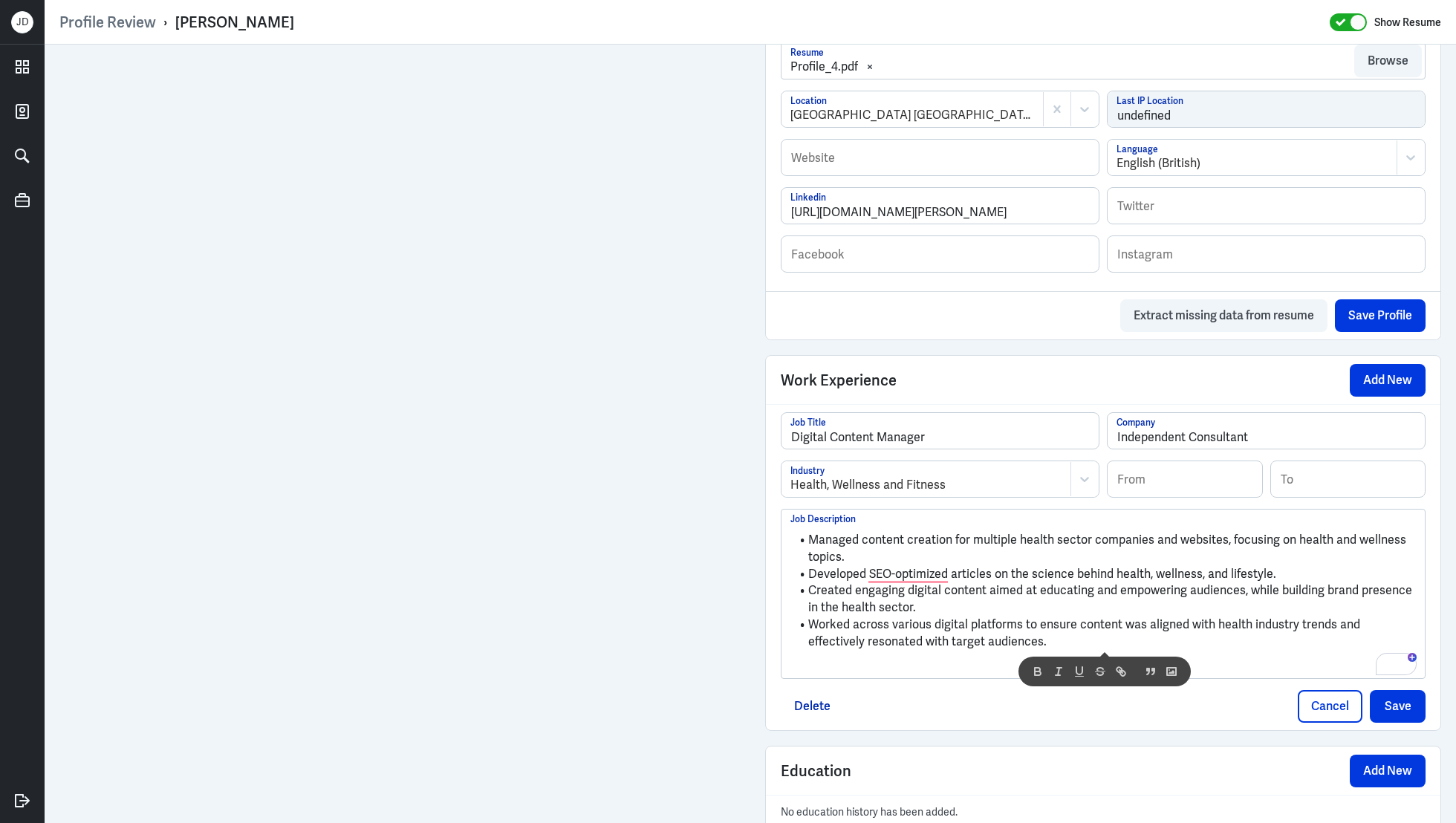
click at [862, 658] on p "To enrich screen reader interactions, please activate Accessibility in Grammarl…" at bounding box center [1102, 667] width 625 height 18
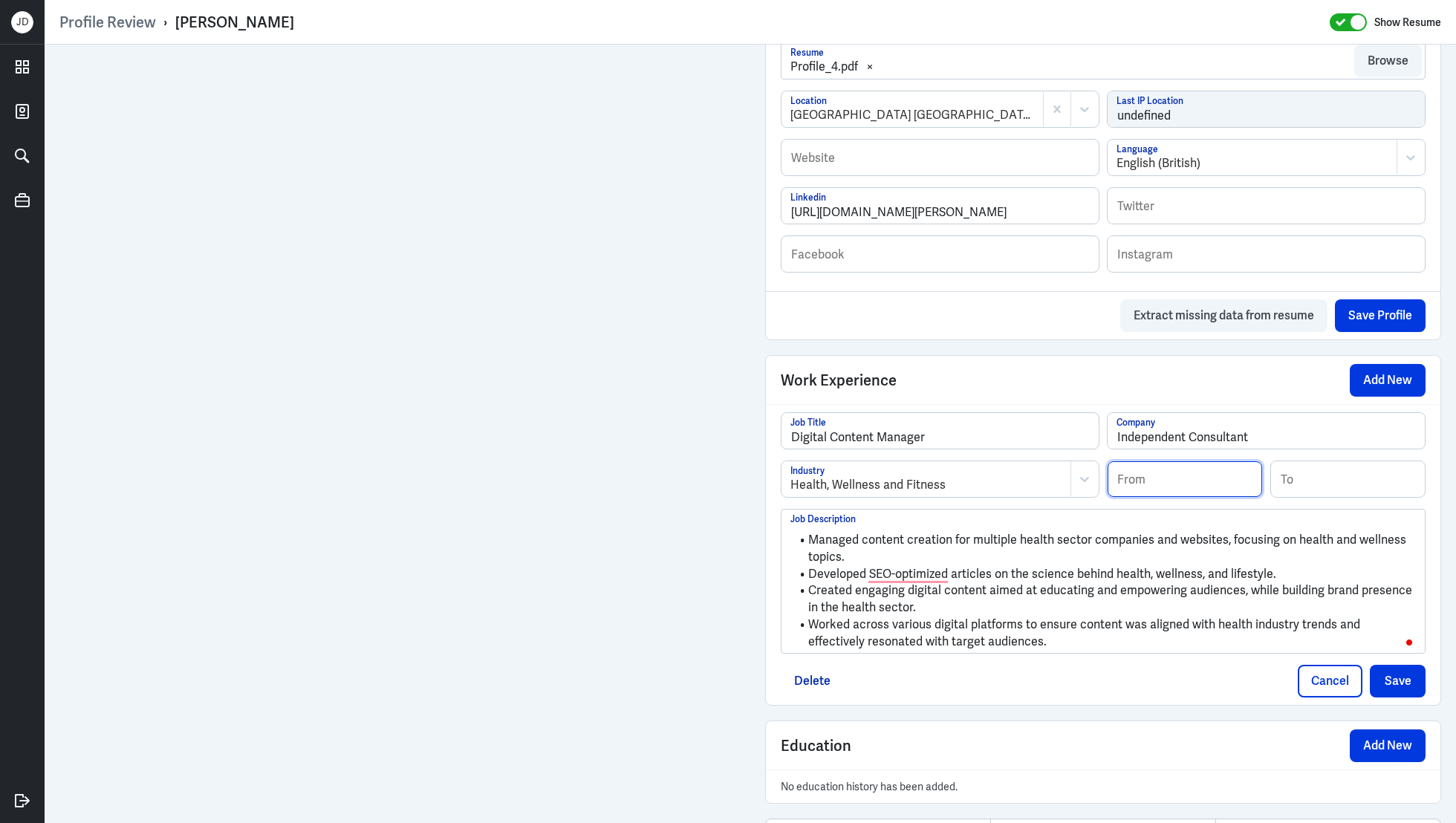
click at [1193, 483] on input at bounding box center [1184, 479] width 154 height 36
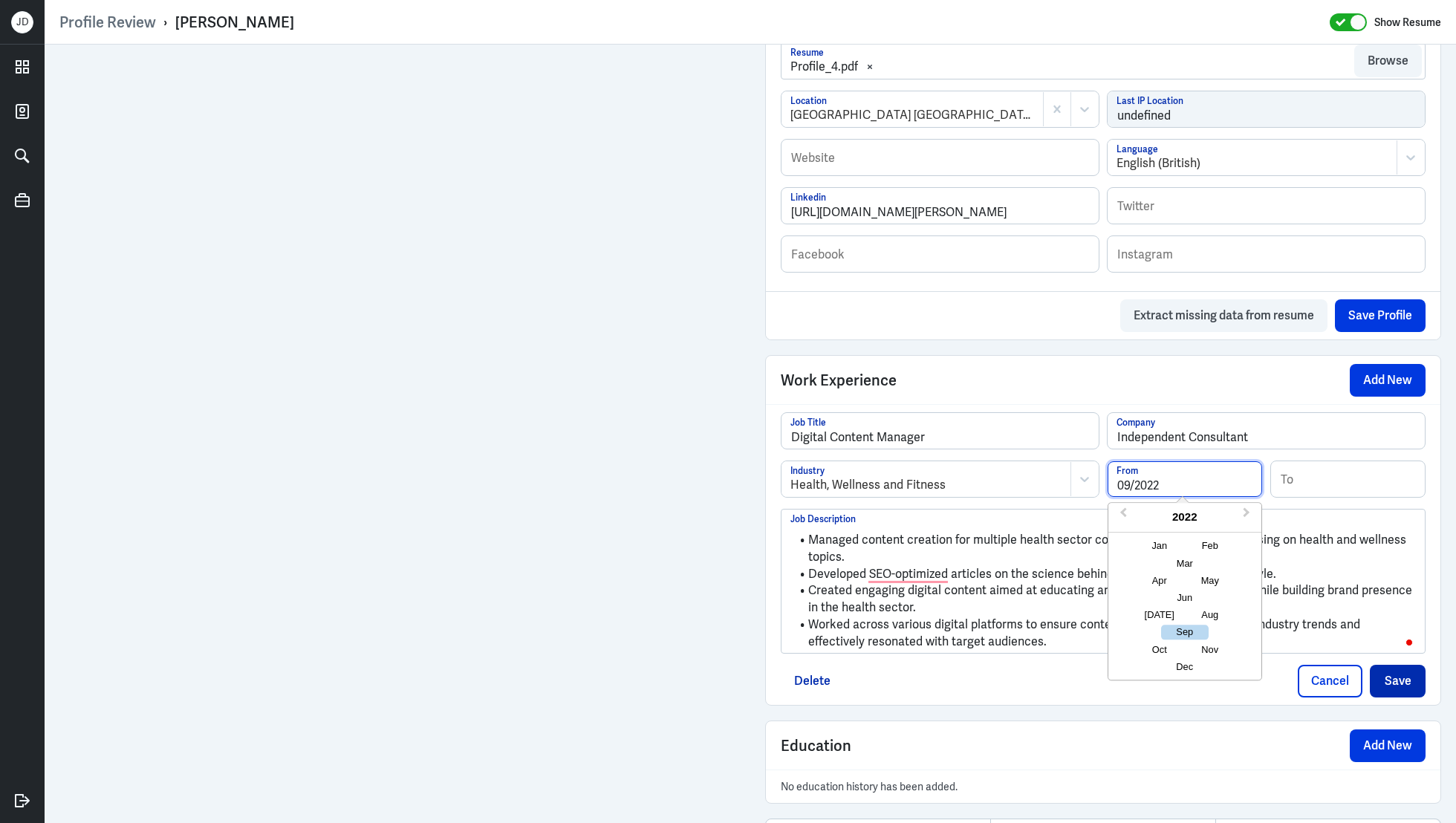
type input "09/2022"
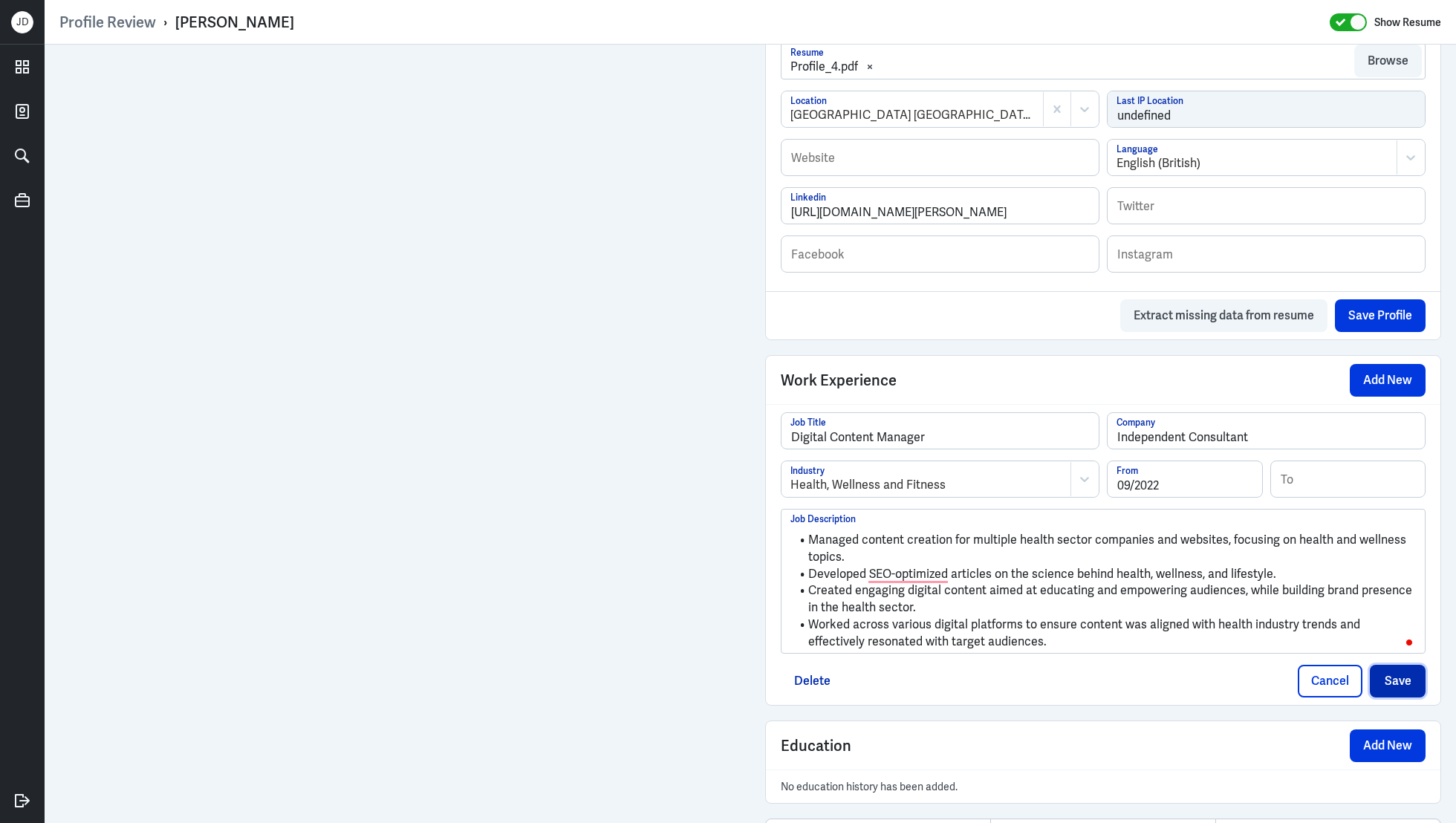
click at [1401, 671] on button "Save" at bounding box center [1398, 681] width 56 height 32
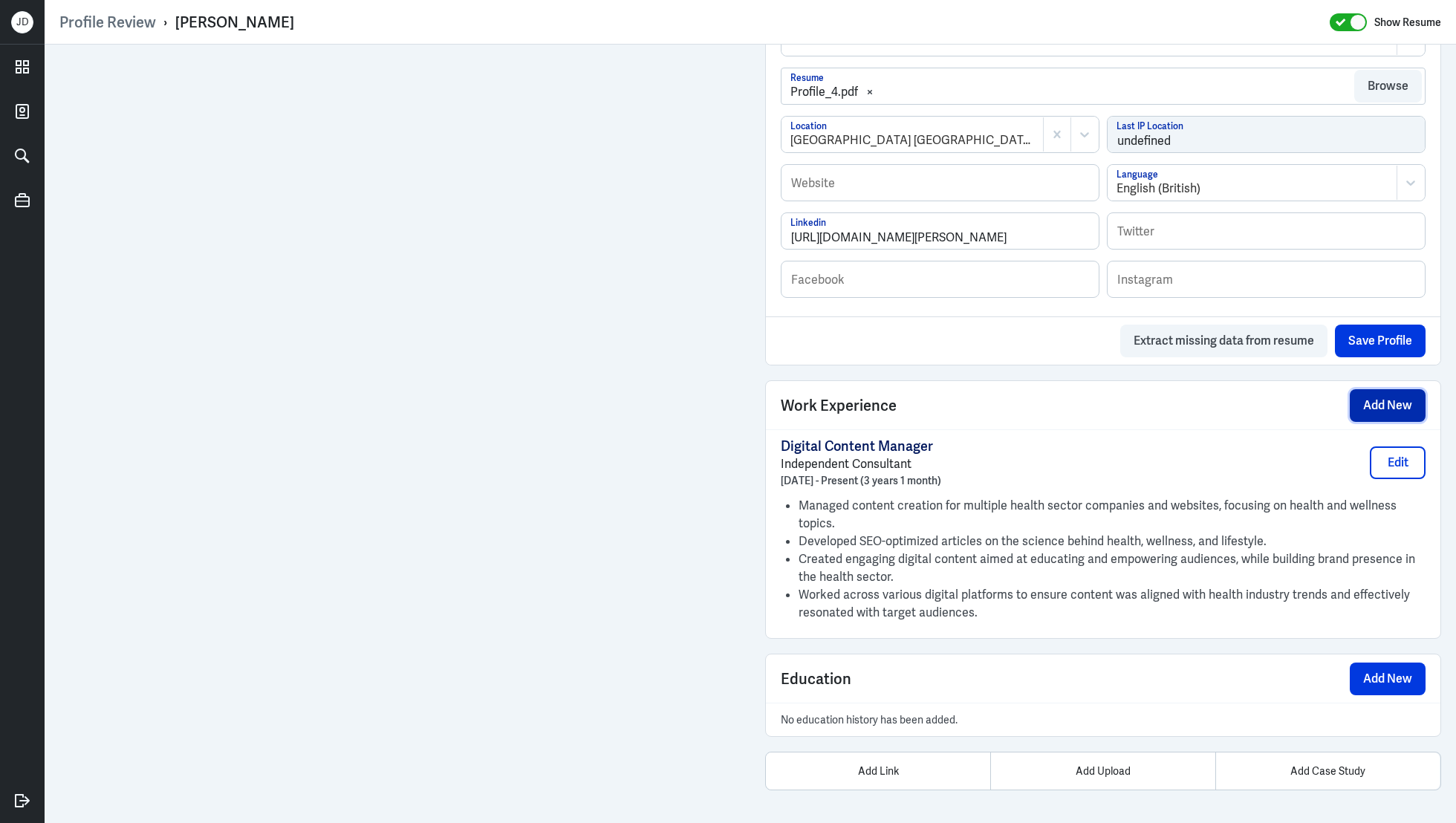
click at [1387, 406] on button "Add New" at bounding box center [1387, 406] width 76 height 32
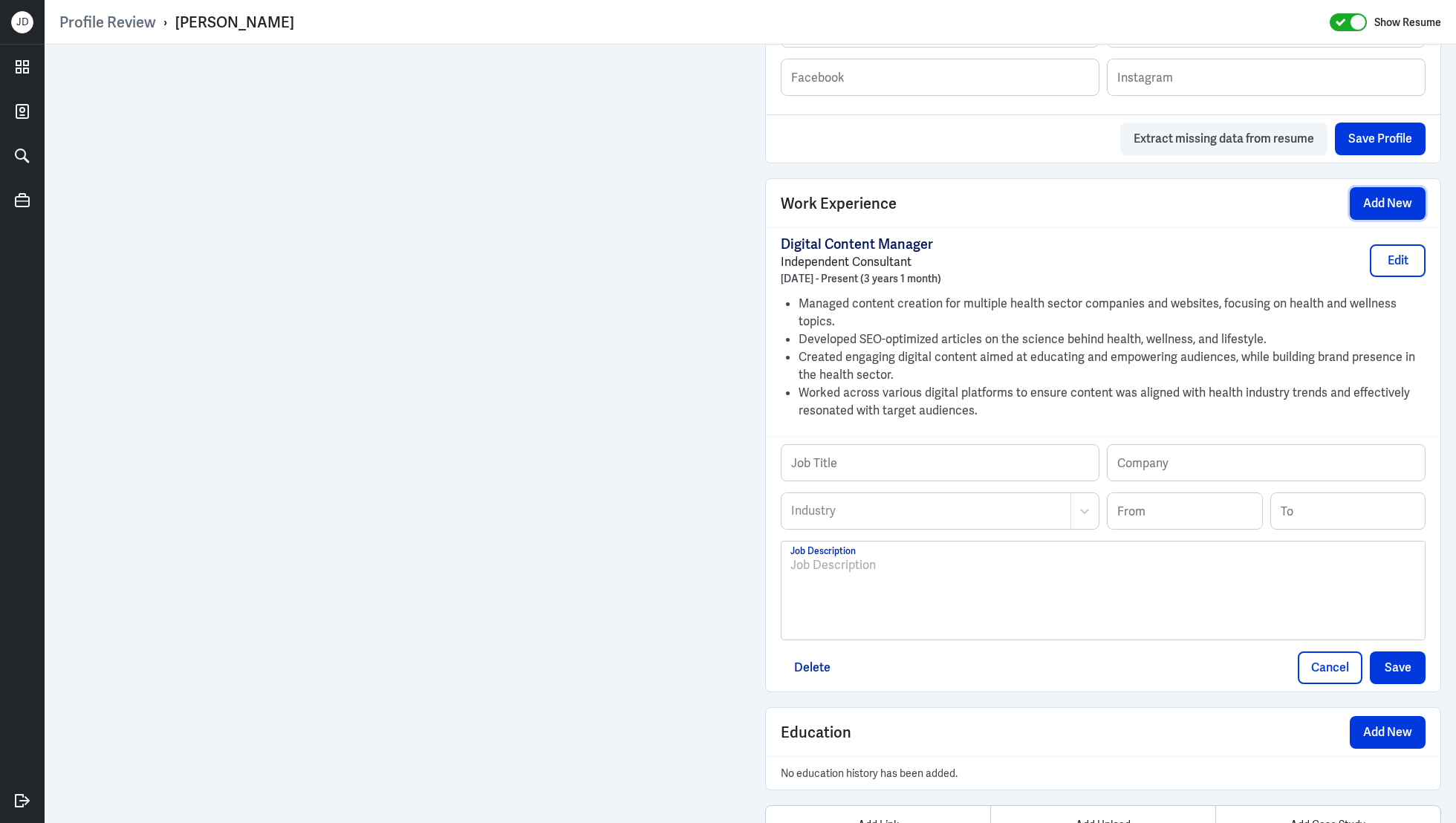
scroll to position [920, 0]
click at [936, 600] on div "To enrich screen reader interactions, please activate Accessibility in Grammarl…" at bounding box center [1102, 596] width 625 height 80
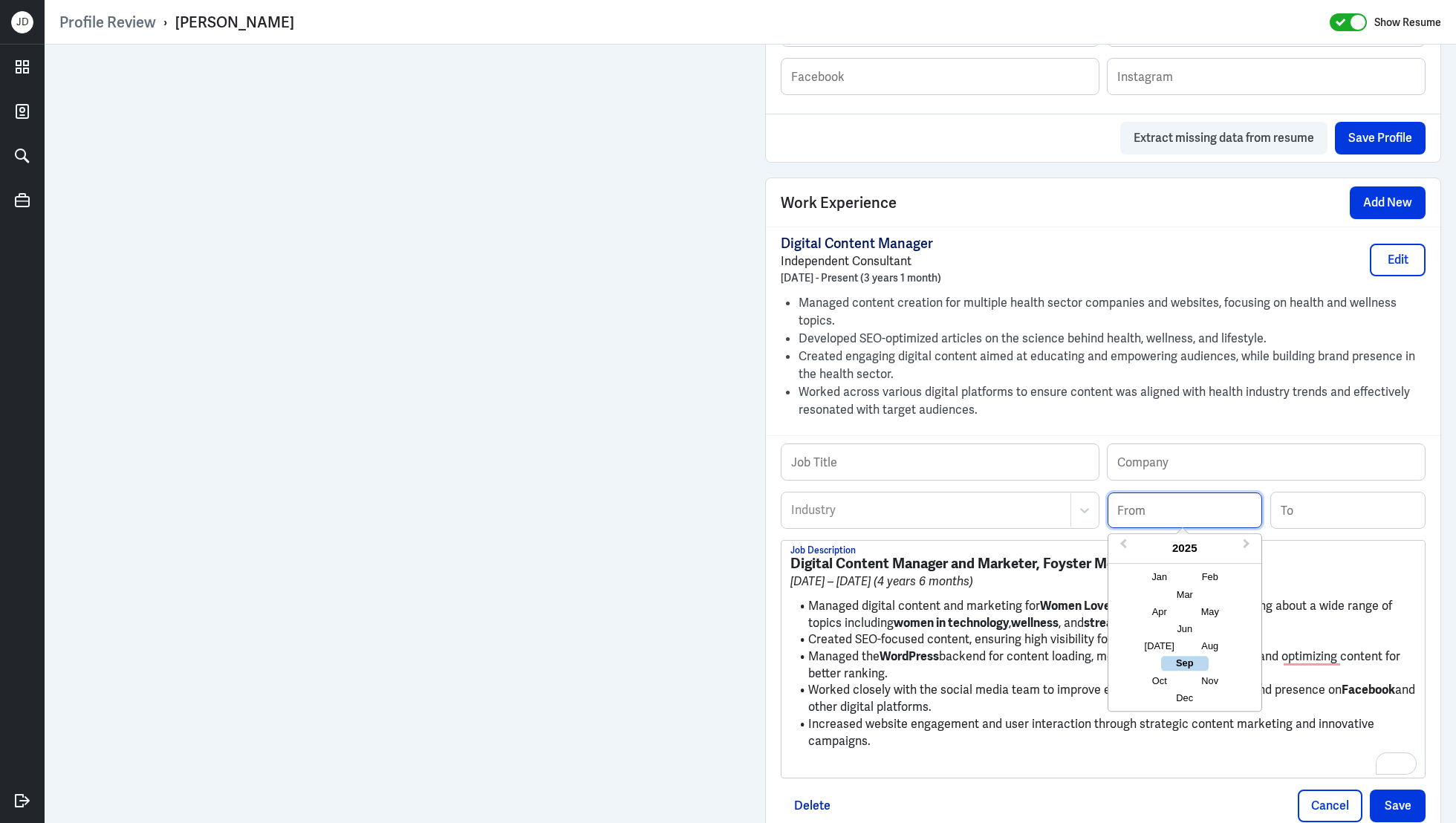
click at [1173, 512] on input at bounding box center [1184, 511] width 154 height 36
type input "06/2019"
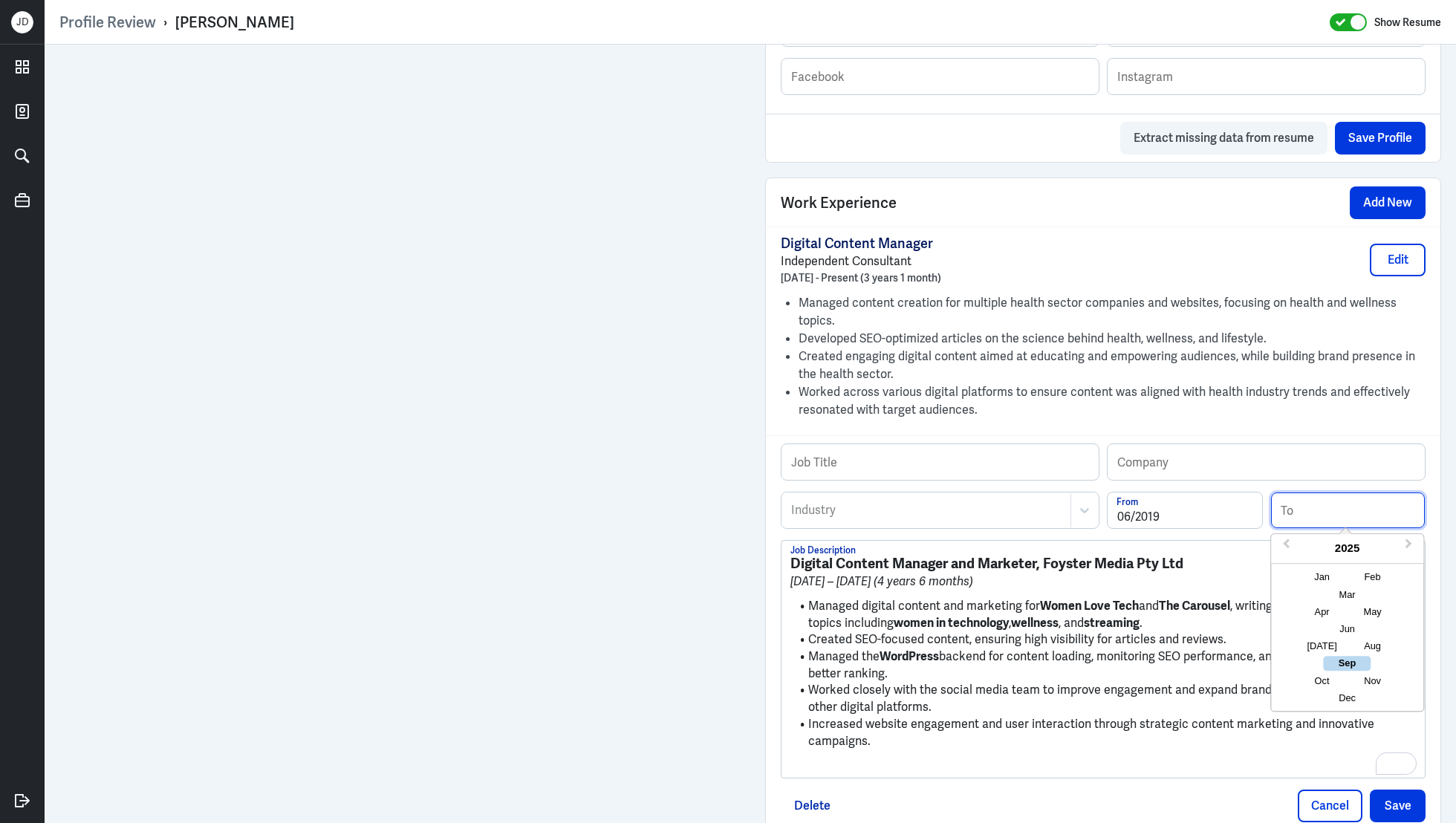
click at [1328, 513] on input at bounding box center [1348, 511] width 154 height 36
type input "11/2023"
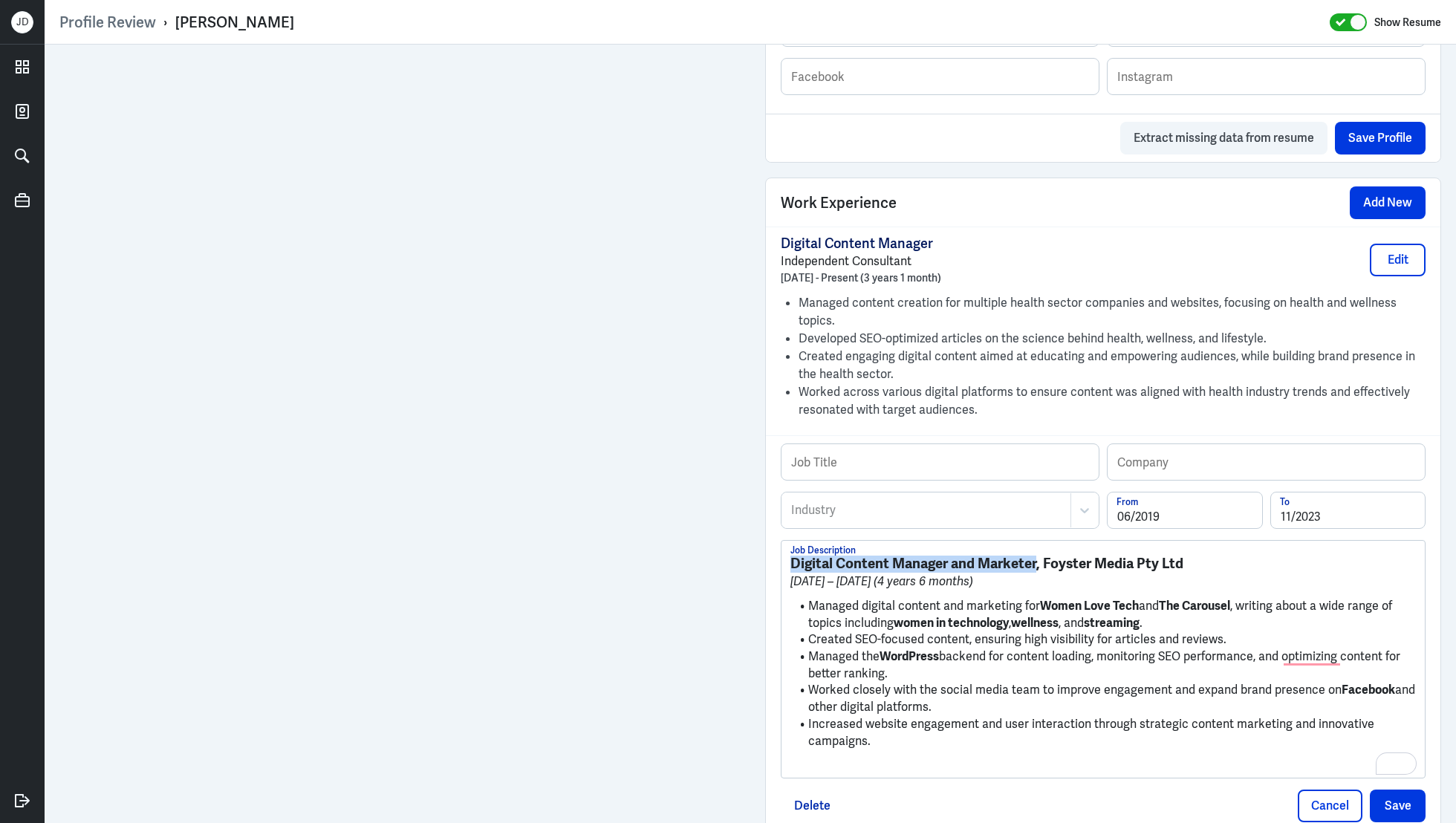
drag, startPoint x: 1037, startPoint y: 562, endPoint x: 778, endPoint y: 550, distance: 259.3
click at [778, 550] on div "Job Title Company Industry Industry 06/2019 From 11/2023 To Digital Content Man…" at bounding box center [1103, 633] width 675 height 394
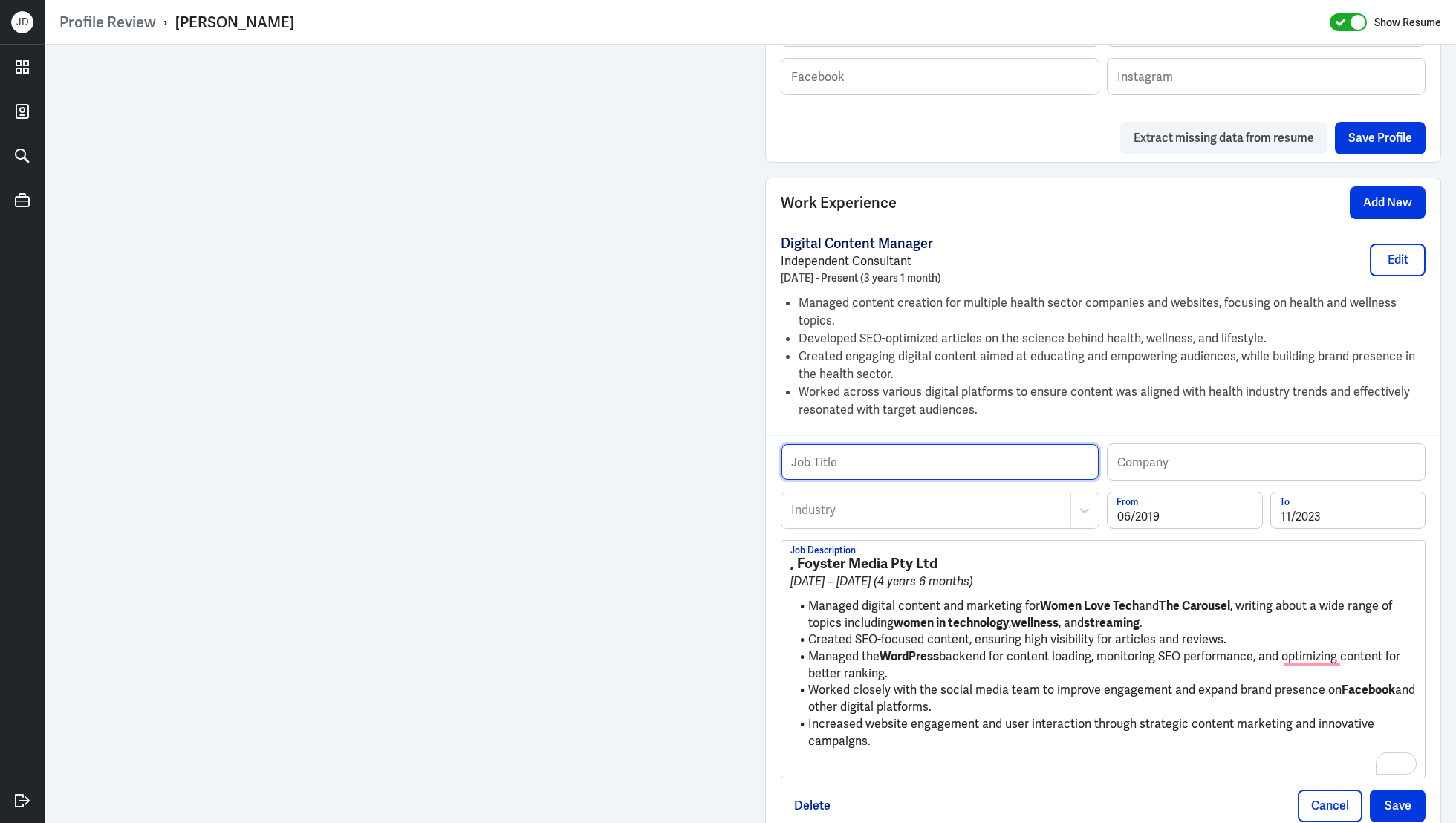
click at [918, 457] on input "text" at bounding box center [940, 462] width 318 height 36
paste input "Digital Content Manager and Marketer"
type input "Digital Content Manager and Marketer"
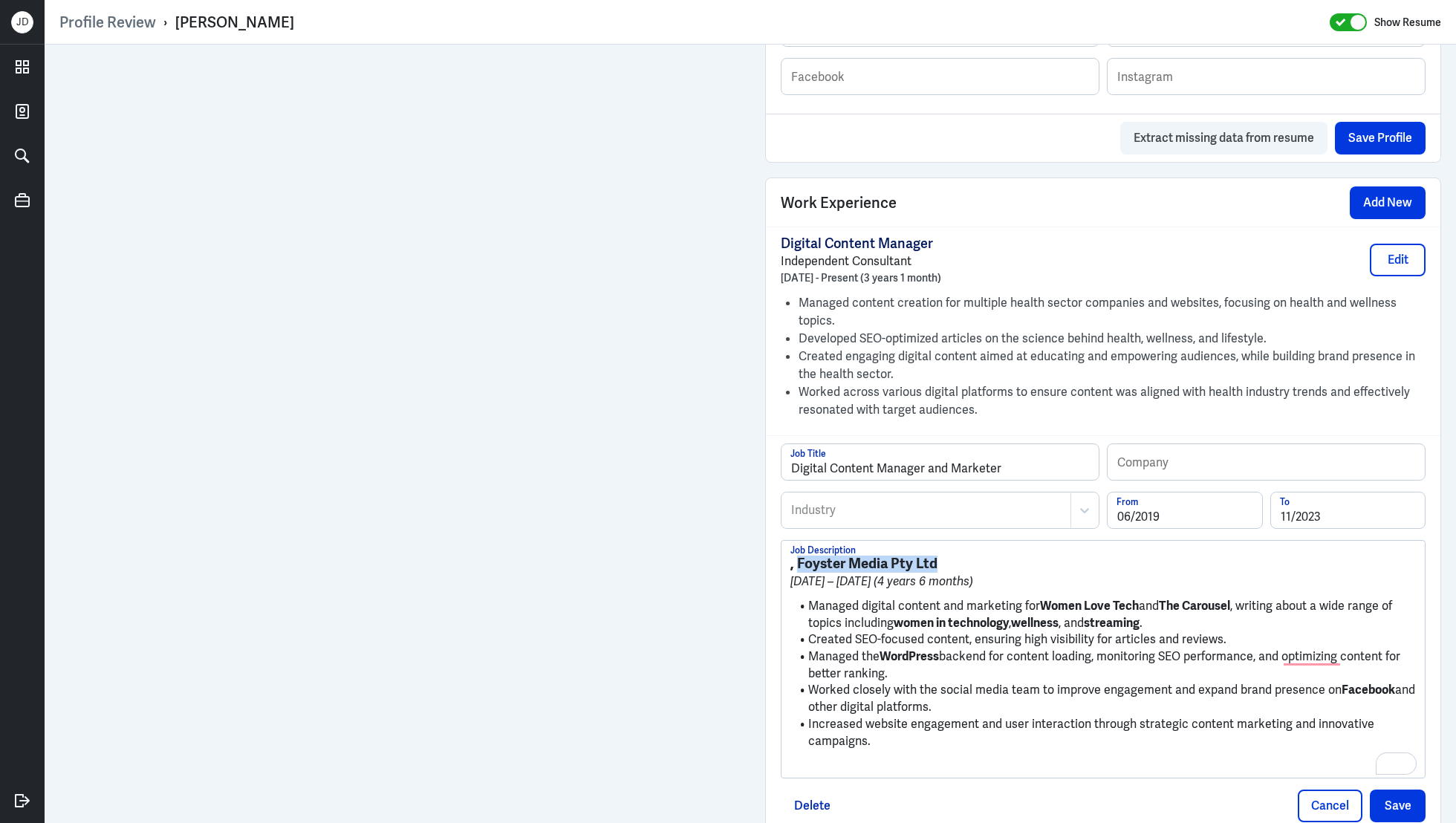
drag, startPoint x: 797, startPoint y: 562, endPoint x: 945, endPoint y: 561, distance: 148.0
click at [945, 561] on h3 ", Foyster Media Pty Ltd" at bounding box center [1102, 564] width 625 height 16
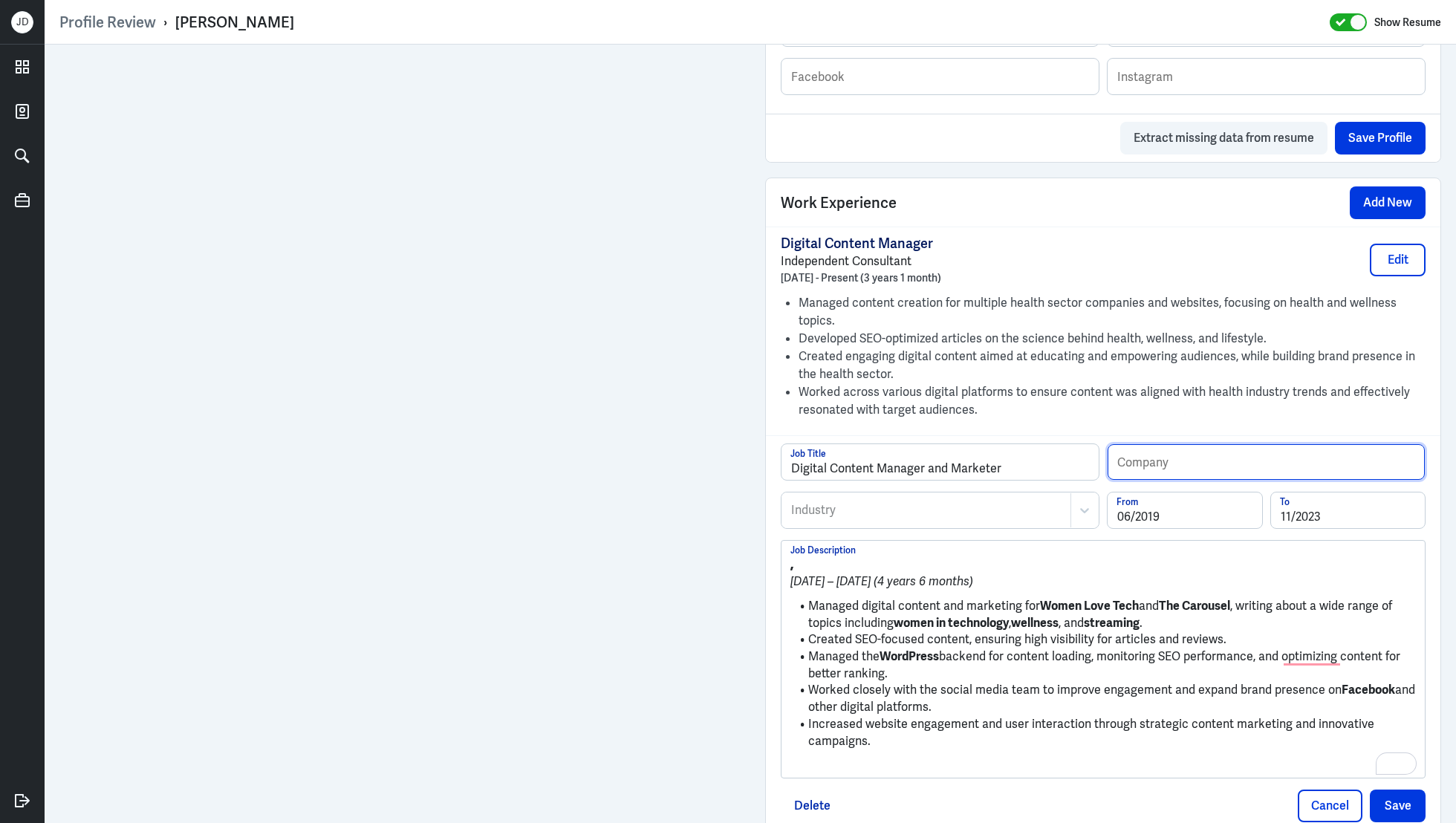
click at [1198, 454] on input "text" at bounding box center [1267, 462] width 318 height 36
paste input "Foyster Media Pty Ltd"
type input "Foyster Media Pty Ltd"
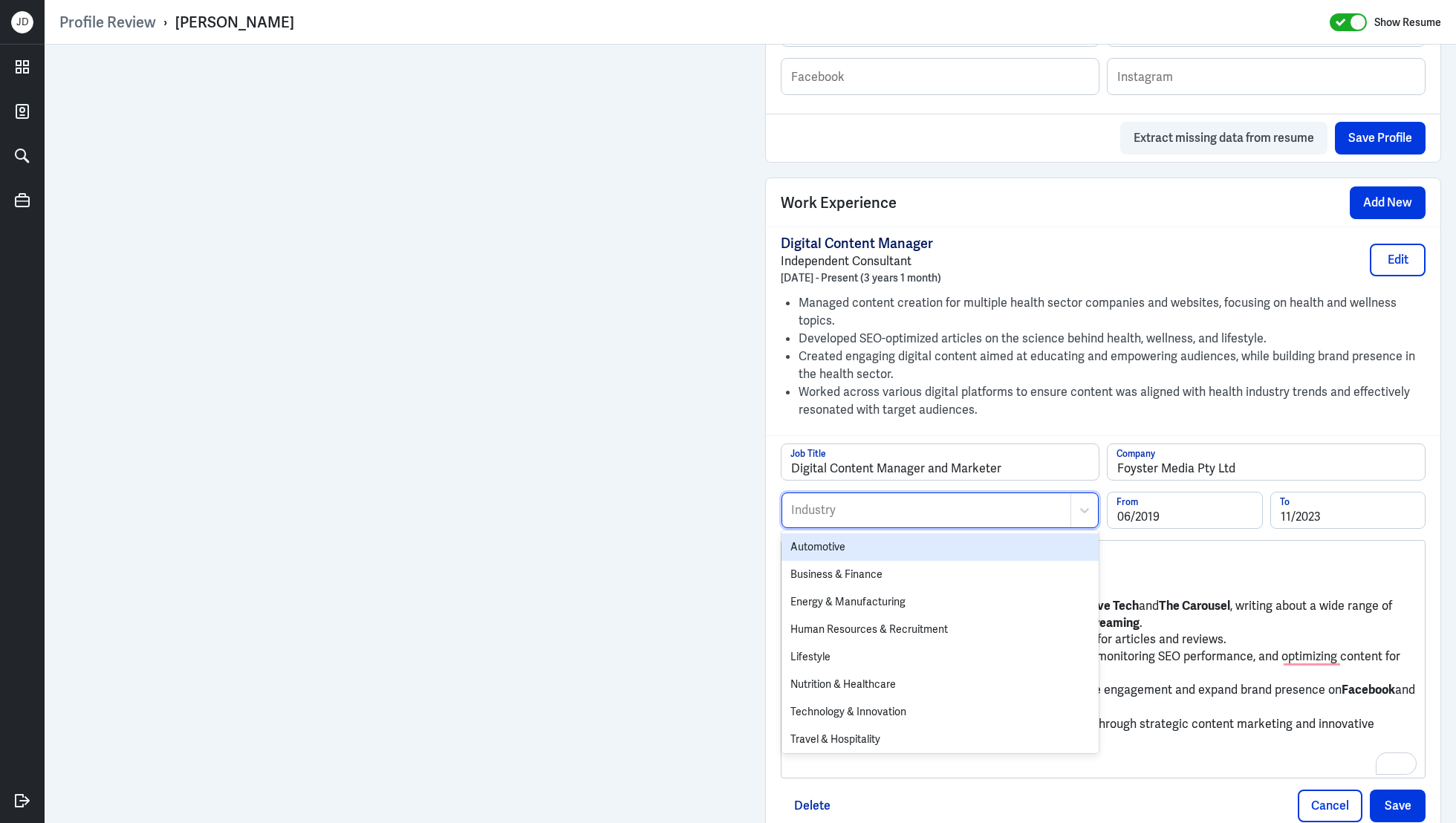
click at [962, 507] on div at bounding box center [926, 511] width 273 height 18
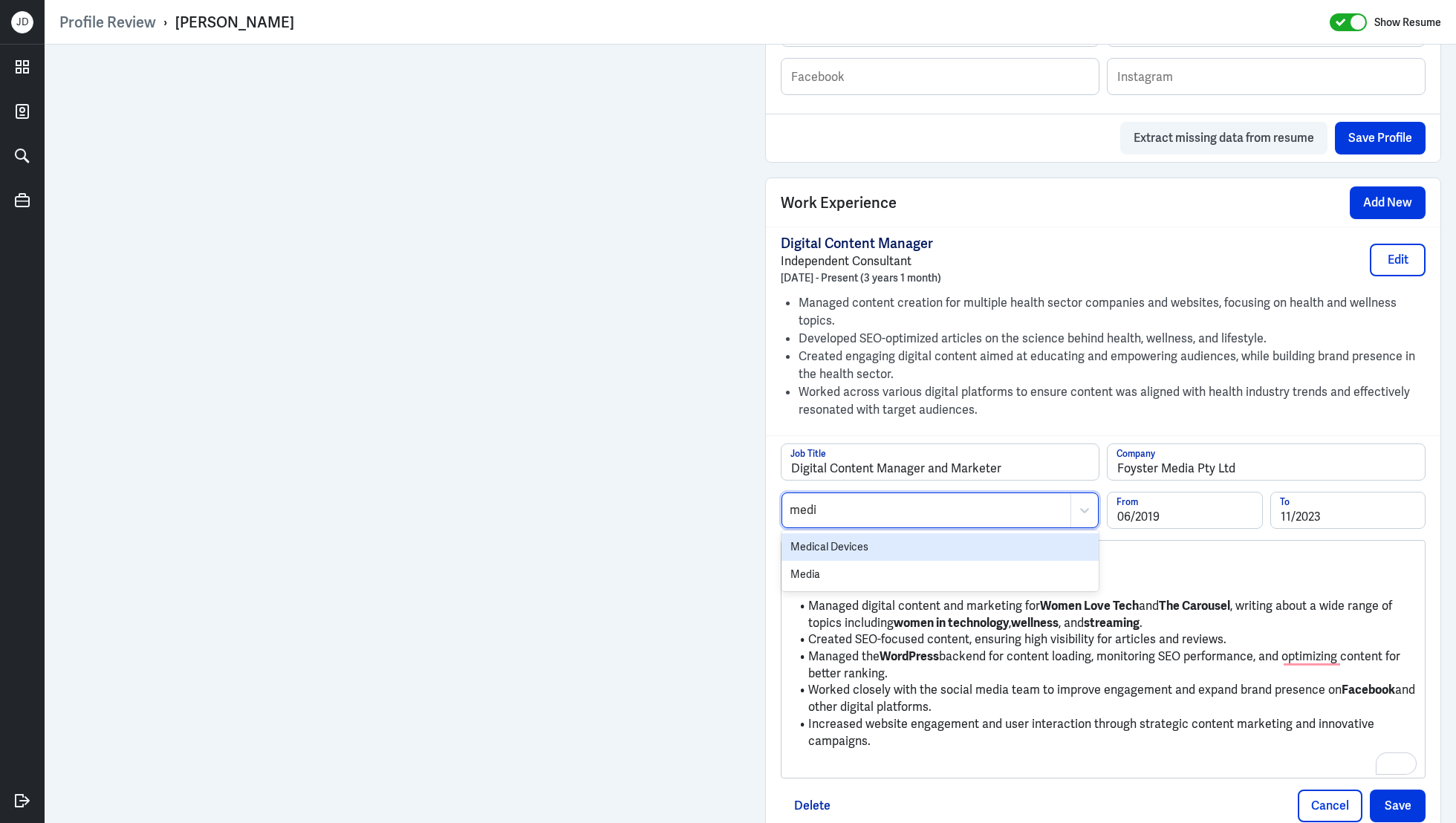
type input "media"
click at [908, 548] on div "Media" at bounding box center [940, 547] width 318 height 27
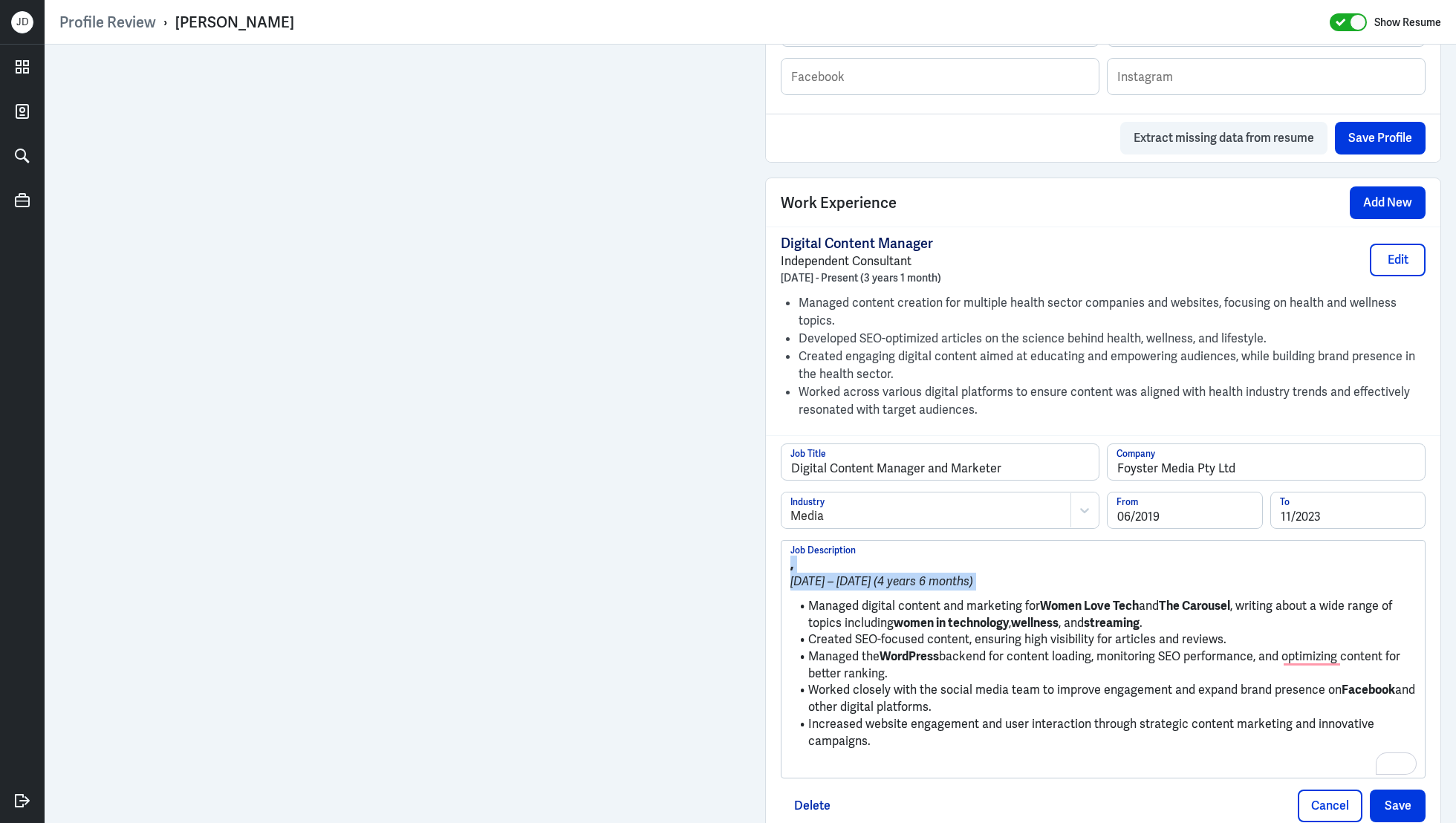
drag, startPoint x: 808, startPoint y: 602, endPoint x: 741, endPoint y: 545, distance: 88.0
click at [739, 545] on div "Admin Settings Update Resume Save Profile User Requested Private Set Resume to …" at bounding box center [750, 71] width 1412 height 1896
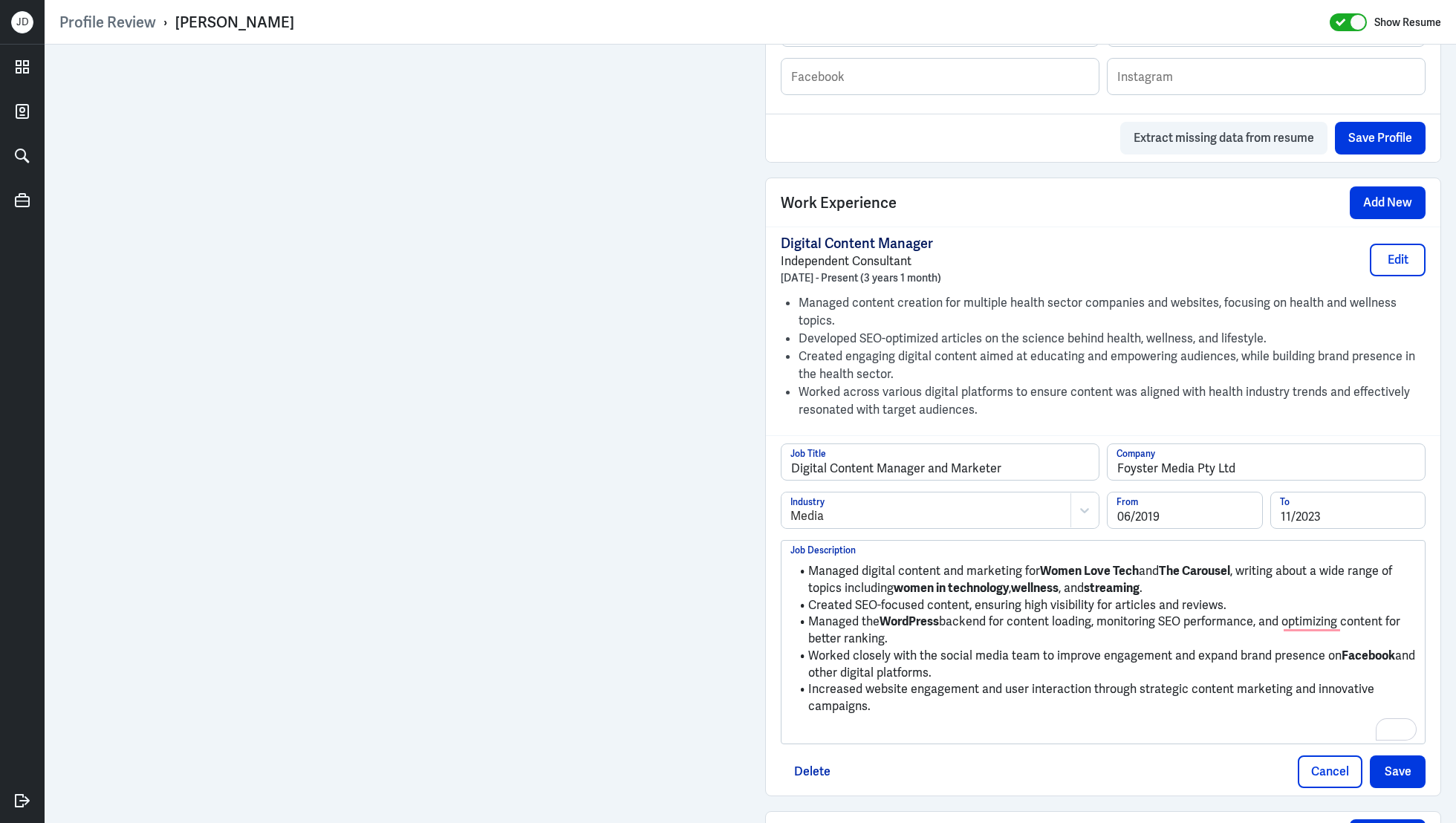
click at [854, 723] on p "To enrich screen reader interactions, please activate Accessibility in Grammarl…" at bounding box center [1102, 732] width 625 height 18
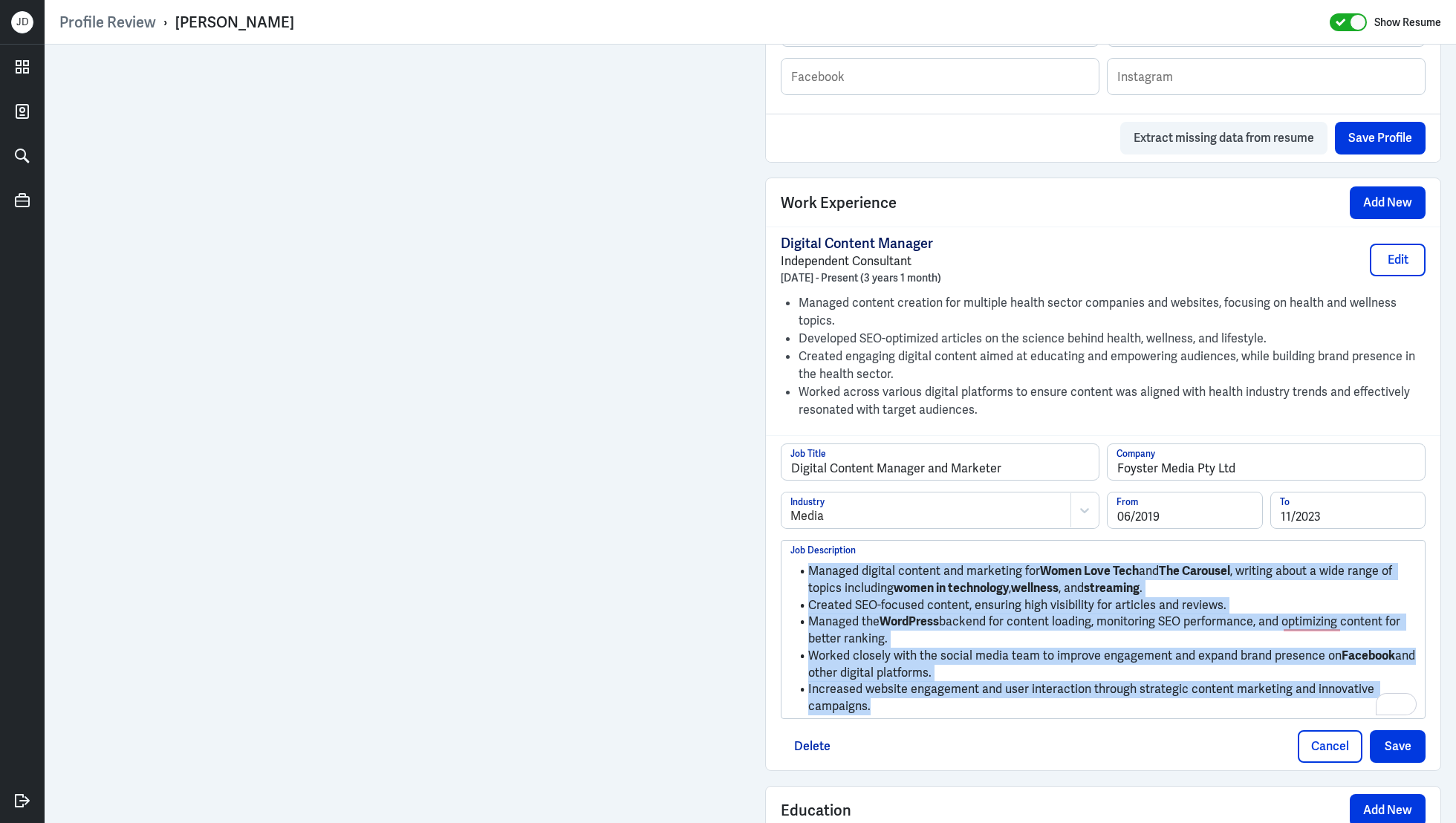
drag, startPoint x: 910, startPoint y: 705, endPoint x: 792, endPoint y: 559, distance: 187.7
click at [791, 560] on ul "Managed digital content and marketing for Women Love Tech and The Carousel , wr…" at bounding box center [1102, 635] width 625 height 159
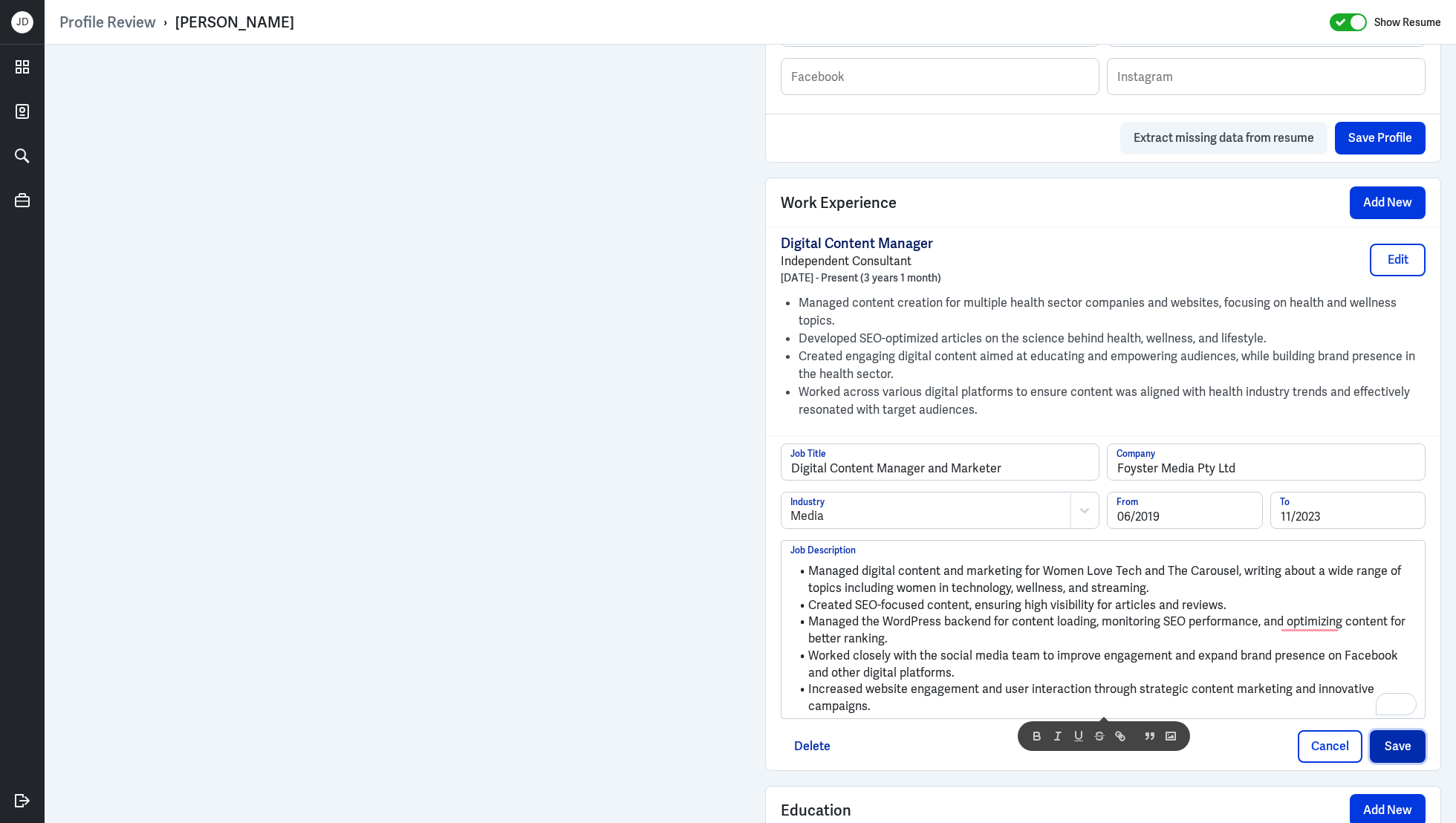
click at [1396, 743] on button "Save" at bounding box center [1398, 746] width 56 height 32
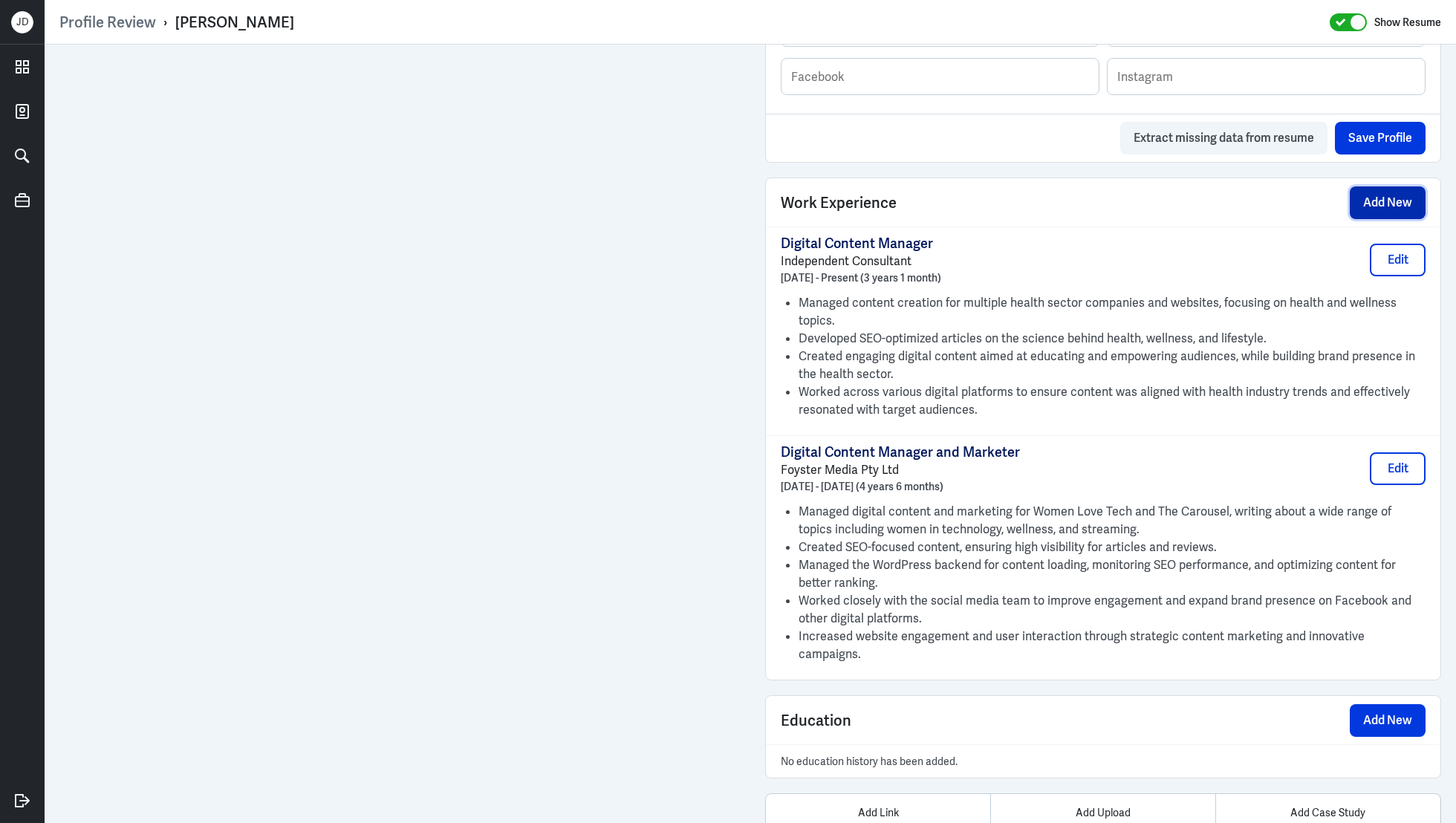
click at [1370, 196] on button "Add New" at bounding box center [1387, 203] width 76 height 32
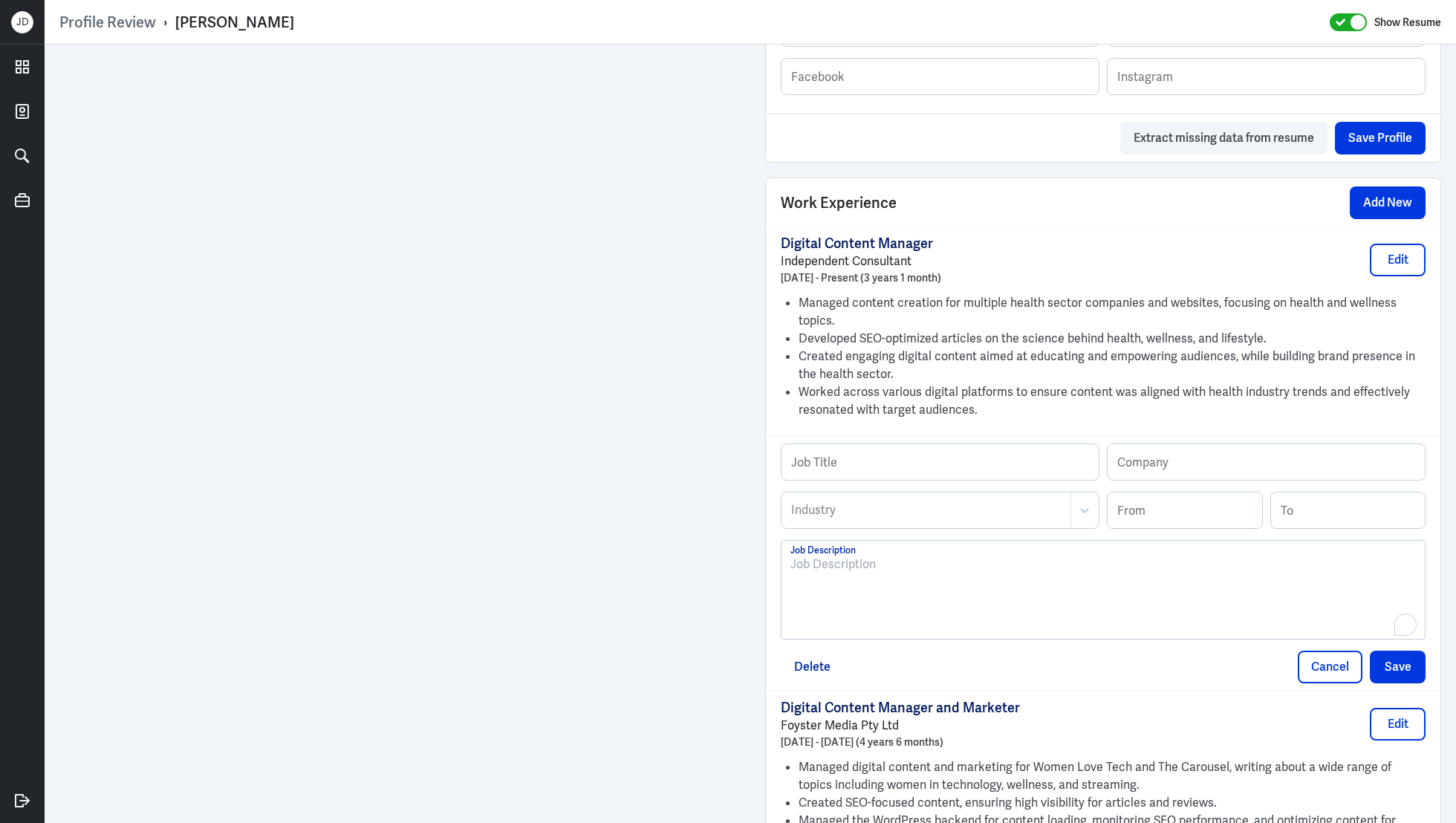
click at [841, 585] on div "To enrich screen reader interactions, please activate Accessibility in Grammarl…" at bounding box center [1102, 596] width 625 height 80
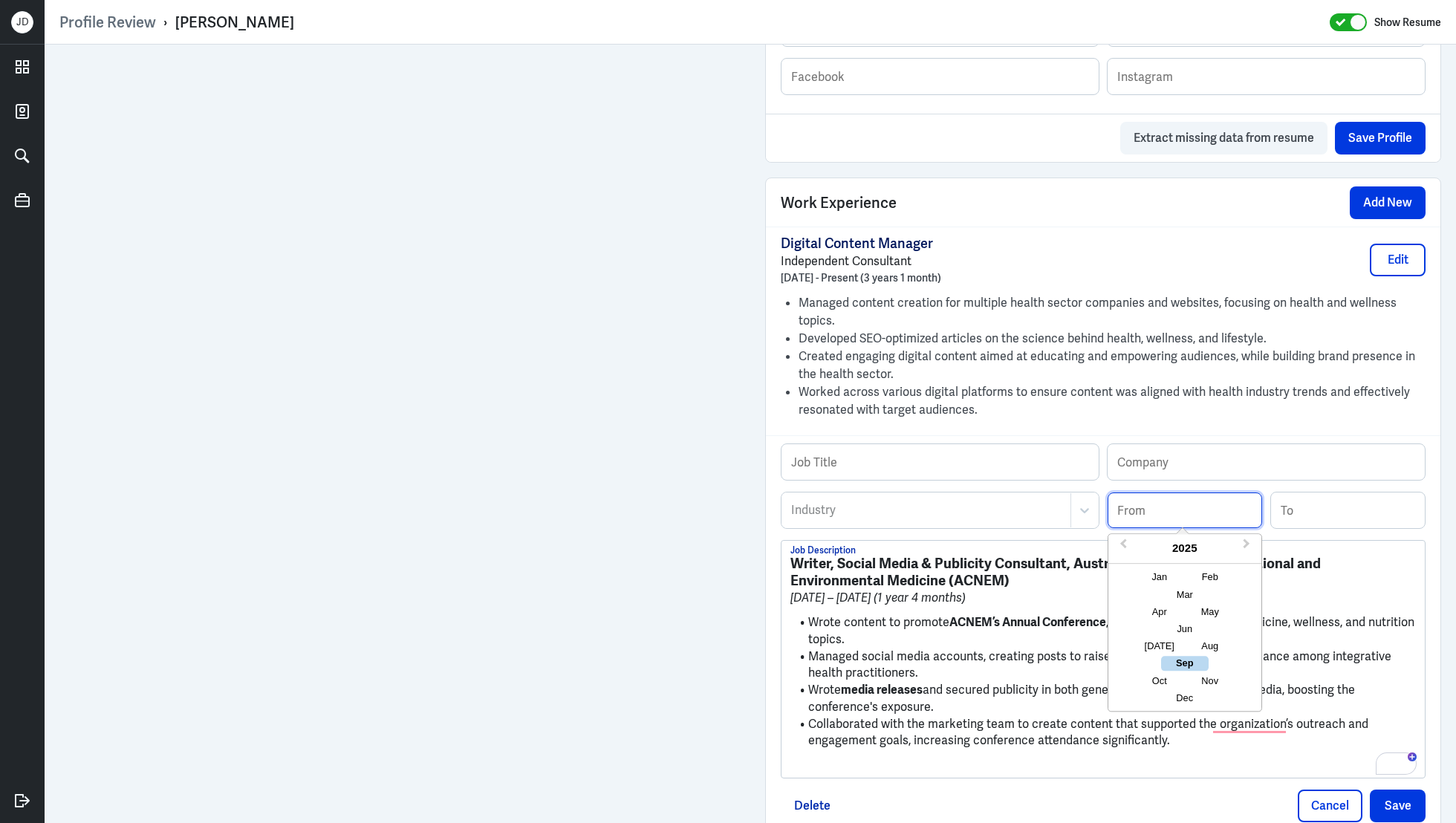
click at [1181, 507] on input at bounding box center [1184, 511] width 154 height 36
type input "03/2018"
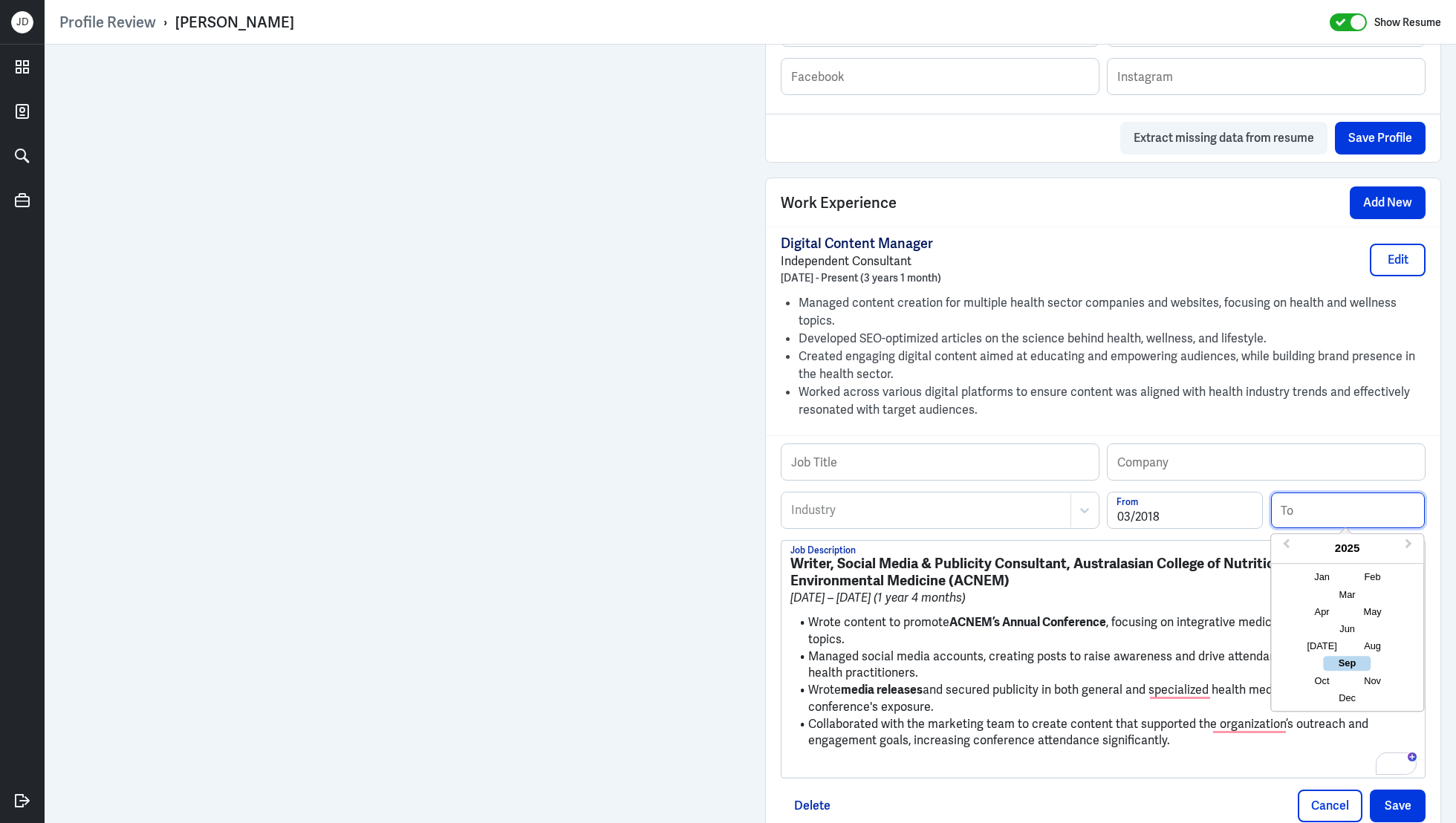
click at [1340, 493] on input at bounding box center [1348, 511] width 154 height 36
type input "06/2019"
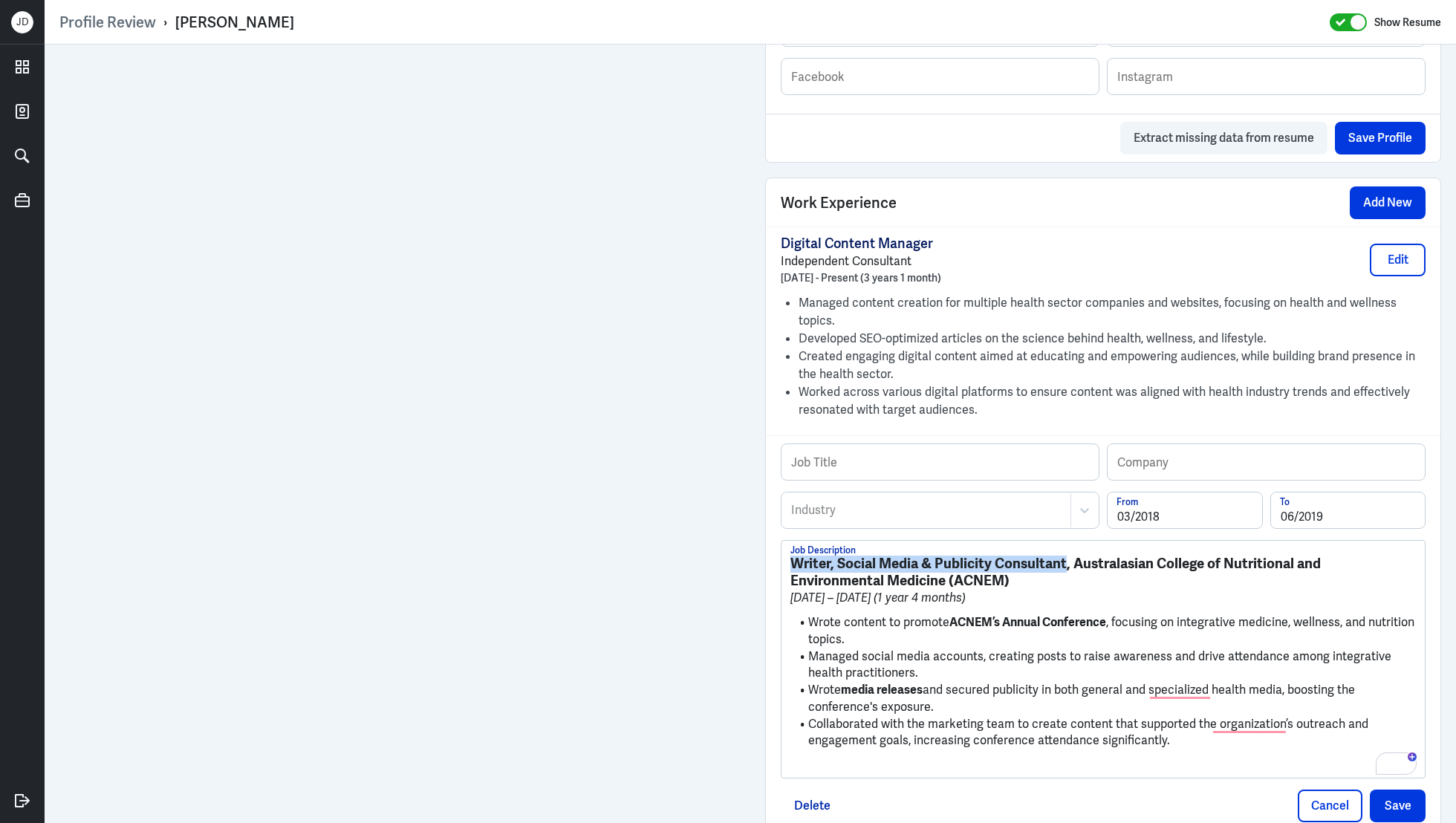
drag, startPoint x: 1065, startPoint y: 560, endPoint x: 734, endPoint y: 543, distance: 331.4
click at [671, 428] on div "Admin Settings Update Resume Save Profile User Requested Private Set Resume to …" at bounding box center [750, 194] width 1412 height 2141
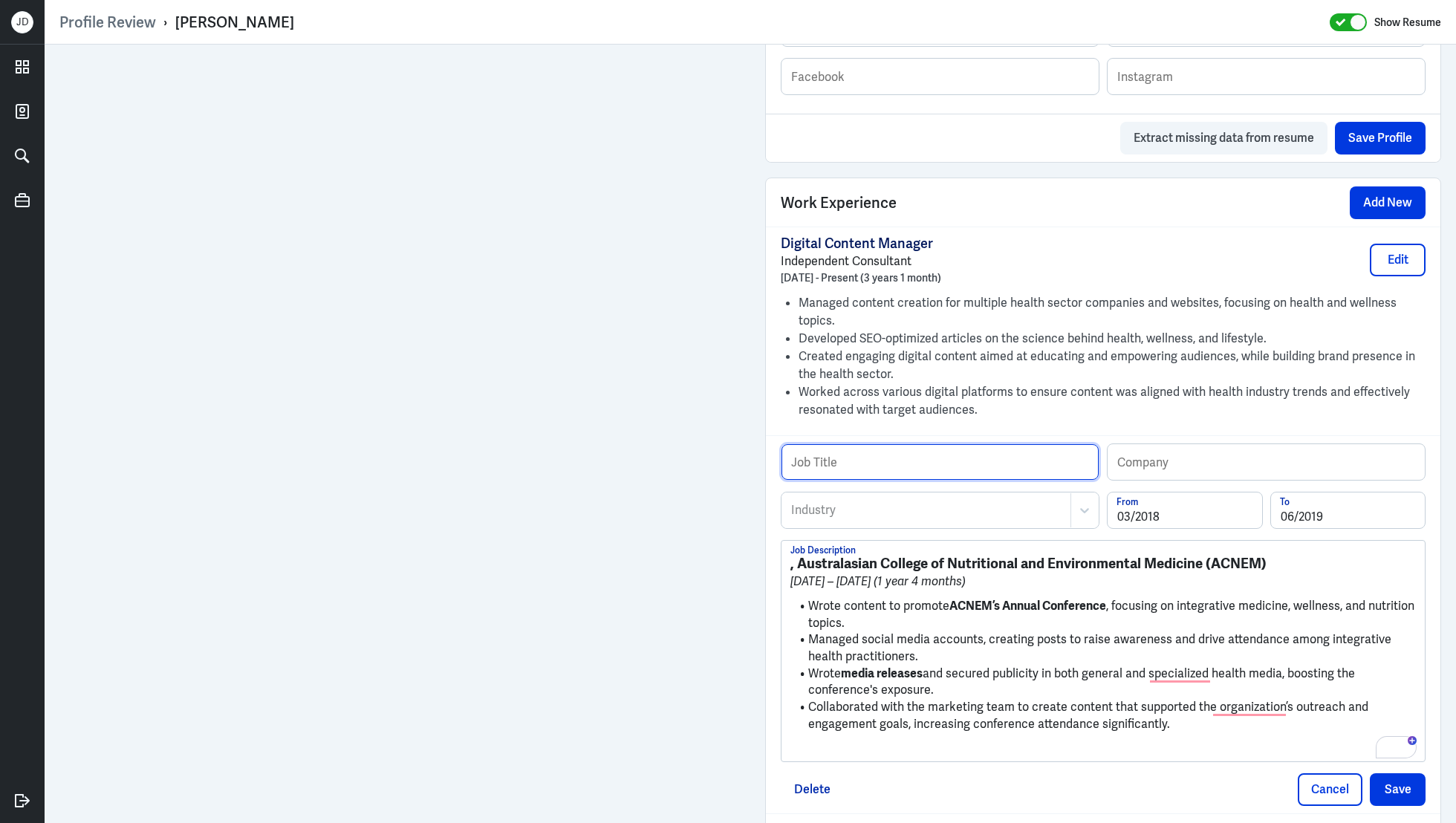
click at [906, 466] on input "text" at bounding box center [940, 462] width 318 height 36
paste input "Writer, Social Media & Publicity Consultant"
type input "Writer, Social Media & Publicity Consultant"
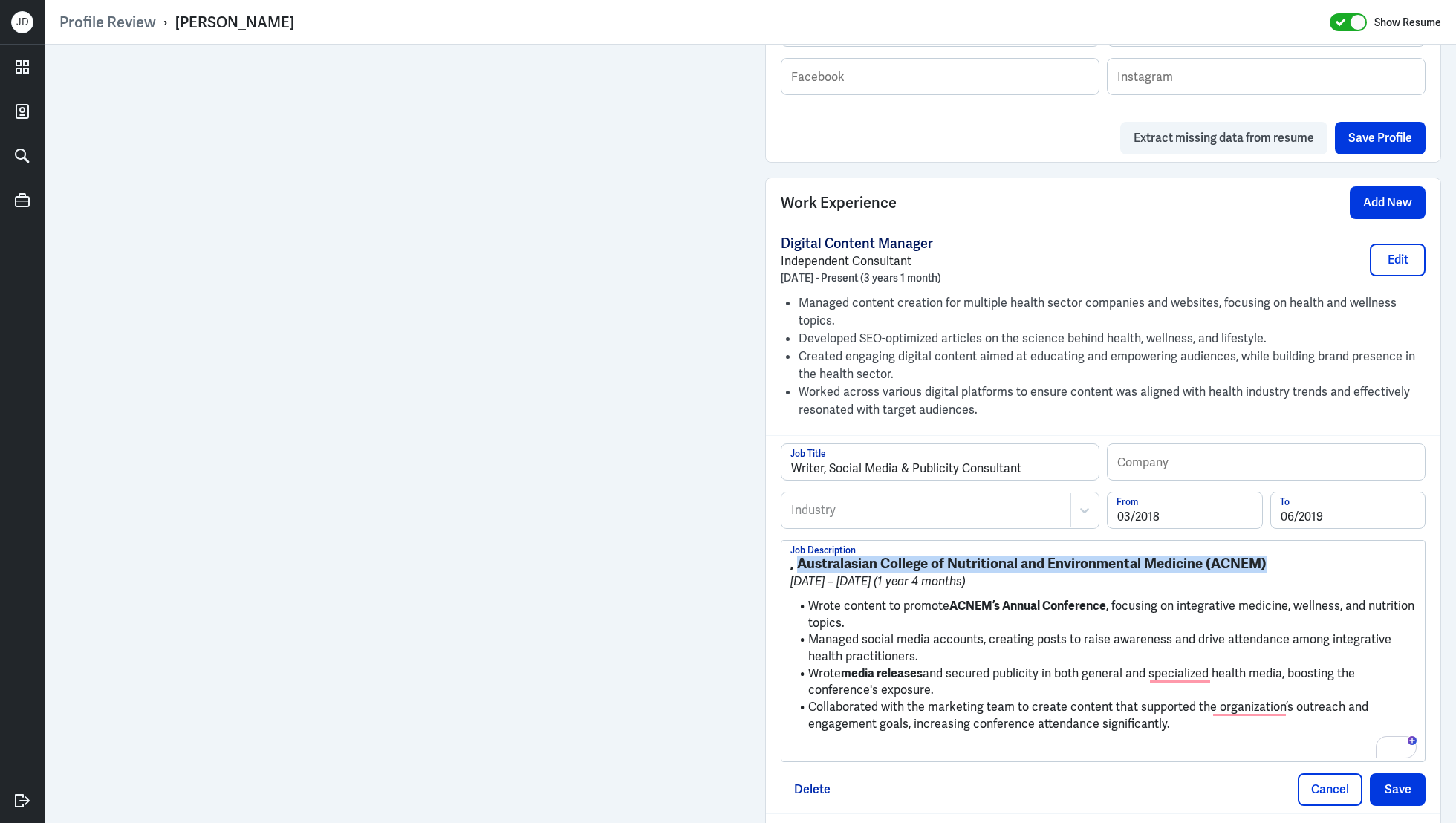
drag, startPoint x: 1291, startPoint y: 560, endPoint x: 797, endPoint y: 558, distance: 494.0
click at [797, 558] on h3 ", Australasian College of Nutritional and Environmental Medicine (ACNEM)" at bounding box center [1102, 564] width 625 height 16
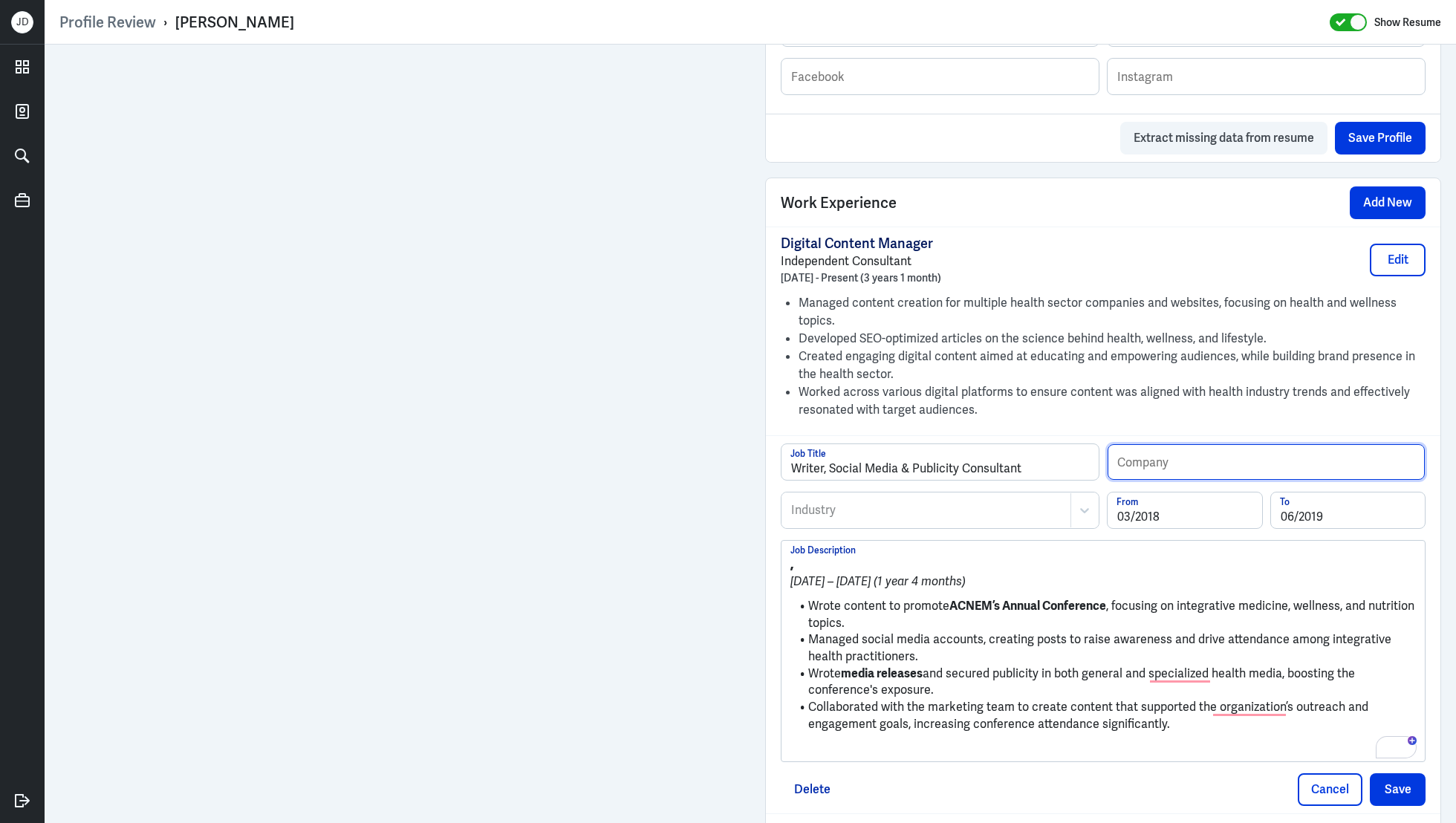
click at [1141, 464] on input "text" at bounding box center [1267, 462] width 318 height 36
paste input "Australasian College of Nutritional and Environmental Medicine (ACNEM)"
type input "Australasian College of Nutritional and Environmental Medicine (ACNEM)"
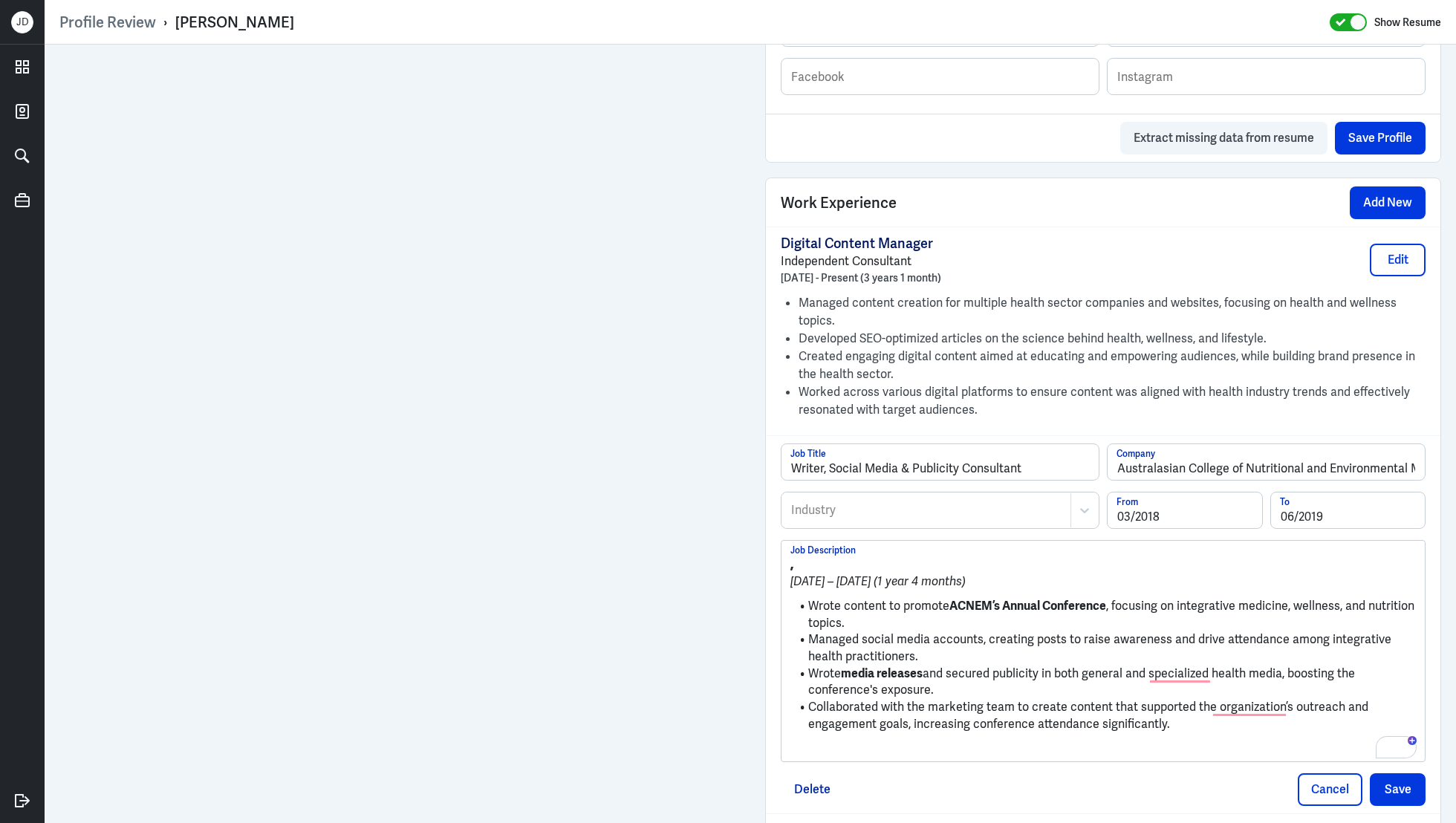
click at [1009, 515] on div at bounding box center [926, 511] width 273 height 18
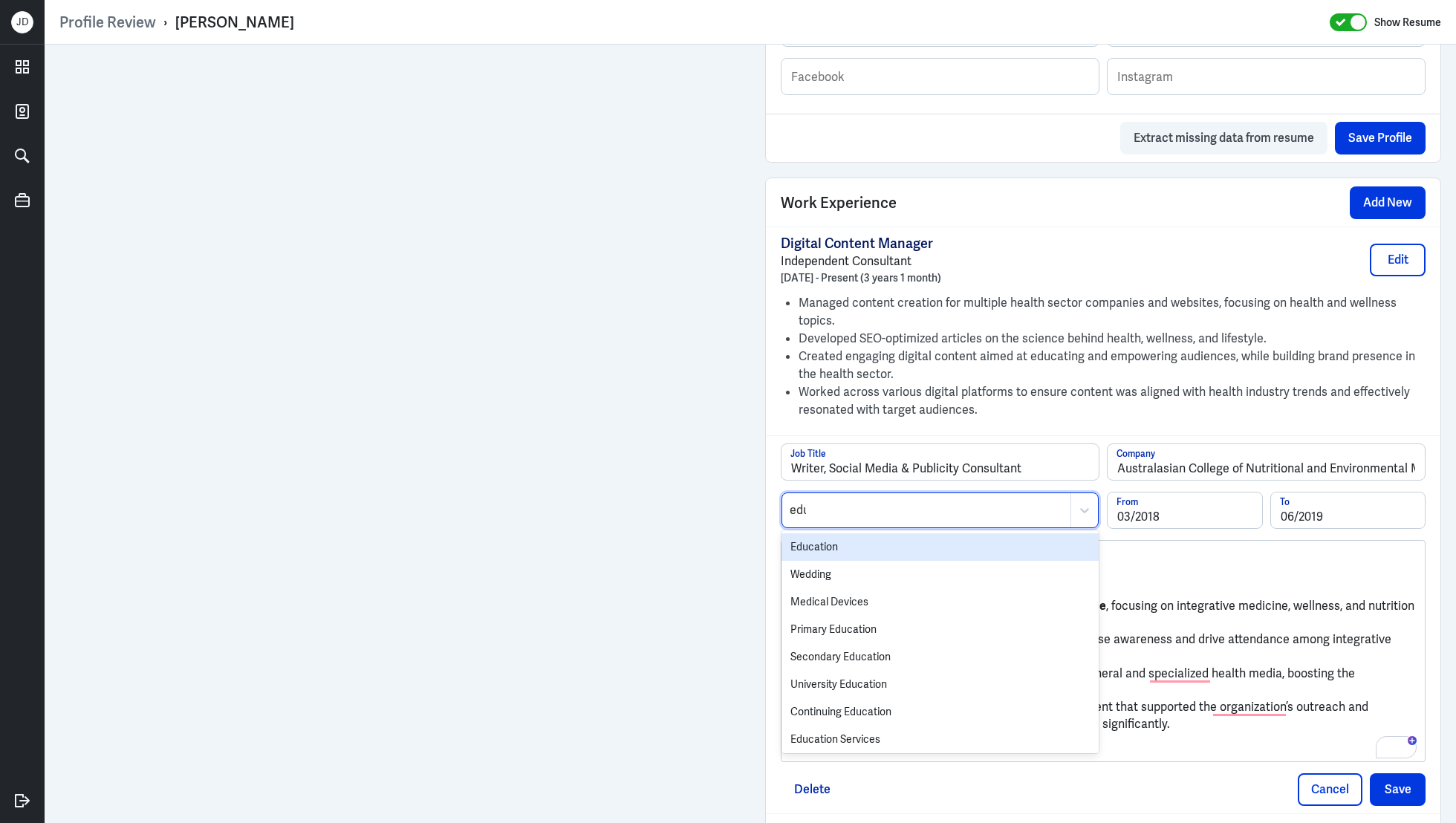
type input "educ"
click at [952, 541] on div "Education" at bounding box center [940, 547] width 318 height 27
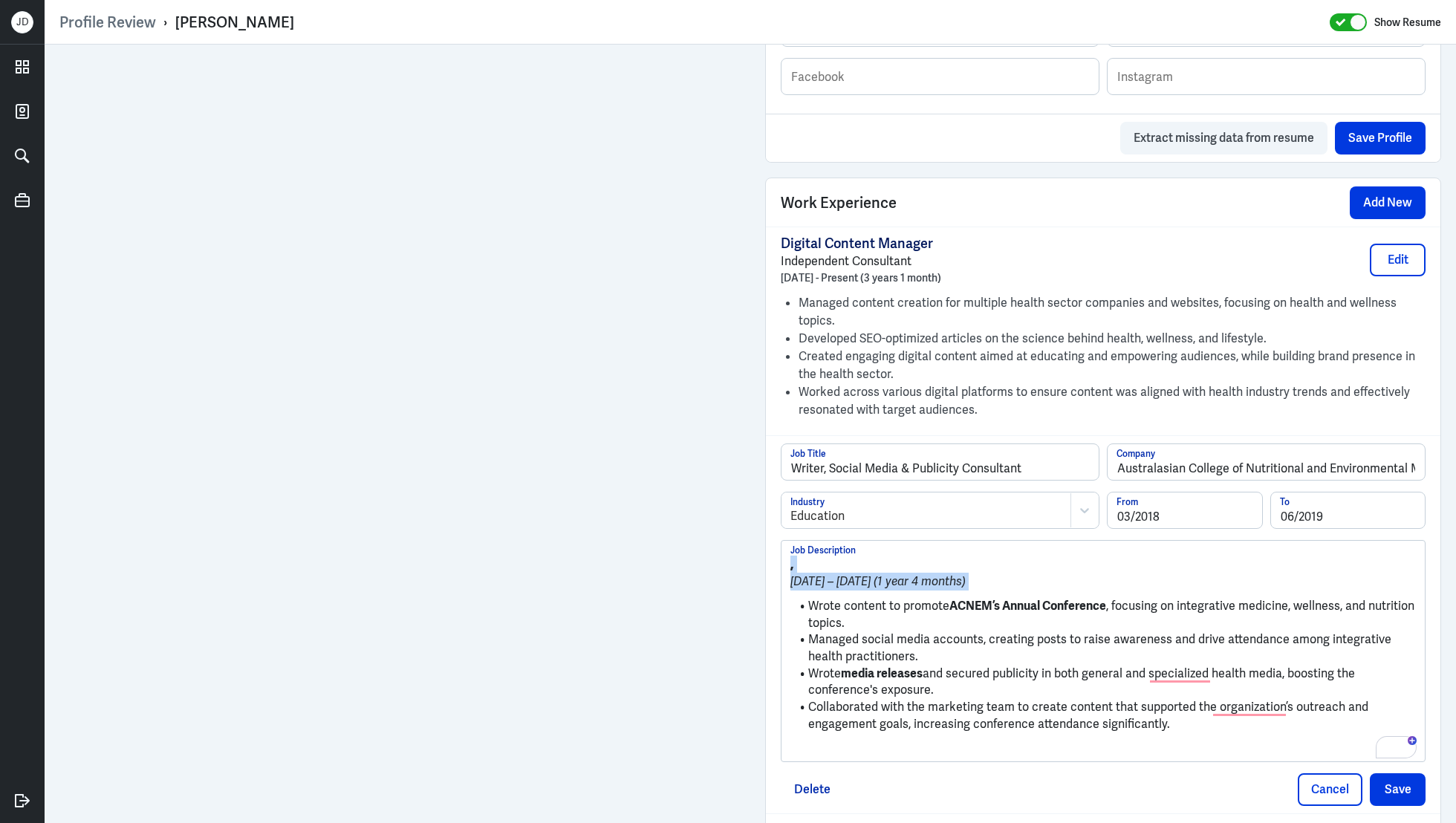
drag, startPoint x: 808, startPoint y: 601, endPoint x: 755, endPoint y: 532, distance: 87.0
click at [753, 532] on div "Admin Settings Update Resume Save Profile User Requested Private Set Resume to …" at bounding box center [1103, 186] width 705 height 2124
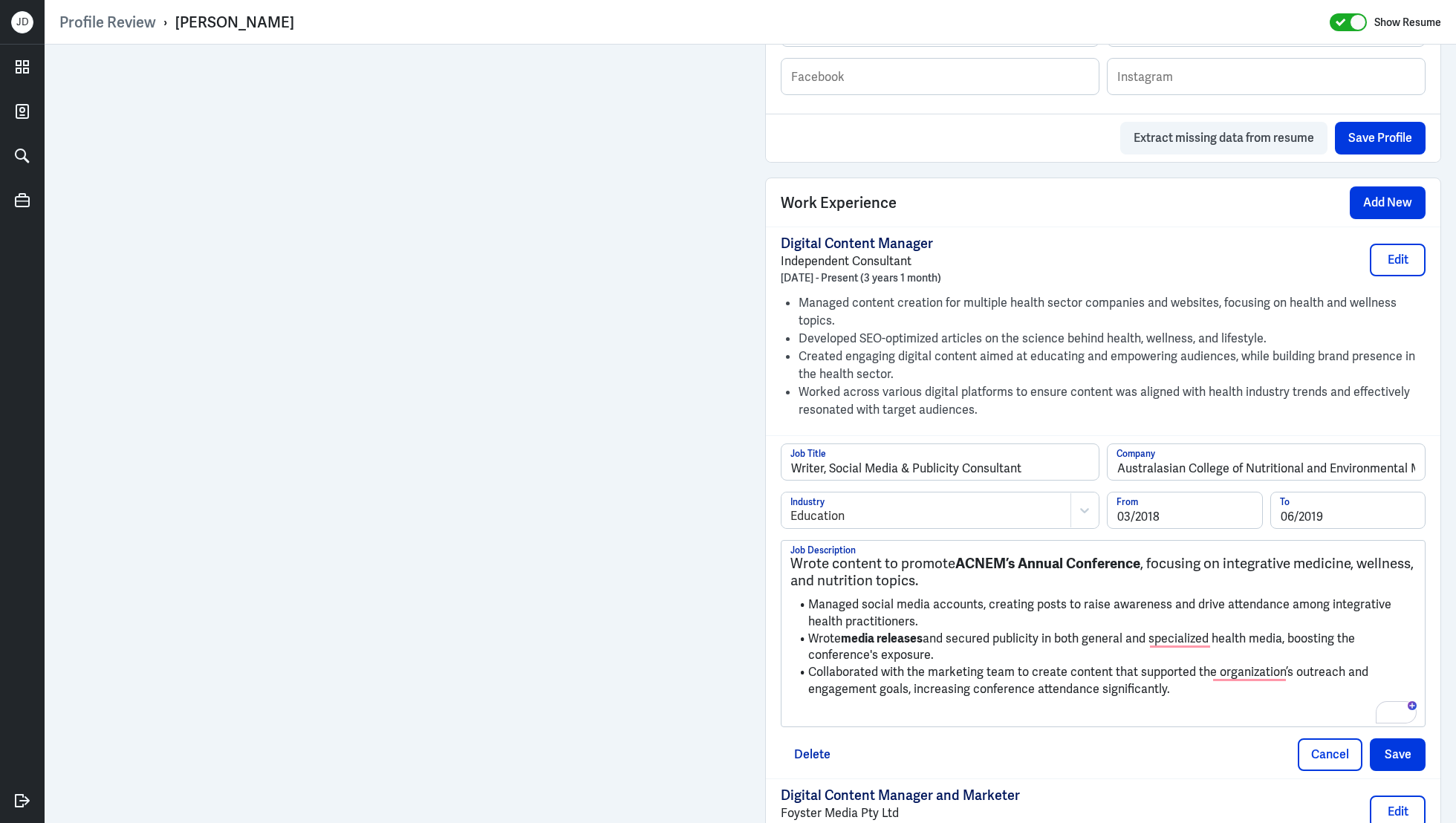
click at [838, 710] on p "To enrich screen reader interactions, please activate Accessibility in Grammarl…" at bounding box center [1102, 715] width 625 height 18
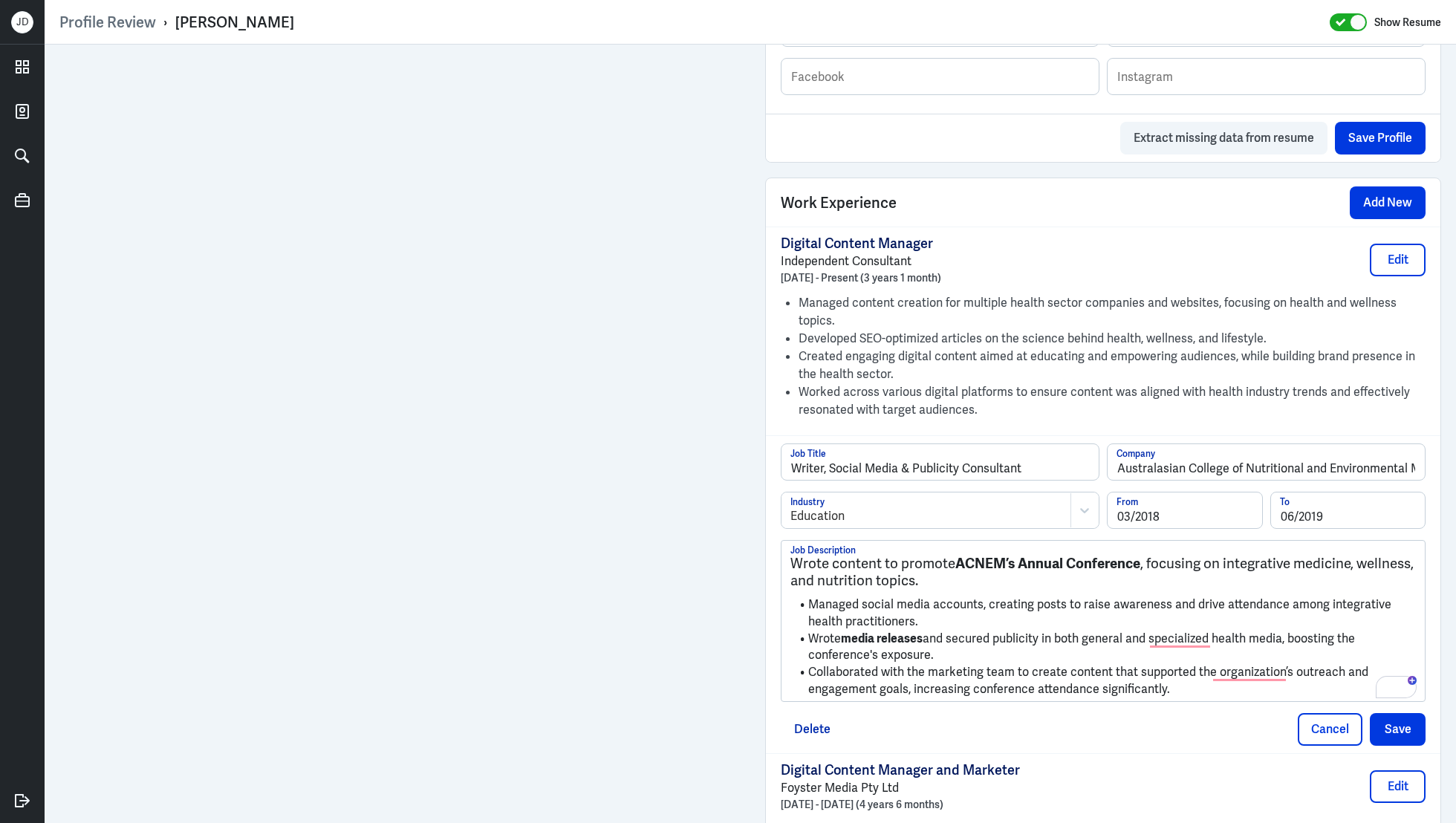
click at [791, 561] on h3 "Wrote content to promote ACNEM’s Annual Conference , focusing on integrative me…" at bounding box center [1102, 572] width 625 height 33
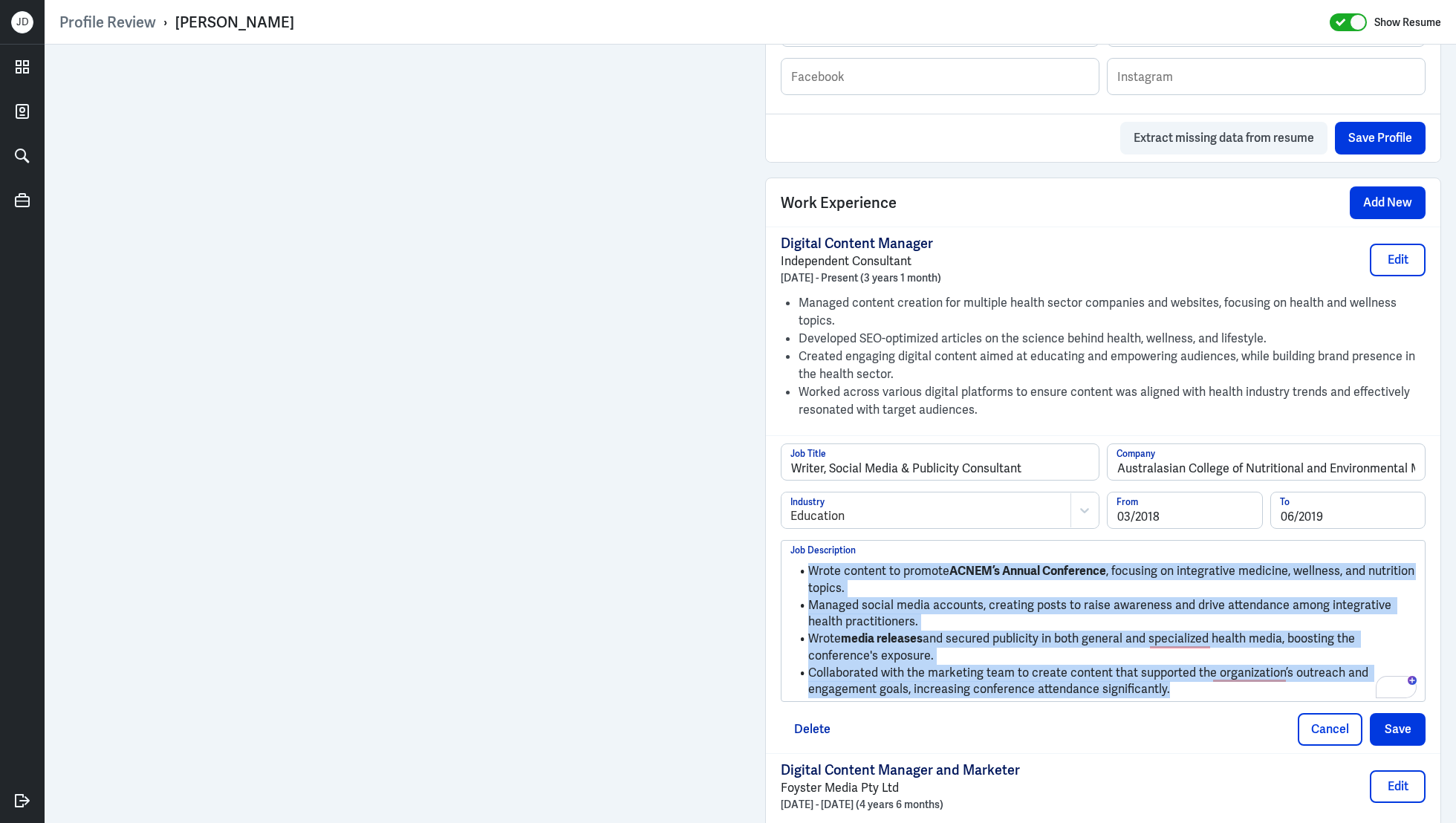
drag, startPoint x: 1181, startPoint y: 689, endPoint x: 872, endPoint y: 510, distance: 357.1
click at [872, 510] on div "Writer, Social Media & Publicity Consultant Job Title Australasian College of N…" at bounding box center [1102, 573] width 645 height 259
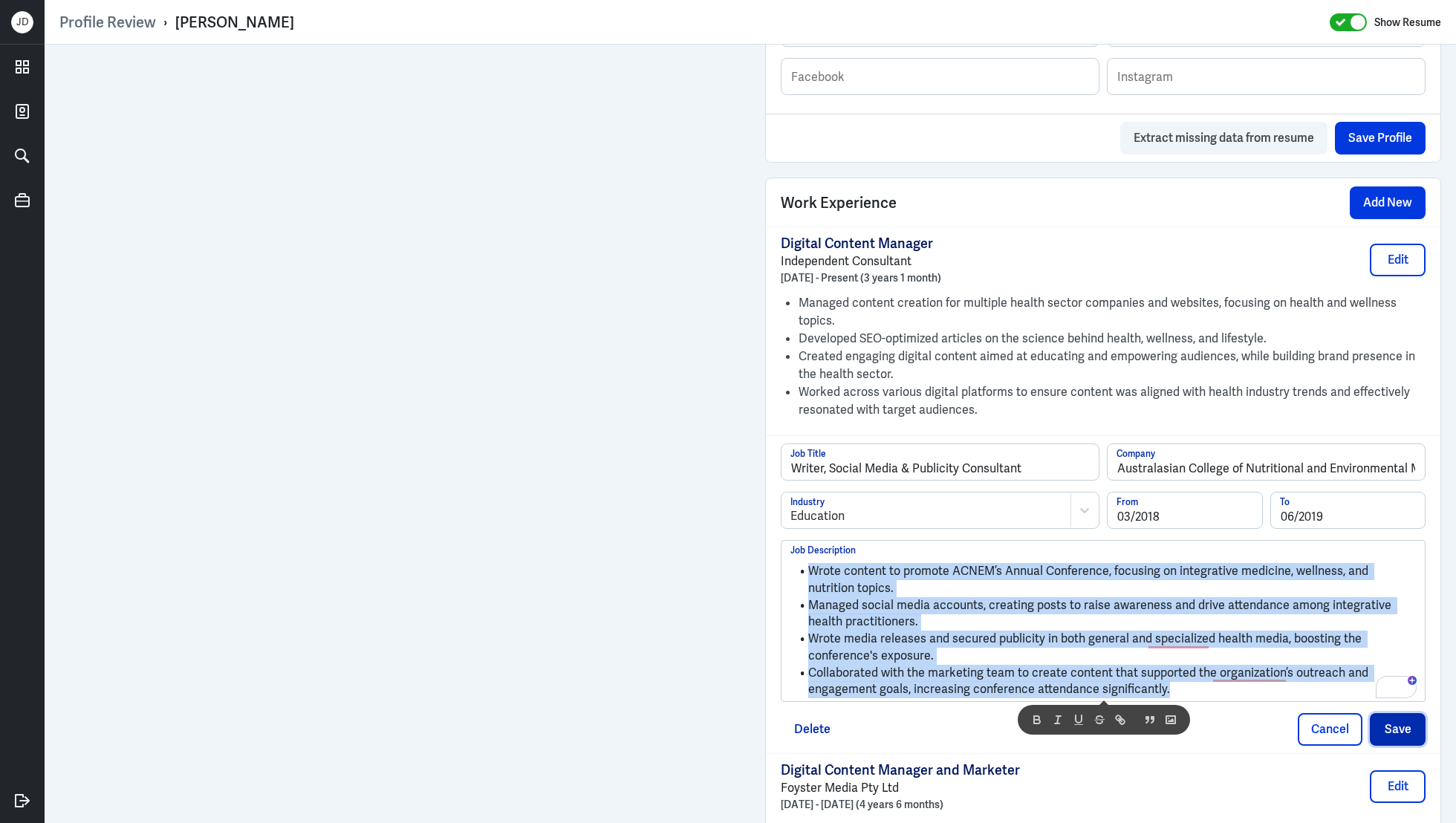
click at [1402, 728] on button "Save" at bounding box center [1398, 730] width 56 height 32
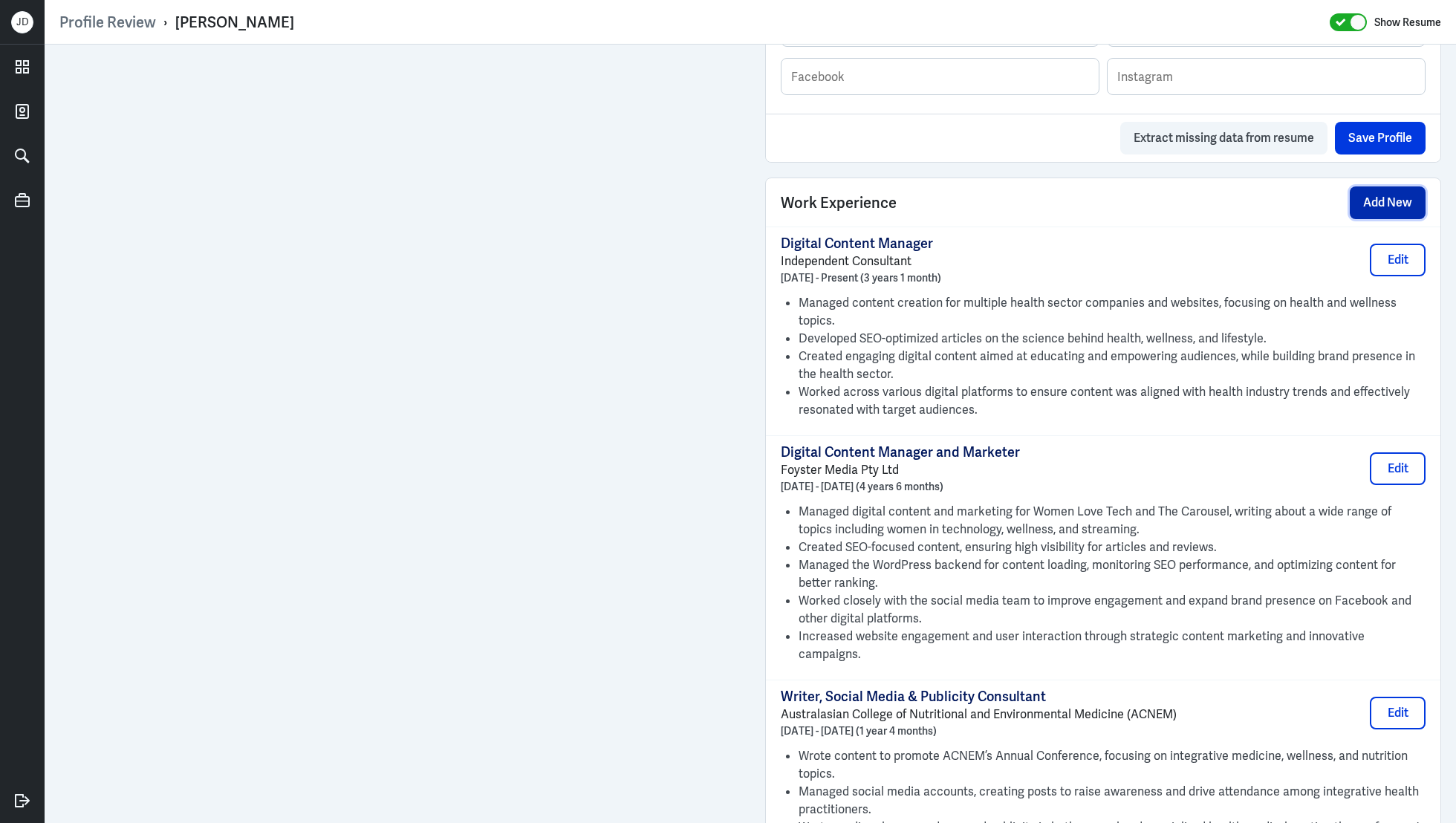
click at [1386, 200] on button "Add New" at bounding box center [1387, 203] width 76 height 32
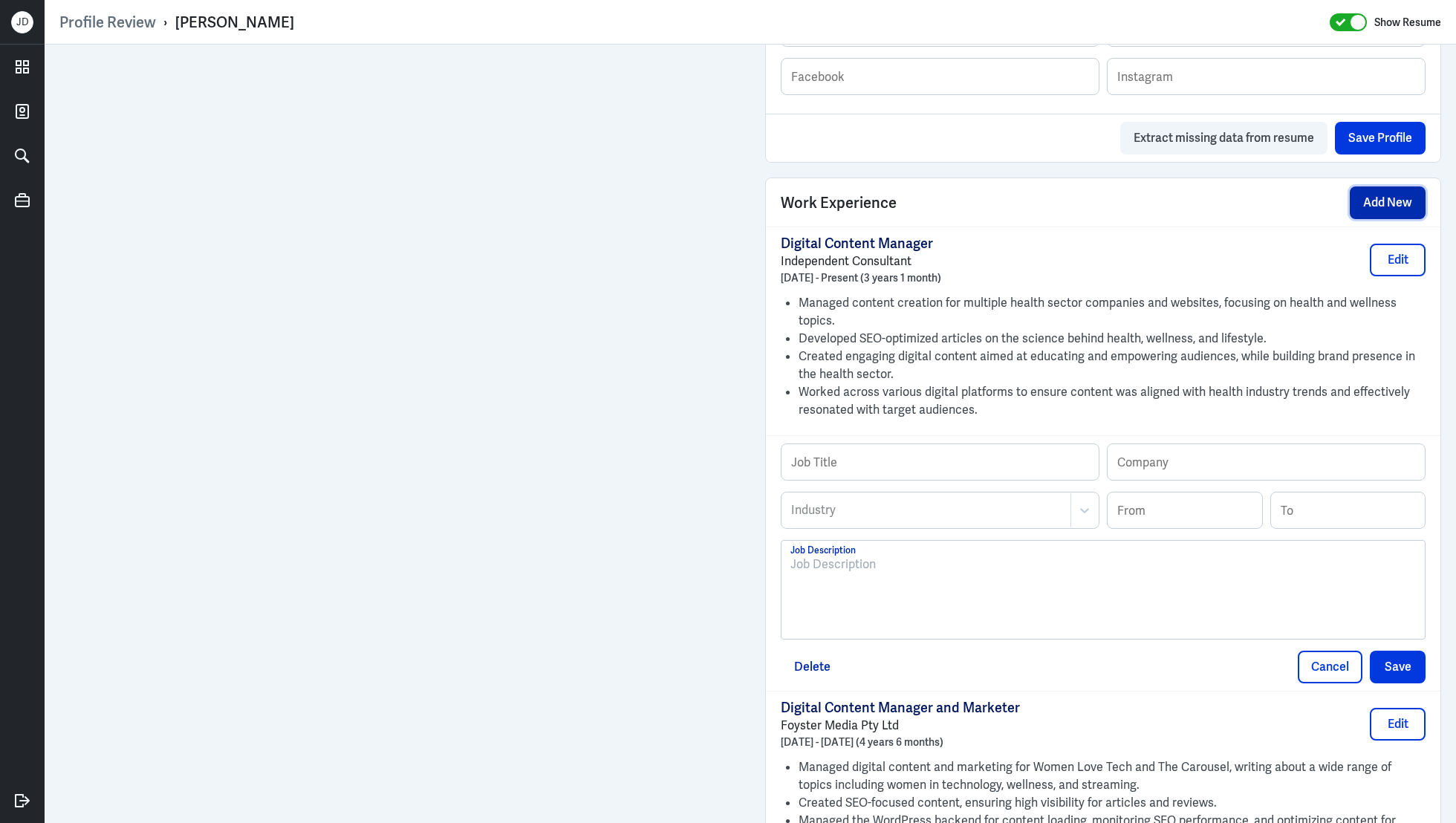
scroll to position [1025, 0]
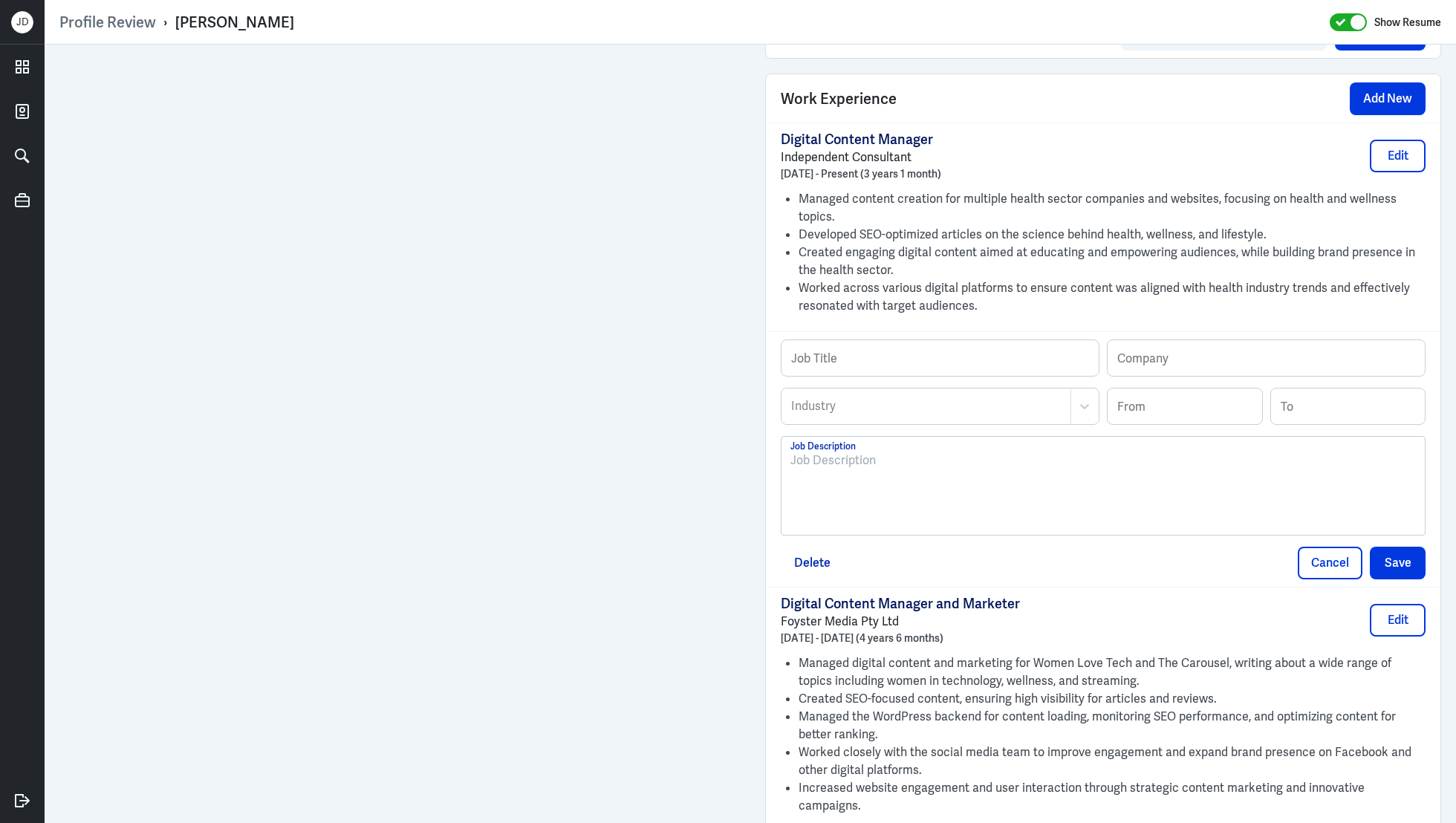
click at [1066, 462] on p at bounding box center [1102, 461] width 625 height 18
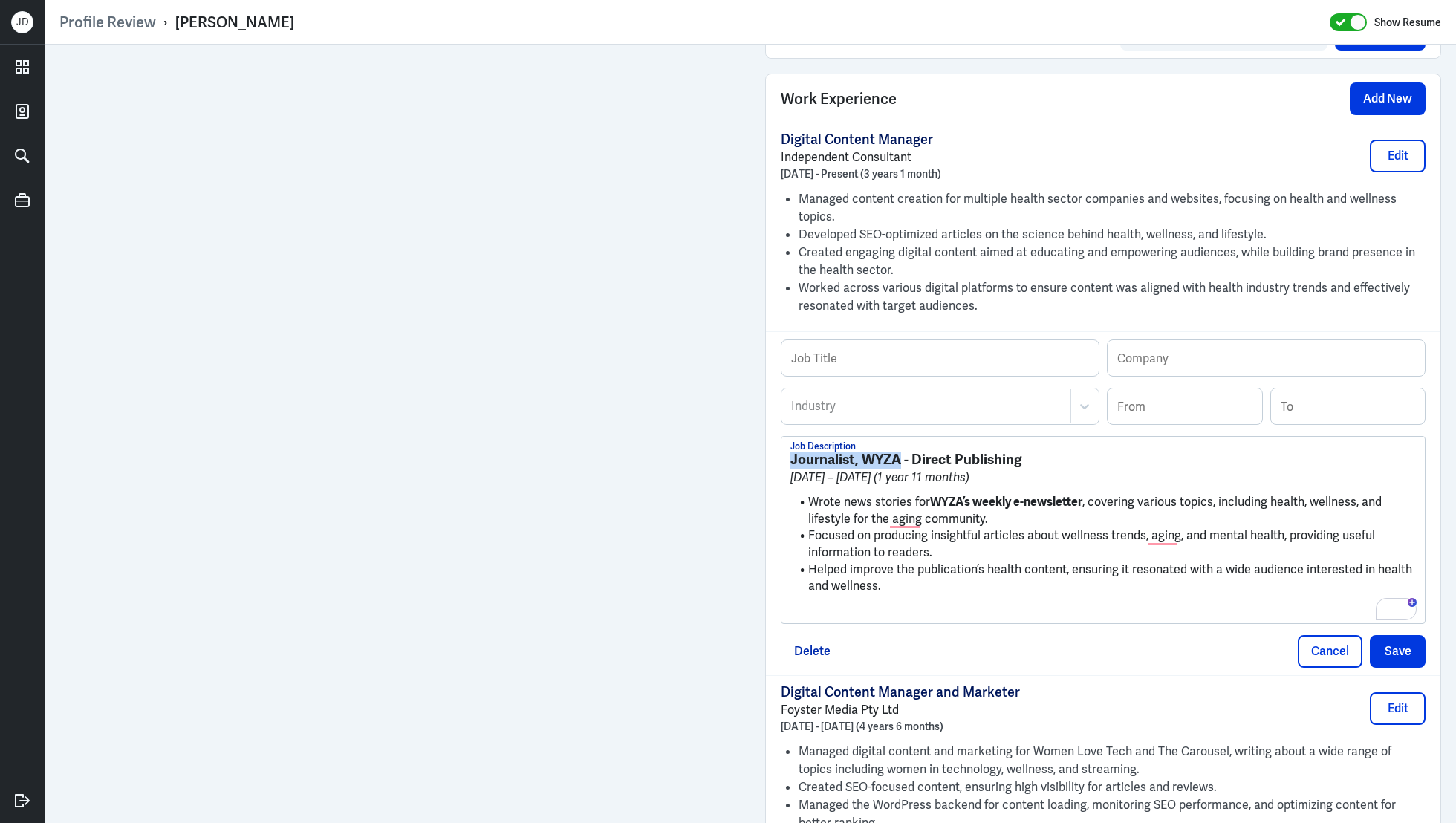
drag, startPoint x: 898, startPoint y: 456, endPoint x: 777, endPoint y: 448, distance: 121.3
click at [777, 448] on div "Profile Review › [PERSON_NAME] Show Resume Admin Settings Update Resume Save Pr…" at bounding box center [750, 412] width 1412 height 823
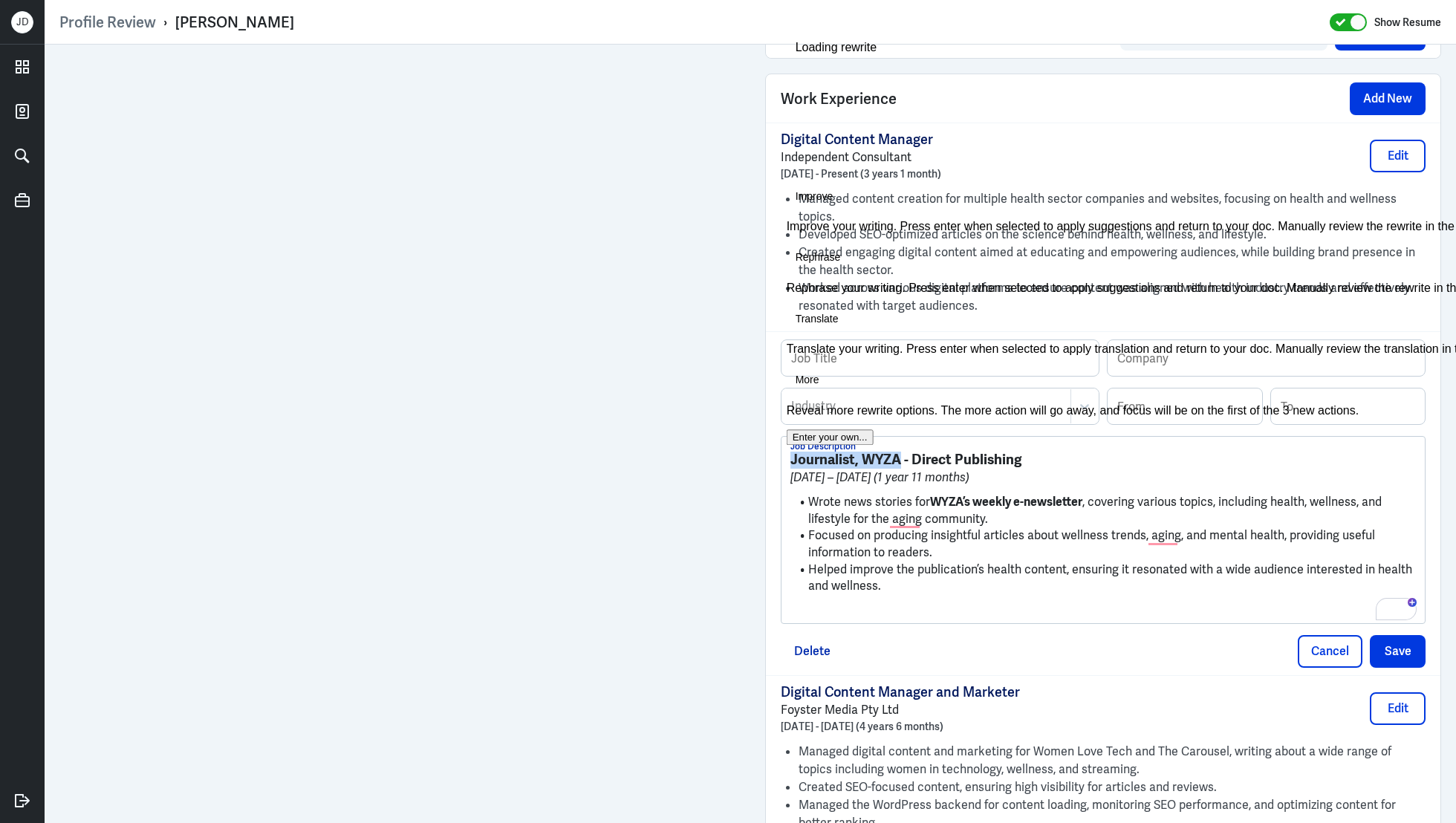
click at [852, 450] on strong "Journalist, WYZA - Direct Publishing" at bounding box center [906, 459] width 231 height 19
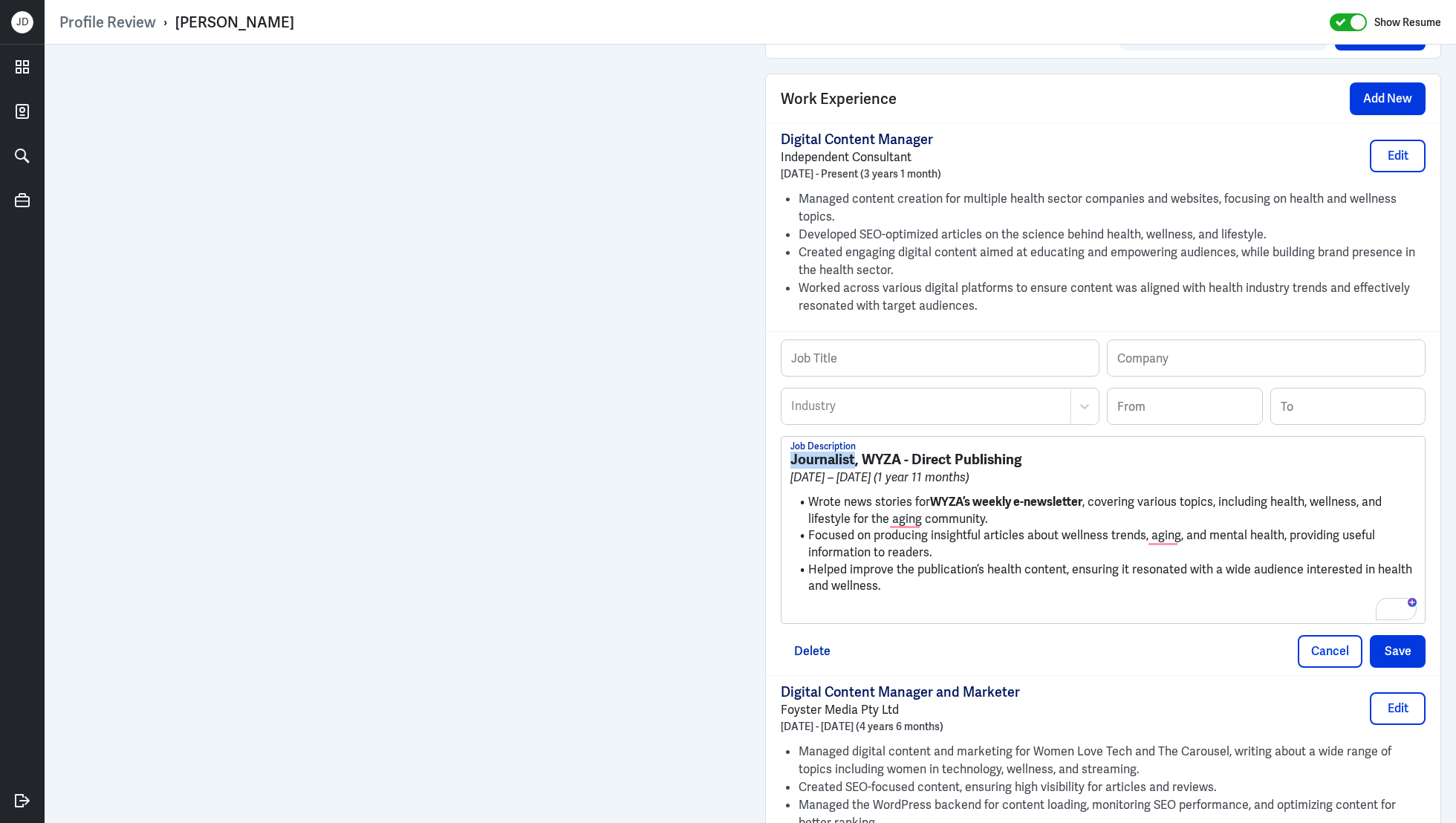
drag, startPoint x: 855, startPoint y: 453, endPoint x: 733, endPoint y: 452, distance: 122.0
click at [665, 334] on div "Admin Settings Update Resume Save Profile User Requested Private Set Resume to …" at bounding box center [750, 178] width 1412 height 2316
click at [956, 347] on input "text" at bounding box center [940, 358] width 318 height 36
paste input "Journalist"
type input "Journalist"
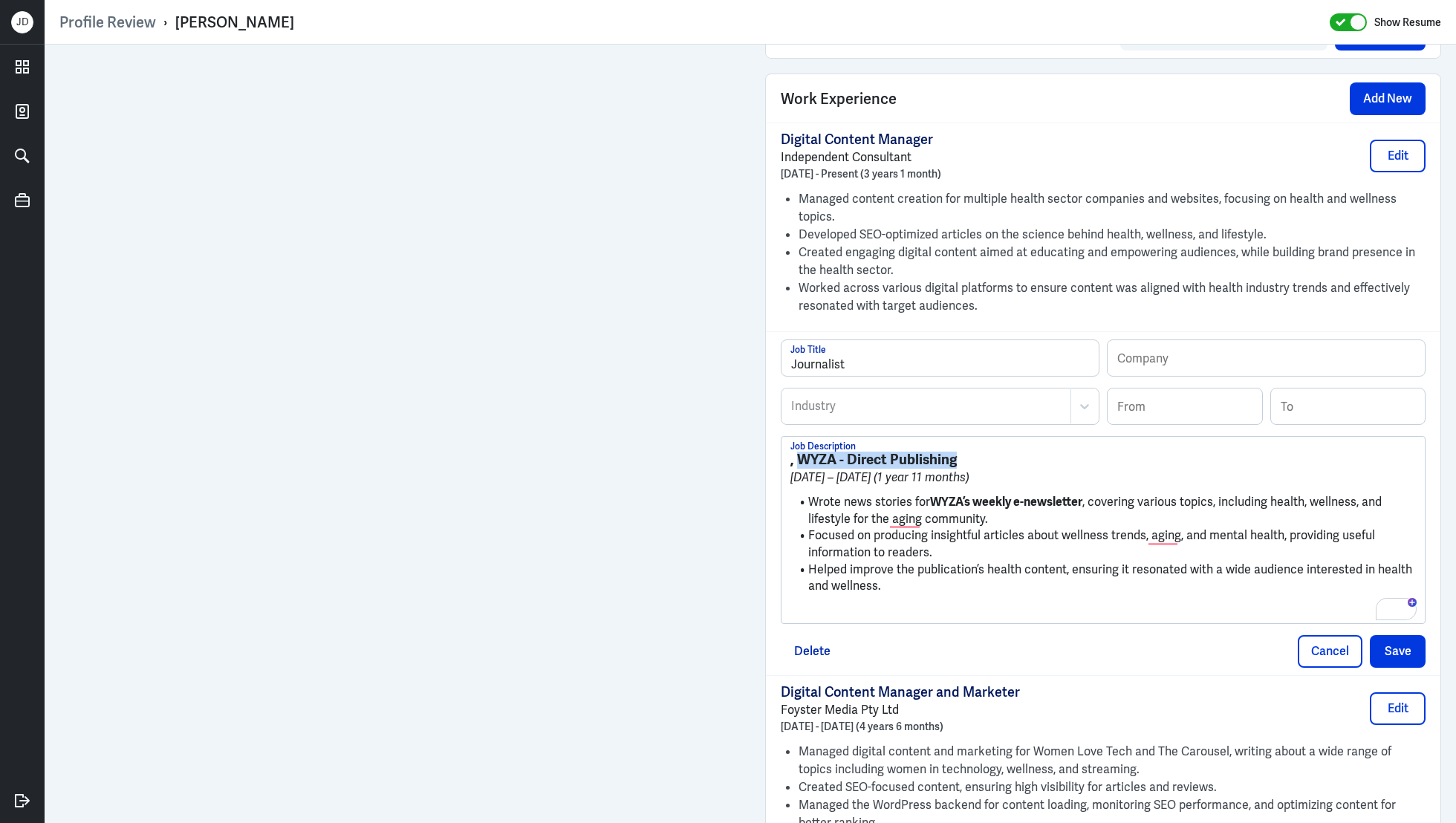
drag, startPoint x: 798, startPoint y: 460, endPoint x: 972, endPoint y: 460, distance: 174.0
click at [972, 460] on h3 ", WYZA - Direct Publishing" at bounding box center [1102, 460] width 625 height 16
click at [1202, 360] on input "text" at bounding box center [1267, 358] width 318 height 36
paste input "WYZA - Direct Publishing"
type input "WYZA - Direct Publishing"
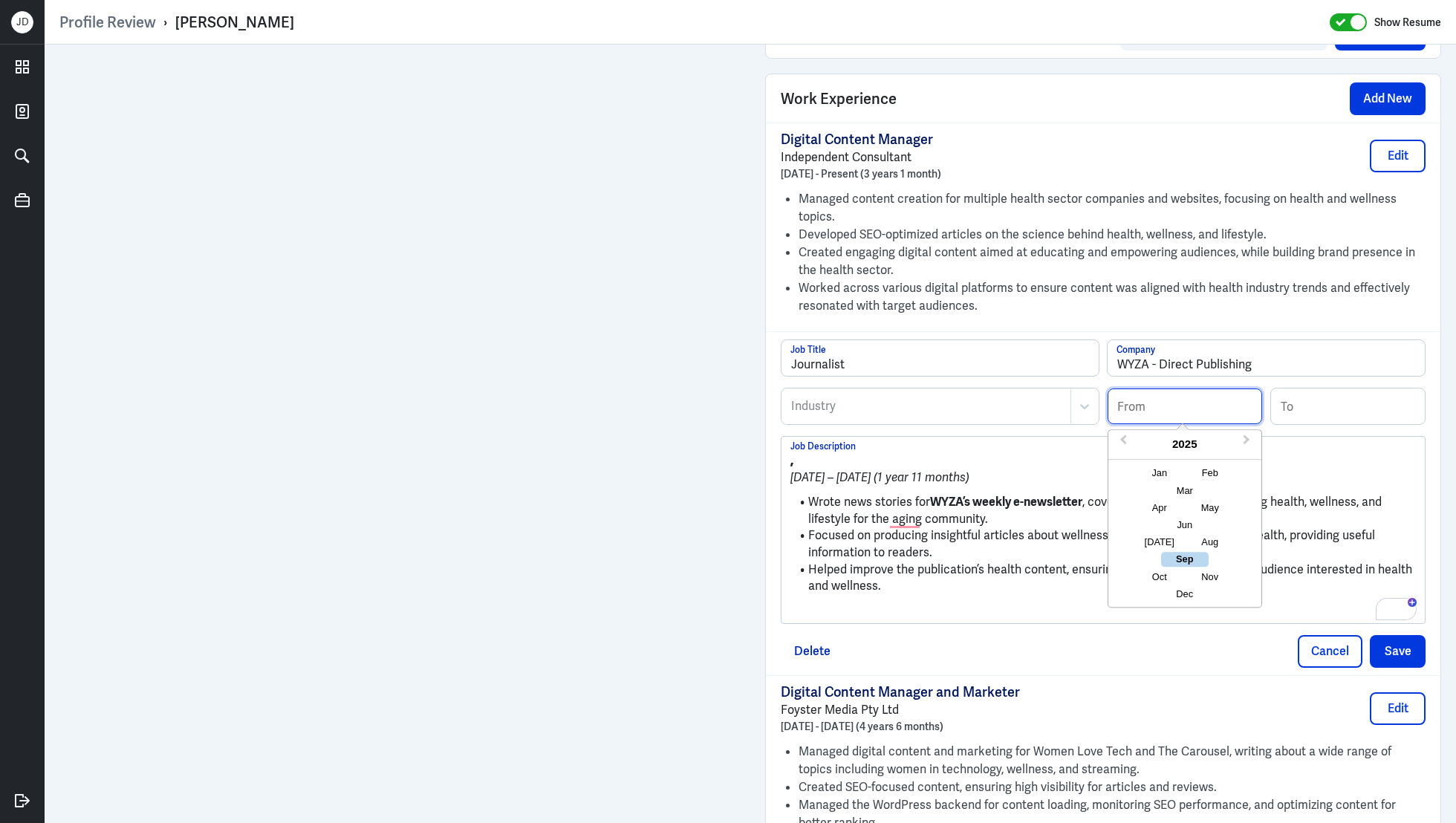
click at [1183, 397] on input at bounding box center [1184, 407] width 154 height 36
type input "01/2017"
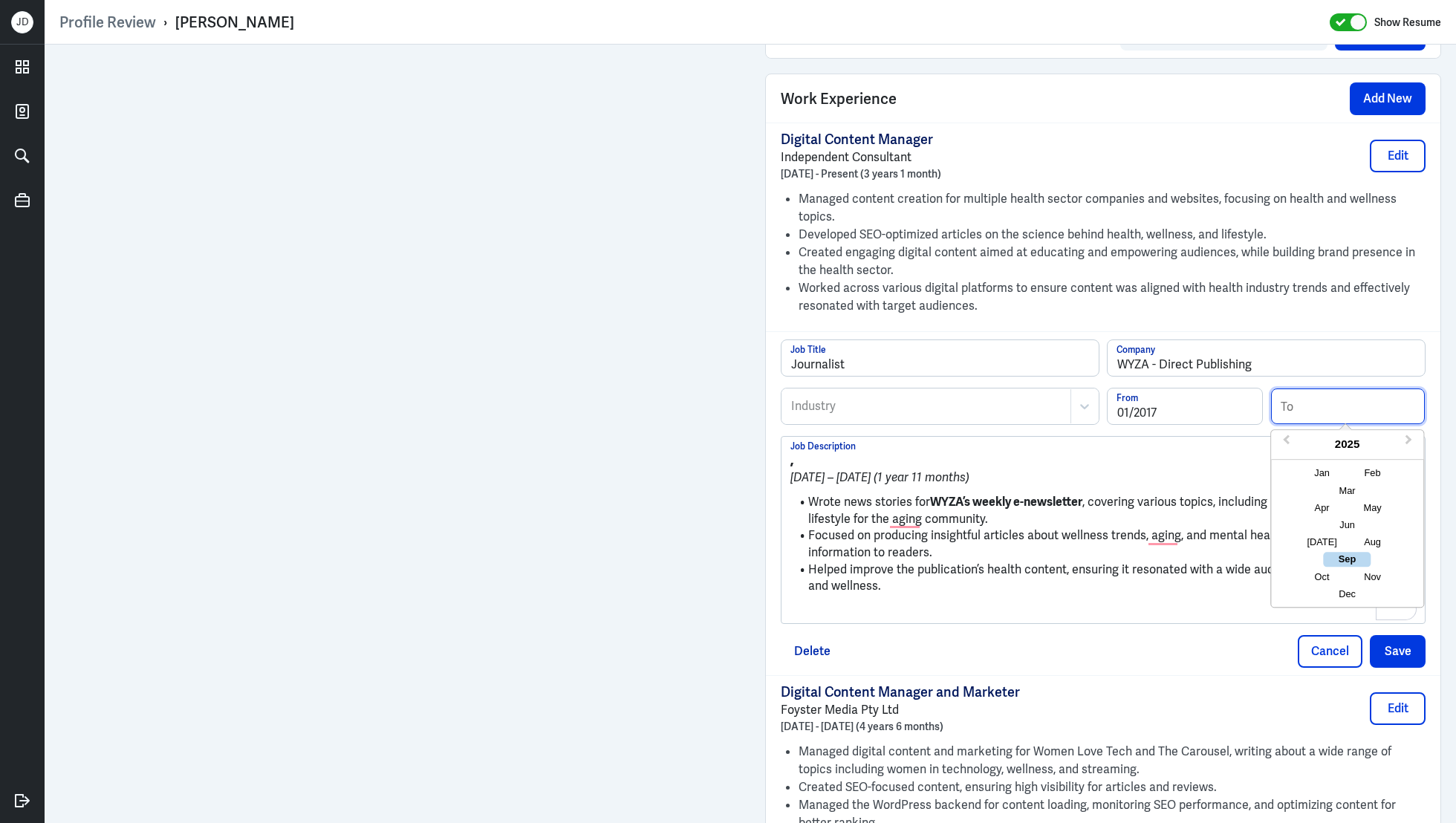
click at [1338, 402] on input at bounding box center [1348, 407] width 154 height 36
type input "11/2018"
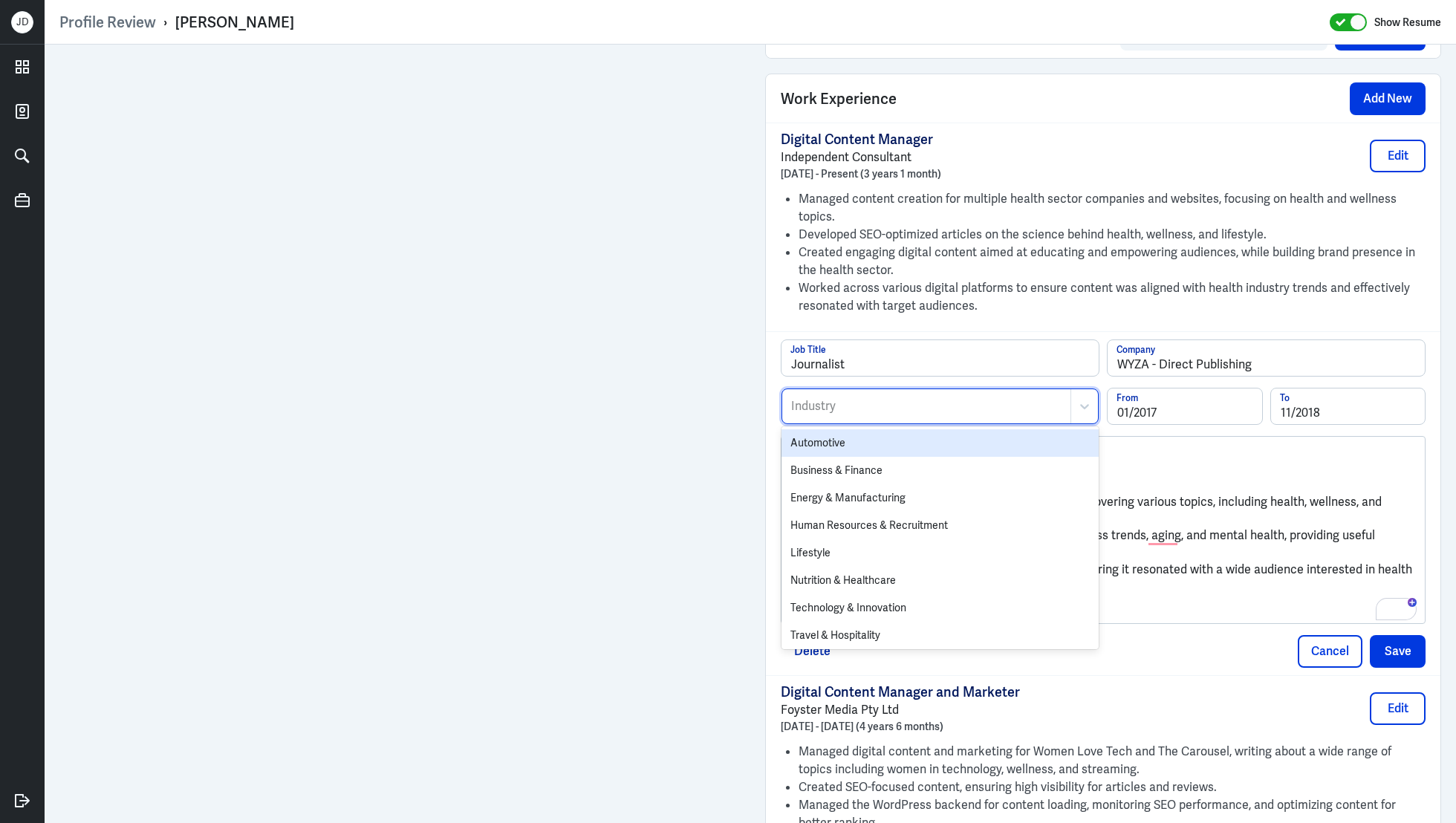
click at [852, 410] on div at bounding box center [926, 407] width 273 height 18
type input "oth"
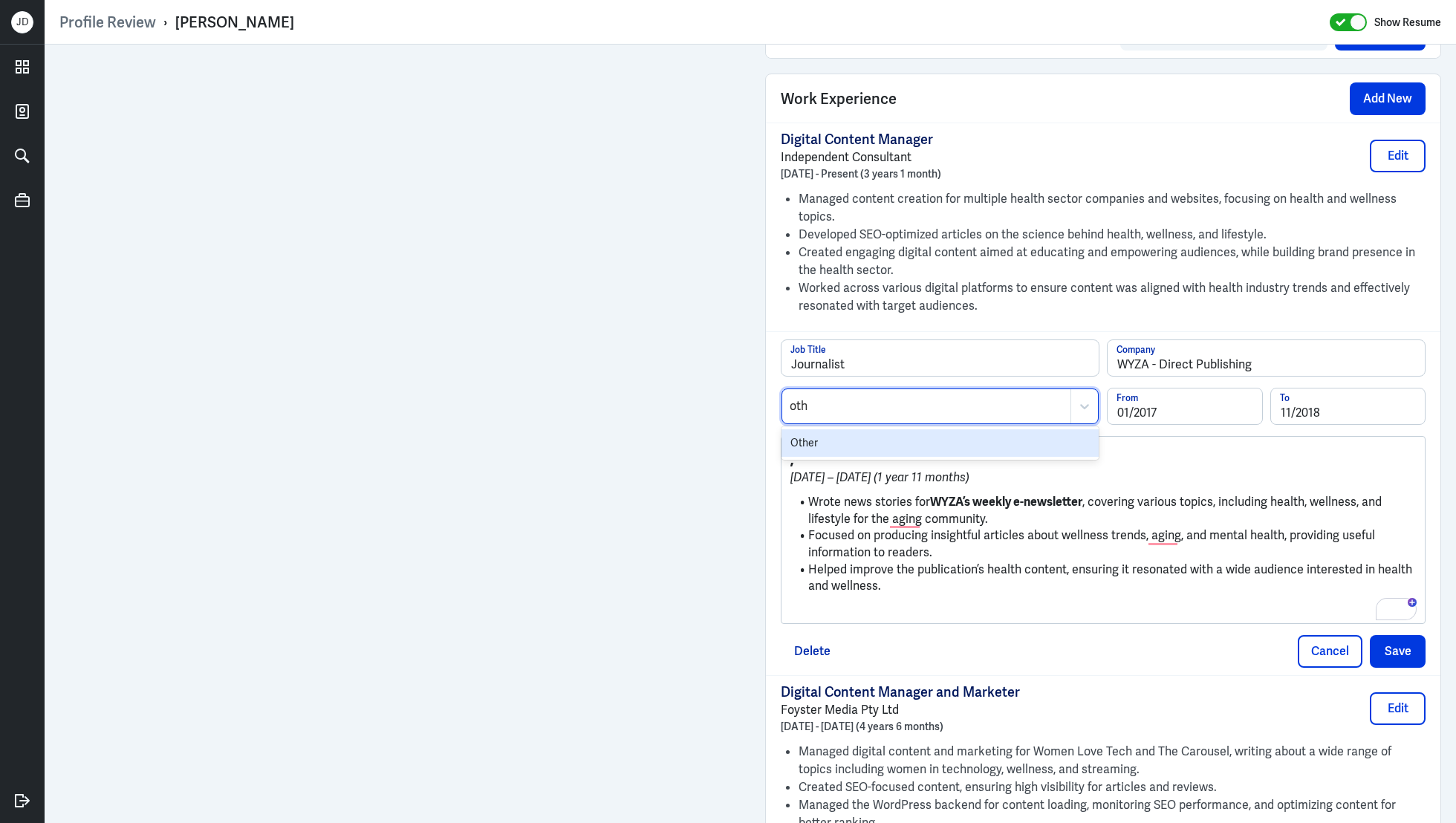
click at [820, 431] on div "Other" at bounding box center [940, 443] width 318 height 27
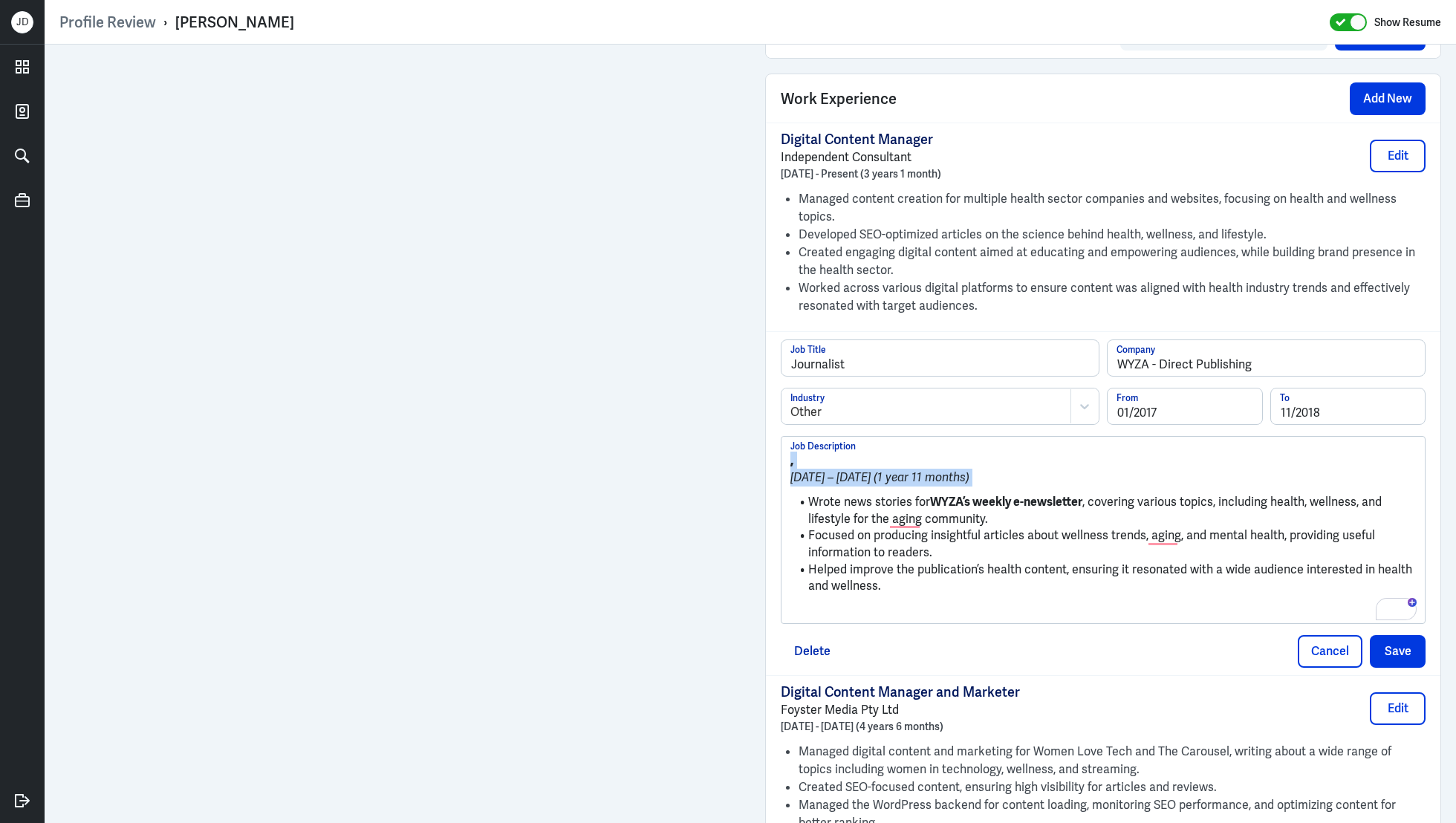
drag, startPoint x: 809, startPoint y: 499, endPoint x: 770, endPoint y: 423, distance: 85.4
click at [770, 423] on div "Journalist Job Title WYZA - Direct Publishing Company Other Industry 01/2017 Fr…" at bounding box center [1103, 503] width 675 height 344
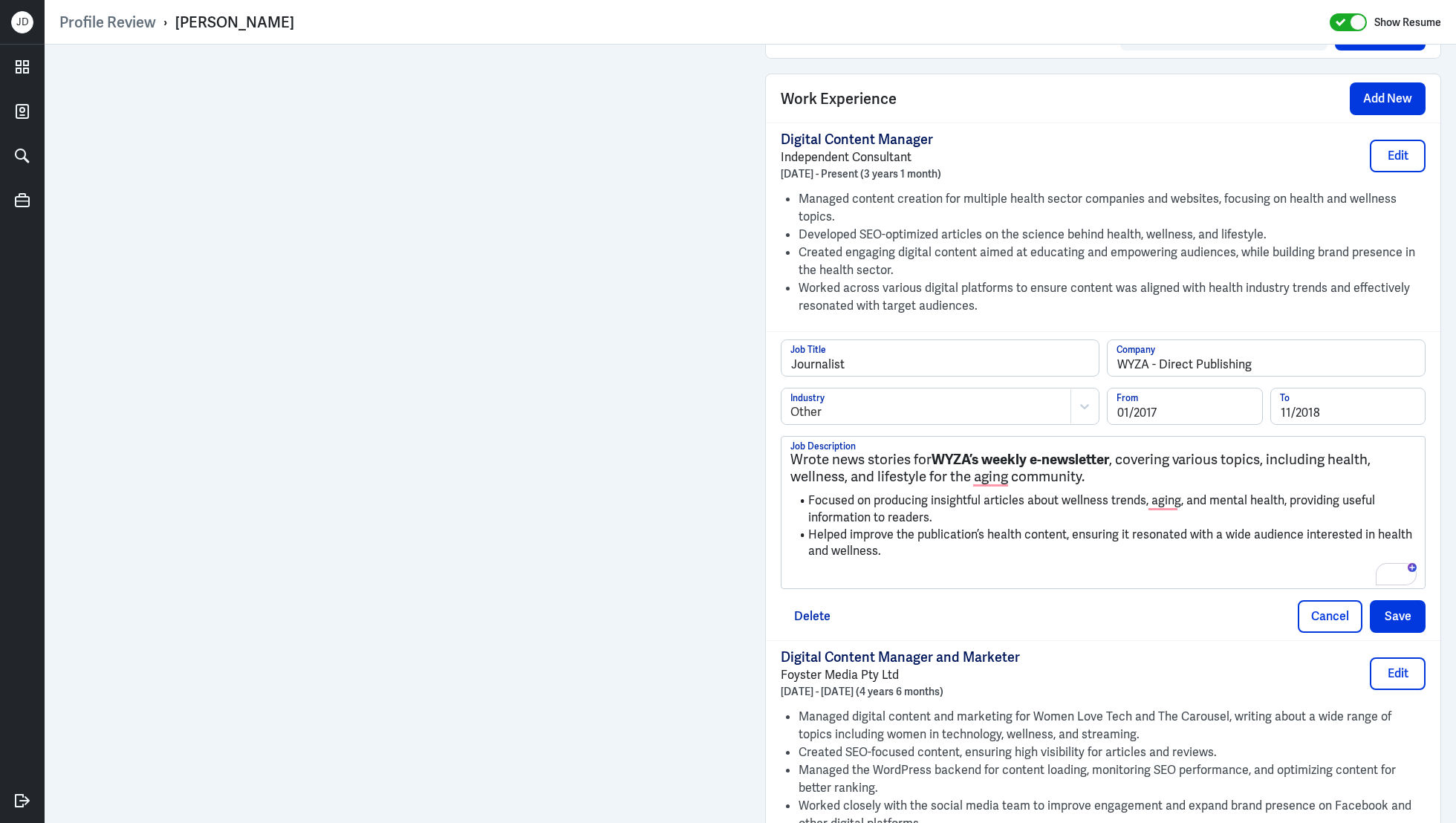
click at [852, 576] on p "To enrich screen reader interactions, please activate Accessibility in Grammarl…" at bounding box center [1102, 577] width 625 height 18
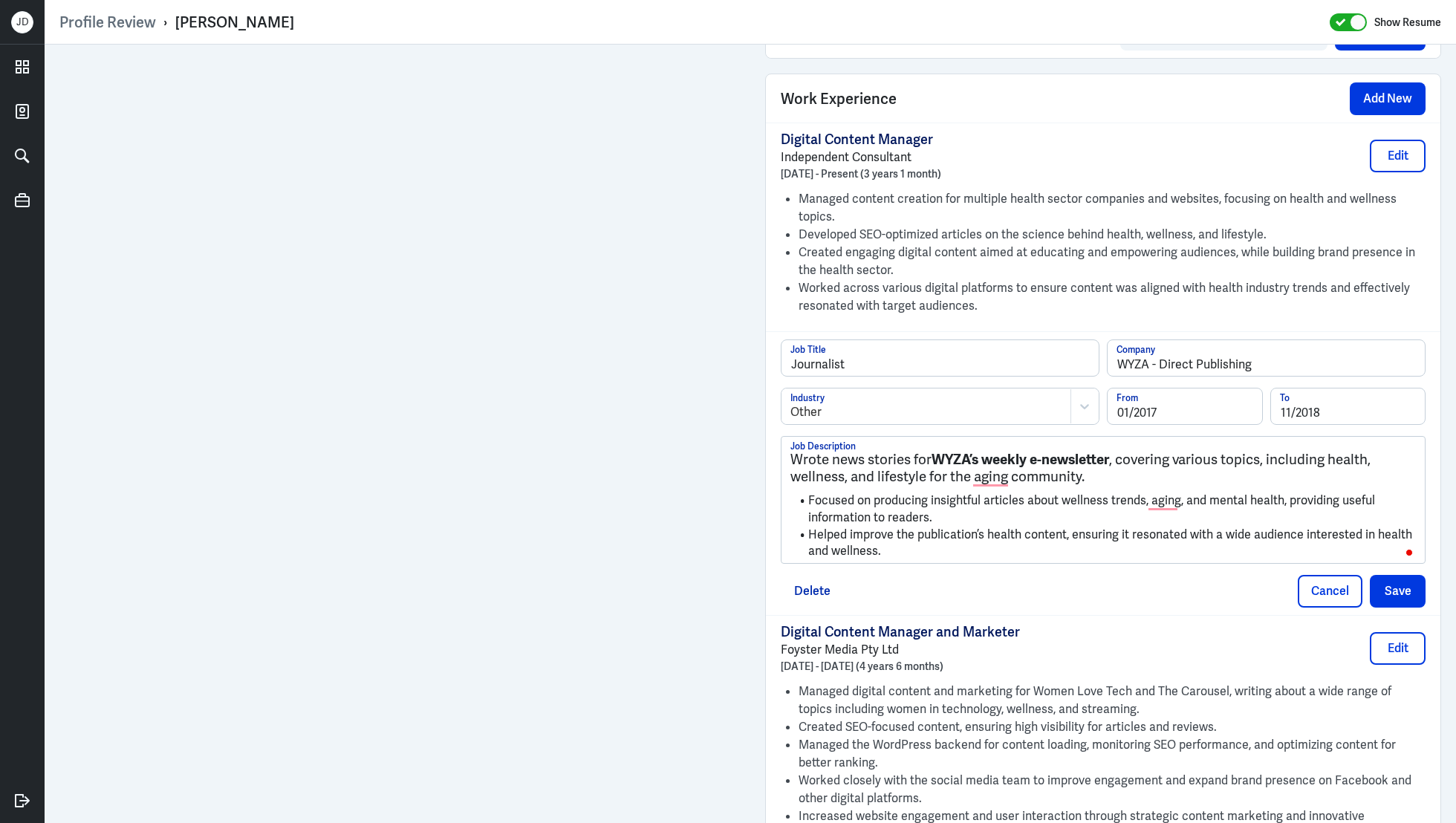
click at [792, 453] on h3 "Wrote news stories for WYZA’s weekly e-newsletter , covering various topics, in…" at bounding box center [1102, 468] width 625 height 33
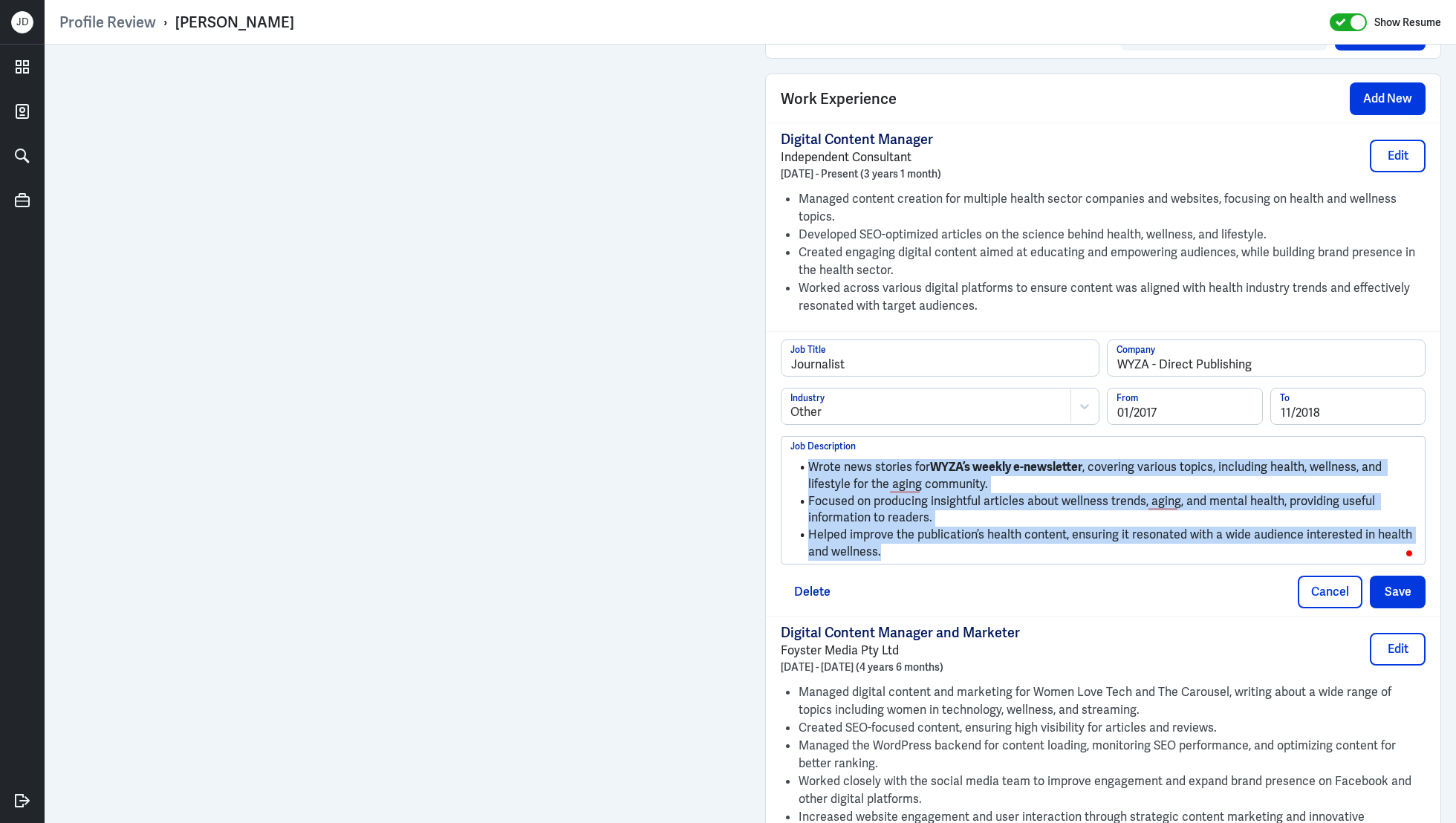
drag, startPoint x: 933, startPoint y: 550, endPoint x: 811, endPoint y: 423, distance: 176.1
click at [811, 424] on div "Journalist Job Title WYZA - Direct Publishing Company Other Industry 01/2017 Fr…" at bounding box center [1102, 451] width 645 height 225
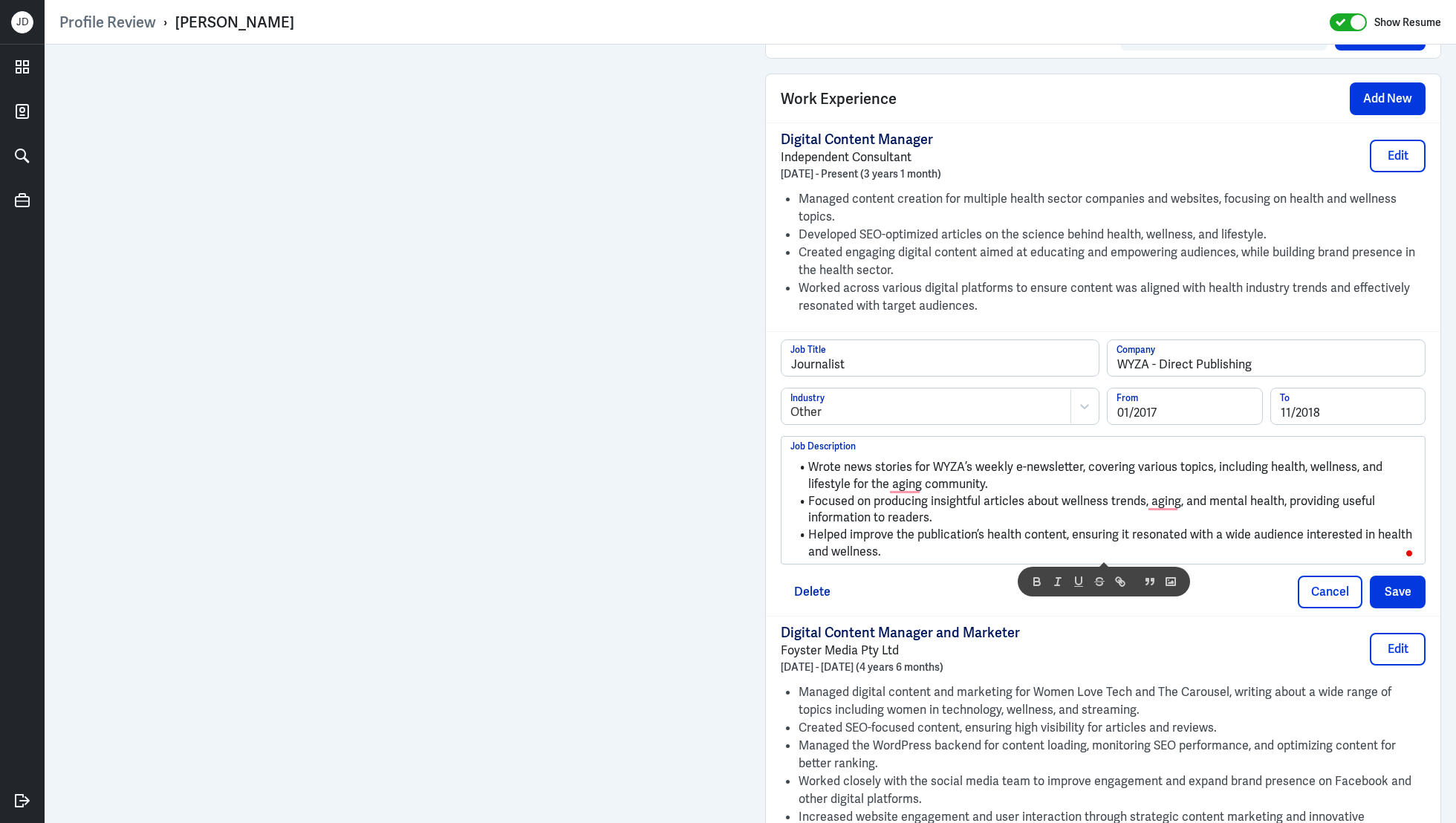
click at [1328, 463] on li "Wrote news stories for WYZA’s weekly e-newsletter, covering various topics, inc…" at bounding box center [1102, 476] width 625 height 33
click at [1385, 587] on button "Save" at bounding box center [1398, 592] width 56 height 32
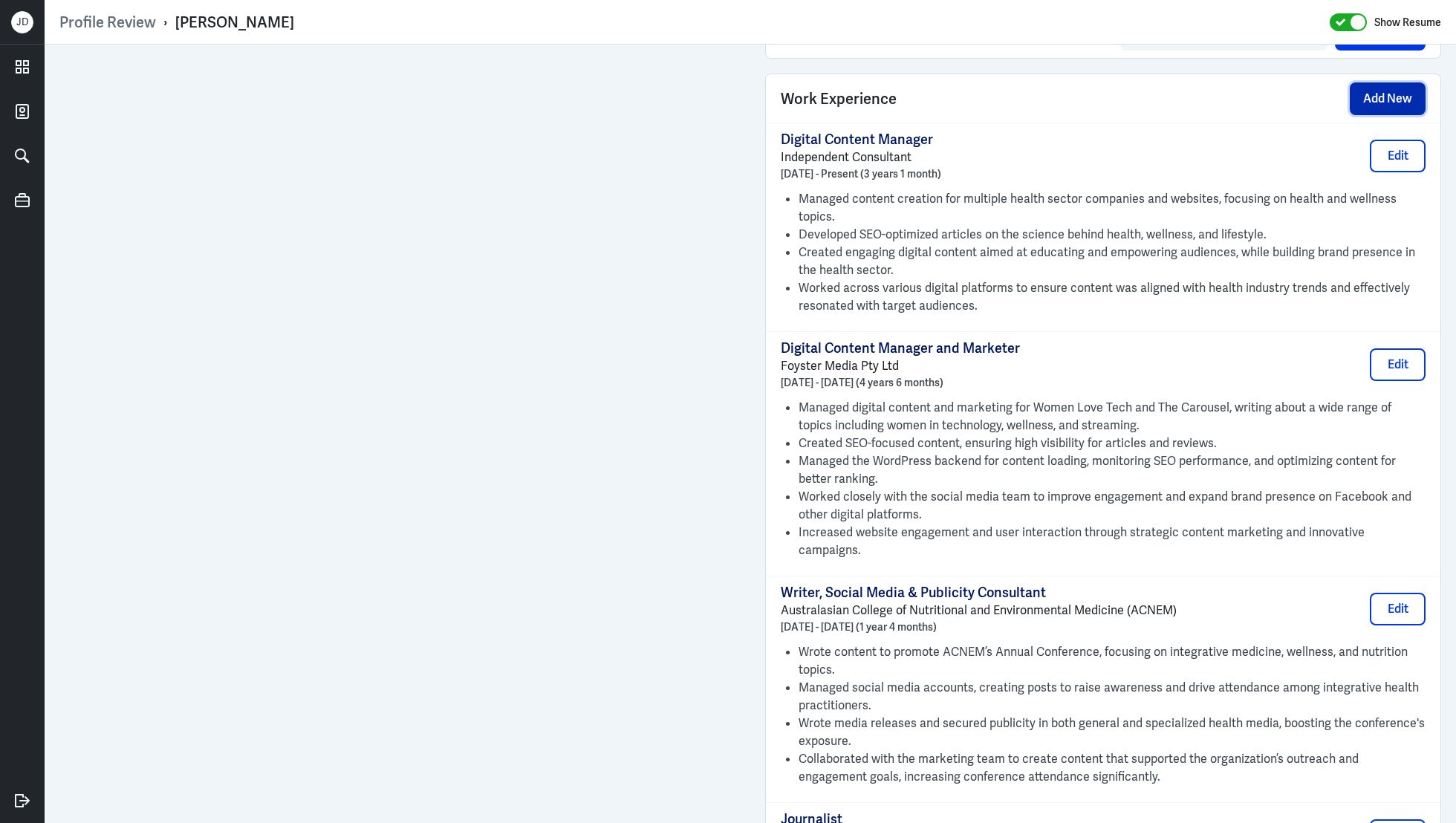
click at [1404, 90] on button "Add New" at bounding box center [1387, 98] width 76 height 32
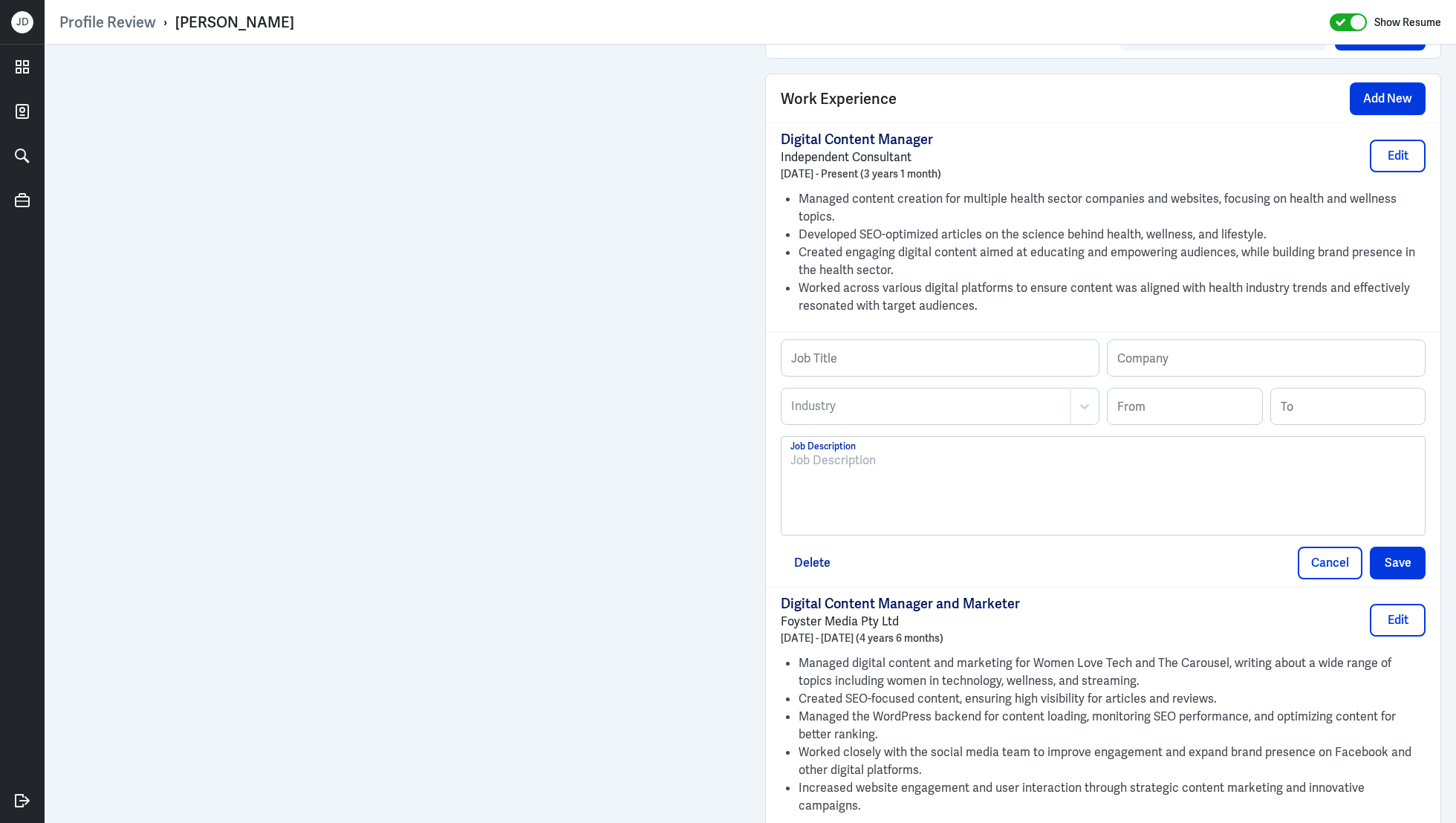
click at [1037, 476] on div at bounding box center [1102, 492] width 625 height 80
paste div
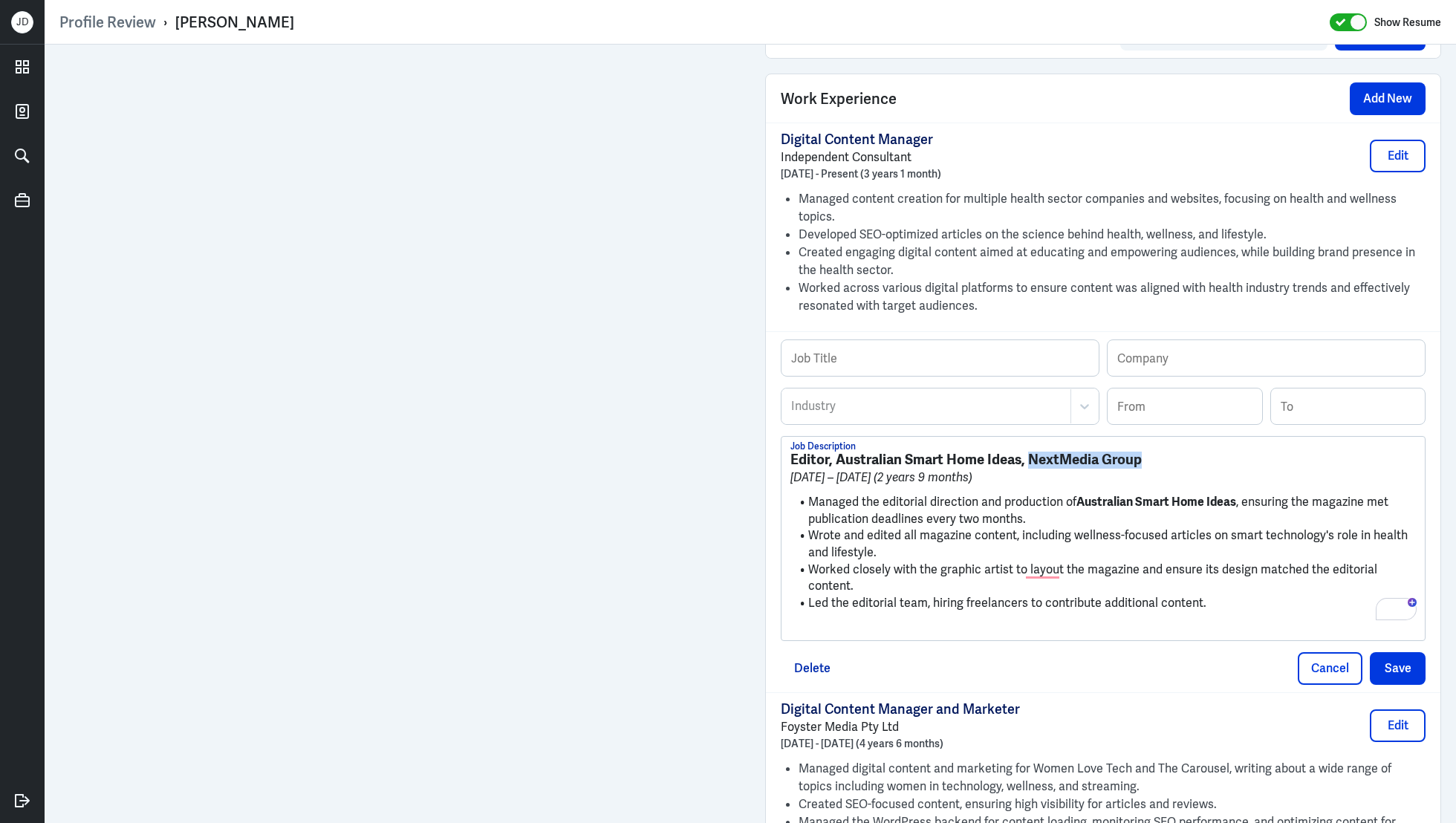
drag, startPoint x: 1030, startPoint y: 456, endPoint x: 1244, endPoint y: 453, distance: 214.0
click at [1244, 453] on h3 "Editor, Australian Smart Home Ideas, NextMedia Group" at bounding box center [1102, 460] width 625 height 16
click at [937, 461] on strong "Editor, Australian Smart Home Ideas, NextMedia Group" at bounding box center [966, 459] width 352 height 19
drag, startPoint x: 1029, startPoint y: 455, endPoint x: 1168, endPoint y: 456, distance: 139.0
click at [1168, 456] on h3 "Editor, Australian Smart Home Ideas, NextMedia Group" at bounding box center [1102, 460] width 625 height 16
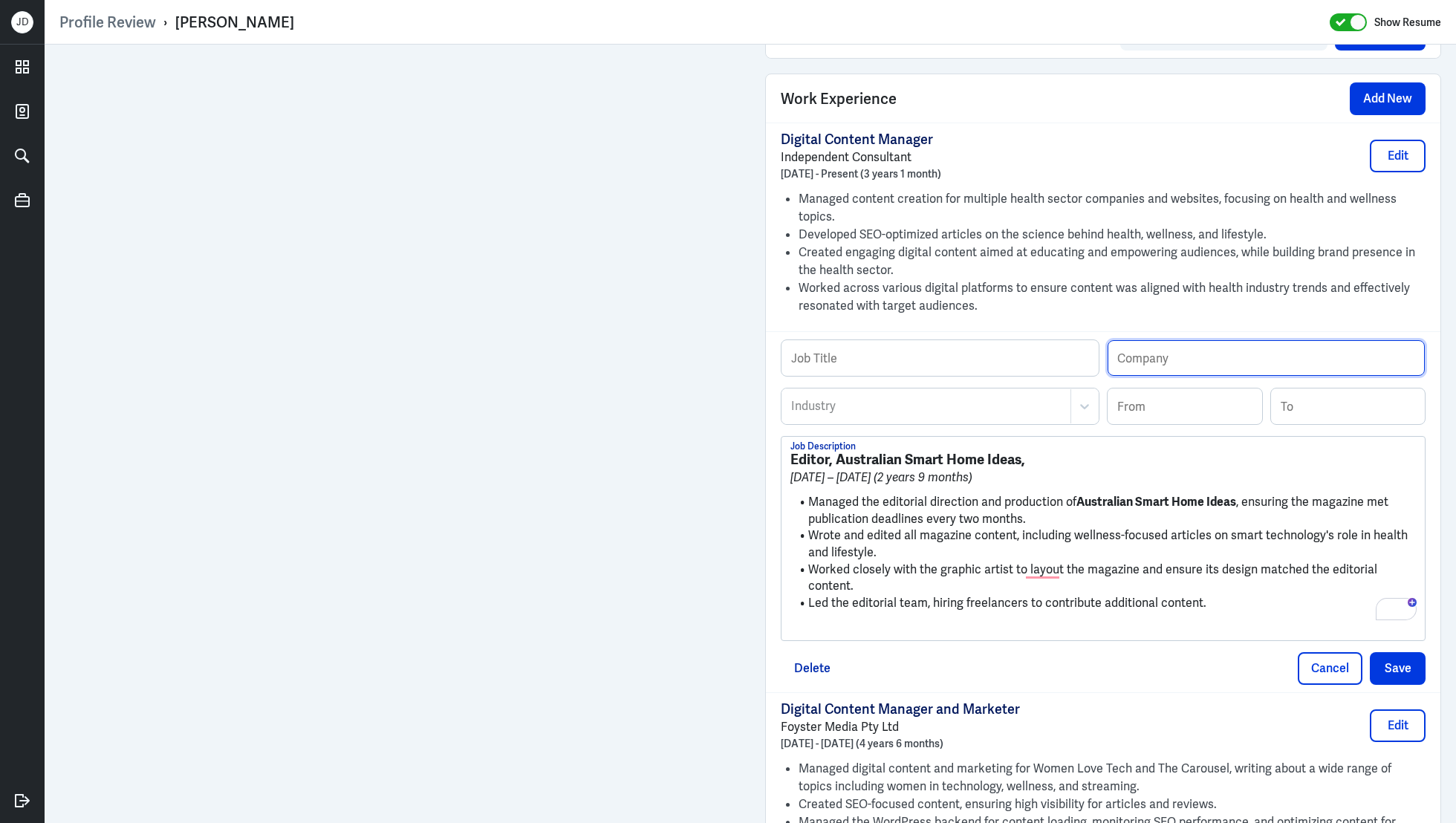
click at [1193, 349] on input "text" at bounding box center [1267, 358] width 318 height 36
paste input "NextMedia Group"
type input "NextMedia Group"
drag, startPoint x: 1024, startPoint y: 458, endPoint x: 760, endPoint y: 448, distance: 264.2
click at [760, 448] on div "Admin Settings Update Resume Save Profile User Requested Private Set Resume to …" at bounding box center [1103, 282] width 705 height 2524
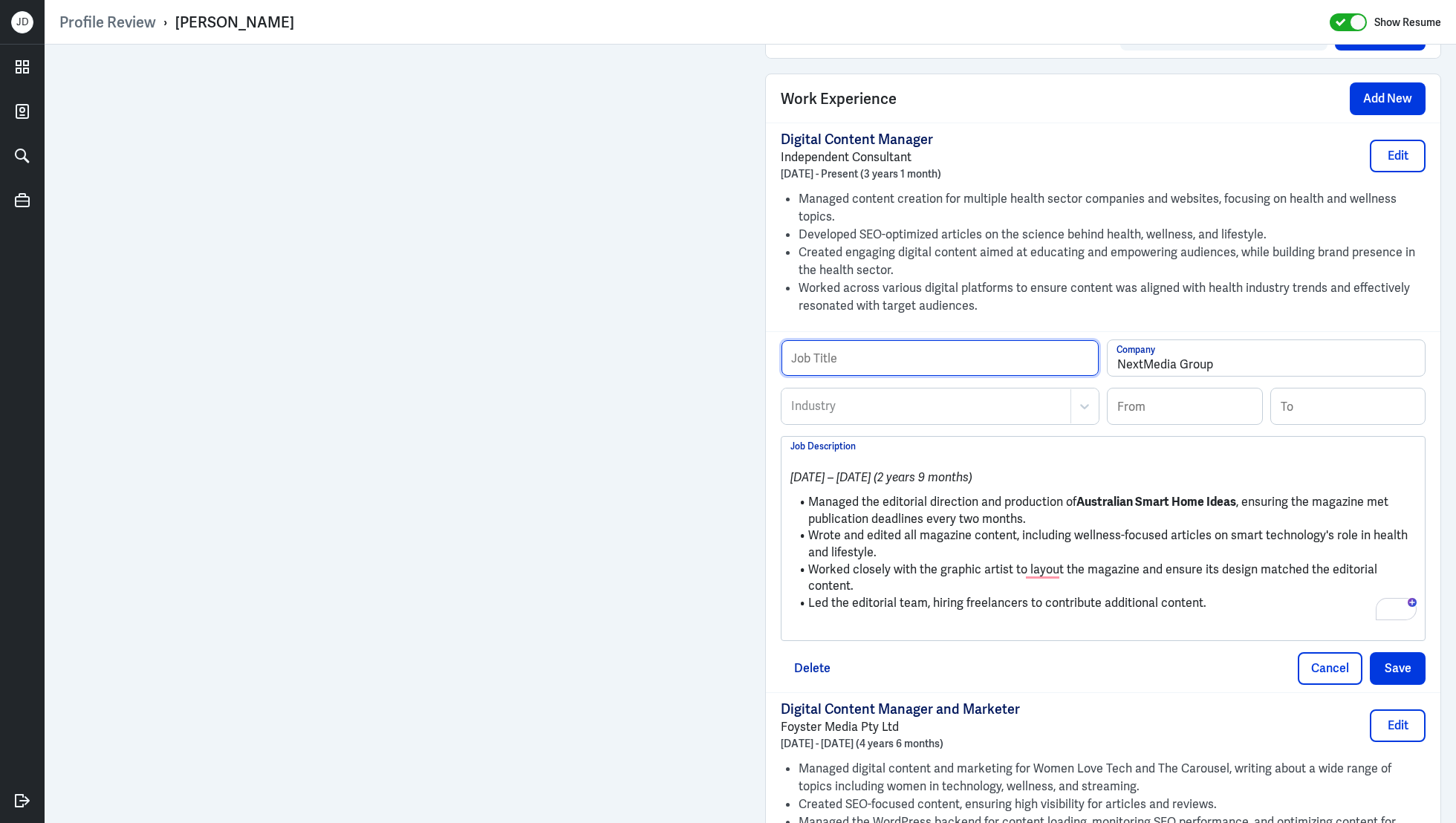
click at [865, 364] on input "text" at bounding box center [940, 358] width 318 height 36
paste input "Editor, Australian Smart Home Ideas,"
click at [828, 363] on input "Editor, Australian Smart Home Ideas," at bounding box center [940, 358] width 318 height 36
click at [1045, 359] on input "Editor - Australian Smart Home Ideas," at bounding box center [940, 358] width 318 height 36
type input "Editor - Australian Smart Home Ideas"
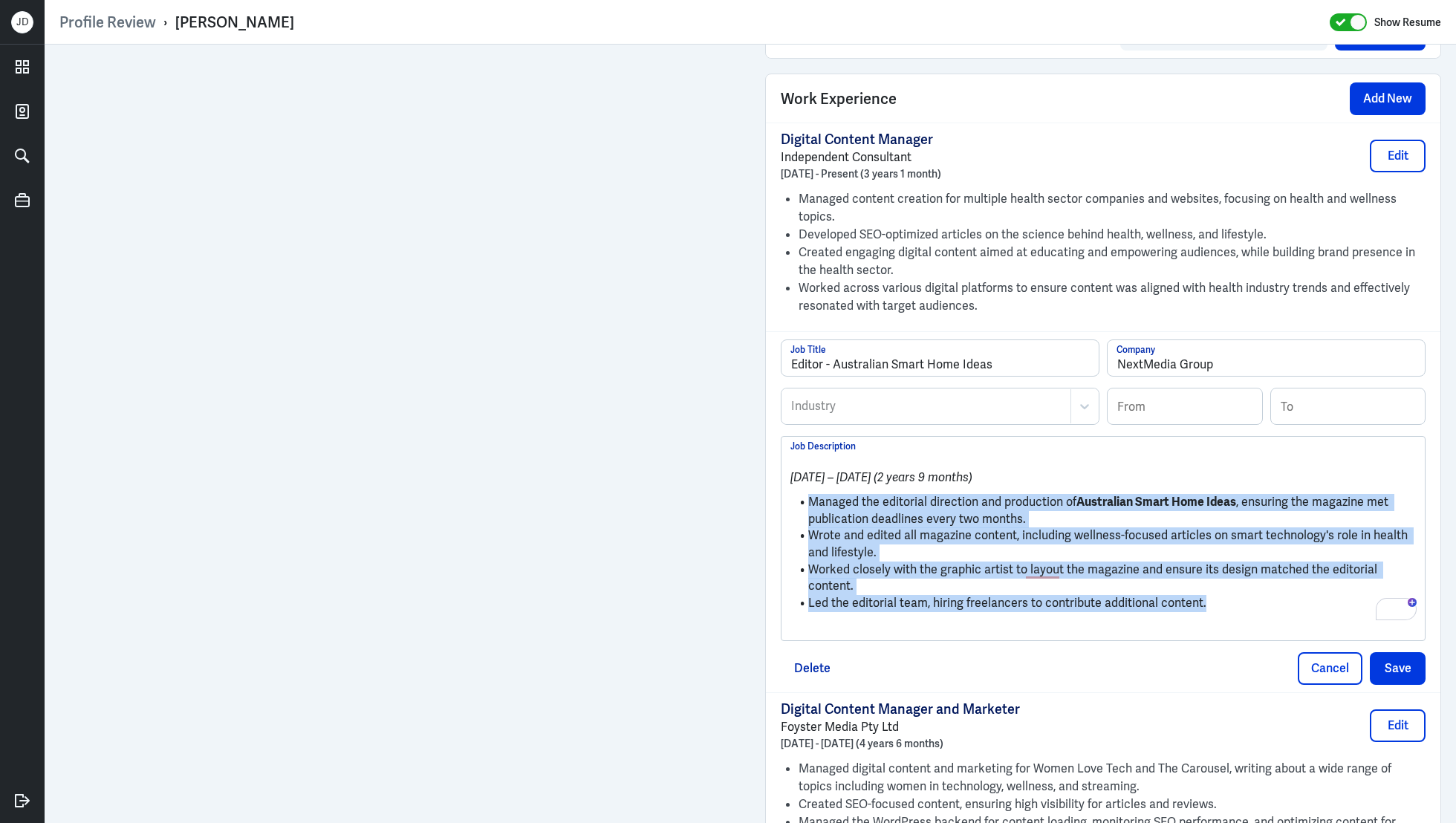
drag, startPoint x: 1269, startPoint y: 592, endPoint x: 815, endPoint y: 482, distance: 467.1
click at [815, 486] on ul "Managed the editorial direction and production of Australian Smart Home Ideas ,…" at bounding box center [1102, 552] width 625 height 133
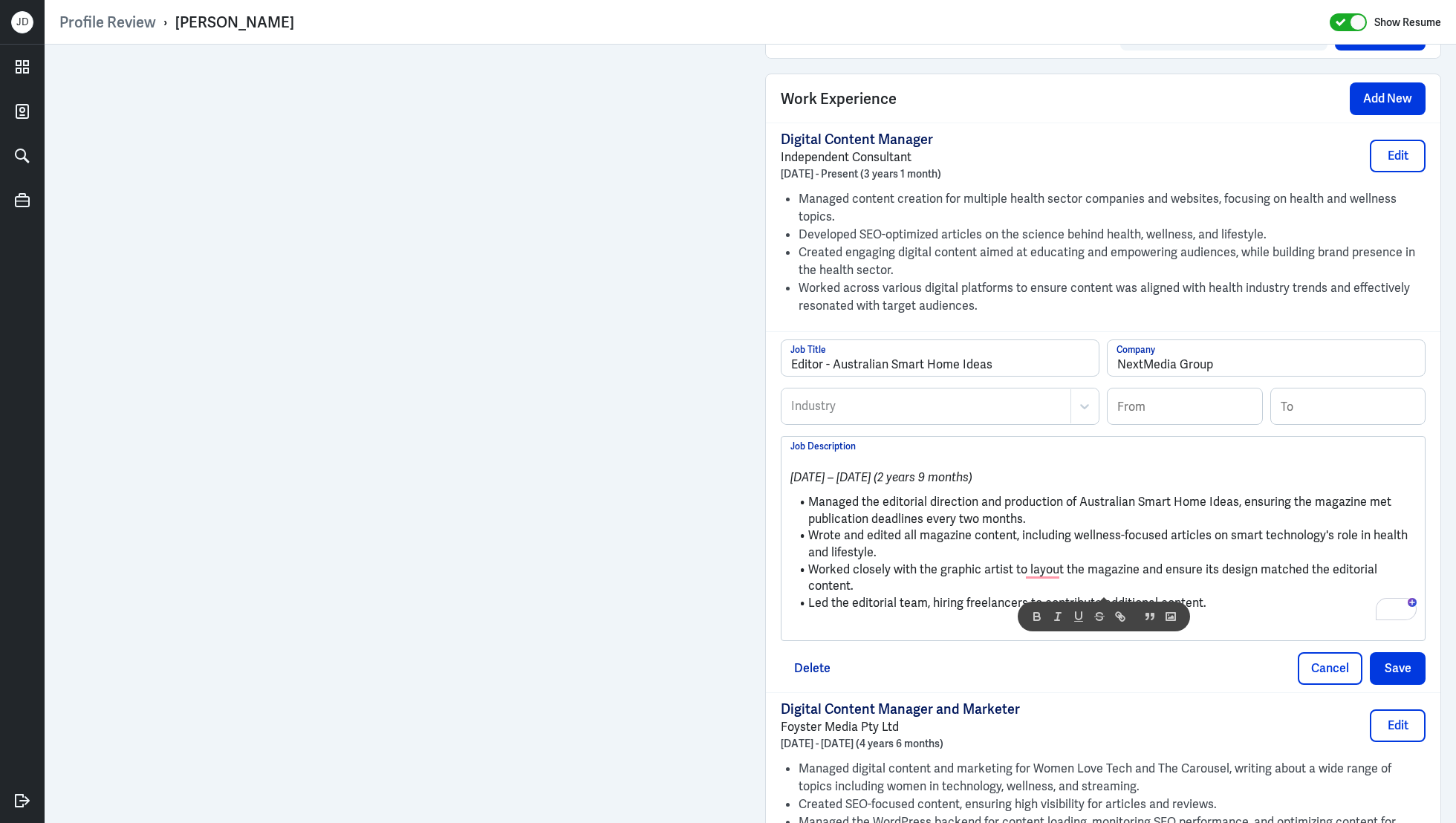
click at [816, 620] on p "To enrich screen reader interactions, please activate Accessibility in Grammarl…" at bounding box center [1102, 629] width 625 height 18
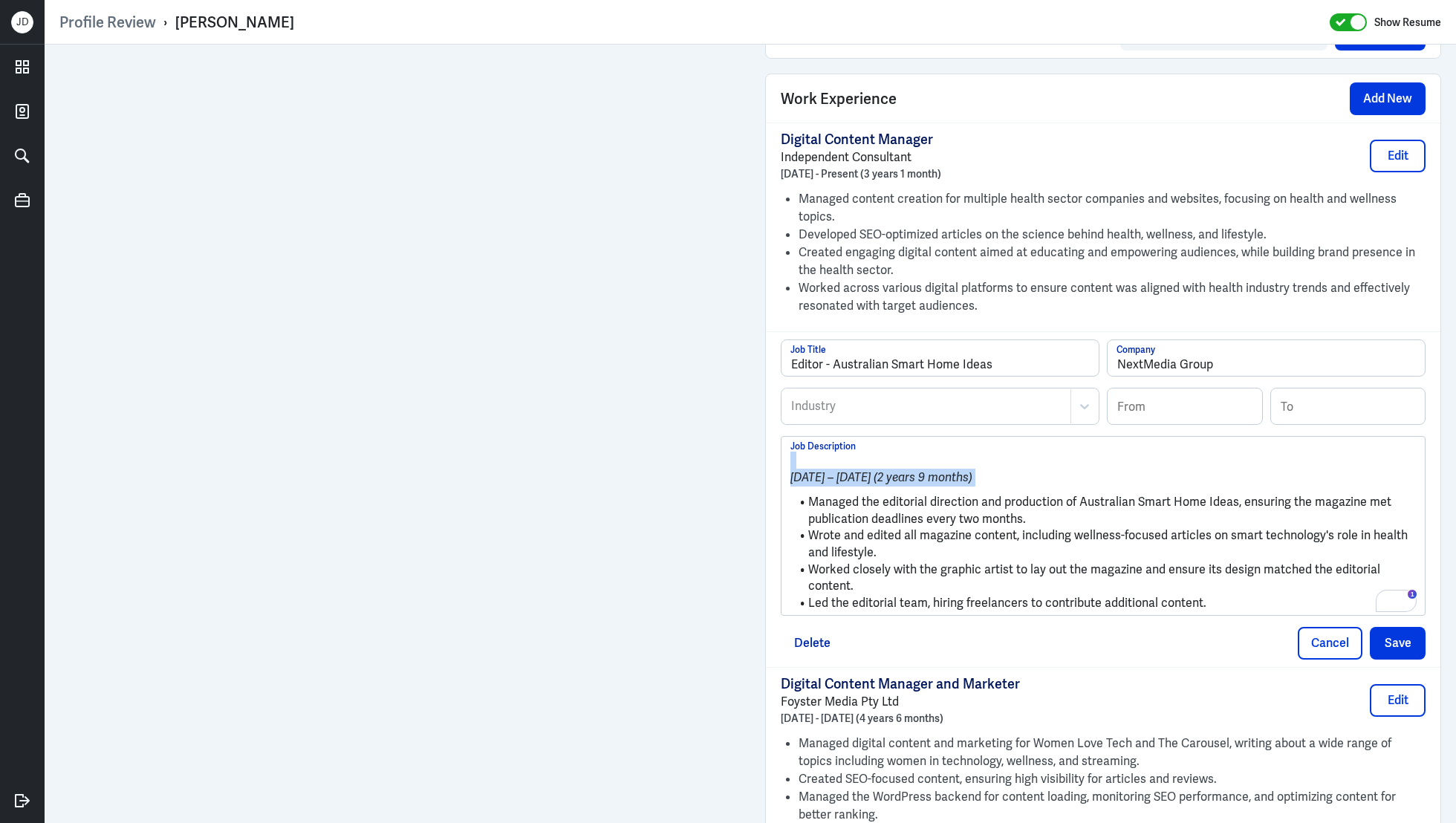
drag, startPoint x: 809, startPoint y: 499, endPoint x: 769, endPoint y: 445, distance: 67.2
click at [768, 445] on div "Editor - Australian Smart Home Ideas Job Title NextMedia Group Company Industry…" at bounding box center [1103, 498] width 675 height 335
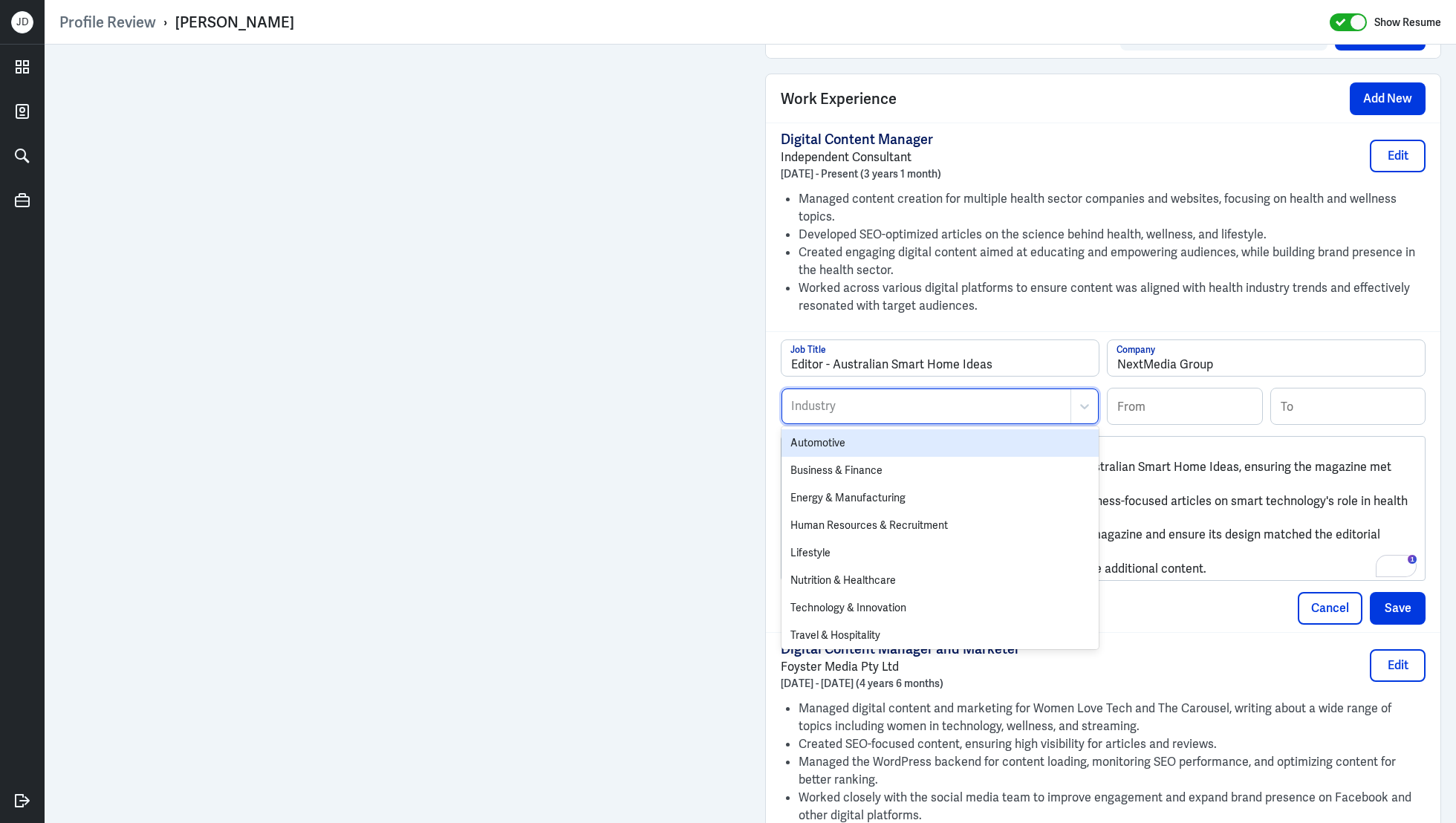
click at [994, 405] on div at bounding box center [926, 407] width 273 height 18
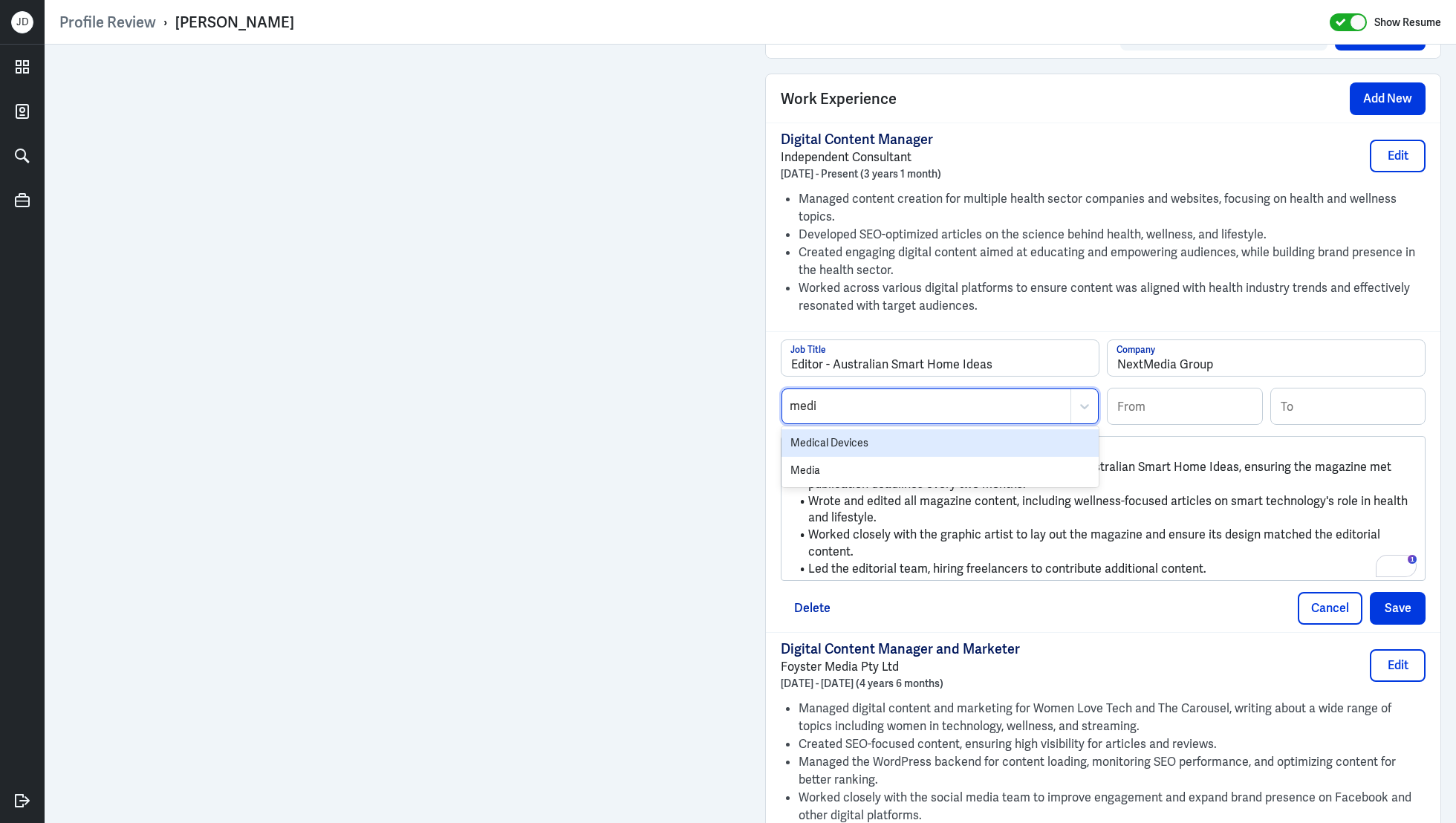
type input "media"
click at [982, 437] on div "Media" at bounding box center [940, 443] width 318 height 27
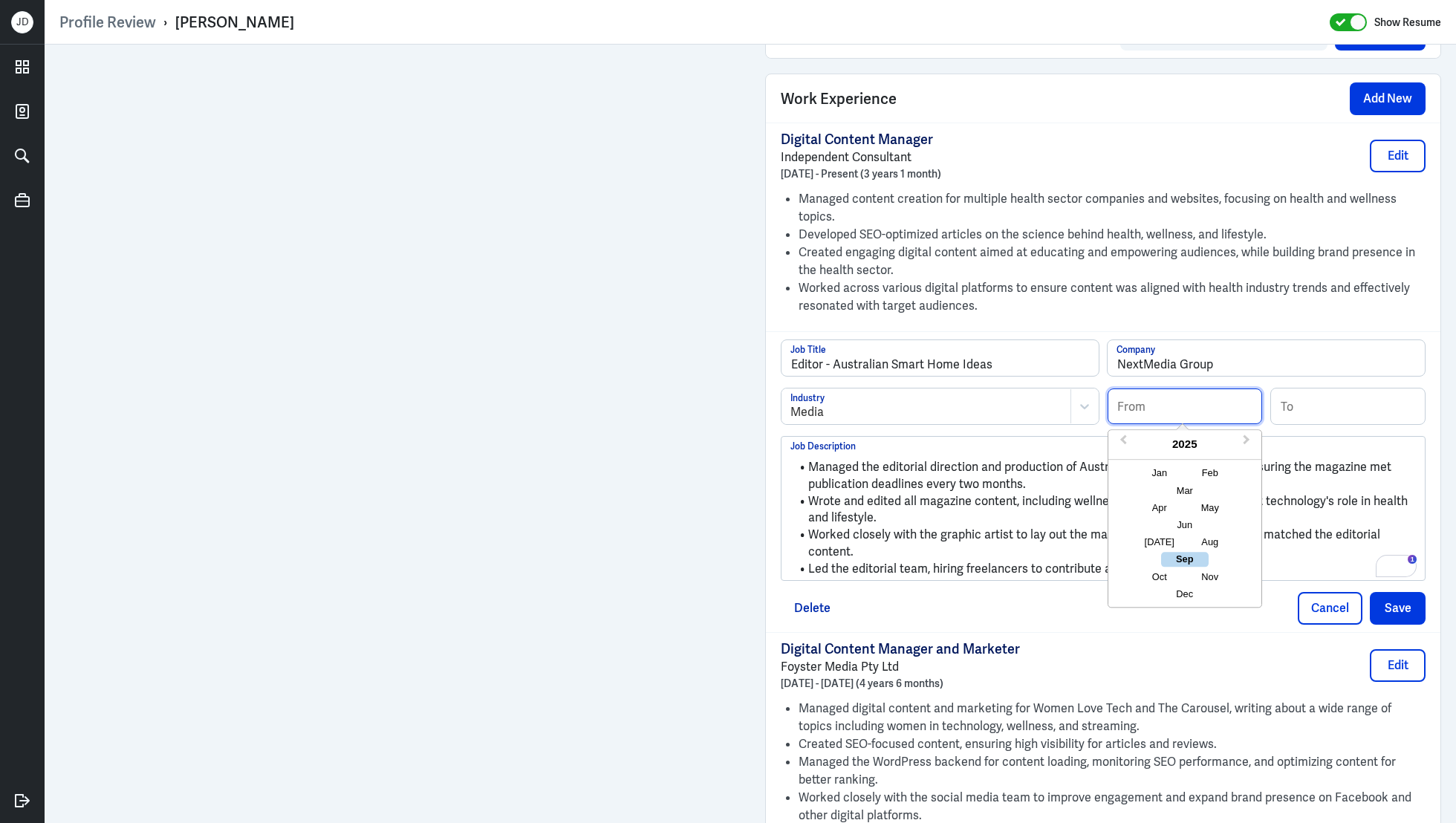
click at [1162, 407] on input at bounding box center [1184, 407] width 154 height 36
type input "01/2016"
click at [1321, 402] on input at bounding box center [1348, 407] width 154 height 36
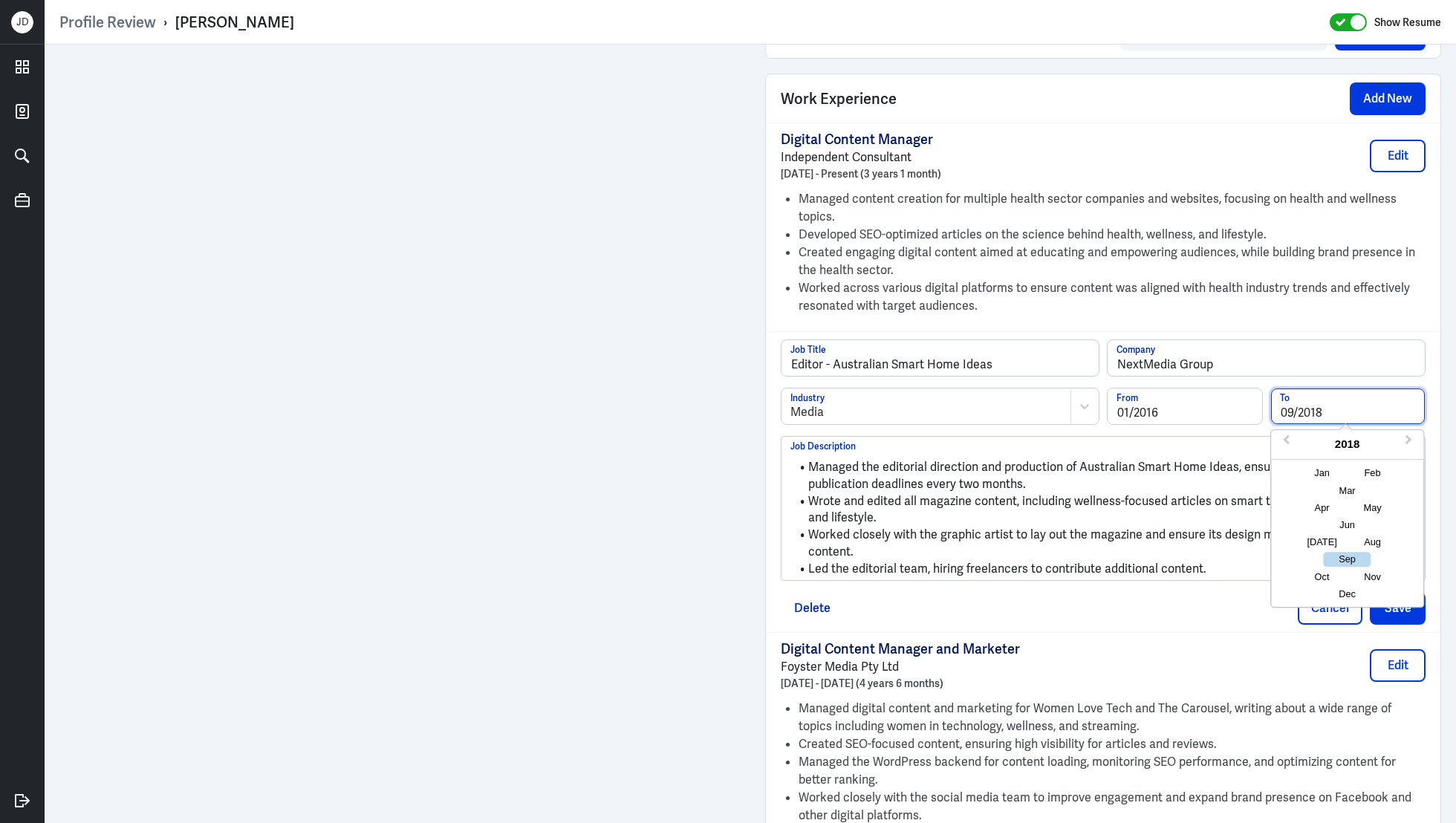
type input "09/2018"
click at [1103, 461] on li "Managed the editorial direction and production of Australian Smart Home Ideas, …" at bounding box center [1102, 476] width 625 height 33
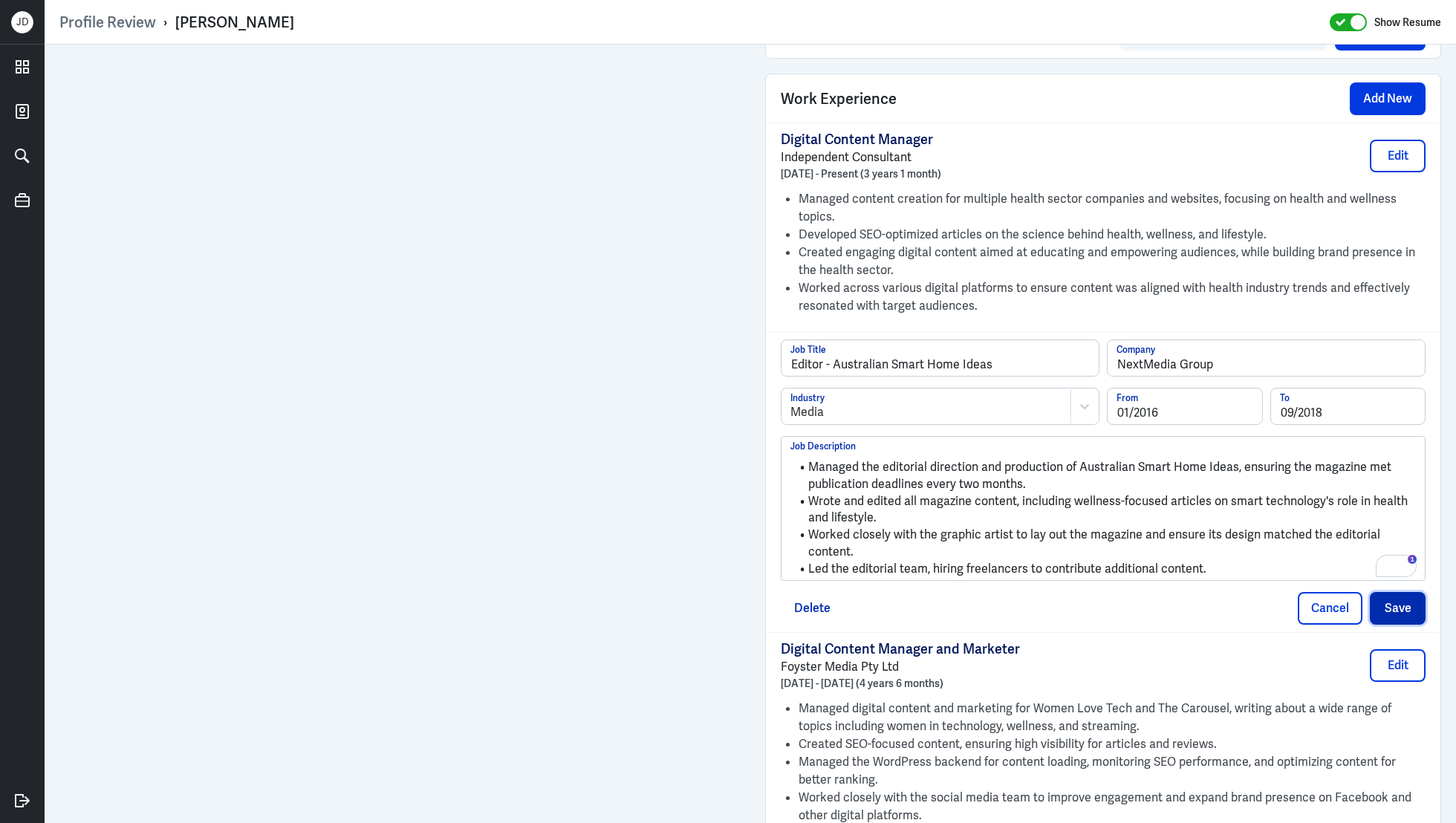
click at [1405, 604] on button "Save" at bounding box center [1398, 608] width 56 height 32
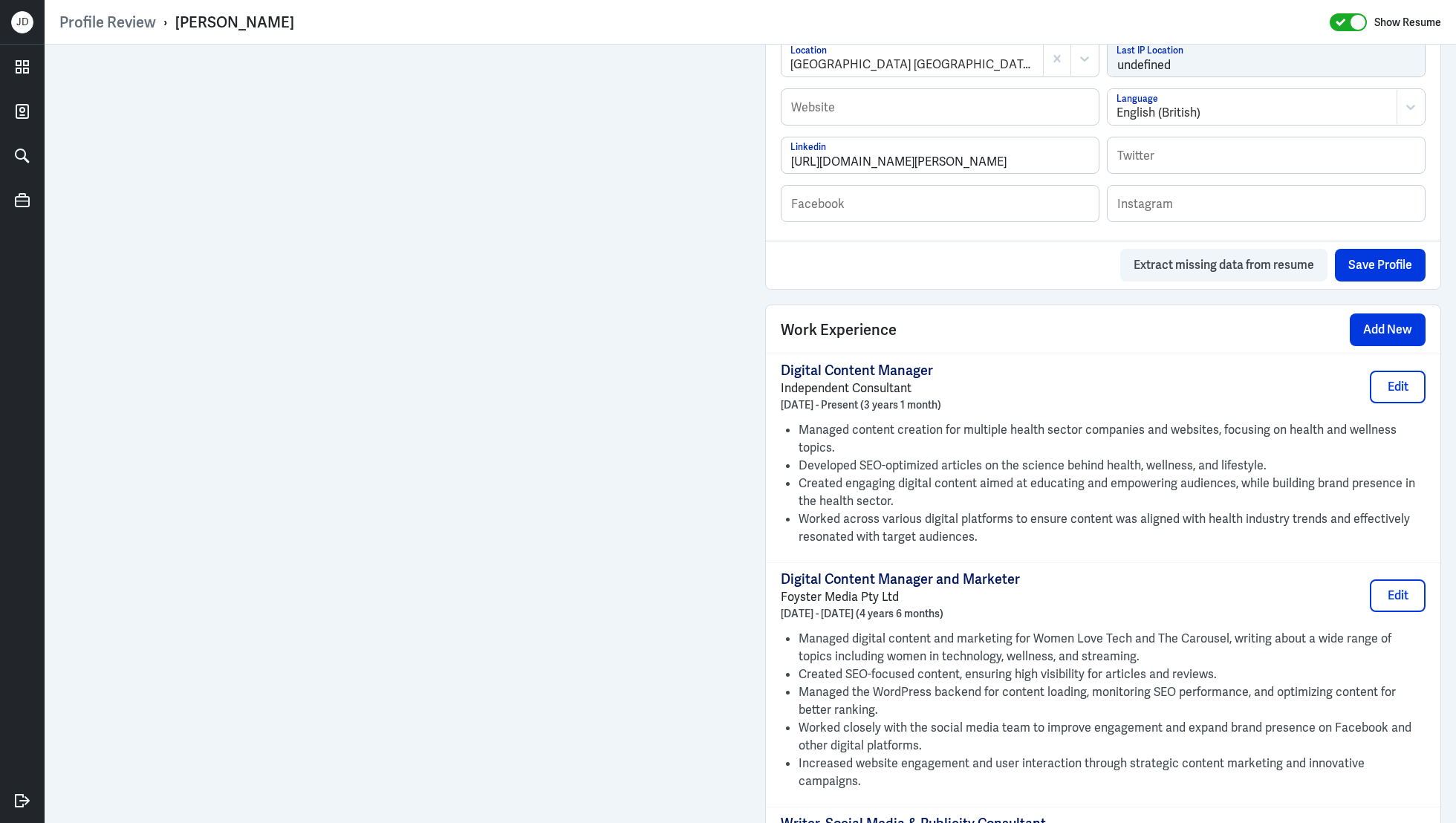
scroll to position [792, 0]
click at [1385, 330] on button "Add New" at bounding box center [1387, 331] width 76 height 32
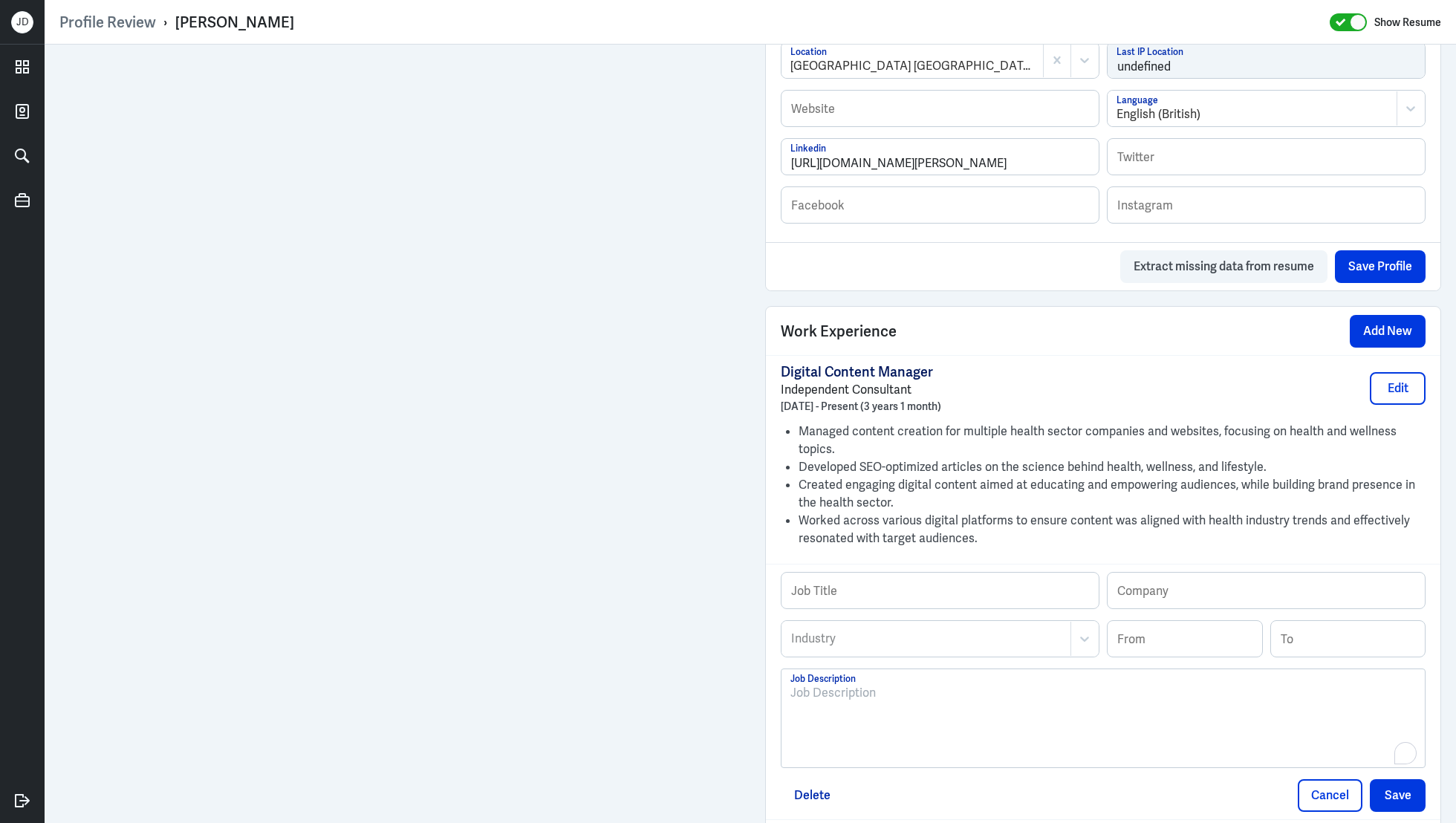
click at [922, 698] on p "To enrich screen reader interactions, please activate Accessibility in Grammarl…" at bounding box center [1102, 693] width 625 height 18
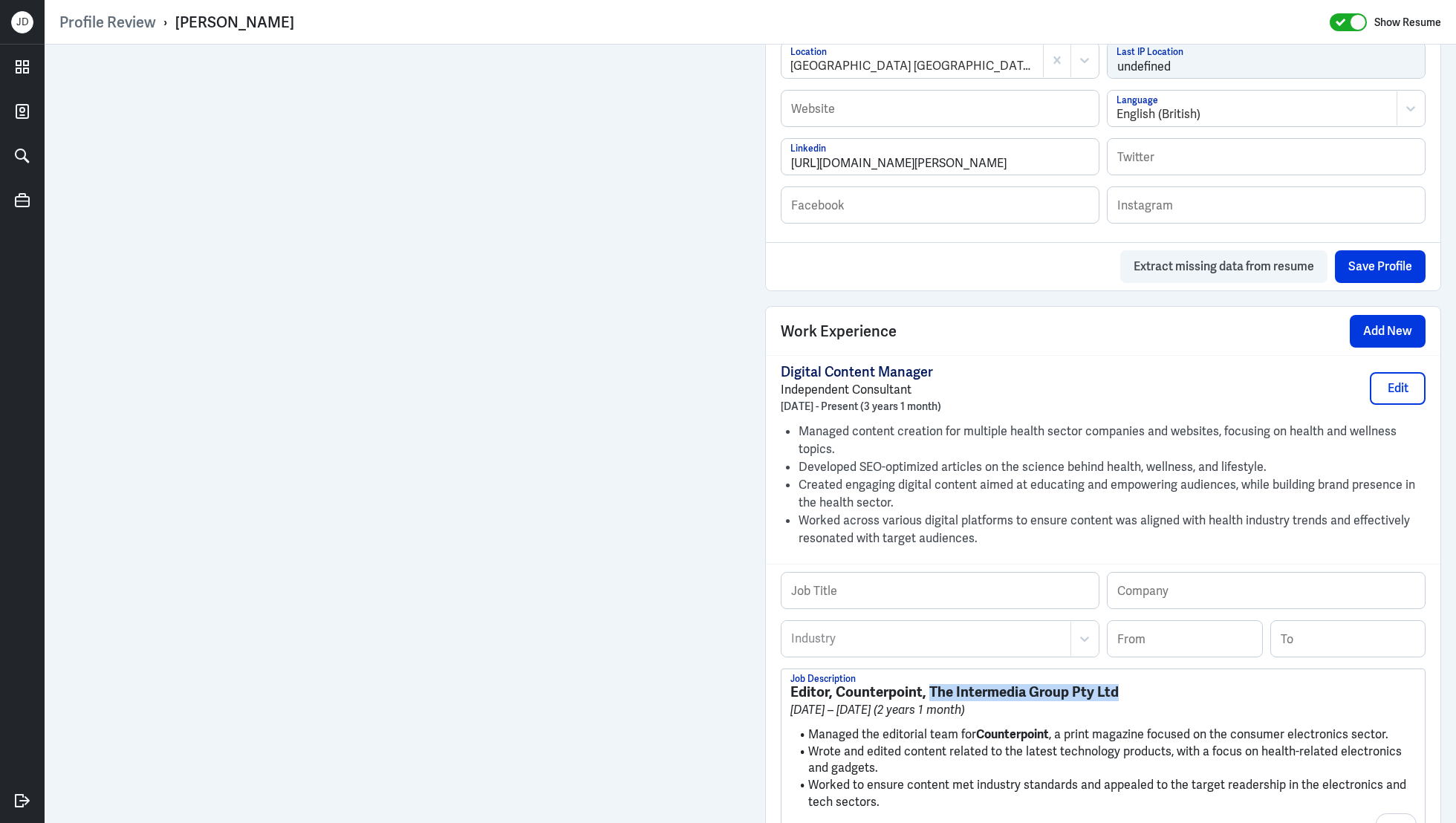
drag, startPoint x: 928, startPoint y: 689, endPoint x: 1128, endPoint y: 689, distance: 200.0
click at [1128, 689] on h3 "Editor, Counterpoint, The Intermedia Group Pty Ltd" at bounding box center [1102, 692] width 625 height 16
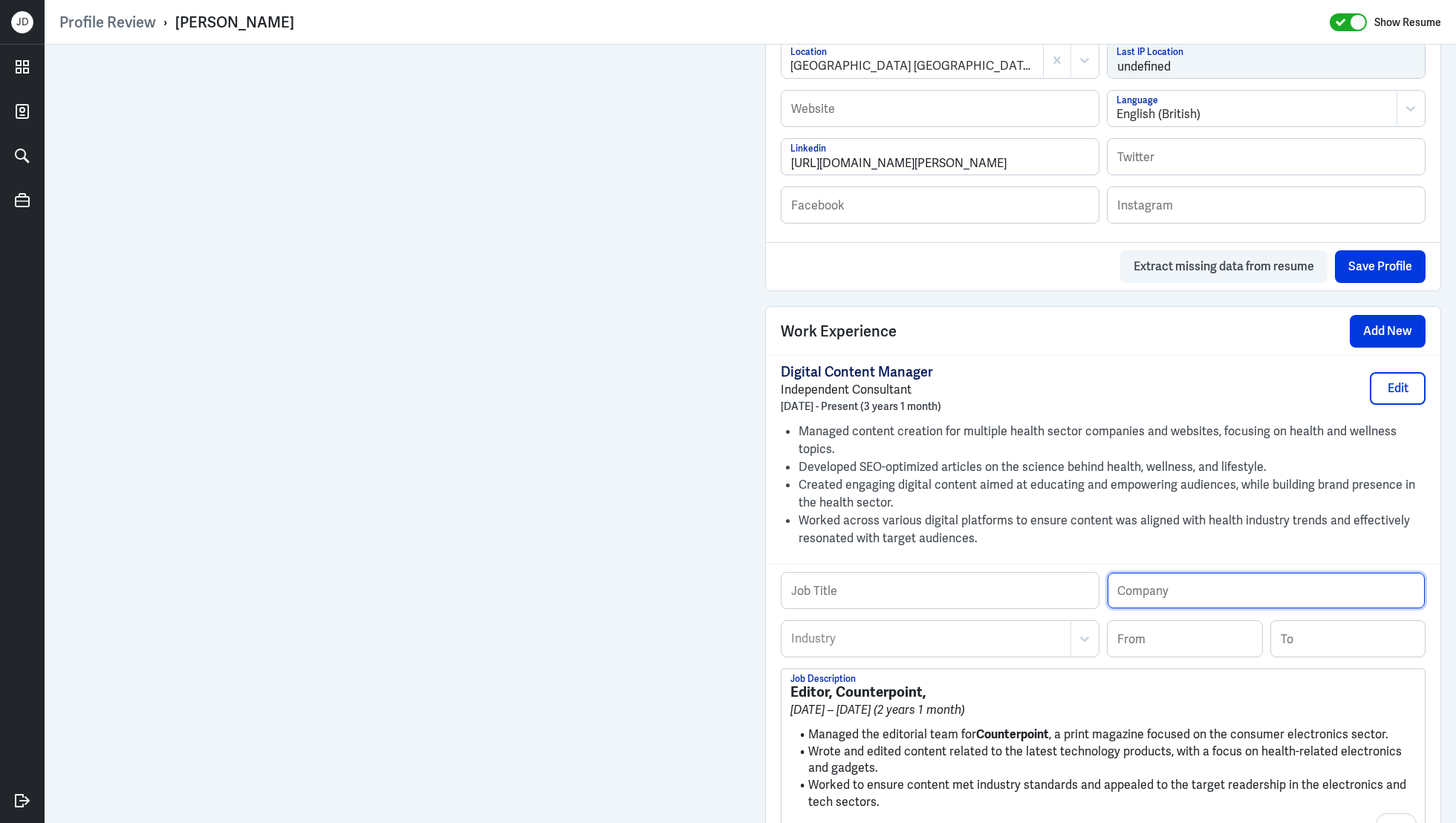
click at [1172, 587] on input "text" at bounding box center [1267, 591] width 318 height 36
paste input "The Intermedia Group Pty Ltd"
type input "The Intermedia Group Pty Ltd"
drag, startPoint x: 928, startPoint y: 692, endPoint x: 777, endPoint y: 689, distance: 151.0
click at [777, 689] on div "Profile Review › [PERSON_NAME] Show Resume Admin Settings Update Resume Save Pr…" at bounding box center [750, 412] width 1412 height 823
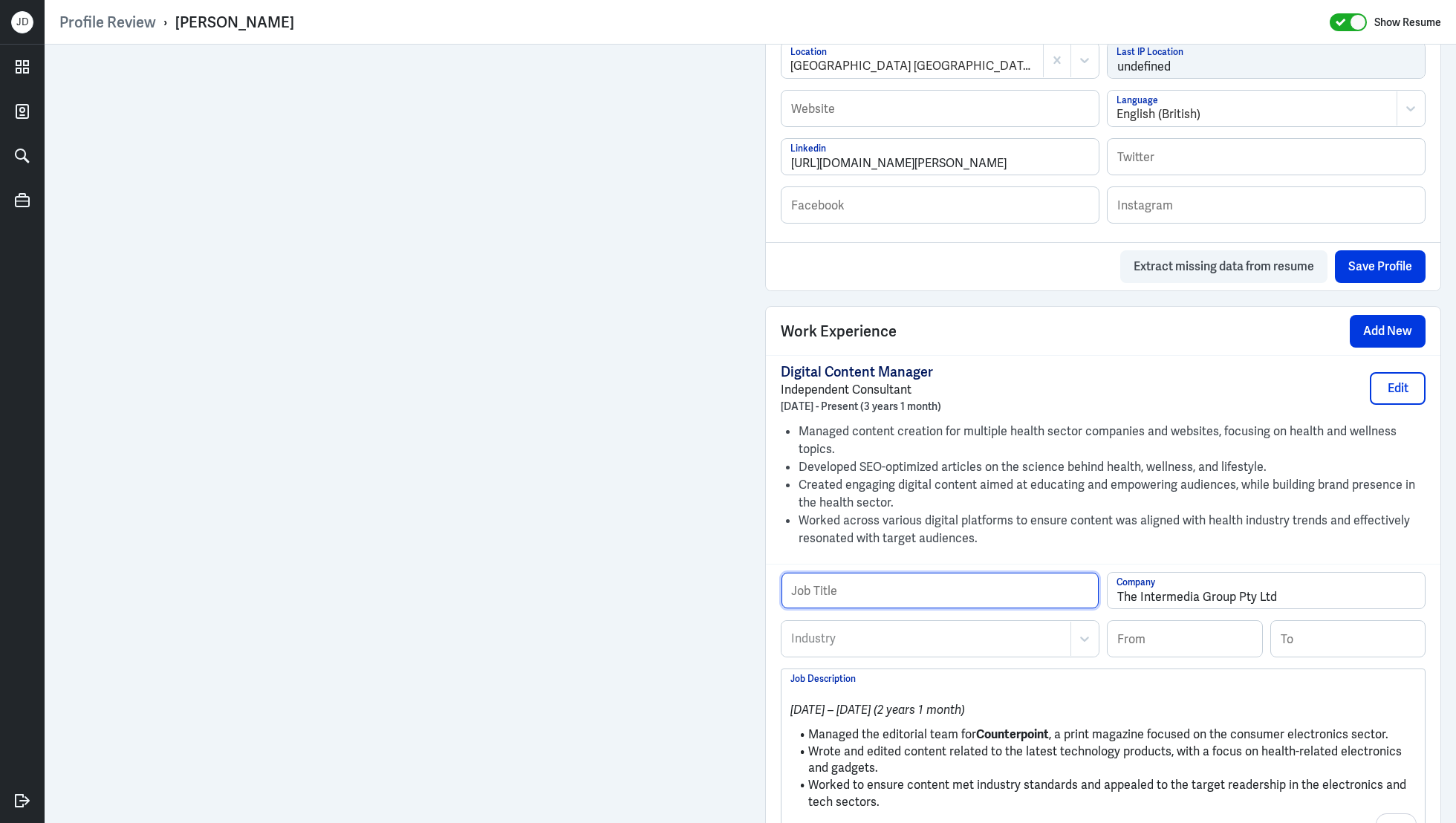
click at [930, 592] on input "text" at bounding box center [940, 591] width 318 height 36
paste input "Editor, Counterpoint,"
click at [830, 596] on input "Editor, Counterpoint," at bounding box center [940, 591] width 318 height 36
click at [982, 591] on input "Editor - Counterpoint," at bounding box center [940, 591] width 318 height 36
type input "Editor - Counterpoint"
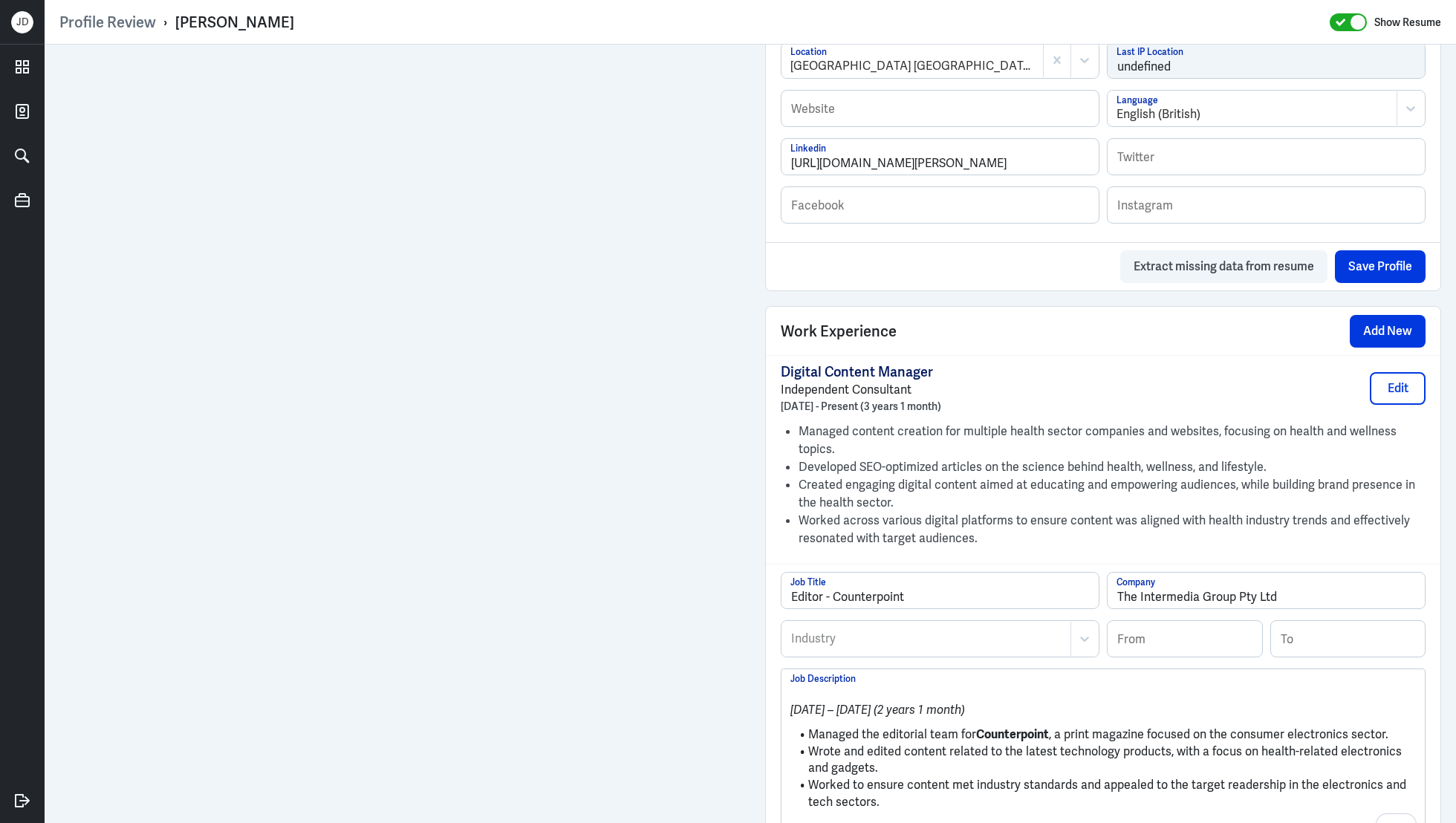
click at [957, 641] on div at bounding box center [926, 639] width 273 height 18
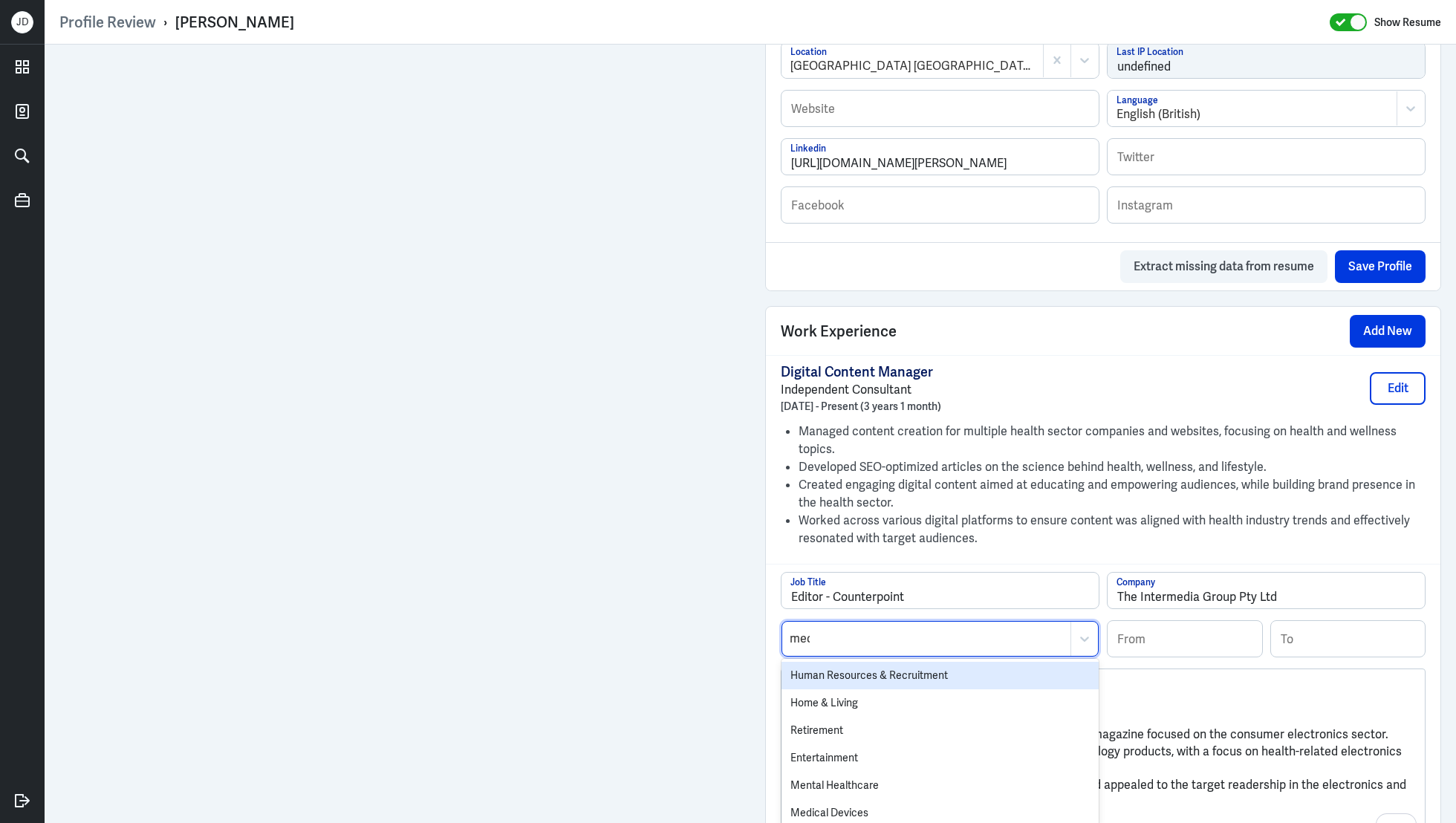
type input "media"
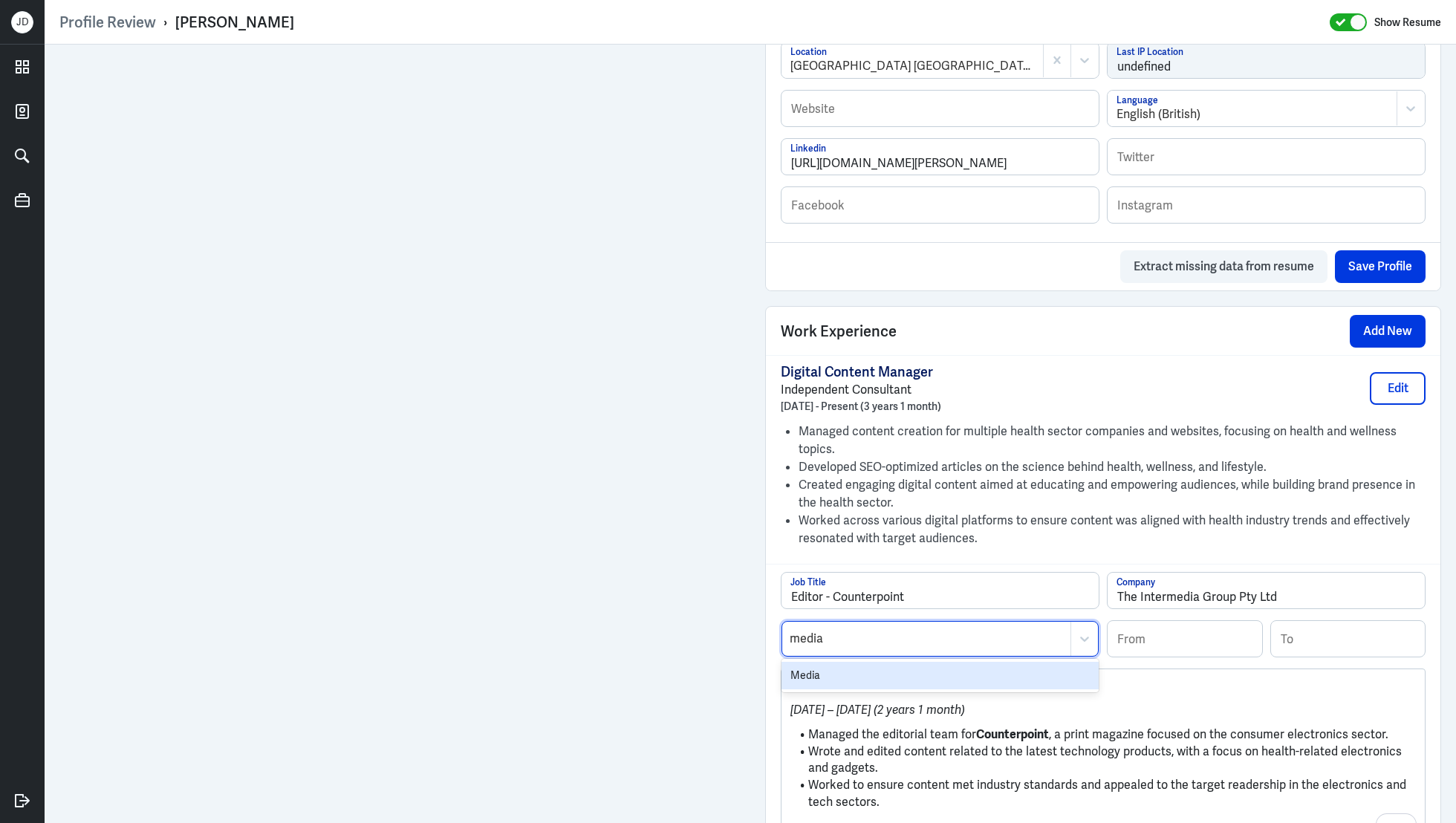
click at [938, 666] on div "Media" at bounding box center [940, 676] width 318 height 27
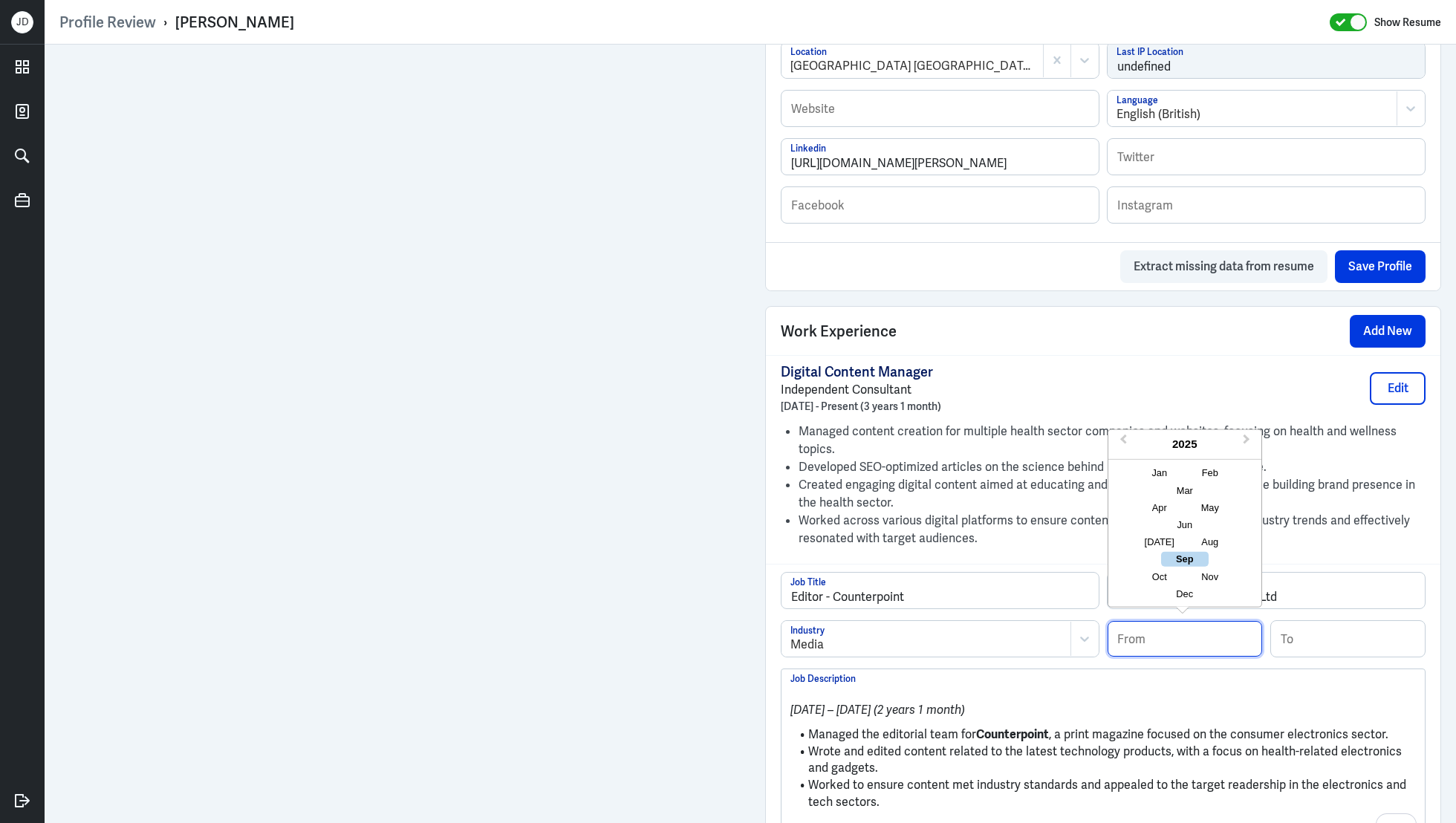
click at [1186, 635] on input at bounding box center [1184, 639] width 154 height 36
type input "01/2-014"
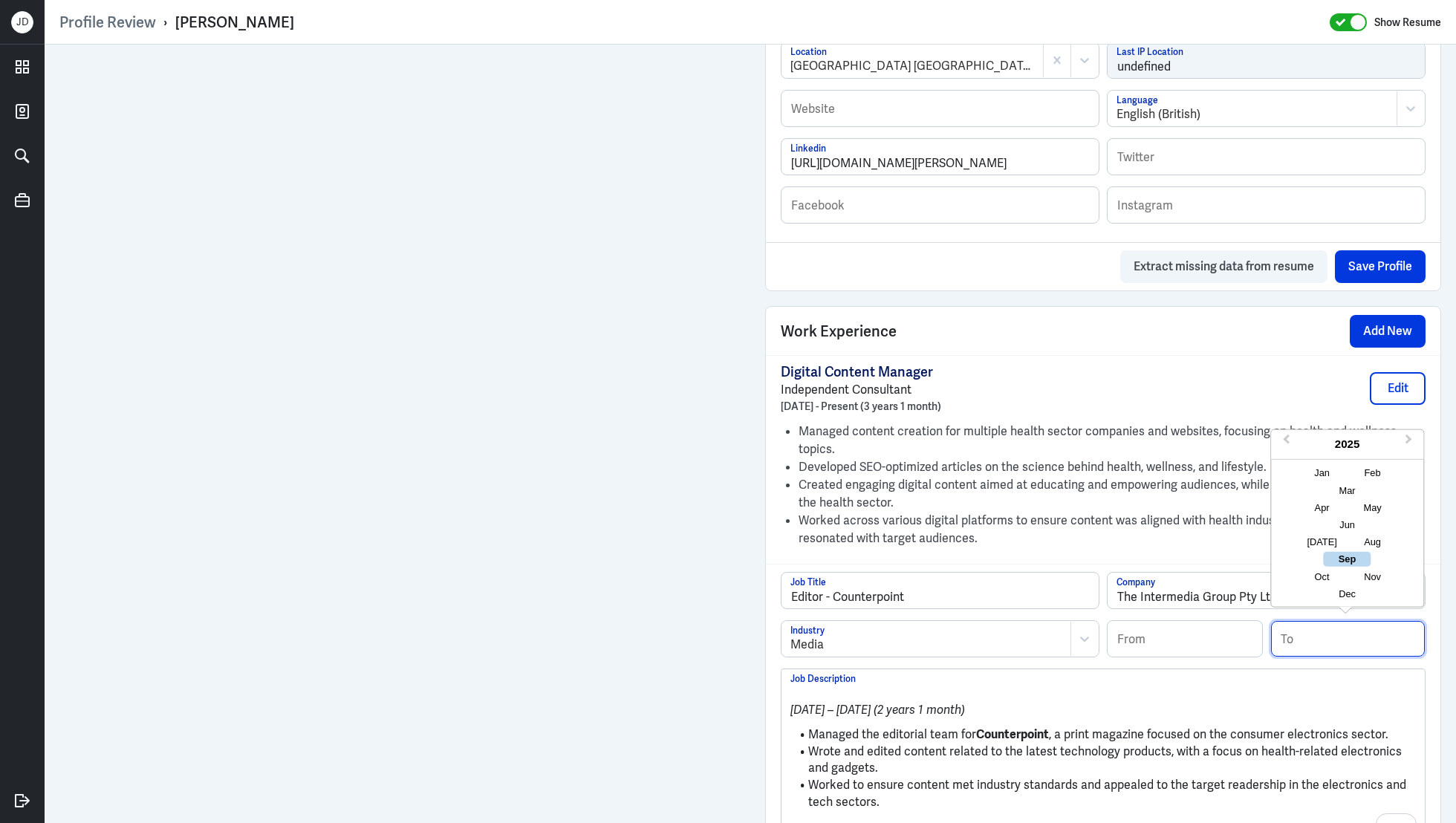
click at [1370, 639] on input at bounding box center [1348, 639] width 154 height 36
type input "01/2016"
click at [1105, 721] on ul "Managed the editorial team for Counterpoint , a print magazine focused on the c…" at bounding box center [1102, 769] width 625 height 99
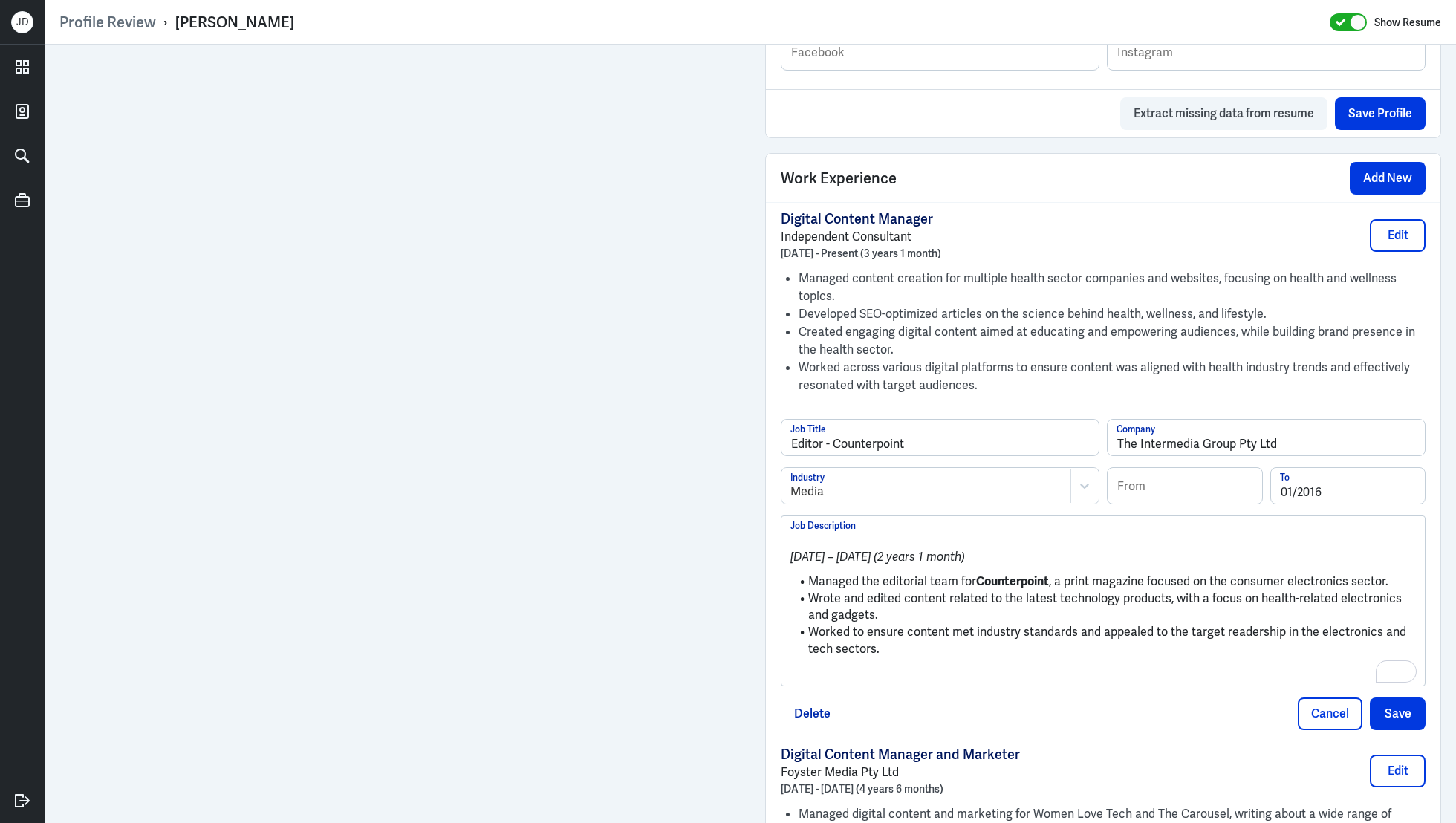
scroll to position [949, 0]
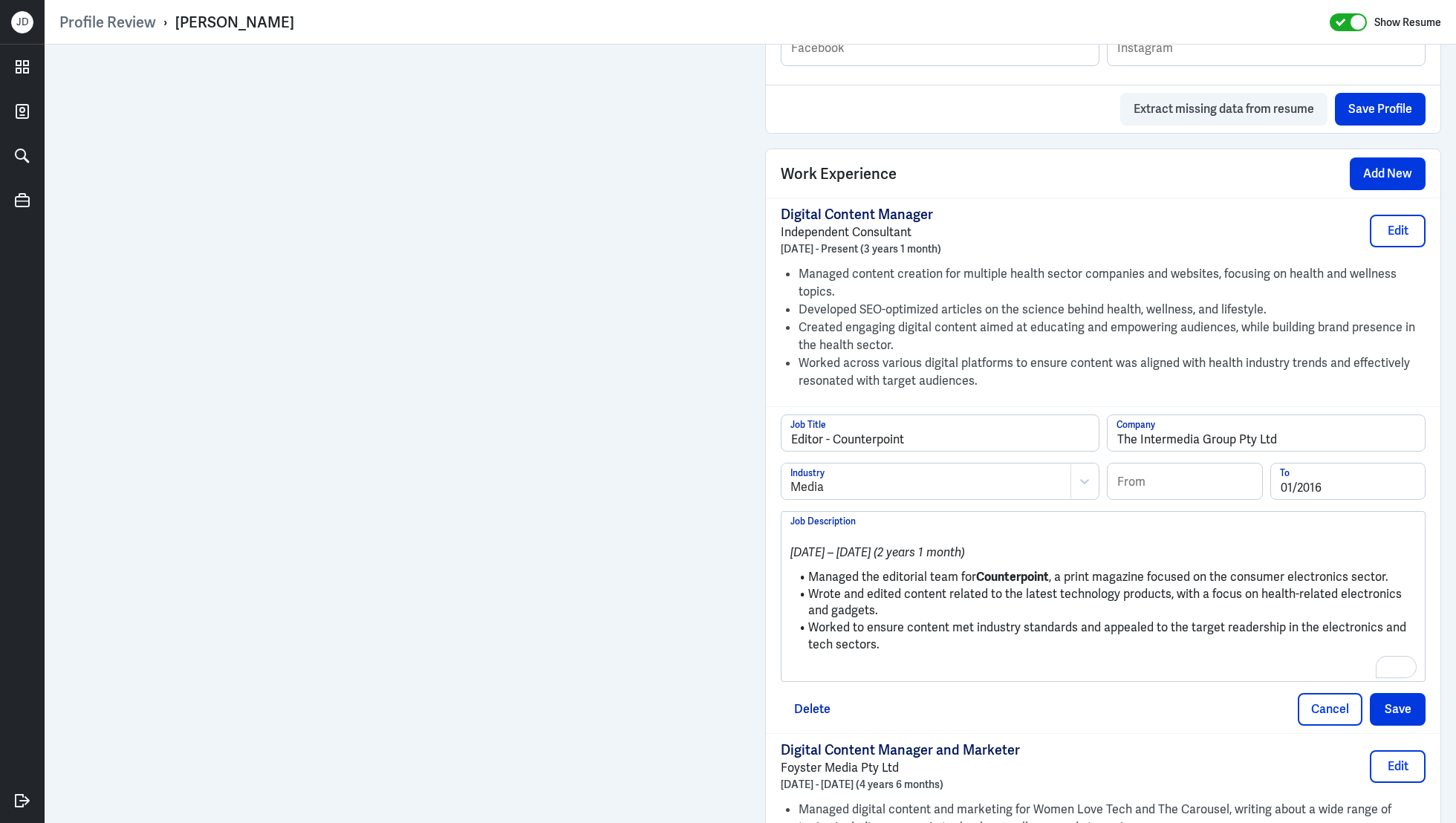
click at [856, 661] on p "To enrich screen reader interactions, please activate Accessibility in Grammarl…" at bounding box center [1102, 670] width 625 height 18
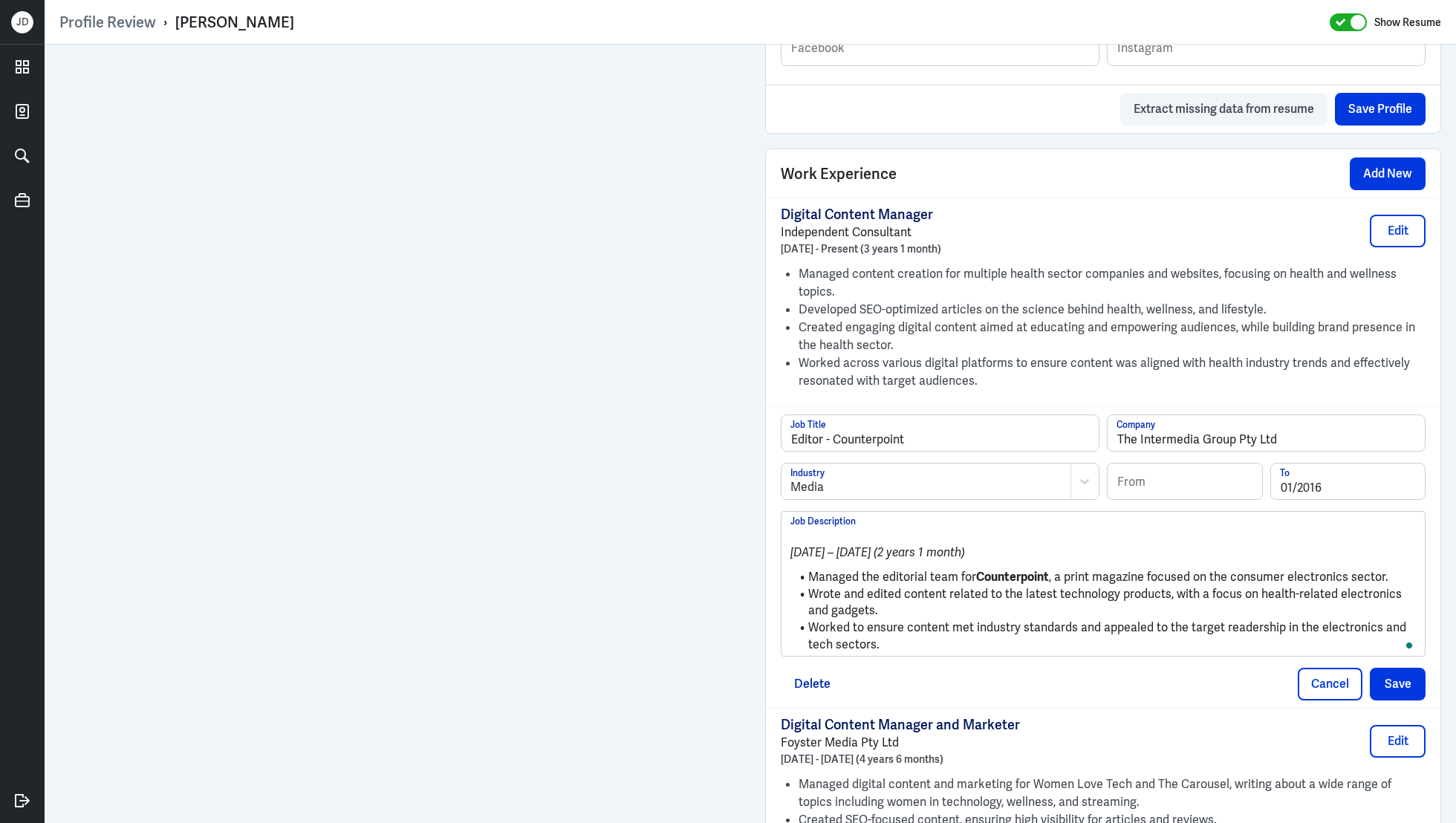
drag, startPoint x: 887, startPoint y: 651, endPoint x: 802, endPoint y: 574, distance: 114.7
click at [801, 574] on div "[DATE] – [DATE] (2 years 1 month) Managed the editorial team for Counterpoint ,…" at bounding box center [1102, 584] width 643 height 144
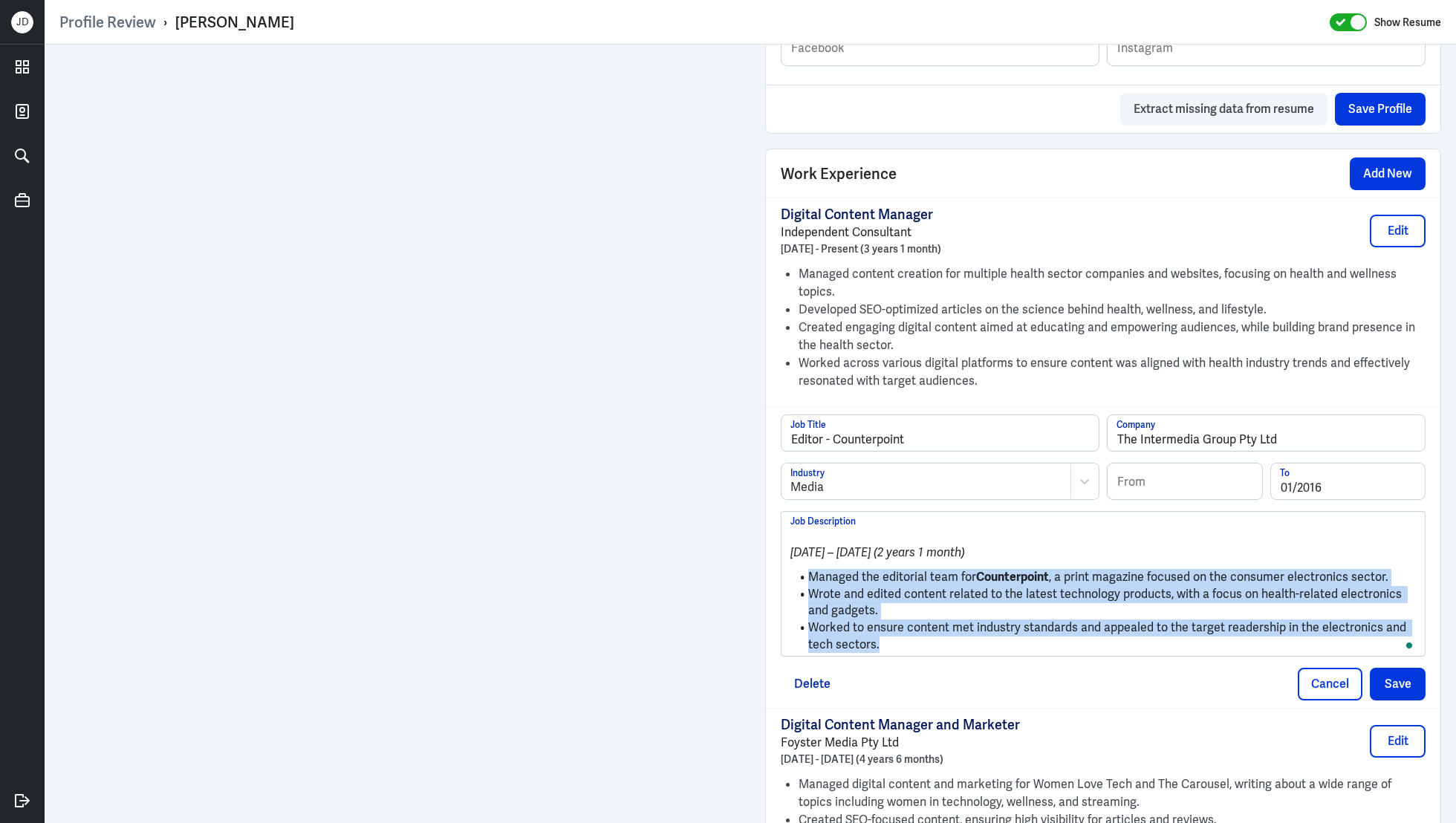
drag, startPoint x: 810, startPoint y: 573, endPoint x: 928, endPoint y: 646, distance: 138.8
click at [929, 651] on div "[DATE] – [DATE] (2 years 1 month) Managed the editorial team for Counterpoint ,…" at bounding box center [1102, 584] width 643 height 144
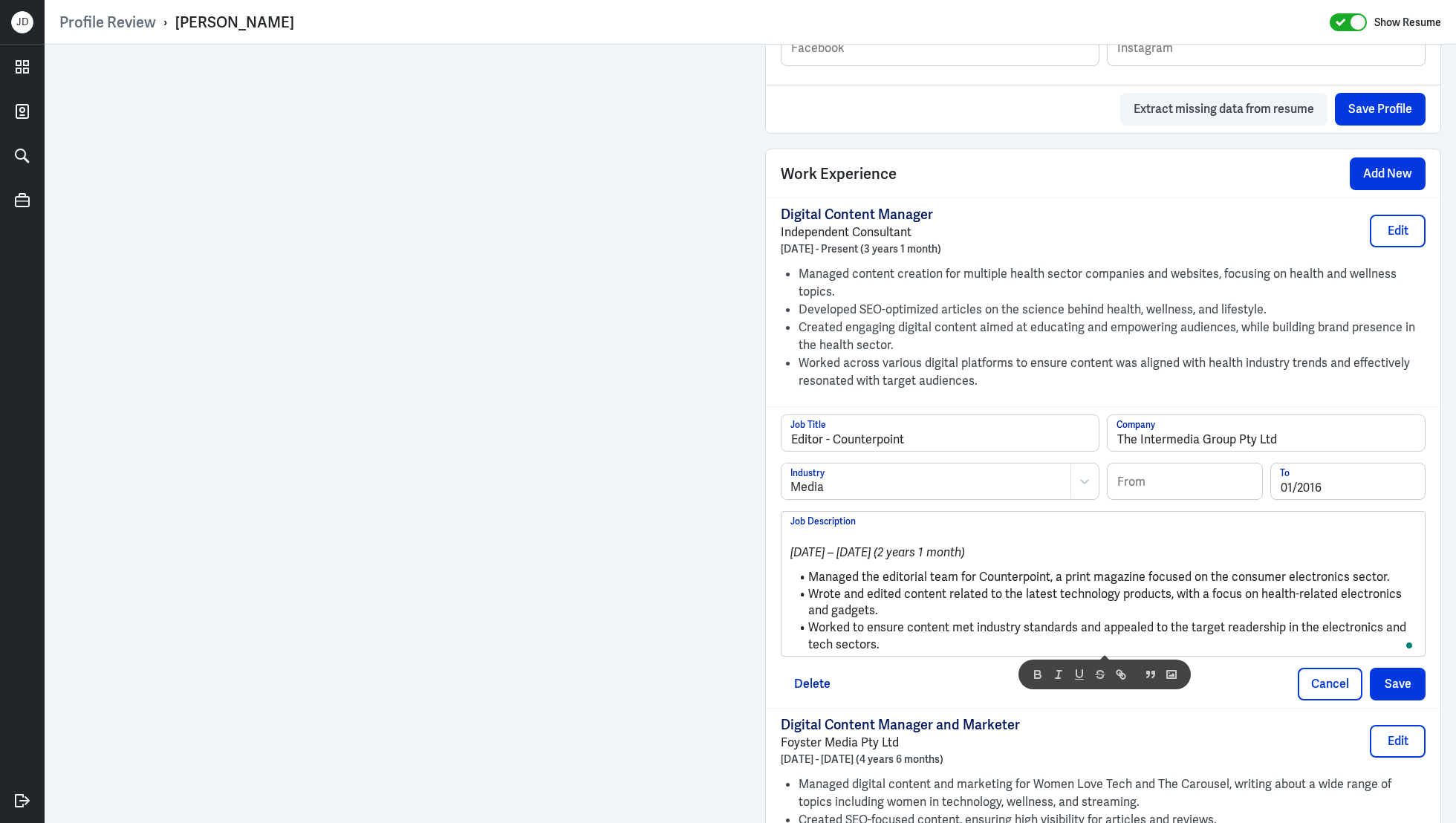
click at [877, 587] on li "Wrote and edited content related to the latest technology products, with a focu…" at bounding box center [1102, 603] width 625 height 33
drag, startPoint x: 811, startPoint y: 574, endPoint x: 760, endPoint y: 508, distance: 83.4
click at [760, 508] on div "Admin Settings Update Resume Save Profile User Requested Private Set Resume to …" at bounding box center [1103, 422] width 705 height 2656
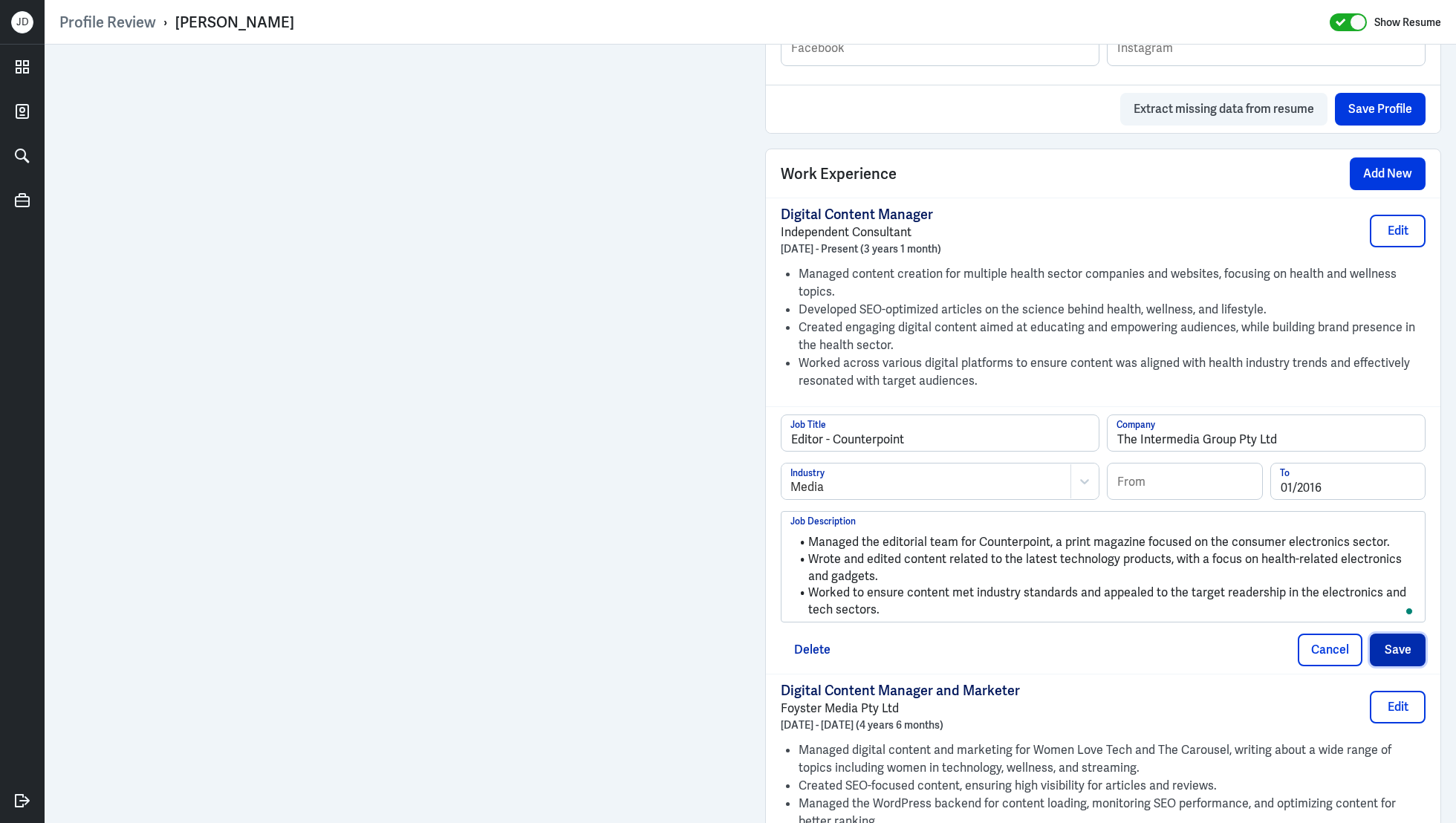
click at [1400, 645] on button "Save" at bounding box center [1398, 650] width 56 height 32
click at [1168, 486] on input at bounding box center [1184, 482] width 154 height 36
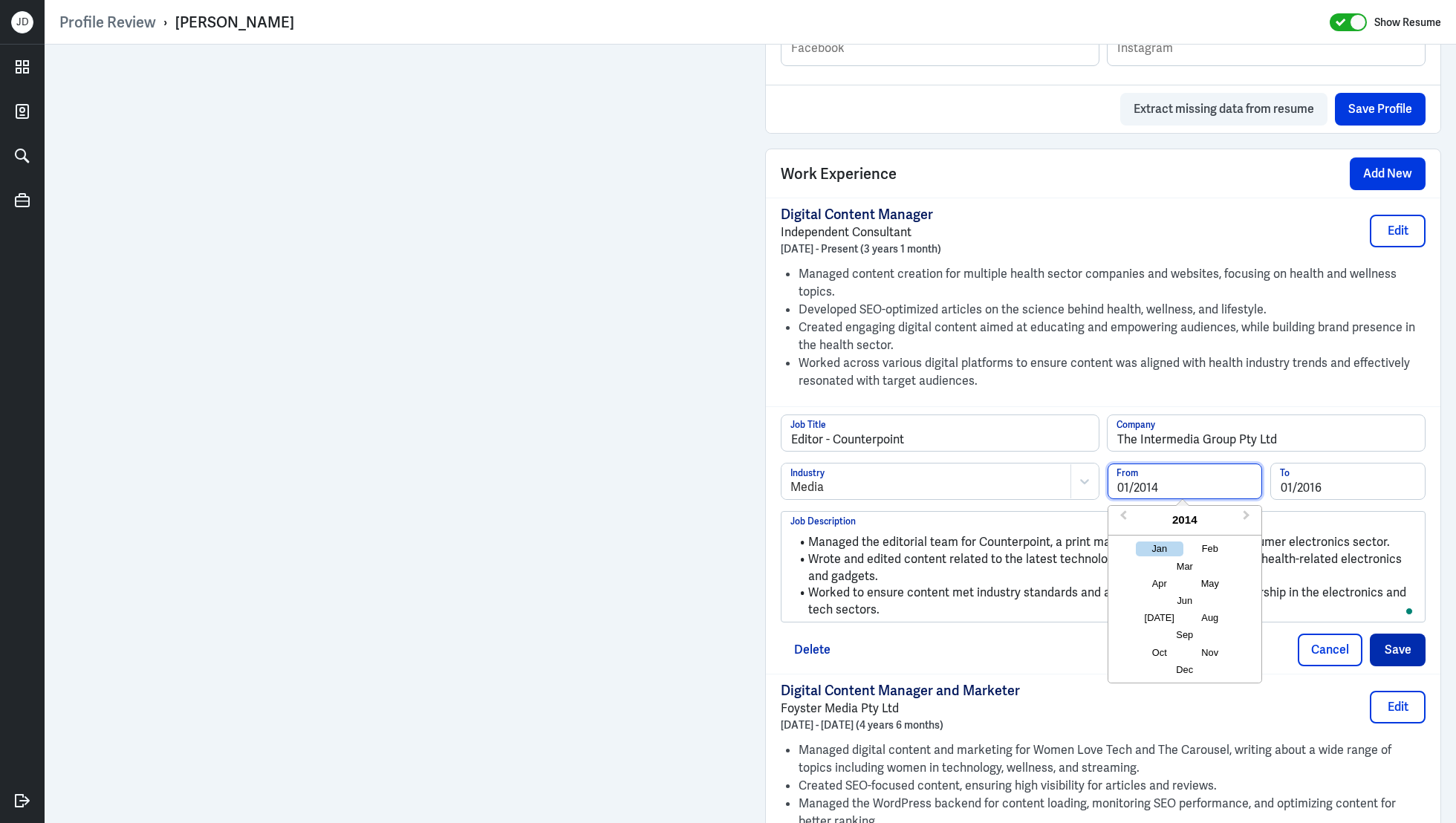
type input "01/2014"
click at [1408, 643] on button "Save" at bounding box center [1398, 650] width 56 height 32
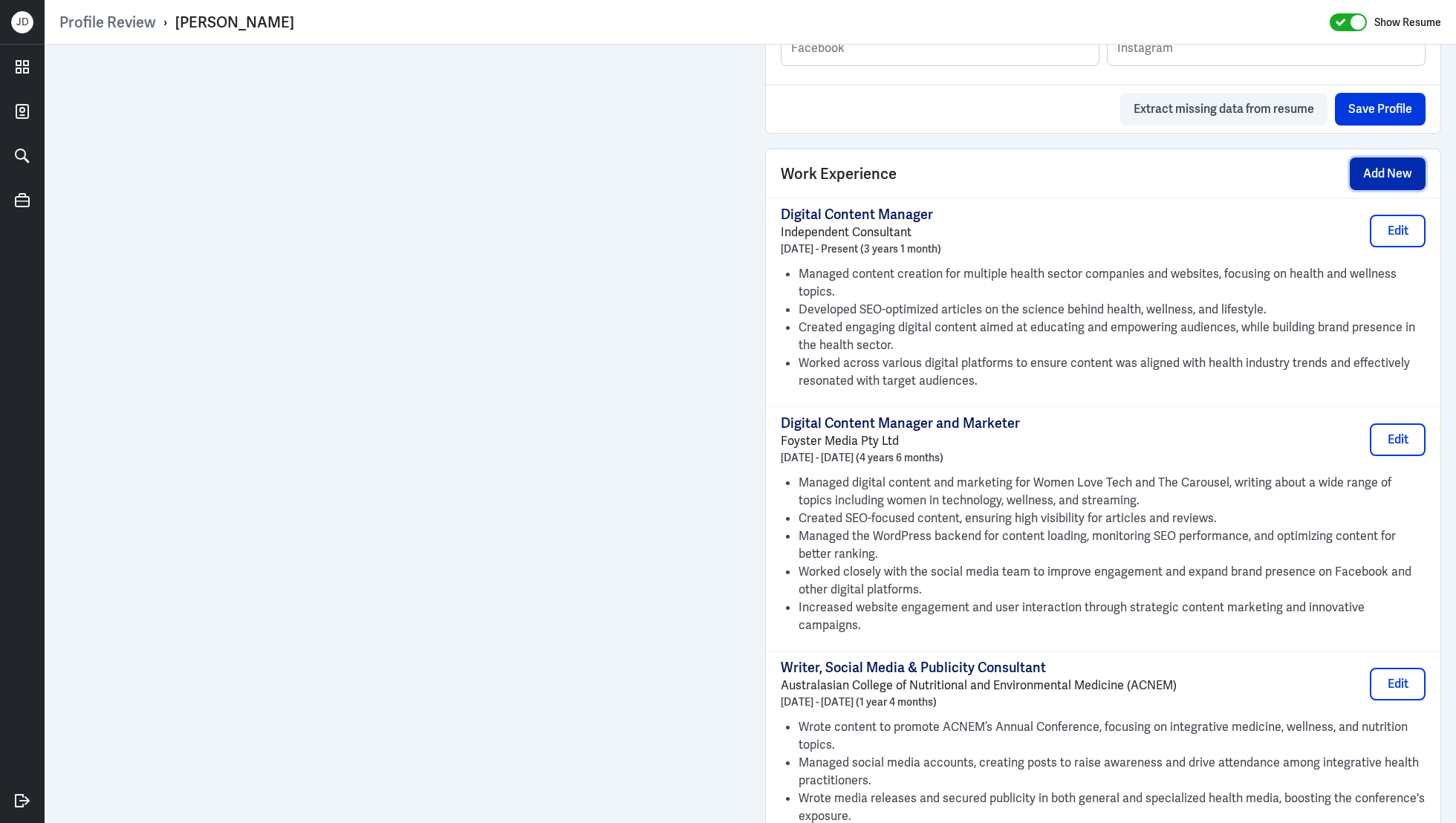
click at [1385, 171] on button "Add New" at bounding box center [1387, 174] width 76 height 32
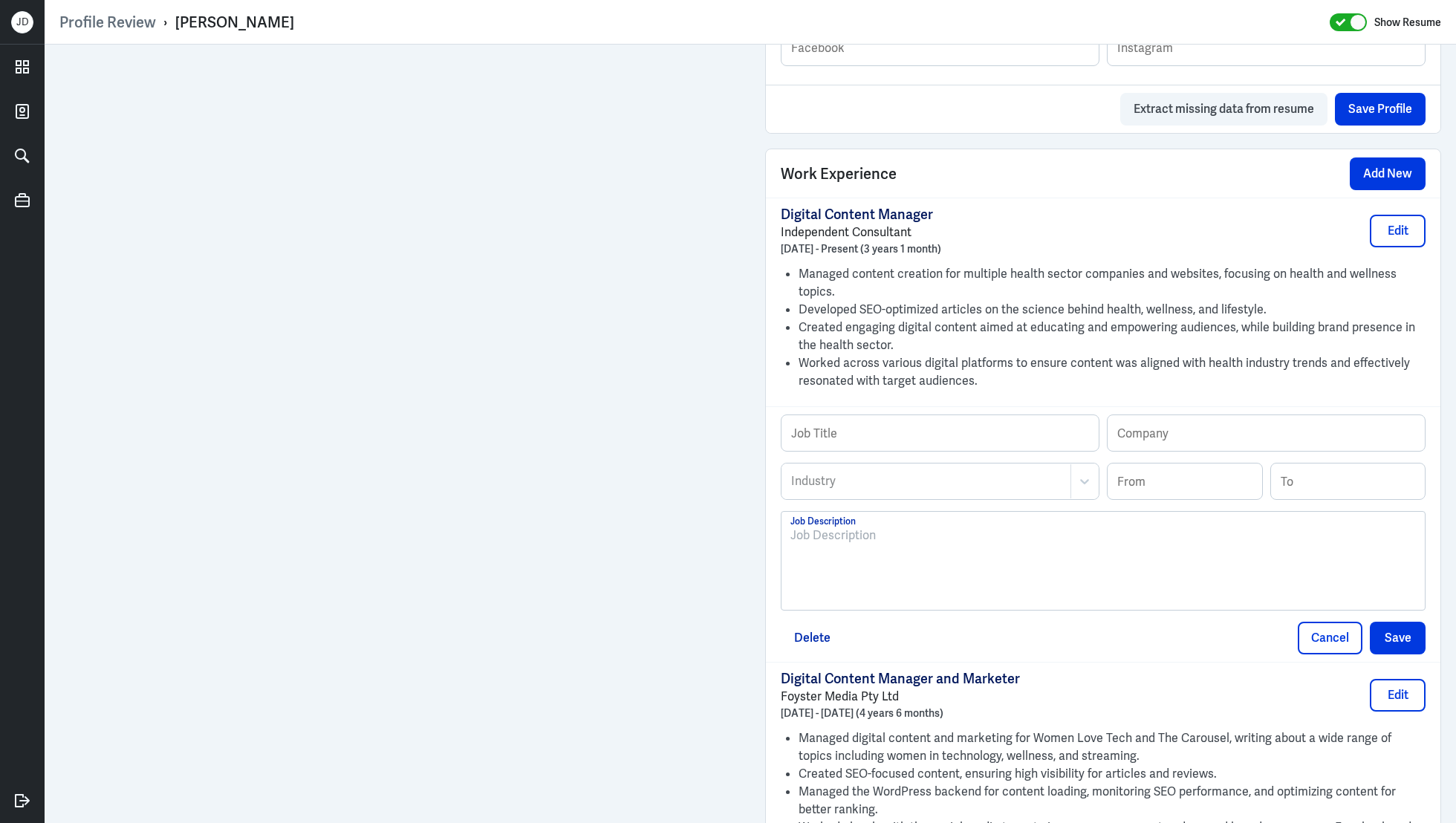
click at [871, 564] on div at bounding box center [1102, 567] width 625 height 80
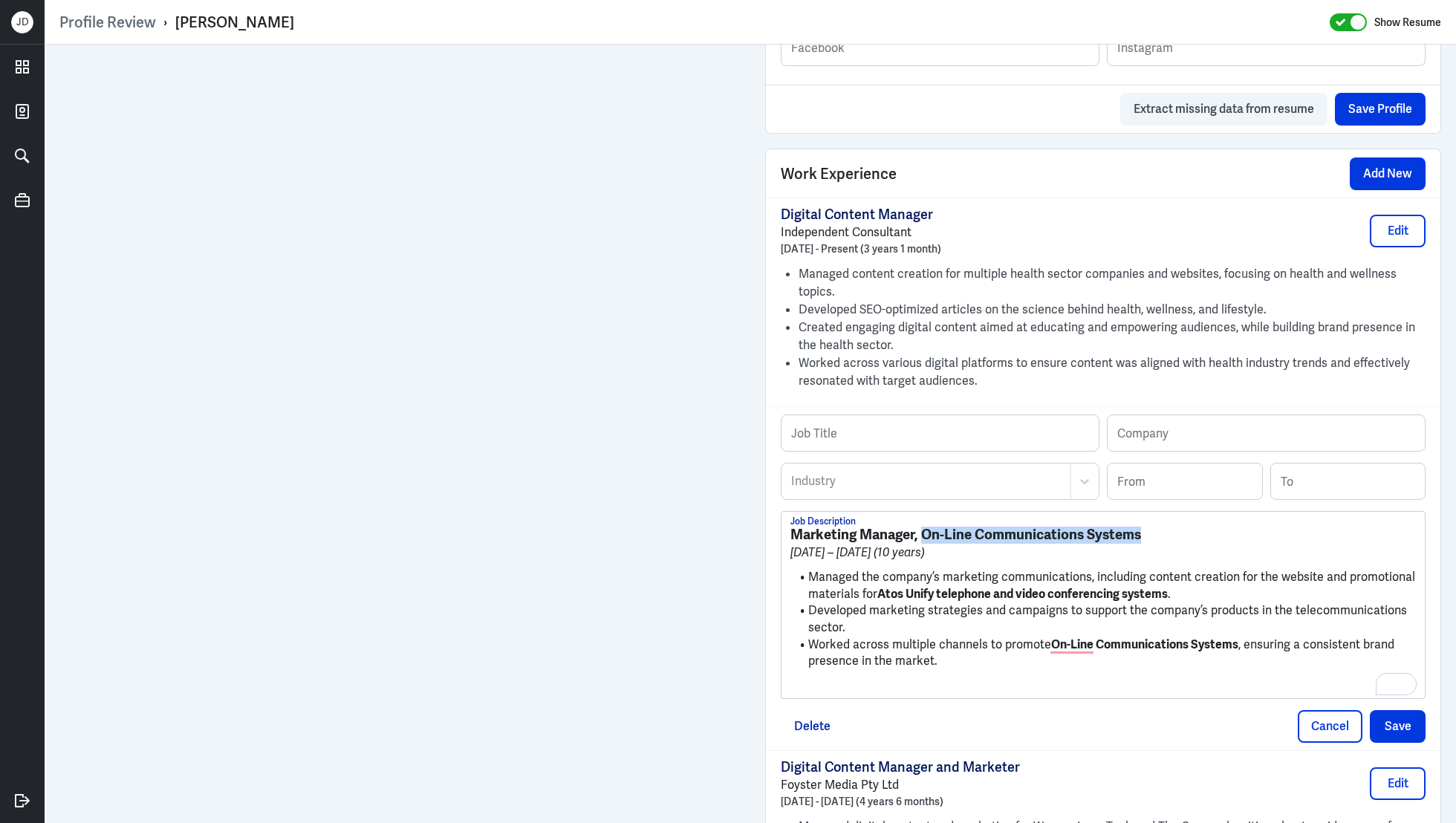
drag, startPoint x: 922, startPoint y: 532, endPoint x: 1139, endPoint y: 531, distance: 217.0
click at [1139, 532] on strong "Marketing Manager, On-Line Communications Systems" at bounding box center [965, 534] width 351 height 19
click at [1204, 436] on input "text" at bounding box center [1267, 433] width 318 height 36
paste input "On-Line Communications Systems"
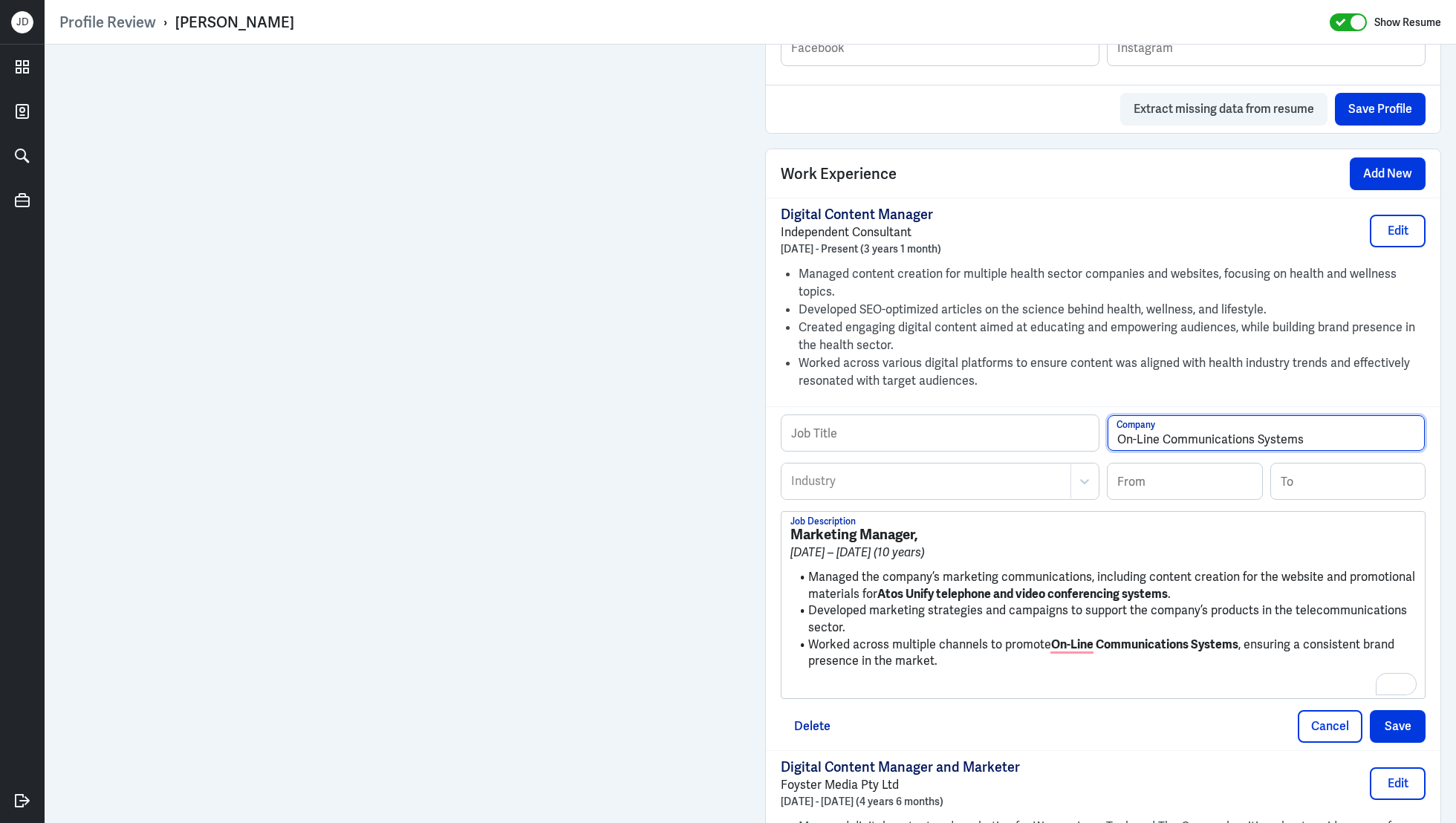
type input "On-Line Communications Systems"
drag, startPoint x: 917, startPoint y: 533, endPoint x: 756, endPoint y: 529, distance: 161.0
click at [756, 529] on div "Admin Settings Update Resume Save Profile User Requested Private Set Resume to …" at bounding box center [1103, 531] width 705 height 2871
click at [922, 411] on div "Job Title On-Line Communications Systems Company Industry Industry From To [DAT…" at bounding box center [1103, 578] width 675 height 344
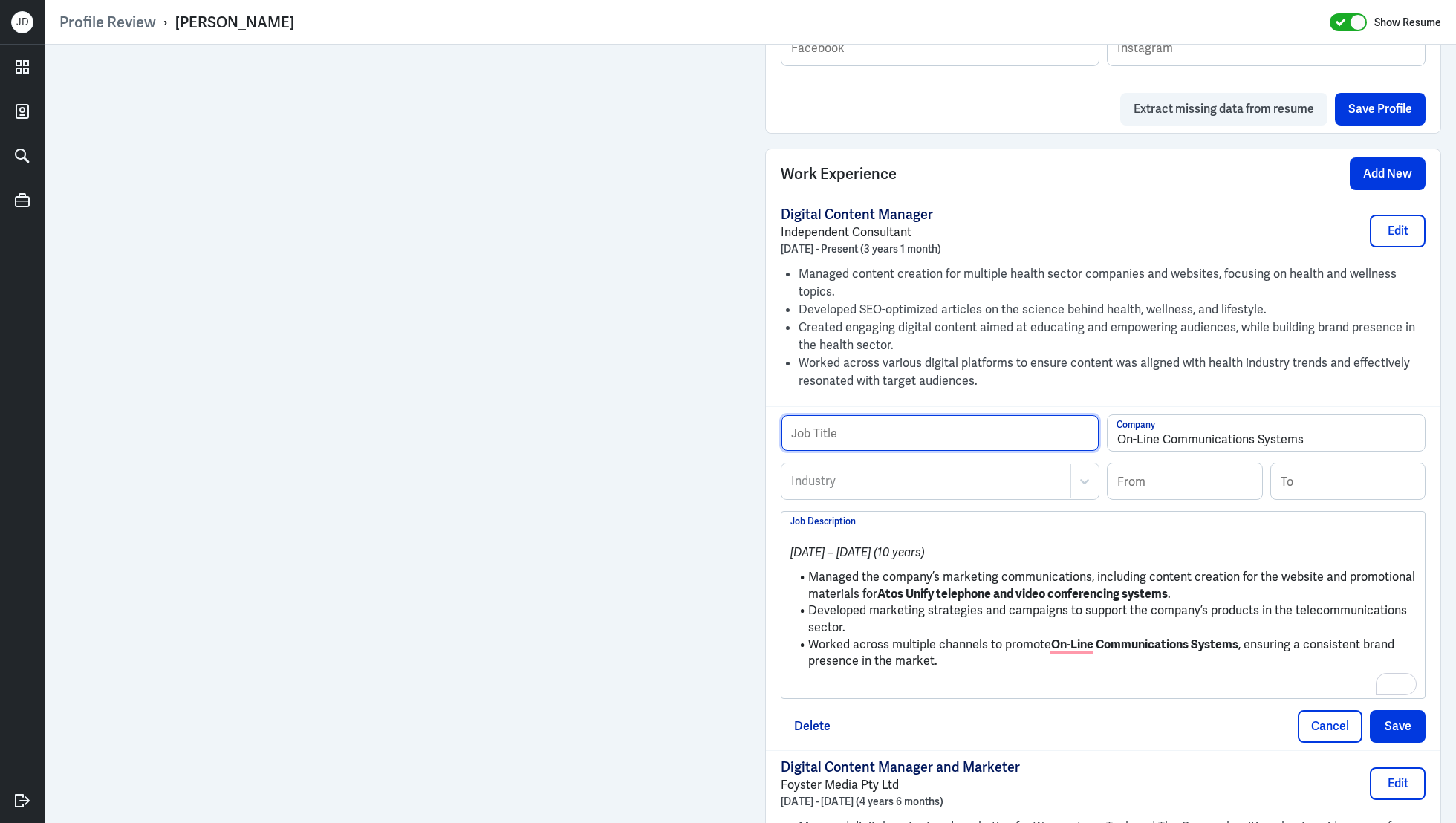
click at [922, 428] on input "text" at bounding box center [940, 433] width 318 height 36
paste input "Marketing Manager,"
type input "Marketing Manager"
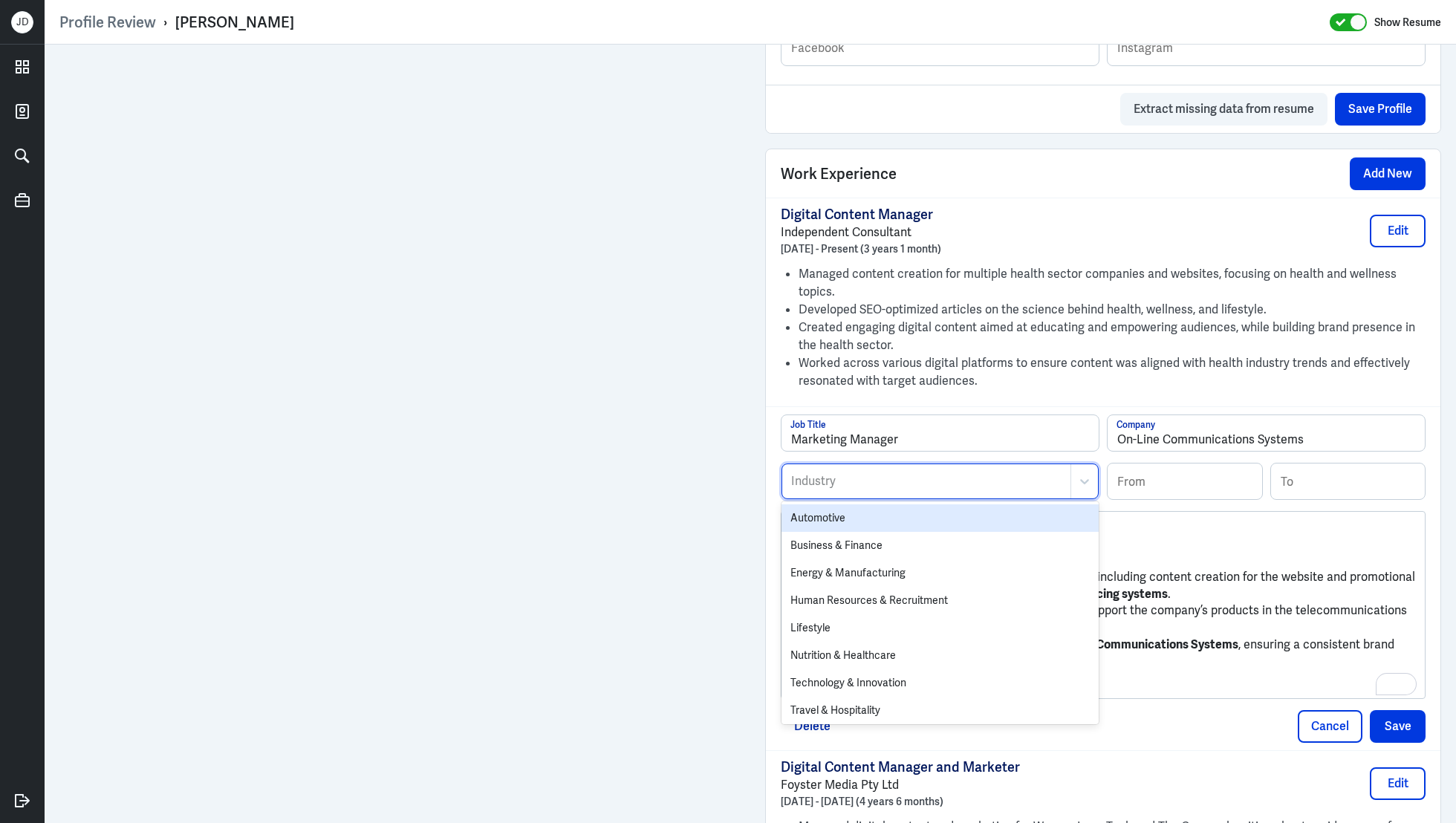
click at [921, 478] on div at bounding box center [926, 482] width 273 height 18
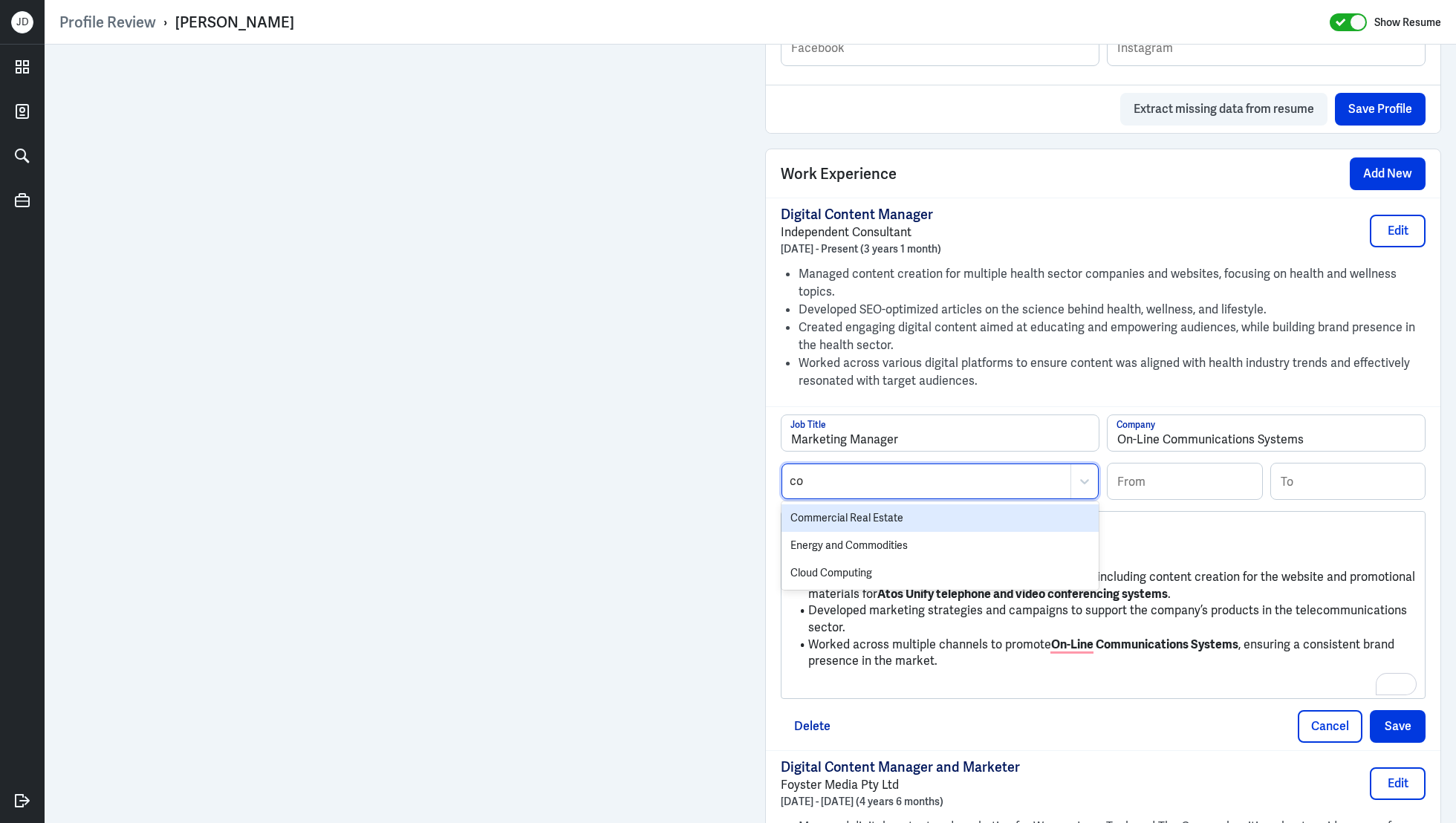
type input "c"
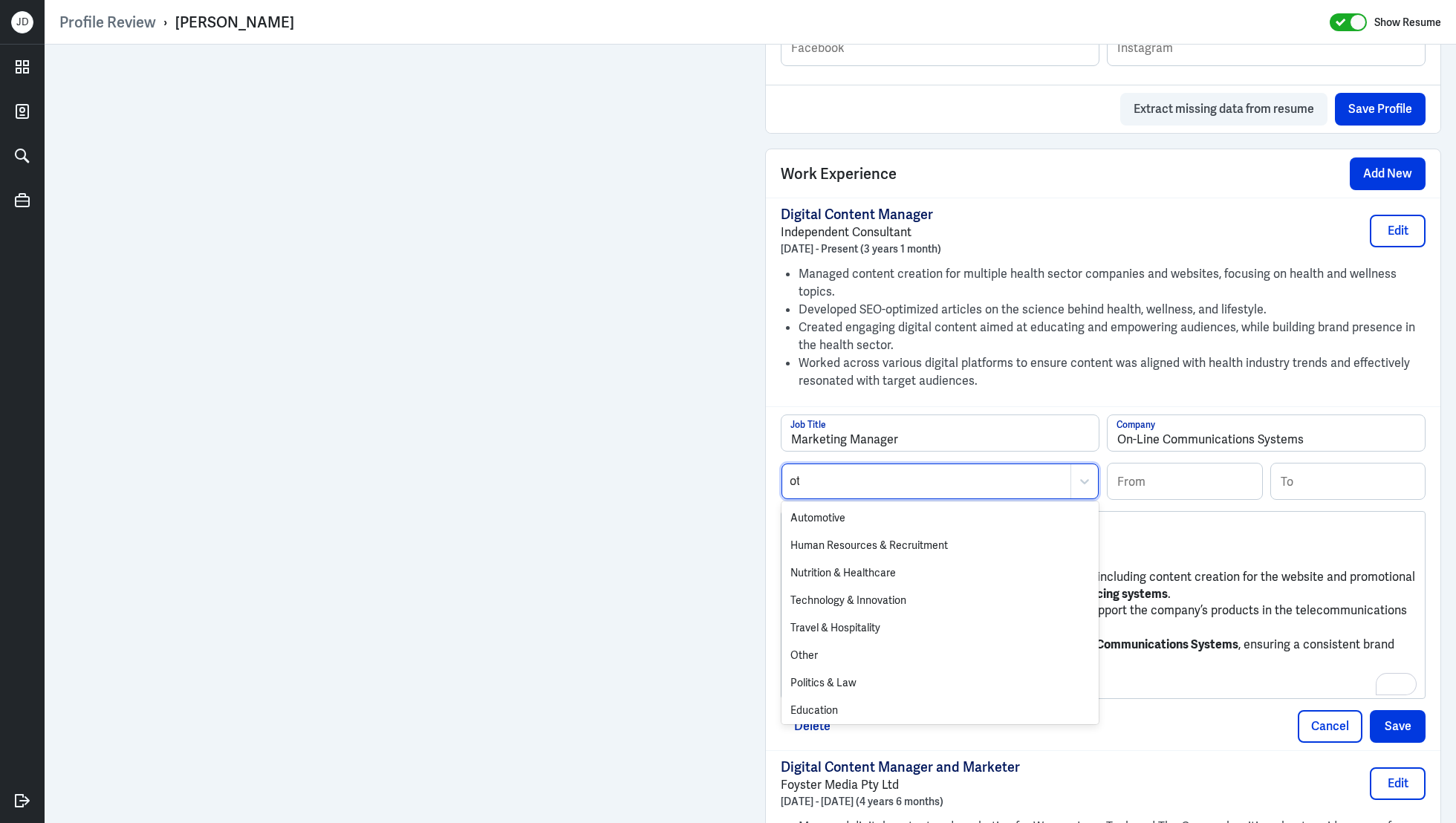
type input "oth"
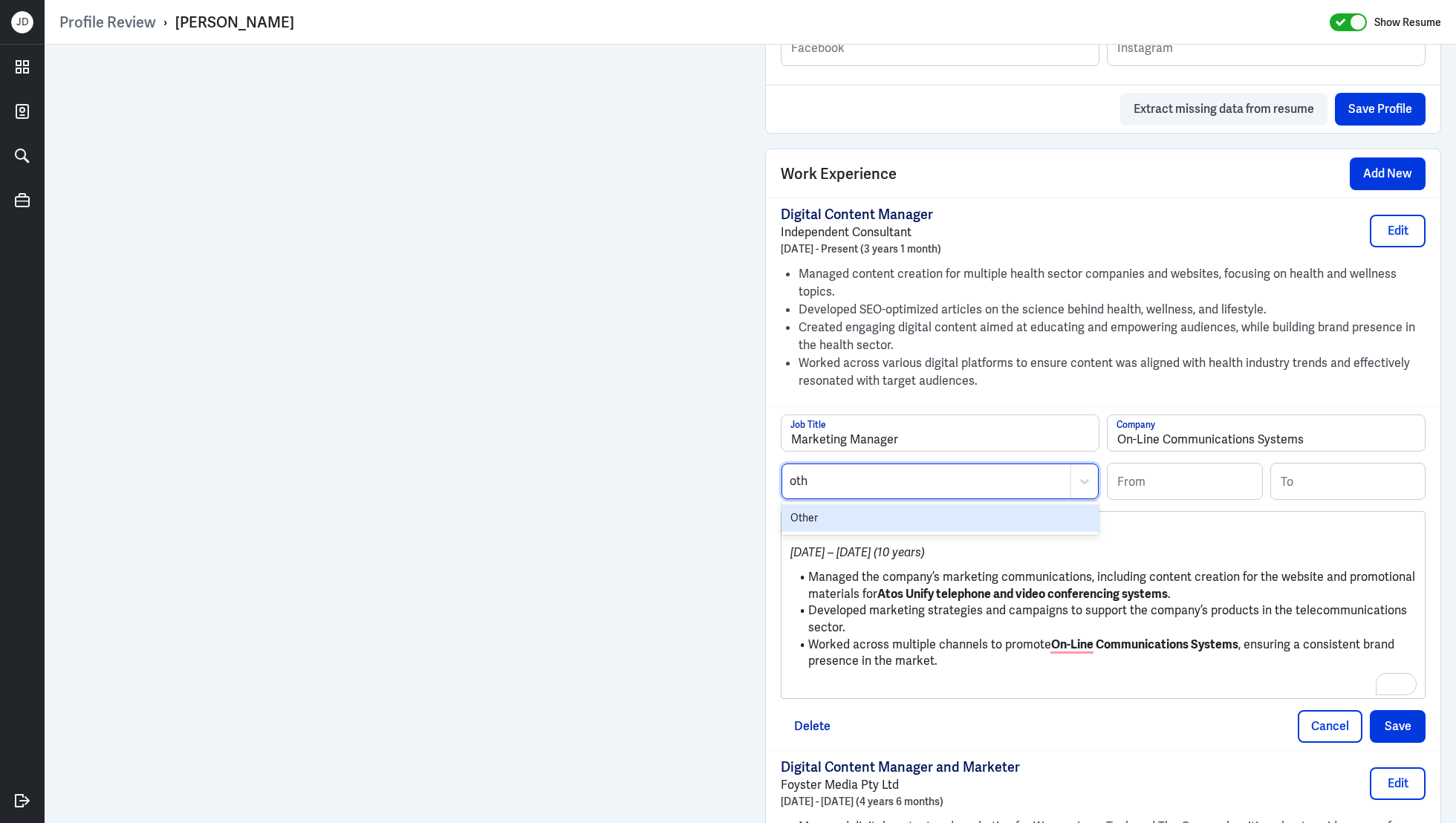
click at [915, 506] on div "Other" at bounding box center [940, 518] width 318 height 27
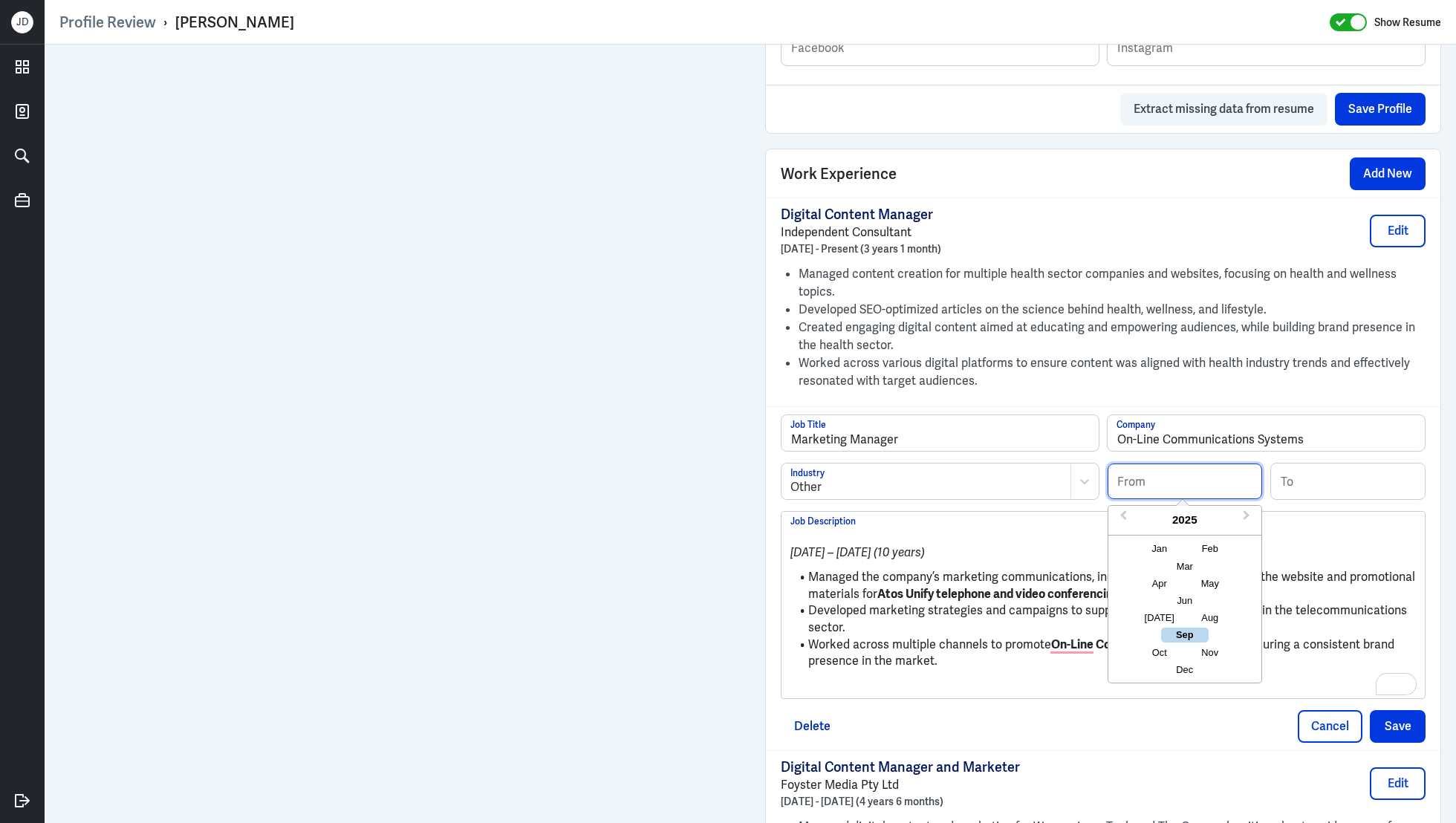
click at [1151, 486] on input at bounding box center [1184, 482] width 154 height 36
type input "01/1998"
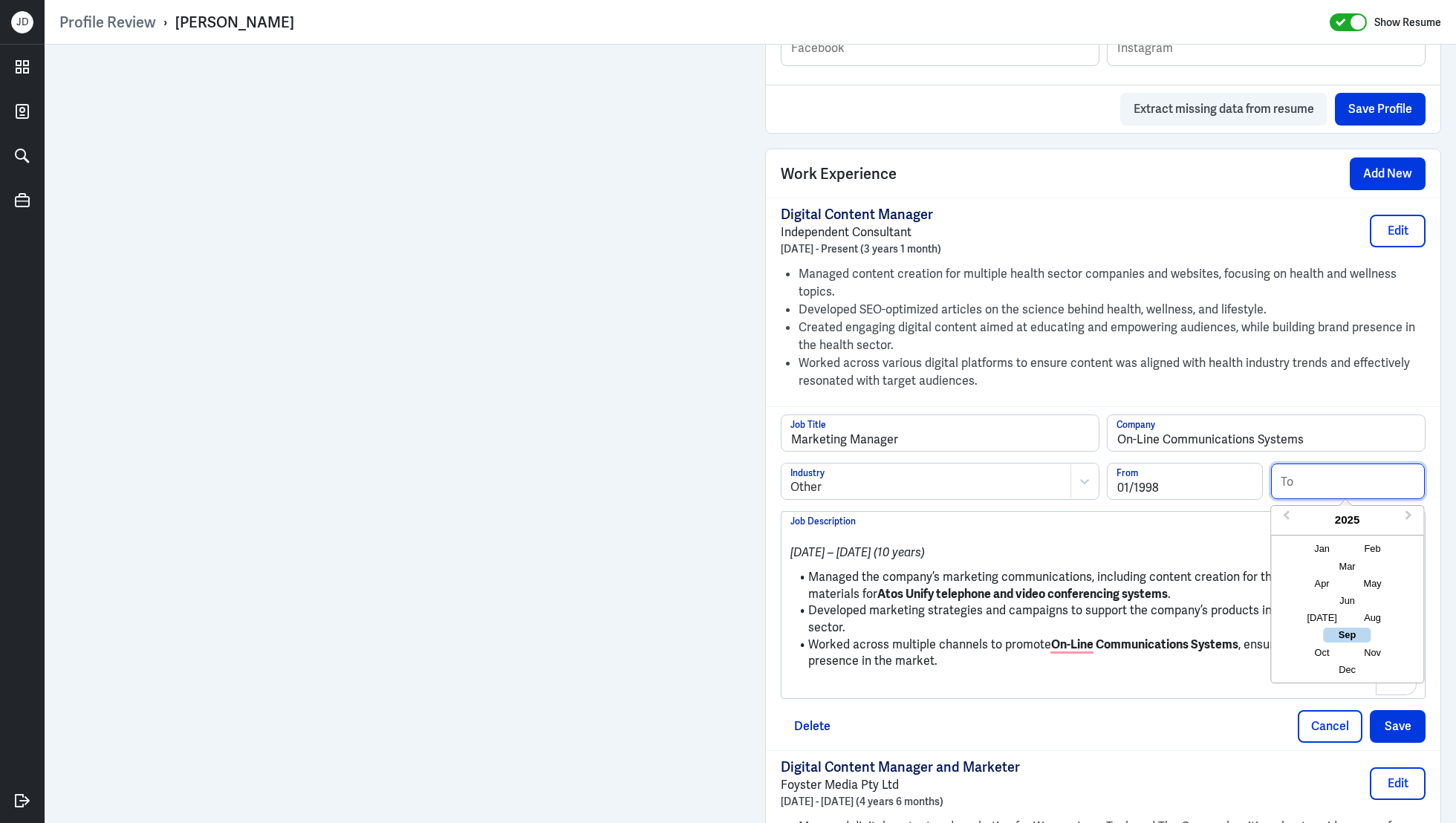
click at [1312, 484] on input at bounding box center [1348, 482] width 154 height 36
type input "12/2007"
click at [816, 687] on p "To enrich screen reader interactions, please activate Accessibility in Grammarl…" at bounding box center [1102, 687] width 625 height 18
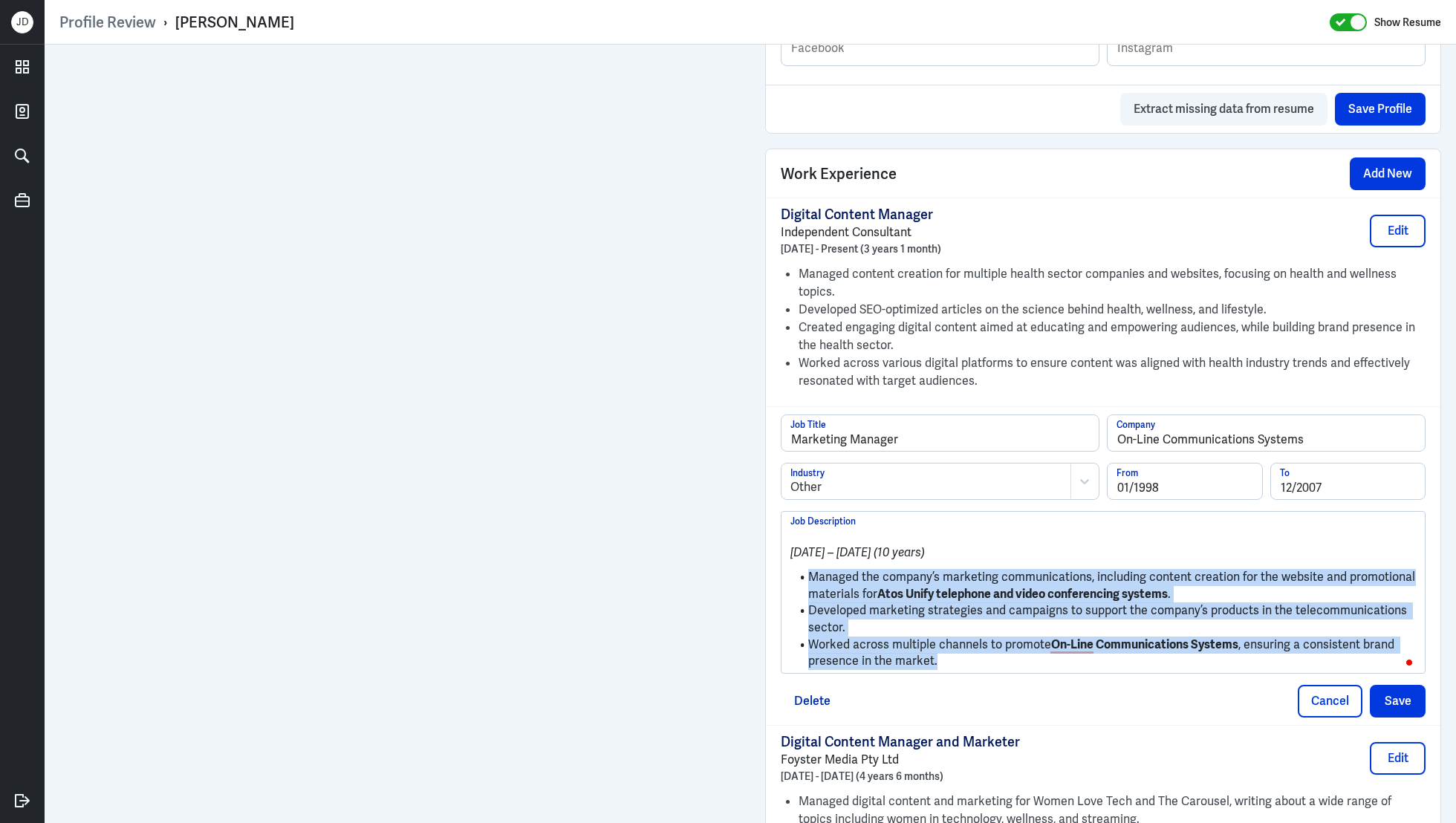
drag, startPoint x: 954, startPoint y: 662, endPoint x: 806, endPoint y: 578, distance: 170.2
click at [805, 578] on ul "Managed the company’s marketing communications, including content creation for …" at bounding box center [1102, 616] width 625 height 108
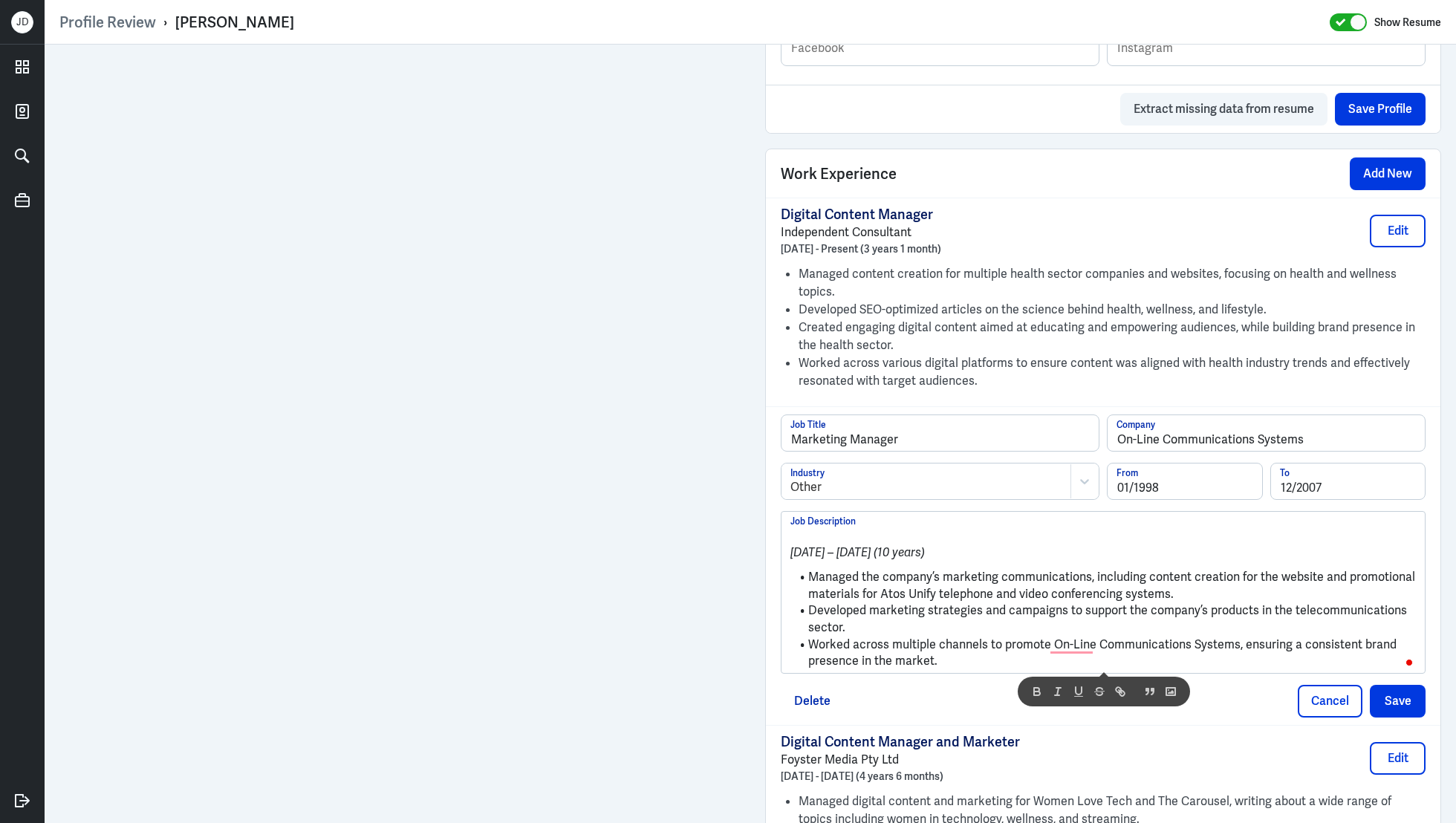
click at [853, 577] on li "Managed the company’s marketing communications, including content creation for …" at bounding box center [1102, 586] width 625 height 33
drag, startPoint x: 810, startPoint y: 577, endPoint x: 767, endPoint y: 499, distance: 89.1
click at [767, 499] on div "Marketing Manager Job Title On-Line Communications Systems Company Other Indust…" at bounding box center [1103, 565] width 675 height 319
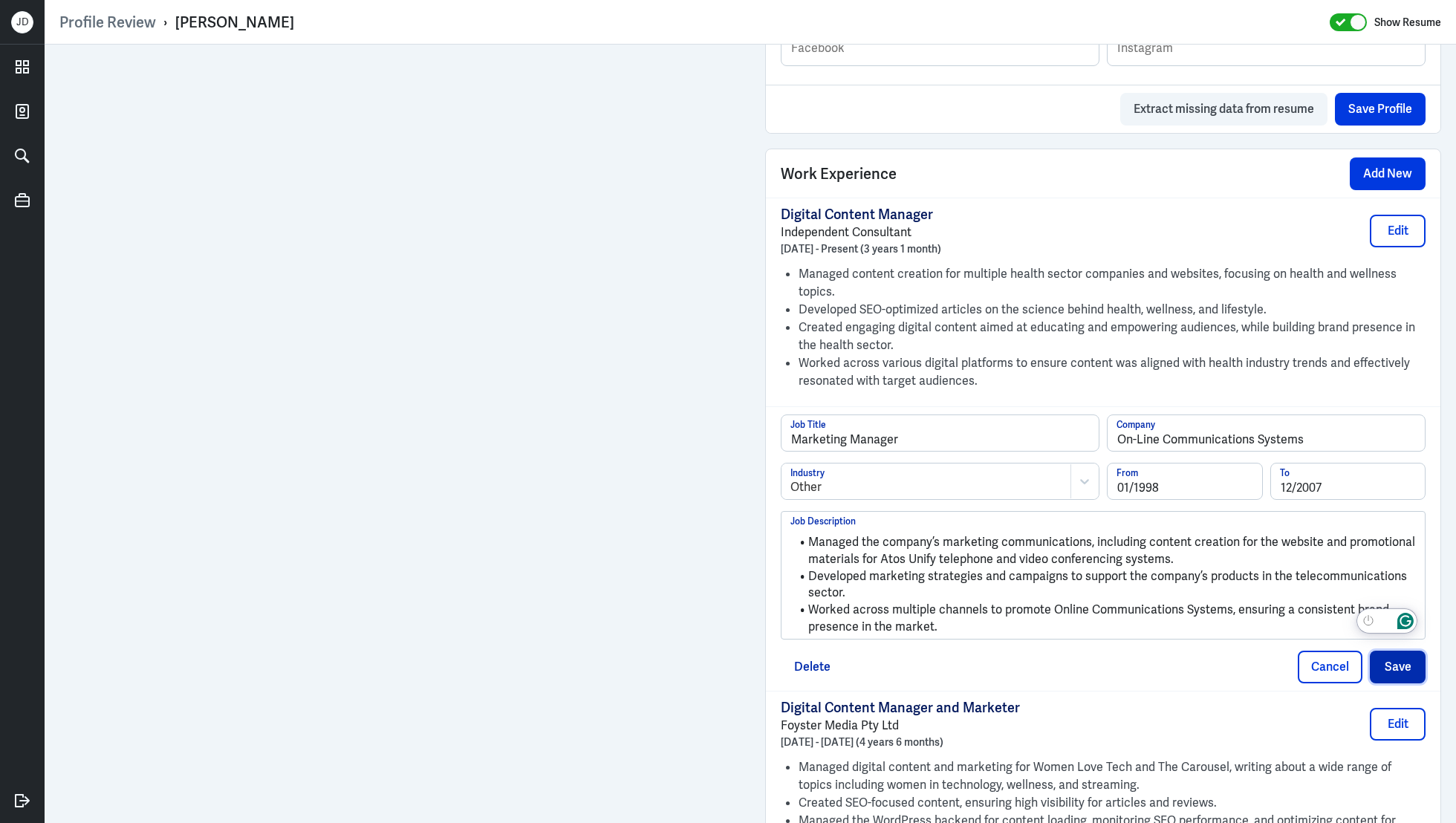
click at [1396, 670] on button "Save" at bounding box center [1398, 667] width 56 height 32
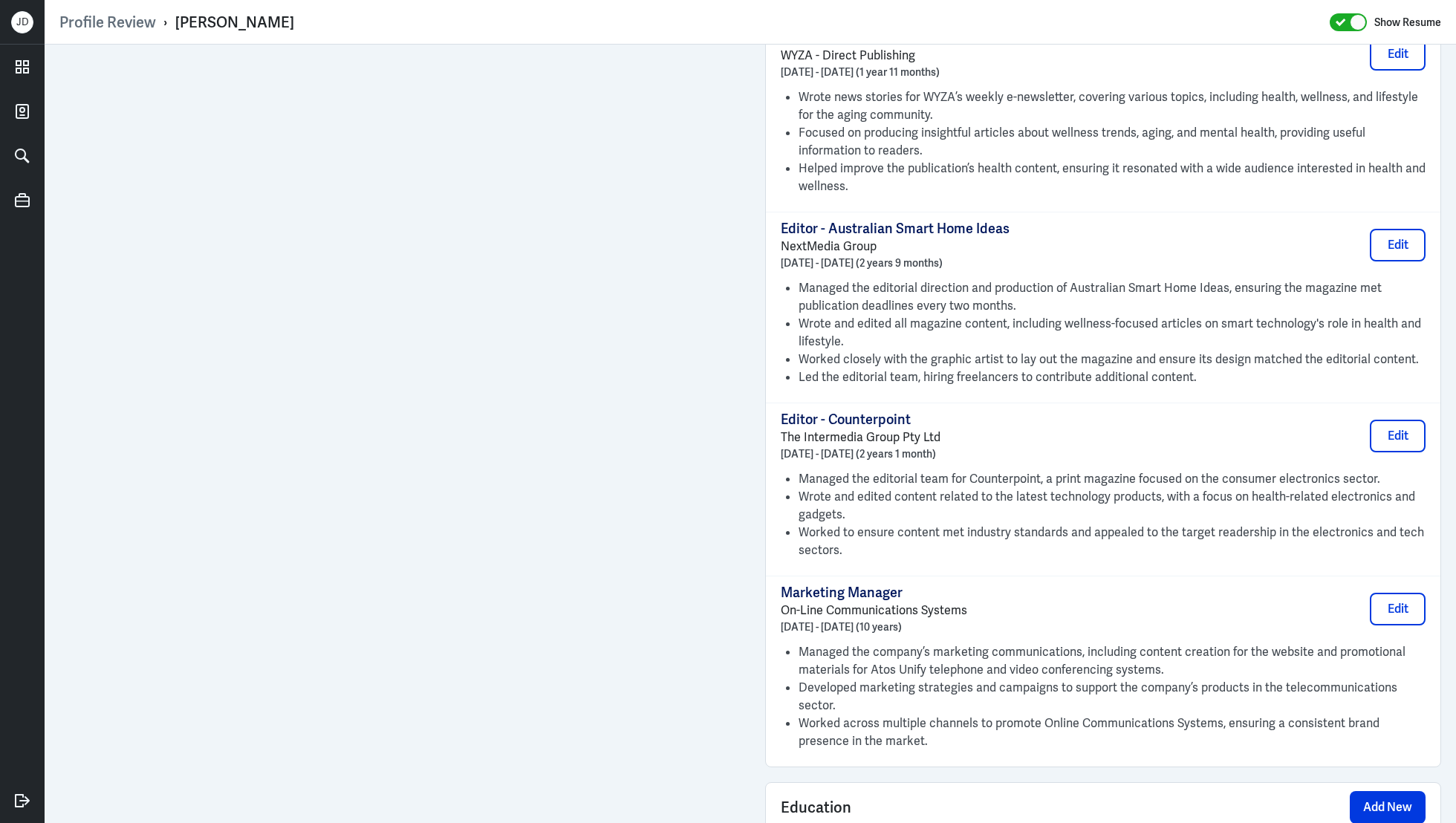
scroll to position [1916, 0]
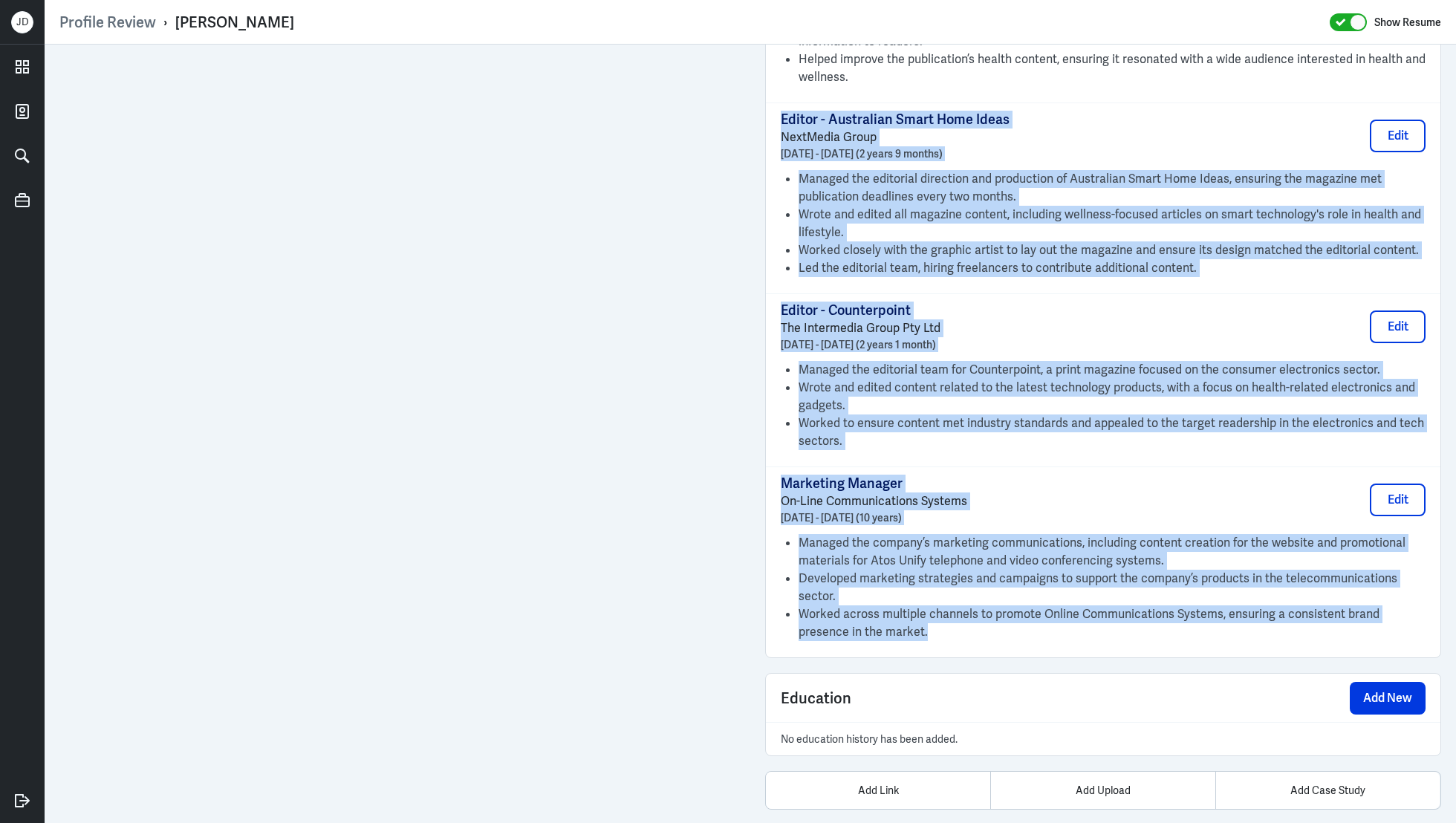
drag, startPoint x: 898, startPoint y: 620, endPoint x: 780, endPoint y: 69, distance: 563.5
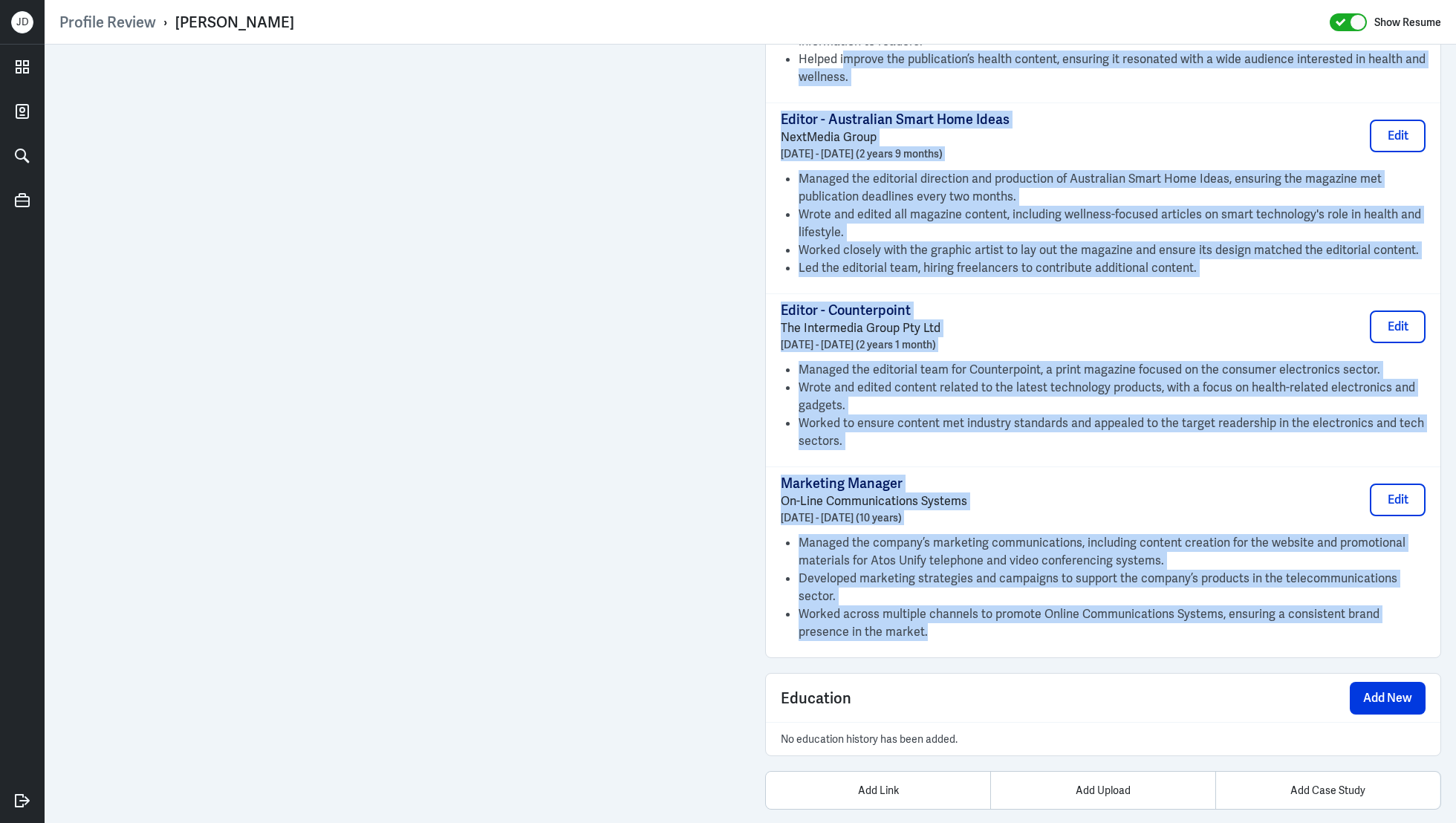
scroll to position [1900, 0]
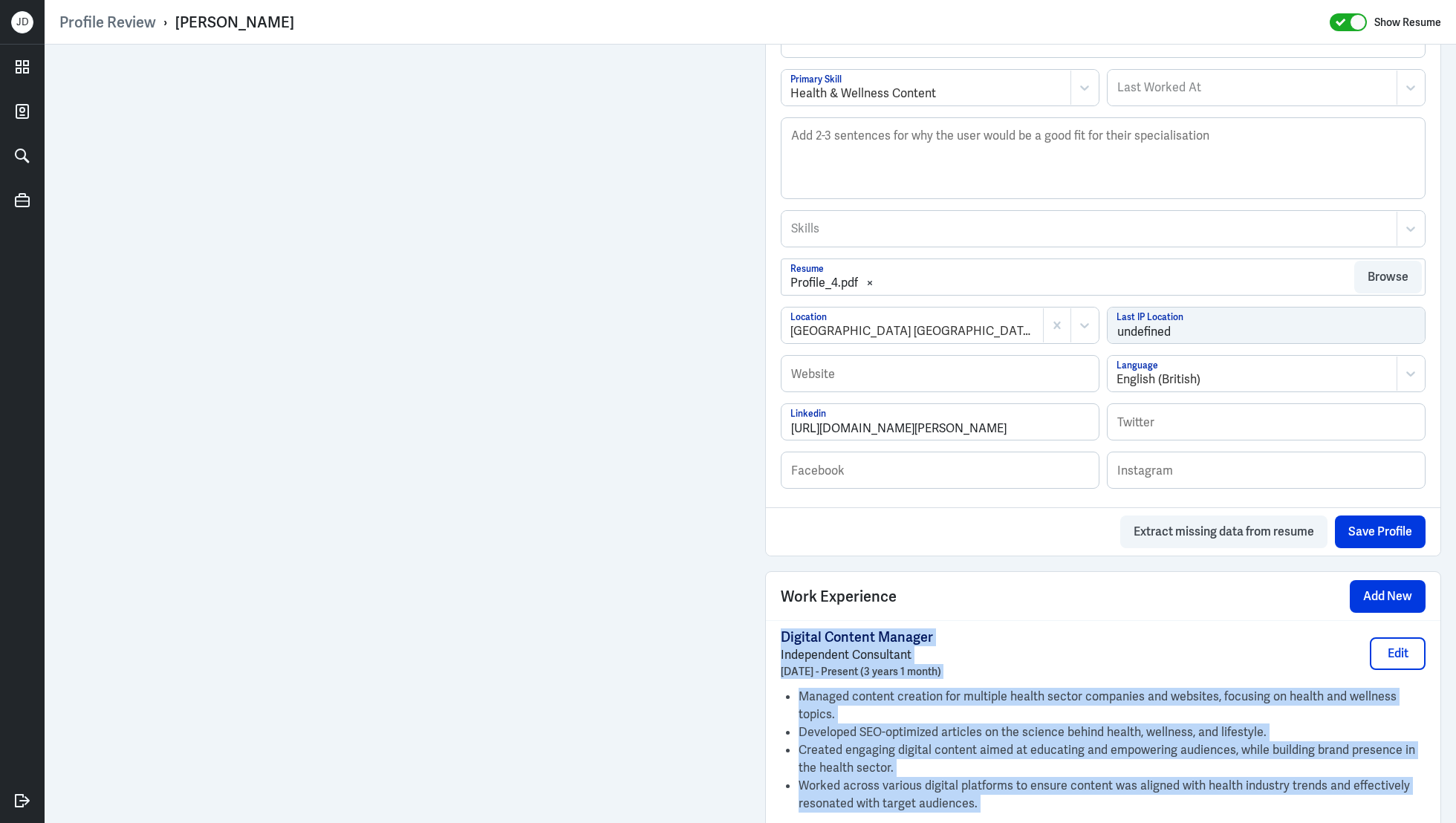
scroll to position [301, 0]
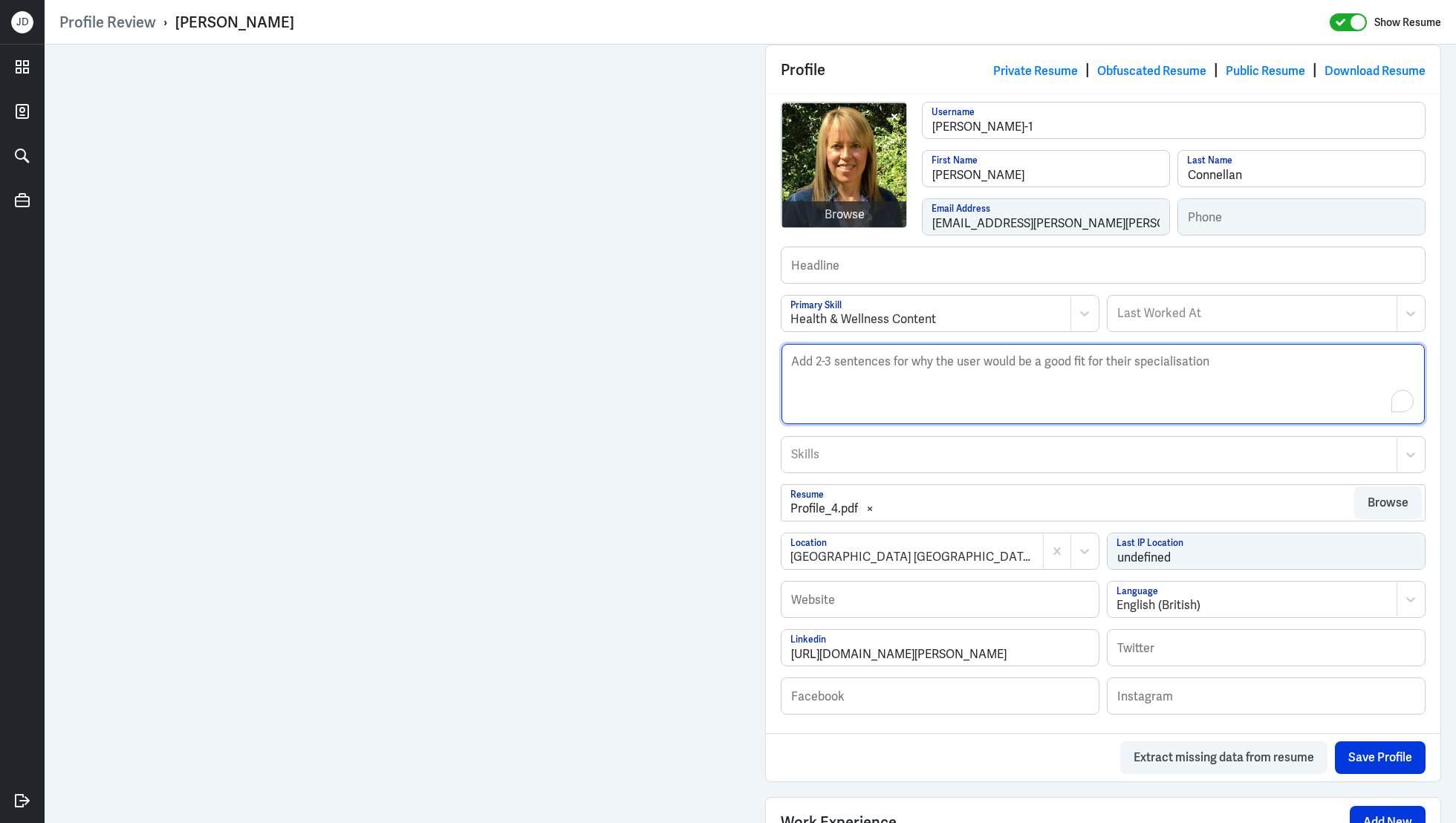
click at [917, 416] on textarea "Description" at bounding box center [1102, 384] width 643 height 80
paste textarea "Pamela Connellan is a Digital Content Manager and Writer specializing in health…"
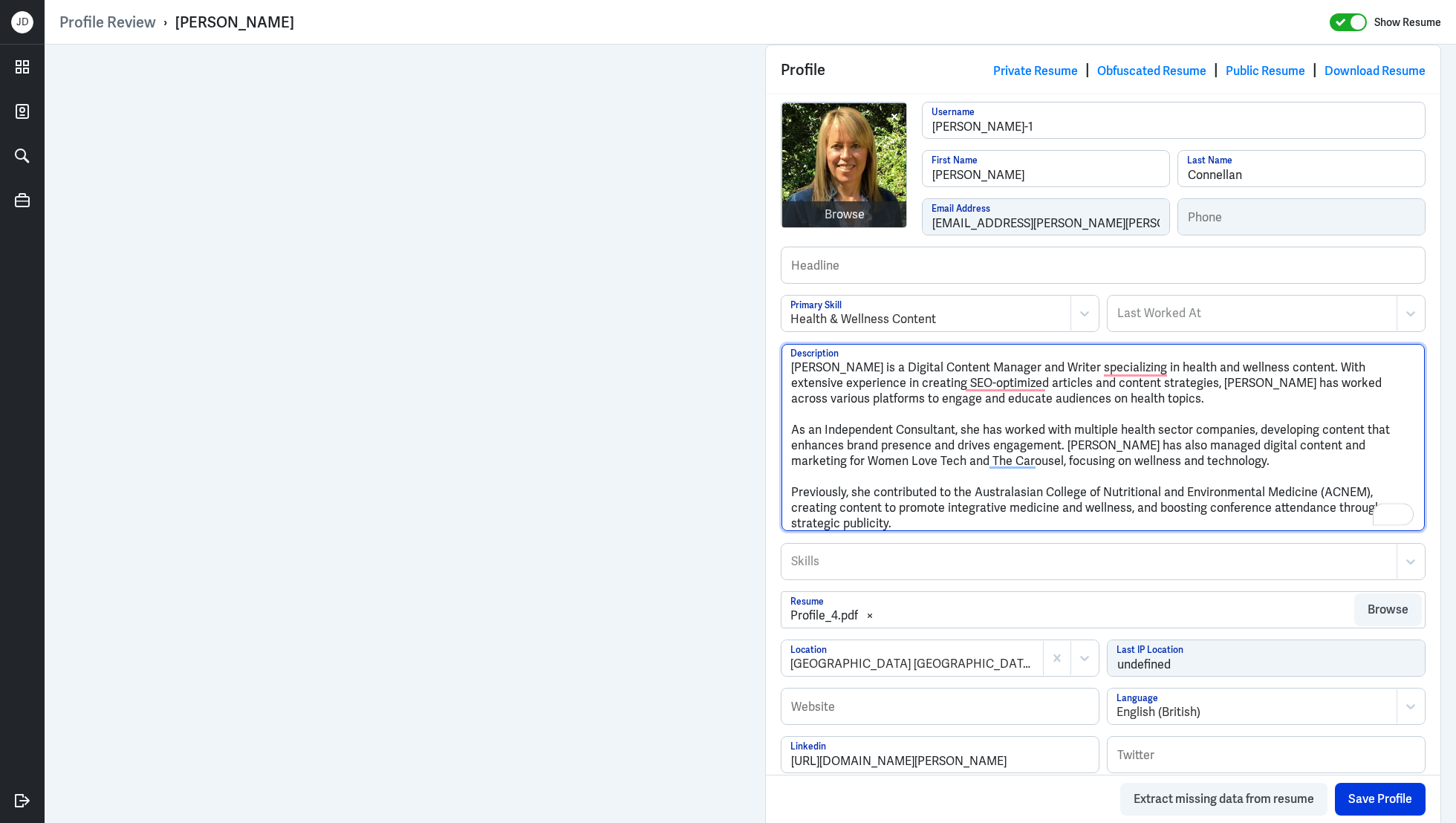
click at [791, 428] on textarea "Pamela Connellan is a Digital Content Manager and Writer specializing in health…" at bounding box center [1102, 438] width 643 height 188
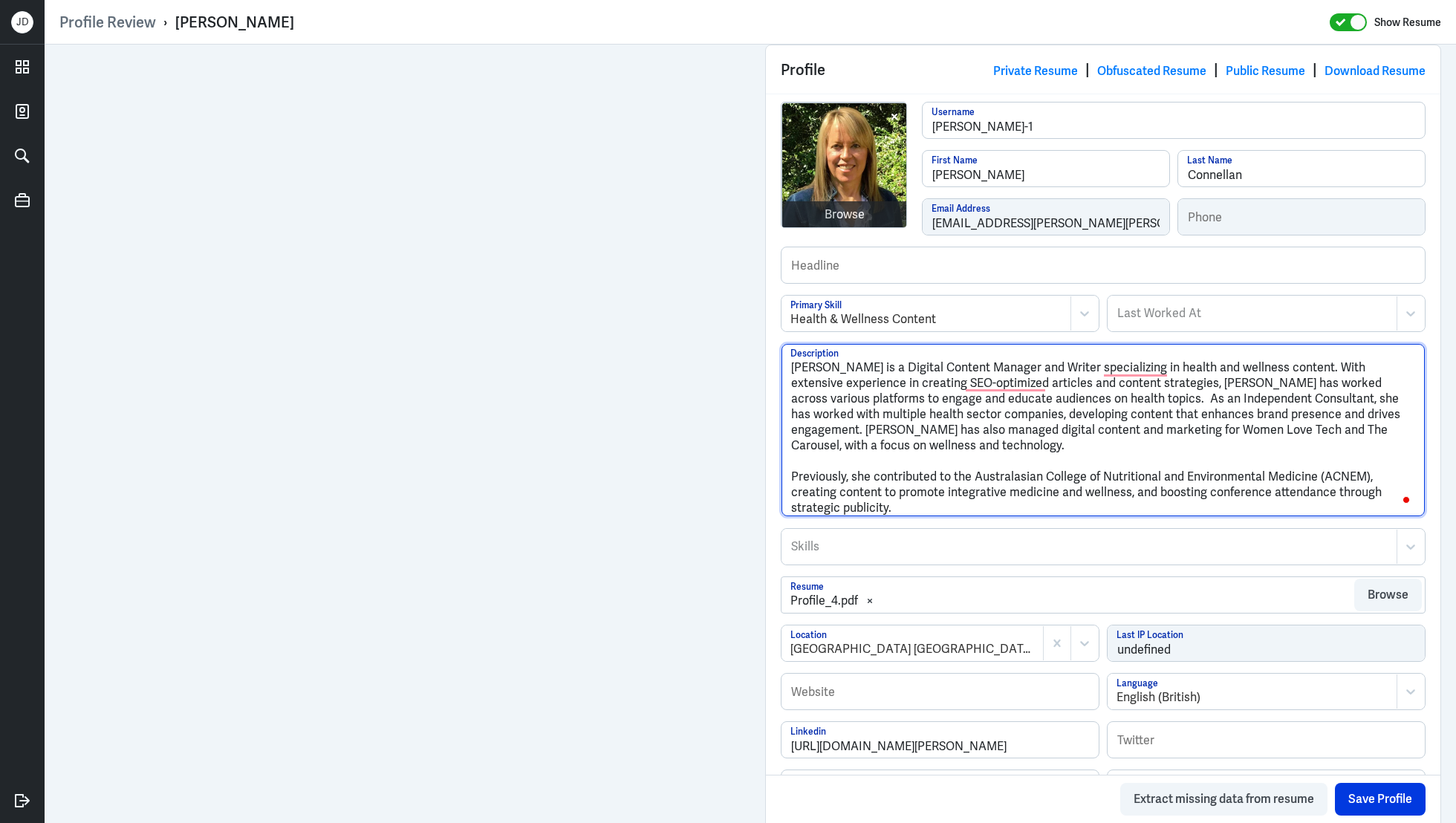
click at [789, 473] on textarea "Pamela Connellan is a Digital Content Manager and Writer specializing in health…" at bounding box center [1102, 430] width 643 height 172
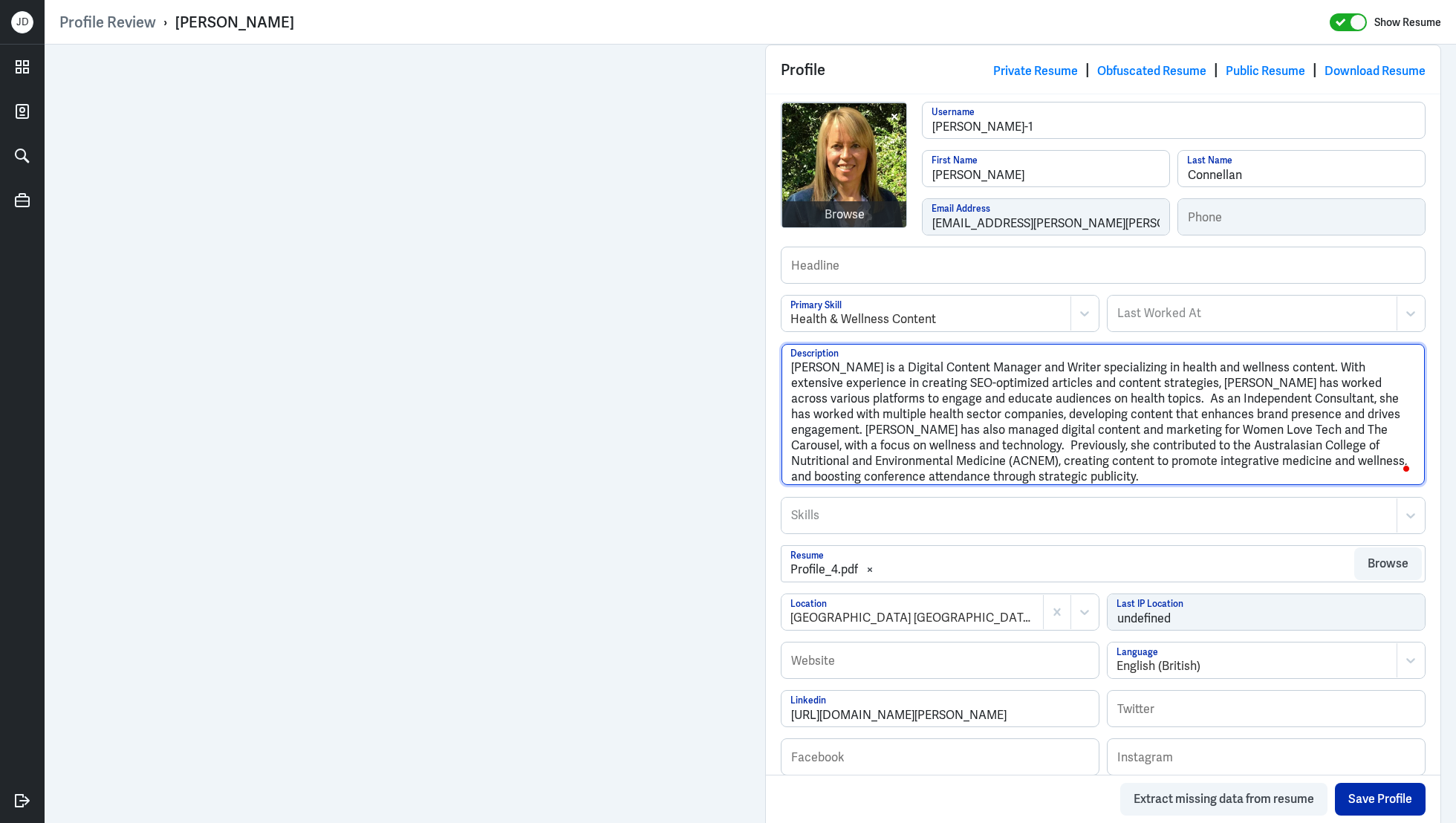
type textarea "Pamela Connellan is a Digital Content Manager and Writer specializing in health…"
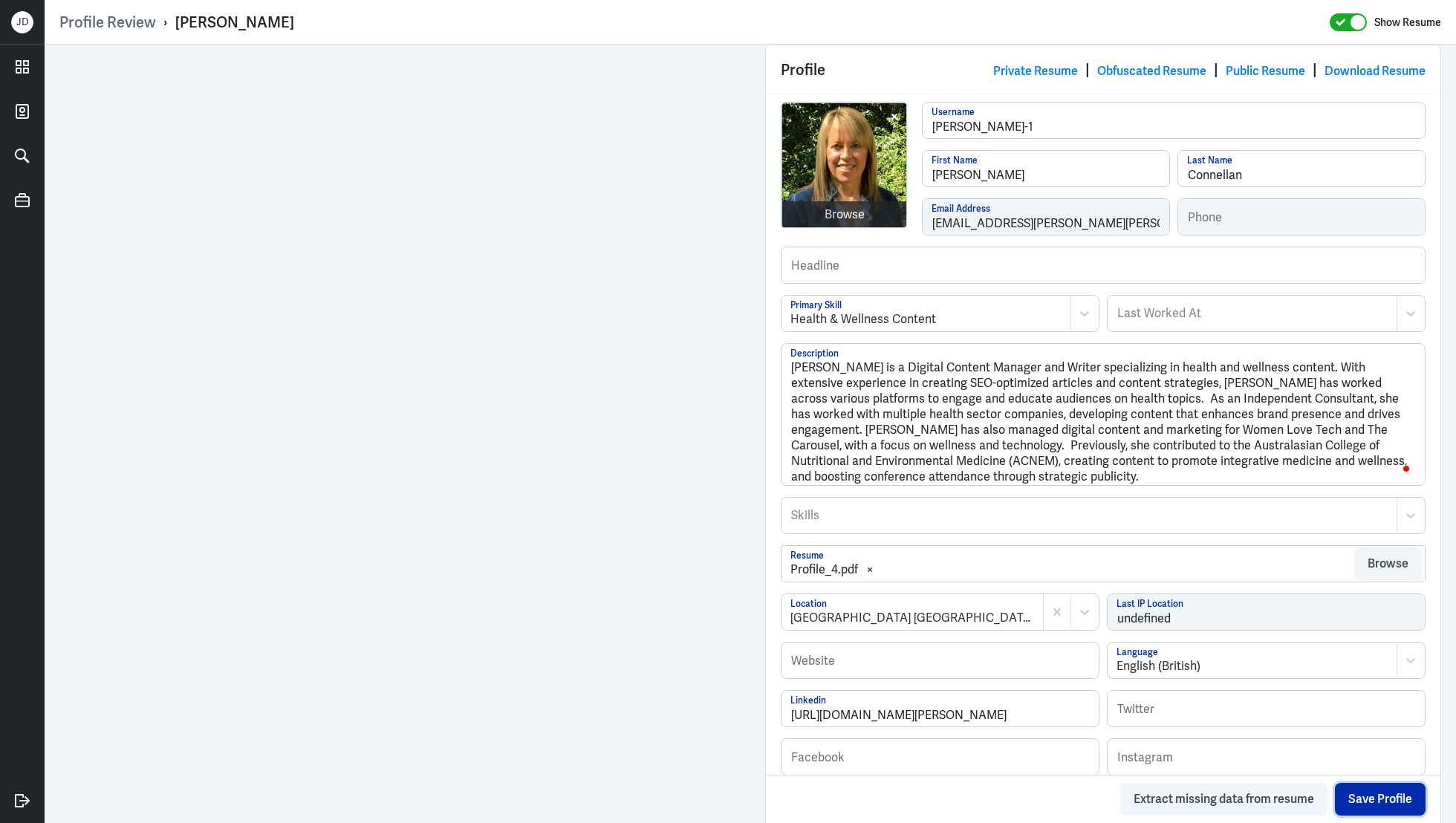
click at [1399, 813] on button "Save Profile" at bounding box center [1380, 800] width 90 height 32
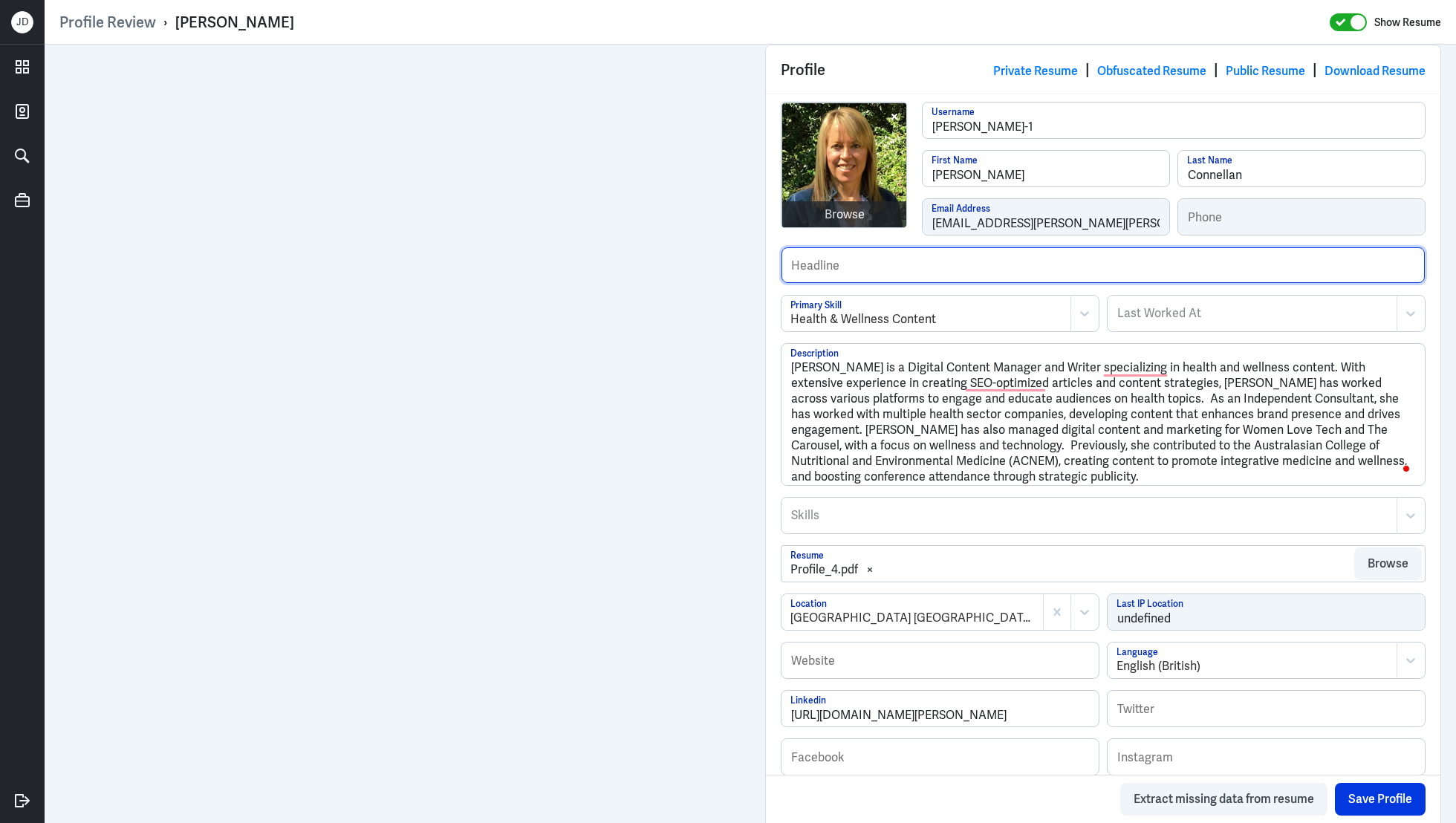
click at [879, 267] on input "text" at bounding box center [1102, 265] width 643 height 36
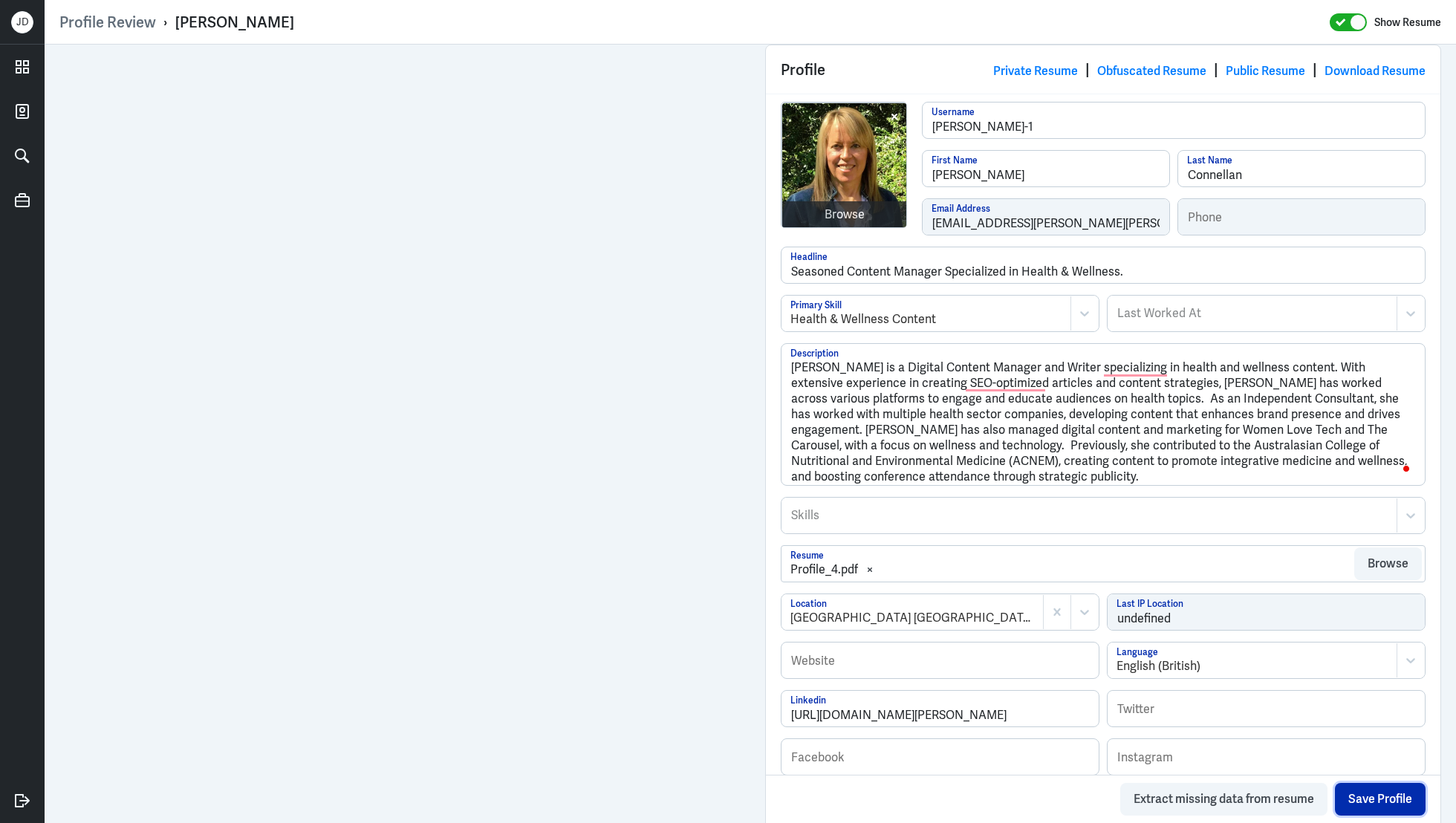
click at [1366, 795] on button "Save Profile" at bounding box center [1380, 800] width 90 height 32
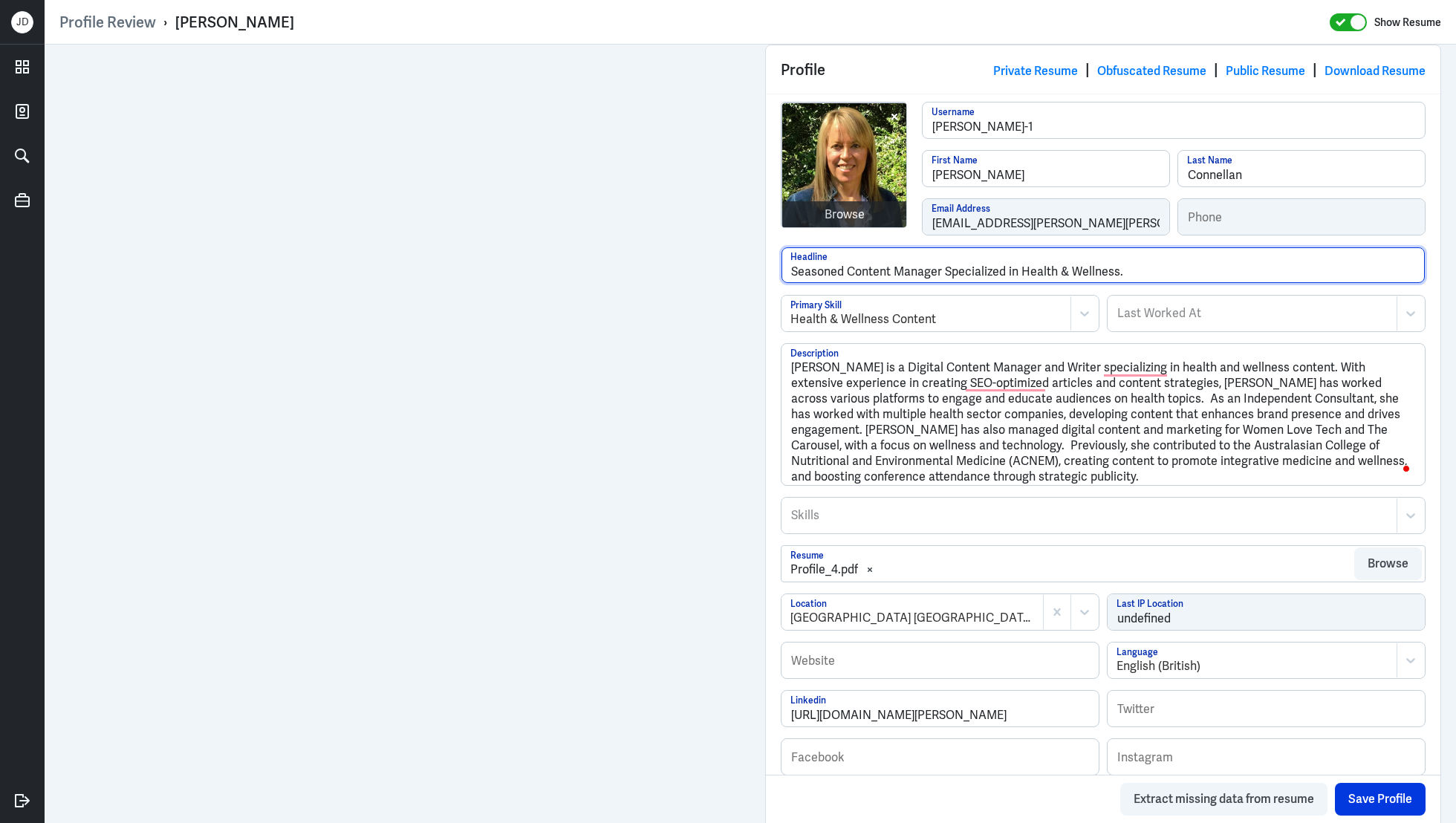
drag, startPoint x: 1163, startPoint y: 275, endPoint x: 751, endPoint y: 249, distance: 412.8
click at [909, 270] on input "Seasoned Content Manager Specialized in Health & Wellness." at bounding box center [1102, 265] width 643 height 36
drag, startPoint x: 1019, startPoint y: 268, endPoint x: 1116, endPoint y: 272, distance: 97.1
click at [1116, 272] on input "Seasoned Content Manager Specialized in Health & Wellness." at bounding box center [1102, 265] width 643 height 36
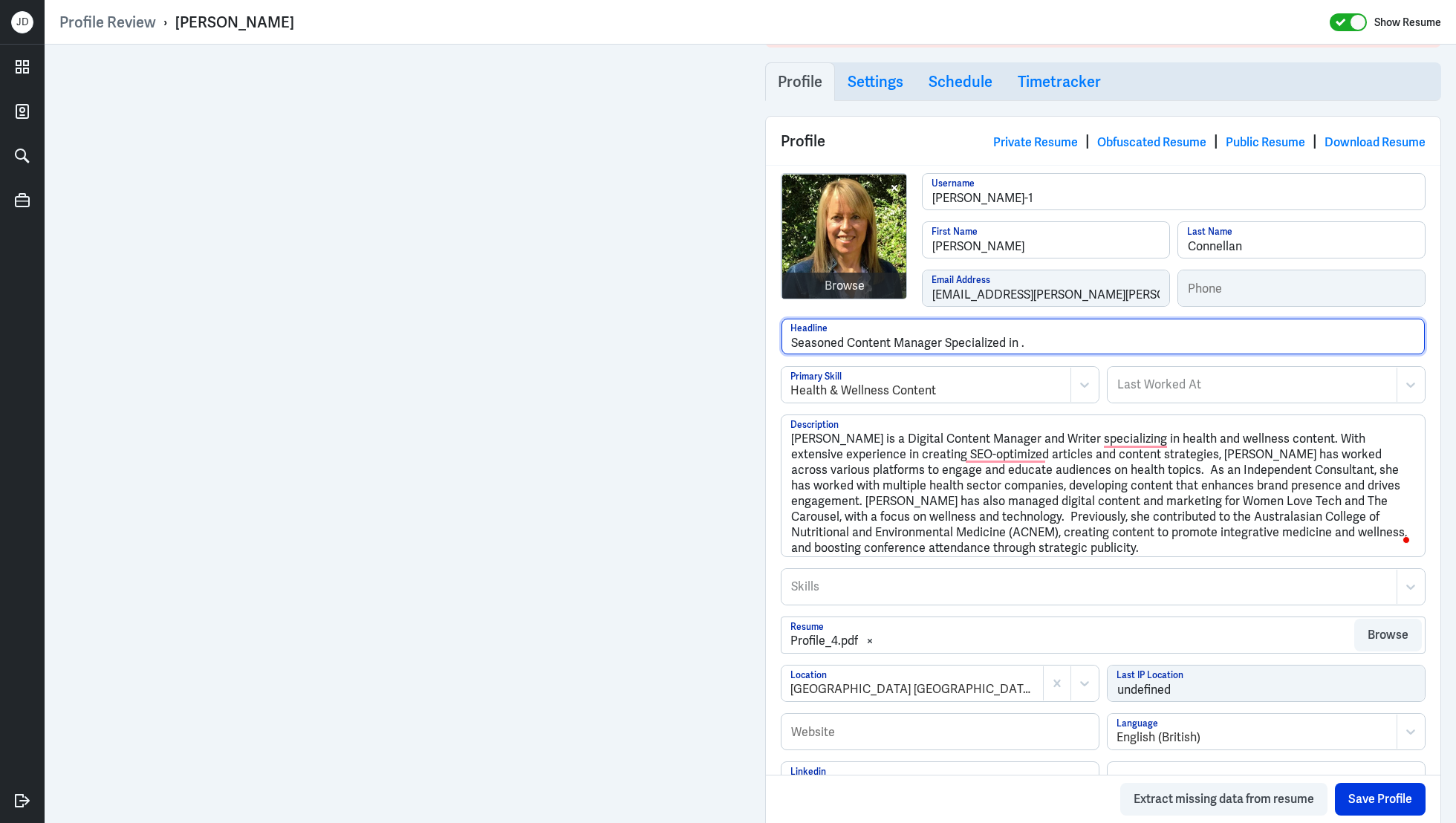
scroll to position [0, 0]
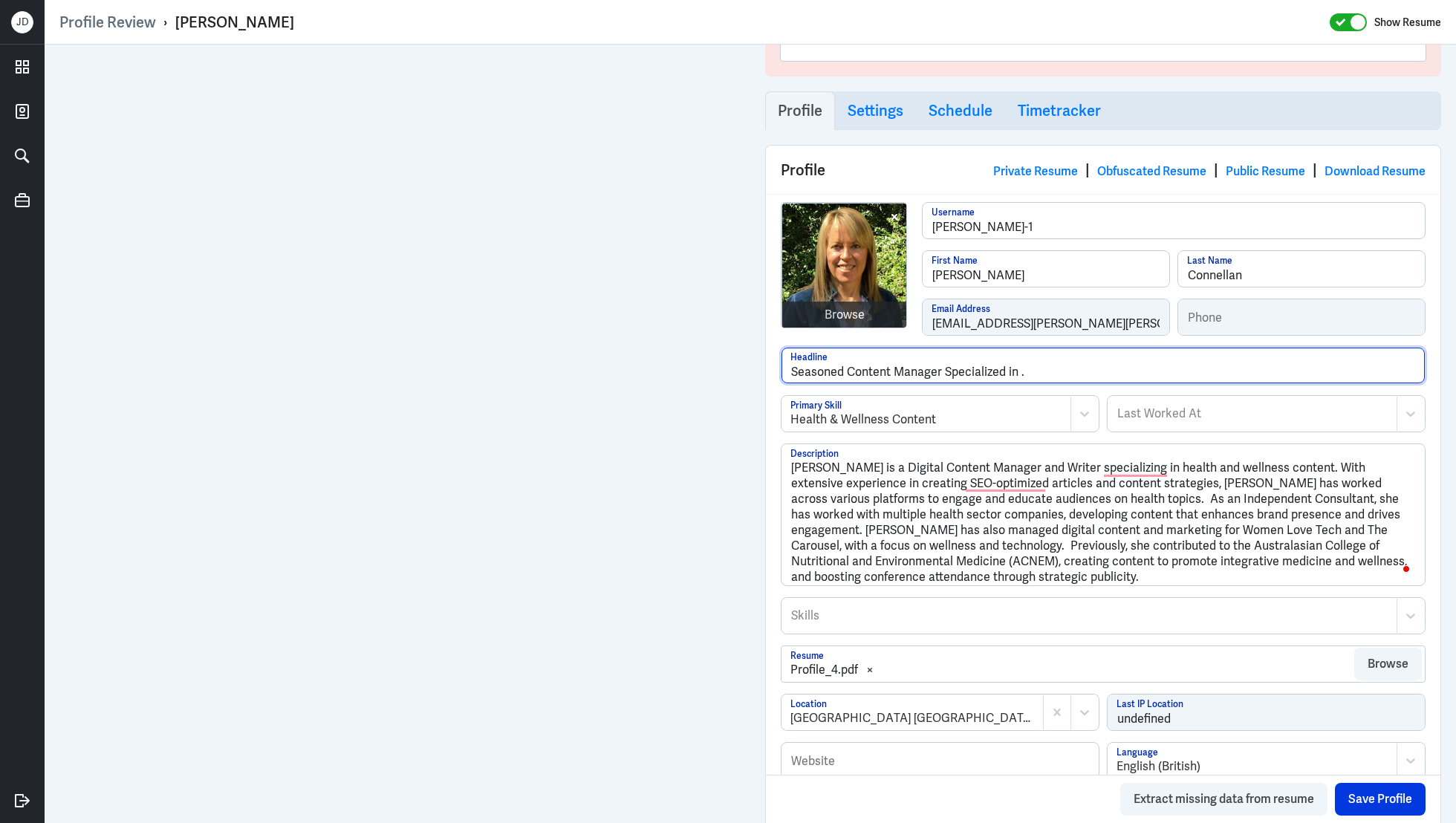
paste input "Health & Wellness"
type input "Seasoned Content Manager Specialized in Health & Wellness."
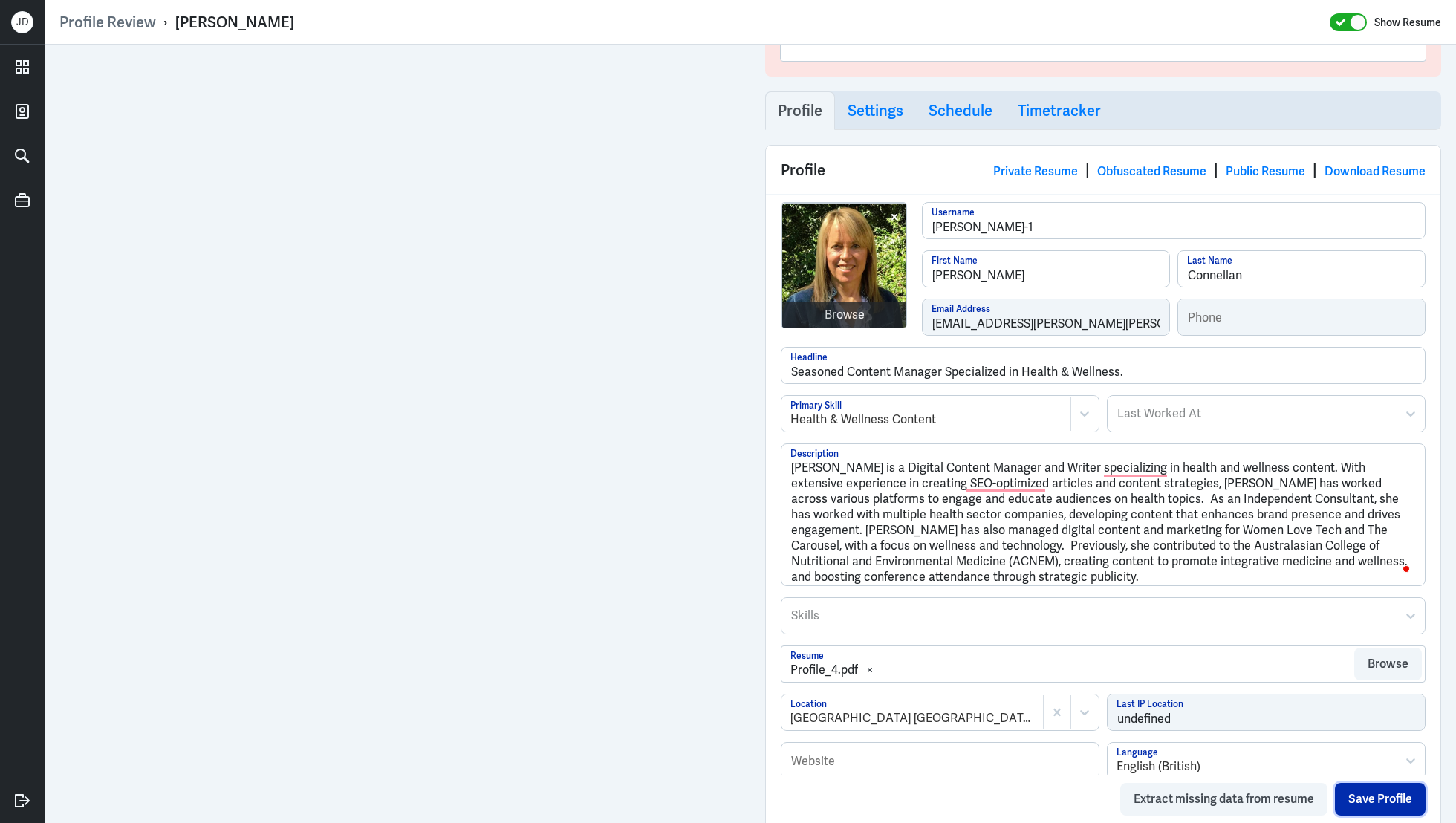
click at [1408, 806] on button "Save Profile" at bounding box center [1380, 800] width 90 height 32
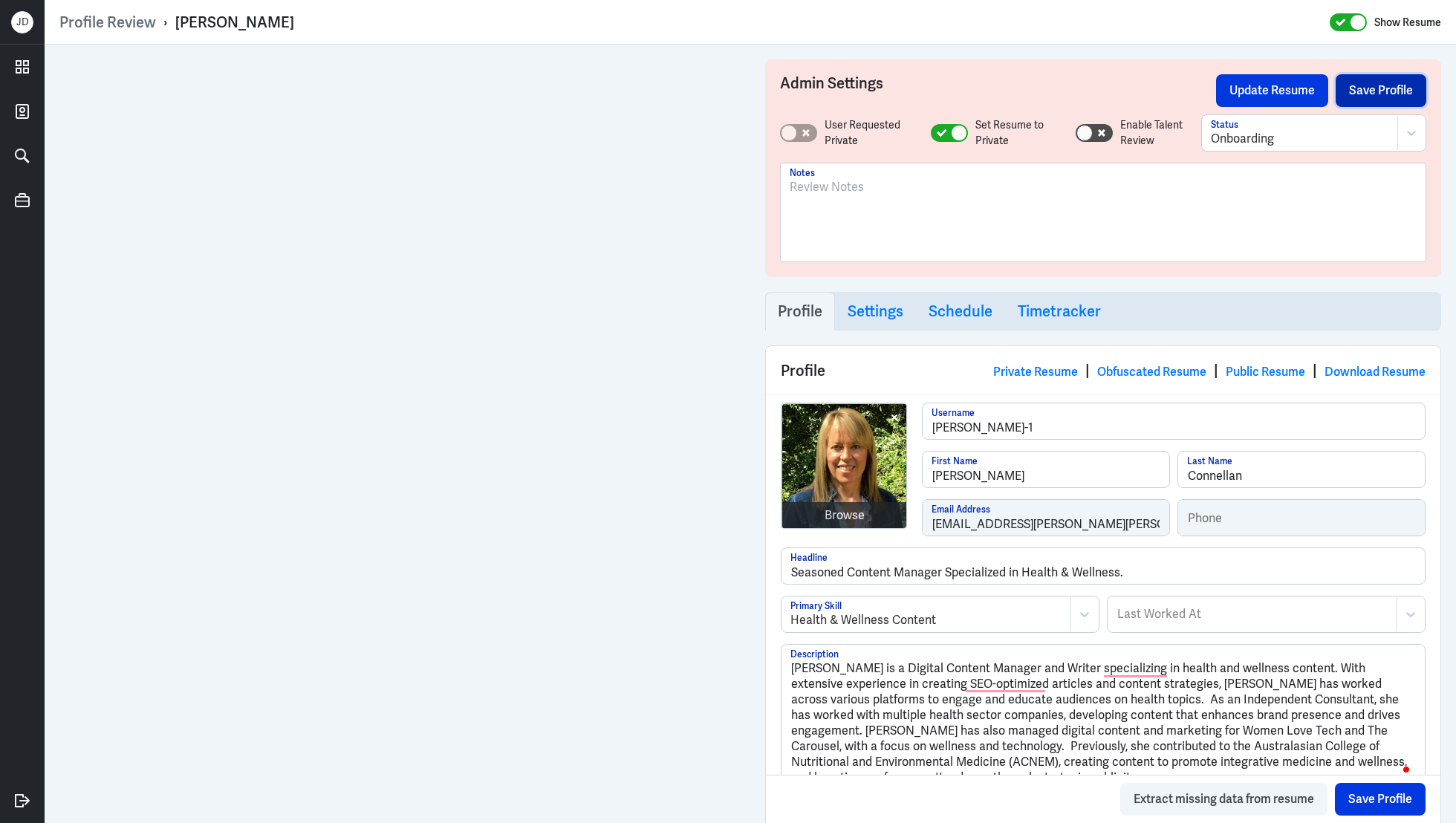
click at [1359, 87] on button "Save Profile" at bounding box center [1381, 90] width 90 height 32
click at [936, 131] on icon at bounding box center [942, 133] width 11 height 8
checkbox input "false"
click at [1248, 133] on div at bounding box center [1300, 139] width 179 height 18
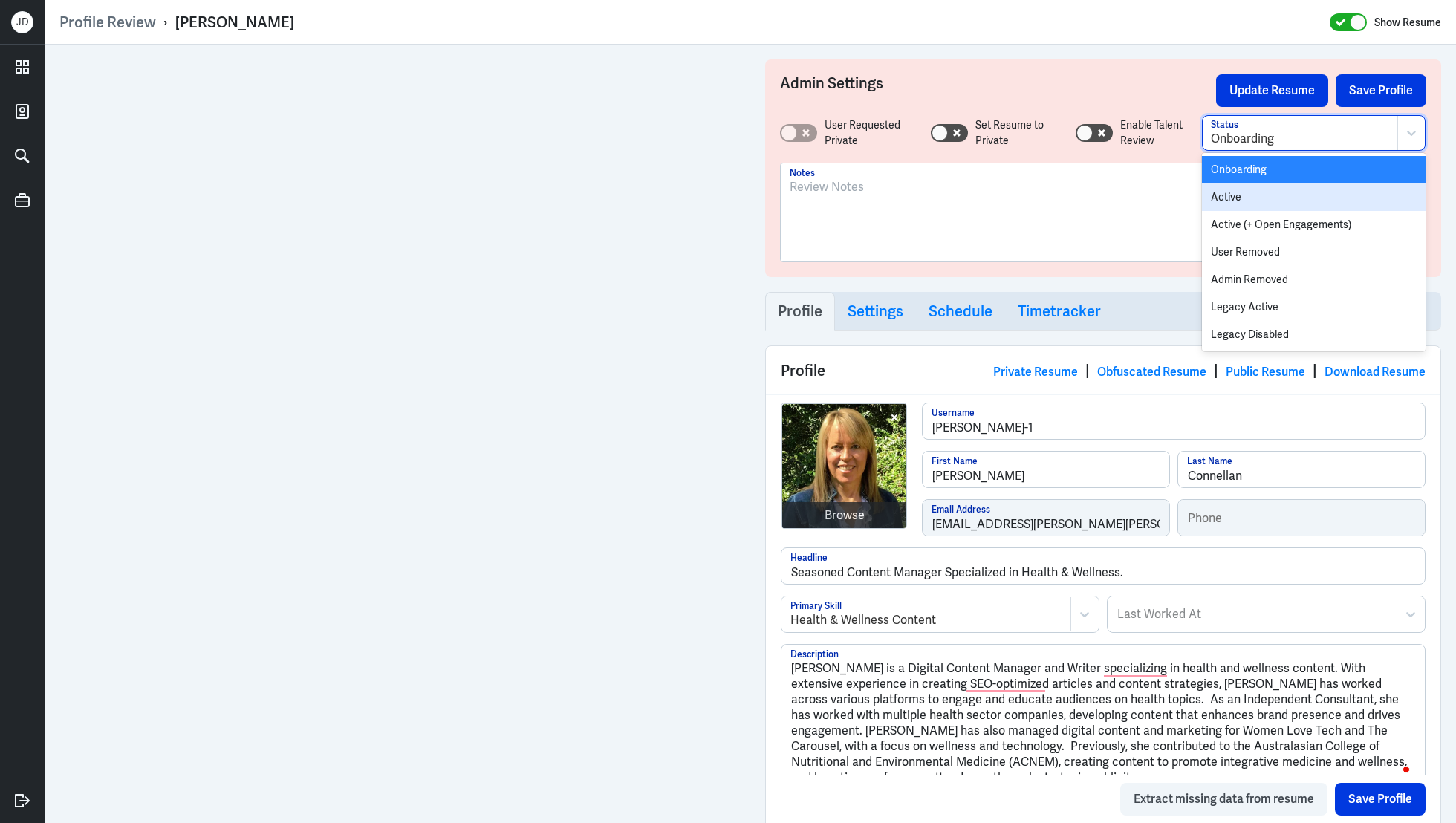
click at [1233, 200] on div "Active" at bounding box center [1313, 197] width 224 height 27
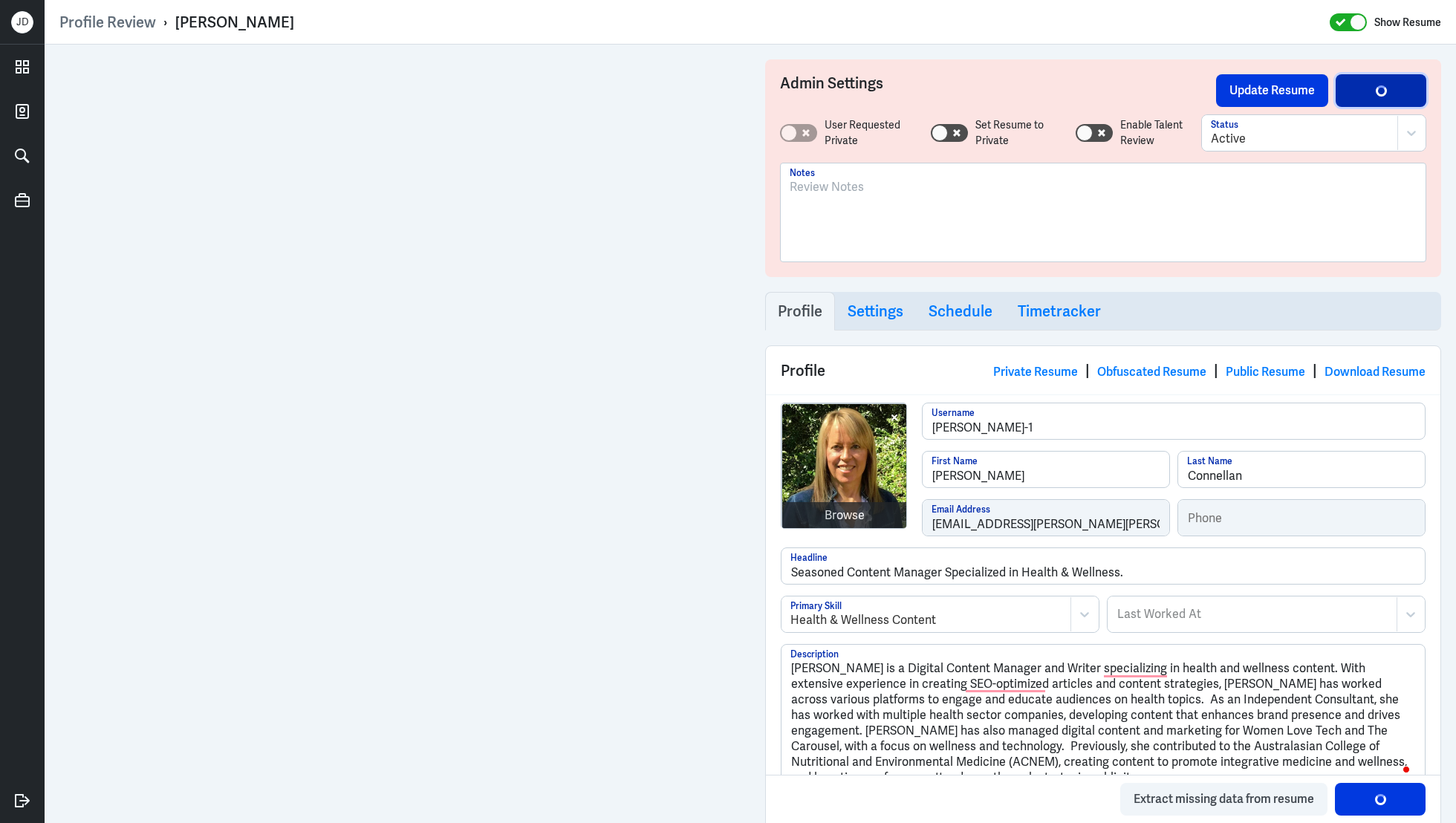
click at [1384, 97] on div "button" at bounding box center [1380, 89] width 15 height 15
click at [1276, 84] on button "Update Resume" at bounding box center [1272, 90] width 112 height 32
click at [1123, 365] on link "Obfuscated Resume" at bounding box center [1151, 372] width 109 height 15
